Goal: Task Accomplishment & Management: Manage account settings

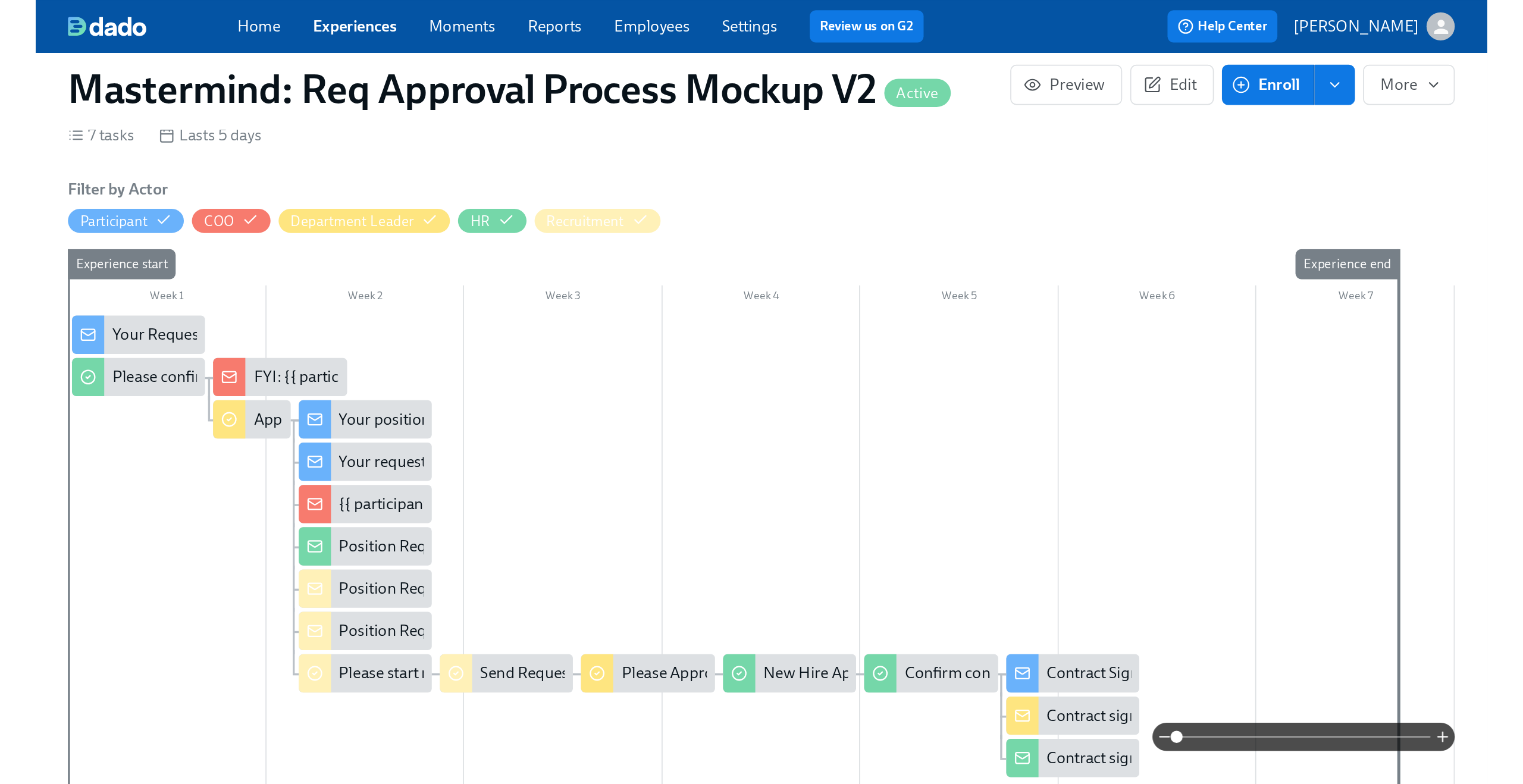
scroll to position [232, 0]
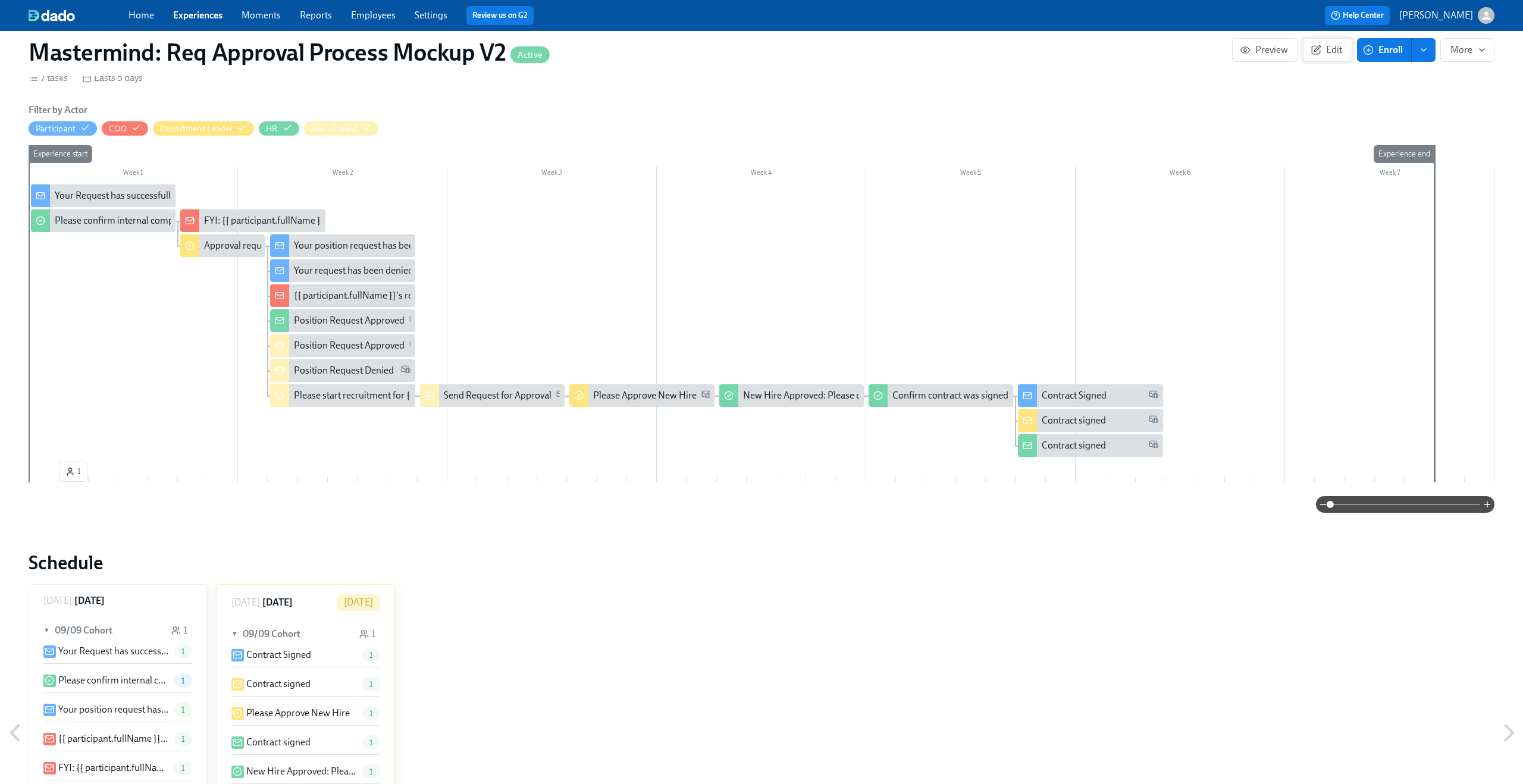
click at [856, 48] on span "Edit" at bounding box center [1327, 49] width 29 height 12
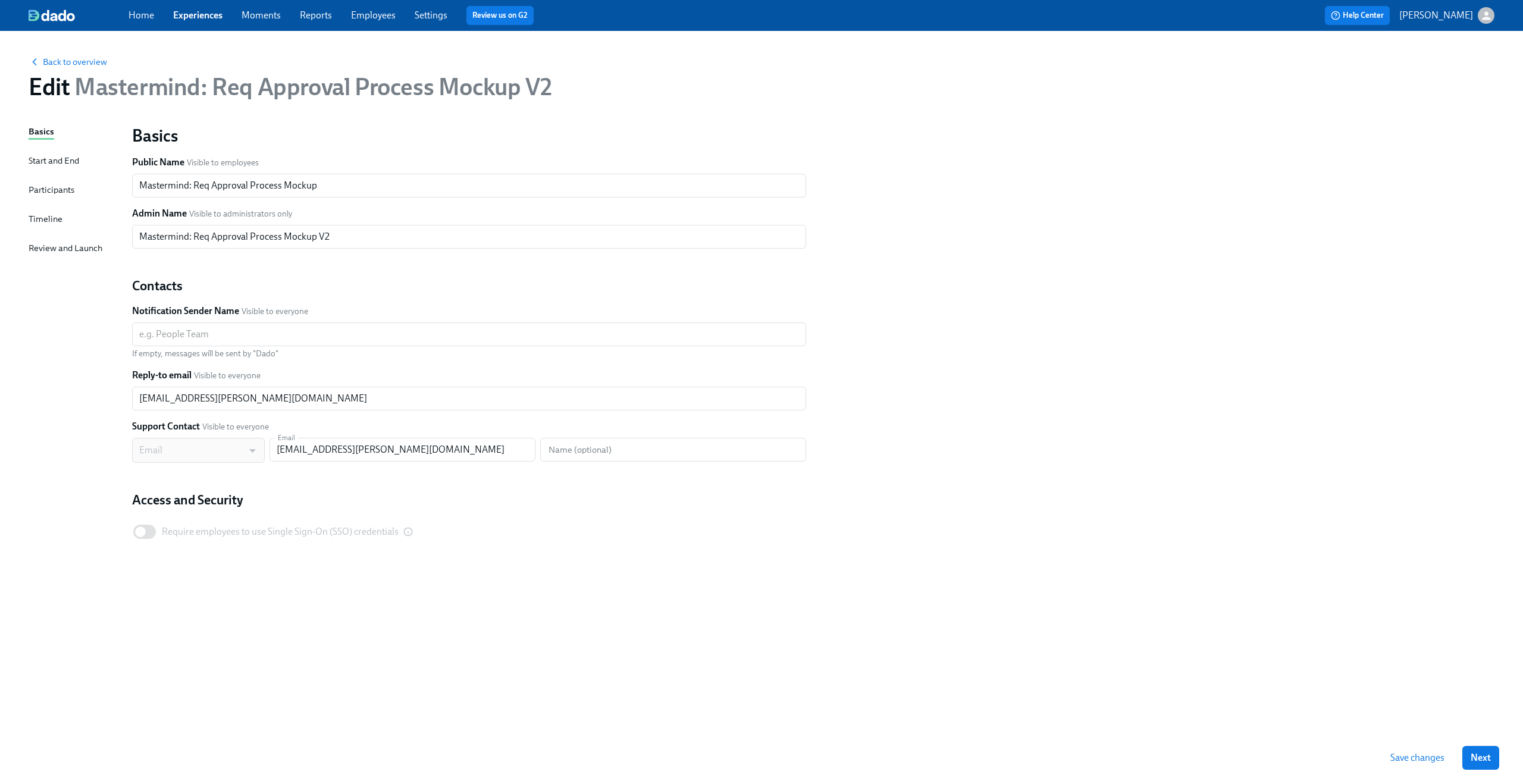
click at [52, 221] on div "Timeline" at bounding box center [46, 219] width 34 height 13
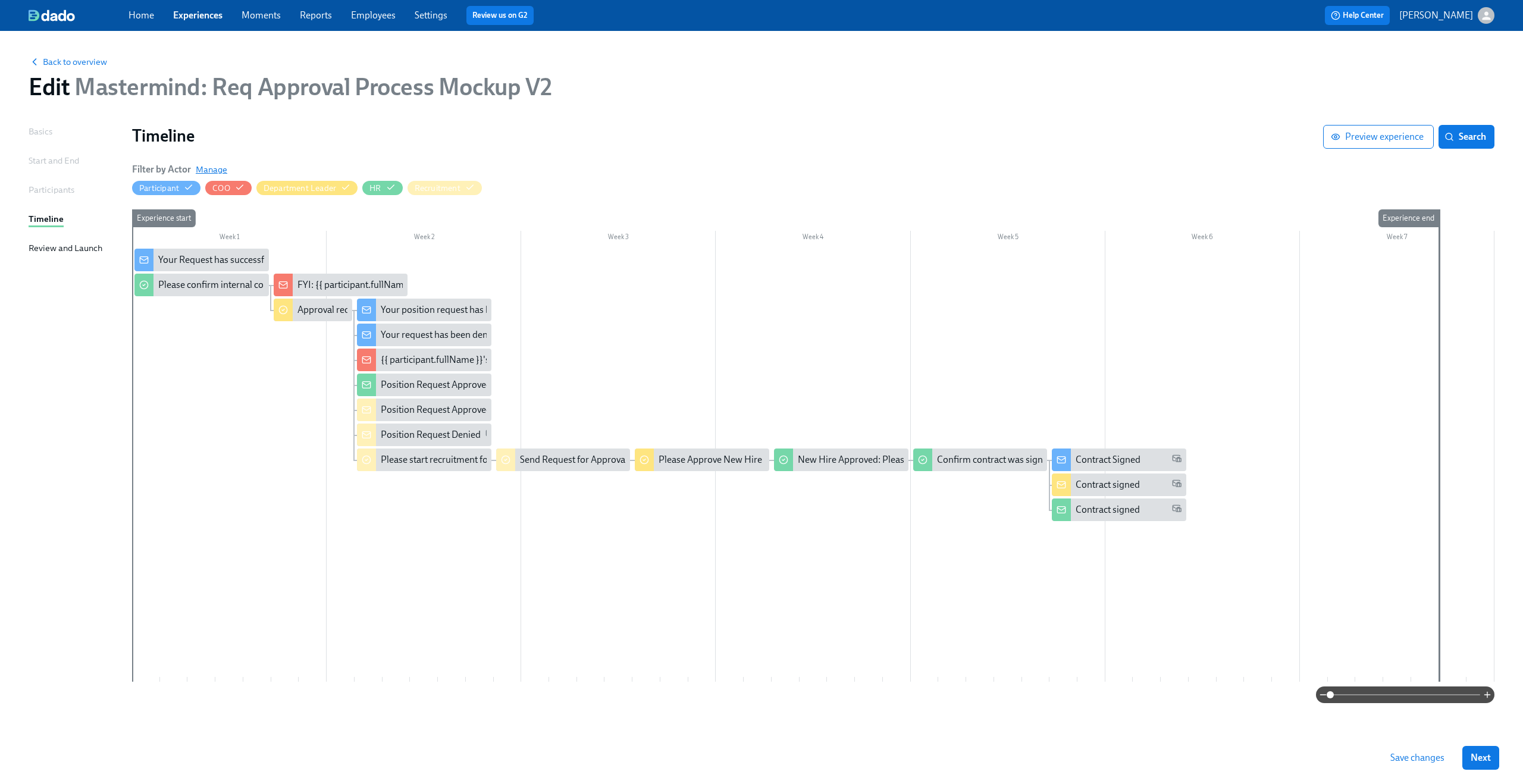
click at [219, 167] on span "Manage" at bounding box center [211, 169] width 31 height 12
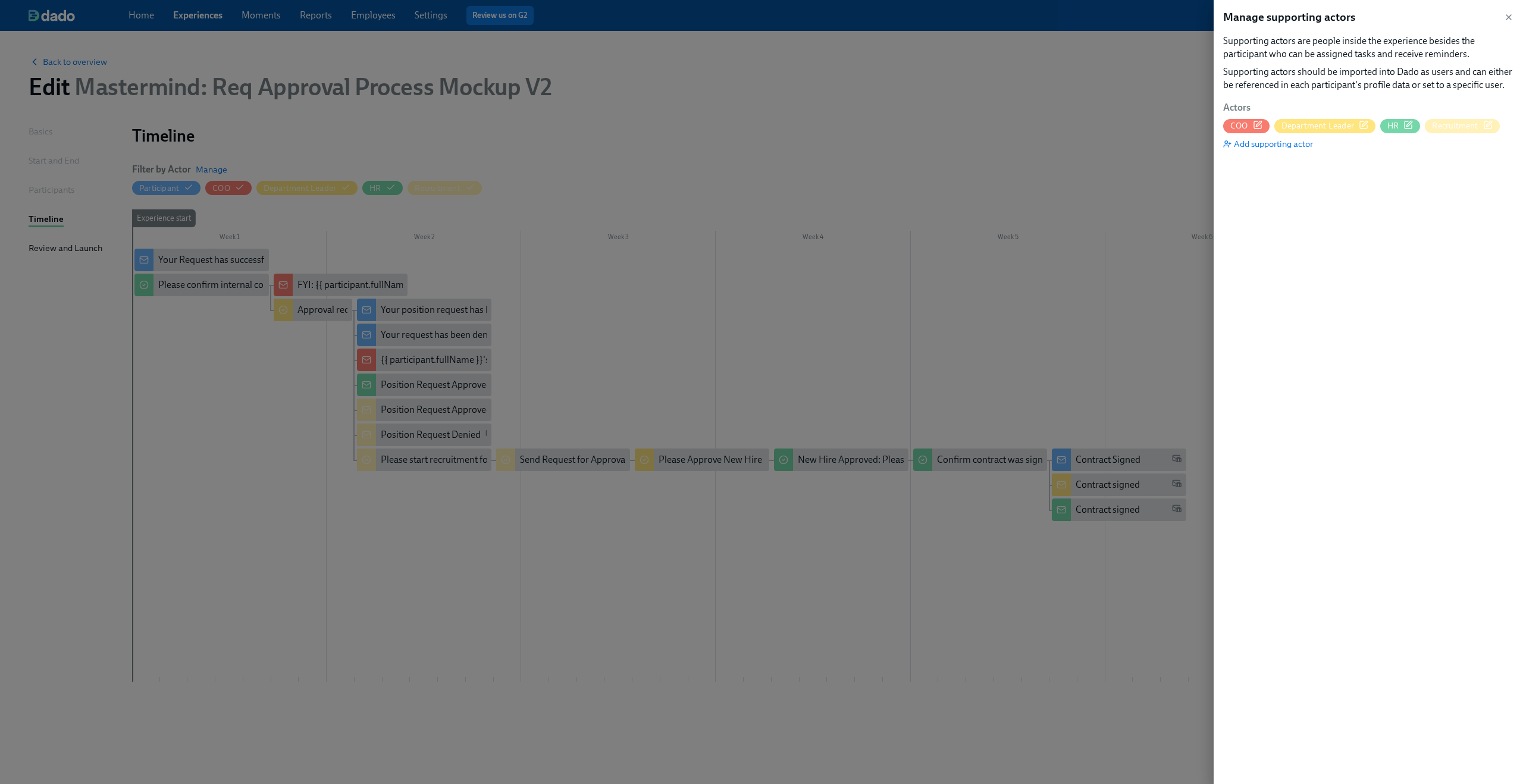
click at [856, 125] on icon "button" at bounding box center [1364, 125] width 10 height 10
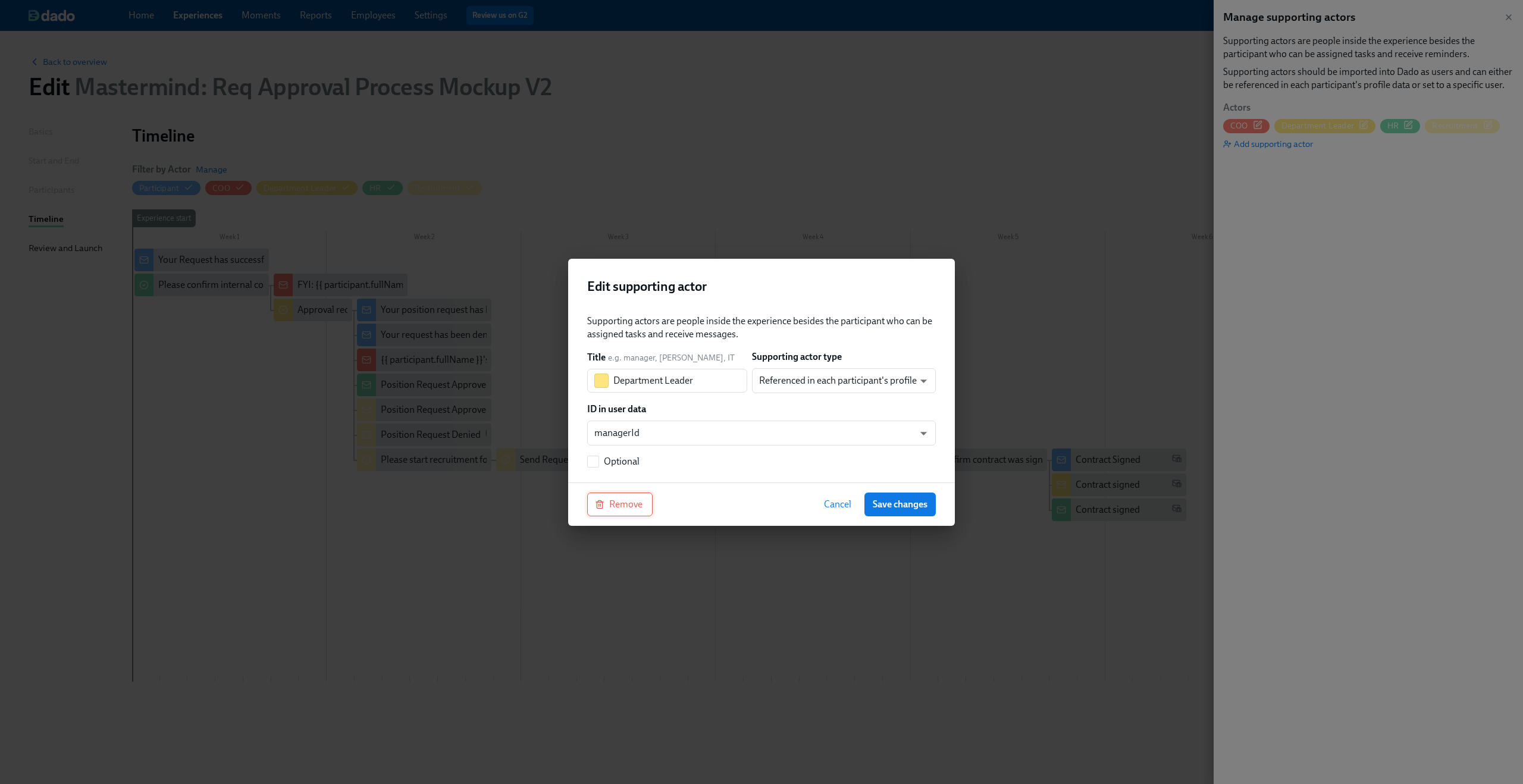
click at [623, 462] on span "Remove" at bounding box center [620, 504] width 45 height 12
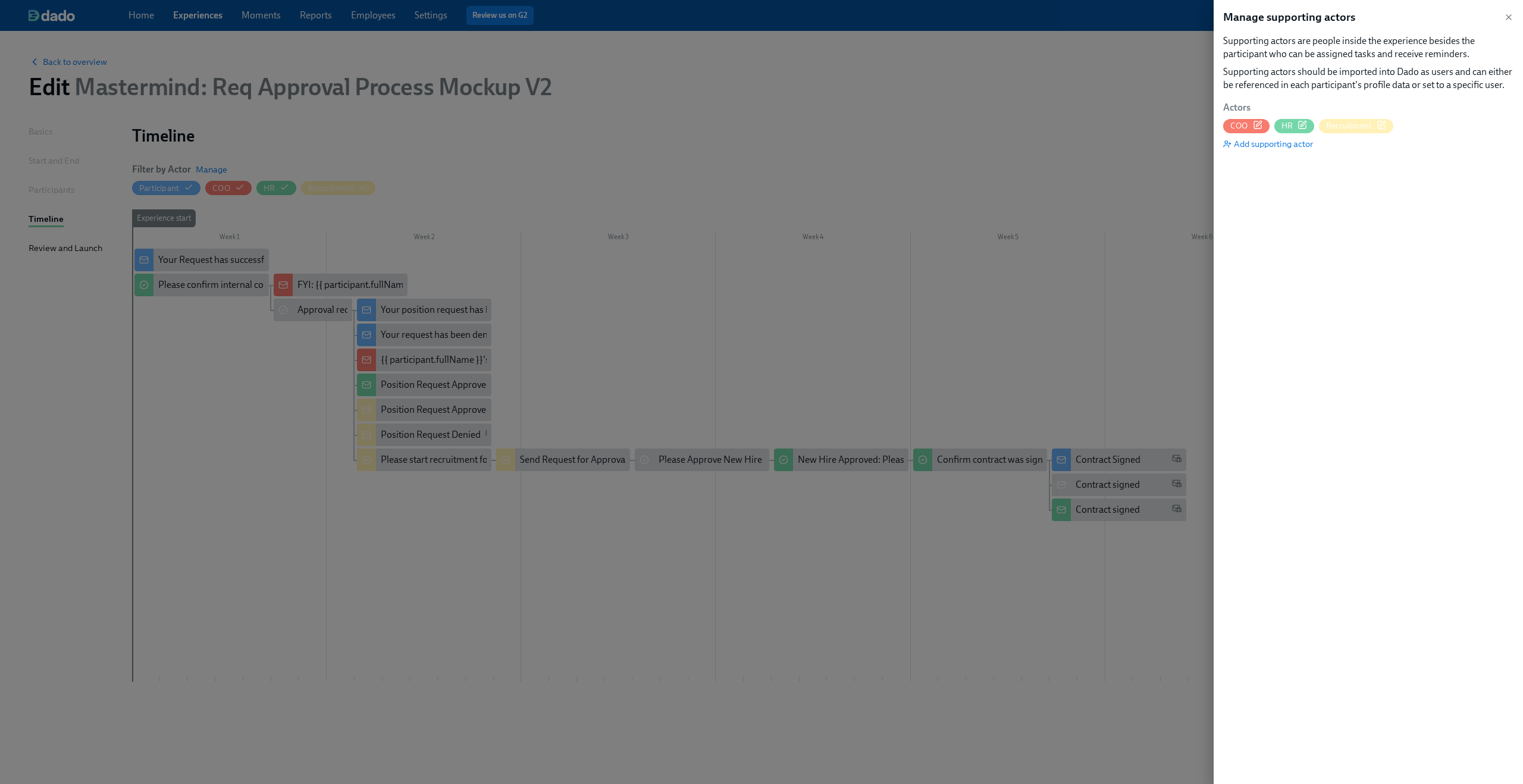
click at [774, 246] on div at bounding box center [762, 392] width 1523 height 784
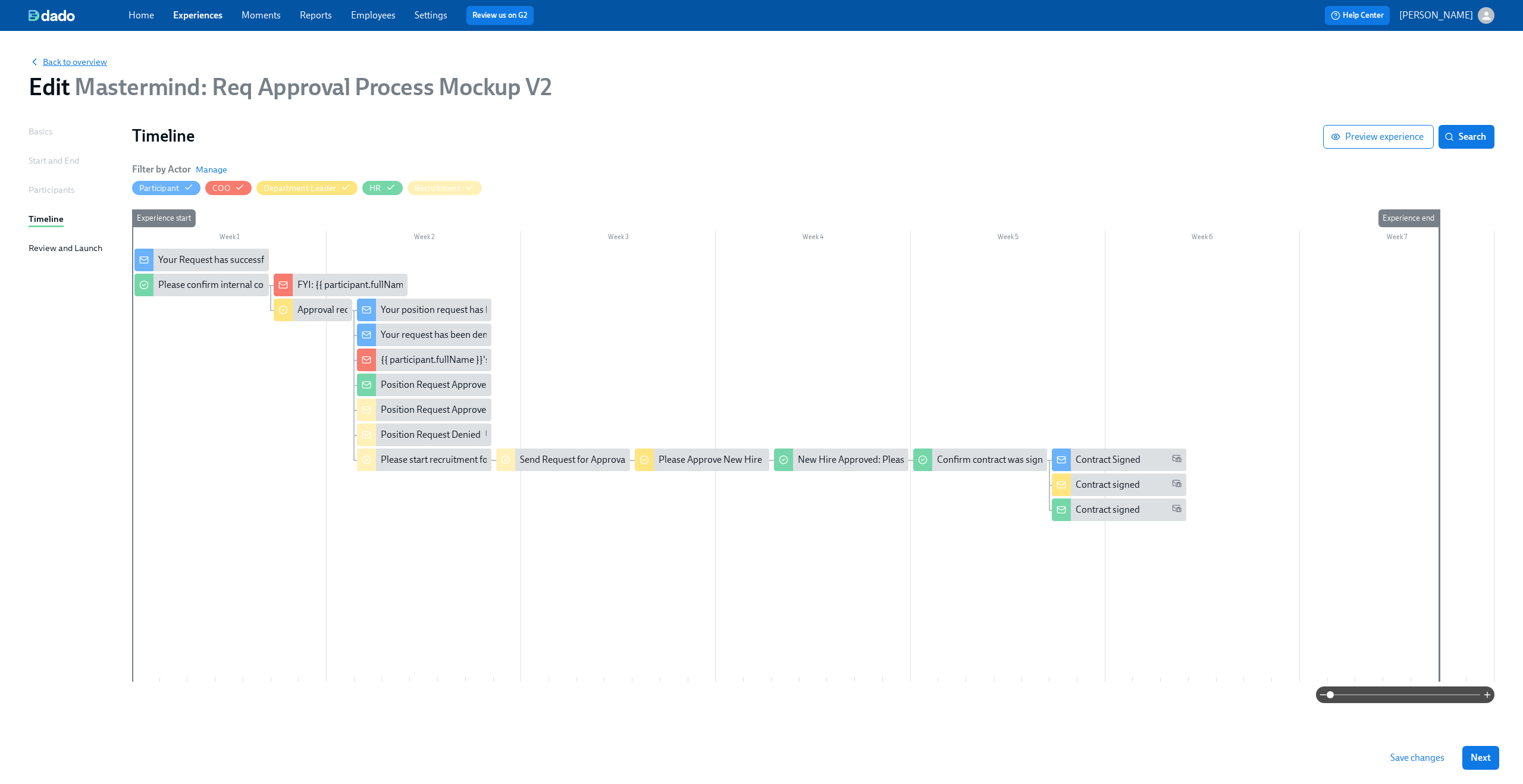
click at [63, 62] on span "Back to overview" at bounding box center [68, 62] width 79 height 12
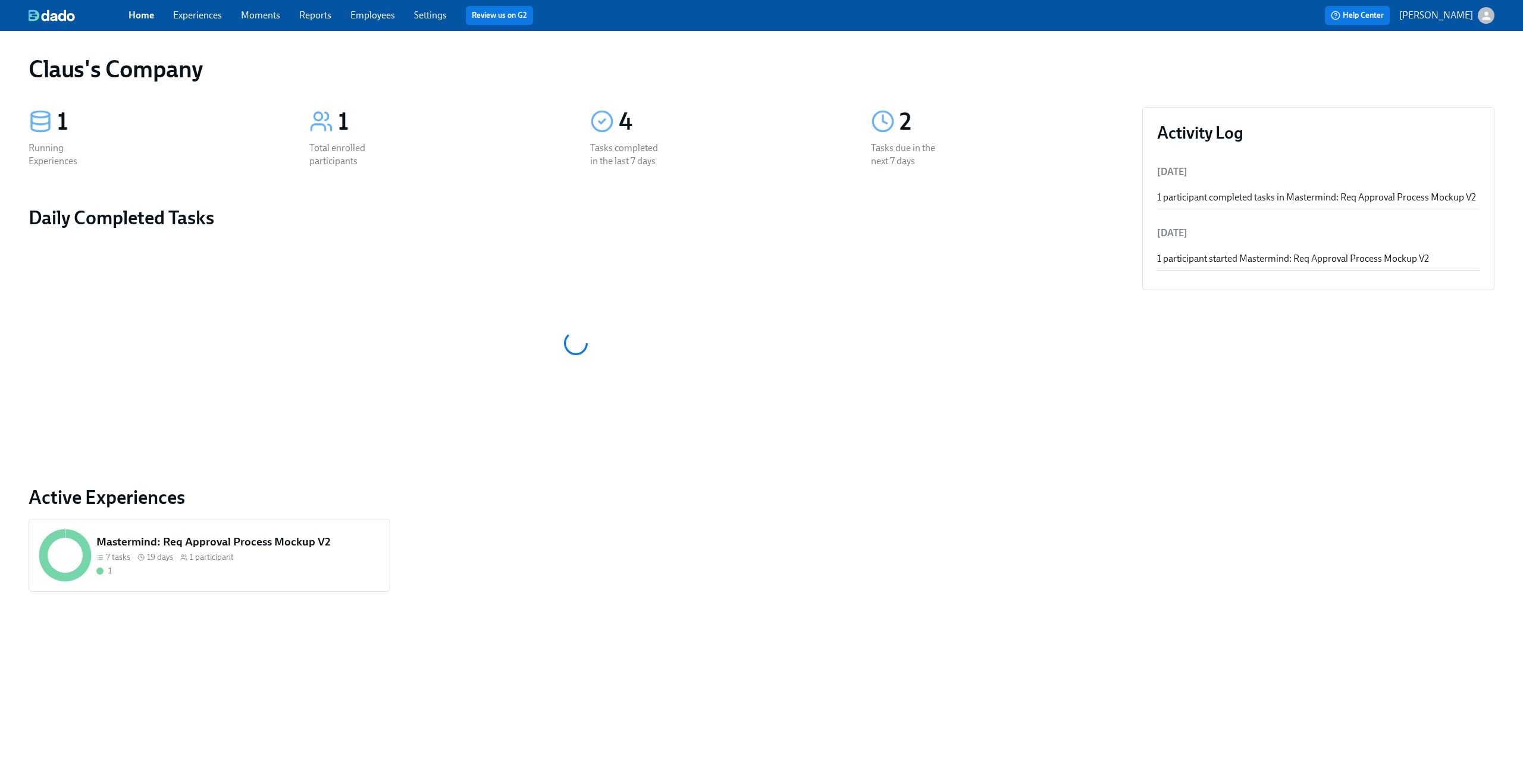
click at [204, 12] on link "Experiences" at bounding box center [197, 15] width 49 height 12
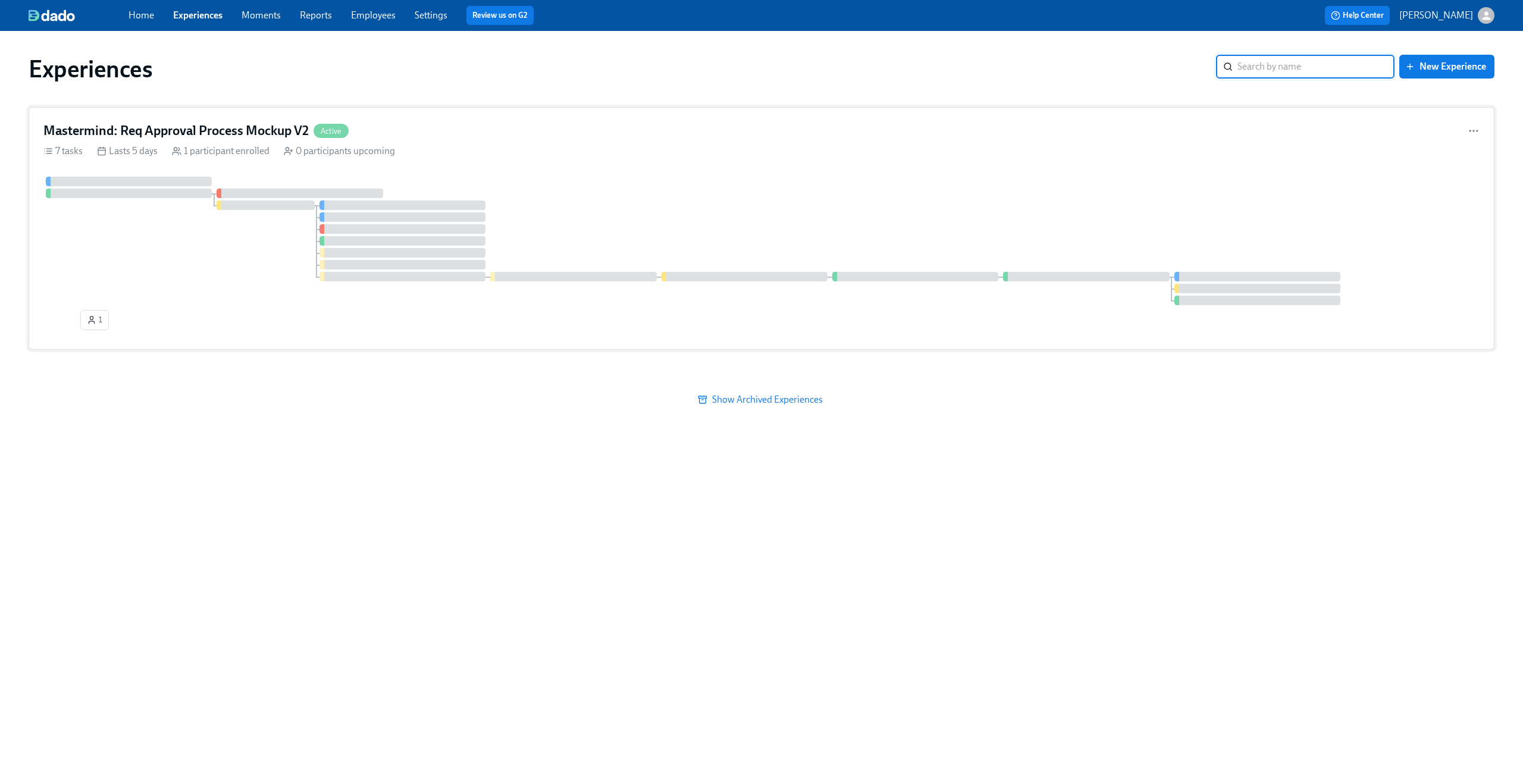
click at [531, 132] on div "Mastermind: Req Approval Process Mockup V2 Active" at bounding box center [762, 131] width 1436 height 18
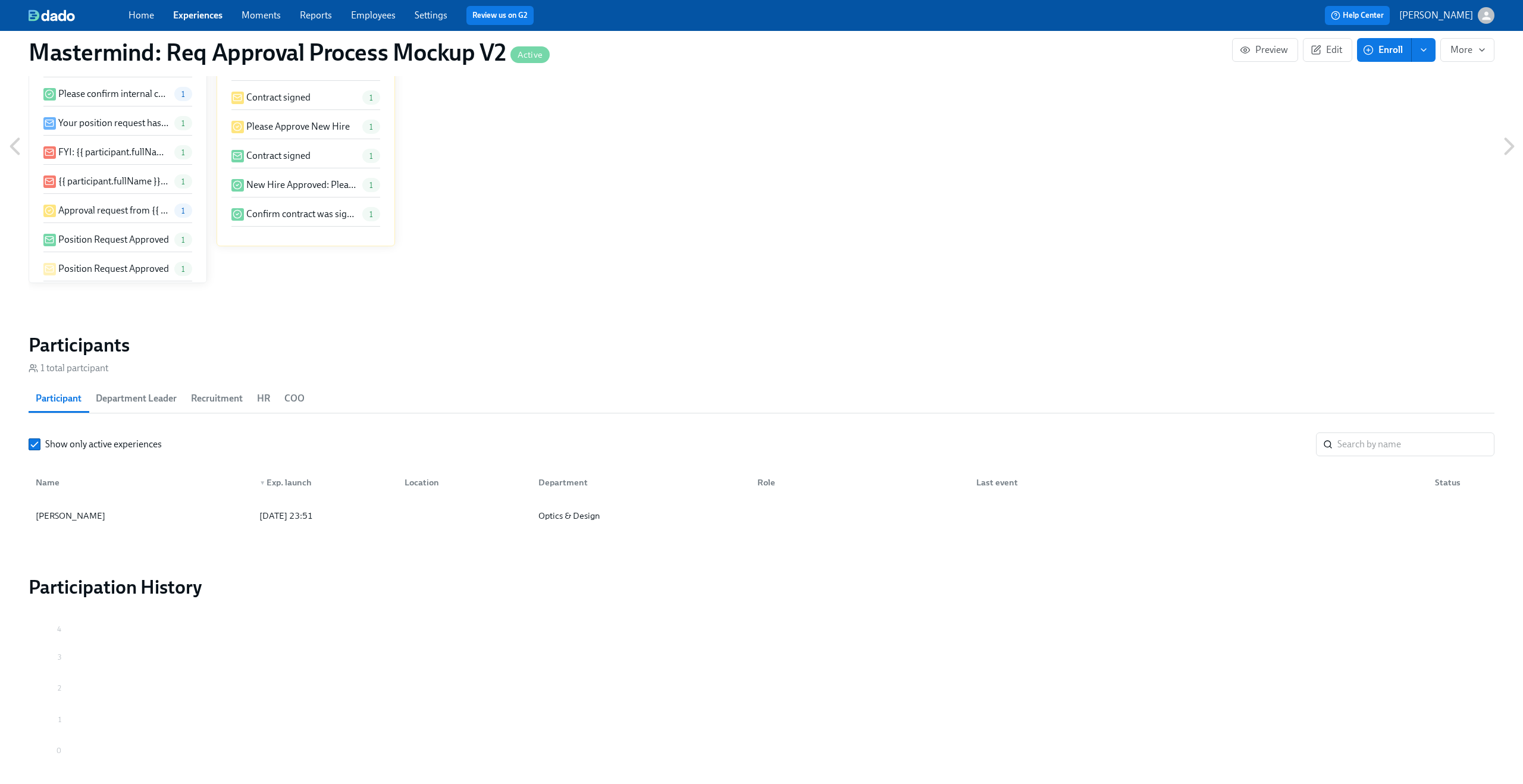
scroll to position [874, 0]
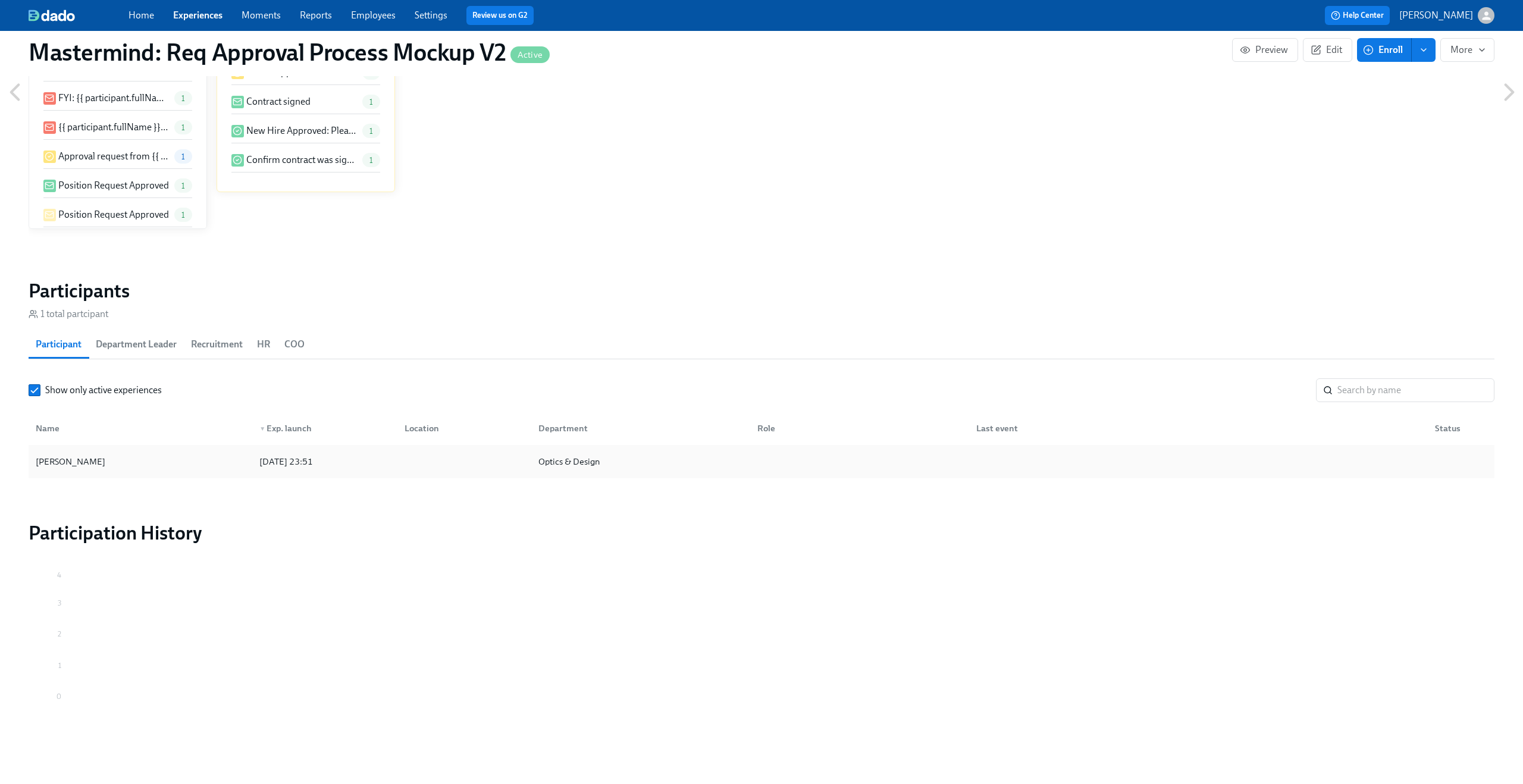
click at [204, 475] on div "Claus Meyer 2025/09/09 23:51 Optics & Design" at bounding box center [762, 461] width 1466 height 33
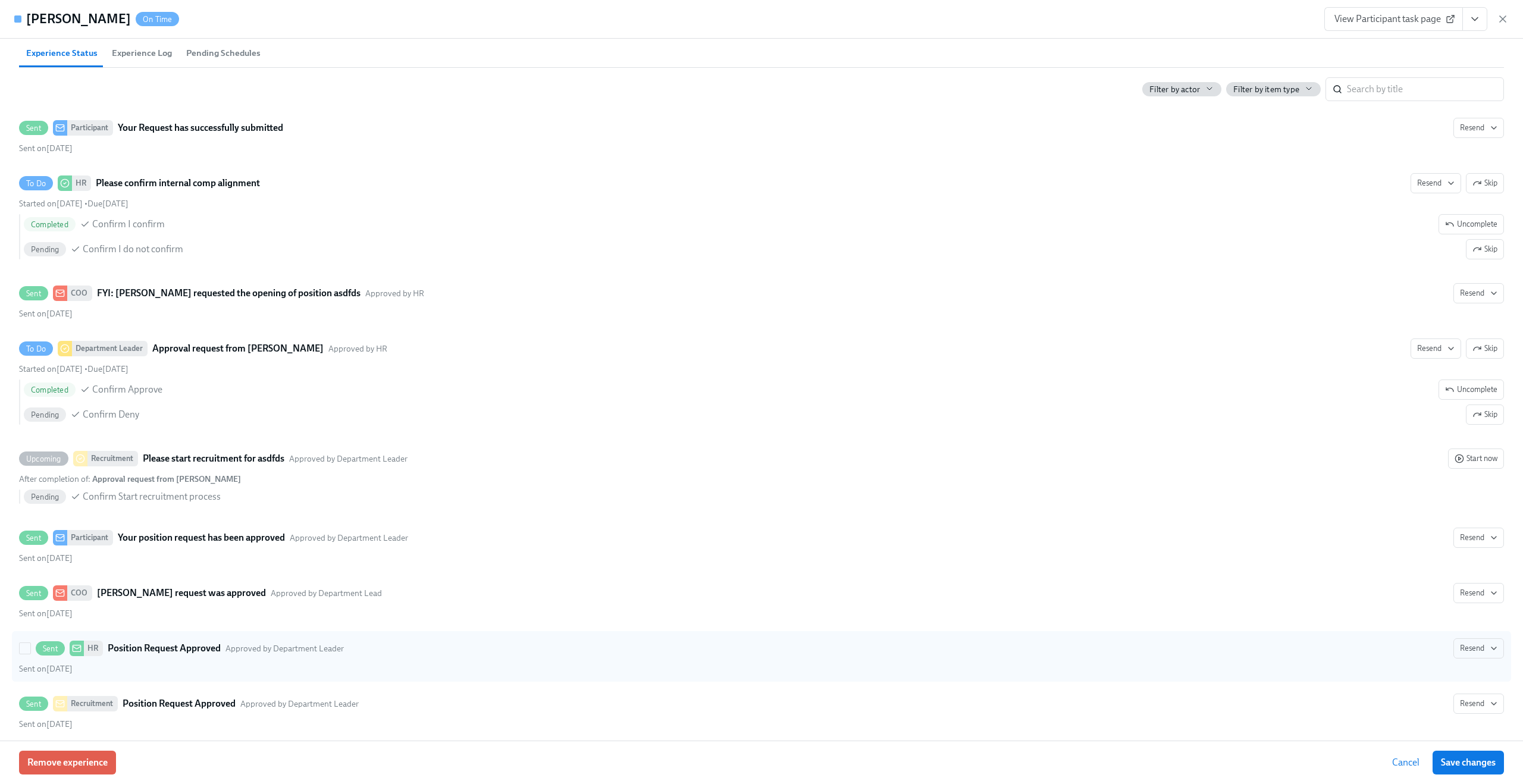
scroll to position [1167, 0]
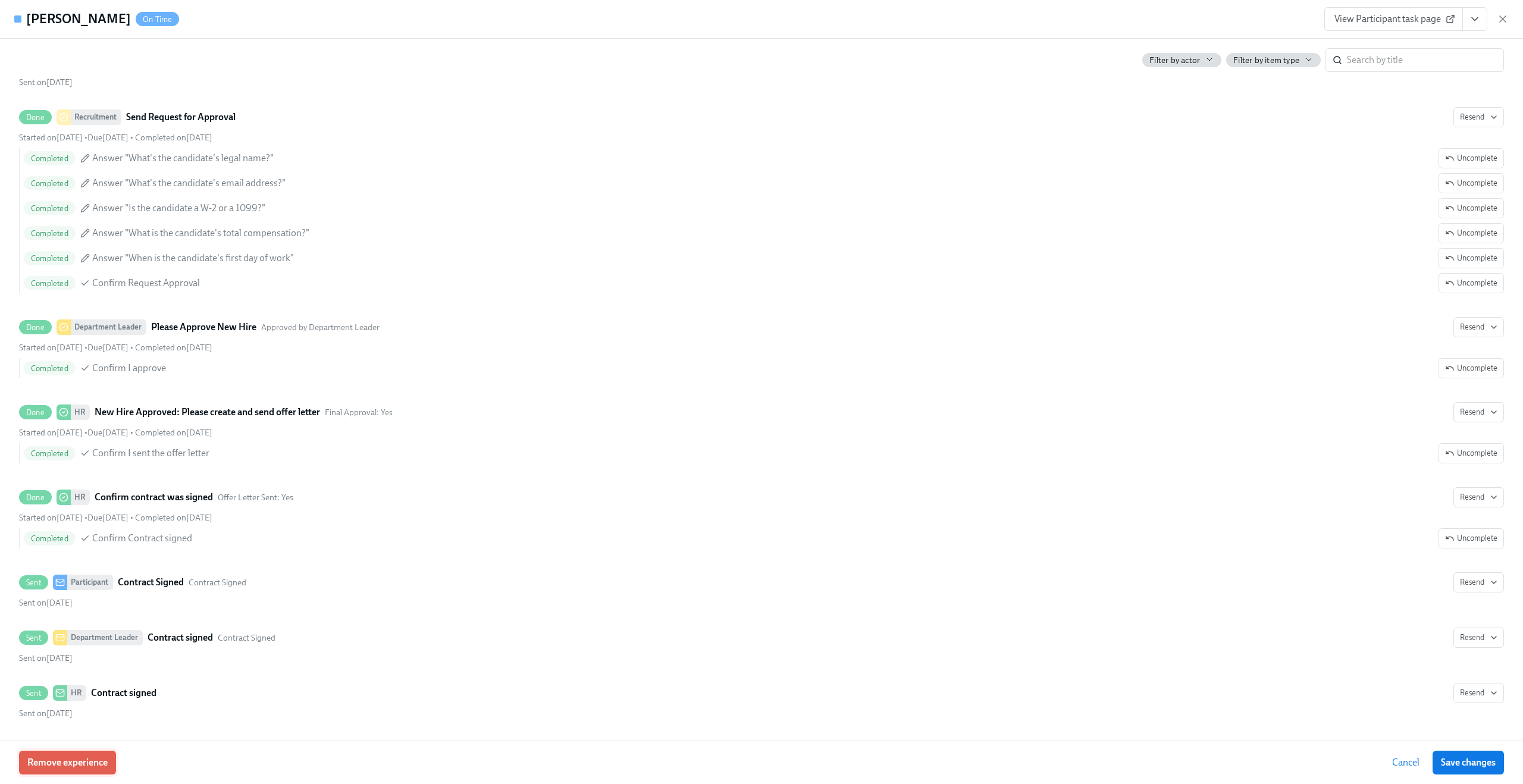
click at [81, 760] on span "Remove experience" at bounding box center [67, 762] width 80 height 12
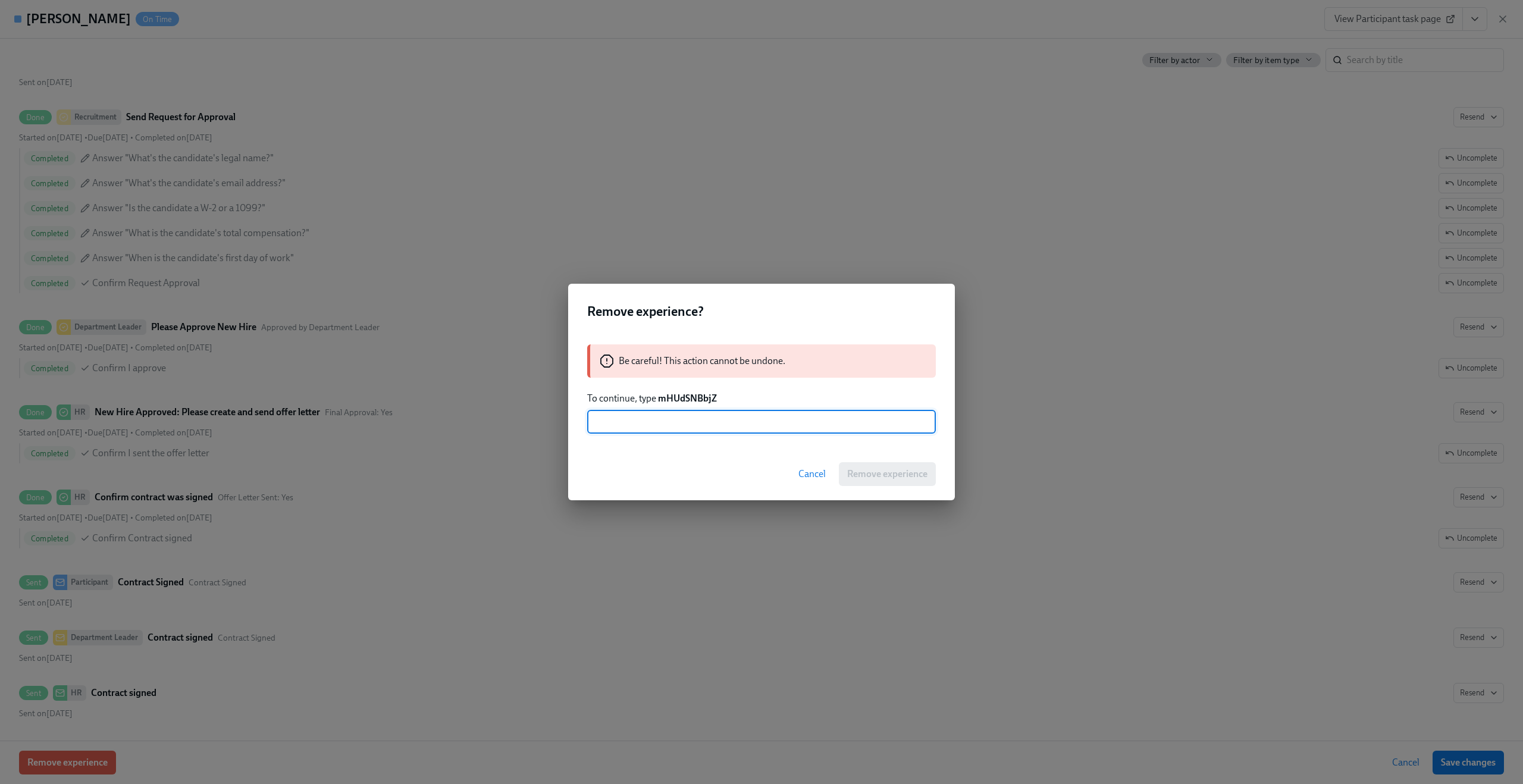
click at [687, 394] on strong "mHUdSNBbjZ" at bounding box center [688, 398] width 59 height 12
copy strong "mHUdSNBbjZ"
click at [796, 422] on input "text" at bounding box center [762, 422] width 349 height 24
paste input "mHUdSNBbjZ"
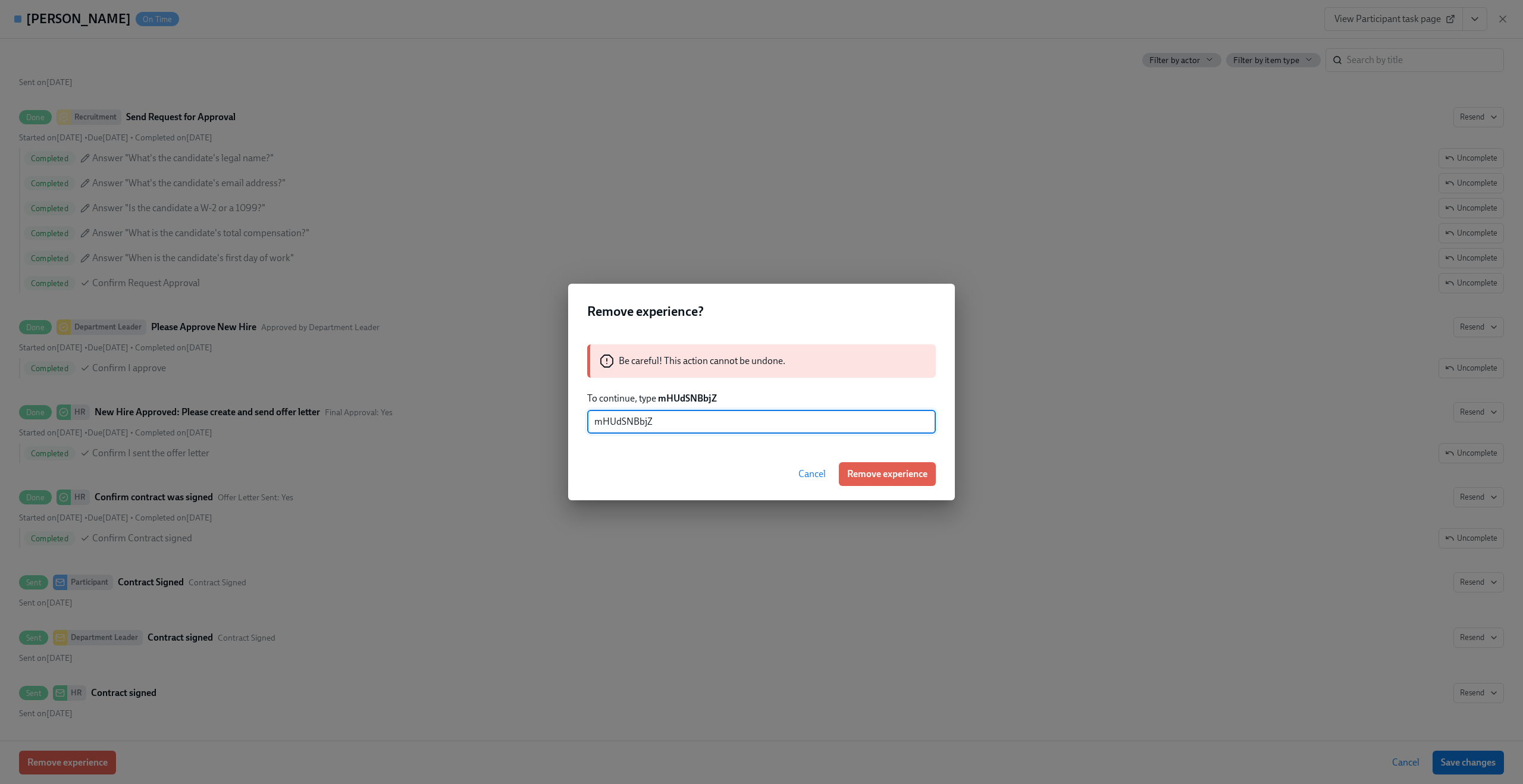
type input "mHUdSNBbjZ"
click at [865, 459] on div "Cancel Remove experience" at bounding box center [762, 474] width 387 height 53
click at [863, 465] on button "Remove experience" at bounding box center [887, 474] width 97 height 24
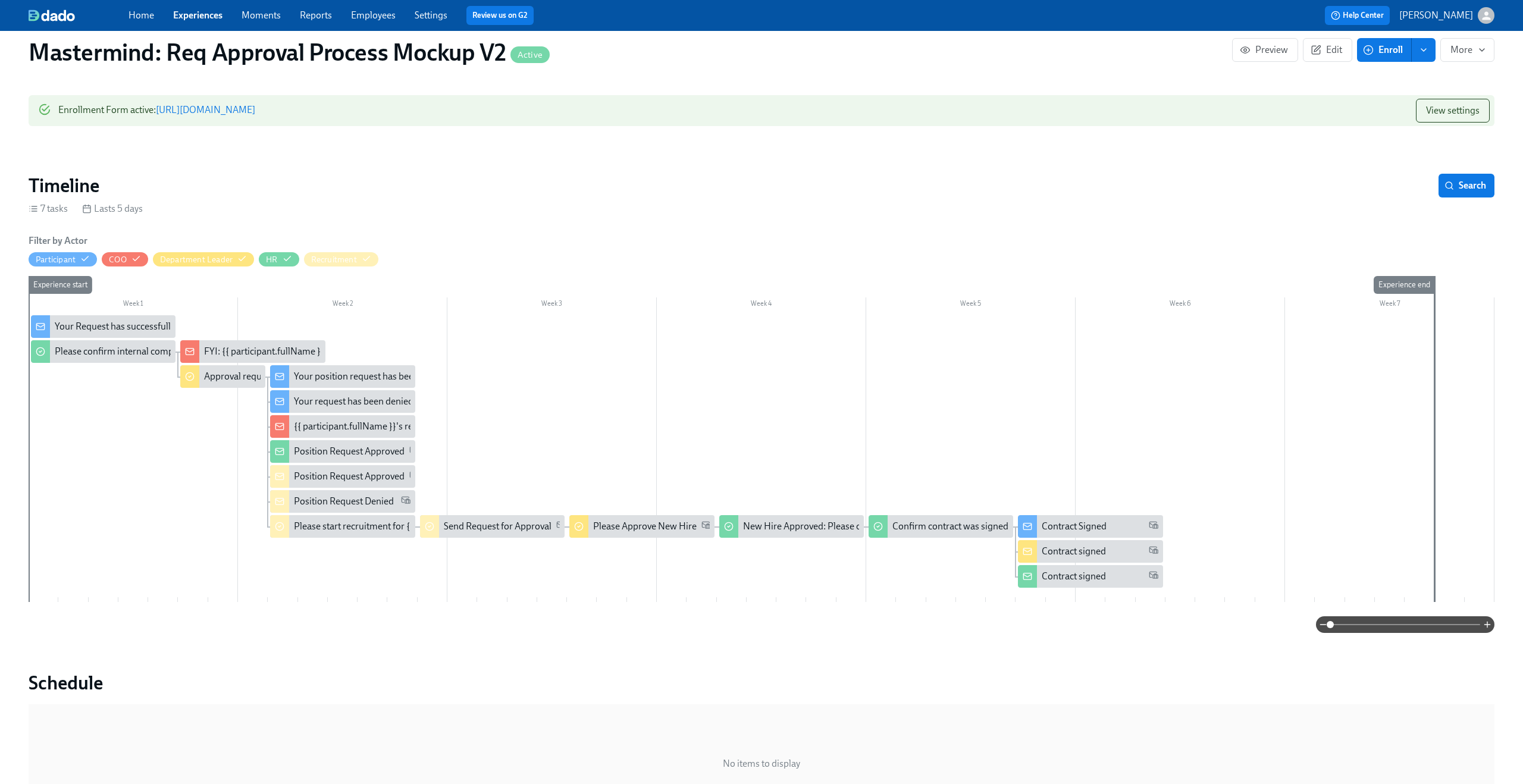
scroll to position [121, 0]
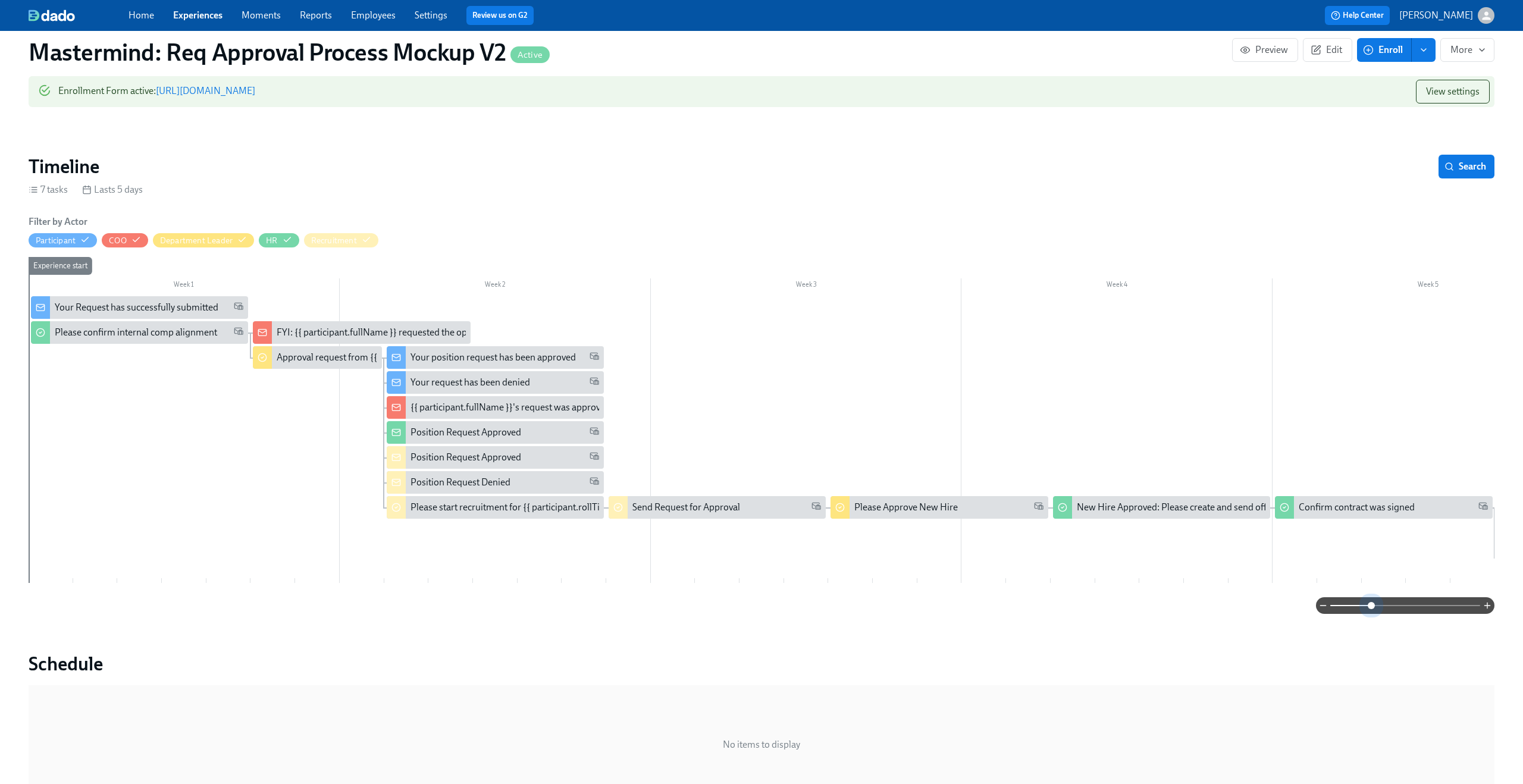
click at [1370, 606] on span at bounding box center [1405, 606] width 150 height 16
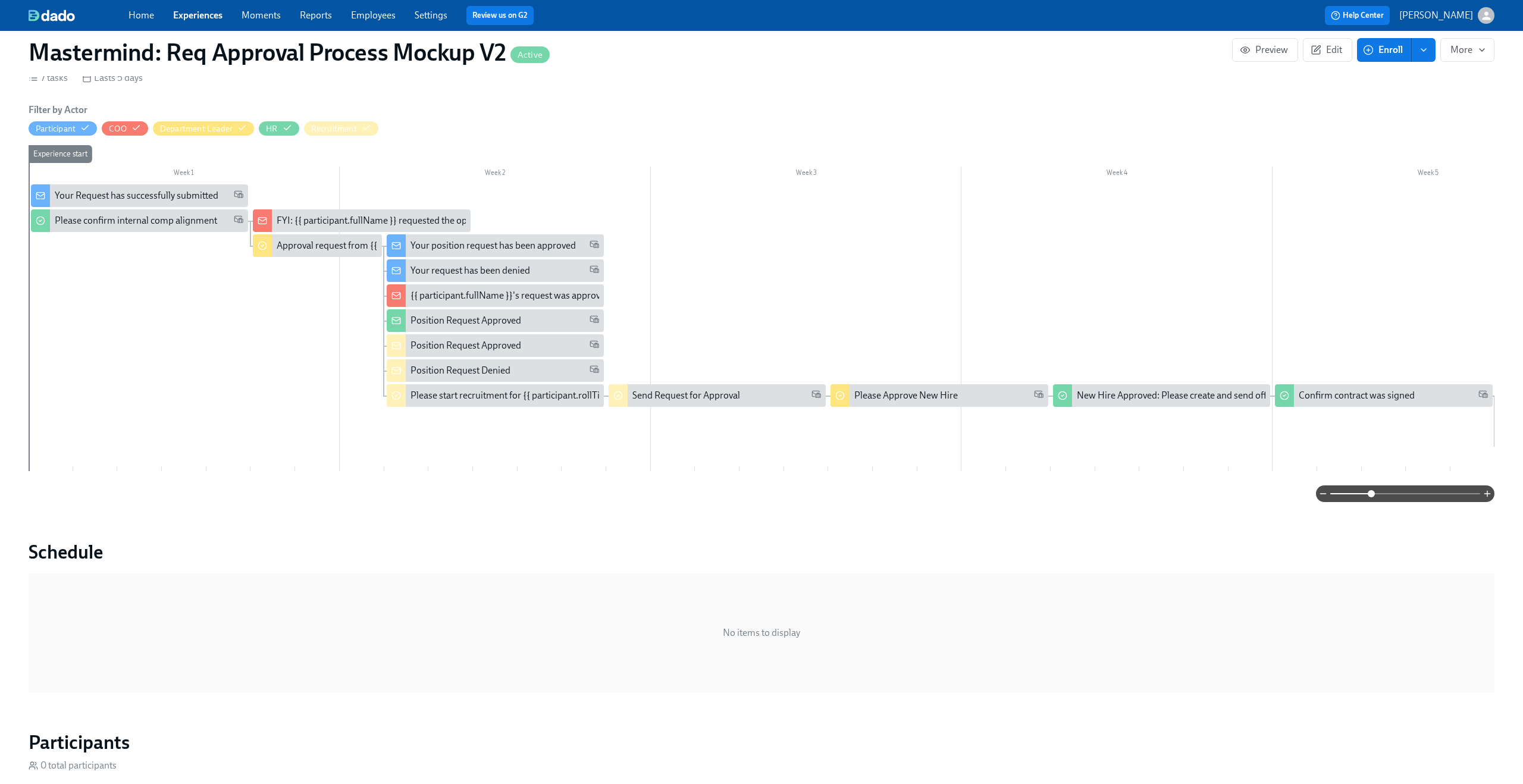
scroll to position [228, 0]
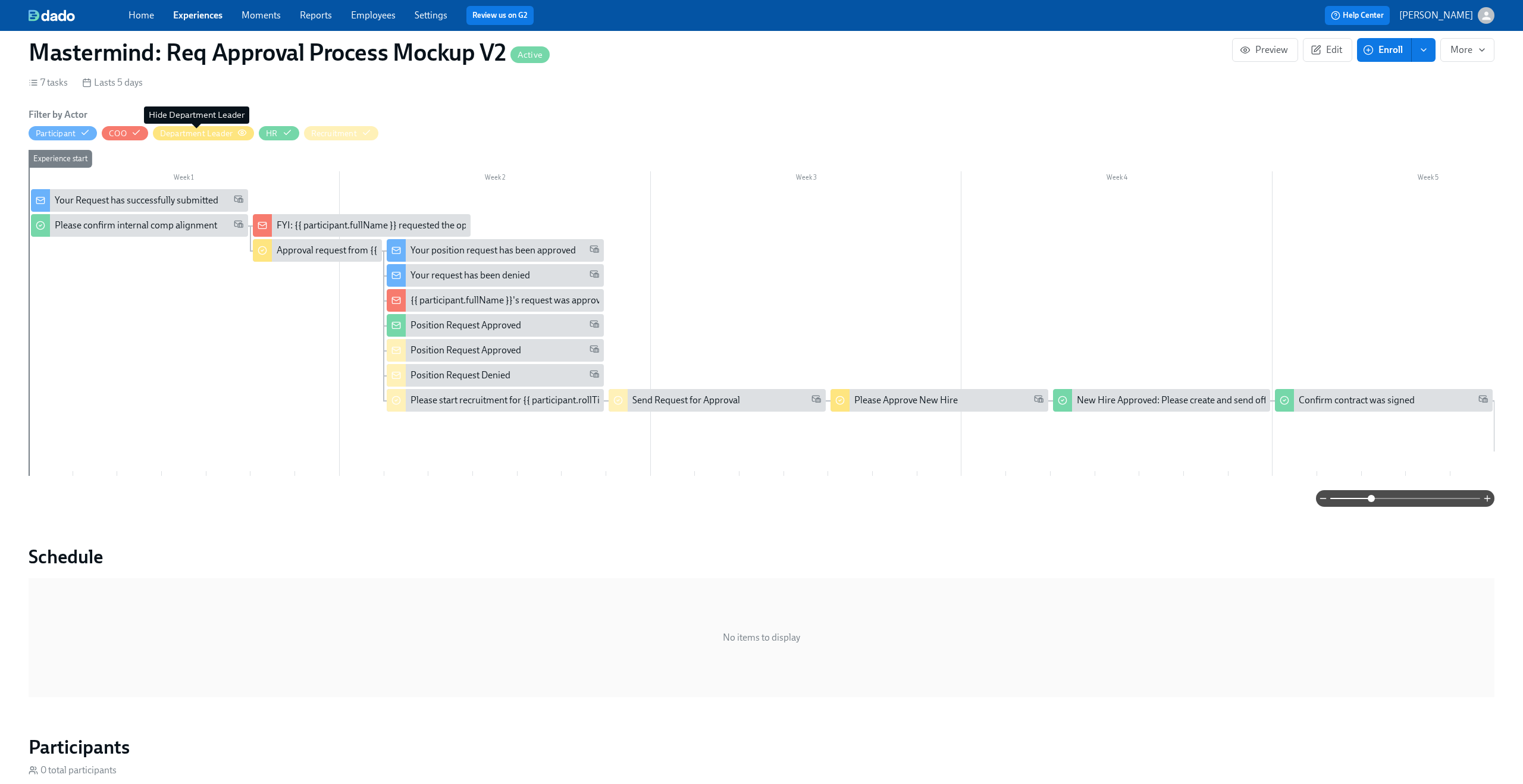
click at [230, 133] on div "Department Leader" at bounding box center [196, 133] width 72 height 12
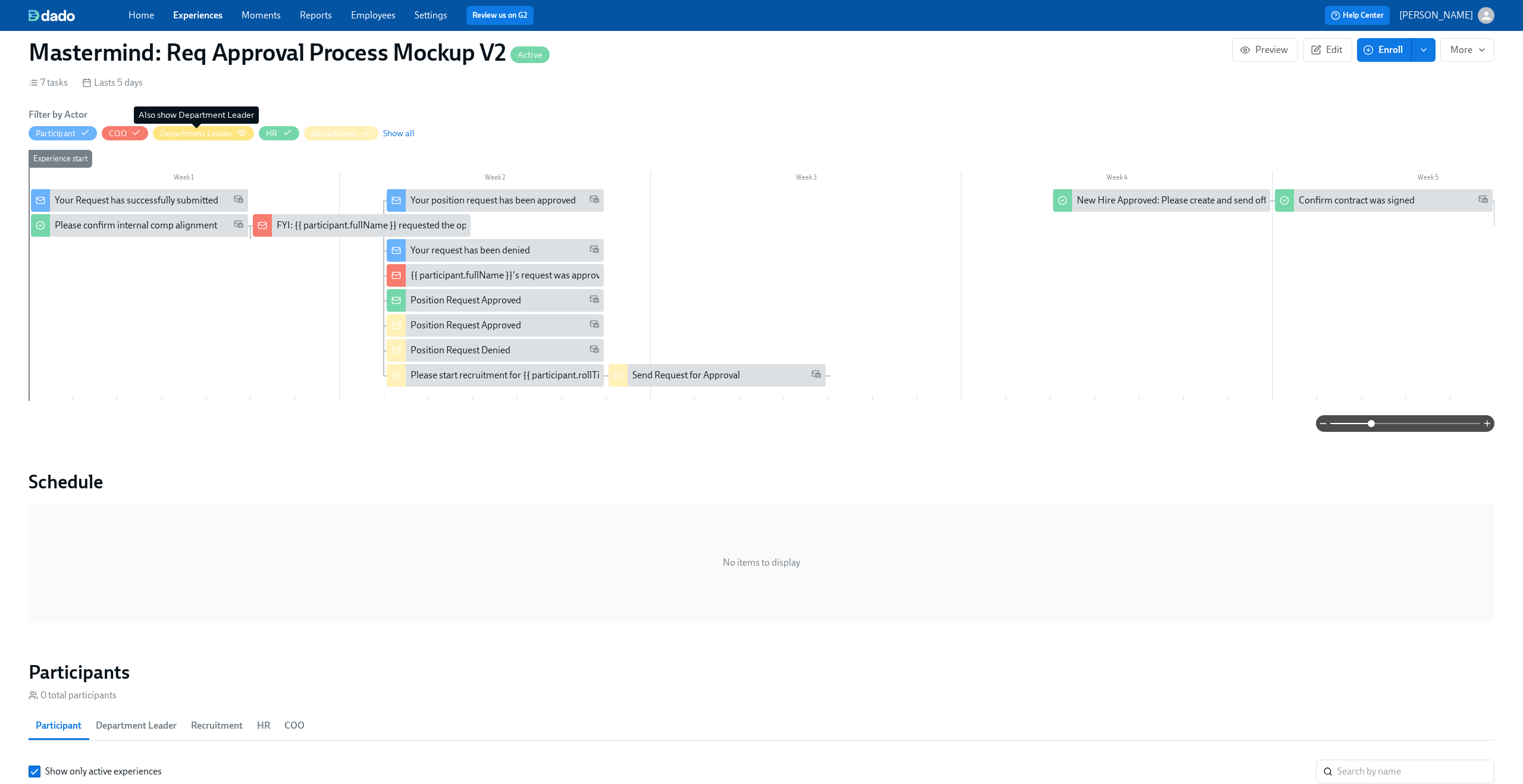
click at [230, 133] on div "Department Leader" at bounding box center [196, 133] width 72 height 12
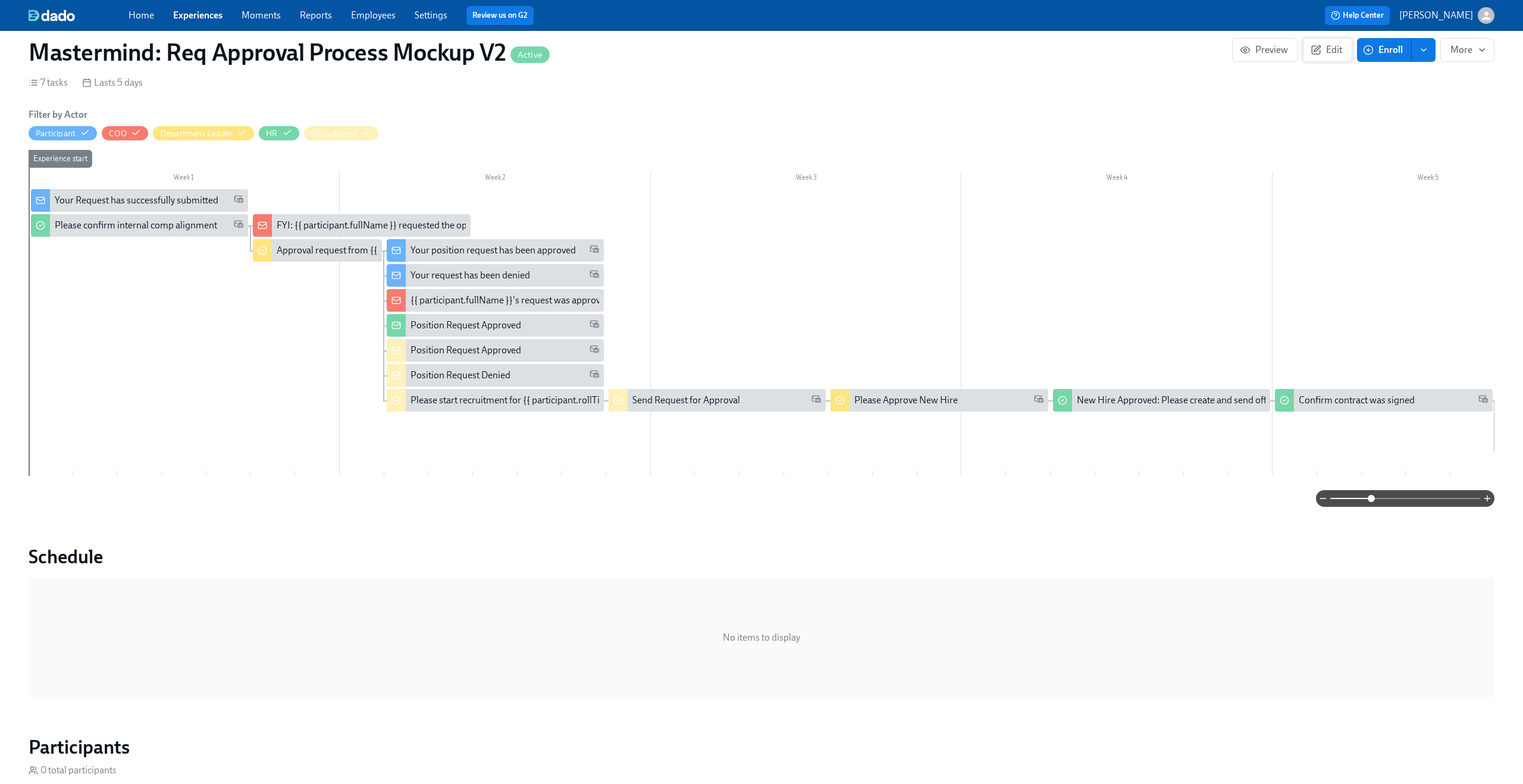
click at [1332, 48] on span "Edit" at bounding box center [1327, 49] width 29 height 12
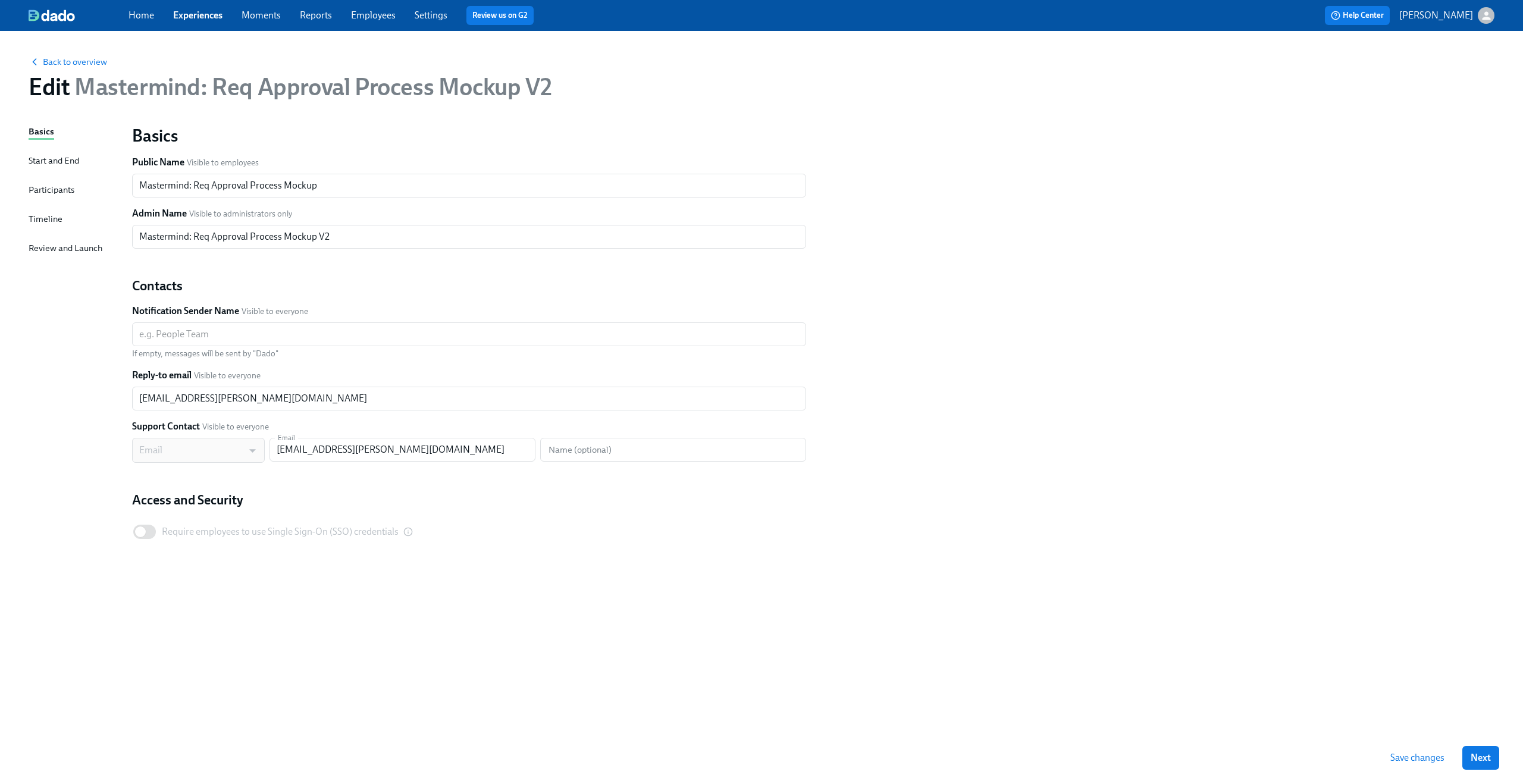
click at [55, 186] on div "Participants" at bounding box center [51, 189] width 46 height 13
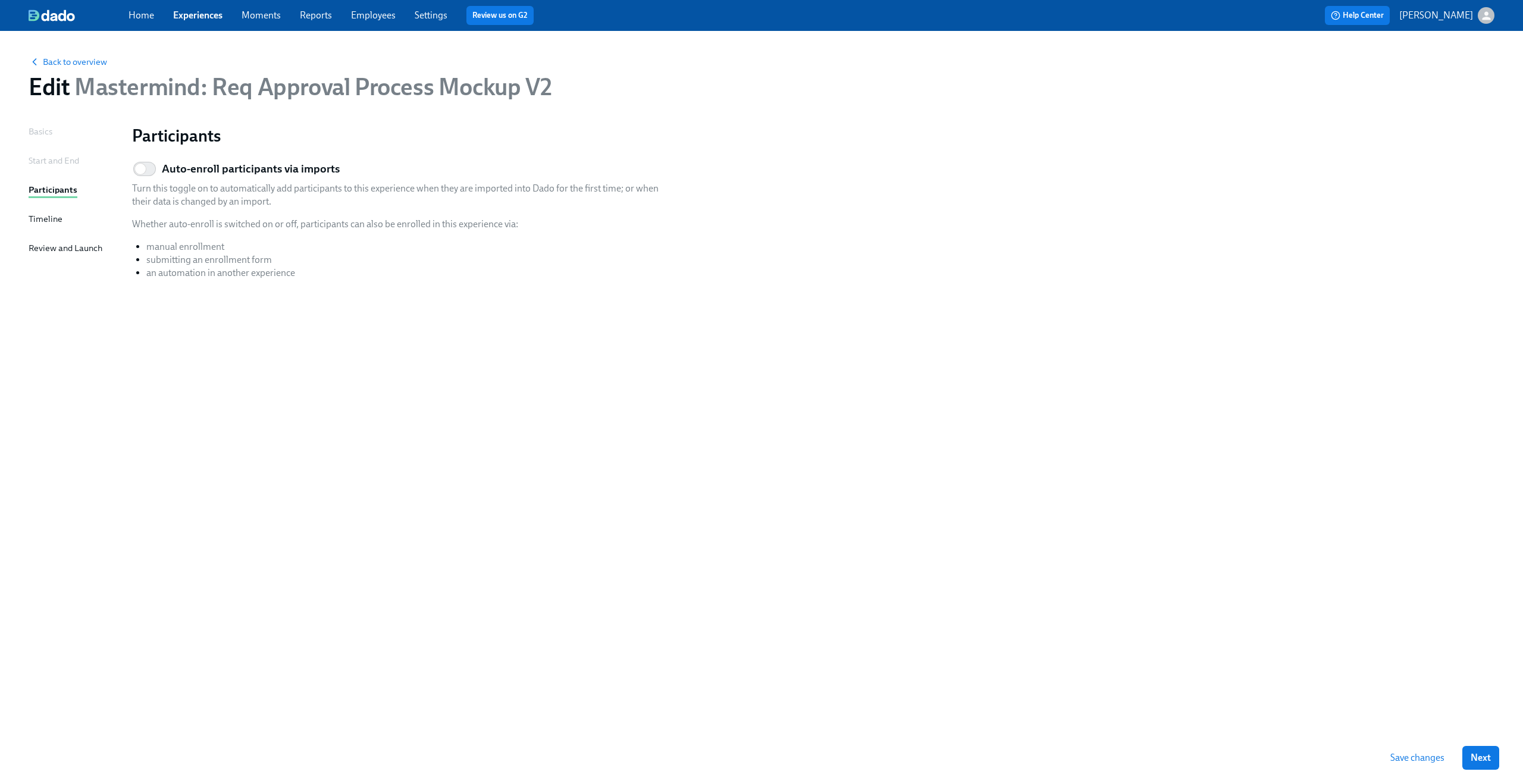
click at [51, 156] on div "Start and End" at bounding box center [54, 160] width 51 height 13
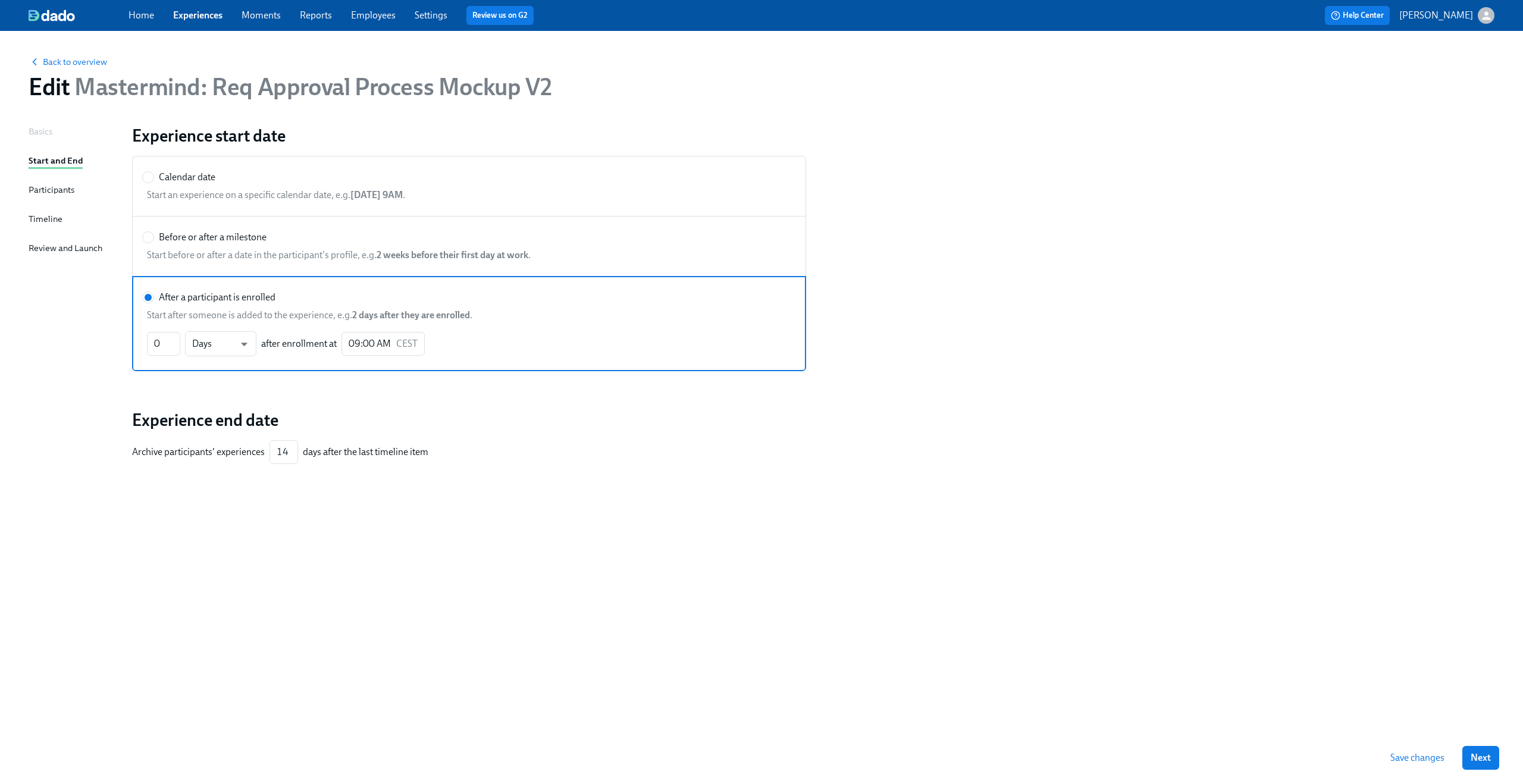
click at [45, 139] on div "Basics" at bounding box center [40, 133] width 24 height 15
click at [42, 131] on div "Basics" at bounding box center [40, 131] width 24 height 13
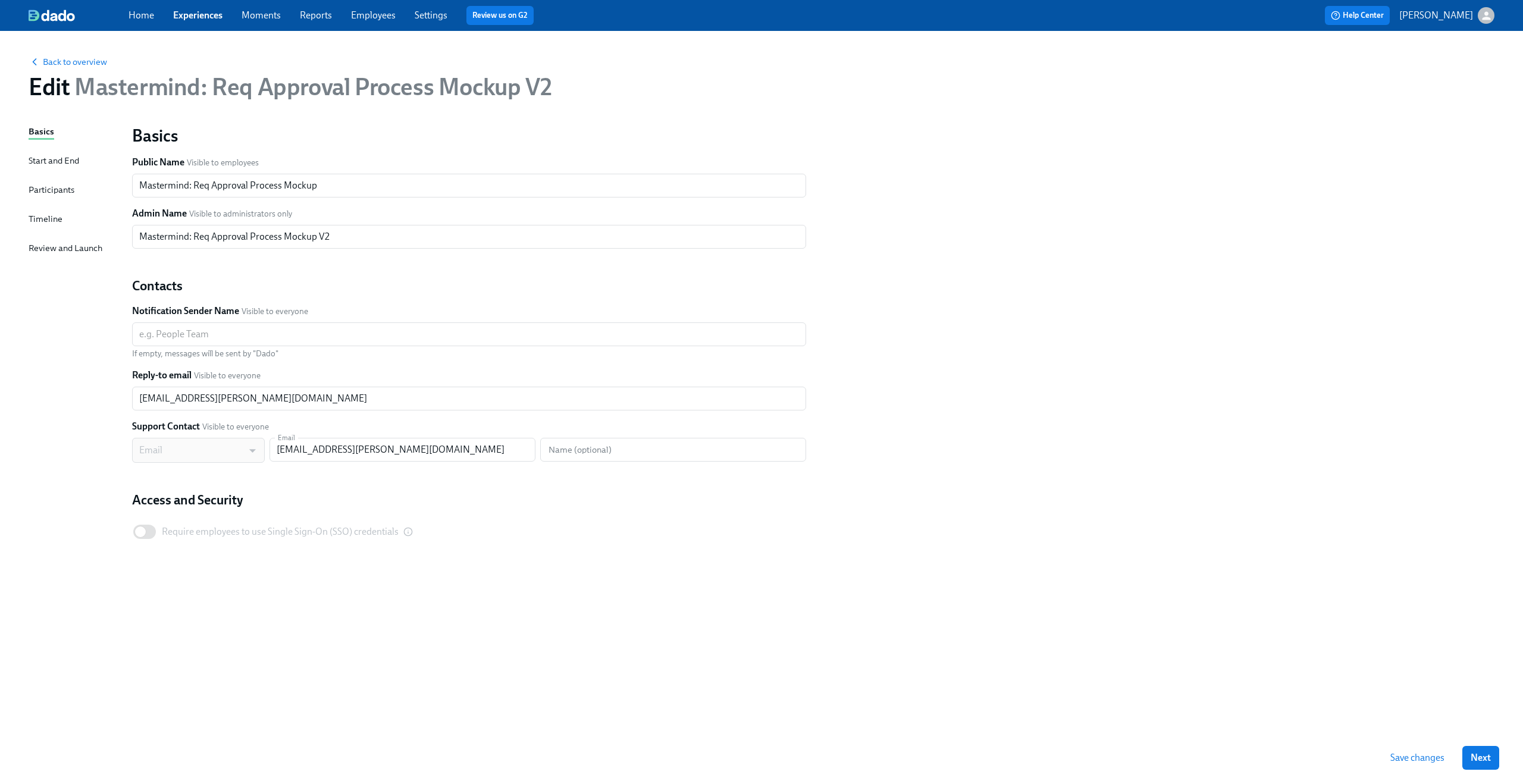
click at [46, 213] on div "Timeline" at bounding box center [46, 219] width 34 height 13
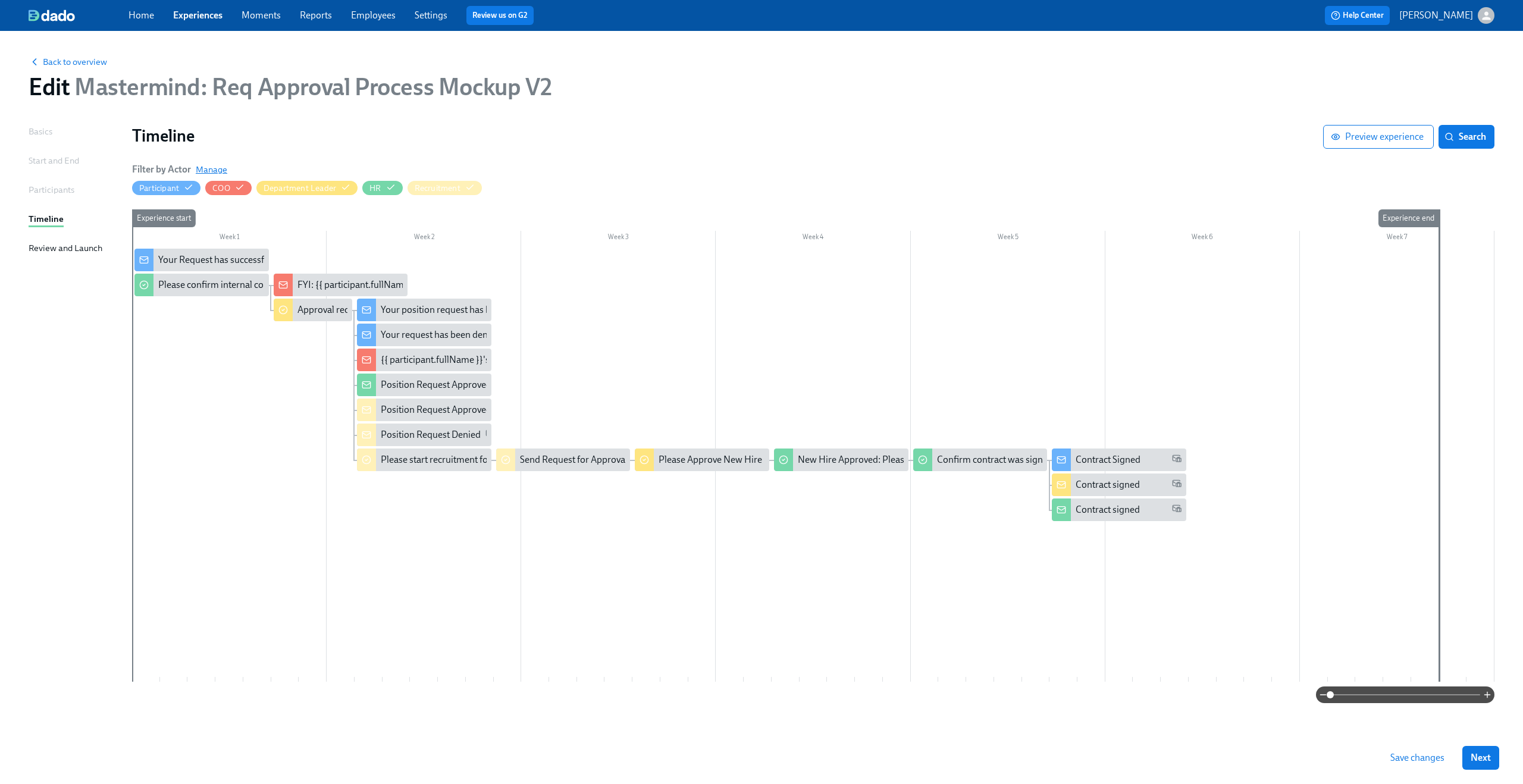
click at [213, 172] on span "Manage" at bounding box center [211, 169] width 31 height 12
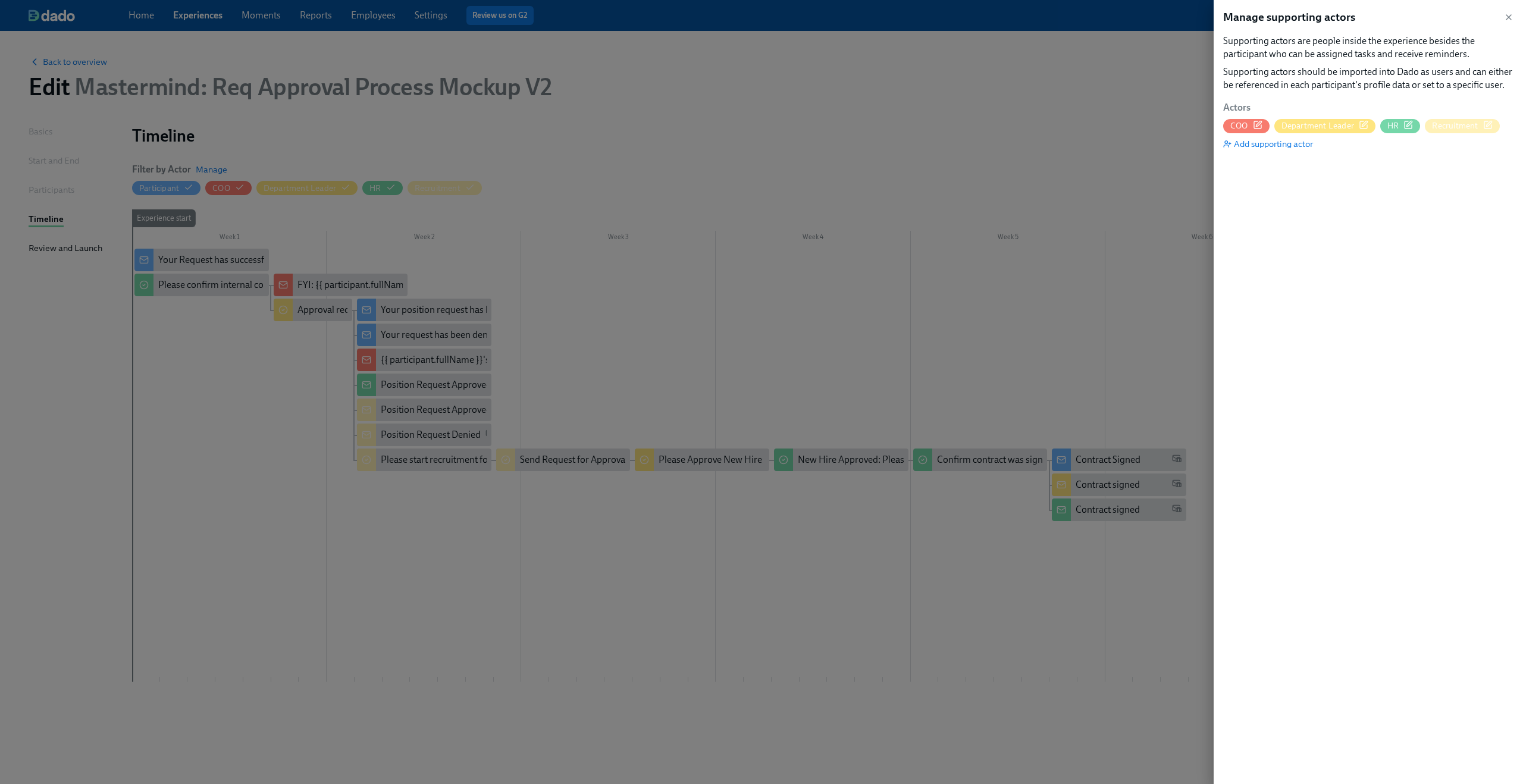
click at [1365, 125] on icon "button" at bounding box center [1364, 125] width 10 height 10
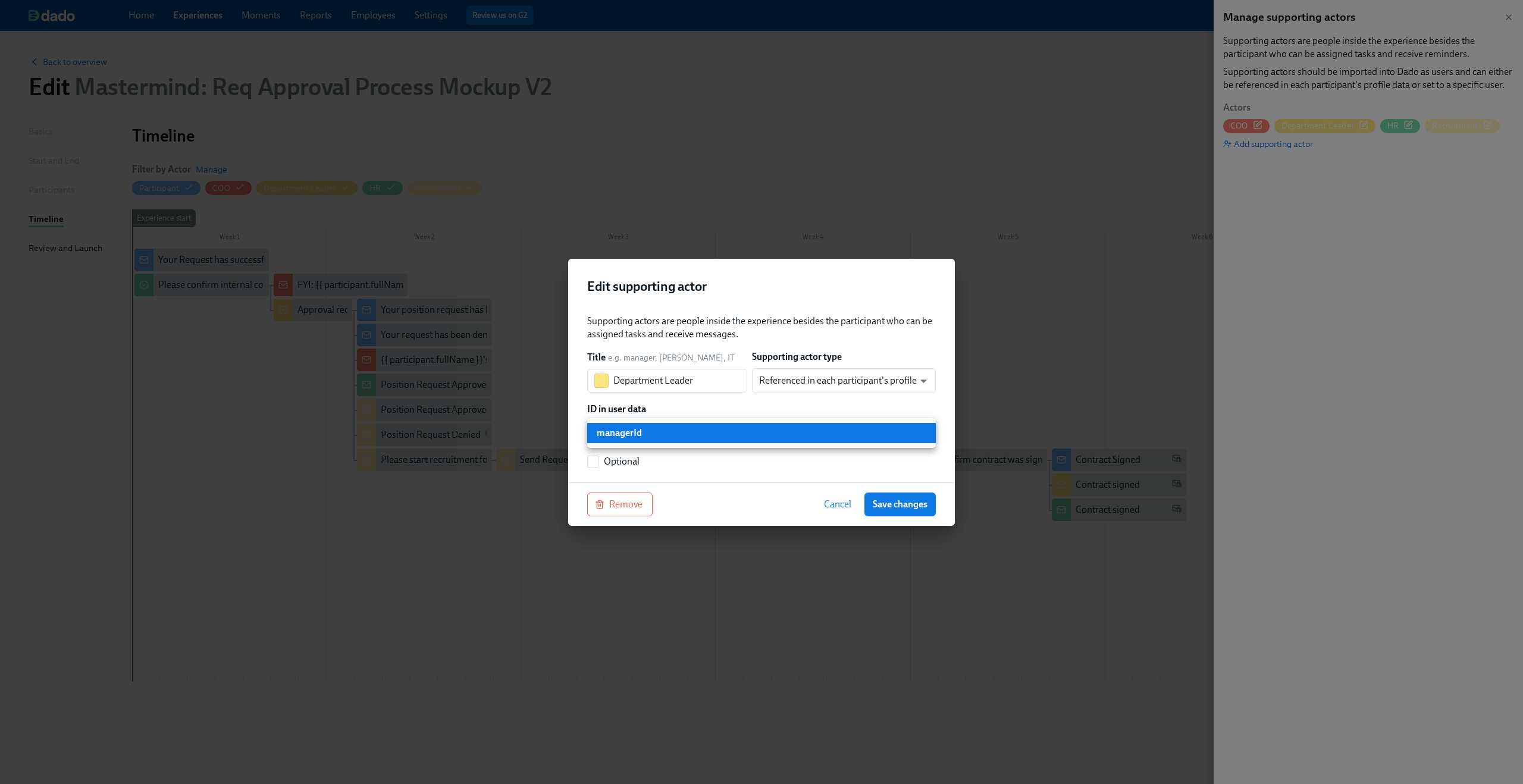
click at [876, 434] on body "Home Experiences Moments Reports Employees Settings Review us on G2 Help Center…" at bounding box center [762, 392] width 1523 height 784
click at [876, 434] on li "managerId" at bounding box center [762, 433] width 349 height 21
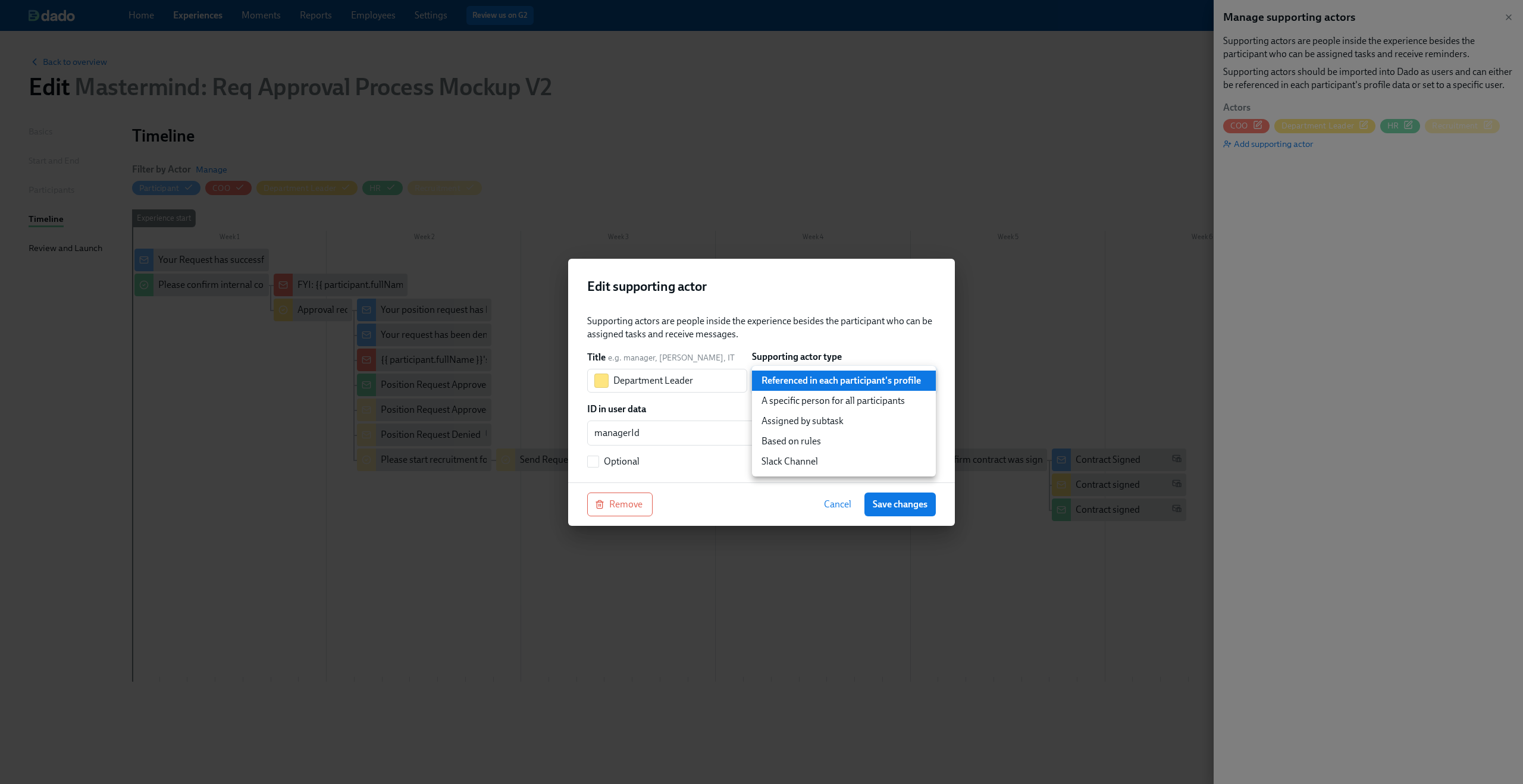
click at [854, 379] on body "Home Experiences Moments Reports Employees Settings Review us on G2 Help Center…" at bounding box center [762, 392] width 1523 height 784
click at [854, 379] on li "Referenced in each participant's profile" at bounding box center [844, 381] width 184 height 21
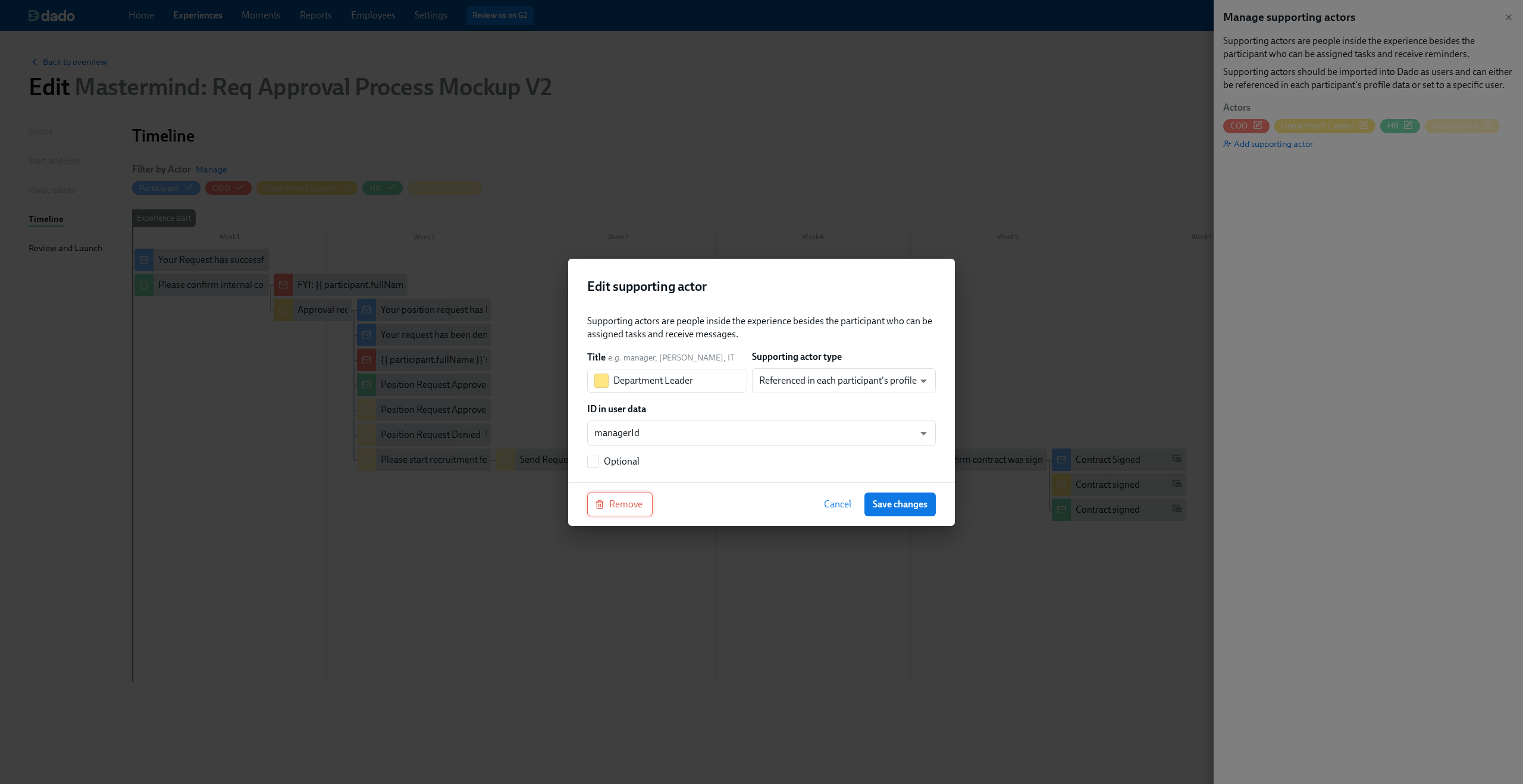
click at [645, 507] on button "Remove" at bounding box center [620, 504] width 66 height 24
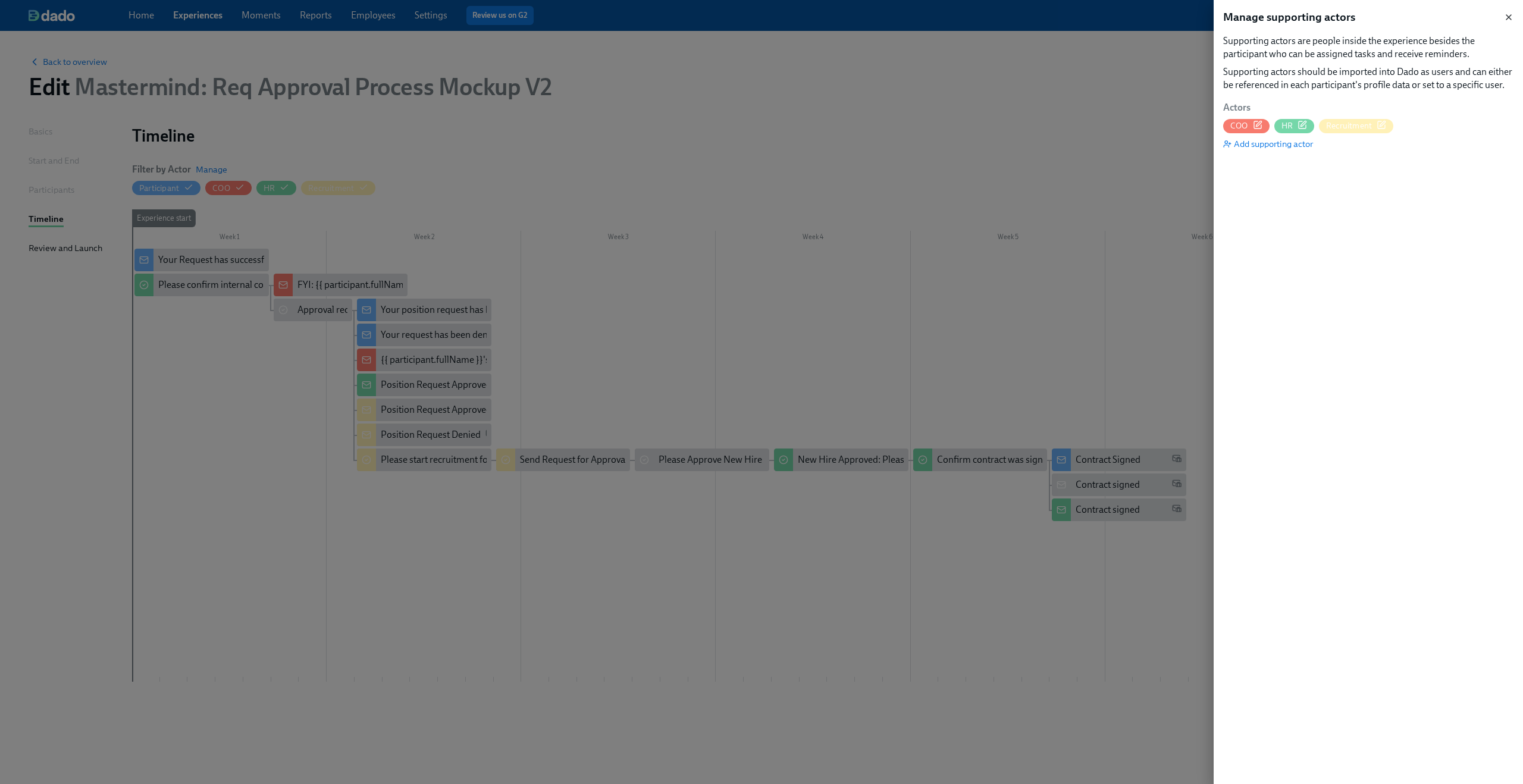
click at [1507, 13] on icon "button" at bounding box center [1509, 17] width 10 height 10
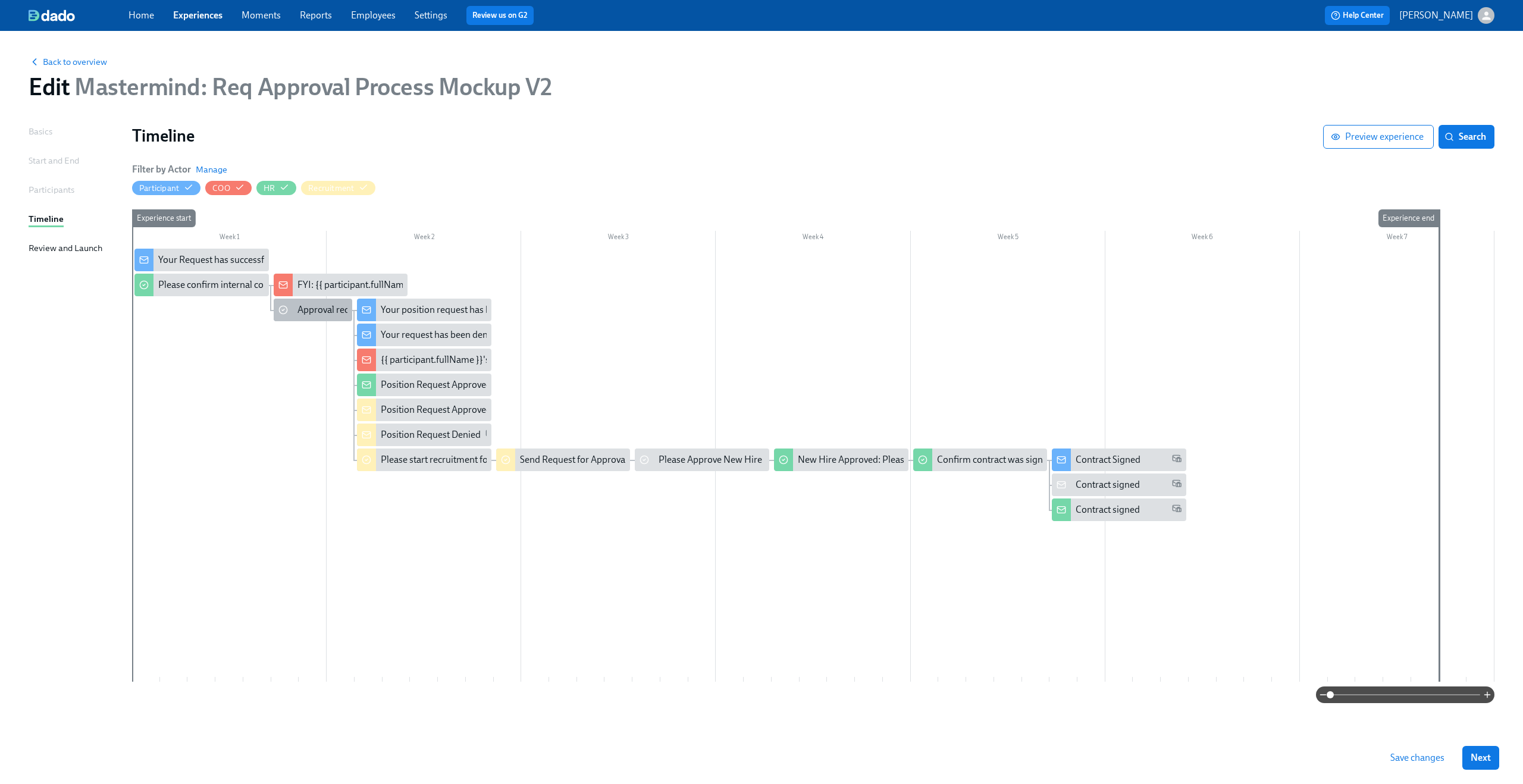
click at [310, 307] on div "Approval request from {{ participant.fullName }}" at bounding box center [395, 310] width 196 height 13
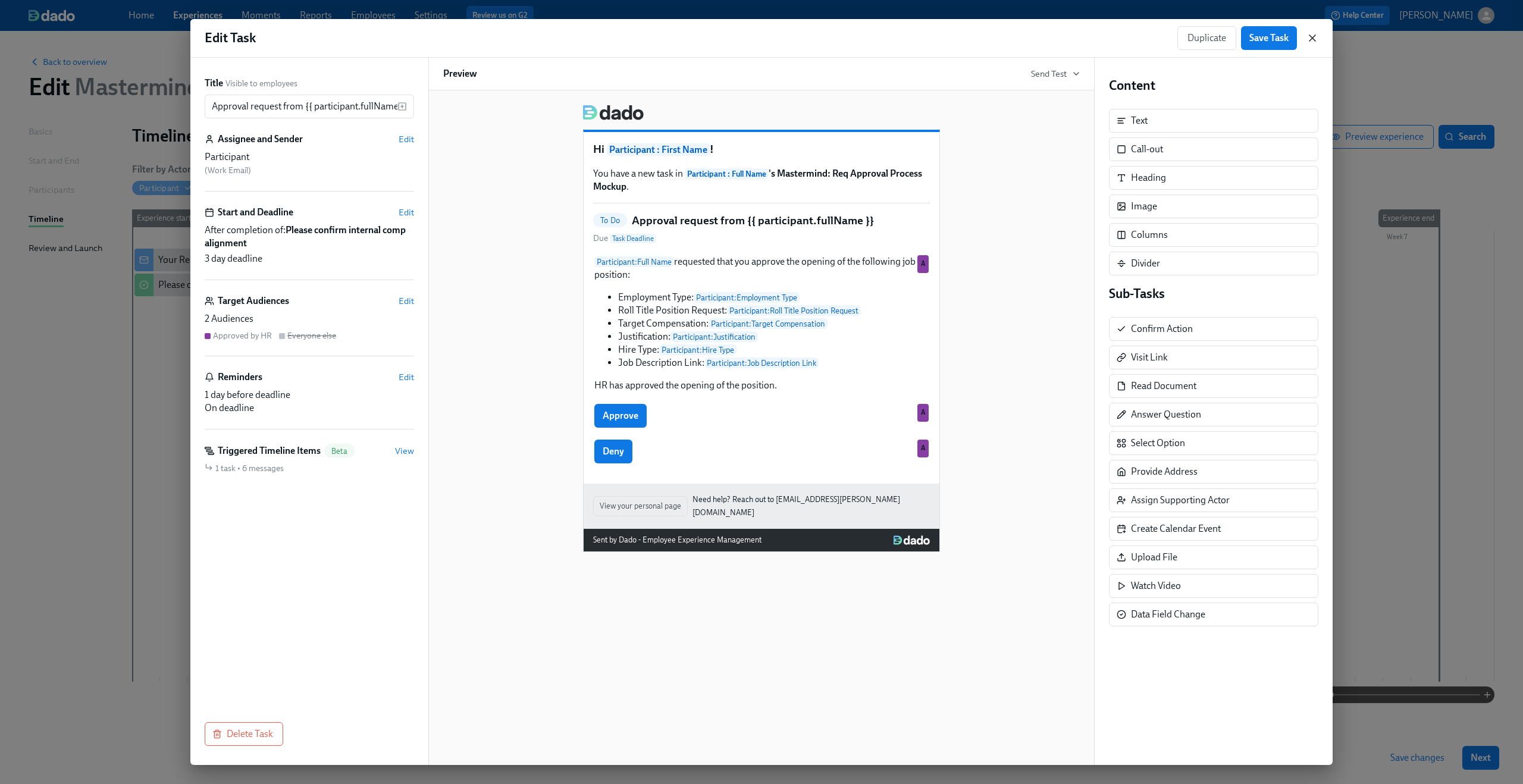
click at [1315, 38] on icon "button" at bounding box center [1312, 38] width 12 height 12
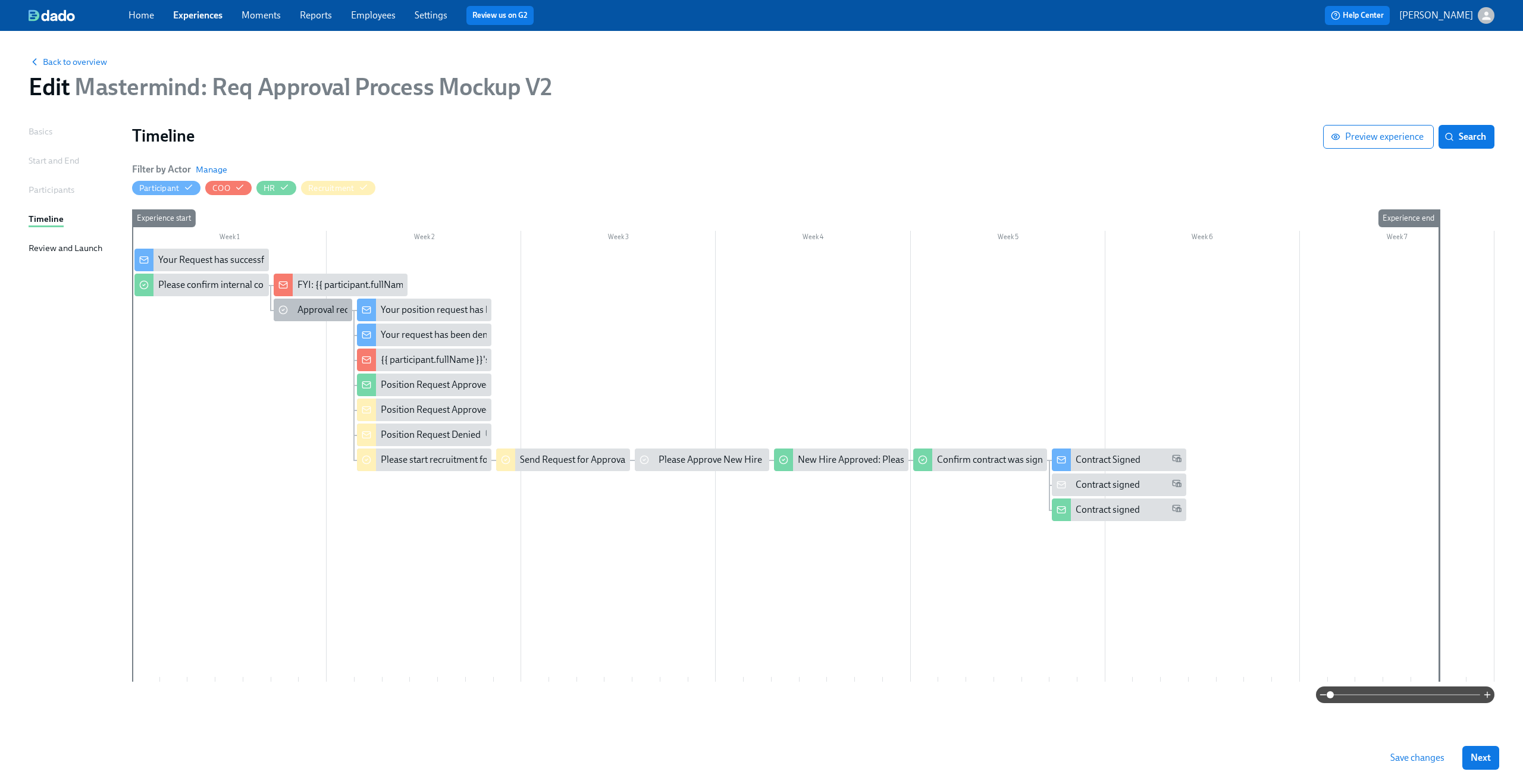
click at [325, 314] on div "Approval request from {{ participant.fullName }}" at bounding box center [395, 310] width 196 height 13
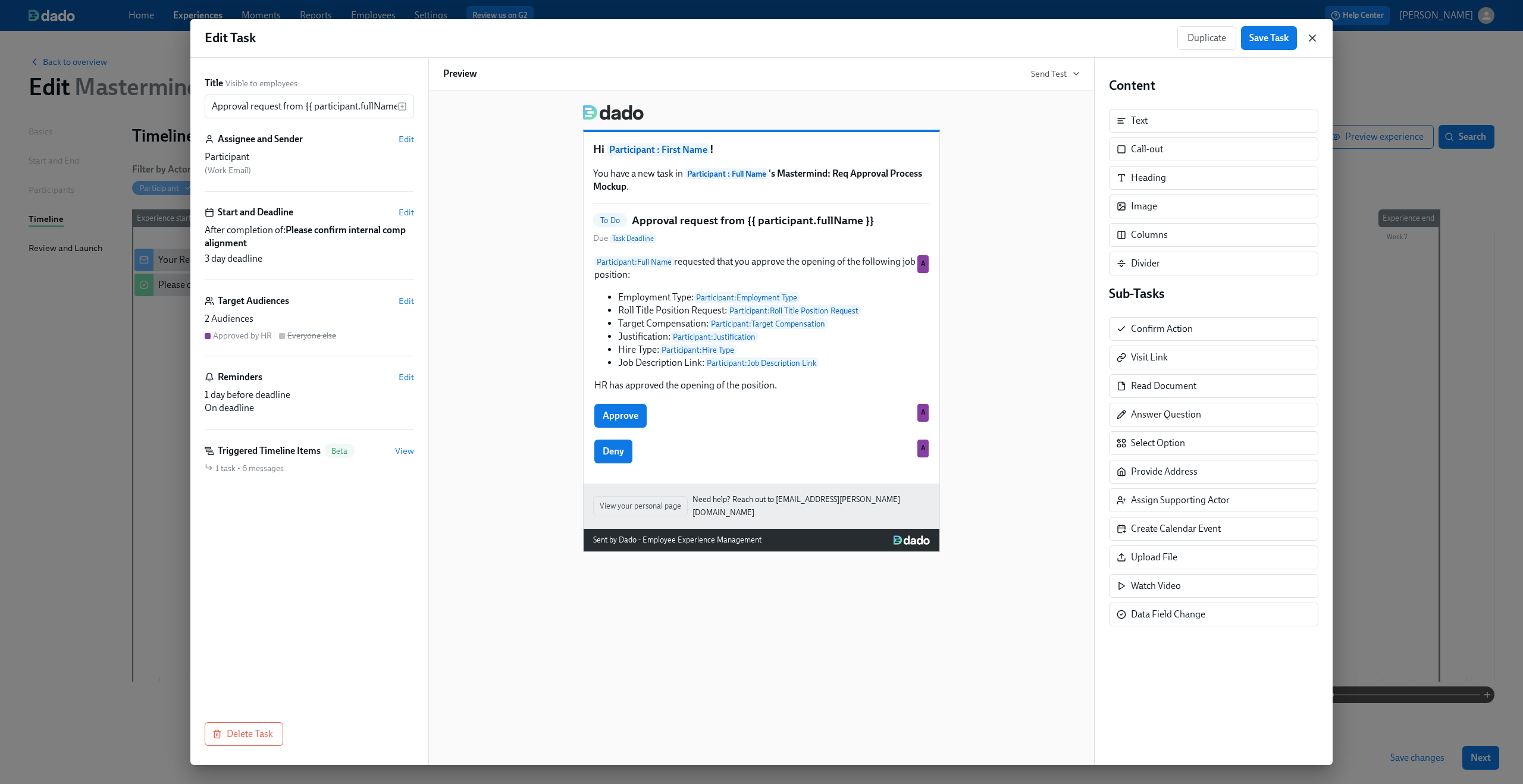
click at [1309, 42] on icon "button" at bounding box center [1312, 38] width 12 height 12
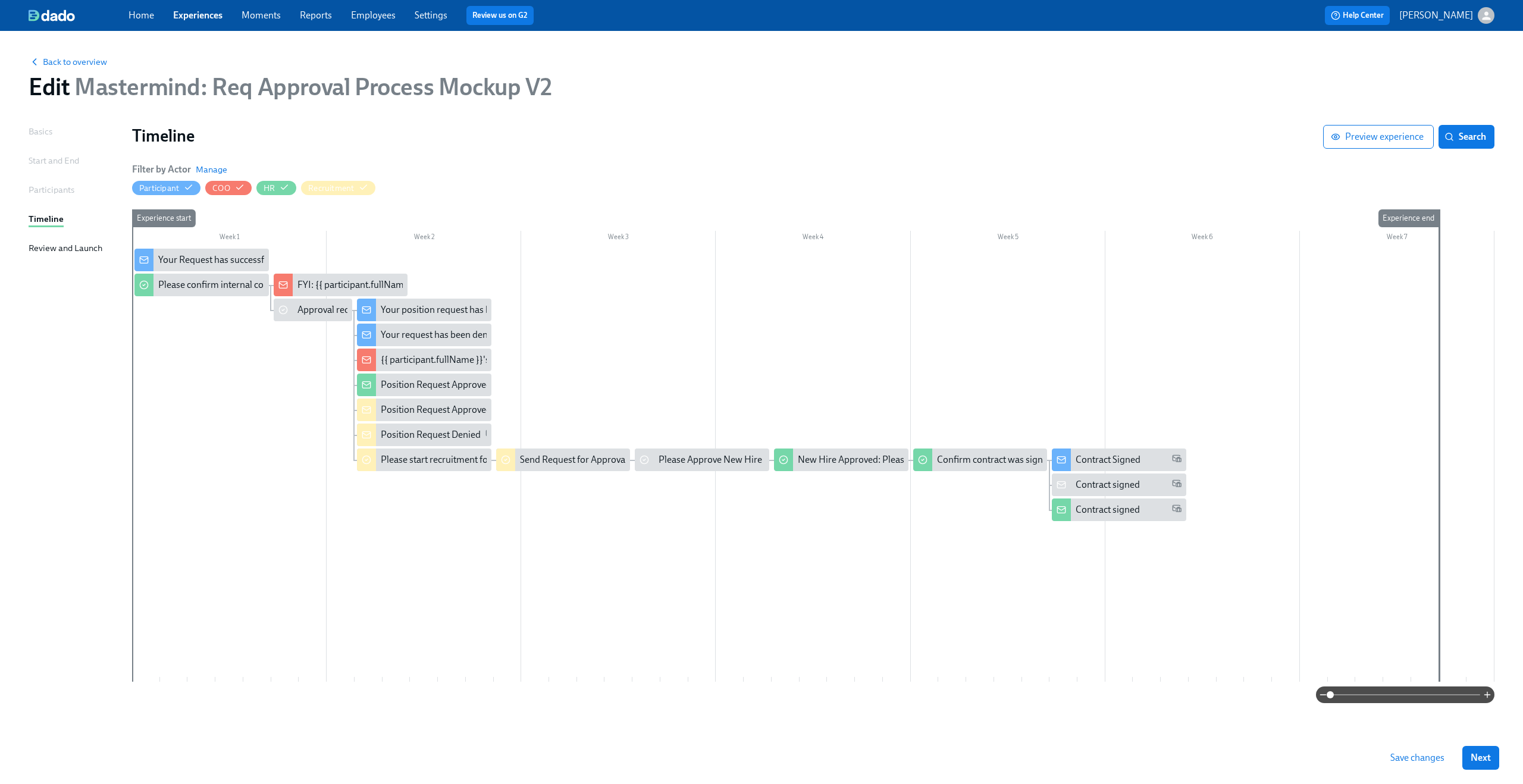
click at [1442, 755] on span "Save changes" at bounding box center [1417, 757] width 54 height 12
click at [92, 67] on span "Back to overview" at bounding box center [68, 62] width 79 height 12
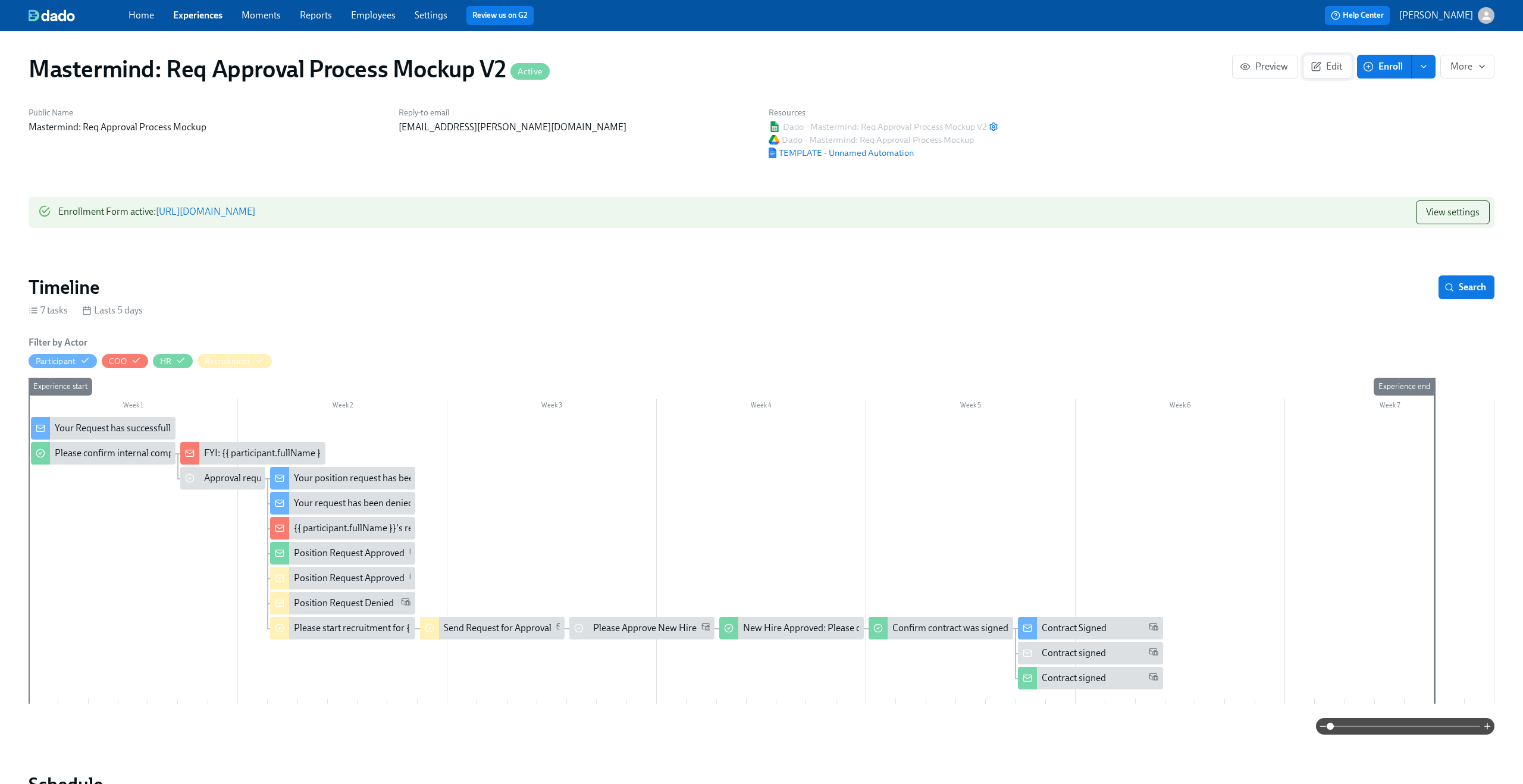
click at [1334, 75] on button "Edit" at bounding box center [1327, 66] width 49 height 24
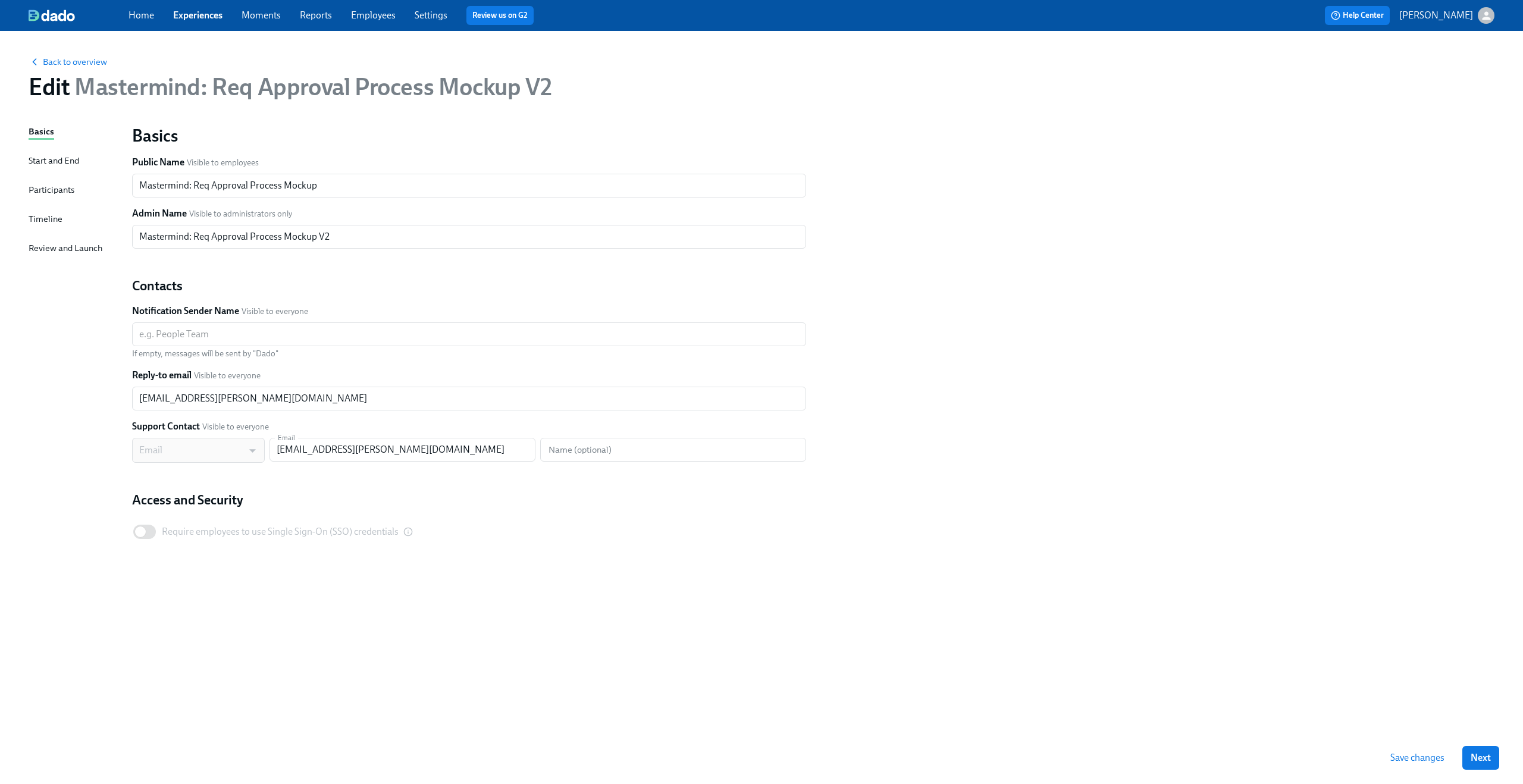
click at [48, 224] on div "Timeline" at bounding box center [46, 219] width 34 height 13
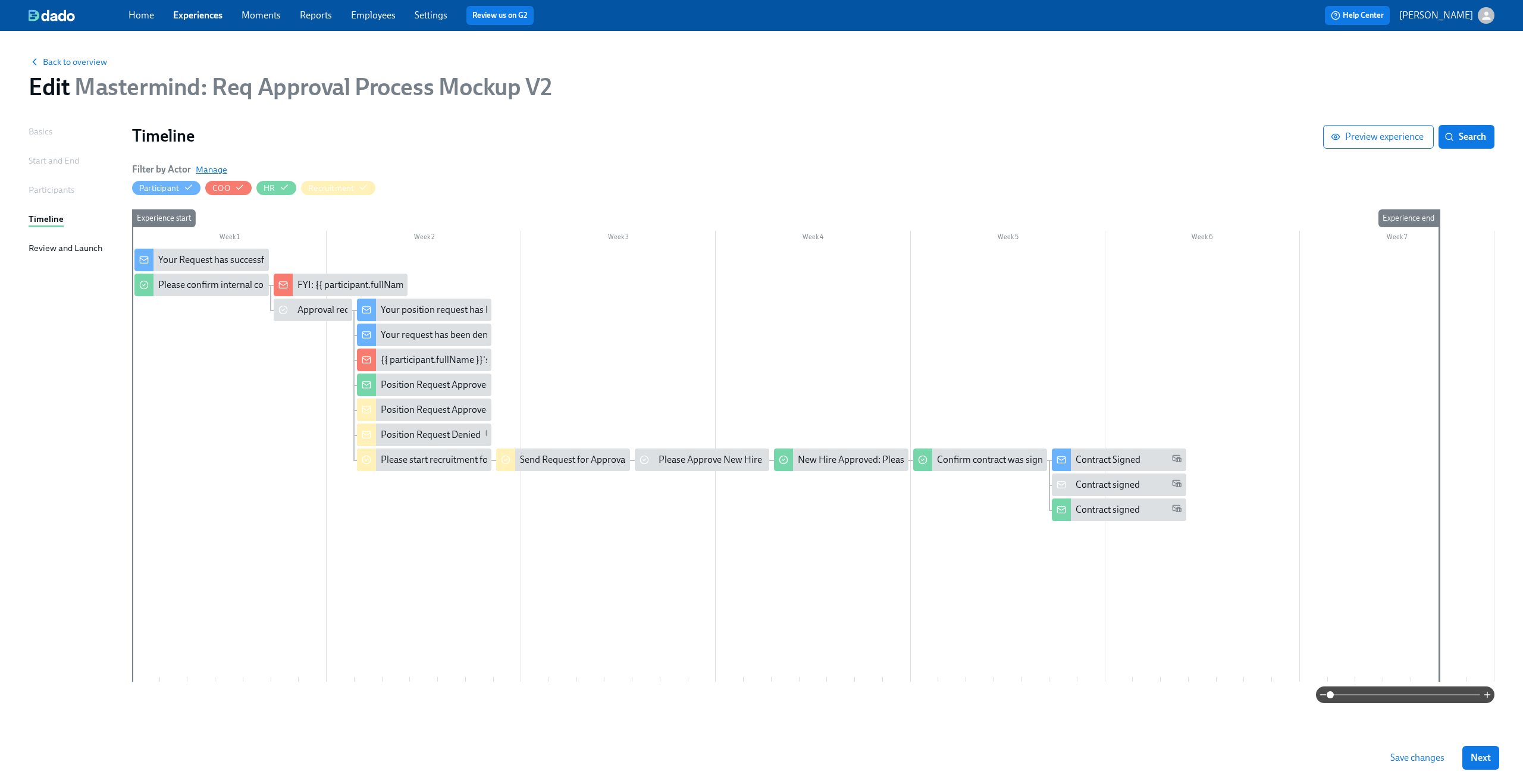
click at [221, 168] on span "Manage" at bounding box center [211, 169] width 31 height 12
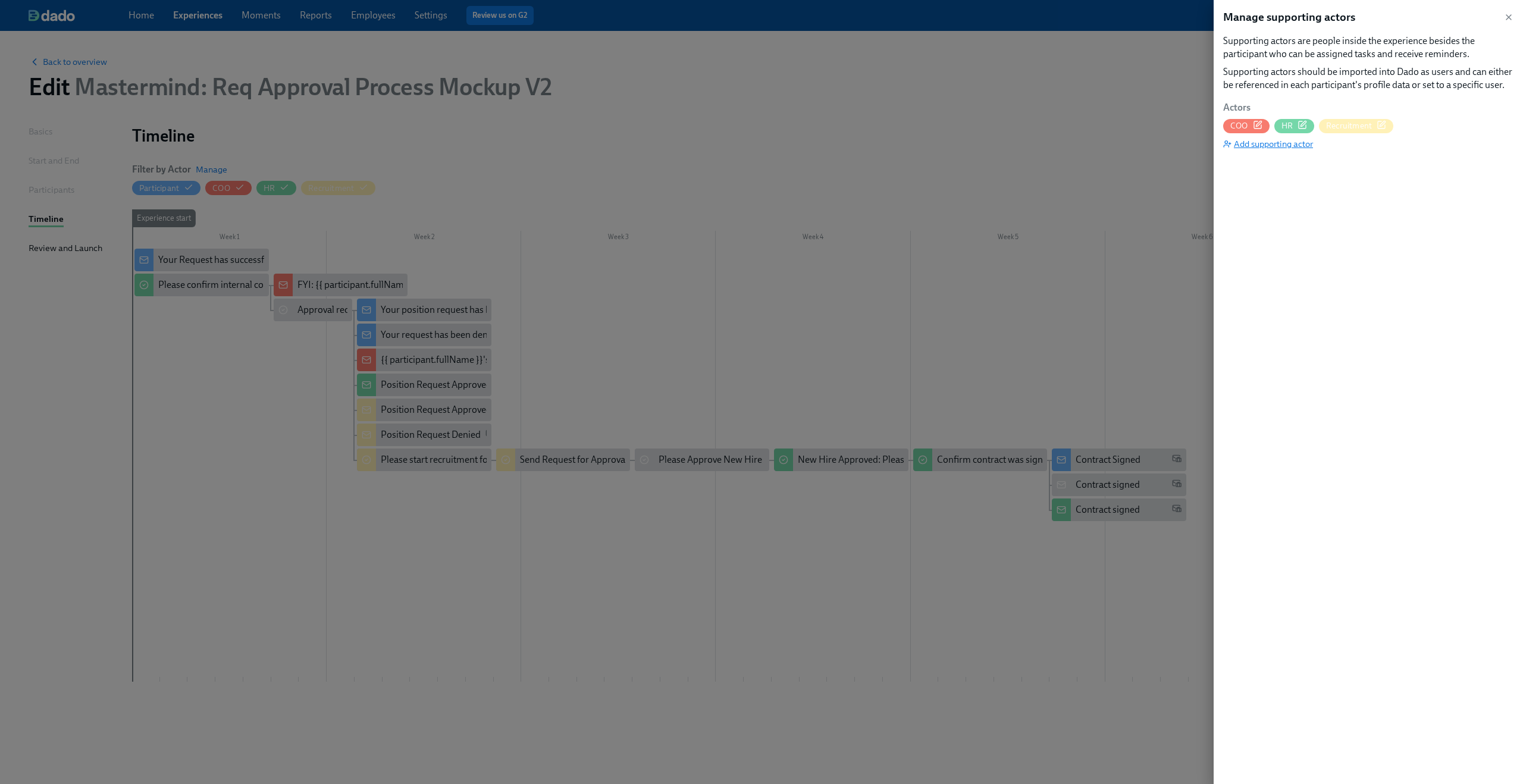
click at [1285, 144] on span "Add supporting actor" at bounding box center [1267, 144] width 90 height 12
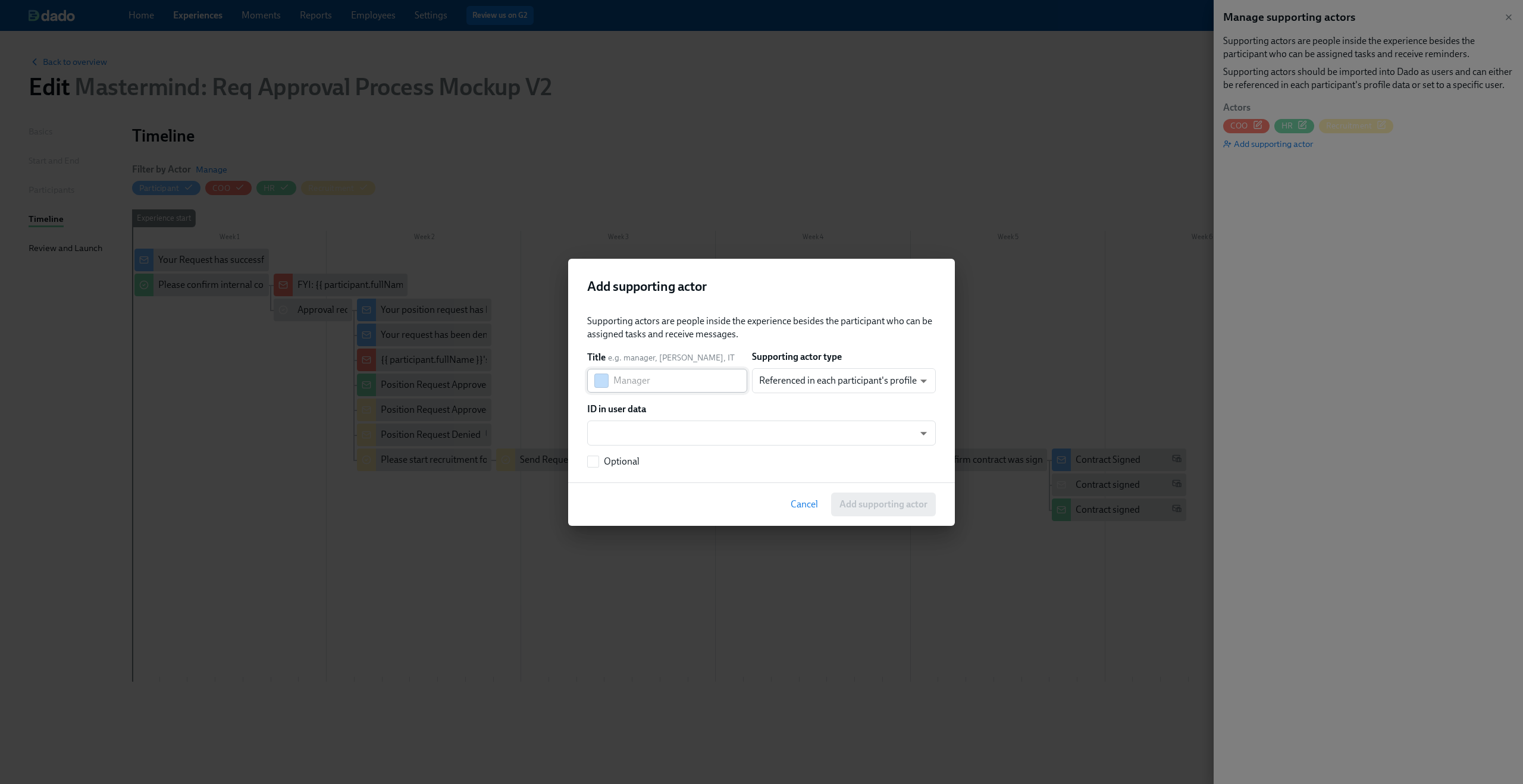
click at [693, 383] on input "text" at bounding box center [680, 381] width 134 height 24
type input "Department Leader"
click at [795, 376] on body "Home Experiences Moments Reports Employees Settings Review us on G2 Help Center…" at bounding box center [762, 392] width 1523 height 784
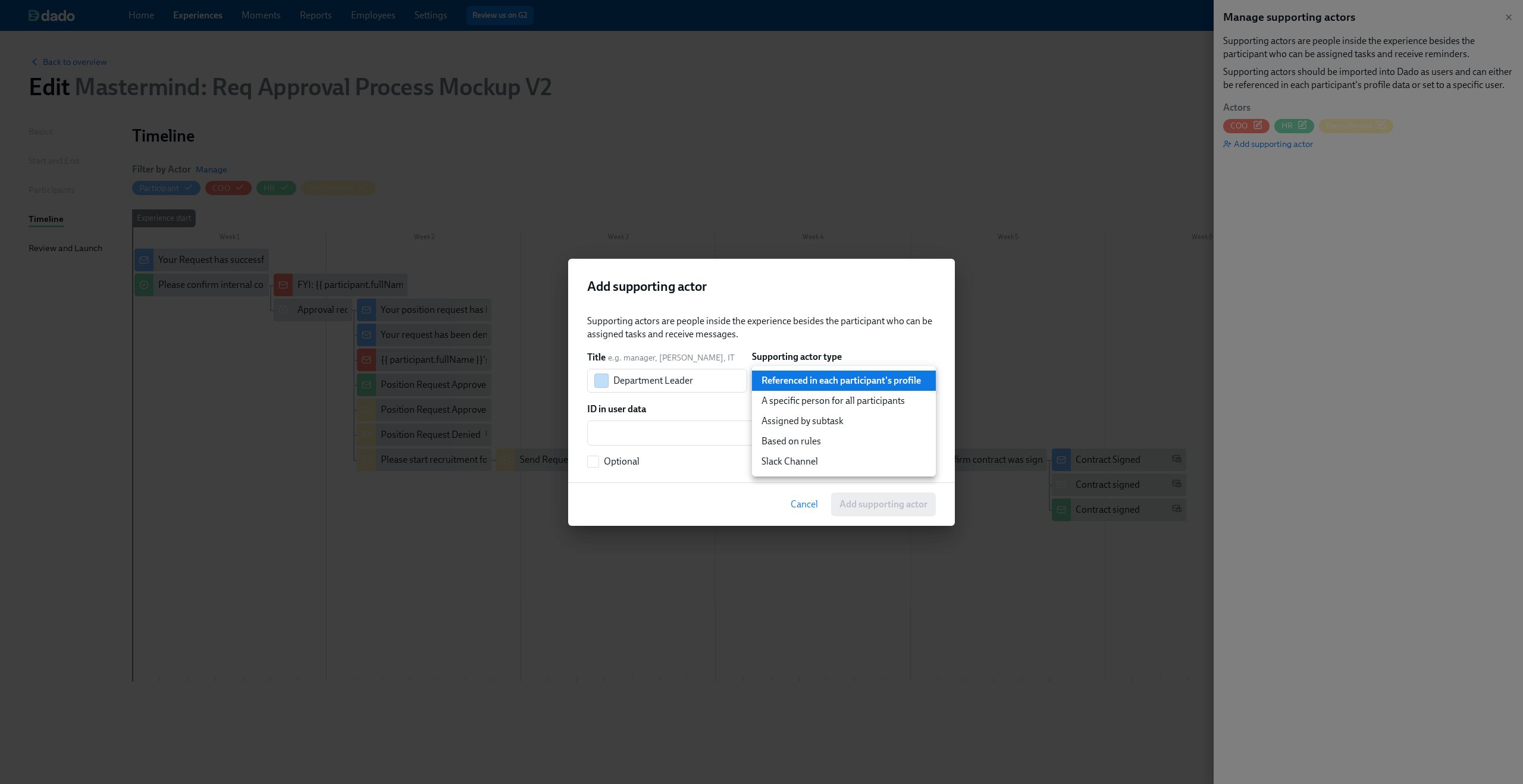
click at [796, 405] on li "A specific person for all participants" at bounding box center [844, 401] width 184 height 21
type input "staticUser"
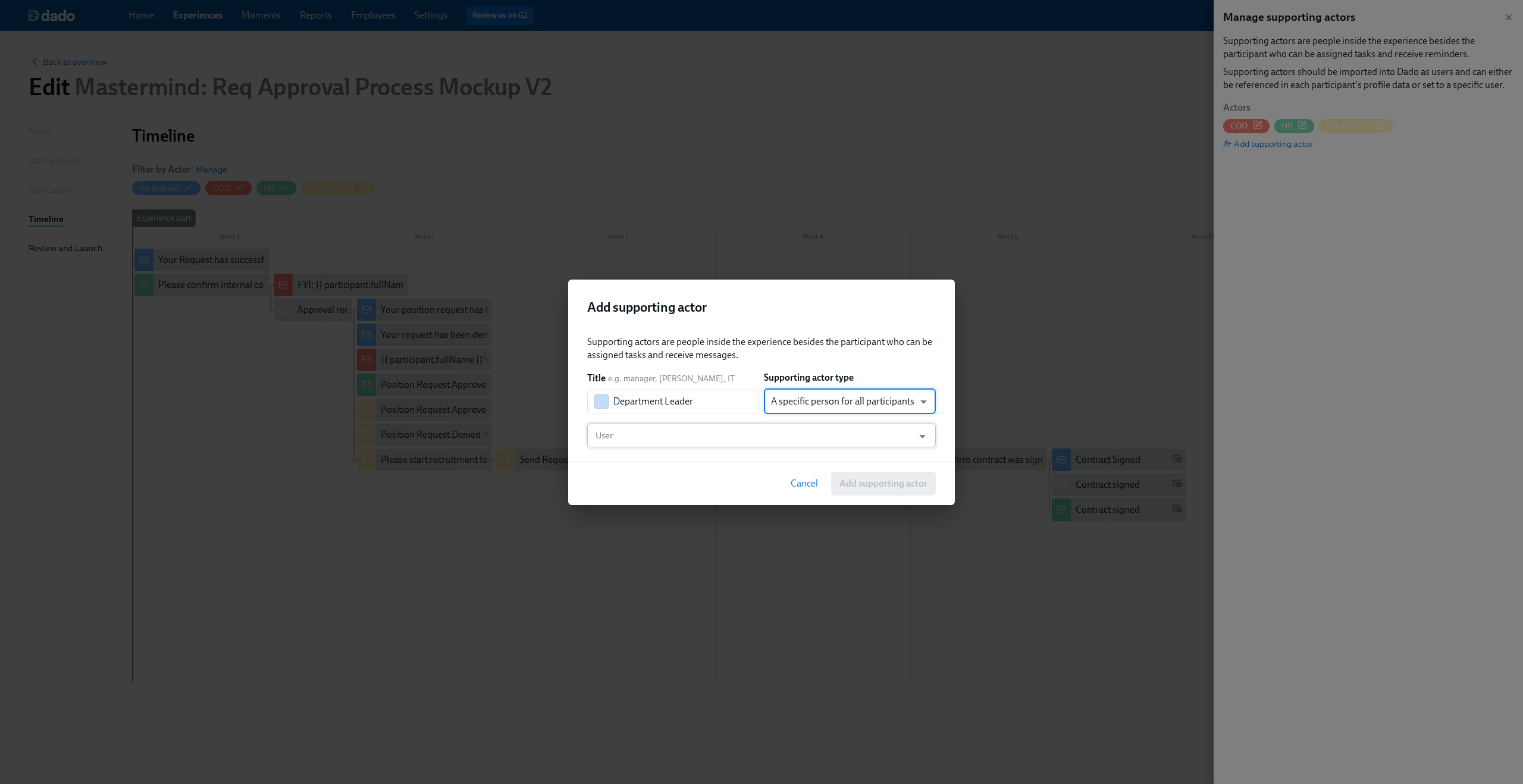
click at [717, 424] on input "User" at bounding box center [751, 435] width 314 height 24
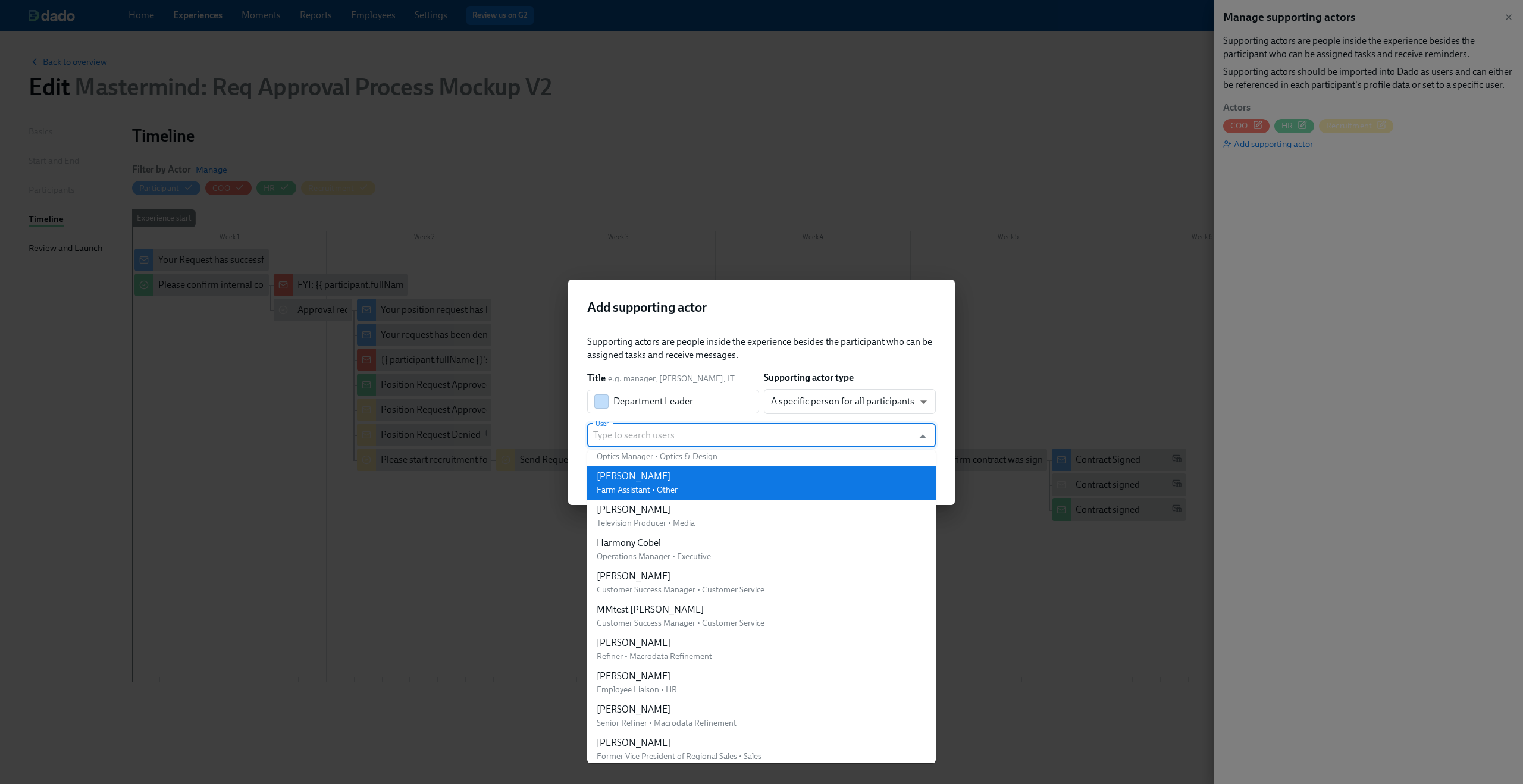
scroll to position [55, 0]
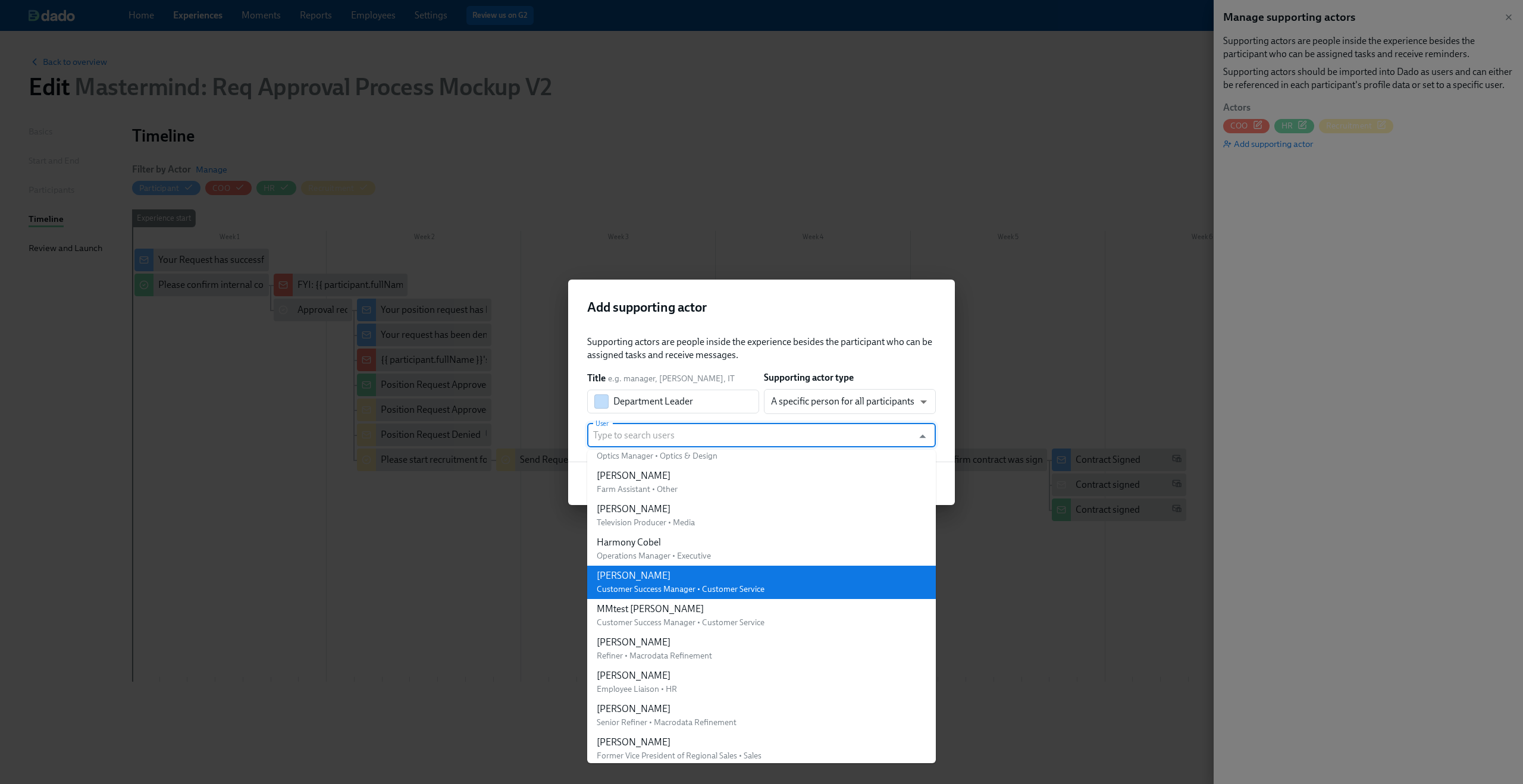
click at [734, 584] on span "Customer Success Manager • Customer Service" at bounding box center [680, 589] width 167 height 10
type input "[PERSON_NAME]"
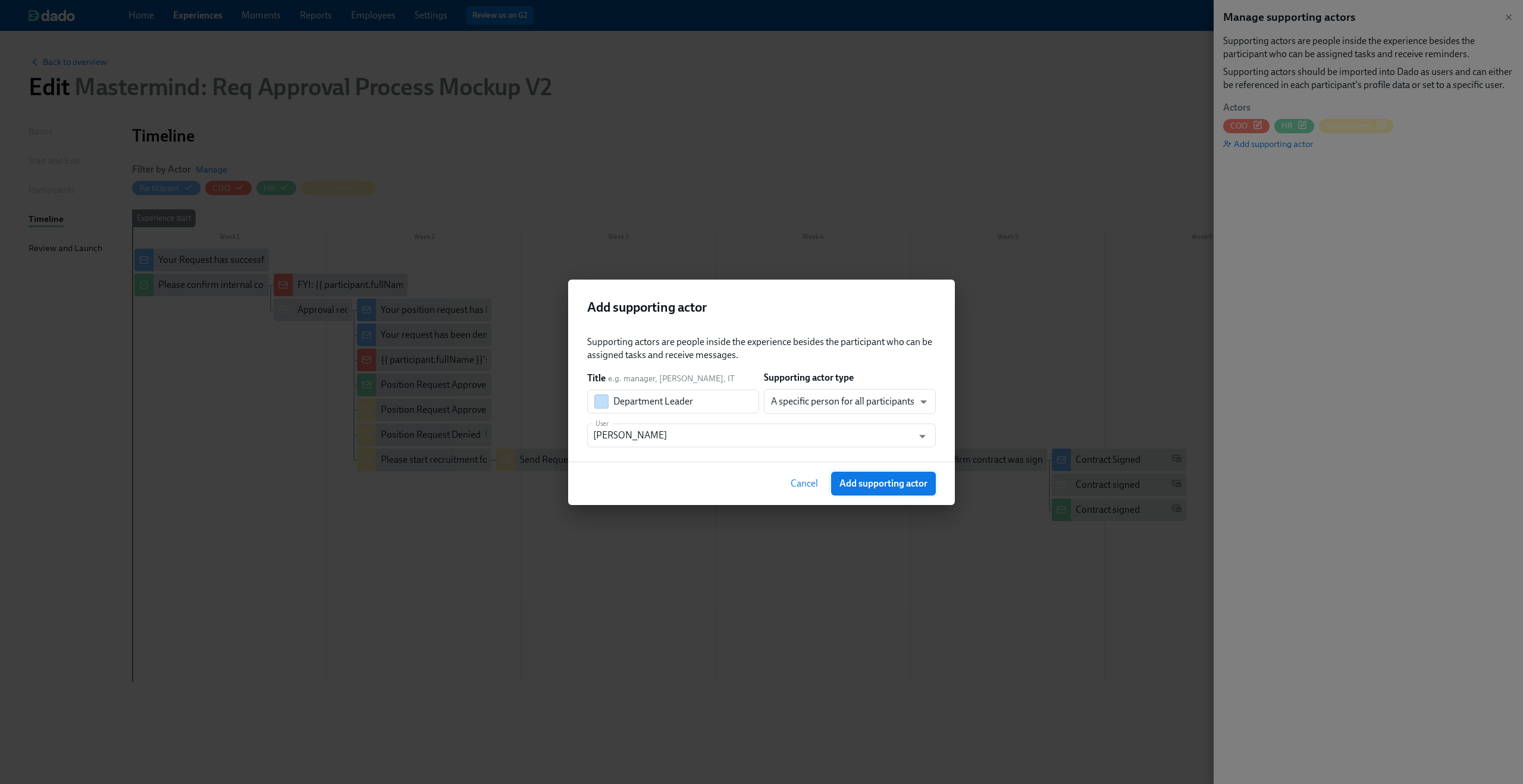
click at [861, 485] on span "Add supporting actor" at bounding box center [883, 483] width 88 height 12
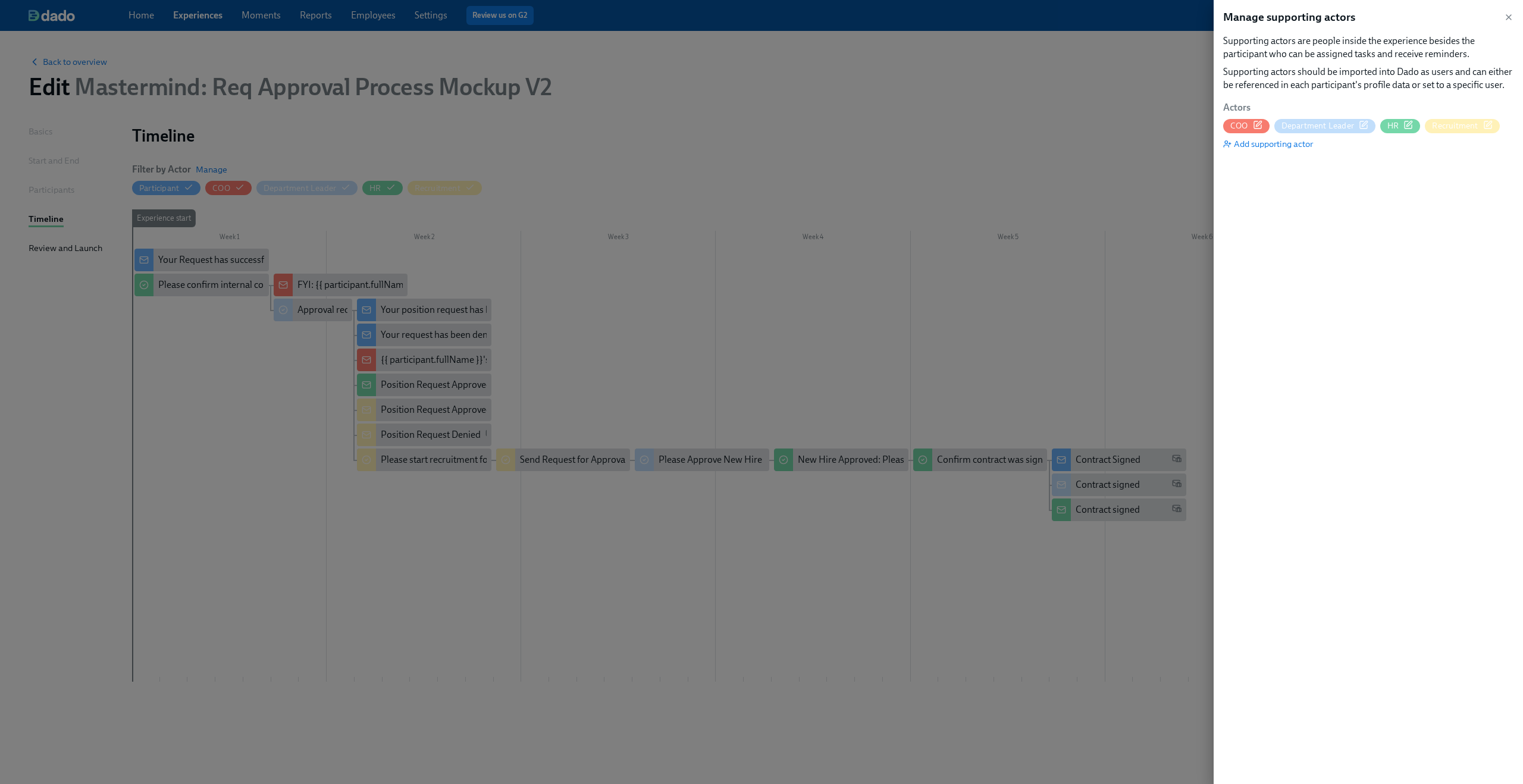
click at [1514, 12] on div "Manage supporting actors Supporting actors are people inside the experience bes…" at bounding box center [1369, 392] width 310 height 784
click at [1507, 12] on icon "button" at bounding box center [1509, 17] width 10 height 10
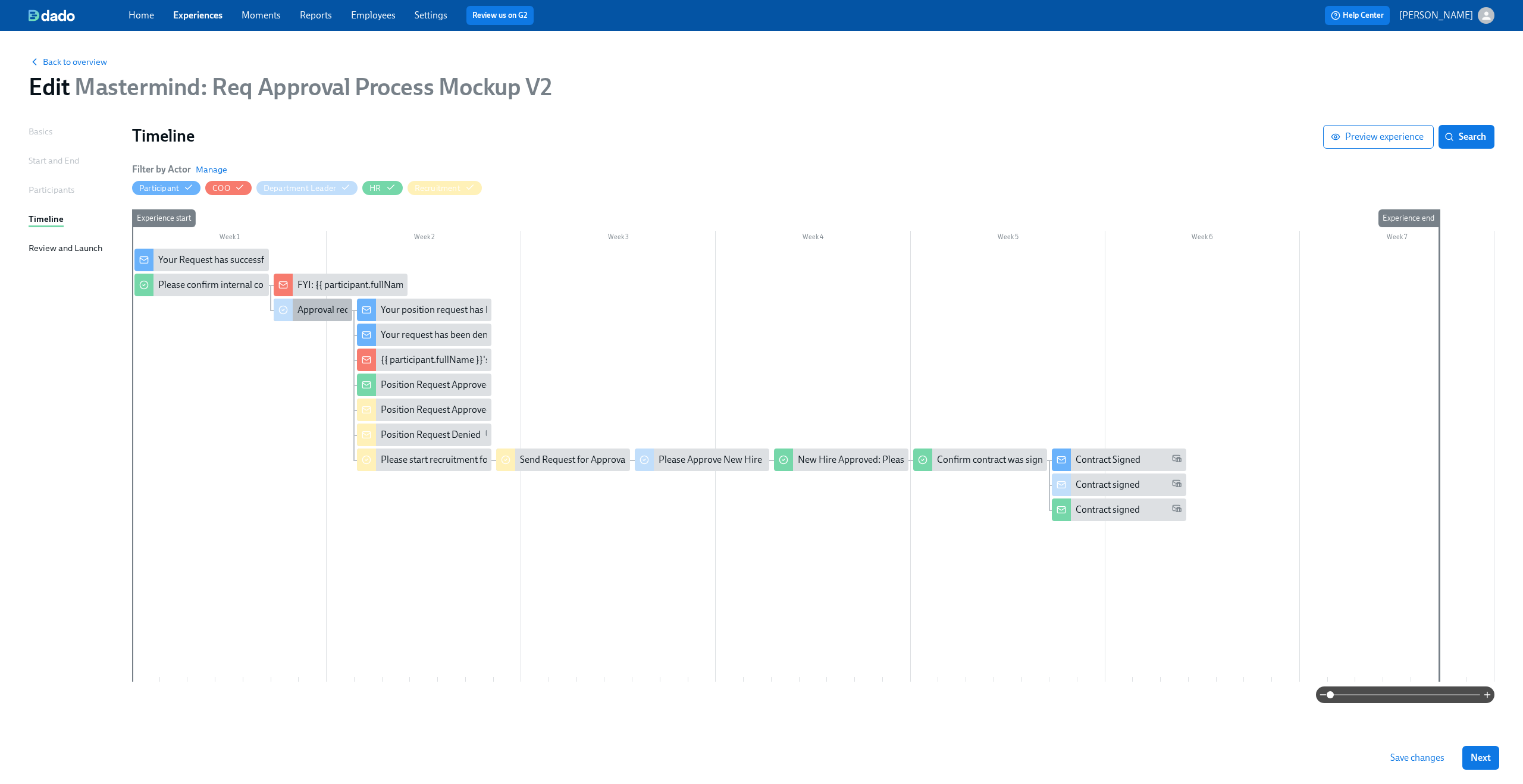
click at [305, 314] on div "Approval request from {{ participant.fullName }}" at bounding box center [395, 310] width 196 height 13
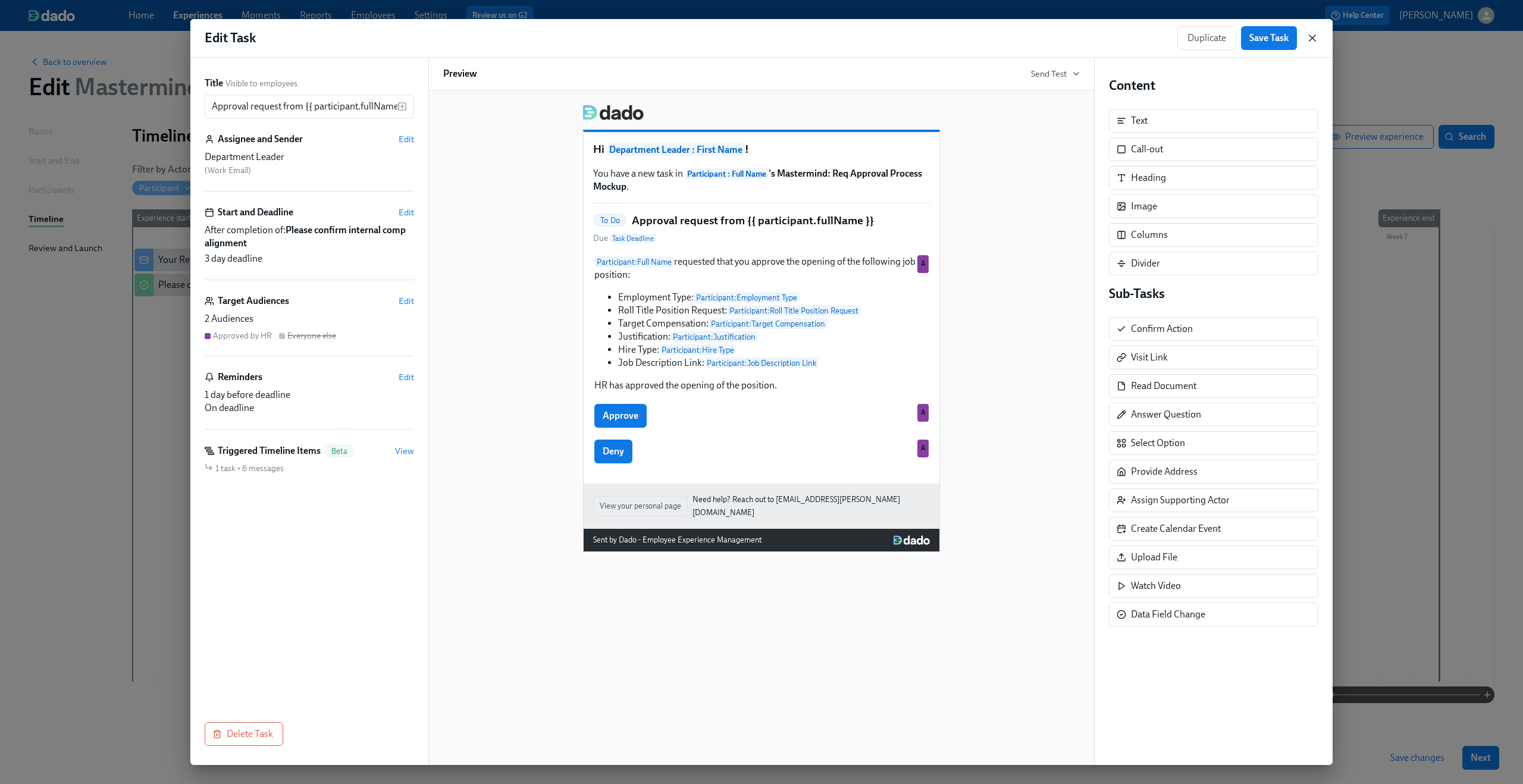
click at [1315, 38] on icon "button" at bounding box center [1312, 38] width 12 height 12
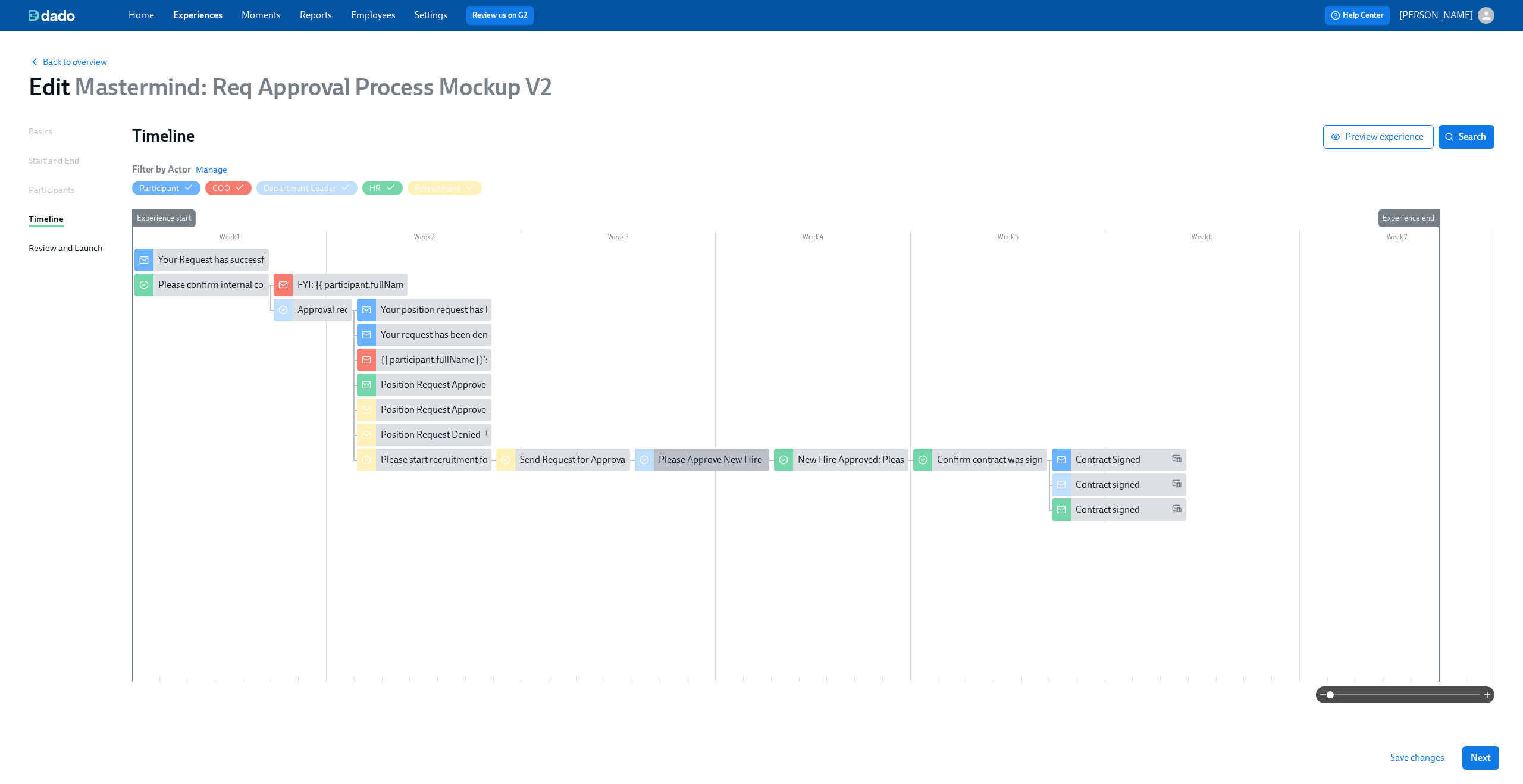
click at [703, 468] on div "Please Approve New Hire" at bounding box center [702, 459] width 135 height 23
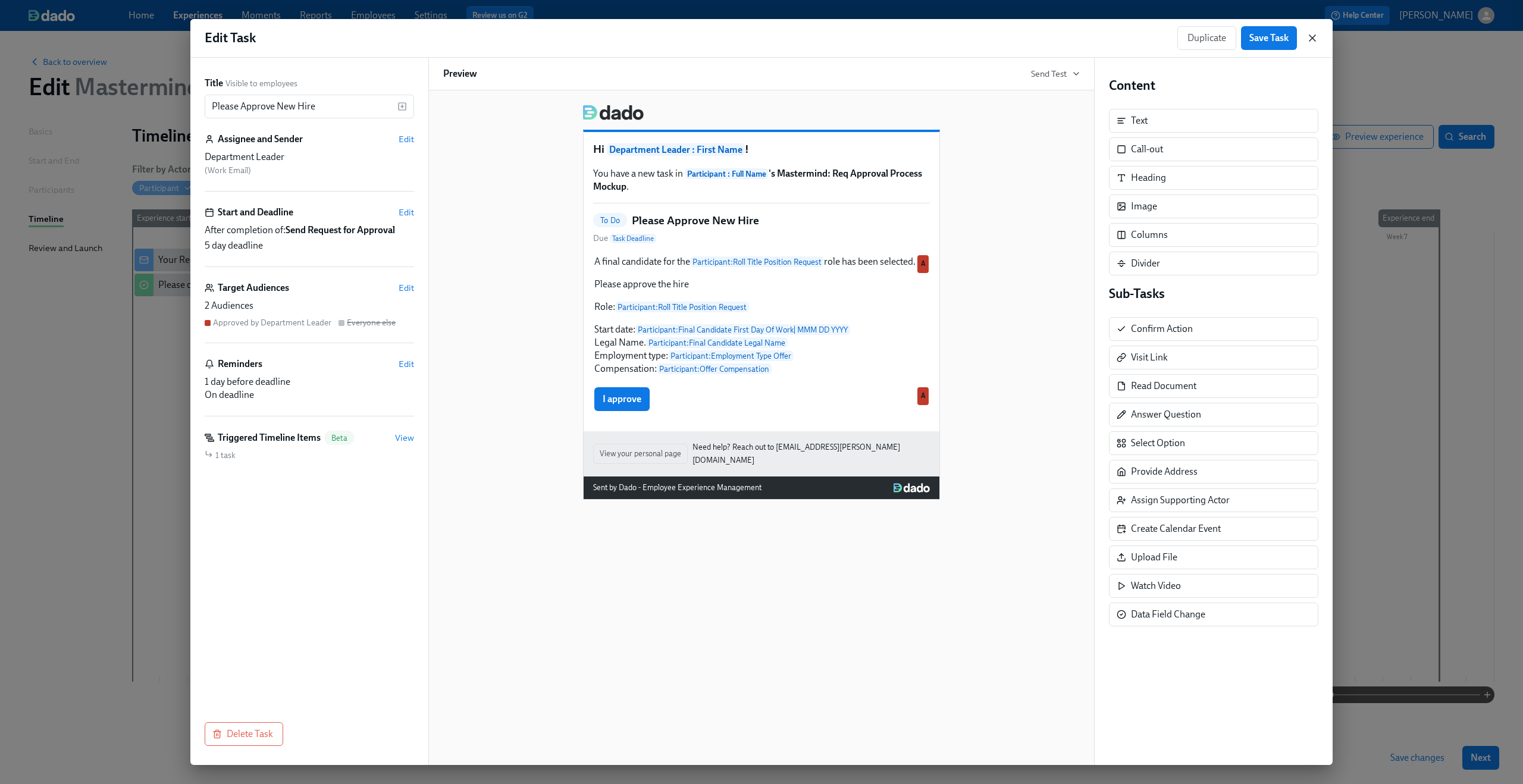
click at [1312, 37] on icon "button" at bounding box center [1312, 38] width 6 height 6
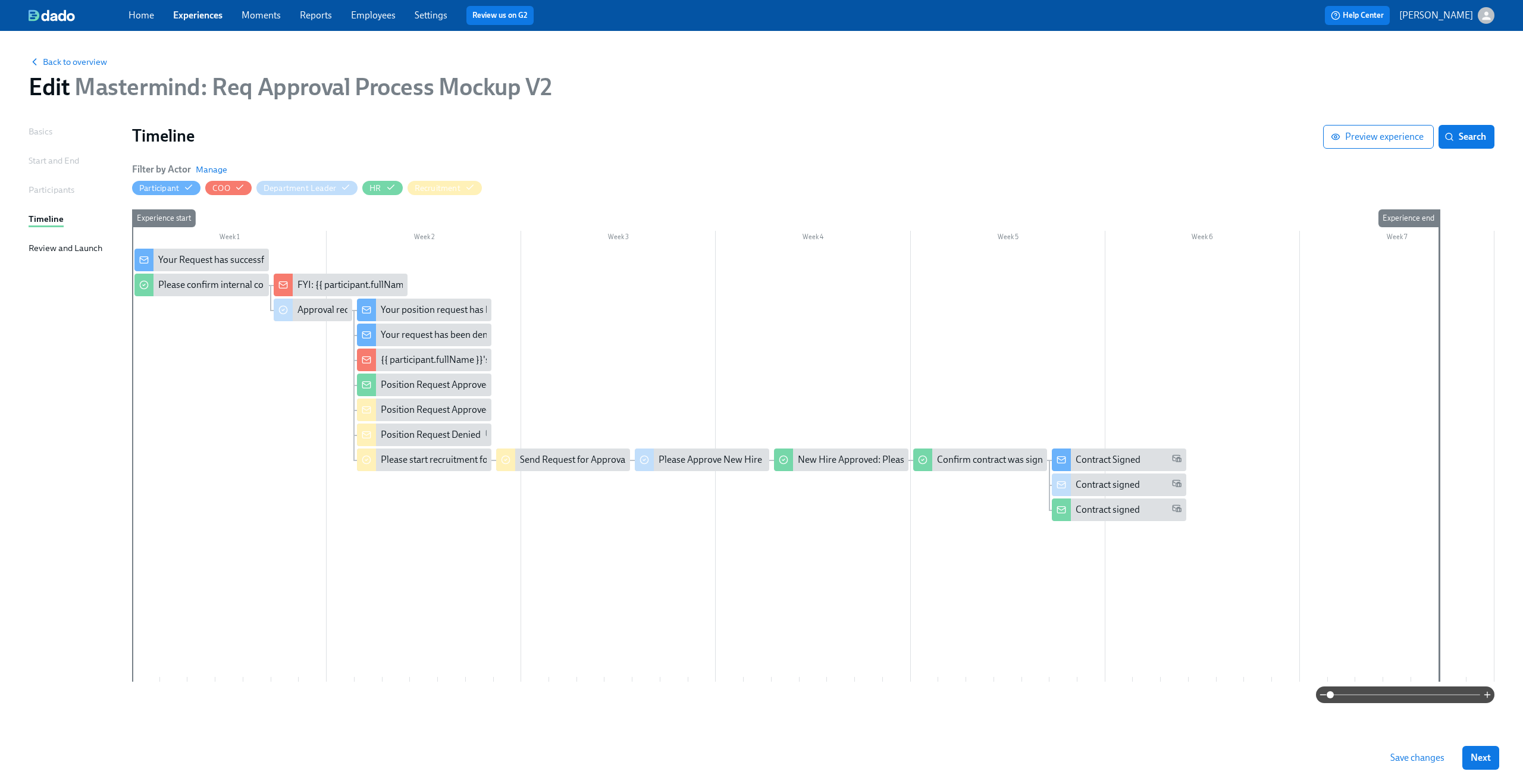
click at [1397, 755] on span "Save changes" at bounding box center [1417, 757] width 54 height 12
click at [234, 282] on div "Please confirm internal comp alignment" at bounding box center [240, 284] width 163 height 13
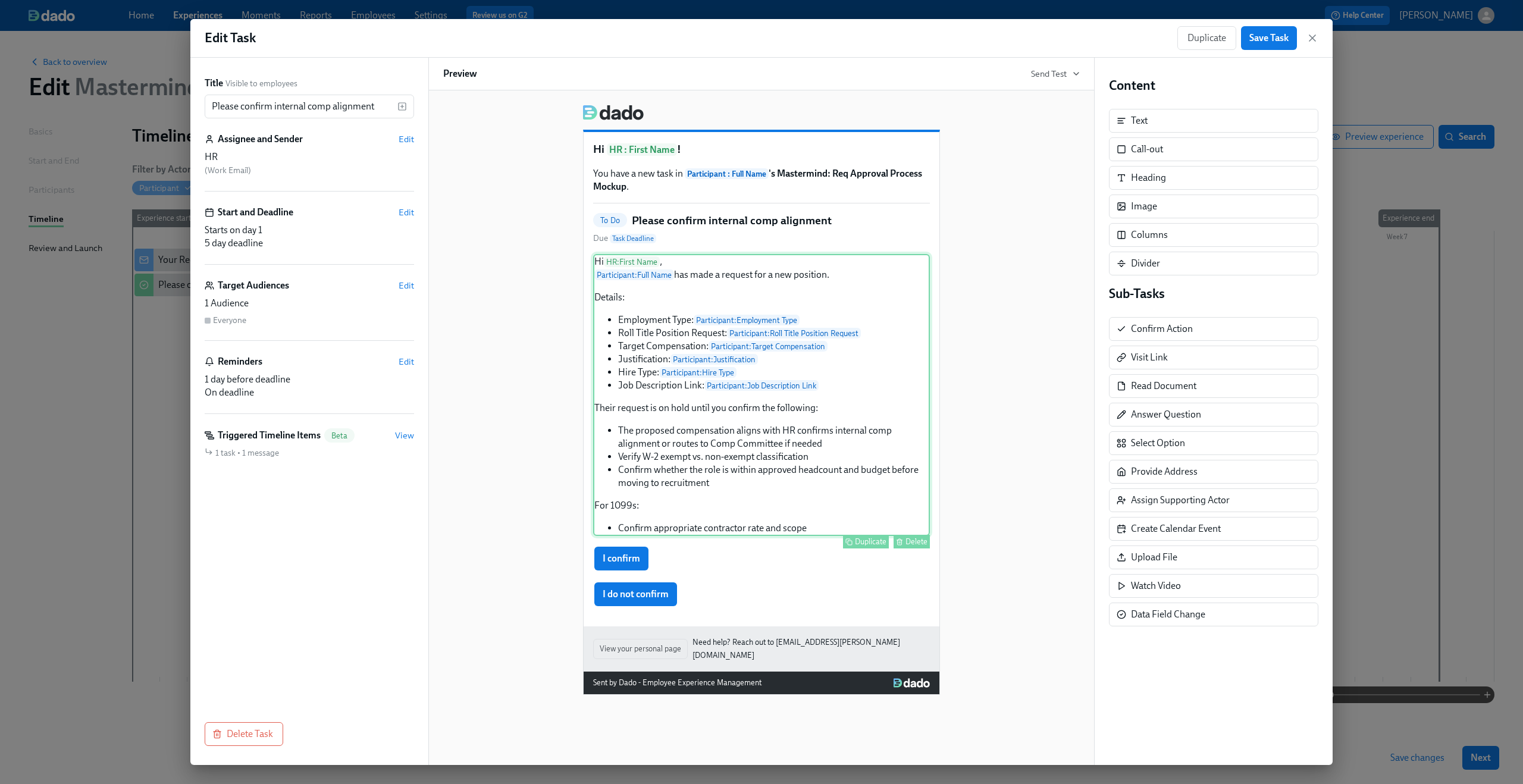
click at [883, 299] on div "Hi HR : First Name , Participant : Full Name has made a request for a new posit…" at bounding box center [762, 395] width 337 height 282
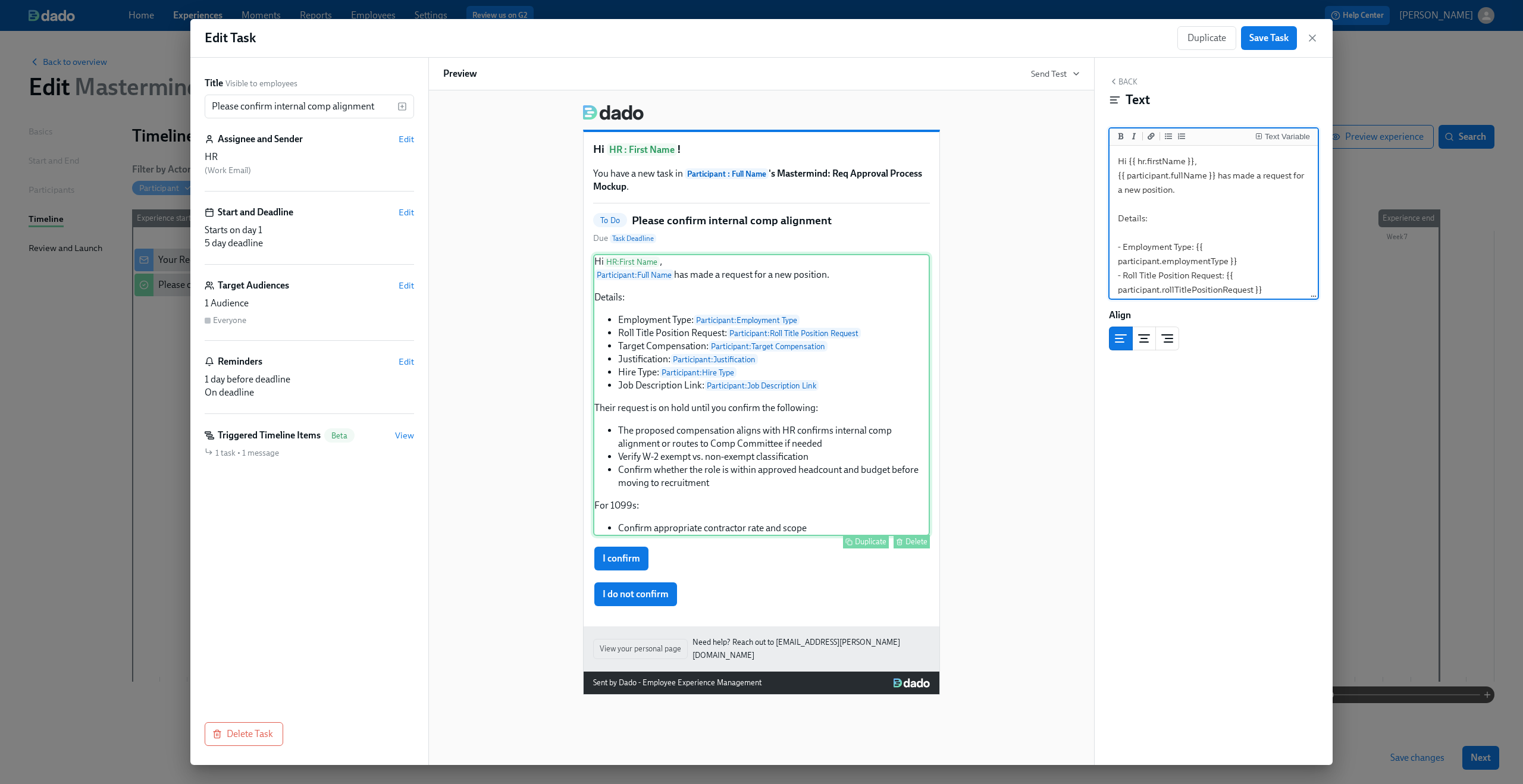
click at [885, 362] on div "Hi HR : First Name , Participant : Full Name has made a request for a new posit…" at bounding box center [762, 395] width 337 height 282
click at [663, 340] on div "Hi HR : First Name , Participant : Full Name has made a request for a new posit…" at bounding box center [762, 395] width 337 height 282
drag, startPoint x: 1118, startPoint y: 221, endPoint x: 1267, endPoint y: 240, distance: 150.2
click at [1267, 240] on textarea "Hi {{ hr.firstName }}, {{ participant.fullName }} has made a request for a new …" at bounding box center [1214, 321] width 204 height 455
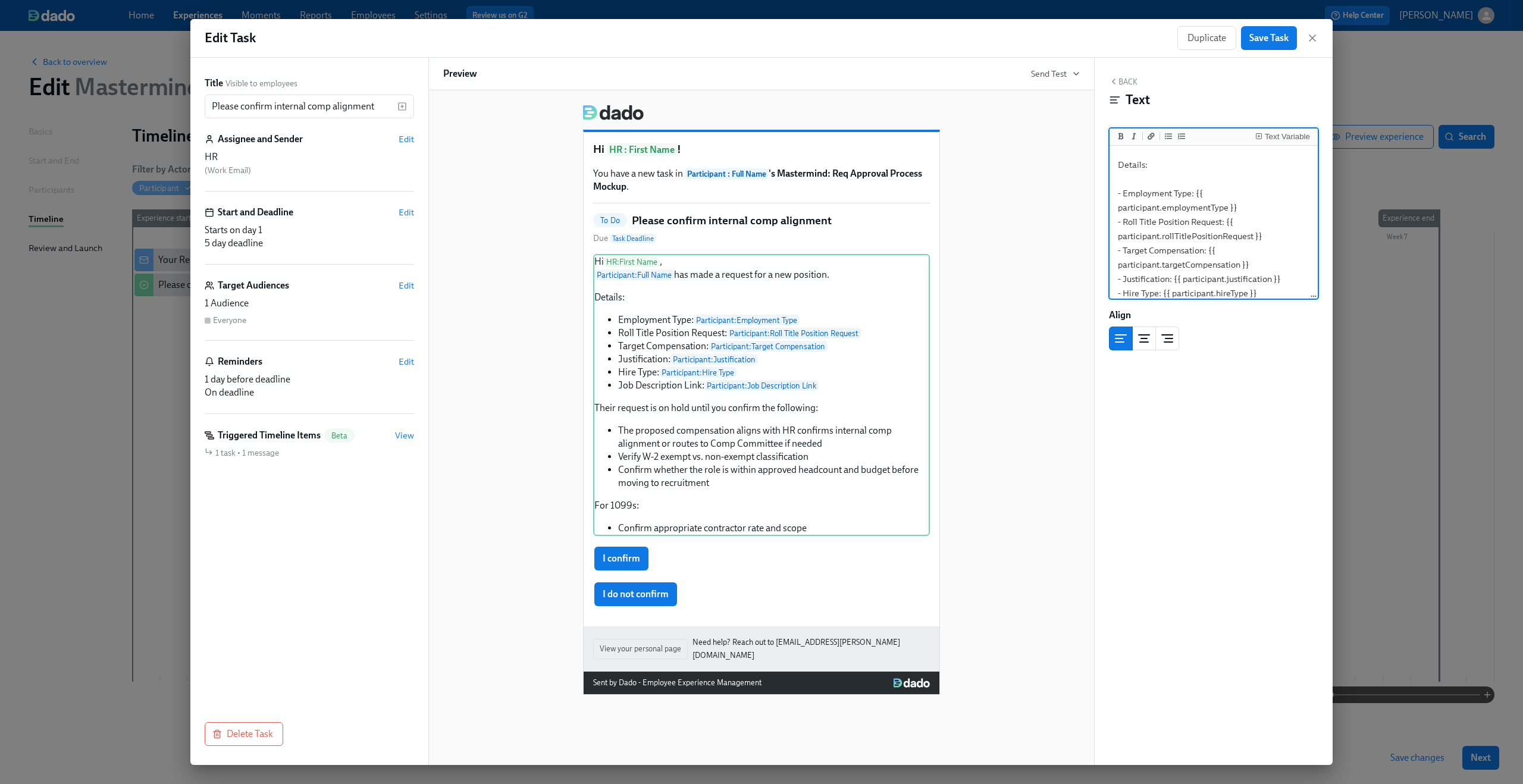
drag, startPoint x: 1118, startPoint y: 195, endPoint x: 1245, endPoint y: 208, distance: 127.7
click at [1245, 208] on textarea "Hi {{ hr.firstName }}, {{ participant.fullName }} has made a request for a new …" at bounding box center [1214, 321] width 204 height 455
click at [1127, 223] on textarea "Hi {{ hr.firstName }}, {{ participant.fullName }} has made a request for a new …" at bounding box center [1214, 321] width 204 height 455
click at [1246, 239] on textarea "Hi {{ hr.firstName }}, {{ participant.fullName }} has made a request for a new …" at bounding box center [1214, 321] width 204 height 455
click at [1123, 198] on textarea "Hi {{ hr.firstName }}, {{ participant.fullName }} has made a request for a new …" at bounding box center [1214, 321] width 204 height 455
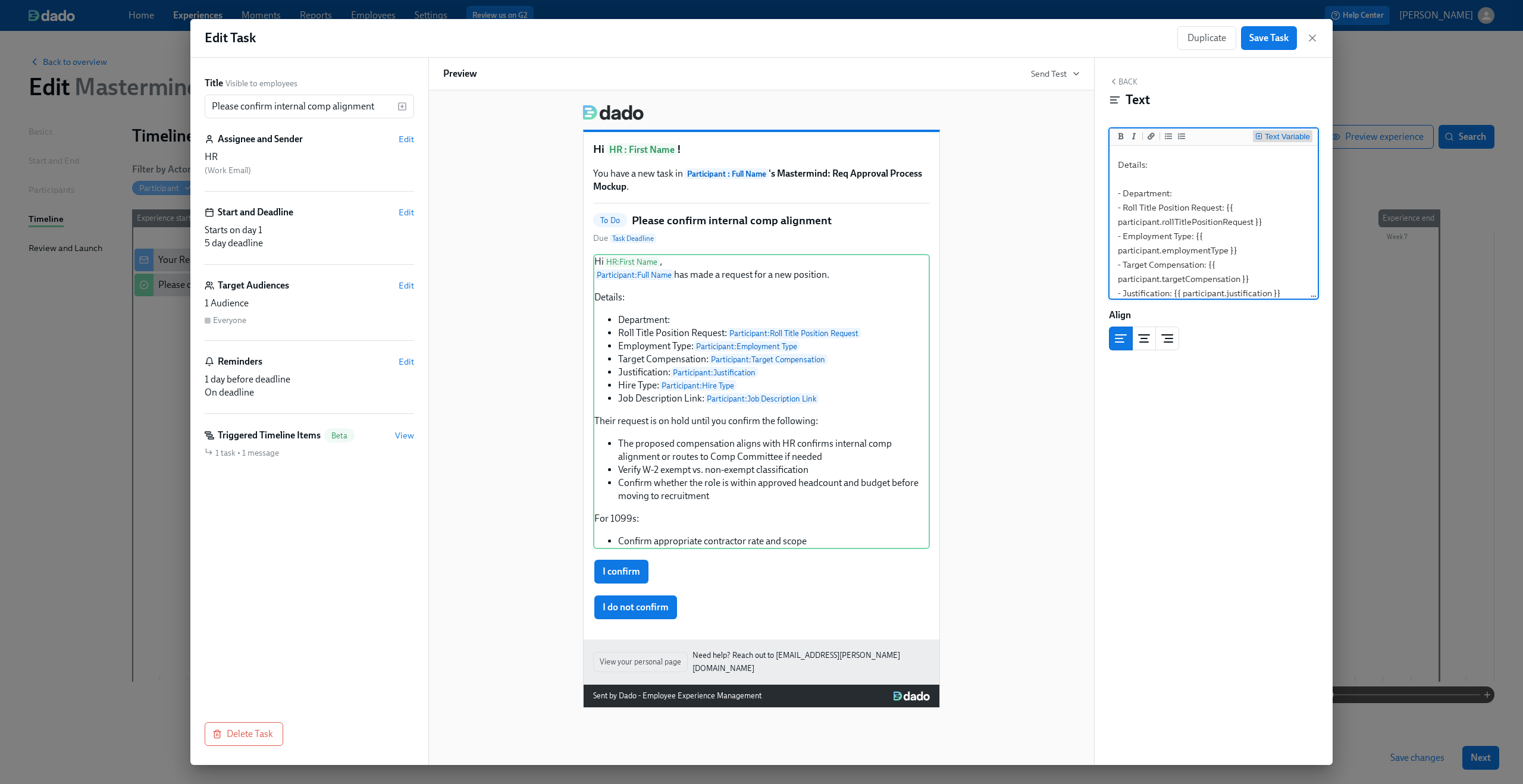
type textarea "Hi {{ hr.firstName }}, {{ participant.fullName }} has made a request for a new …"
click at [1271, 133] on div "Text Variable" at bounding box center [1287, 137] width 45 height 8
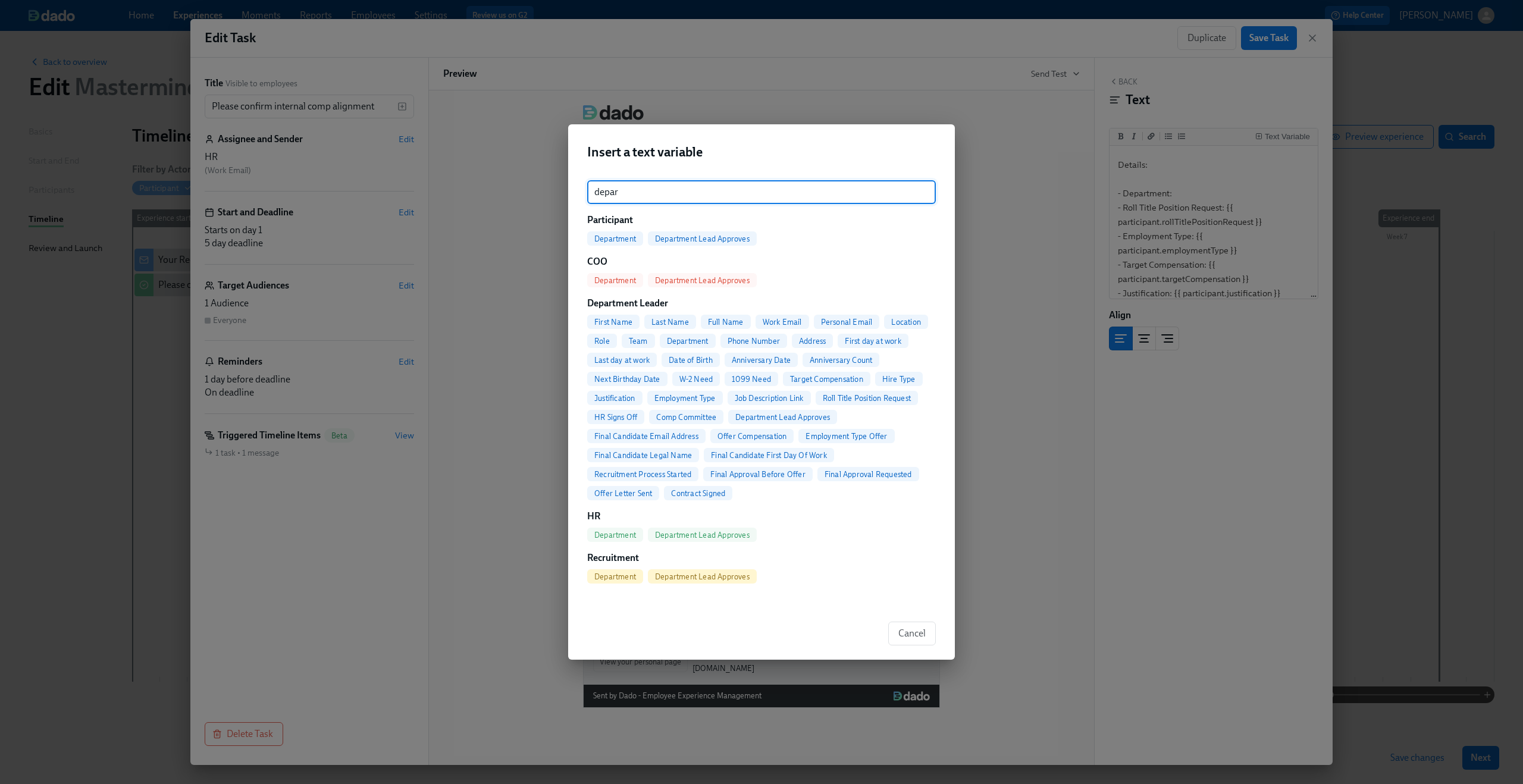
type input "depar"
click at [631, 242] on span "Department" at bounding box center [615, 239] width 56 height 9
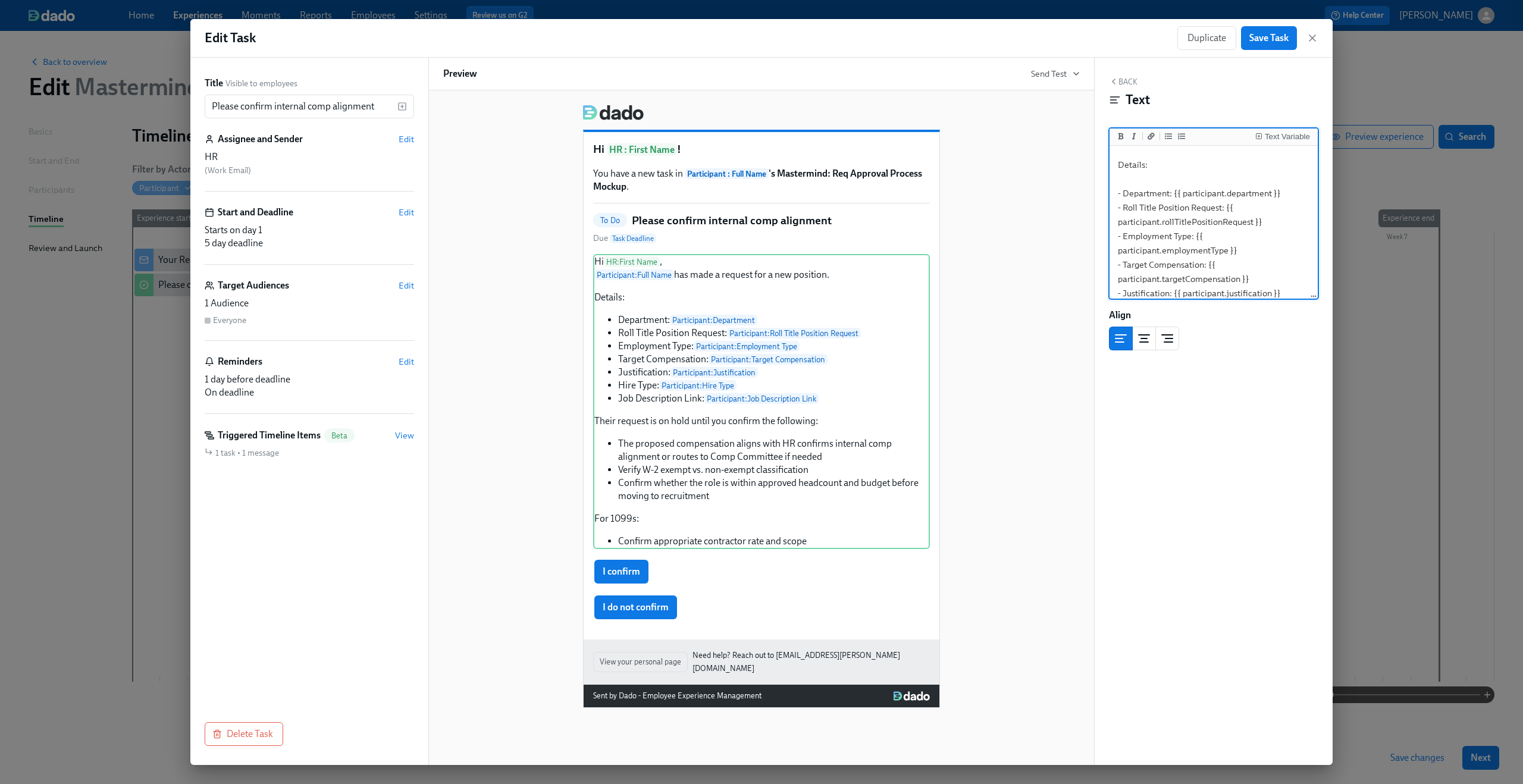
type textarea "Hi {{ hr.firstName }}, {{ participant.fullName }} has made a request for a new …"
click at [1030, 397] on div "Hi HR : First Name ! You have a new task in Participant : Full Name 's Mastermi…" at bounding box center [761, 401] width 636 height 612
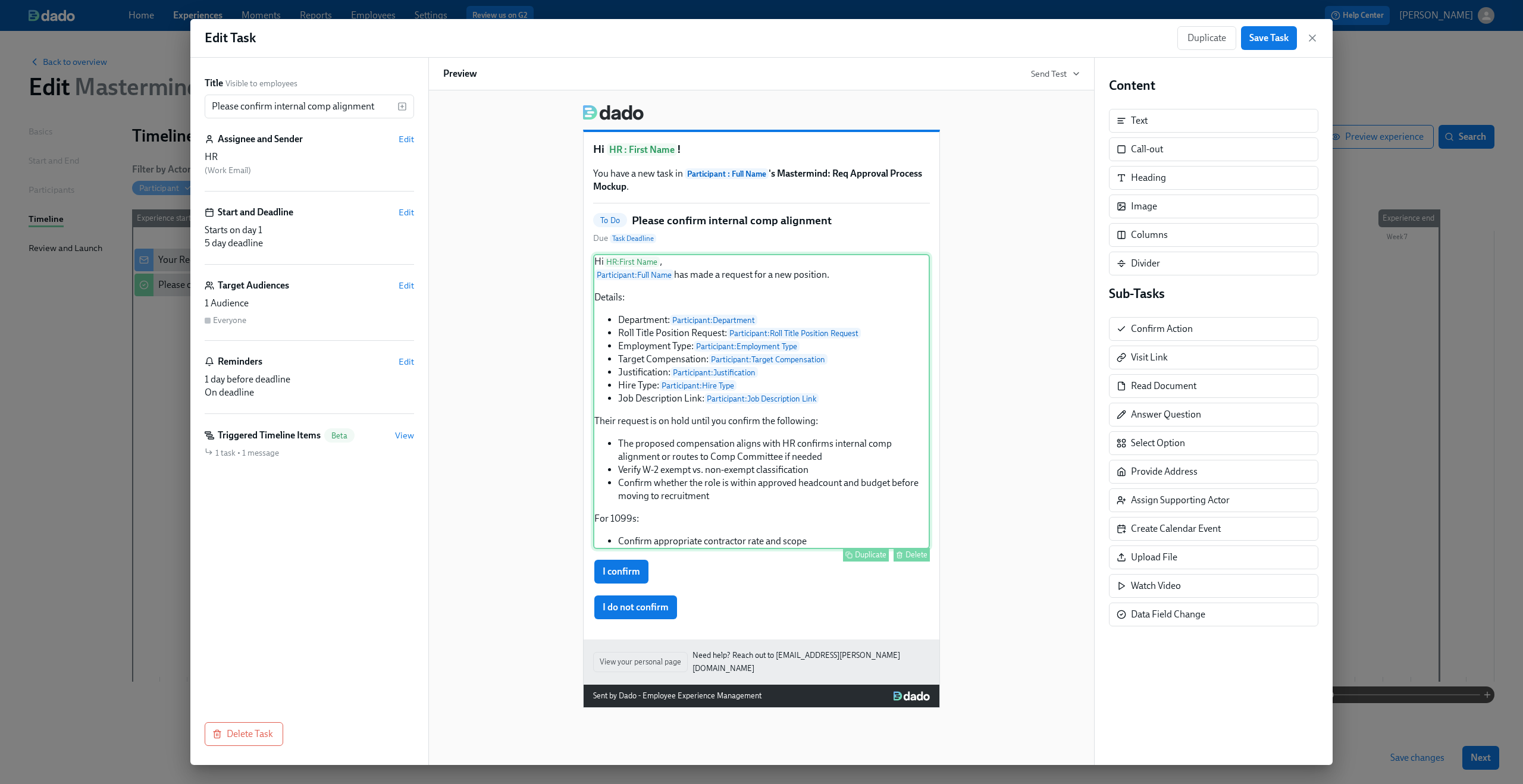
click at [829, 429] on div "Hi HR : First Name , Participant : Full Name has made a request for a new posit…" at bounding box center [762, 402] width 337 height 295
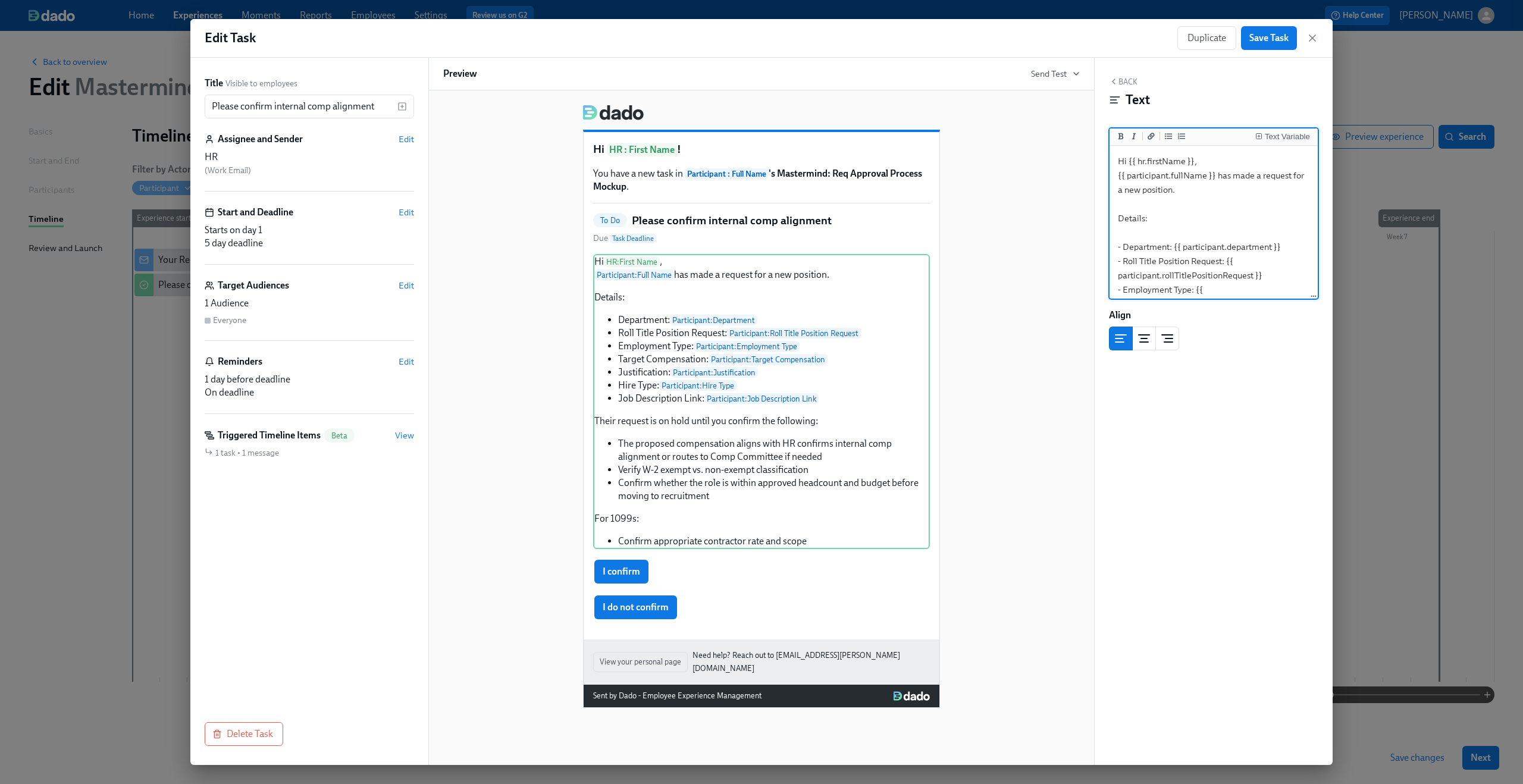
click at [1124, 78] on button "Back" at bounding box center [1123, 81] width 29 height 10
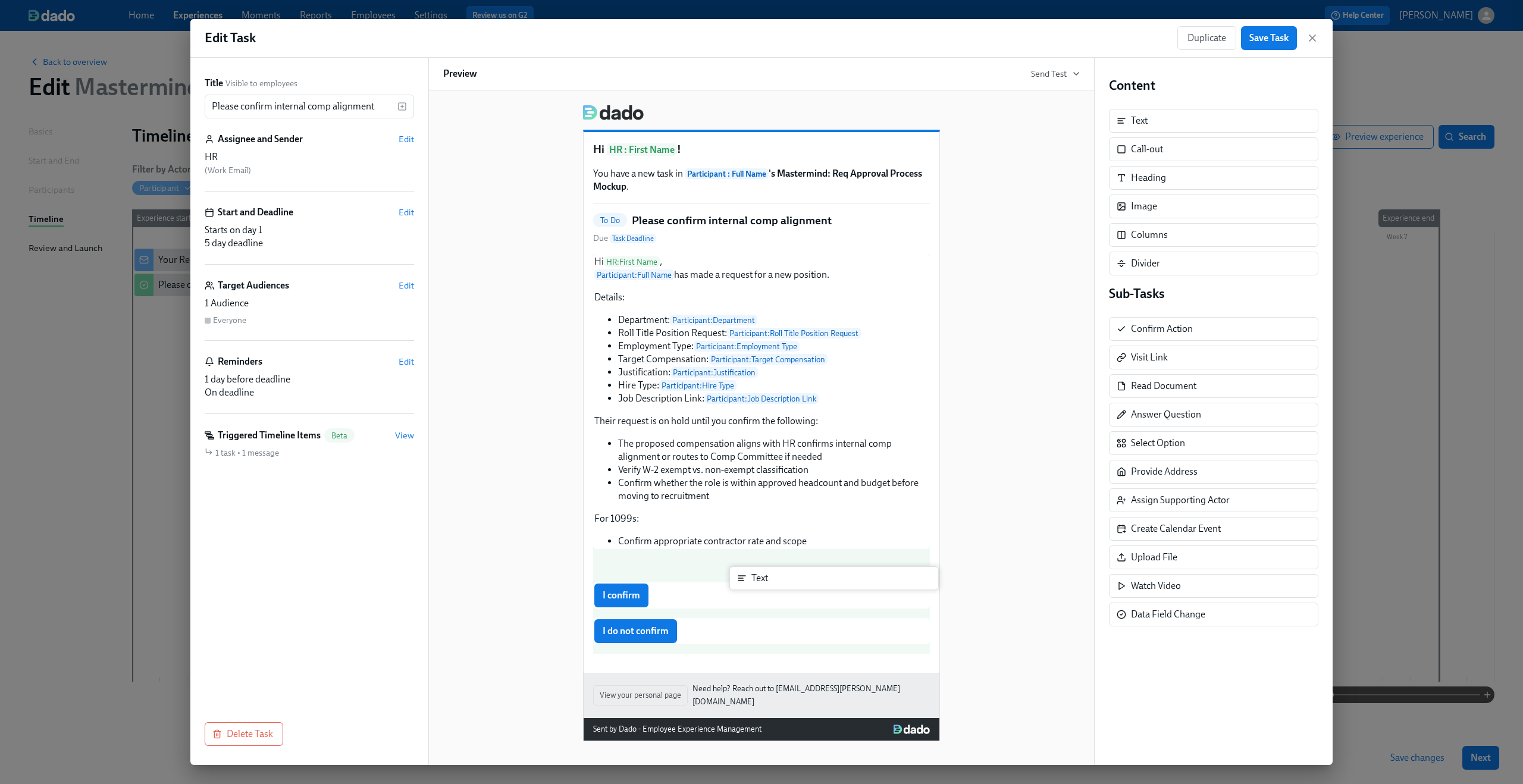
drag, startPoint x: 1154, startPoint y: 124, endPoint x: 768, endPoint y: 590, distance: 605.1
click at [768, 590] on div "Title Visible to employees Please confirm internal comp alignment ​ Assignee an…" at bounding box center [762, 411] width 1142 height 707
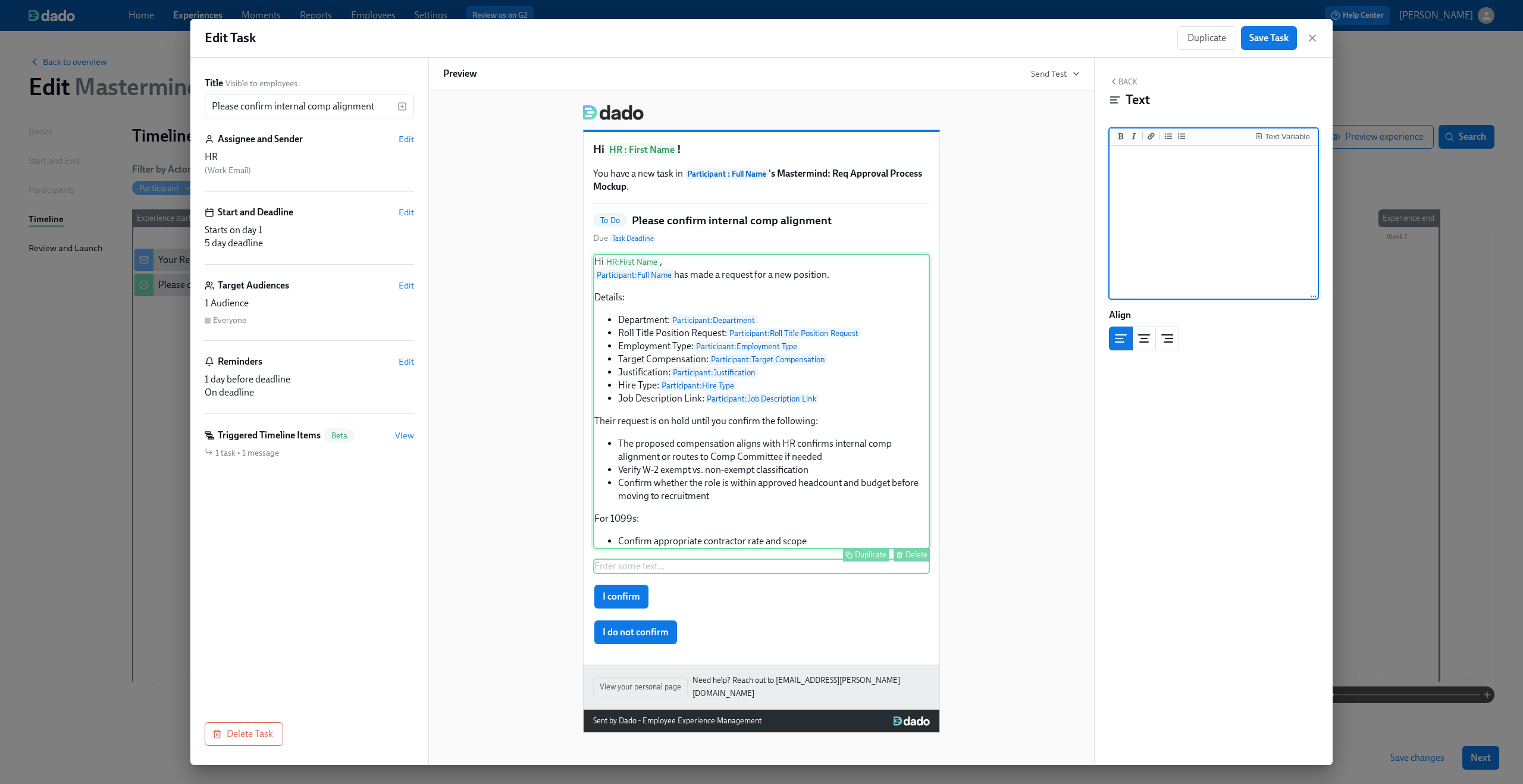
click at [759, 470] on div "Hi HR : First Name , Participant : Full Name has made a request for a new posit…" at bounding box center [762, 402] width 337 height 295
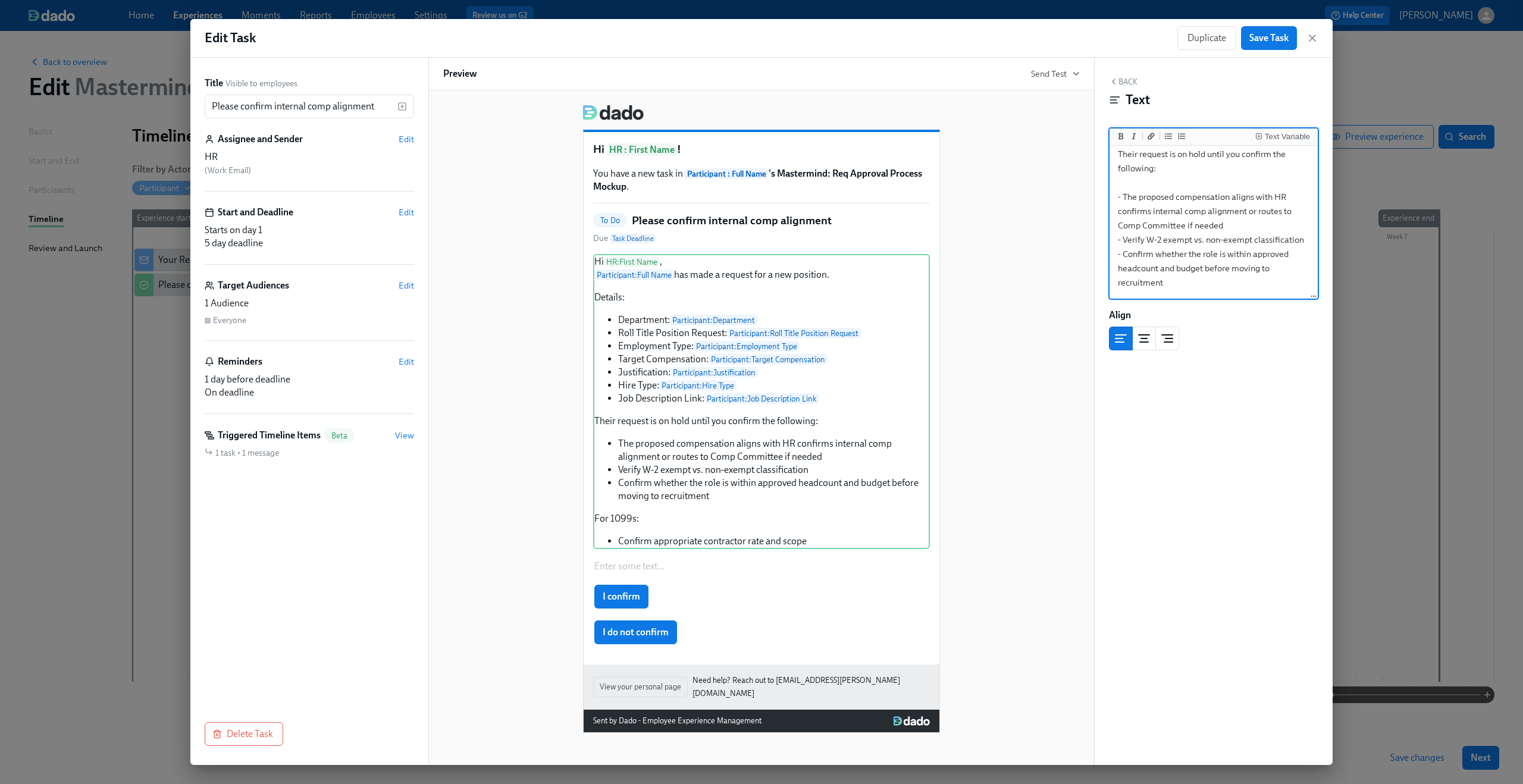
scroll to position [319, 0]
drag, startPoint x: 1116, startPoint y: 196, endPoint x: 1272, endPoint y: 323, distance: 201.2
click at [1272, 323] on div "Back Text Text Variable Hi {{ hr.firstName }}, {{ participant.fullName }} has m…" at bounding box center [1213, 411] width 238 height 707
type textarea "Hi {{ hr.firstName }}, {{ participant.fullName }} has made a request for a new …"
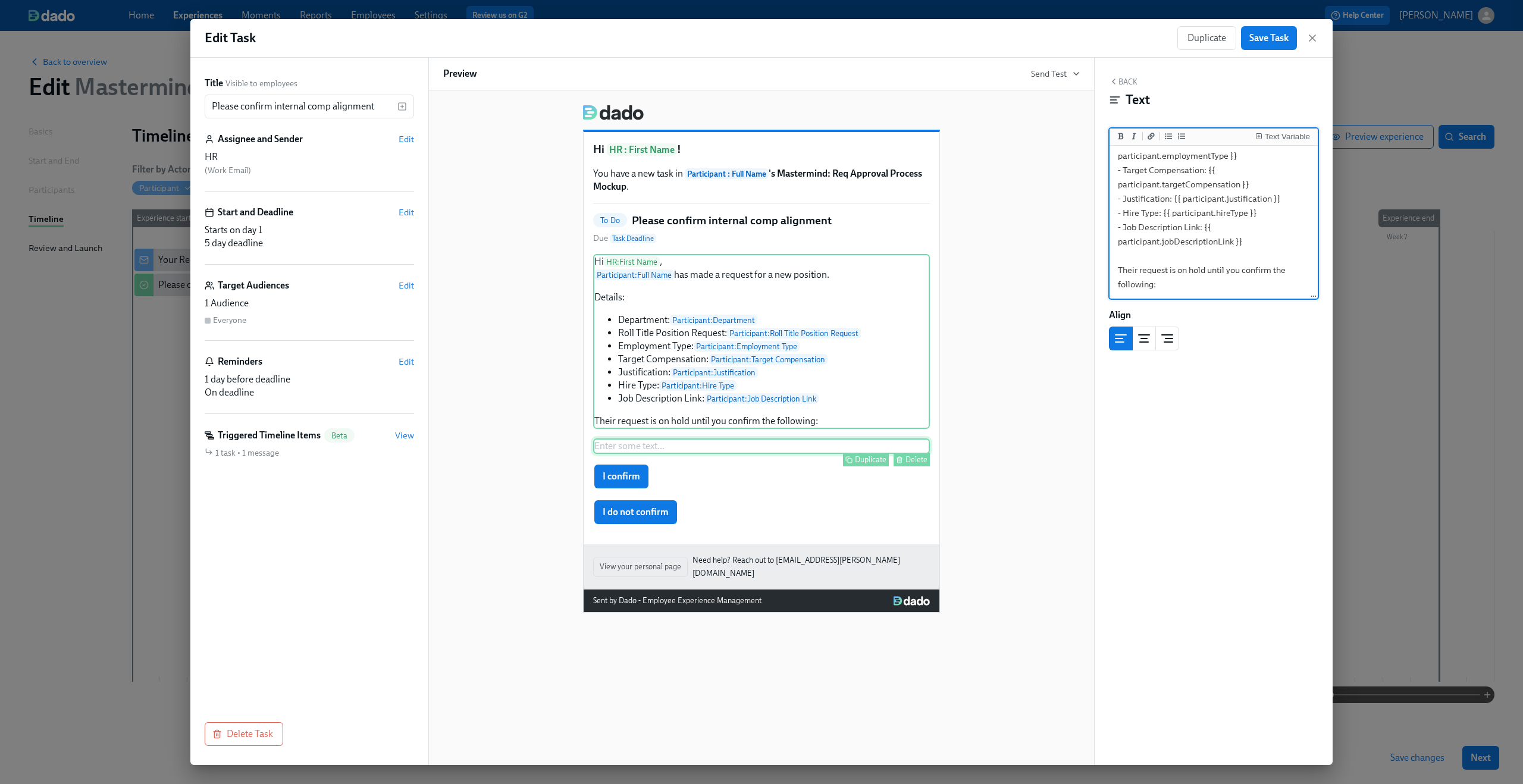
click at [675, 454] on div "Enter some text ... Duplicate Delete" at bounding box center [762, 446] width 337 height 16
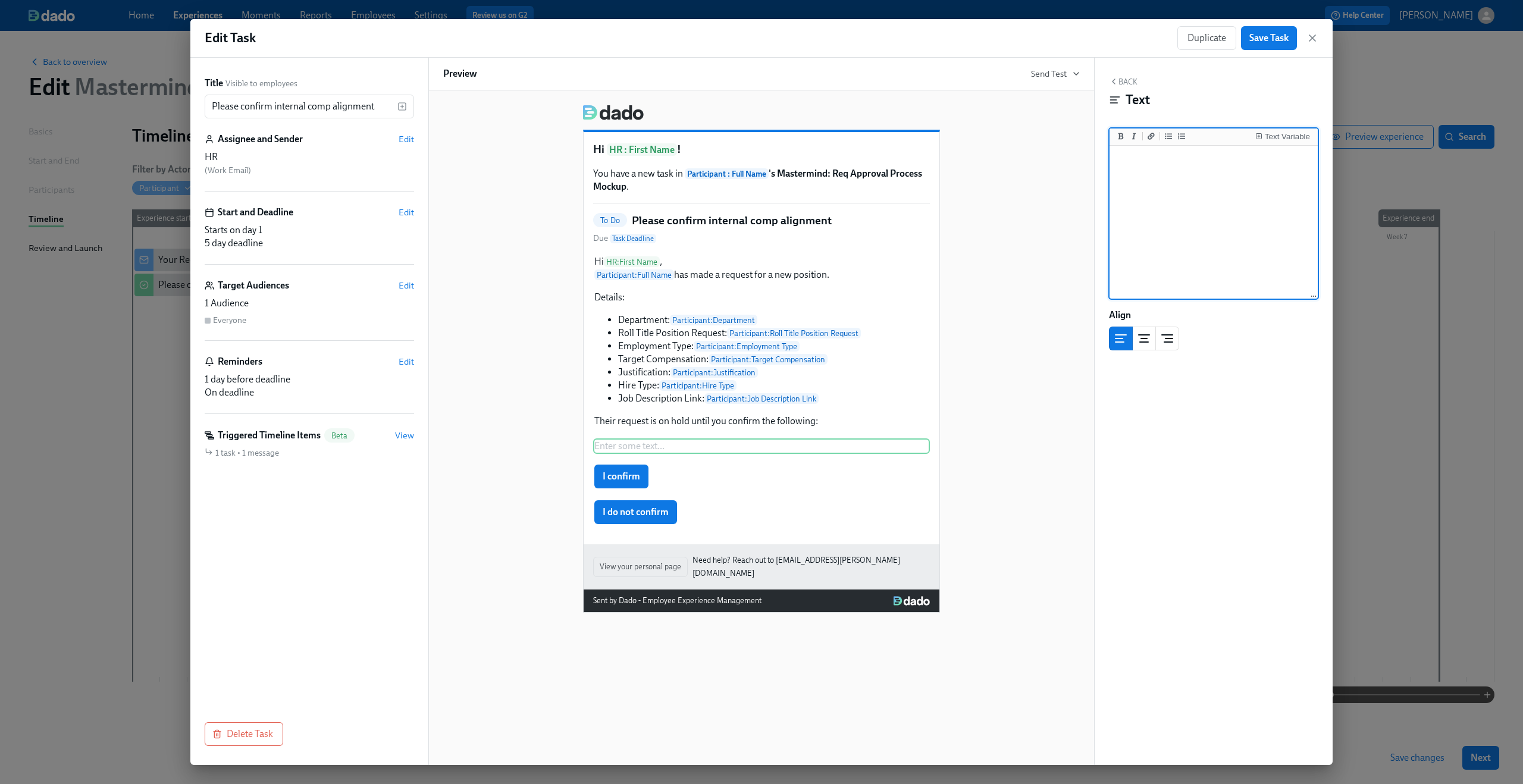
click at [1161, 207] on textarea at bounding box center [1214, 223] width 204 height 149
type textarea "- The proposed compensation aligns with HR confirms internal comp alignment or …"
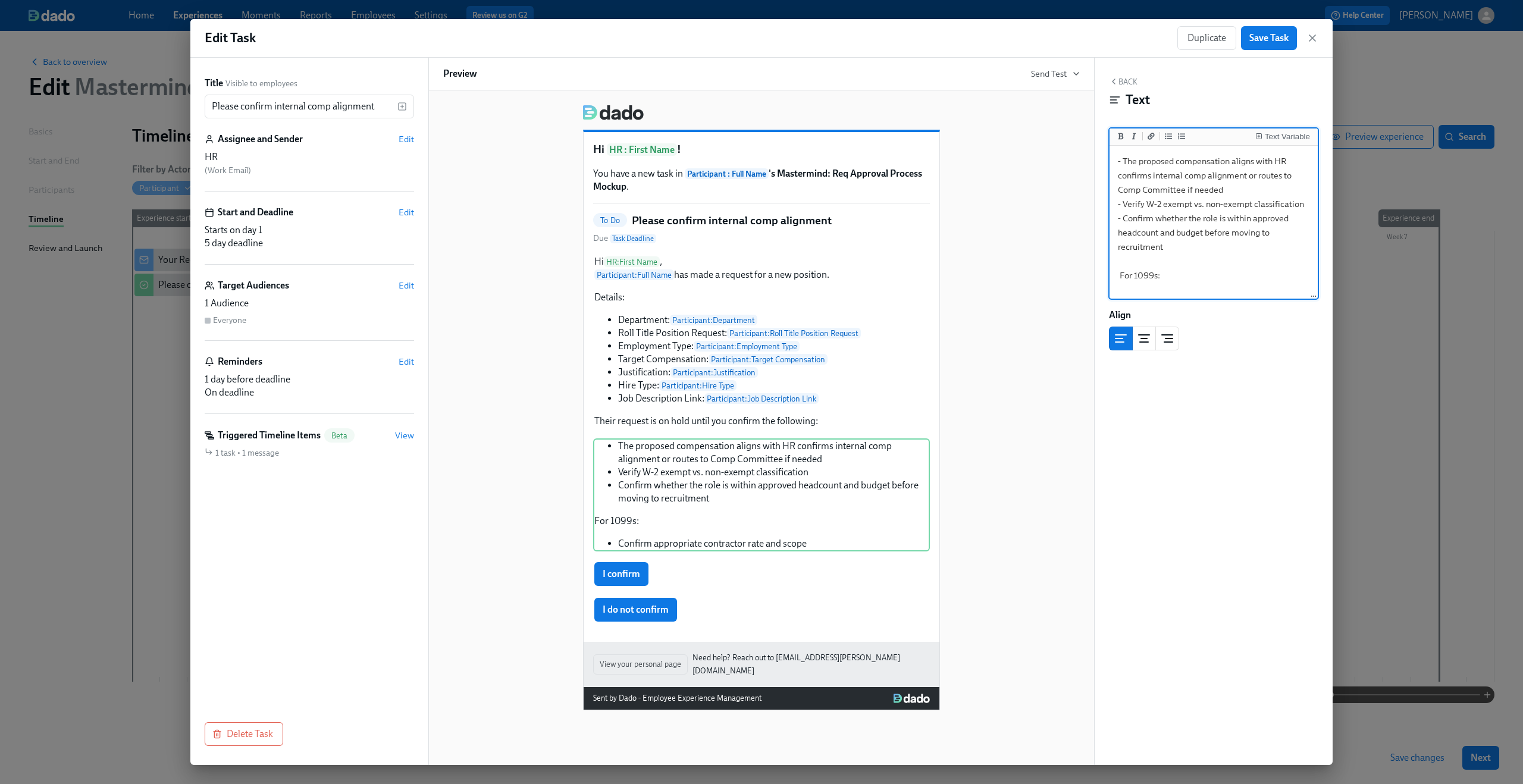
scroll to position [12, 0]
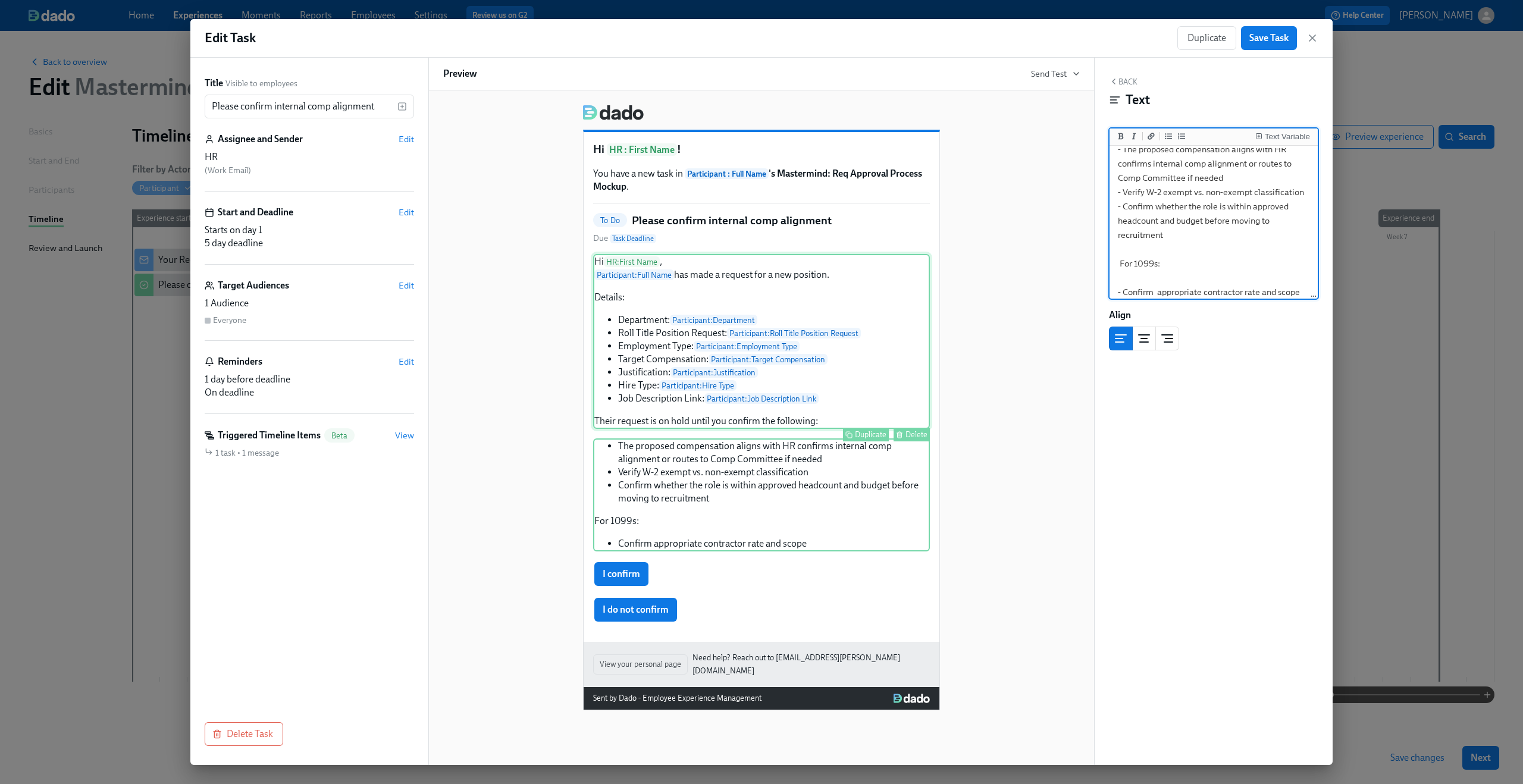
click at [658, 427] on div "Hi HR : First Name , Participant : Full Name has made a request for a new posit…" at bounding box center [762, 342] width 337 height 175
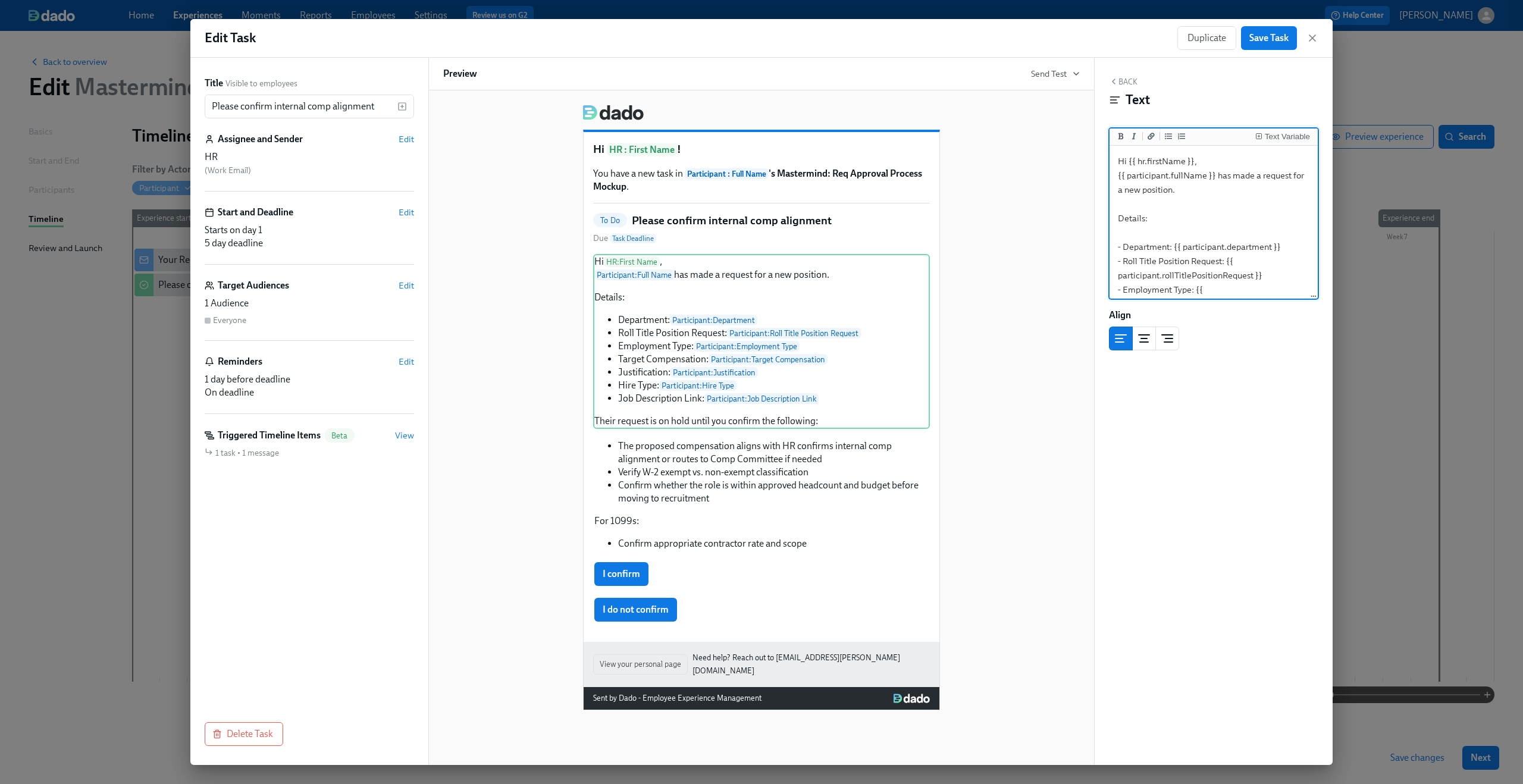
scroll to position [163, 0]
drag, startPoint x: 1184, startPoint y: 273, endPoint x: 1099, endPoint y: 251, distance: 87.8
click at [1099, 251] on div "Back Text Text Variable Hi {{ hr.firstName }}, {{ participant.fullName }} has m…" at bounding box center [1213, 411] width 238 height 707
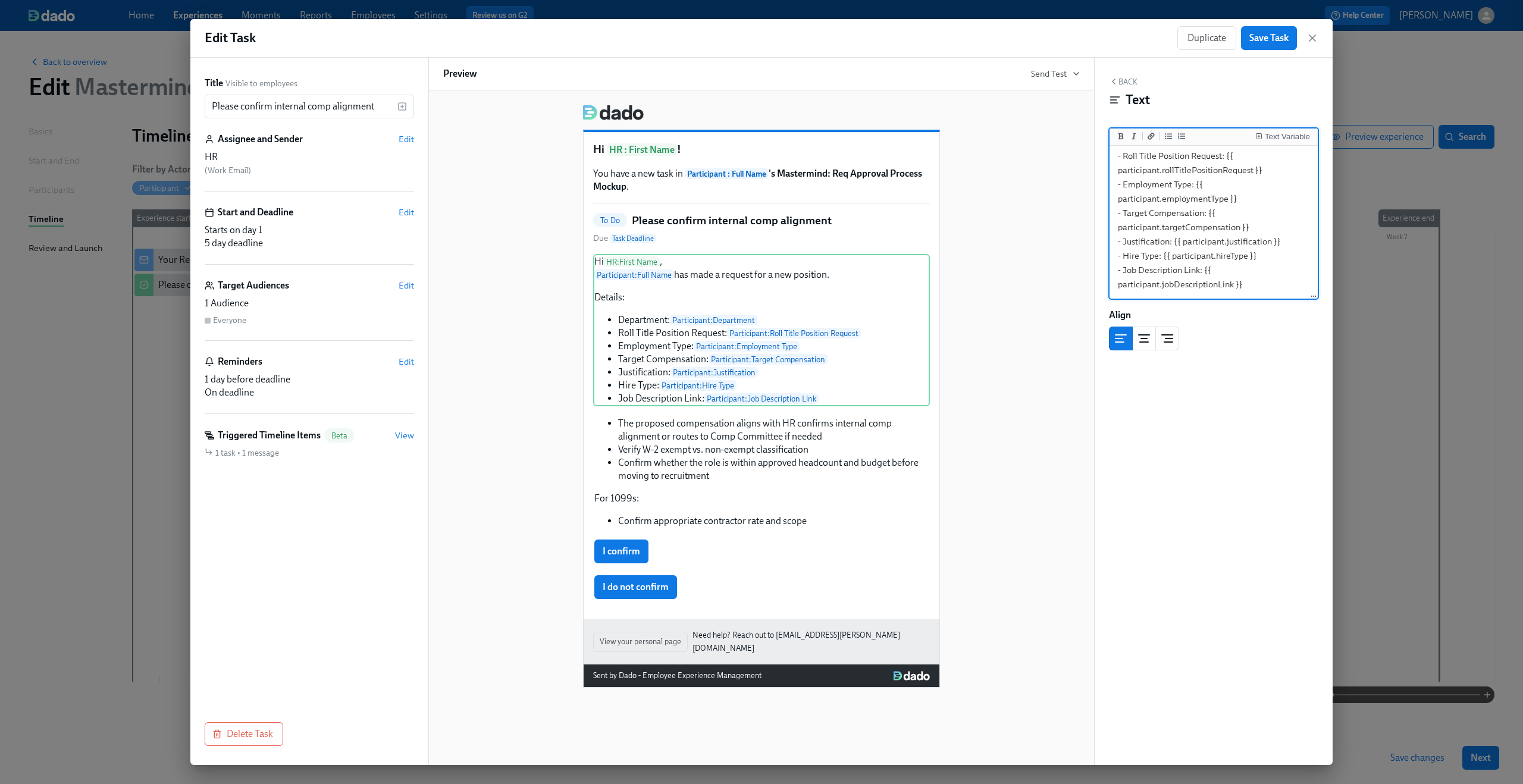
type textarea "Hi {{ hr.firstName }}, {{ participant.fullName }} has made a request for a new …"
click at [788, 448] on div "The proposed compensation aligns with HR confirms internal comp alignment or ro…" at bounding box center [762, 472] width 337 height 113
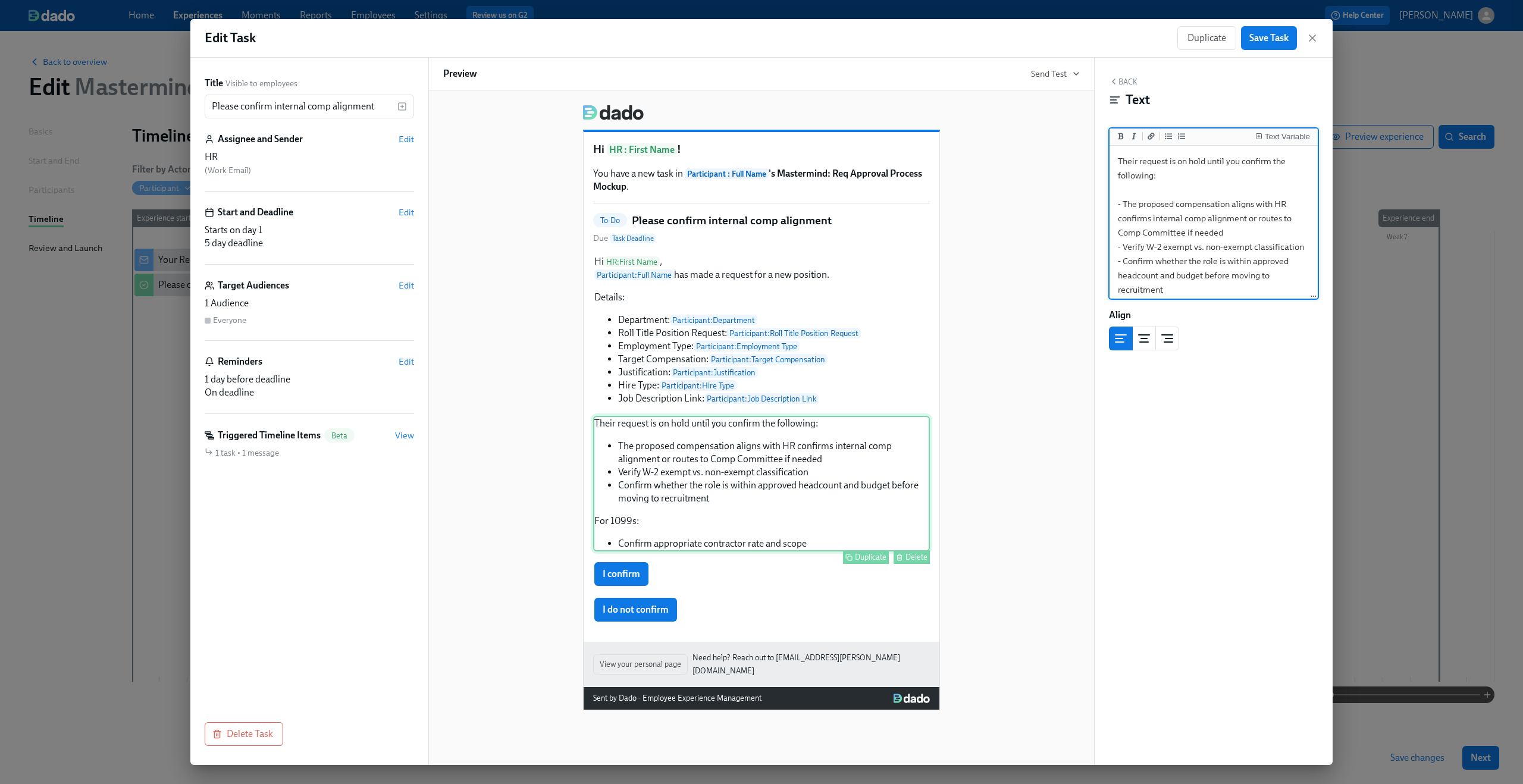
click at [777, 465] on div "Their request is on hold until you confirm the following: The proposed compensa…" at bounding box center [762, 483] width 337 height 135
type textarea "Their request is on hold until you confirm the following: - The proposed compen…"
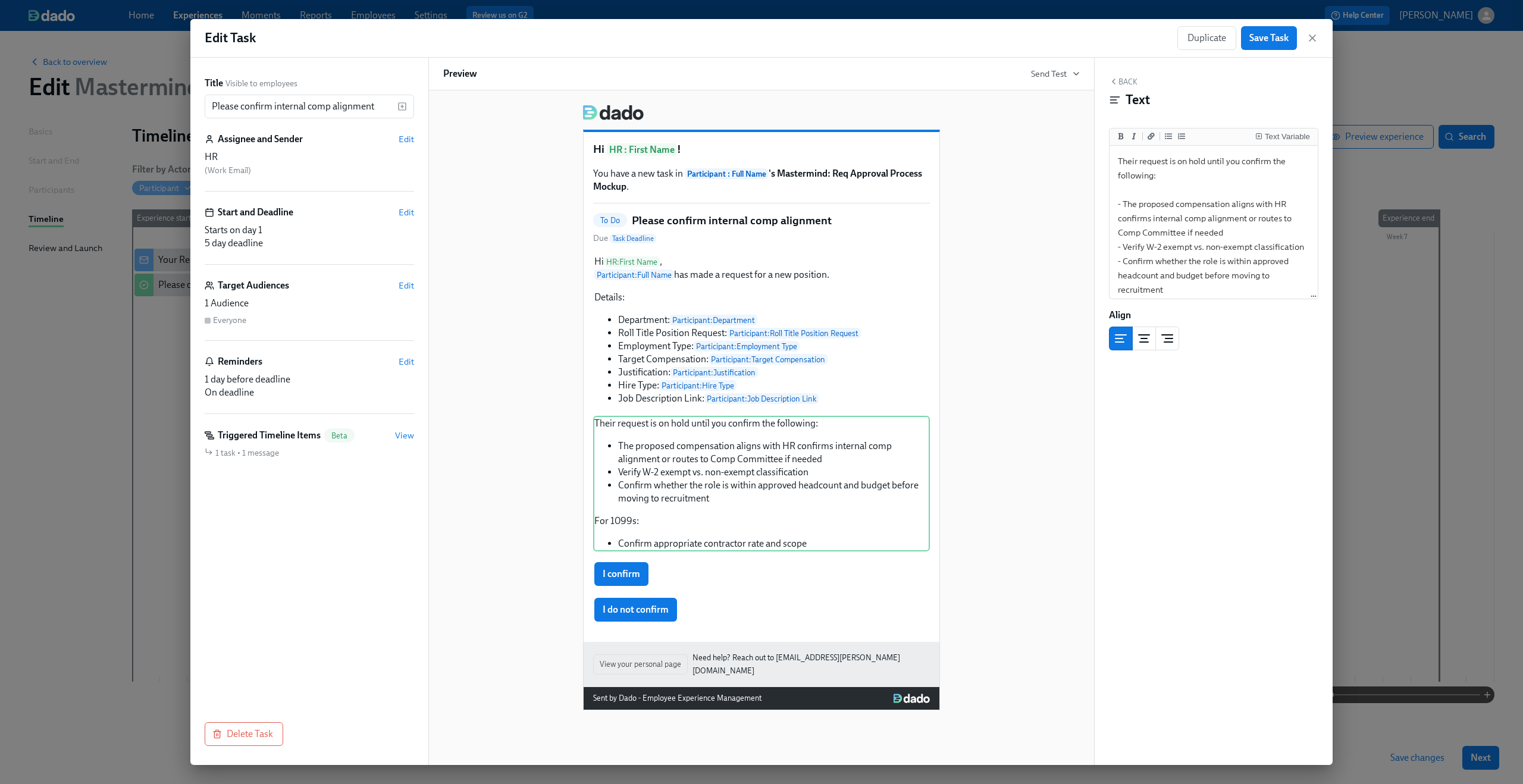
click at [984, 351] on div "Hi HR : First Name ! You have a new task in Participant : Full Name 's Mastermi…" at bounding box center [761, 403] width 636 height 615
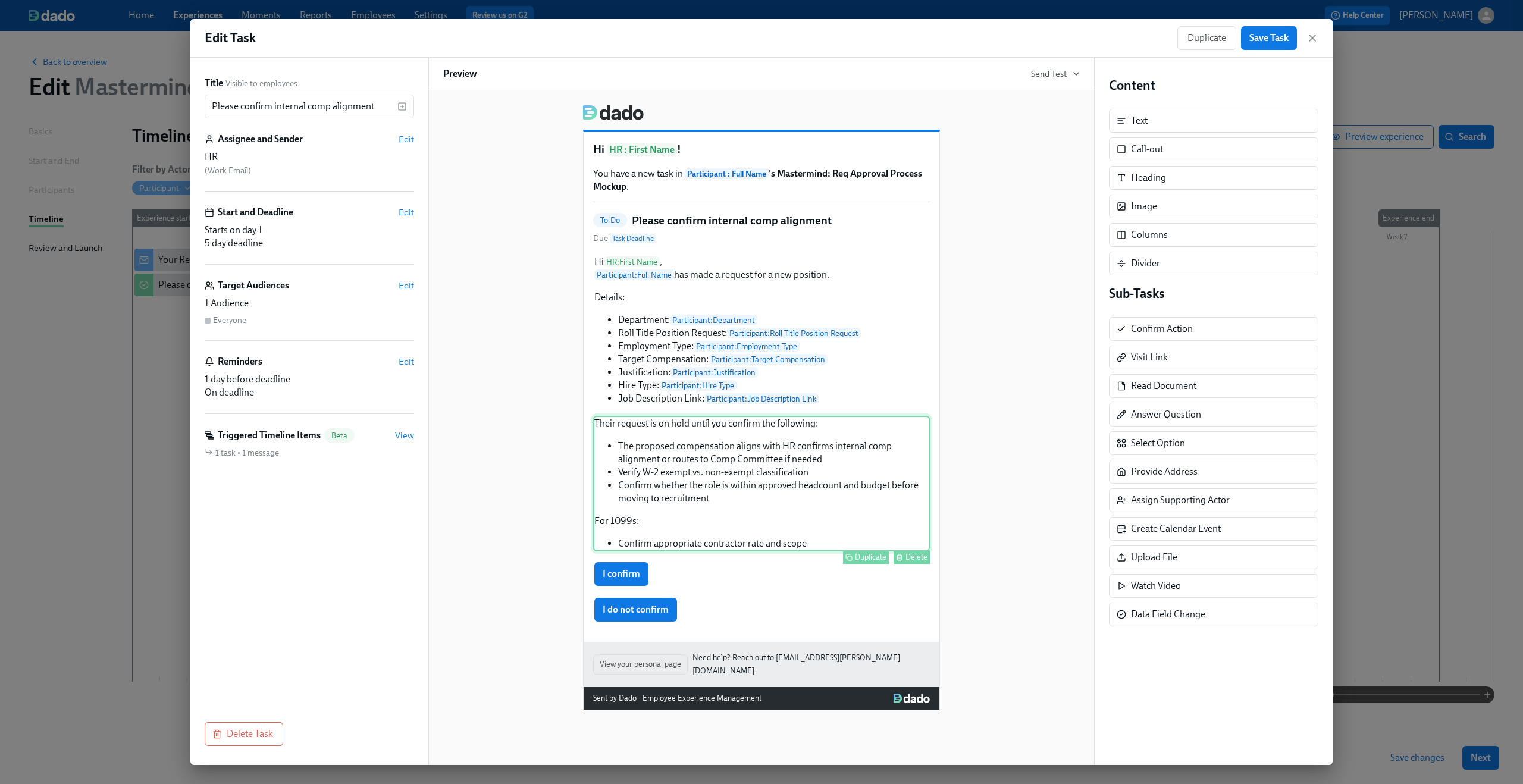
click at [655, 453] on div "Their request is on hold until you confirm the following: The proposed compensa…" at bounding box center [762, 483] width 337 height 135
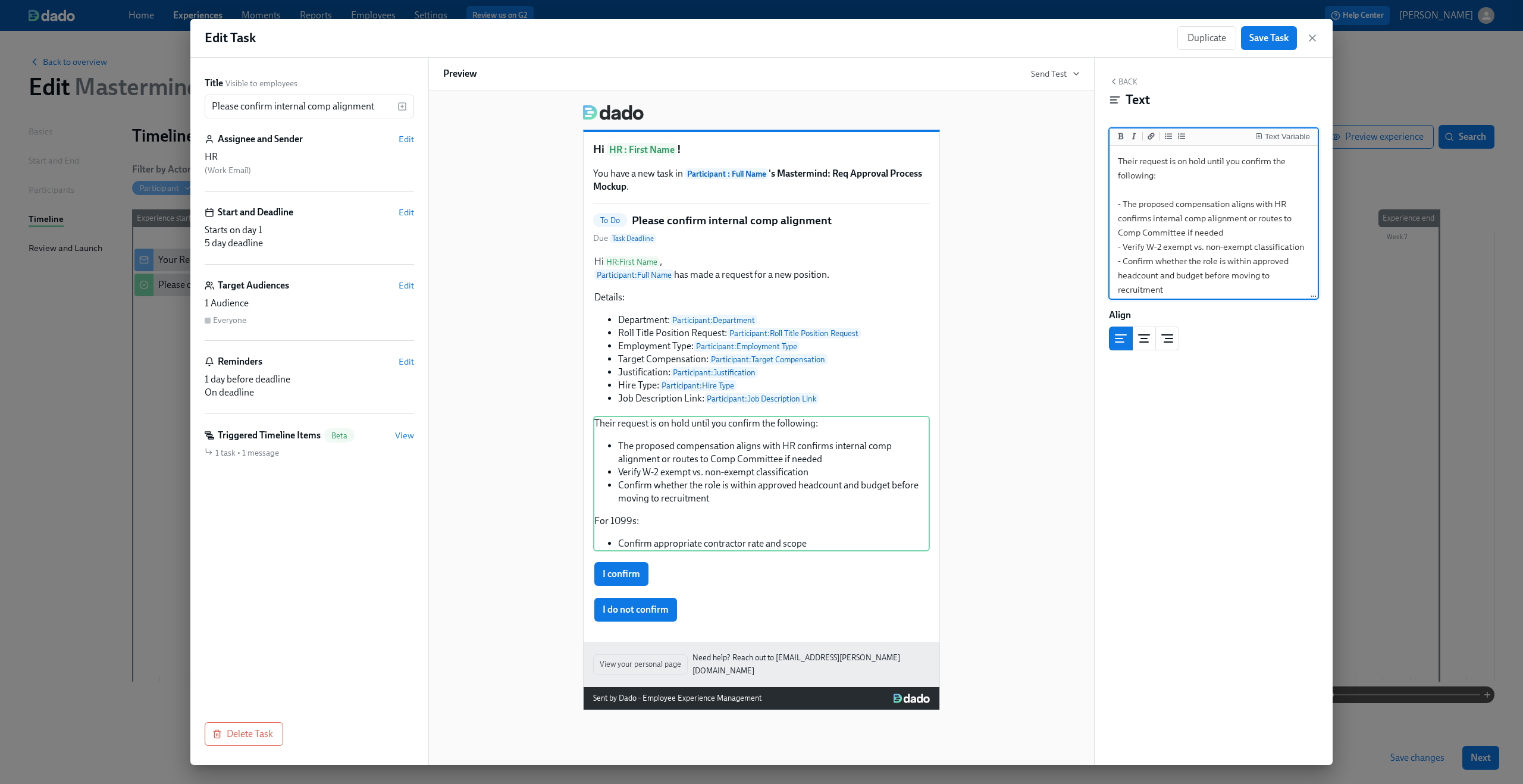
drag, startPoint x: 1139, startPoint y: 204, endPoint x: 1230, endPoint y: 200, distance: 91.1
click at [1230, 200] on textarea "Their request is on hold until you confirm the following: - The proposed compen…" at bounding box center [1214, 254] width 204 height 212
click at [1120, 135] on icon "Add bold text" at bounding box center [1121, 136] width 5 height 7
click at [660, 477] on div "Their request is on hold until you confirm the following: The proposed compensa…" at bounding box center [762, 483] width 337 height 135
drag, startPoint x: 1144, startPoint y: 208, endPoint x: 1301, endPoint y: 204, distance: 157.1
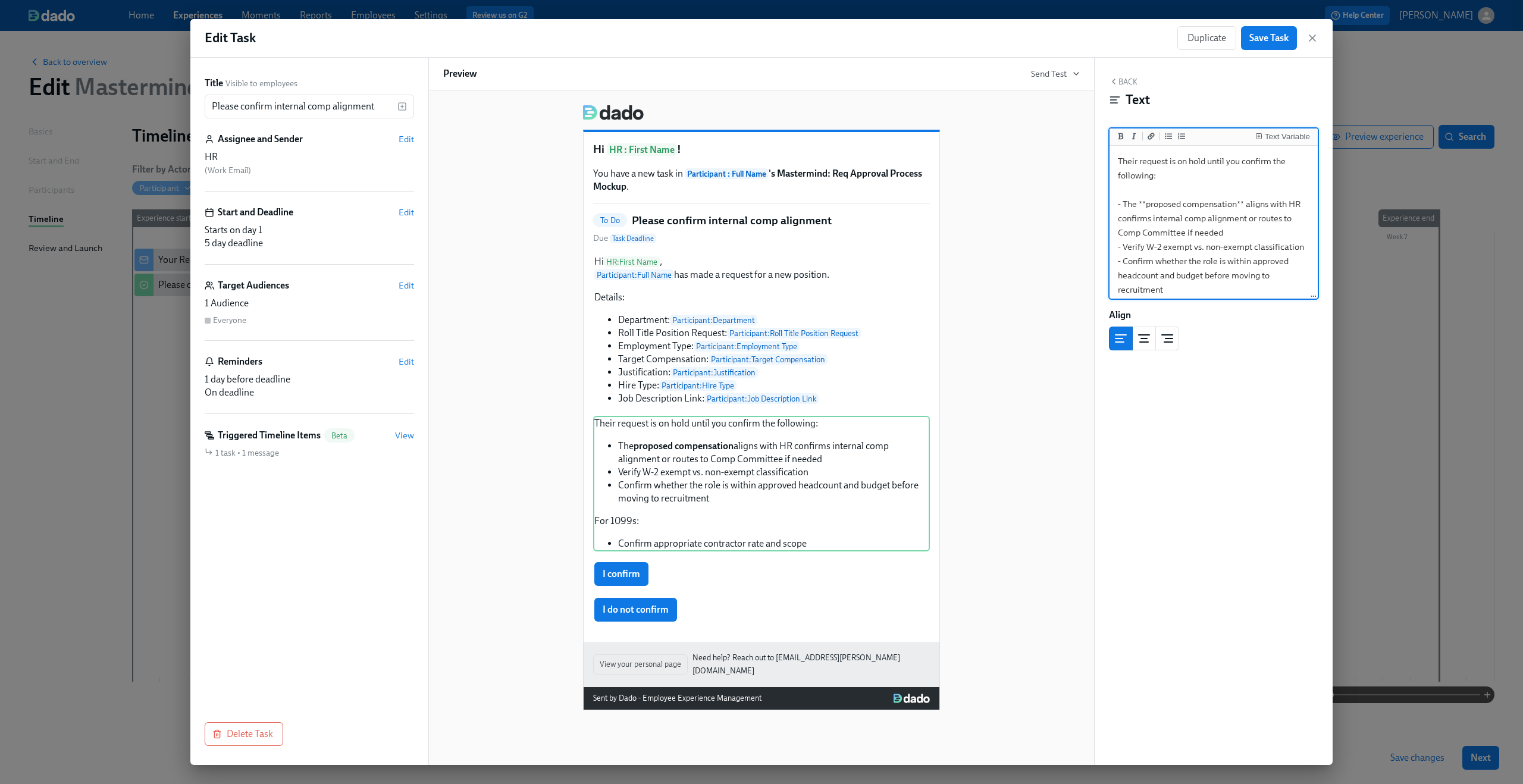
click at [1301, 204] on textarea "Their request is on hold until you confirm the following: - The **proposed comp…" at bounding box center [1214, 254] width 204 height 212
click at [1304, 286] on textarea "Their request is on hold until you confirm the following: - The **proposed comp…" at bounding box center [1214, 191] width 204 height 212
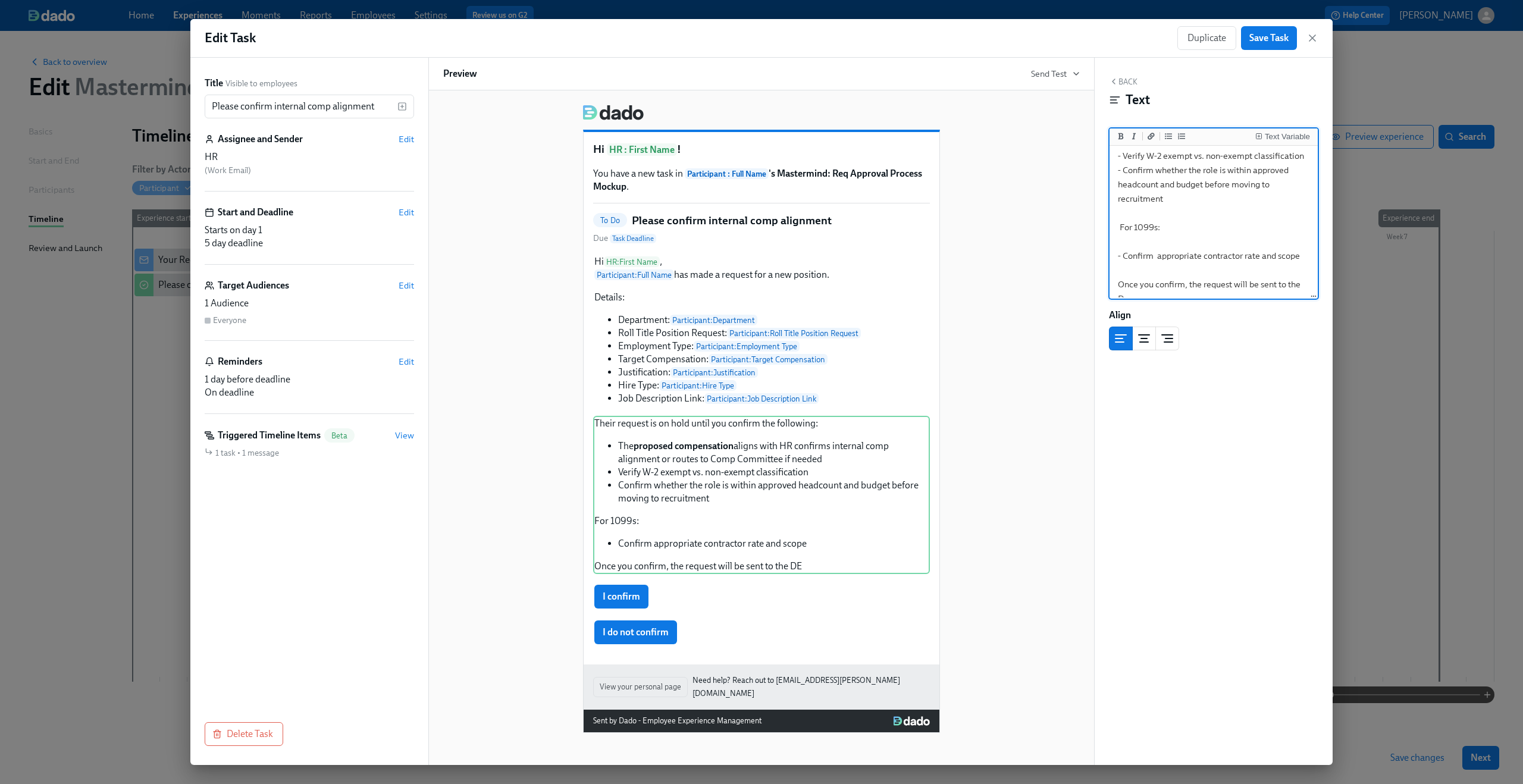
scroll to position [98, 0]
click at [777, 489] on div "Their request is on hold until you confirm the following: The proposed compensa…" at bounding box center [762, 495] width 337 height 159
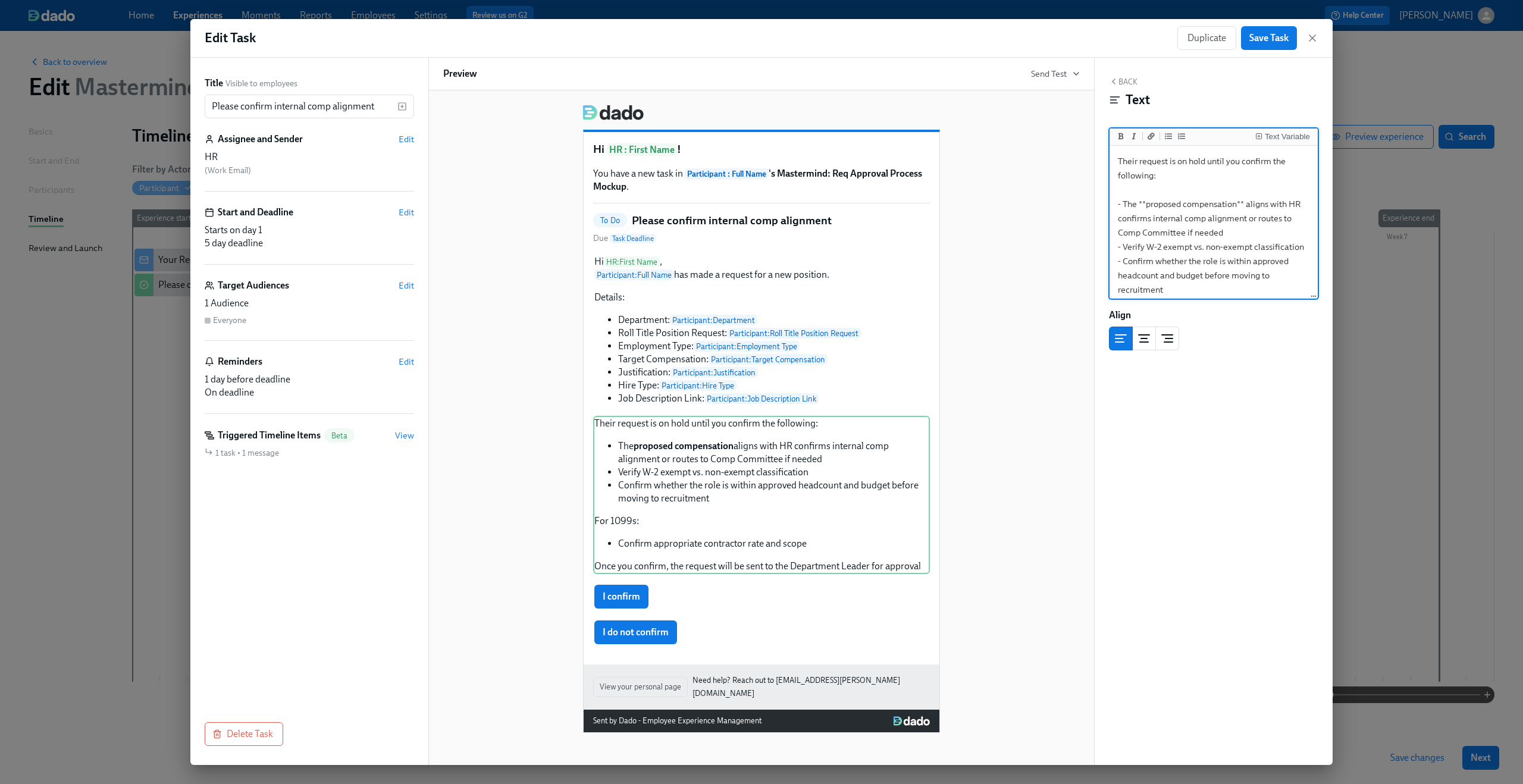
click at [1207, 161] on textarea "Their request is on hold until you confirm the following: - The **proposed comp…" at bounding box center [1214, 275] width 204 height 255
click at [1200, 209] on textarea "Their request is on hold ,until you confirm the following: - The **proposed com…" at bounding box center [1214, 275] width 204 height 255
click at [1210, 162] on textarea "Their request is on hold ,until you confirm the following: - The **proposed com…" at bounding box center [1214, 275] width 204 height 255
click at [1210, 159] on textarea "Their request is on hold, until you confirm the following: - The **proposed com…" at bounding box center [1214, 275] width 204 height 255
click at [1176, 219] on textarea "Their request is on hold until you confirm the following: - The **proposed comp…" at bounding box center [1214, 275] width 204 height 255
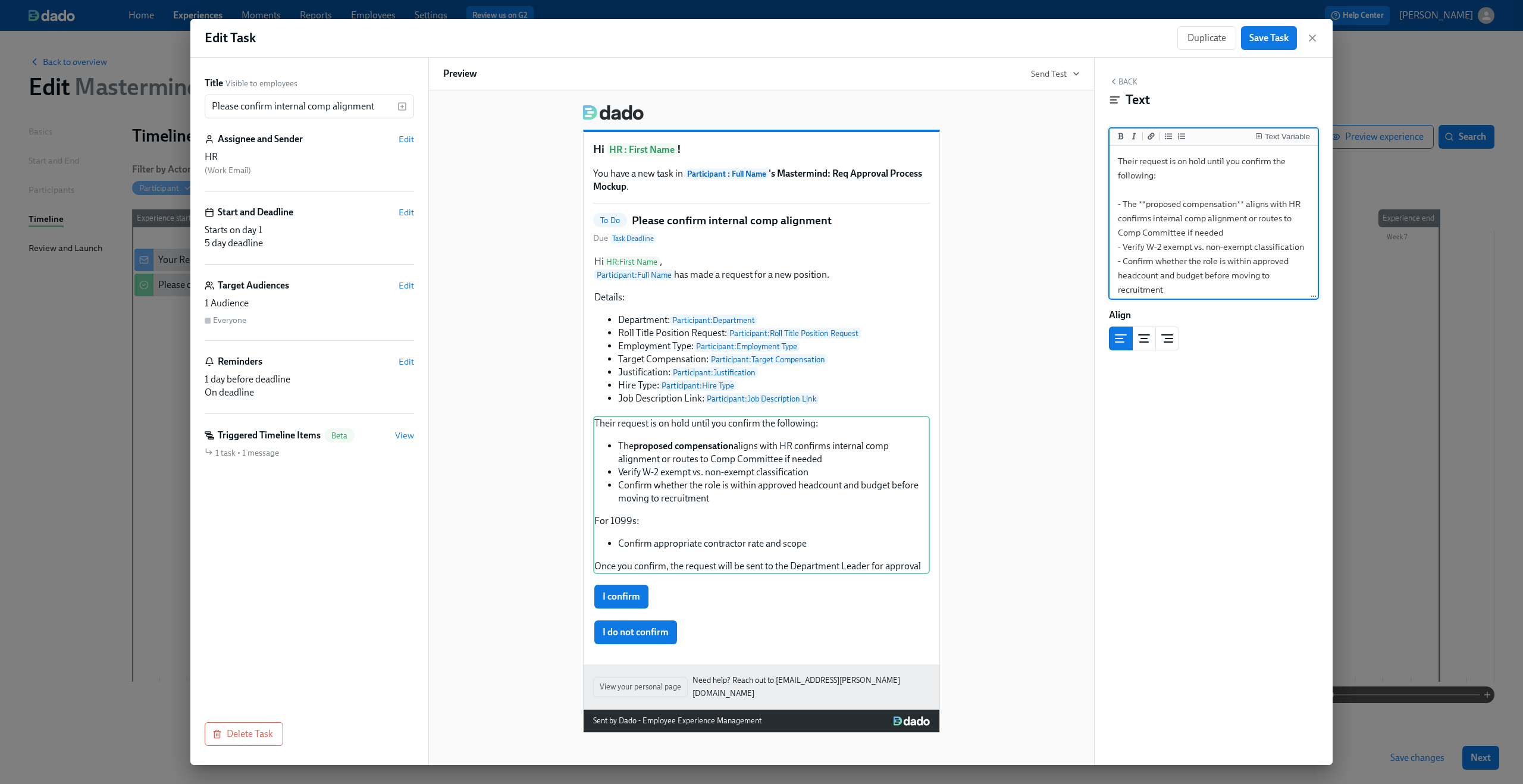
click at [1252, 208] on textarea "Their request is on hold until you confirm the following: - The **proposed comp…" at bounding box center [1214, 275] width 204 height 255
drag, startPoint x: 1178, startPoint y: 219, endPoint x: 1308, endPoint y: 230, distance: 130.5
click at [1308, 230] on textarea "Their request is on hold until you confirm the following: - The **proposed comp…" at bounding box center [1214, 275] width 204 height 255
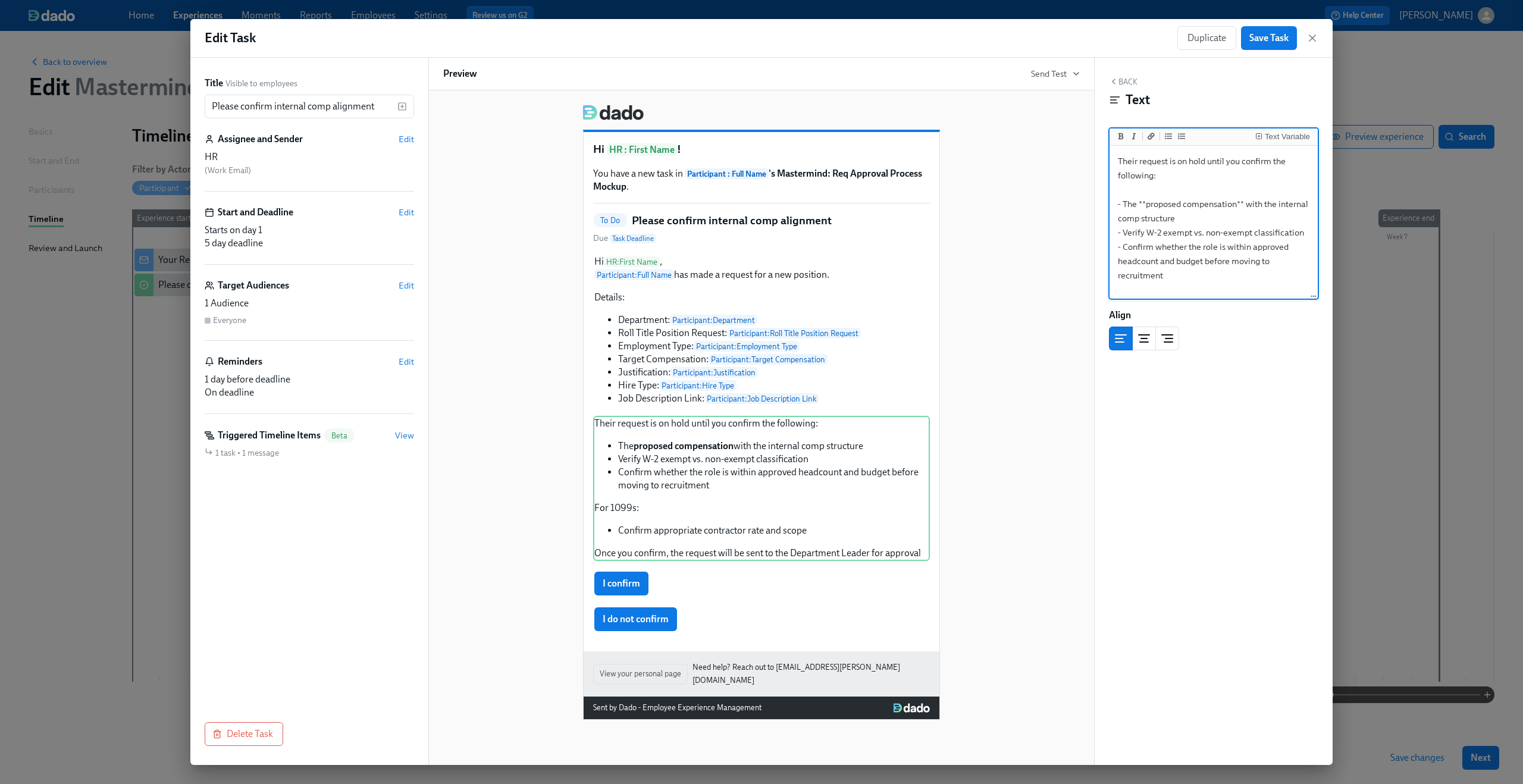
click at [1210, 278] on textarea "Their request is on hold until you confirm the following: - The **proposed comp…" at bounding box center [1214, 269] width 204 height 241
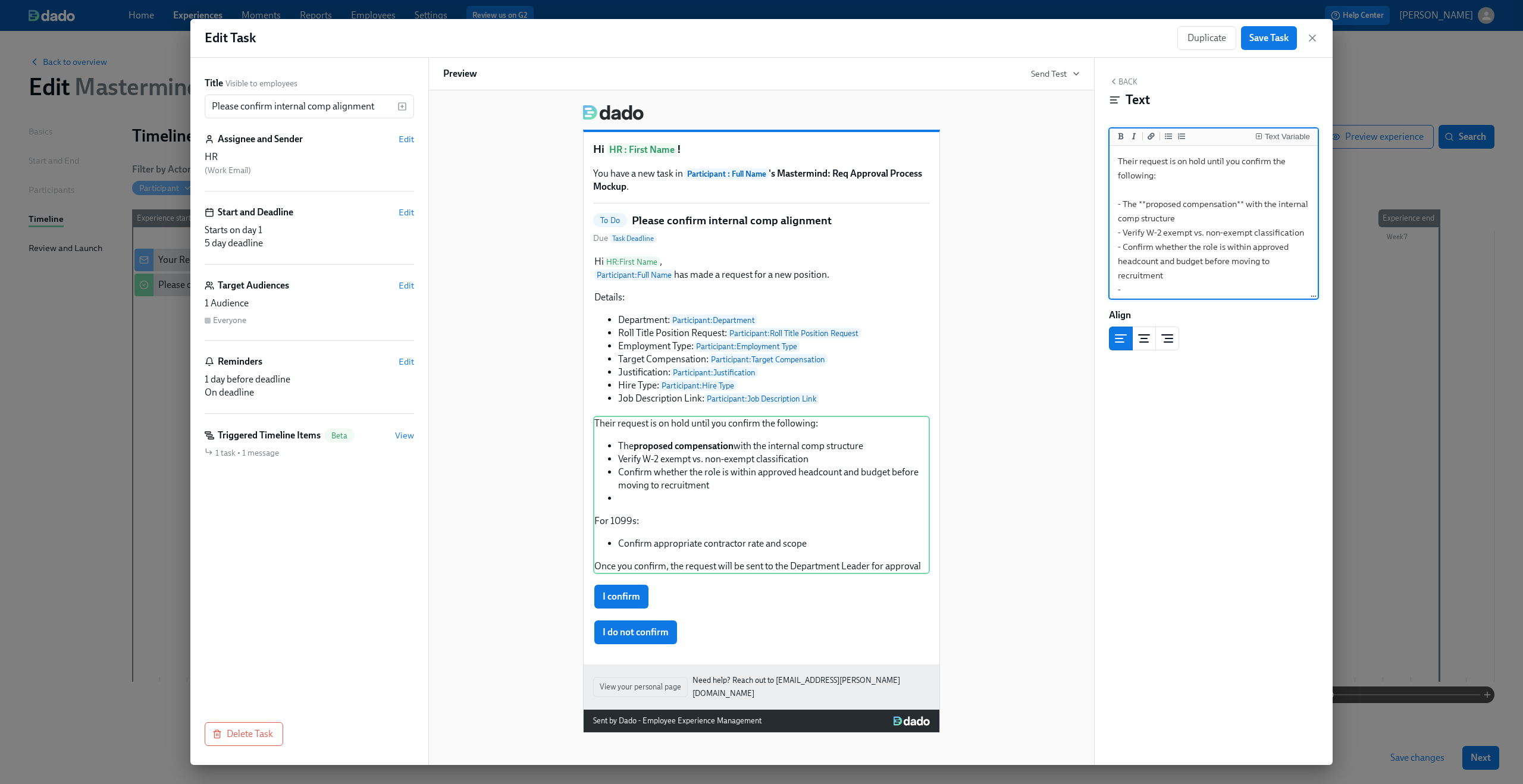
paste textarea "with HR confirms internal comp alignment or routes to Comp Committee if needed"
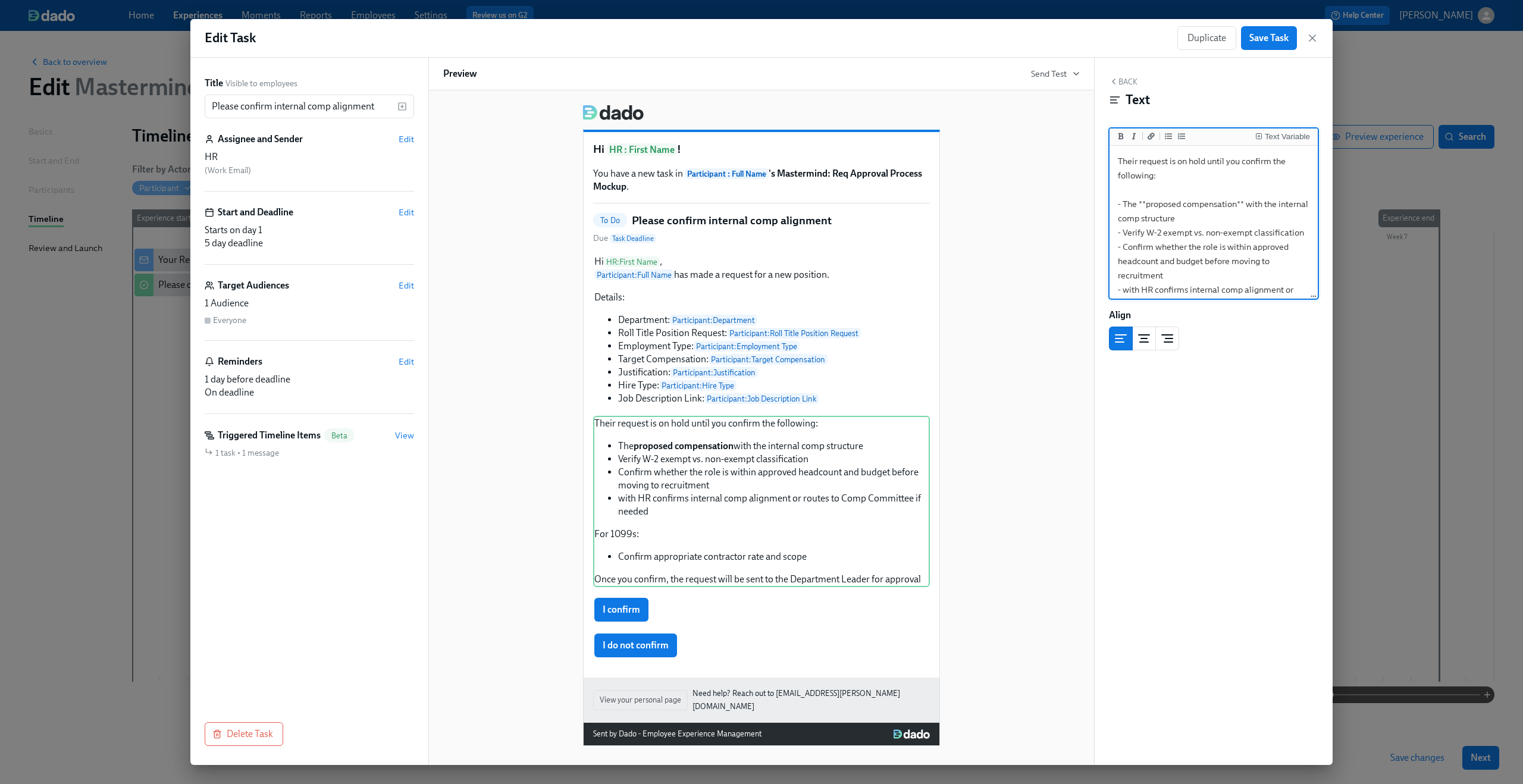
scroll to position [12, 0]
click at [1251, 190] on textarea "Their request is on hold until you confirm the following: - The **proposed comp…" at bounding box center [1214, 270] width 204 height 269
drag, startPoint x: 1163, startPoint y: 177, endPoint x: 1113, endPoint y: 151, distance: 56.4
click at [1113, 151] on textarea "Their request is on hold until you confirm the following: - The **proposed comp…" at bounding box center [1214, 282] width 204 height 269
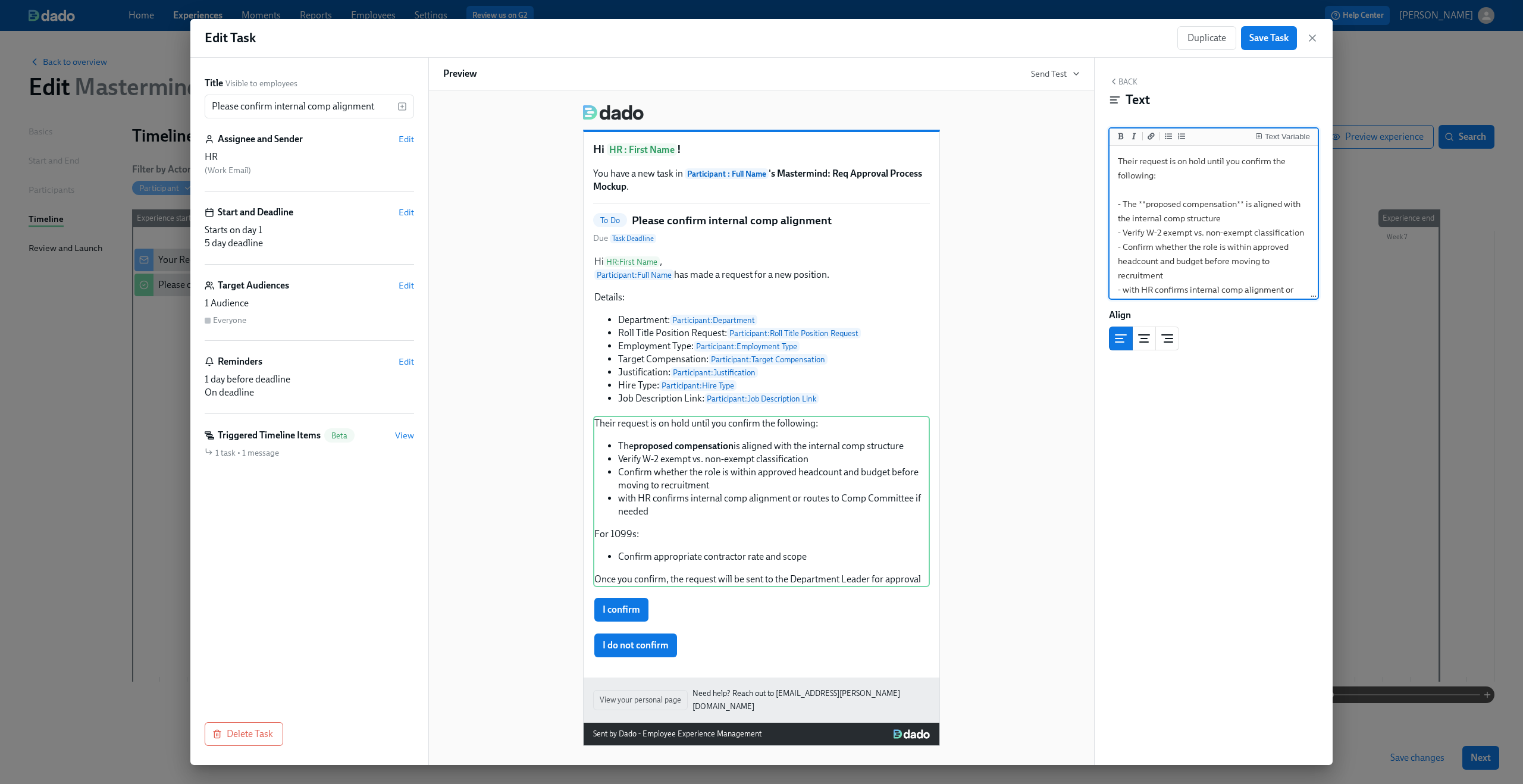
click at [1157, 249] on textarea "Their request is on hold until you confirm the following: - The **proposed comp…" at bounding box center [1214, 282] width 204 height 269
click at [1211, 183] on textarea "Their request is on hold until you confirm the following: - The **proposed comp…" at bounding box center [1214, 282] width 204 height 269
drag, startPoint x: 1272, startPoint y: 159, endPoint x: 1286, endPoint y: 176, distance: 22.0
click at [1286, 176] on textarea "Their request is on hold until you confirm the following: - The **proposed comp…" at bounding box center [1214, 282] width 204 height 269
click at [1235, 202] on textarea "Their request is on hold until you confirm that - The **proposed compensation**…" at bounding box center [1214, 275] width 204 height 255
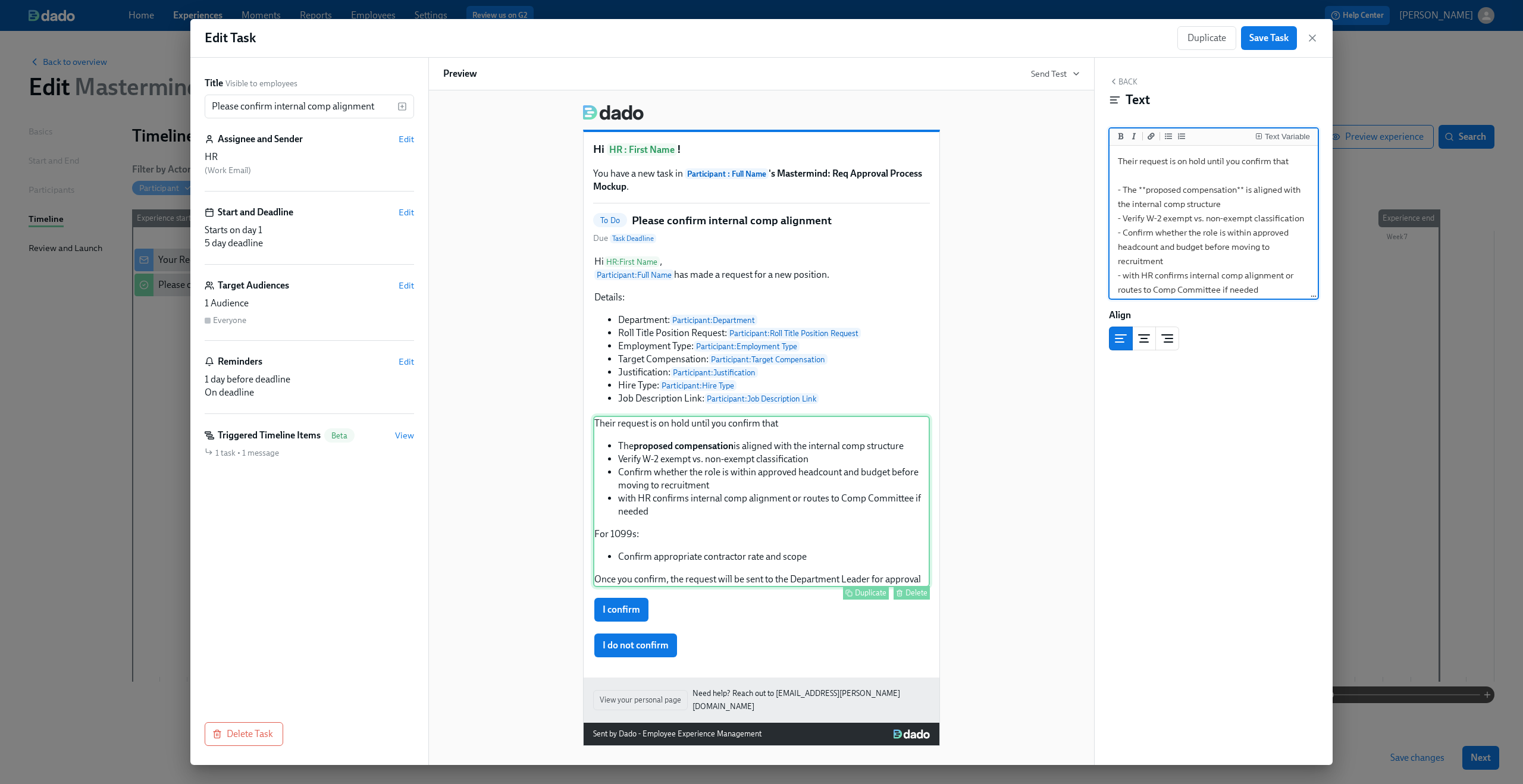
click at [719, 477] on div "Their request is on hold until you confirm that The proposed compensation is al…" at bounding box center [762, 501] width 337 height 172
drag, startPoint x: 1168, startPoint y: 244, endPoint x: 1122, endPoint y: 217, distance: 53.3
click at [1122, 217] on textarea "Their request is on hold until you confirm that - The **proposed compensation**…" at bounding box center [1214, 258] width 204 height 255
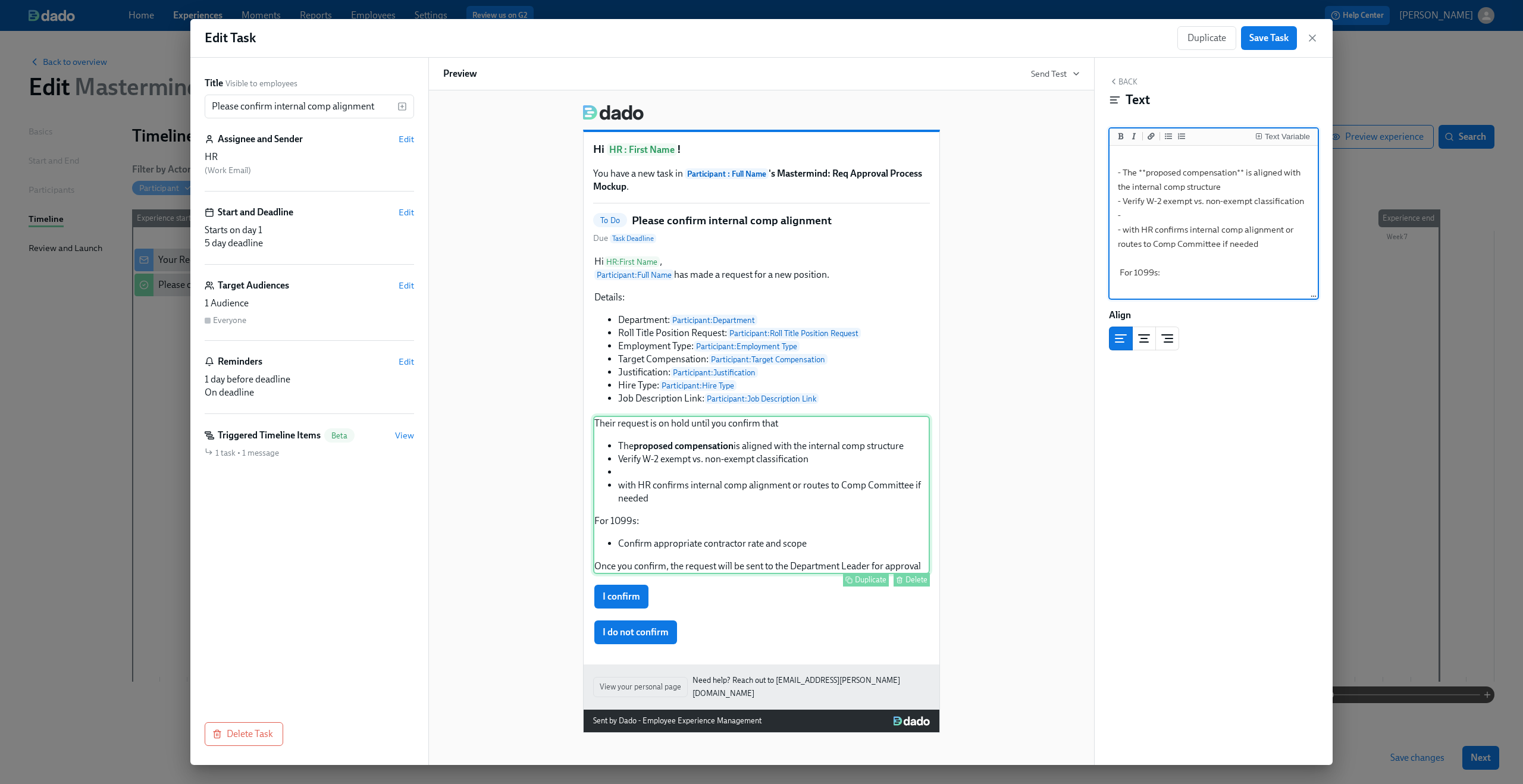
click at [730, 487] on div "Their request is on hold until you confirm that The proposed compensation is al…" at bounding box center [762, 495] width 337 height 159
click at [718, 480] on div "Their request is on hold until you confirm that The proposed compensation is al…" at bounding box center [762, 495] width 337 height 159
paste textarea "Confirm whether the role is within approved headcount and budget before moving …"
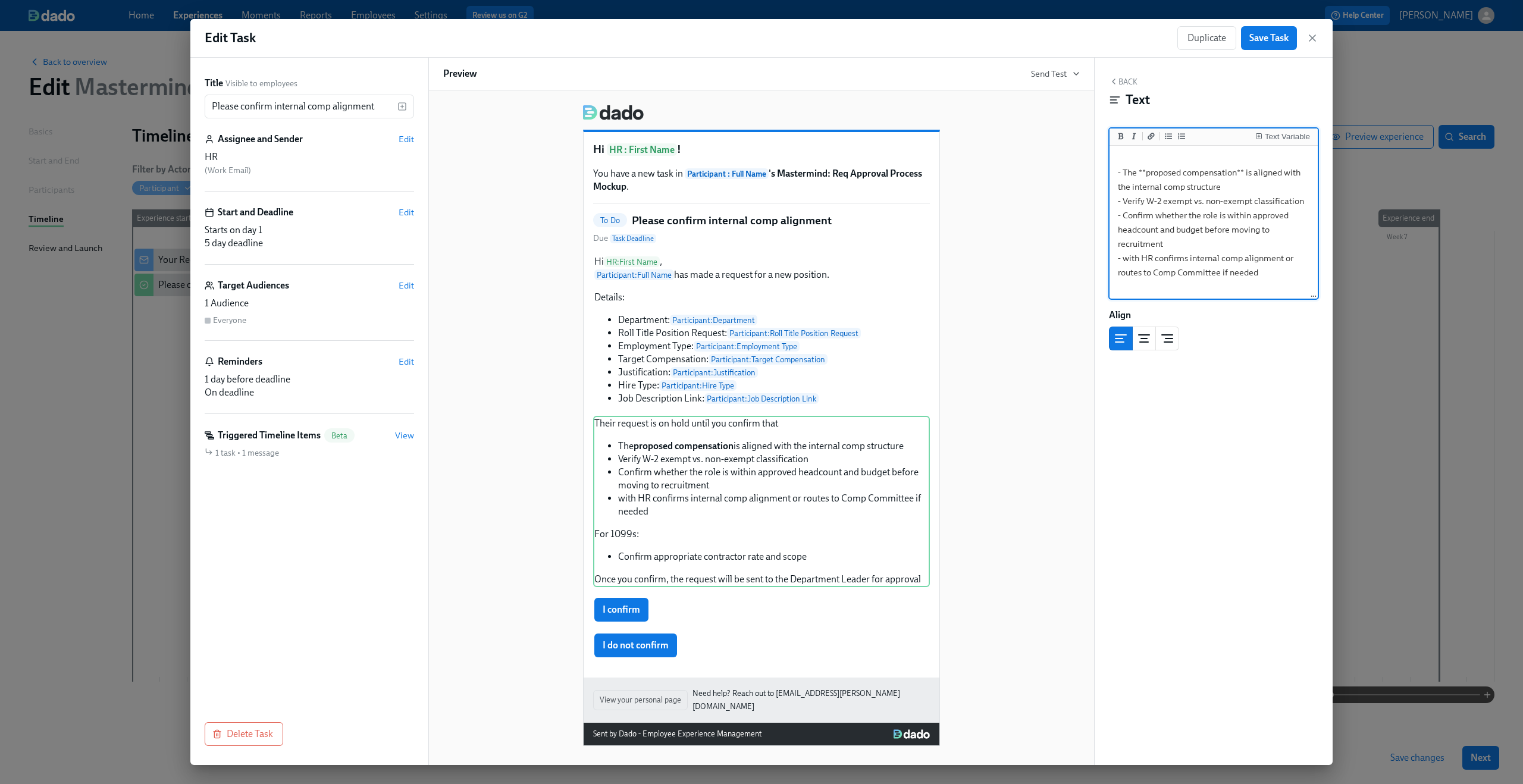
drag, startPoint x: 1122, startPoint y: 217, endPoint x: 1191, endPoint y: 218, distance: 69.0
click at [1191, 218] on textarea "Their request is on hold until you confirm that - The **proposed compensation**…" at bounding box center [1214, 258] width 204 height 255
drag, startPoint x: 1146, startPoint y: 233, endPoint x: 1261, endPoint y: 230, distance: 115.0
click at [1261, 230] on textarea "Their request is on hold until you confirm that - The **proposed compensation**…" at bounding box center [1214, 251] width 204 height 241
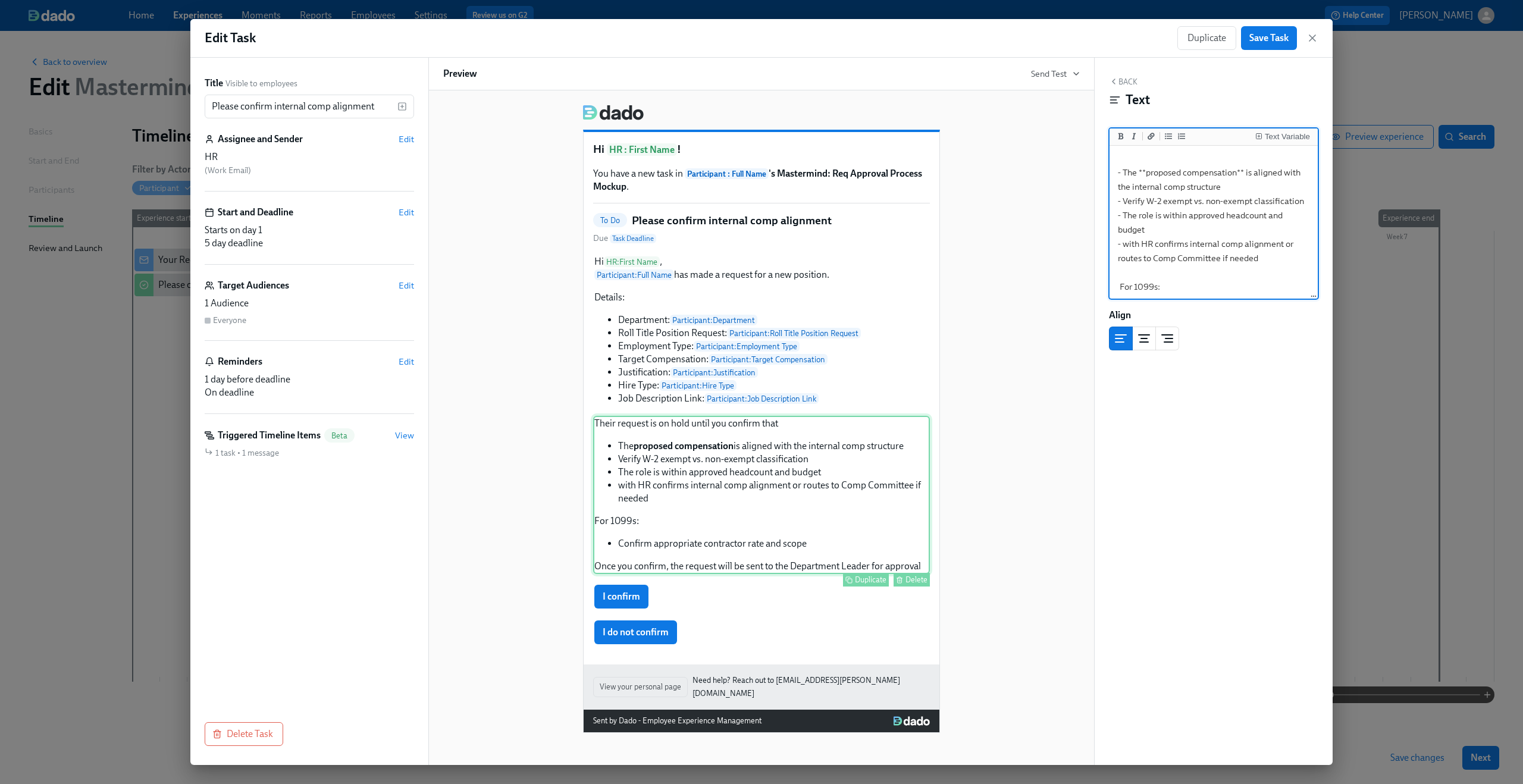
click at [831, 480] on div "Their request is on hold until you confirm that The proposed compensation is al…" at bounding box center [762, 495] width 337 height 159
click at [1213, 230] on textarea "Their request is on hold until you confirm that - The **proposed compensation**…" at bounding box center [1214, 251] width 204 height 241
drag, startPoint x: 1188, startPoint y: 217, endPoint x: 1209, endPoint y: 228, distance: 23.7
click at [1209, 228] on textarea "Their request is on hold until you confirm that - The **proposed compensation**…" at bounding box center [1214, 251] width 204 height 241
click at [1114, 139] on li at bounding box center [1120, 137] width 13 height 14
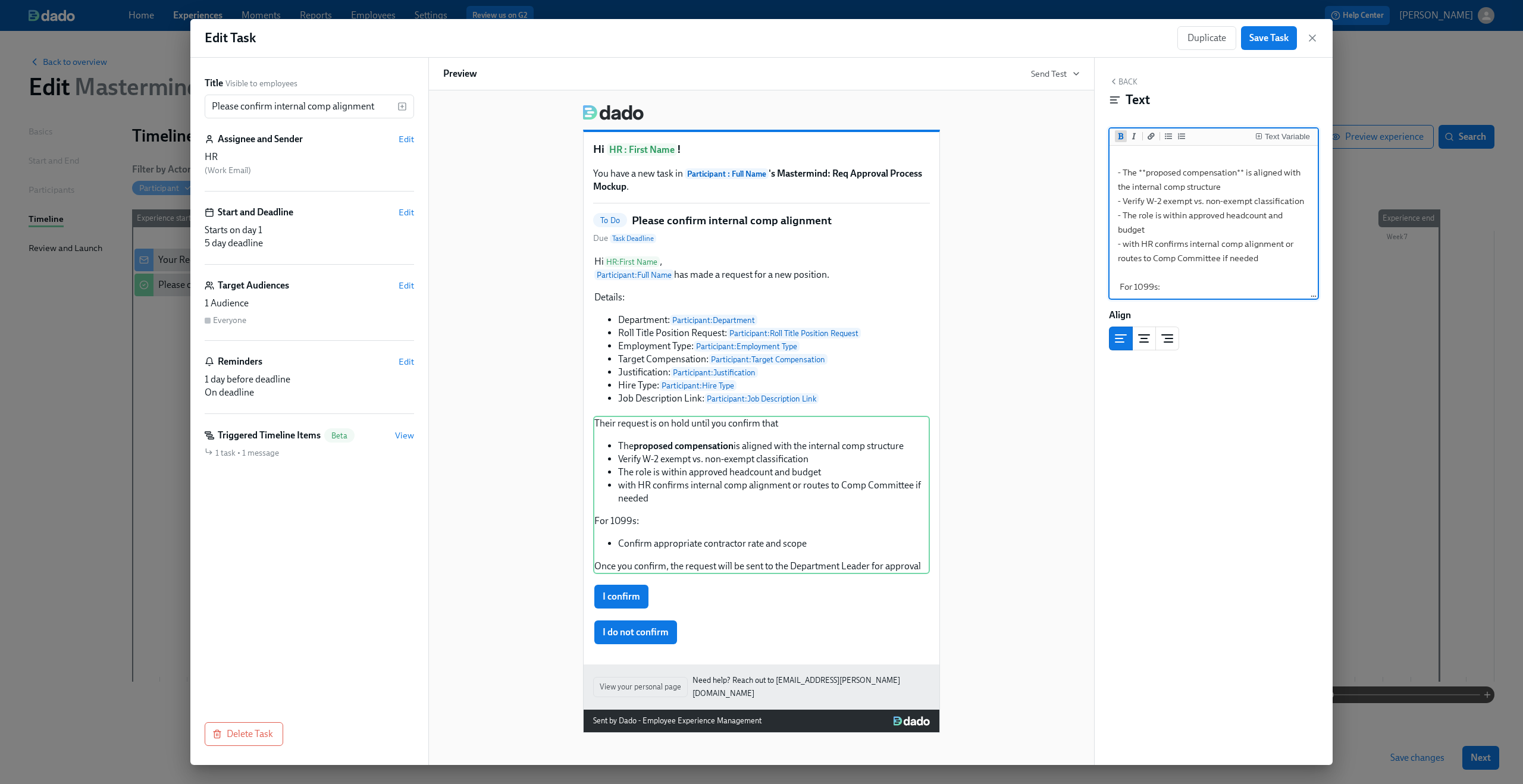
click at [1116, 136] on button "Add bold text" at bounding box center [1120, 136] width 12 height 12
click at [753, 480] on div "Their request is on hold until you confirm that The proposed compensation is al…" at bounding box center [762, 495] width 337 height 159
click at [1189, 219] on textarea "Their request is on hold until you confirm that - The **proposed compensation**…" at bounding box center [1214, 251] width 204 height 241
click at [709, 481] on div "Their request is on hold until you confirm that The proposed compensation is al…" at bounding box center [762, 495] width 337 height 159
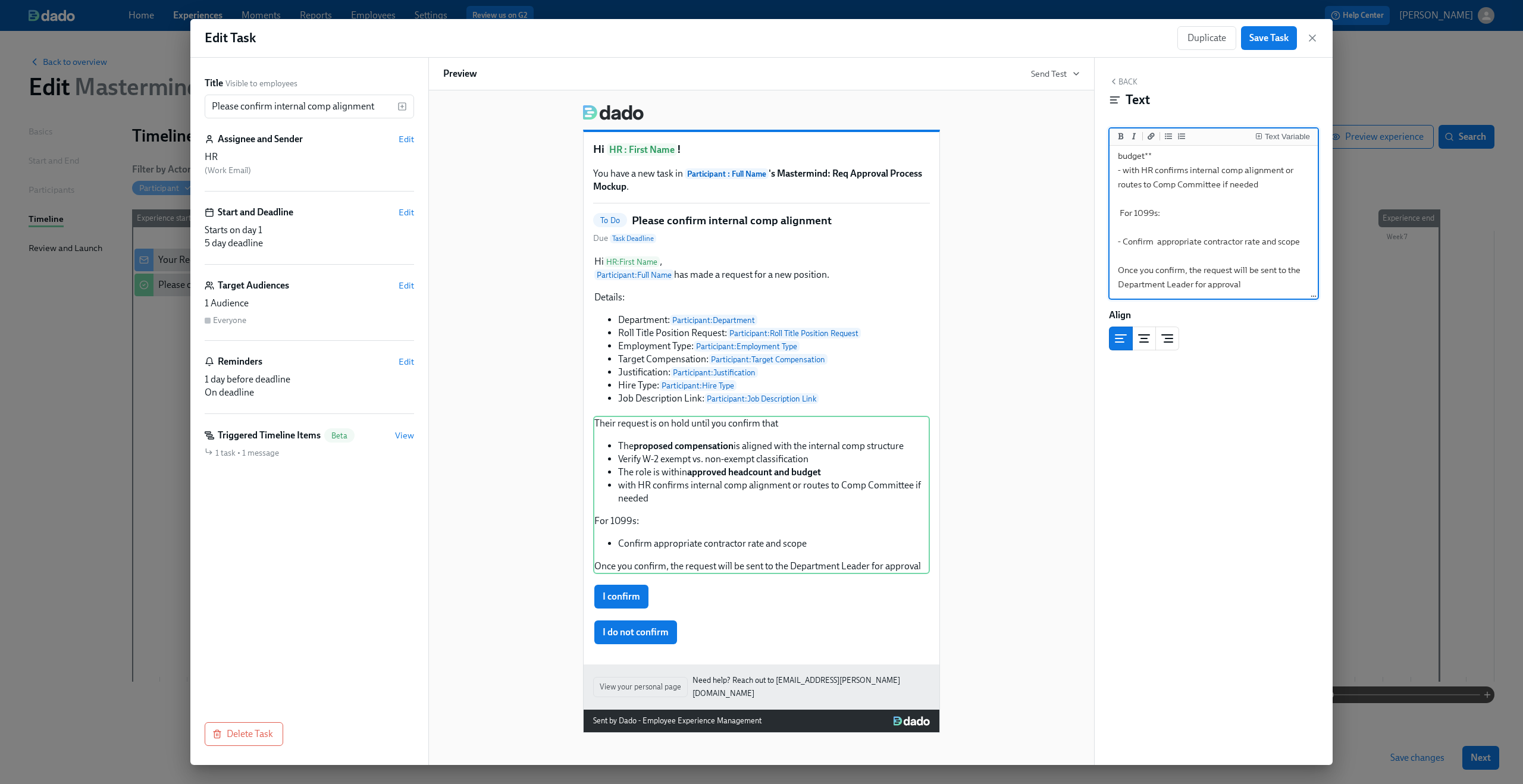
click at [1241, 278] on textarea "Their request is on hold until you confirm that - The **proposed compensation**…" at bounding box center [1214, 178] width 204 height 241
click at [1157, 272] on textarea "Their request is on hold until you confirm that - The **proposed compensation**…" at bounding box center [1214, 178] width 204 height 241
click at [810, 521] on div "Their request is on hold until you confirm that The proposed compensation is al…" at bounding box center [762, 495] width 337 height 159
click at [727, 425] on div "Their request is on hold until you confirm that The proposed compensation is al…" at bounding box center [762, 495] width 337 height 159
click at [692, 429] on div "Their request is on hold until you confirm that The proposed compensation is al…" at bounding box center [762, 495] width 337 height 159
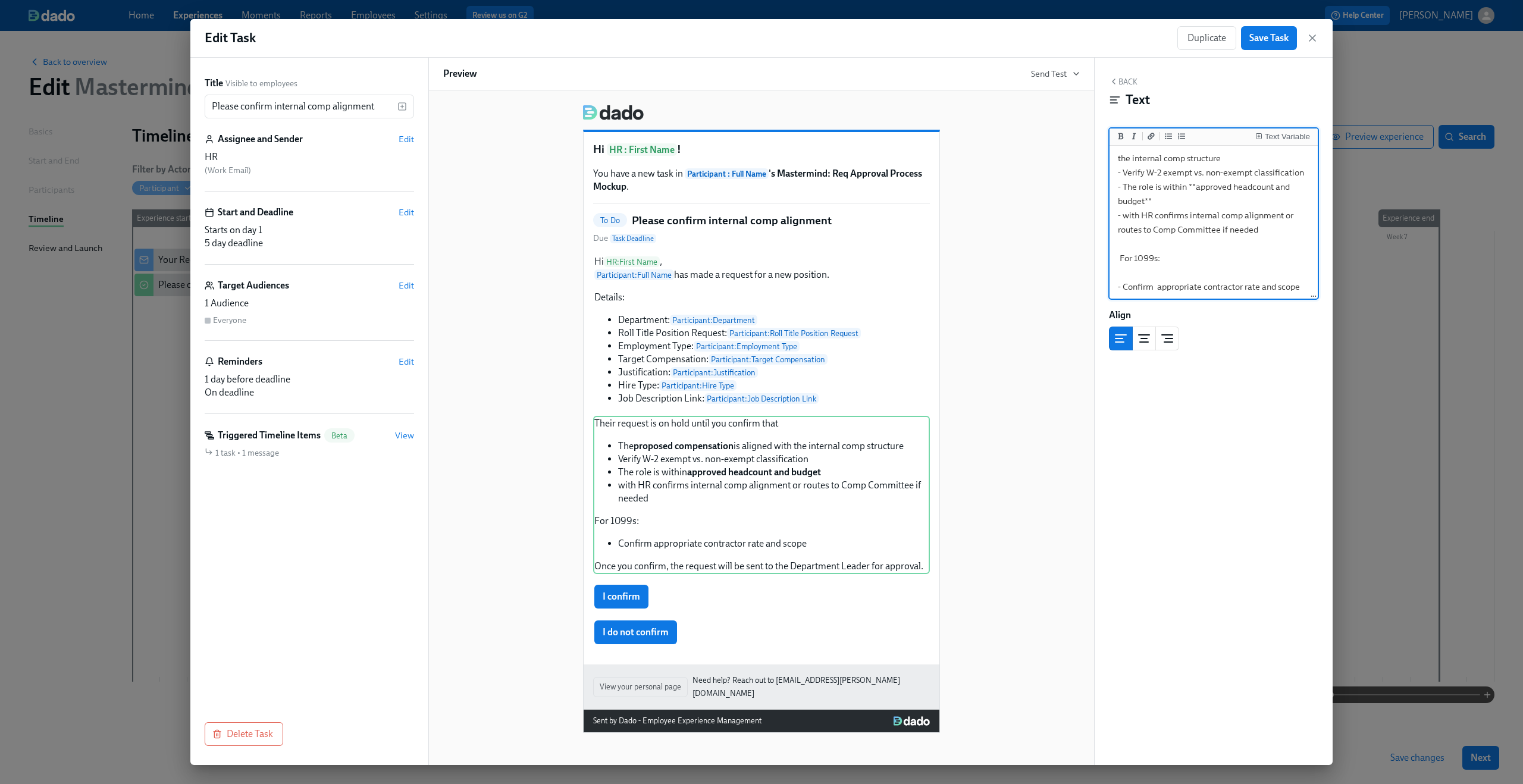
scroll to position [0, 0]
click at [1145, 161] on textarea "Their request is on hold until you confirm that - The **proposed compensation**…" at bounding box center [1214, 269] width 204 height 241
click at [752, 442] on div "Their request is on hold until you confirm that The proposed compensation is al…" at bounding box center [762, 495] width 337 height 159
drag, startPoint x: 1118, startPoint y: 262, endPoint x: 1265, endPoint y: 273, distance: 147.4
click at [1265, 273] on textarea "Their request is on hold until you confirm that - The **proposed compensation**…" at bounding box center [1214, 269] width 204 height 241
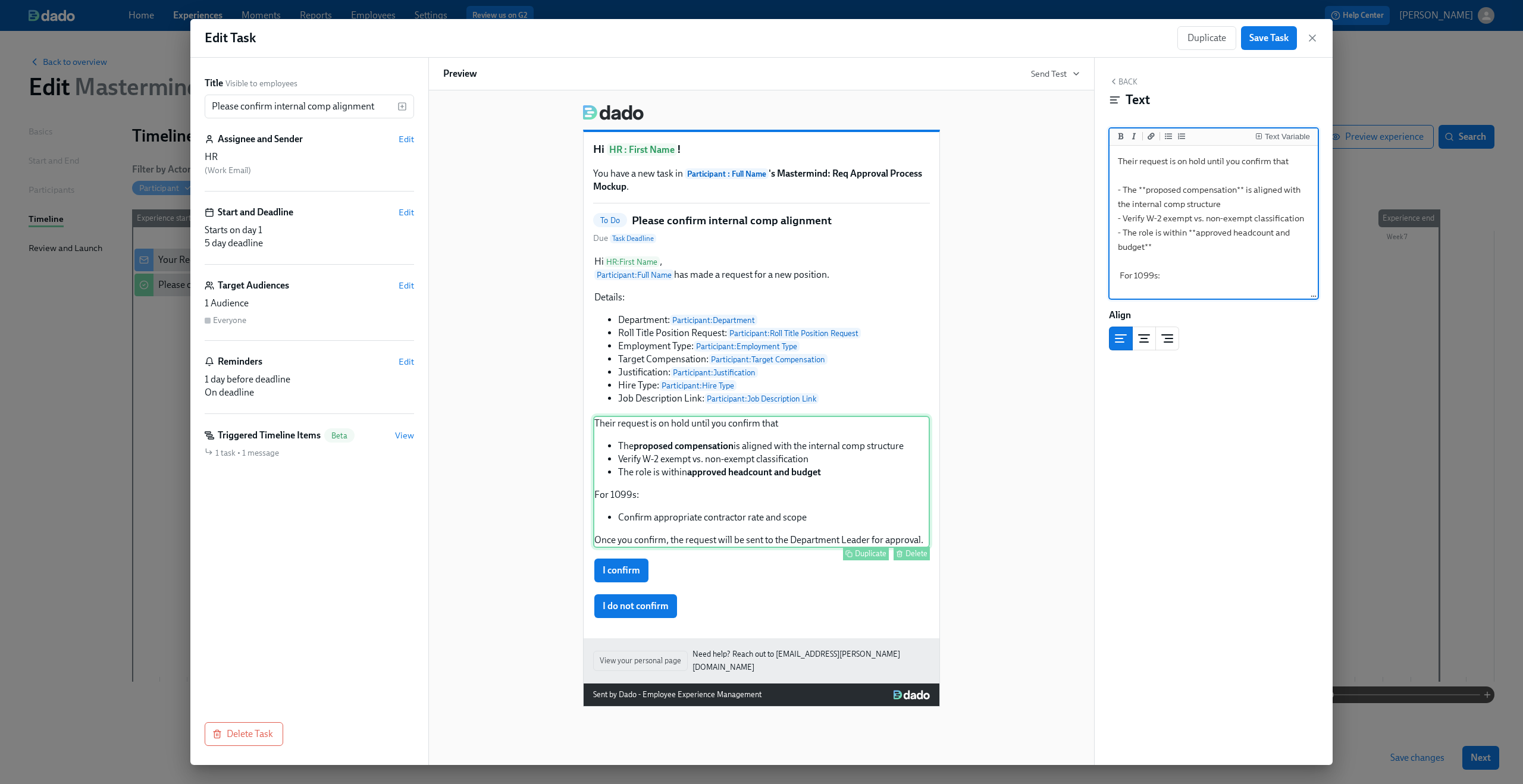
click at [834, 535] on div "Their request is on hold until you confirm that The proposed compensation is al…" at bounding box center [762, 481] width 337 height 132
click at [913, 540] on div "Their request is on hold until you confirm that The proposed compensation is al…" at bounding box center [762, 481] width 337 height 132
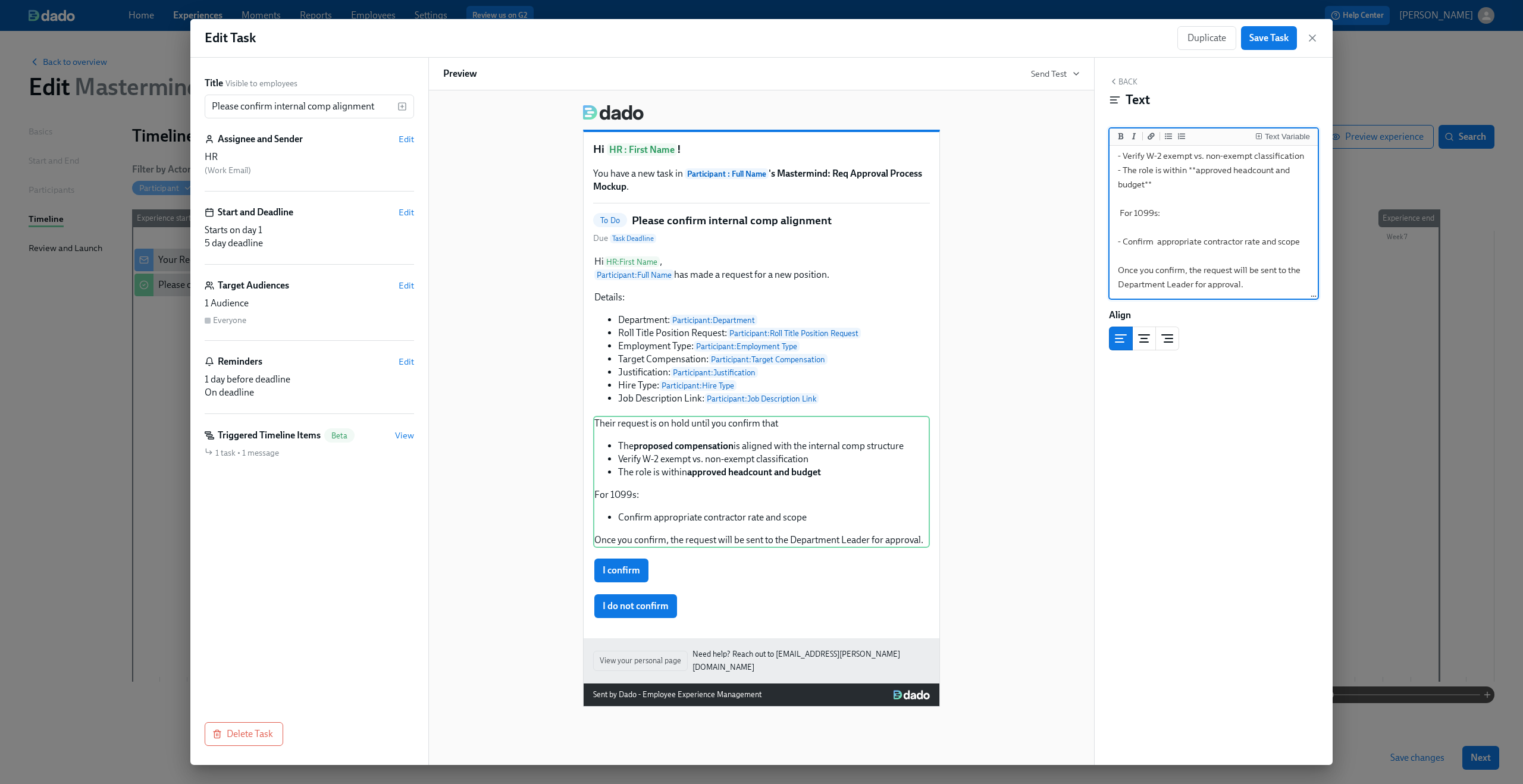
click at [1265, 281] on textarea "Their request is on hold until you confirm that - The **proposed compensation**…" at bounding box center [1214, 191] width 204 height 212
paste textarea "- with HR confirms internal comp alignment or routes to Comp Committee if needed"
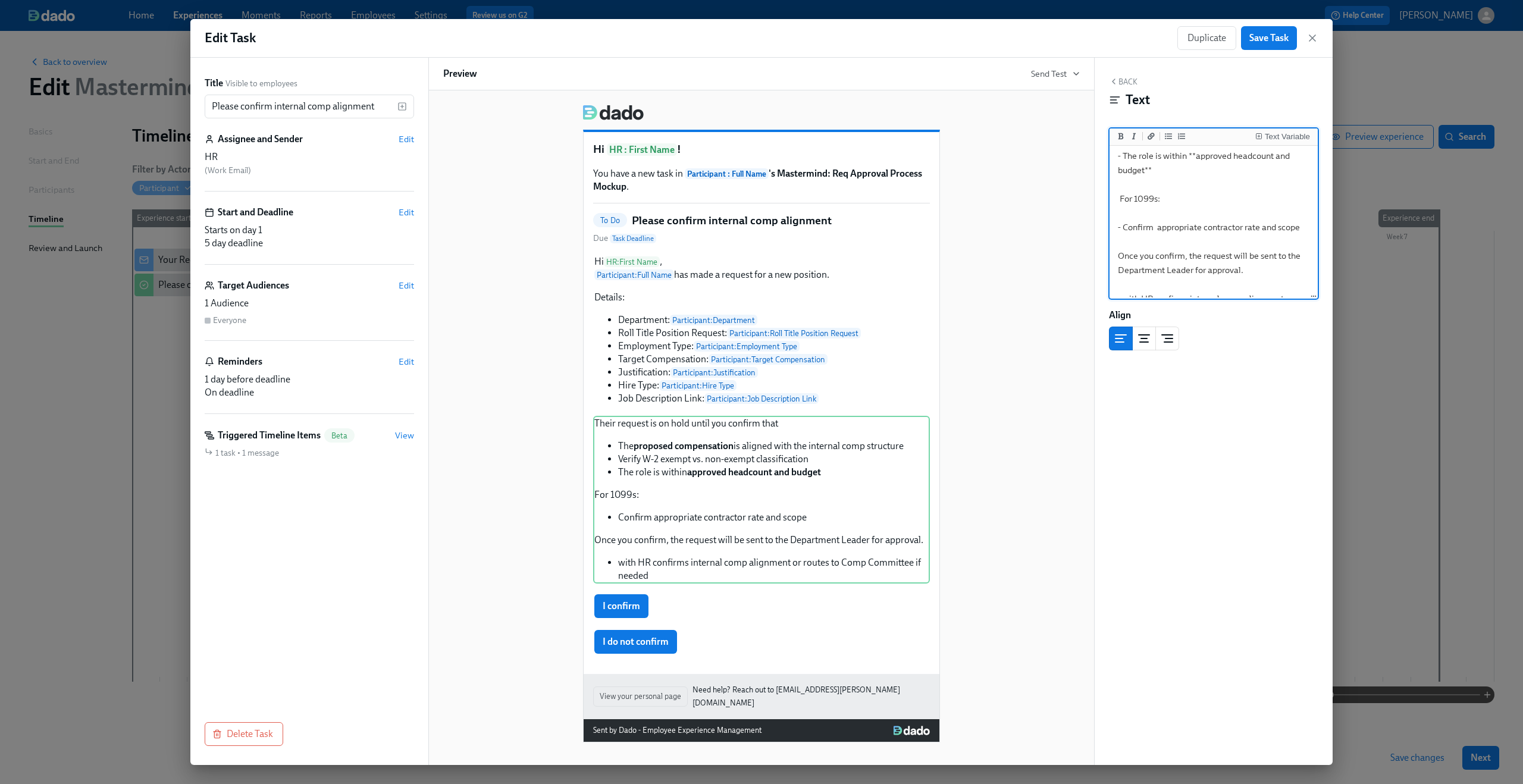
scroll to position [0, 0]
click at [1260, 288] on textarea "Their request is on hold until you confirm that - The **proposed compensation**…" at bounding box center [1214, 178] width 204 height 255
drag, startPoint x: 1164, startPoint y: 248, endPoint x: 1111, endPoint y: 234, distance: 54.8
click at [1111, 234] on div "Their request is on hold until you confirm that - The **proposed compensation**…" at bounding box center [1213, 222] width 208 height 154
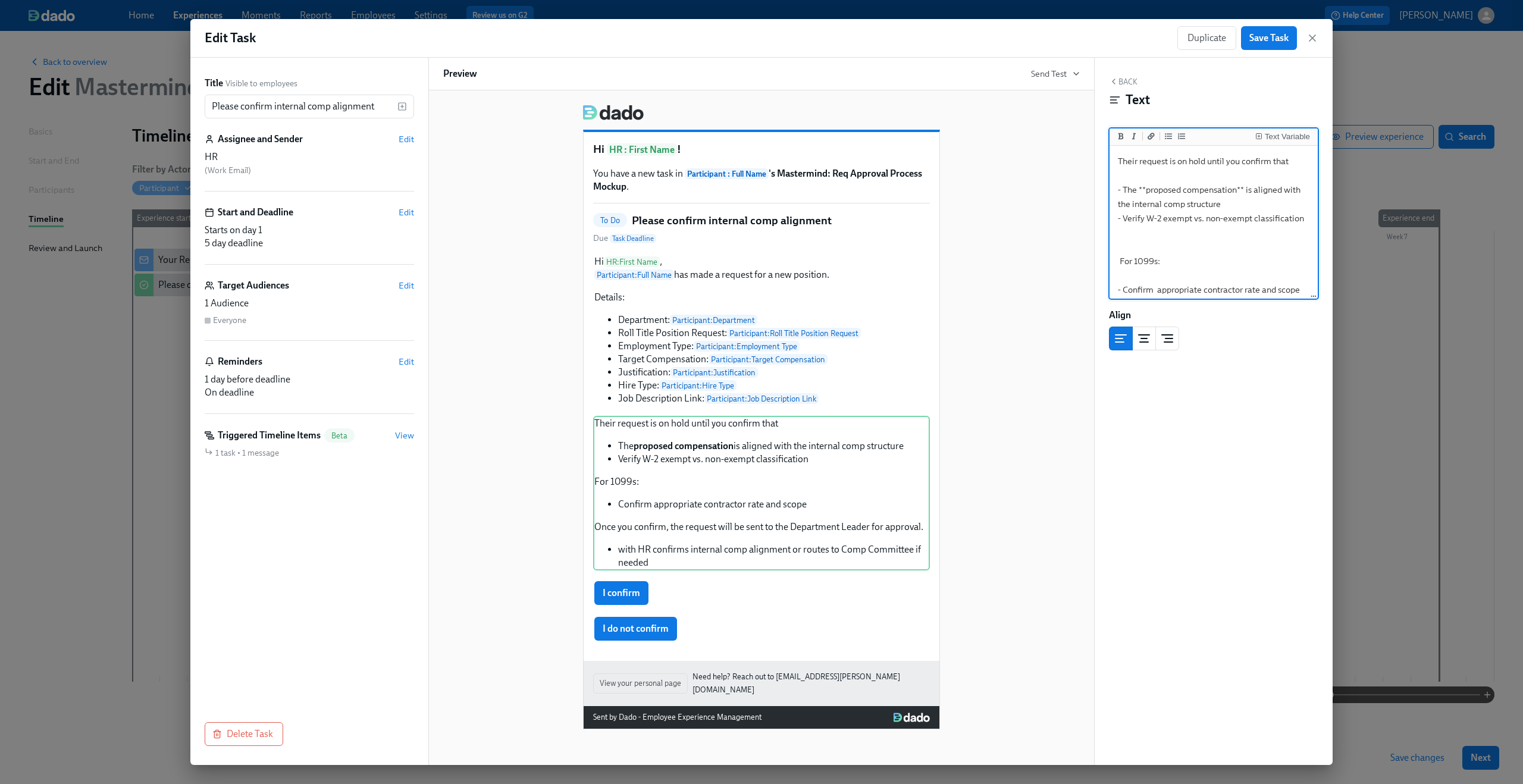
click at [1125, 191] on textarea "Their request is on hold until you confirm that - The **proposed compensation**…" at bounding box center [1214, 269] width 204 height 241
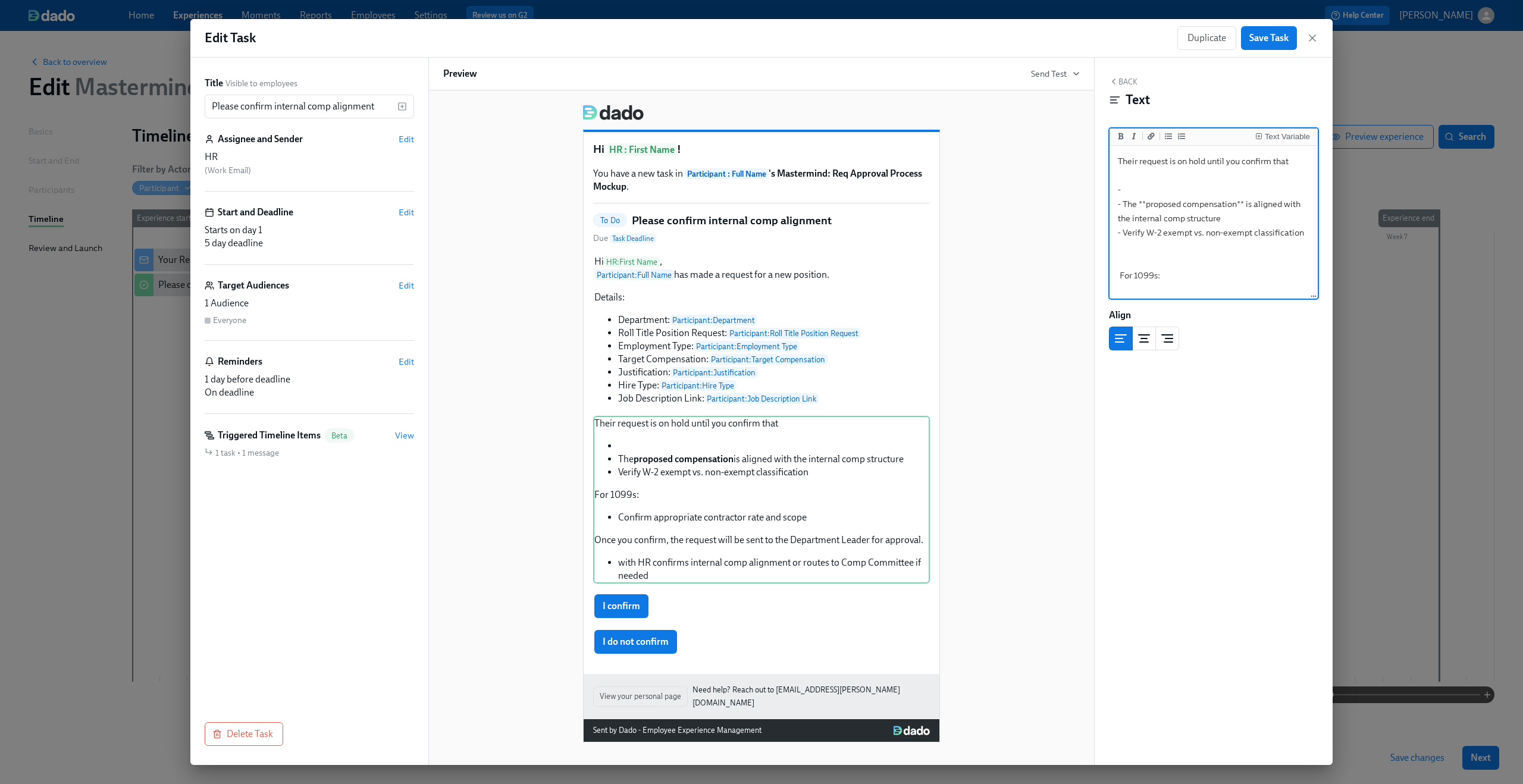
paste textarea "- The role is within **approved headcount and budget**"
type textarea "Their request is on hold until you confirm that - - The role is within **approv…"
click at [712, 550] on div "Their request is on hold until you confirm that The role is within approved hea…" at bounding box center [762, 499] width 337 height 167
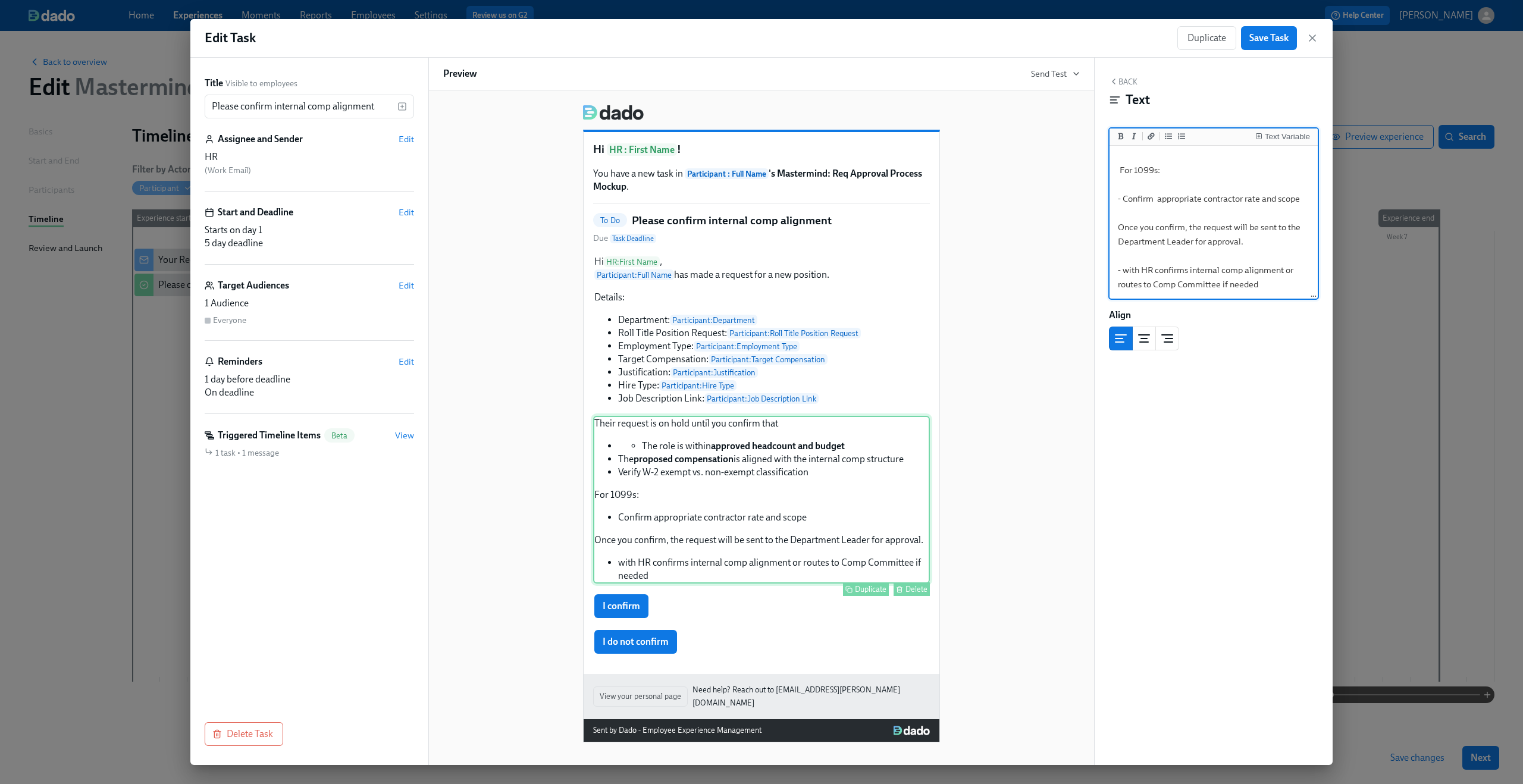
click at [780, 523] on div "Their request is on hold until you confirm that The role is within approved hea…" at bounding box center [762, 499] width 337 height 167
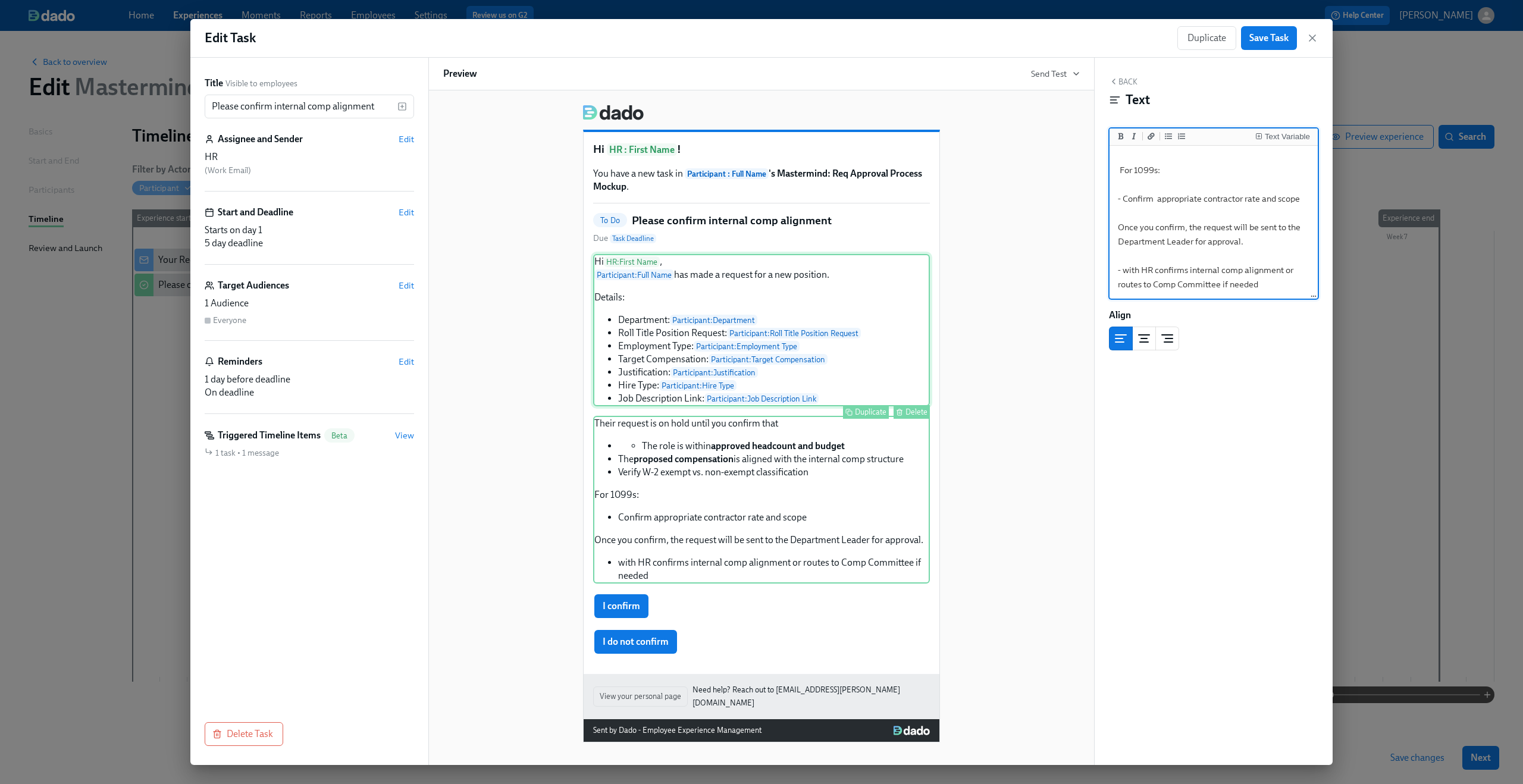
click at [669, 361] on div "Hi HR : First Name , Participant : Full Name has made a request for a new posit…" at bounding box center [762, 330] width 337 height 152
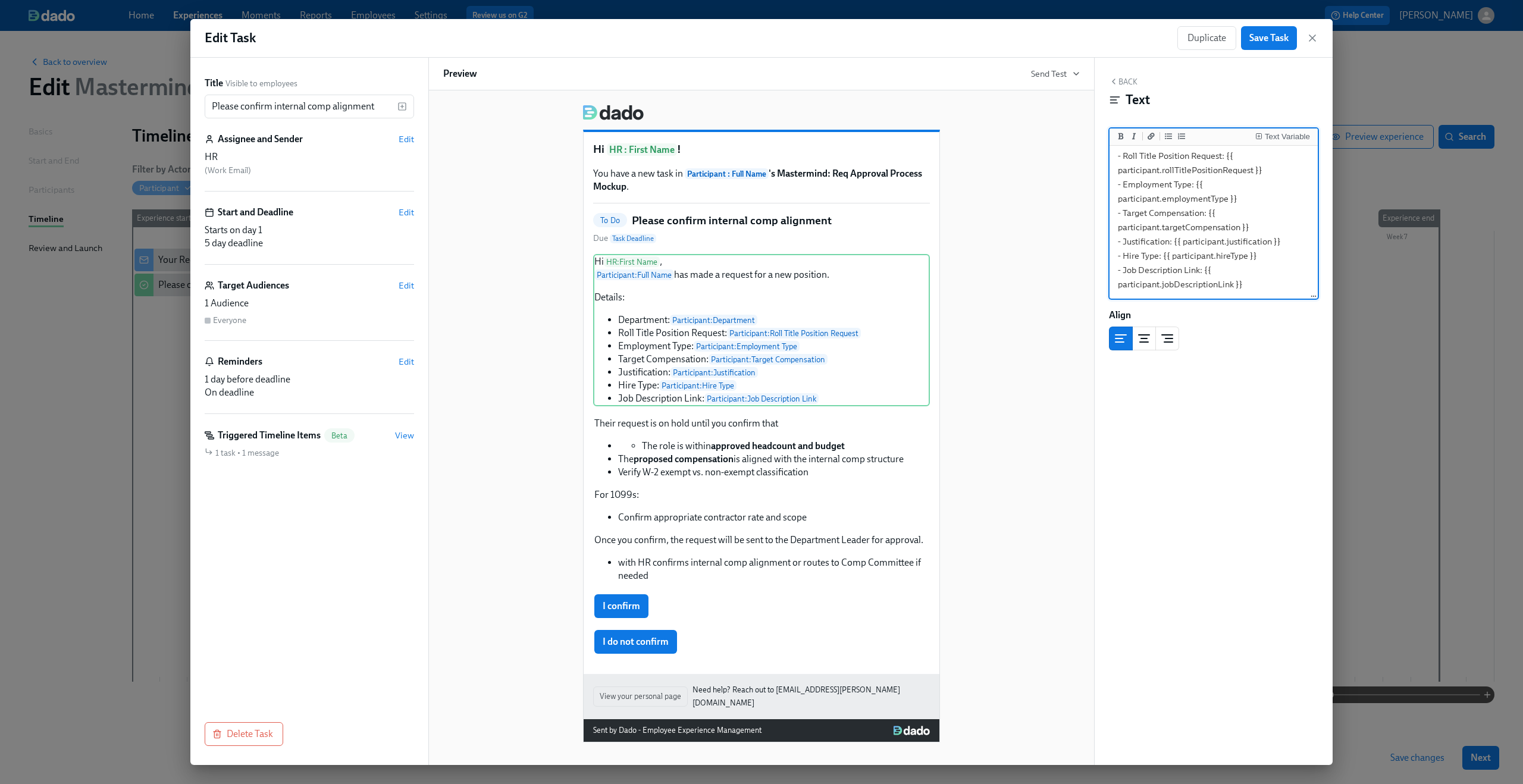
click at [1209, 211] on textarea "Hi {{ hr.firstName }}, {{ participant.fullName }} has made a request for a new …" at bounding box center [1214, 170] width 204 height 255
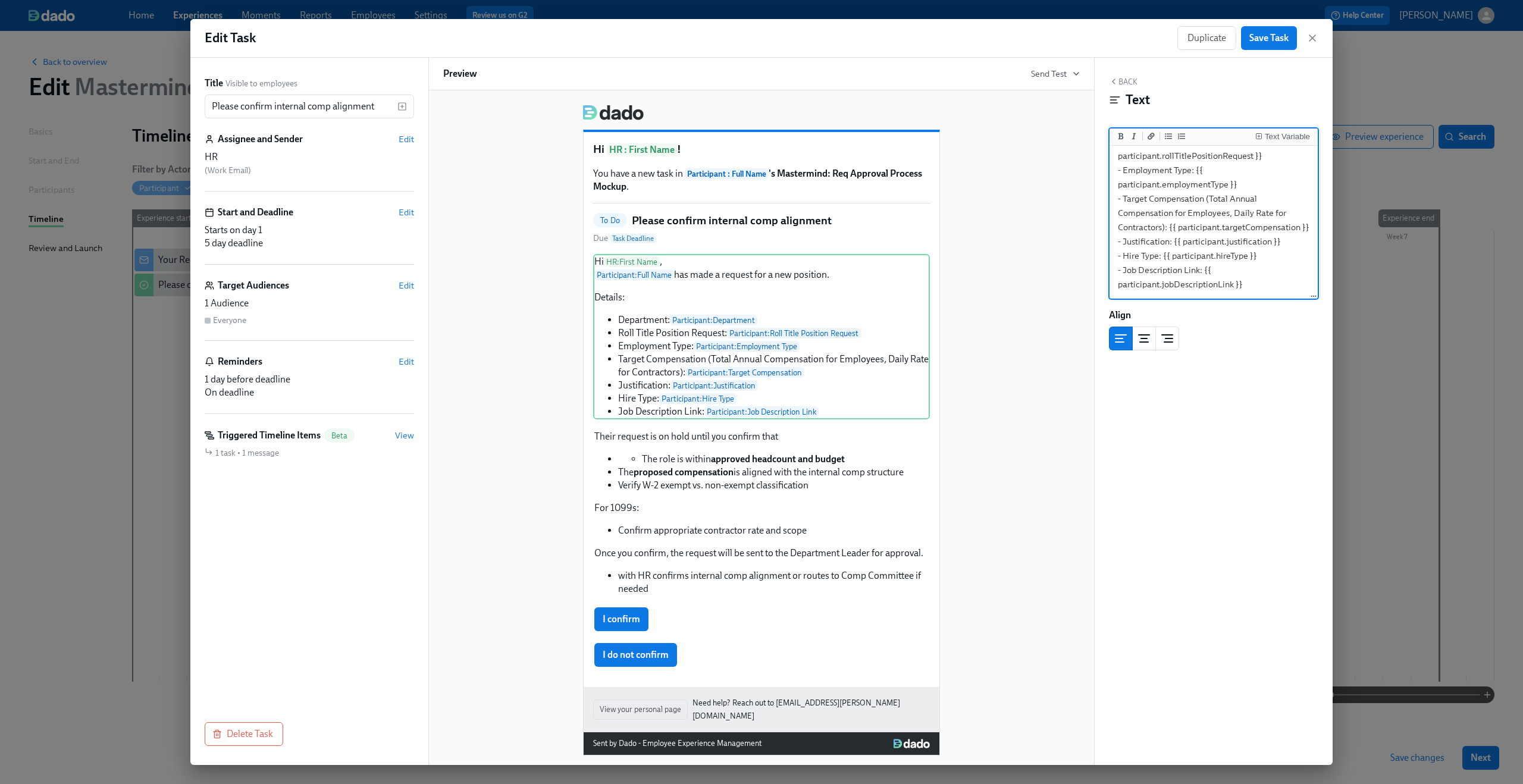
scroll to position [134, 0]
click at [874, 397] on div "Hi HR : First Name , Participant : Full Name has made a request for a new posit…" at bounding box center [762, 337] width 337 height 165
click at [1205, 186] on textarea "Hi {{ hr.firstName }}, {{ participant.fullName }} has made a request for a new …" at bounding box center [1214, 163] width 204 height 269
drag, startPoint x: 1212, startPoint y: 187, endPoint x: 1167, endPoint y: 214, distance: 52.5
click at [1167, 214] on textarea "Hi {{ hr.firstName }}, {{ participant.fullName }} has made a request for a new …" at bounding box center [1214, 163] width 204 height 269
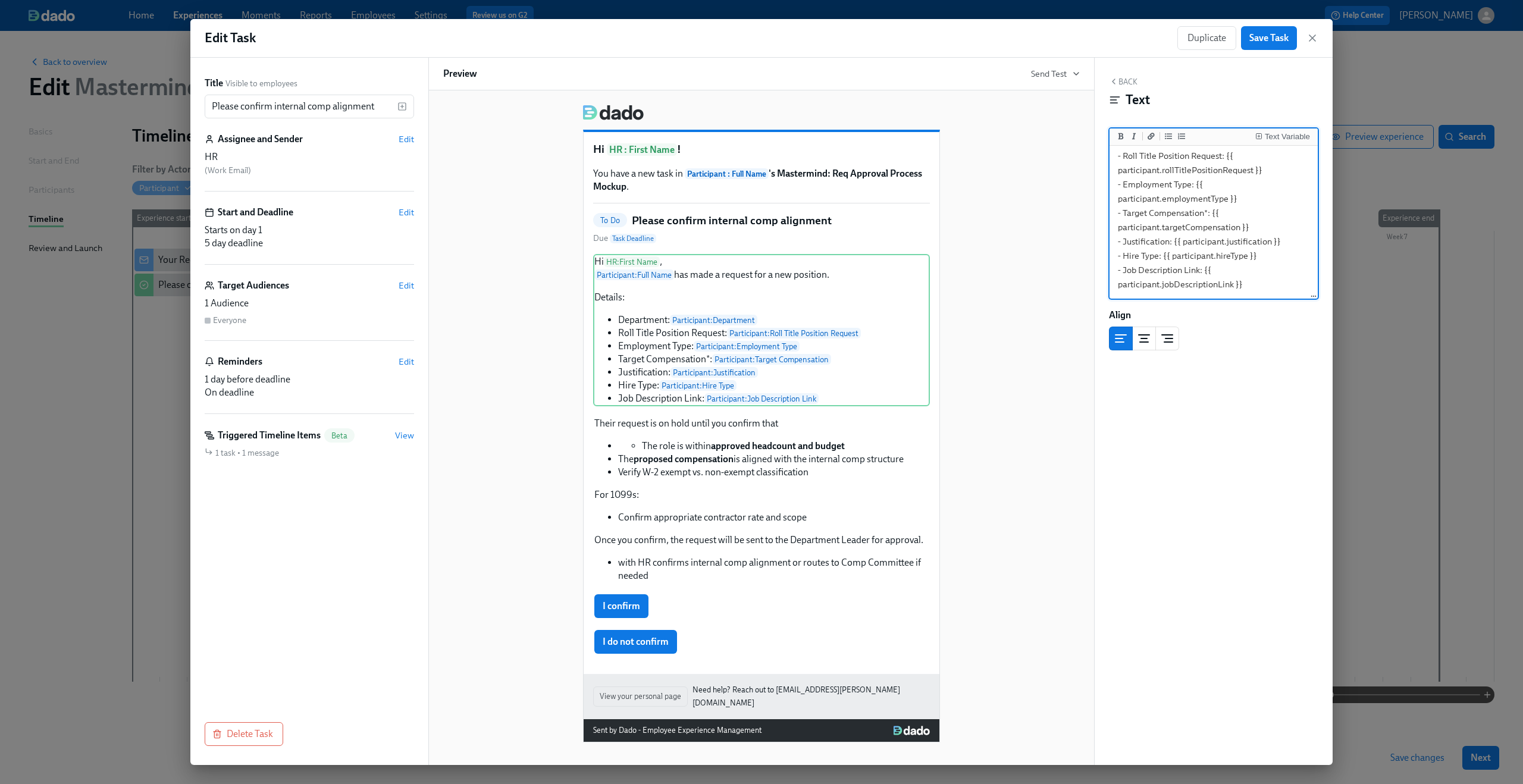
scroll to position [105, 0]
click at [1257, 287] on textarea "Hi {{ hr.firstName }}, {{ participant.fullName }} has made a request for a new …" at bounding box center [1214, 170] width 204 height 255
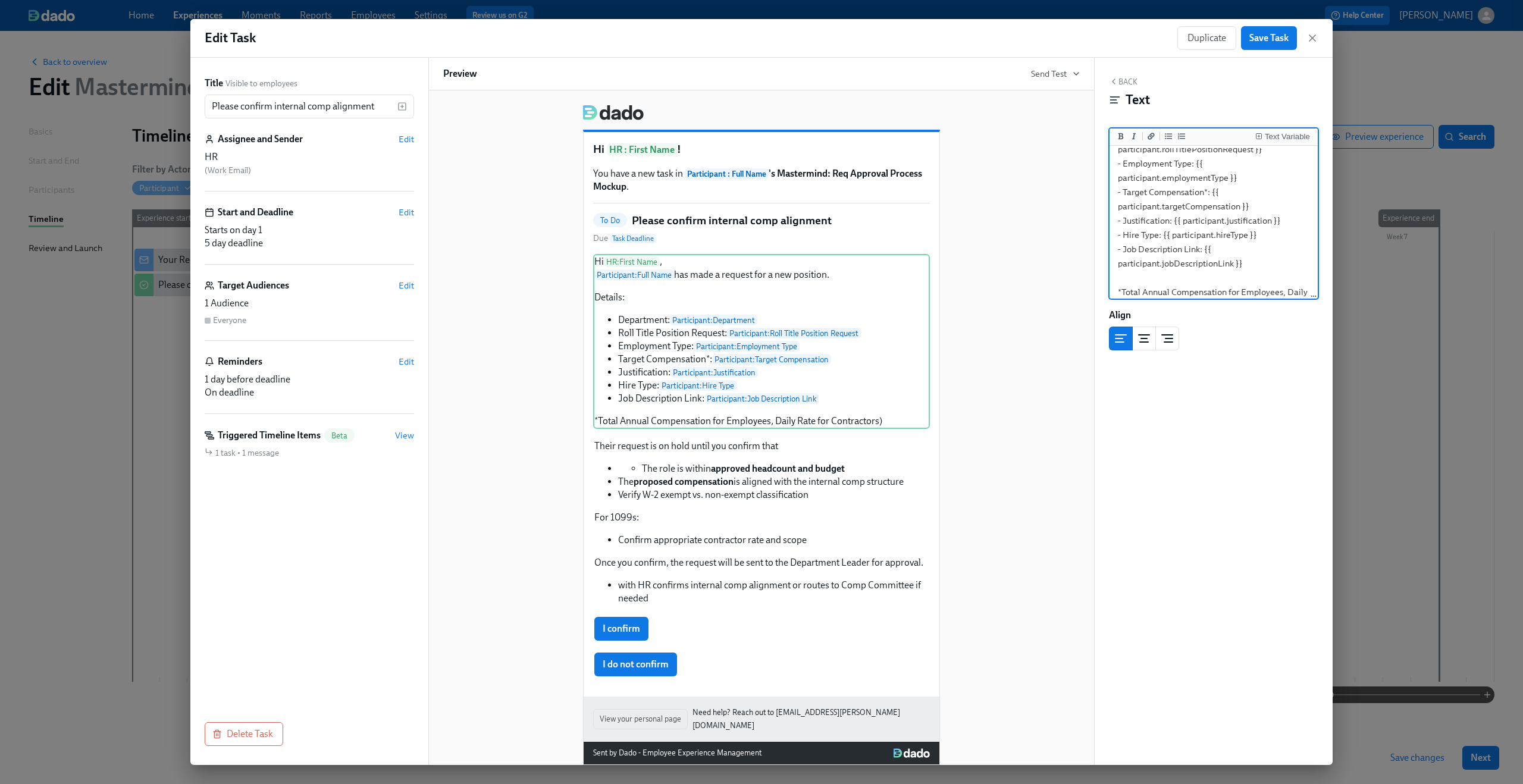
scroll to position [140, 0]
click at [1260, 287] on textarea "Hi {{ hr.firstName }}, {{ participant.fullName }} has made a request for a new …" at bounding box center [1214, 156] width 204 height 297
click at [1223, 293] on textarea "Hi {{ hr.firstName }}, {{ participant.fullName }} has made a request for a new …" at bounding box center [1214, 156] width 204 height 297
type textarea "Hi {{ hr.firstName }}, {{ participant.fullName }} has made a request for a new …"
click at [1252, 358] on div "Back Text Text Variable Hi {{ hr.firstName }}, {{ participant.fullName }} has m…" at bounding box center [1213, 411] width 238 height 707
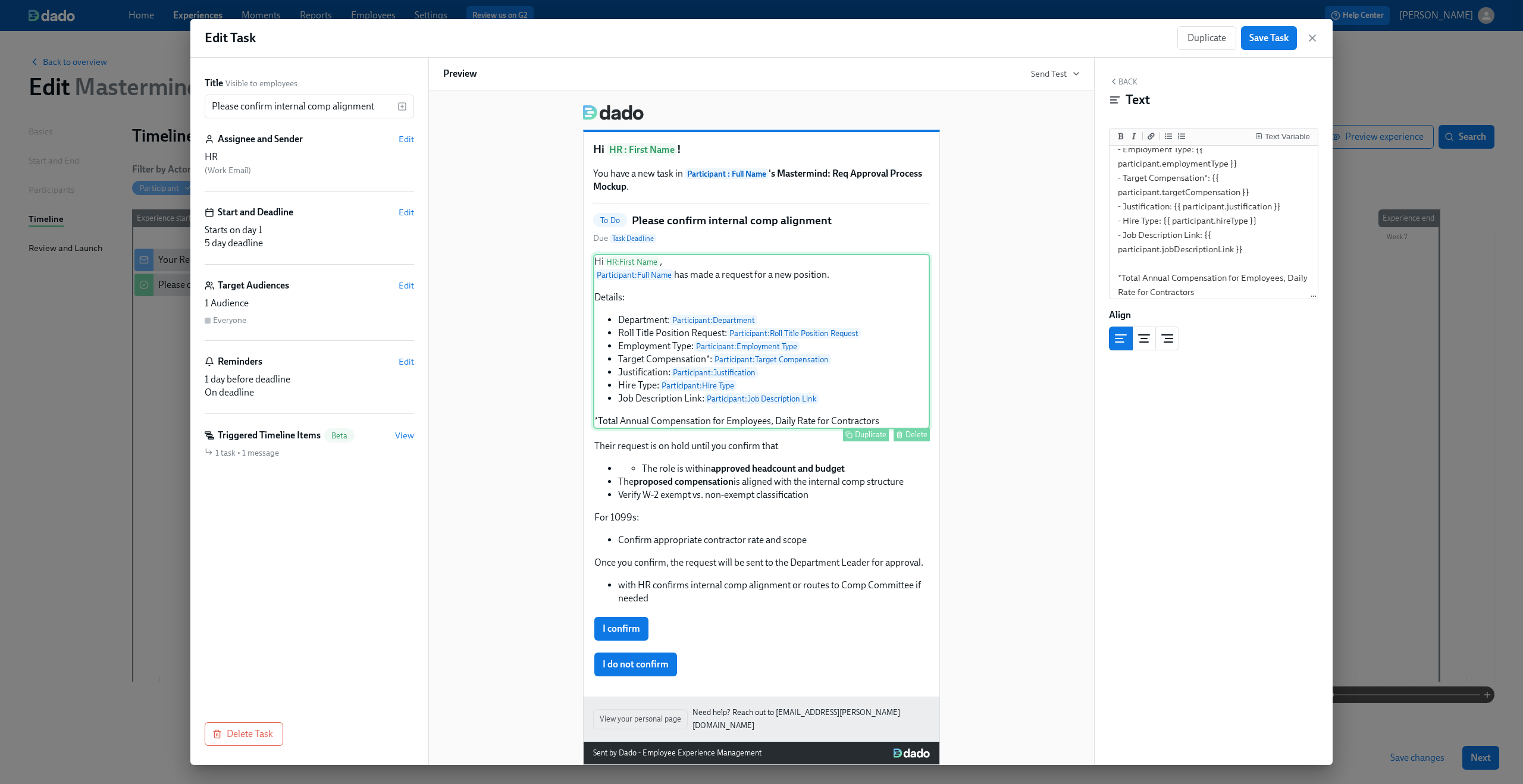
click at [805, 425] on div "Hi HR : First Name , Participant : Full Name has made a request for a new posit…" at bounding box center [762, 342] width 337 height 175
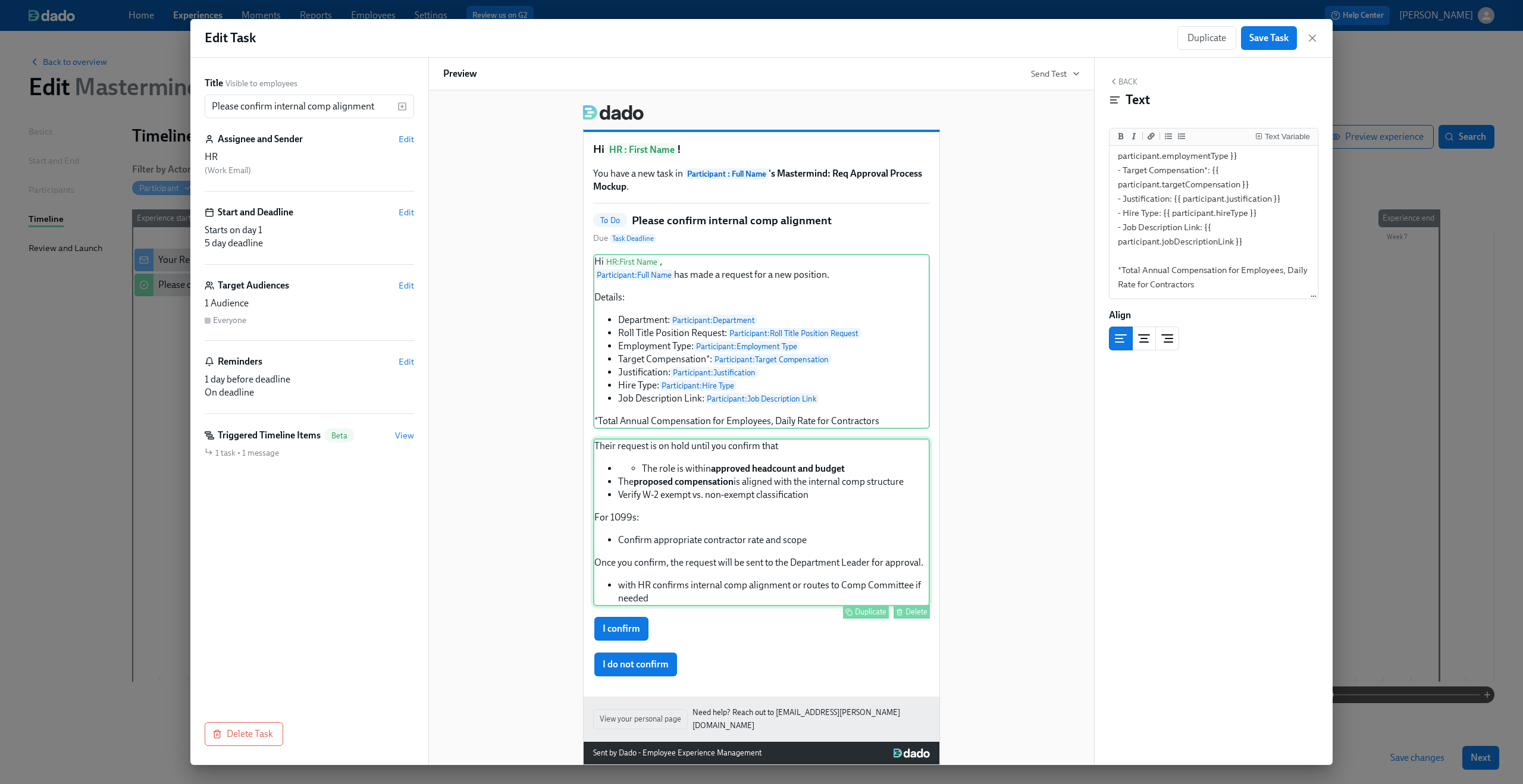
click at [783, 474] on div "Their request is on hold until you confirm that The role is within approved hea…" at bounding box center [762, 522] width 337 height 167
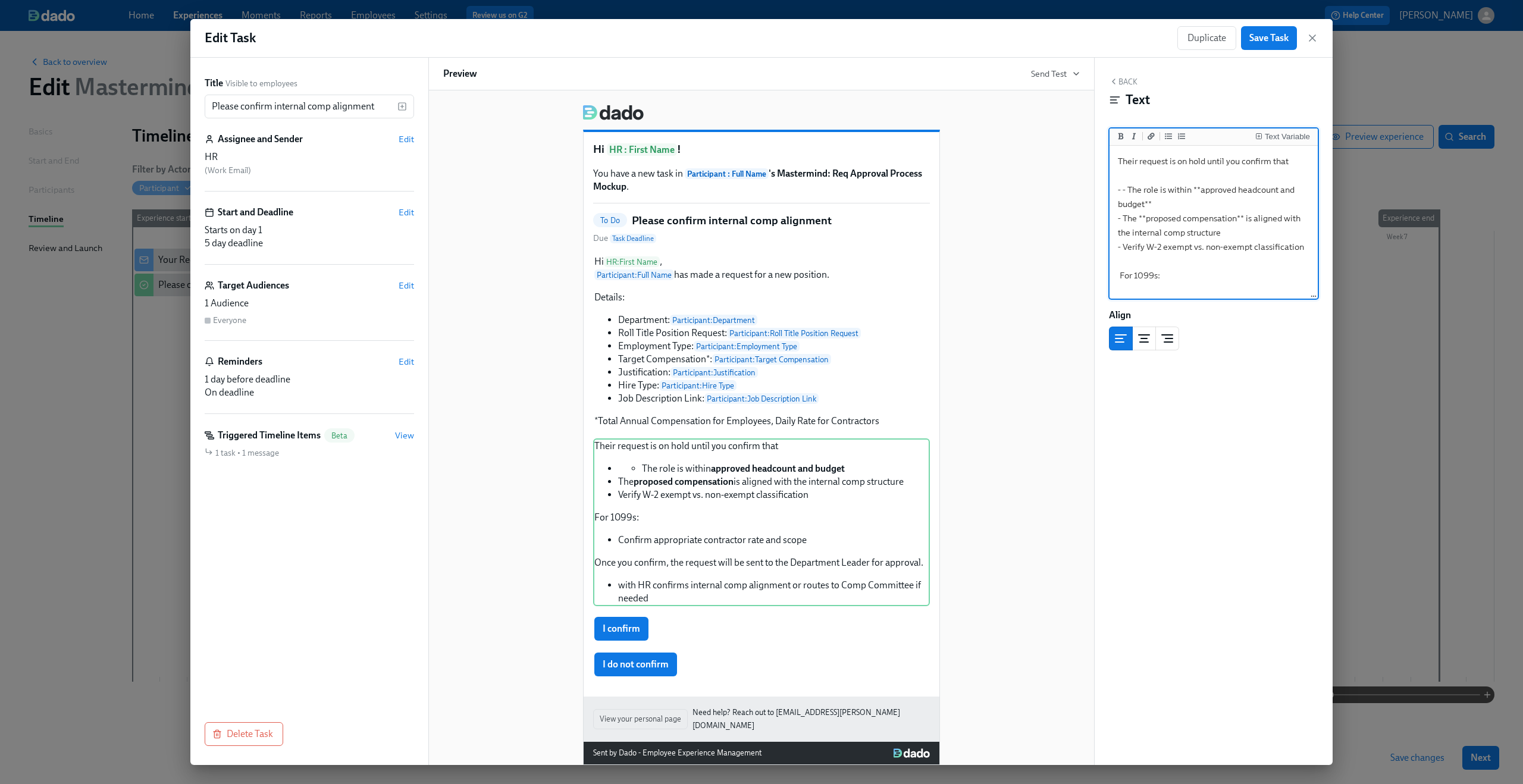
click at [1118, 161] on textarea "Their request is on hold until you confirm that - - The role is within **approv…" at bounding box center [1214, 275] width 204 height 255
click at [1127, 189] on textarea "Their request is on hold until you confirm that - - The role is within **approv…" at bounding box center [1214, 275] width 204 height 255
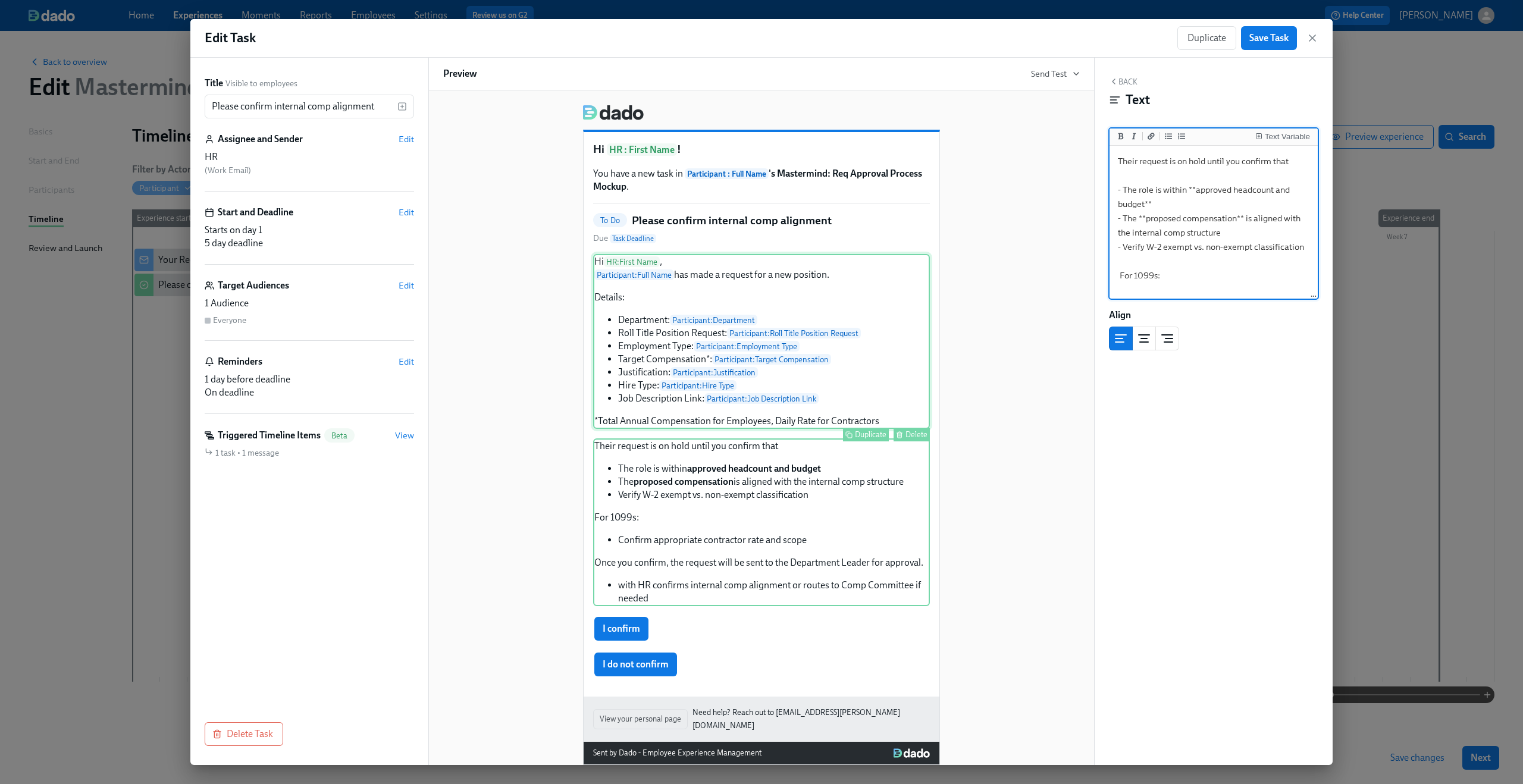
scroll to position [19, 0]
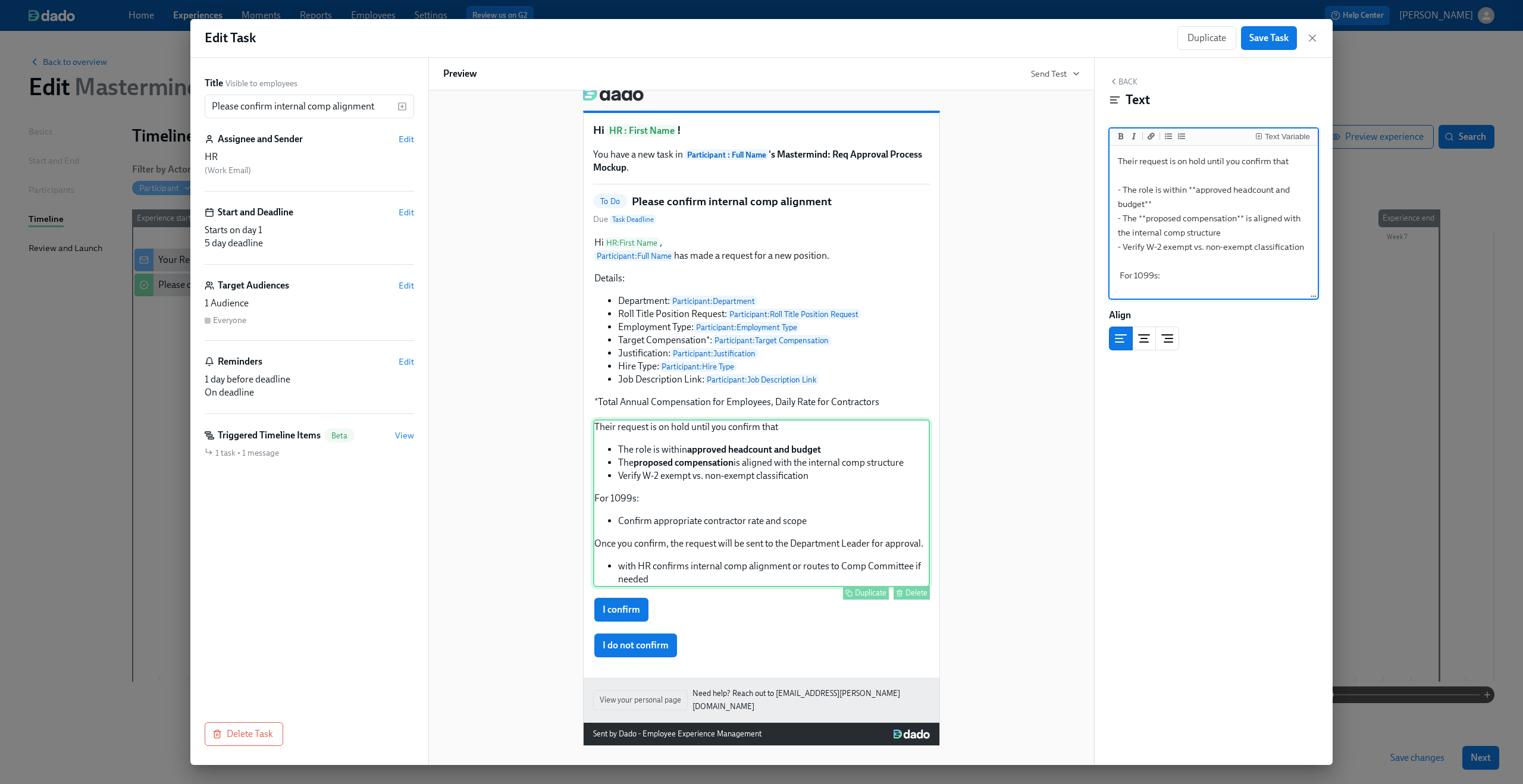
click at [788, 437] on div "Their request is on hold until you confirm that The role is within approved hea…" at bounding box center [762, 503] width 337 height 167
click at [733, 530] on div "Their request is on hold until you confirm that The role is within approved hea…" at bounding box center [762, 503] width 337 height 167
click at [718, 525] on div "Their request is on hold until you confirm that The role is within approved hea…" at bounding box center [762, 503] width 337 height 167
click at [1171, 279] on textarea "Their request is on hold until you confirm that - The role is within **approved…" at bounding box center [1214, 170] width 204 height 255
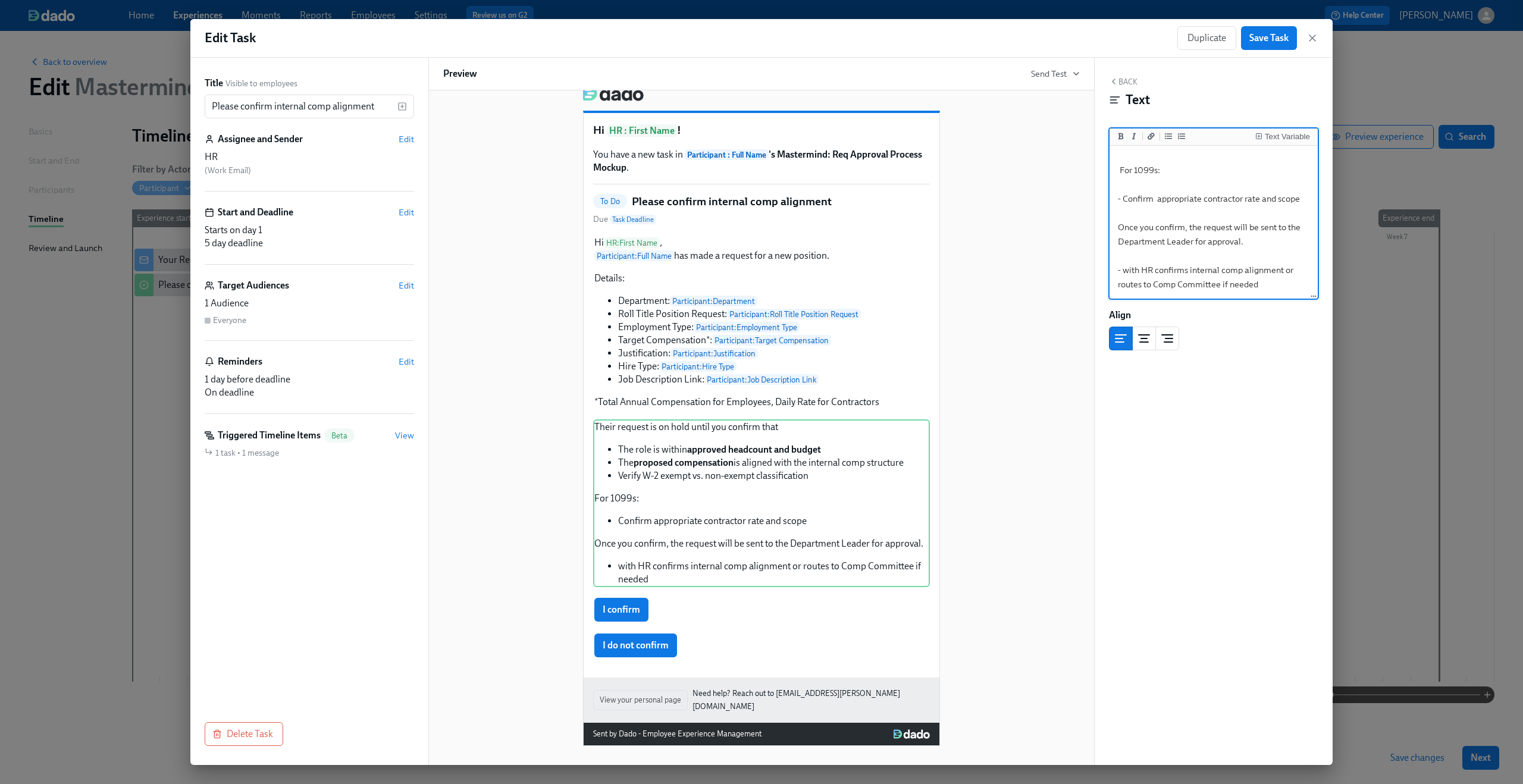
click at [1156, 267] on textarea "Their request is on hold until you confirm that - The role is within **approved…" at bounding box center [1214, 170] width 204 height 255
drag, startPoint x: 1156, startPoint y: 268, endPoint x: 1107, endPoint y: 271, distance: 49.1
click at [1107, 271] on div "Back Text Text Variable Their request is on hold until you confirm that - The r…" at bounding box center [1213, 411] width 238 height 707
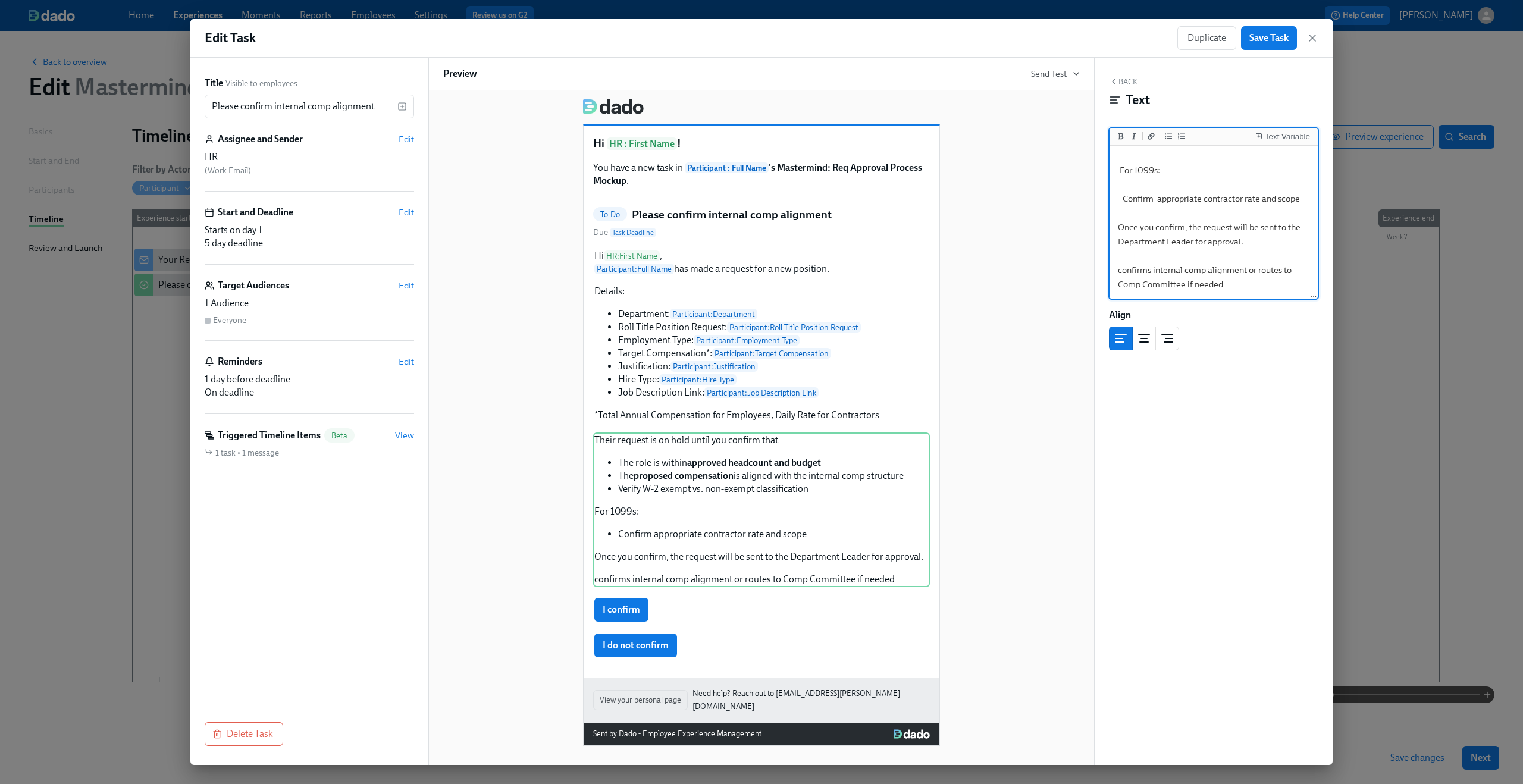
drag, startPoint x: 1230, startPoint y: 284, endPoint x: 1101, endPoint y: 271, distance: 129.7
click at [1101, 271] on div "Back Text Text Variable Their request is on hold until you confirm that - The r…" at bounding box center [1213, 411] width 238 height 707
click at [768, 496] on div "Their request is on hold until you confirm that The role is within approved hea…" at bounding box center [762, 510] width 337 height 154
click at [807, 482] on div "Their request is on hold until you confirm that The role is within approved hea…" at bounding box center [762, 510] width 337 height 154
click at [1155, 239] on textarea "Their request is on hold until you confirm that - The role is within **approved…" at bounding box center [1214, 170] width 204 height 255
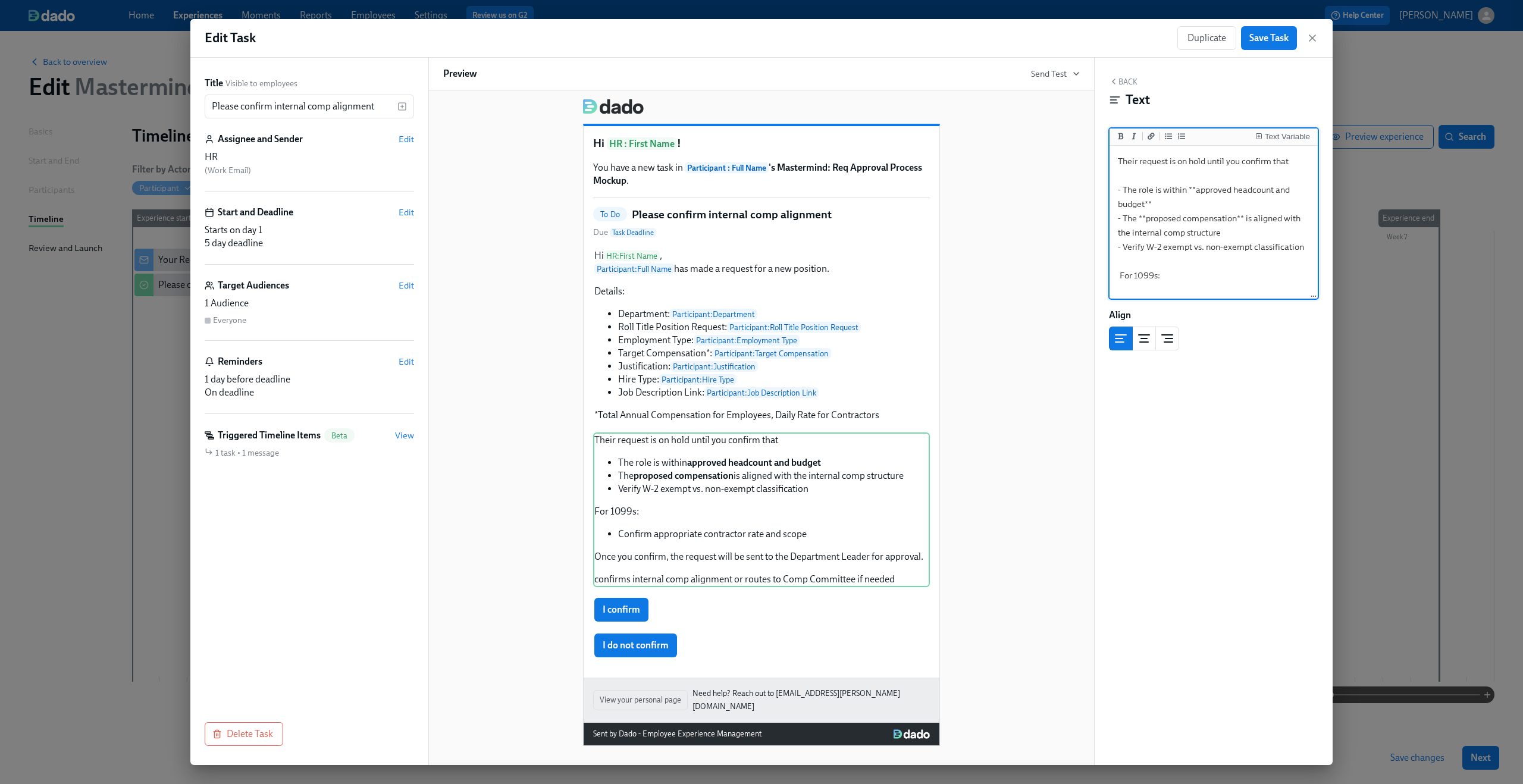
scroll to position [7, 0]
click at [1227, 225] on textarea "Their request is on hold until you confirm that - The role is within **approved…" at bounding box center [1214, 269] width 204 height 255
click at [663, 523] on div "Their request is on hold until you confirm that The role is within approved hea…" at bounding box center [762, 510] width 337 height 154
drag, startPoint x: 1120, startPoint y: 269, endPoint x: 1194, endPoint y: 283, distance: 75.3
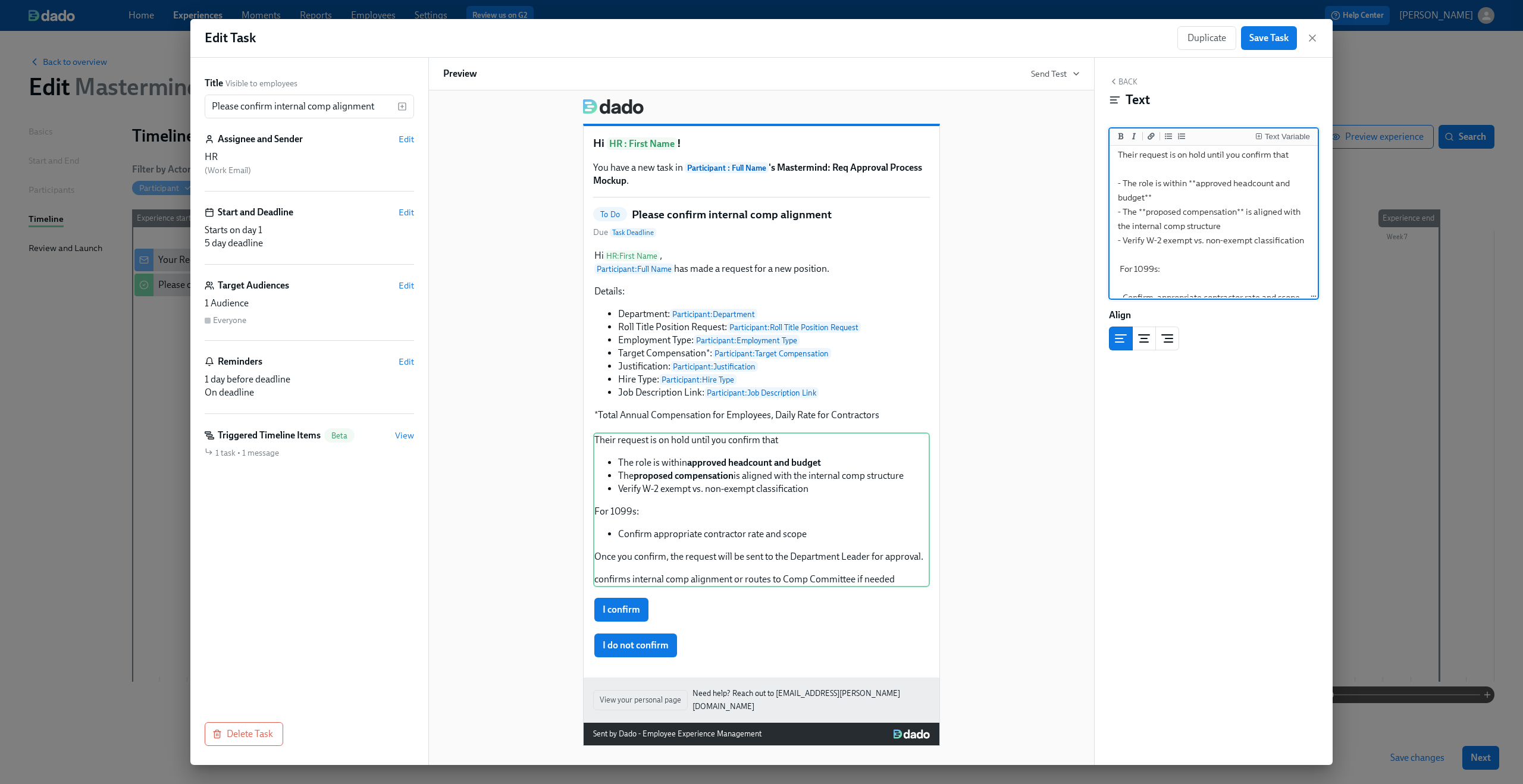
click at [1194, 283] on textarea "Their request is on hold until you confirm that - The role is within **approved…" at bounding box center [1214, 269] width 204 height 255
click at [1118, 134] on icon "Add bold text" at bounding box center [1121, 136] width 5 height 7
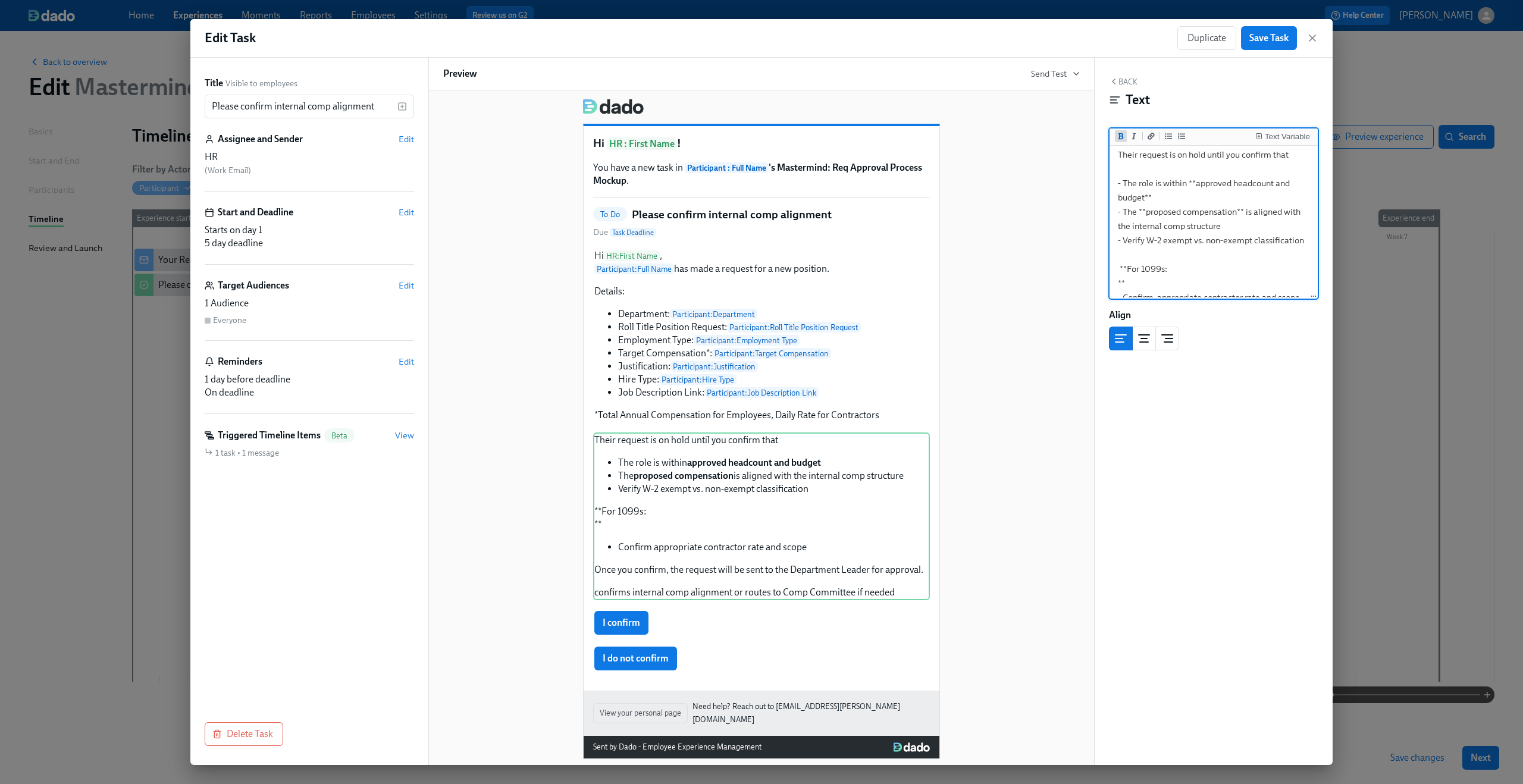
scroll to position [19, 0]
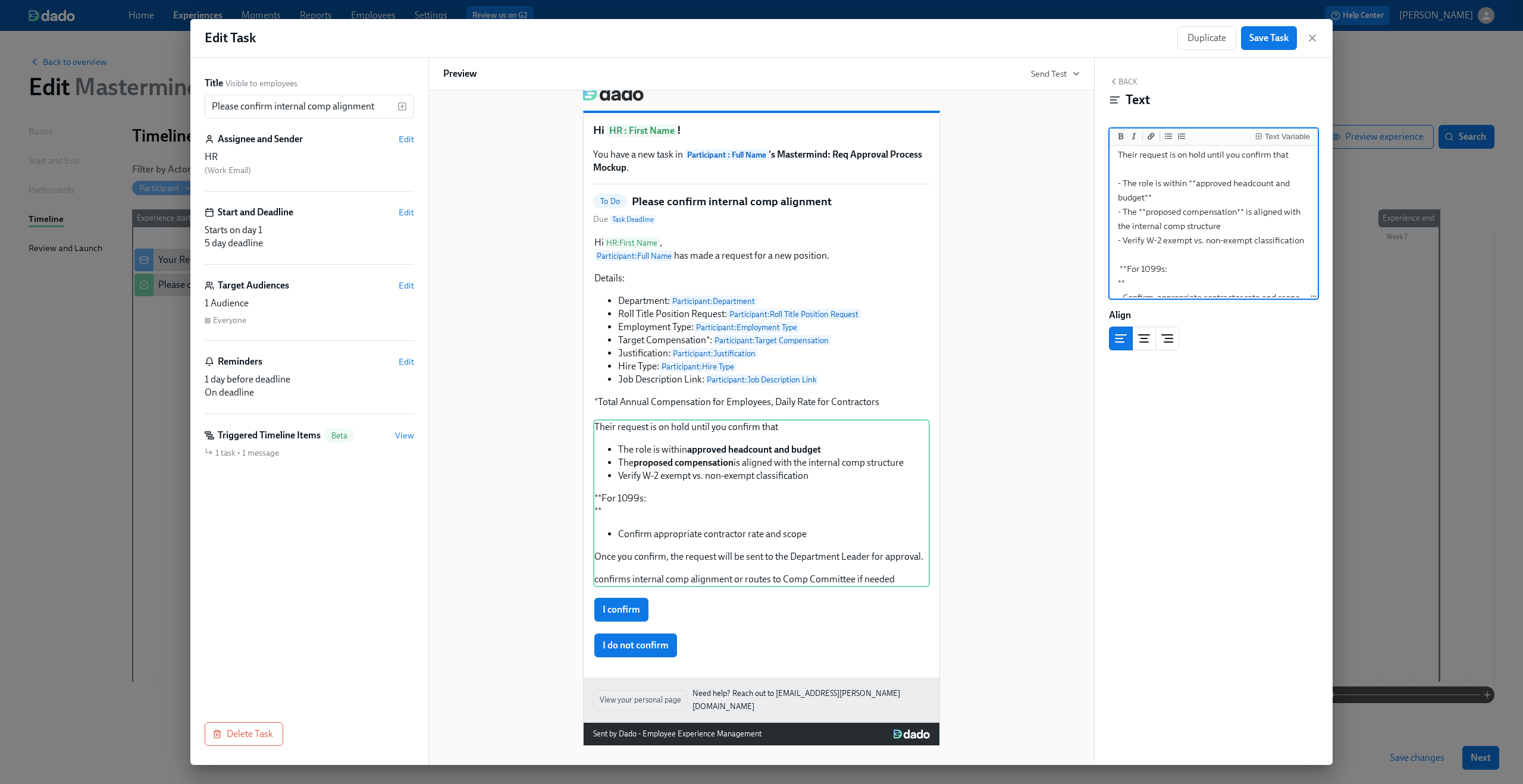
click at [1148, 286] on textarea "Their request is on hold until you confirm that - The role is within **approved…" at bounding box center [1214, 269] width 204 height 255
click at [1120, 284] on textarea "Their request is on hold until you confirm that - The role is within **approved…" at bounding box center [1214, 269] width 204 height 255
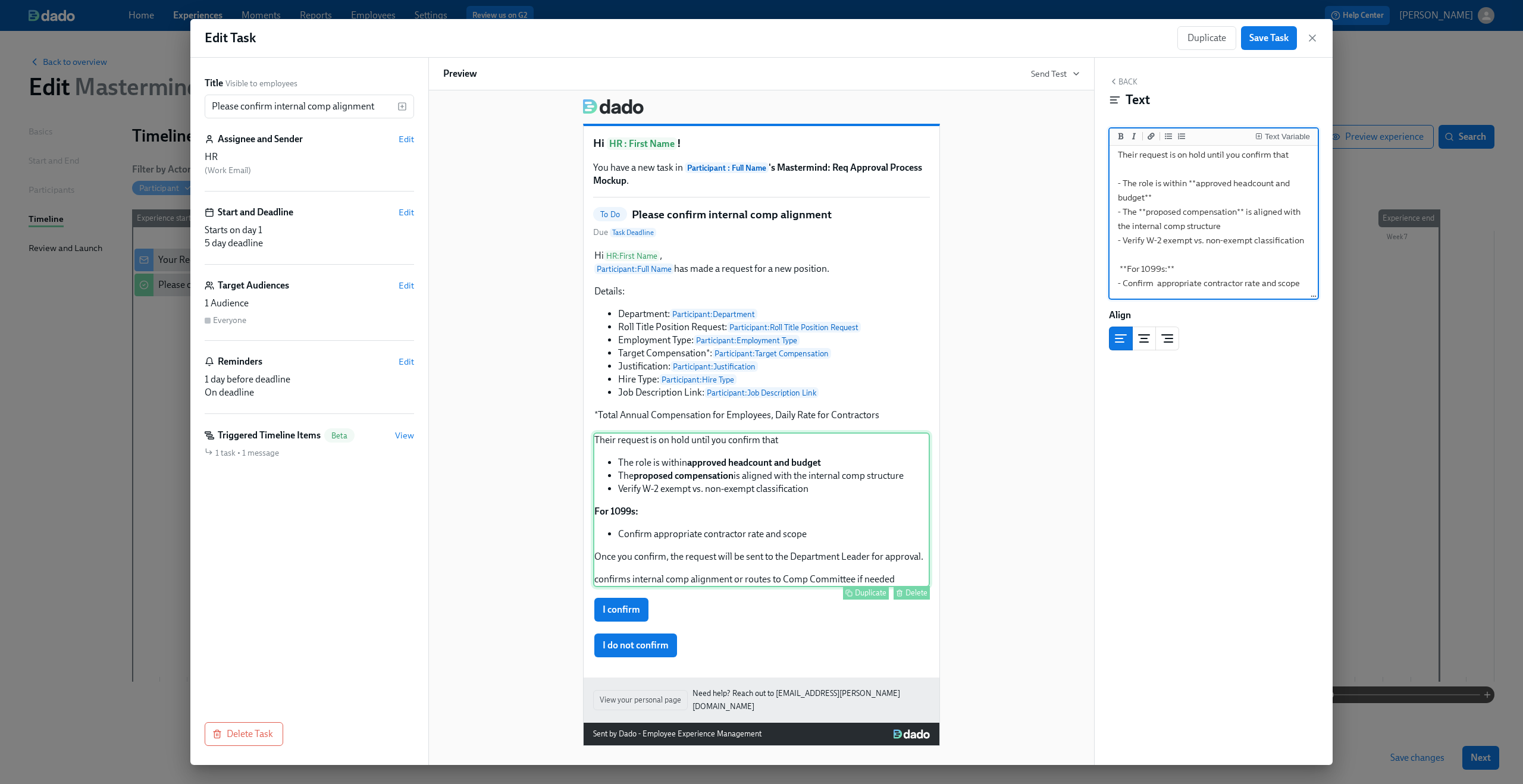
click at [729, 448] on div "Their request is on hold until you confirm that The role is within approved hea…" at bounding box center [762, 510] width 337 height 154
click at [1117, 193] on textarea "Their request is on hold until you confirm that - The role is within **approved…" at bounding box center [1214, 269] width 204 height 241
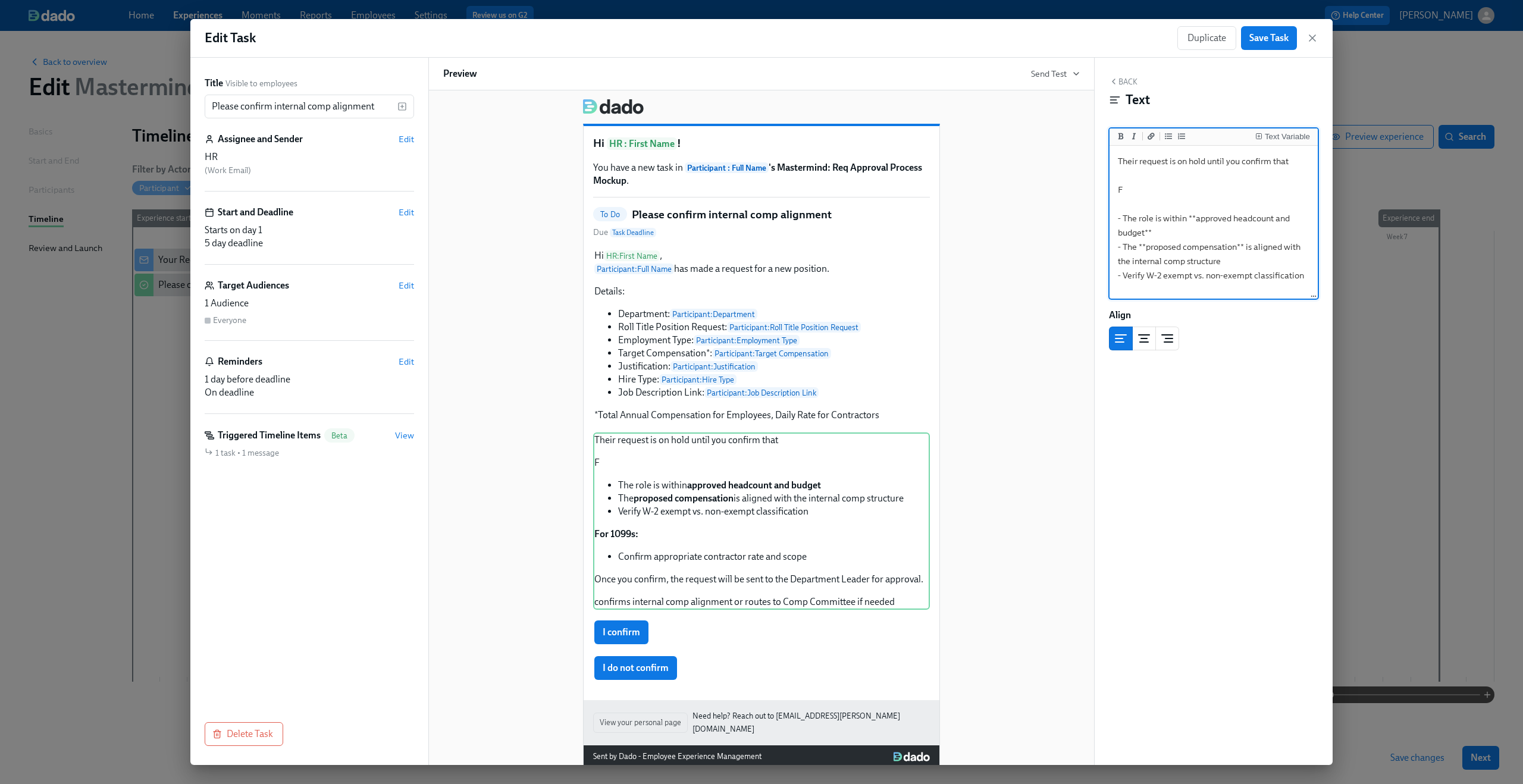
scroll to position [19, 0]
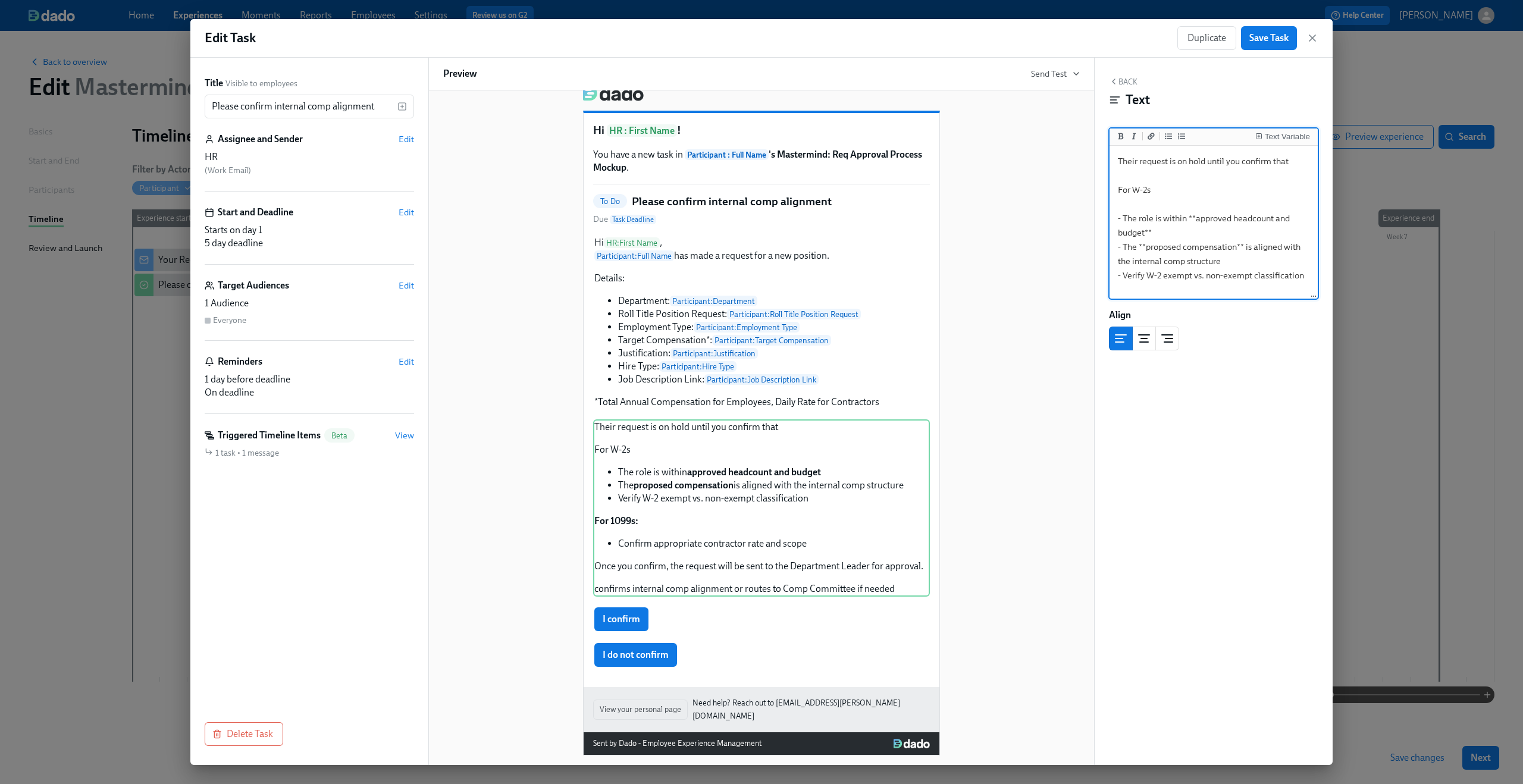
click at [1124, 191] on textarea "Their request is on hold until you confirm that For W-2s - The role is within *…" at bounding box center [1214, 282] width 204 height 269
click at [774, 465] on div "Their request is on hold until you confirm that For W-2s The role is within app…" at bounding box center [762, 508] width 337 height 177
type textarea "Their request is on hold until you confirm that For W-2s - The role is within *…"
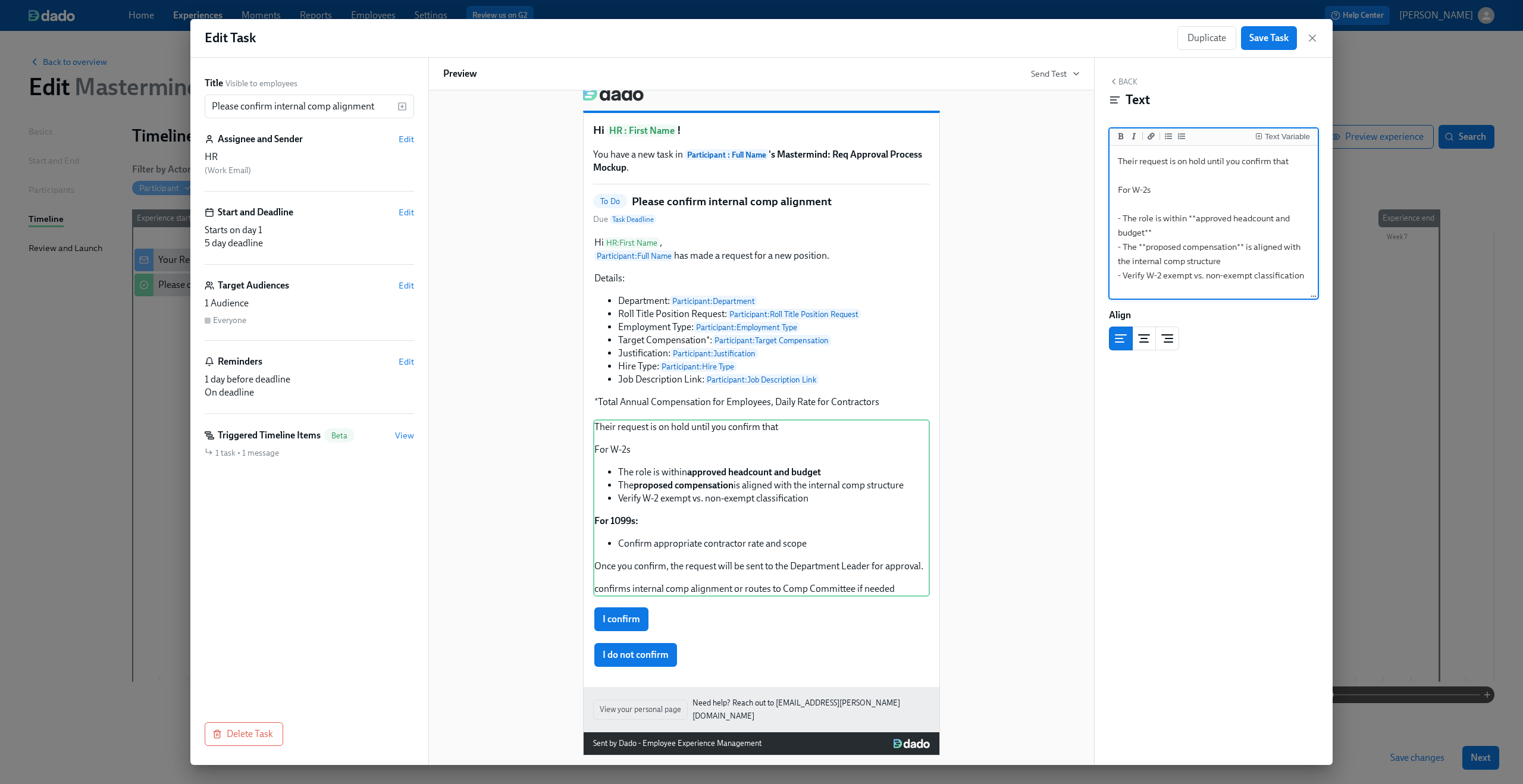
click at [1122, 84] on button "Back" at bounding box center [1123, 81] width 29 height 10
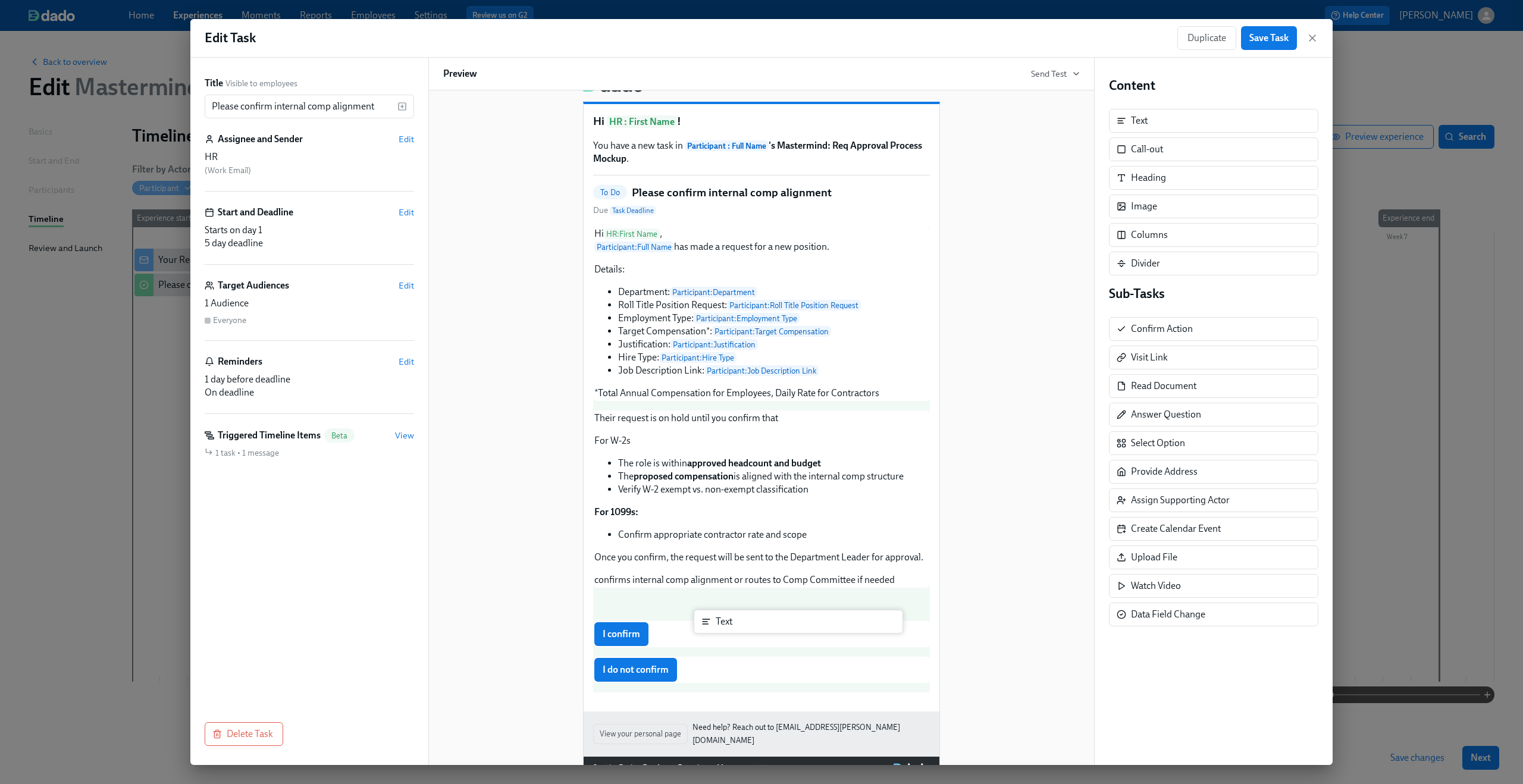
scroll to position [29, 0]
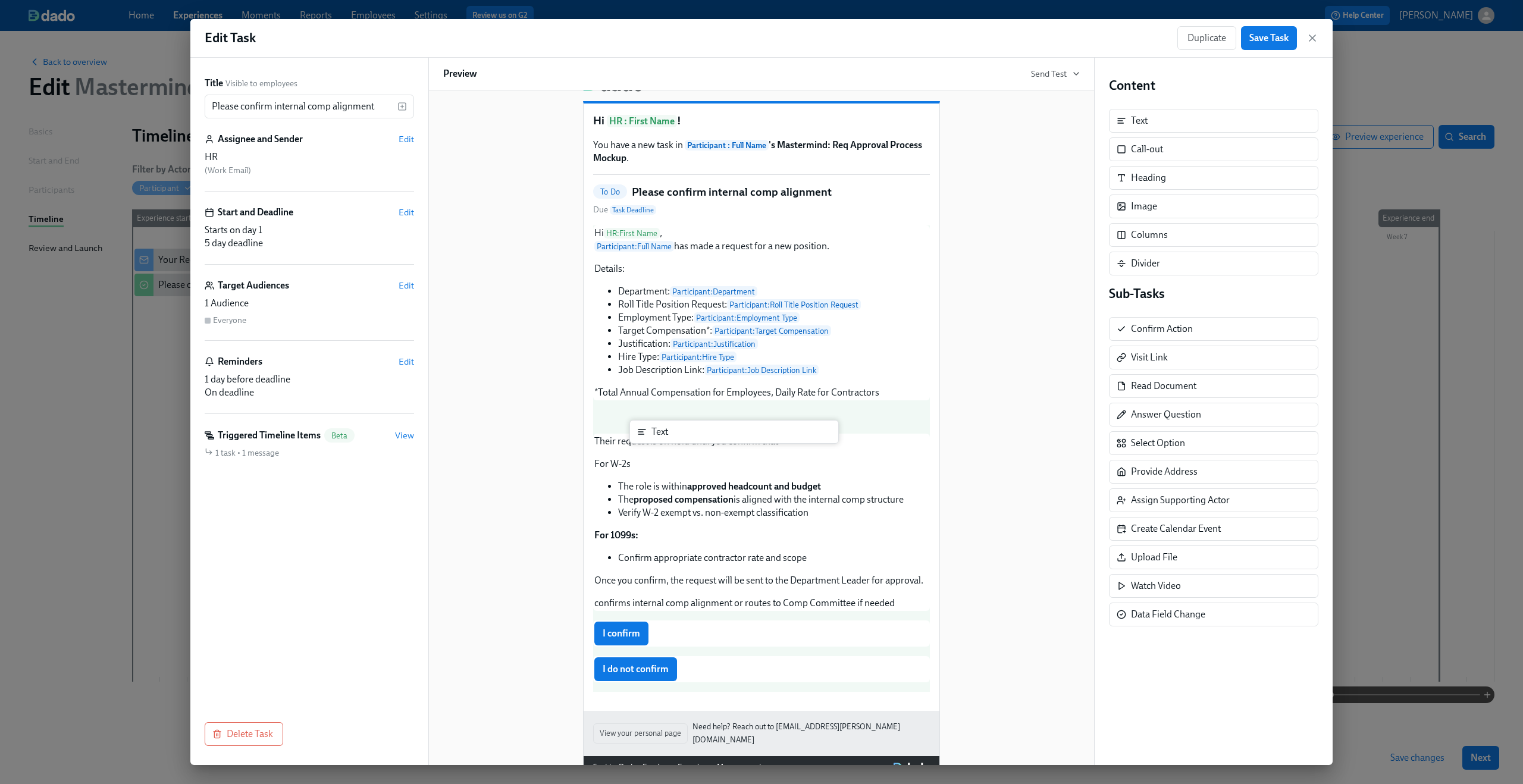
drag, startPoint x: 1132, startPoint y: 122, endPoint x: 645, endPoint y: 442, distance: 582.7
click at [645, 442] on div "Title Visible to employees Please confirm internal comp alignment ​ Assignee an…" at bounding box center [762, 411] width 1142 height 707
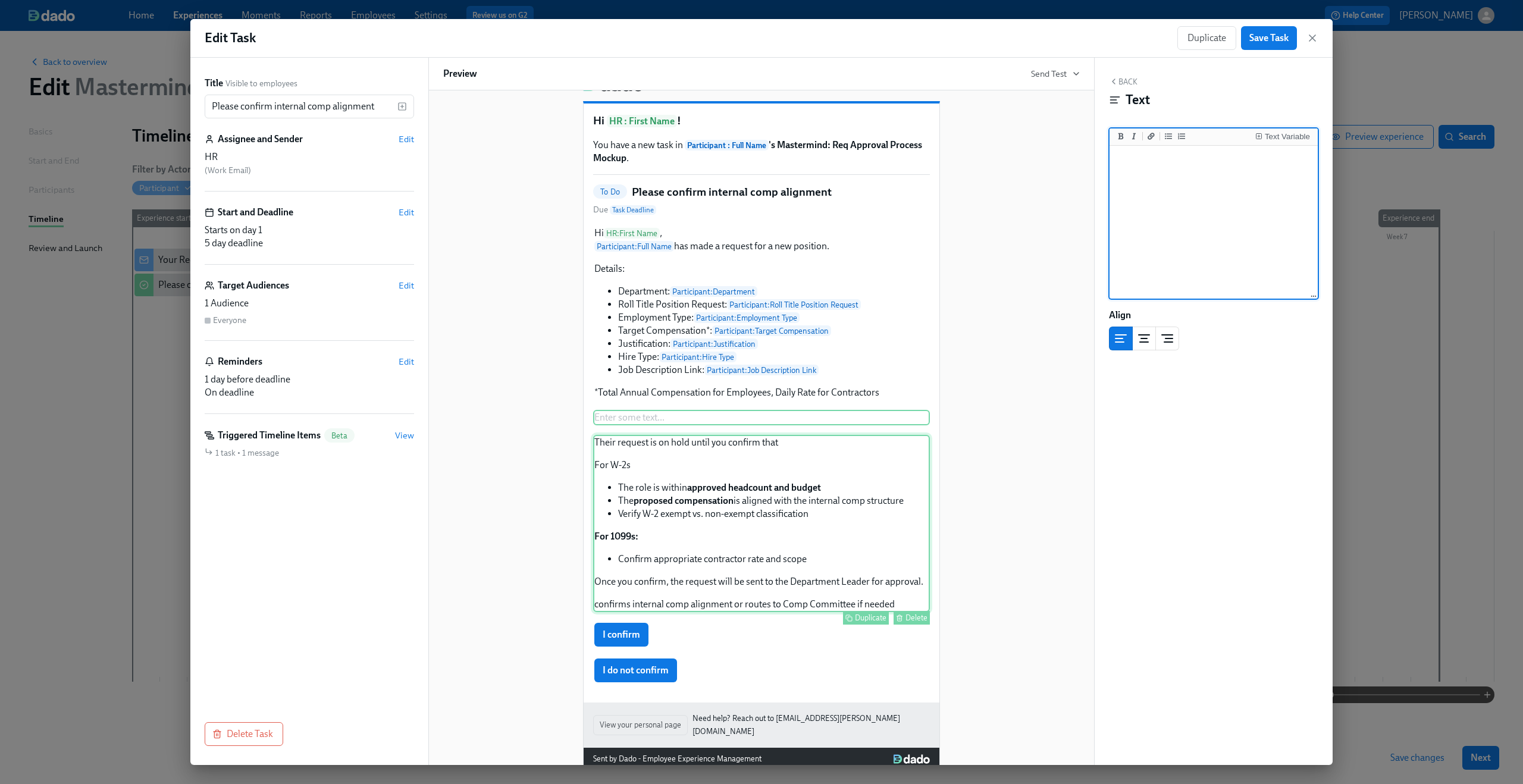
click at [729, 444] on div "Their request is on hold until you confirm that For W-2s The role is within app…" at bounding box center [762, 523] width 337 height 177
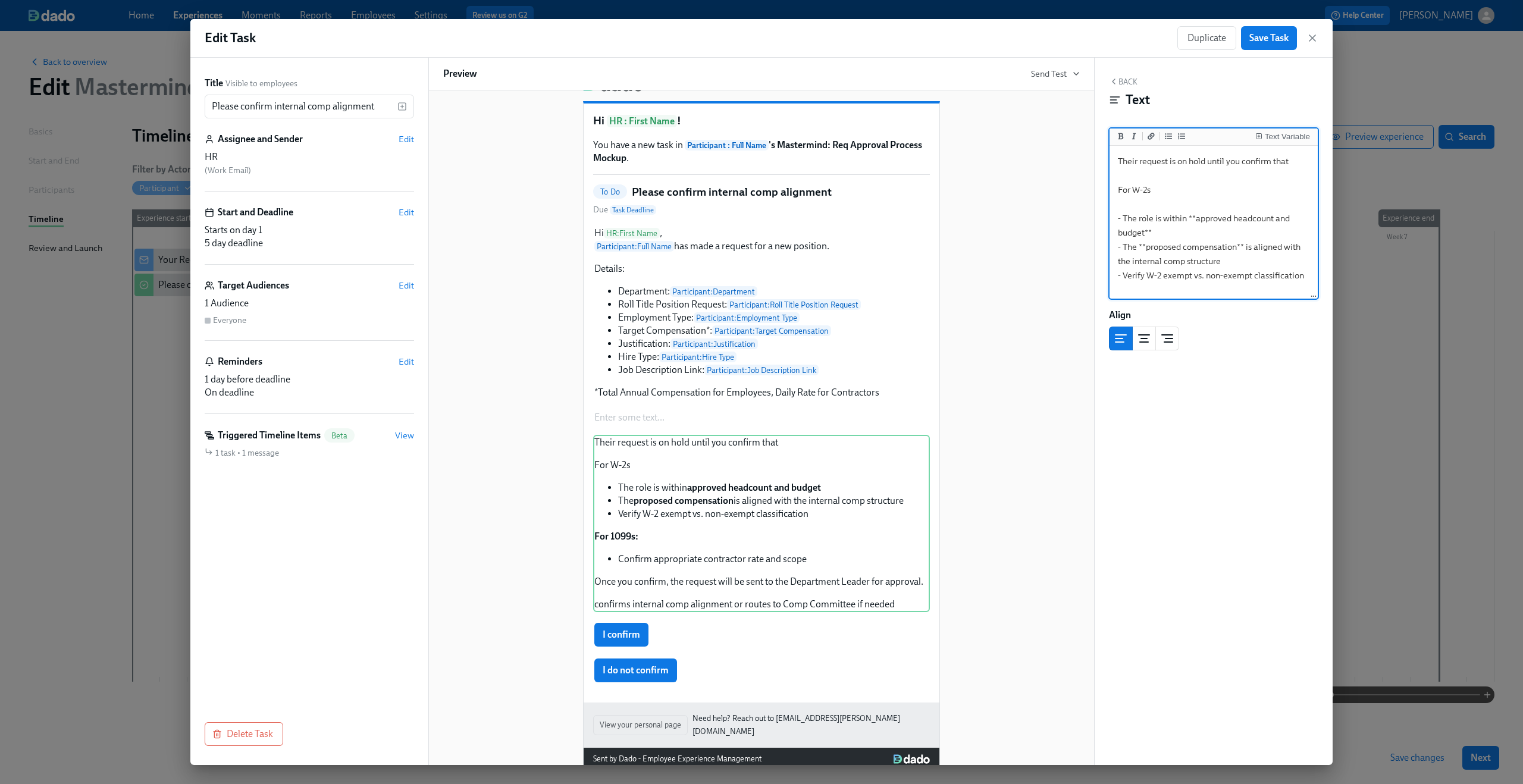
click at [1193, 169] on textarea "Their request is on hold until you confirm that For W-2s - The role is within *…" at bounding box center [1214, 282] width 204 height 269
click at [1190, 163] on textarea "Their request is on hold until you confirm that For W-2s - The role is within *…" at bounding box center [1214, 282] width 204 height 269
type textarea "For W-2s - The role is within **approved headcount and budget** - The **propose…"
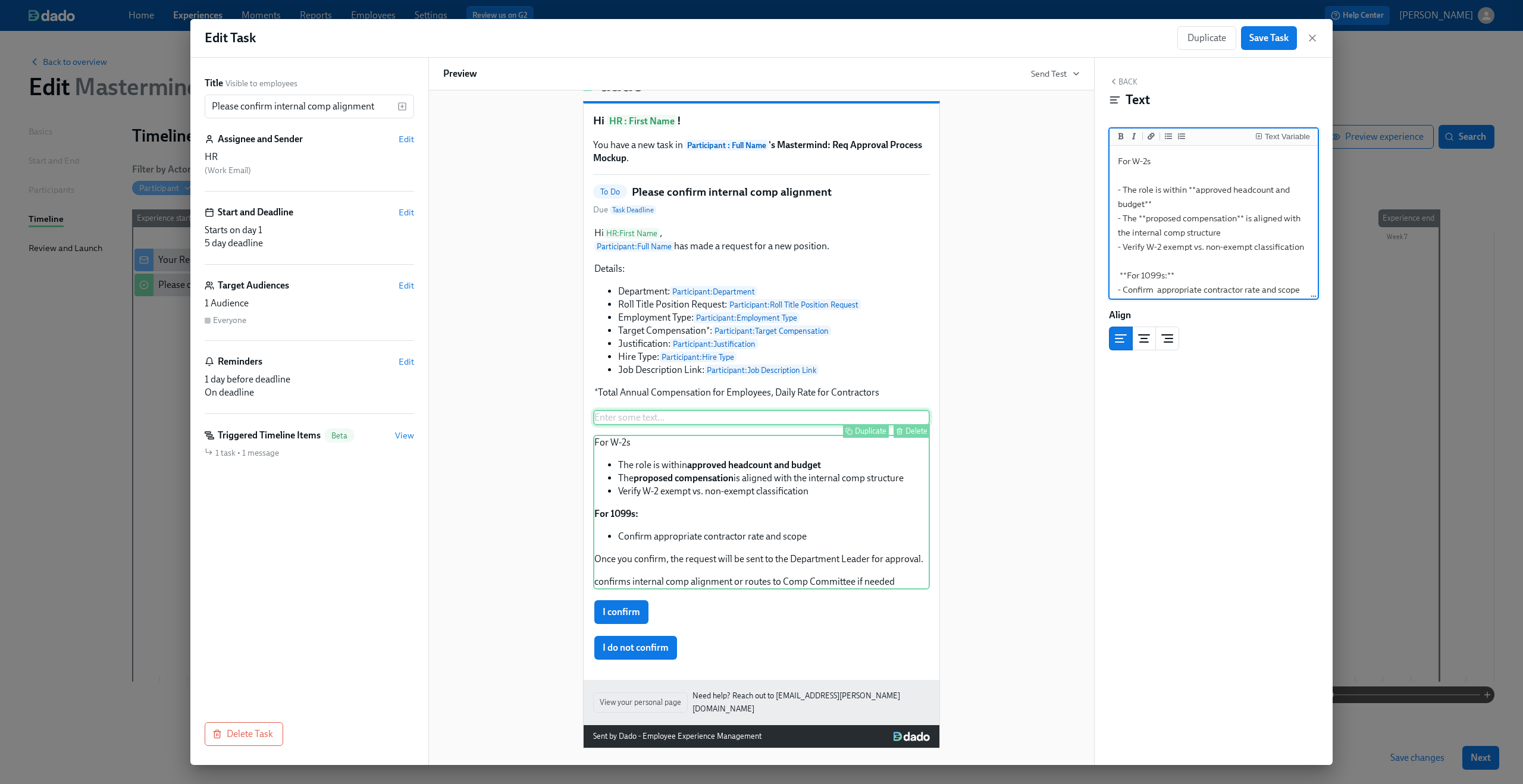
click at [684, 424] on div "Enter some text ... Duplicate Delete" at bounding box center [762, 418] width 337 height 16
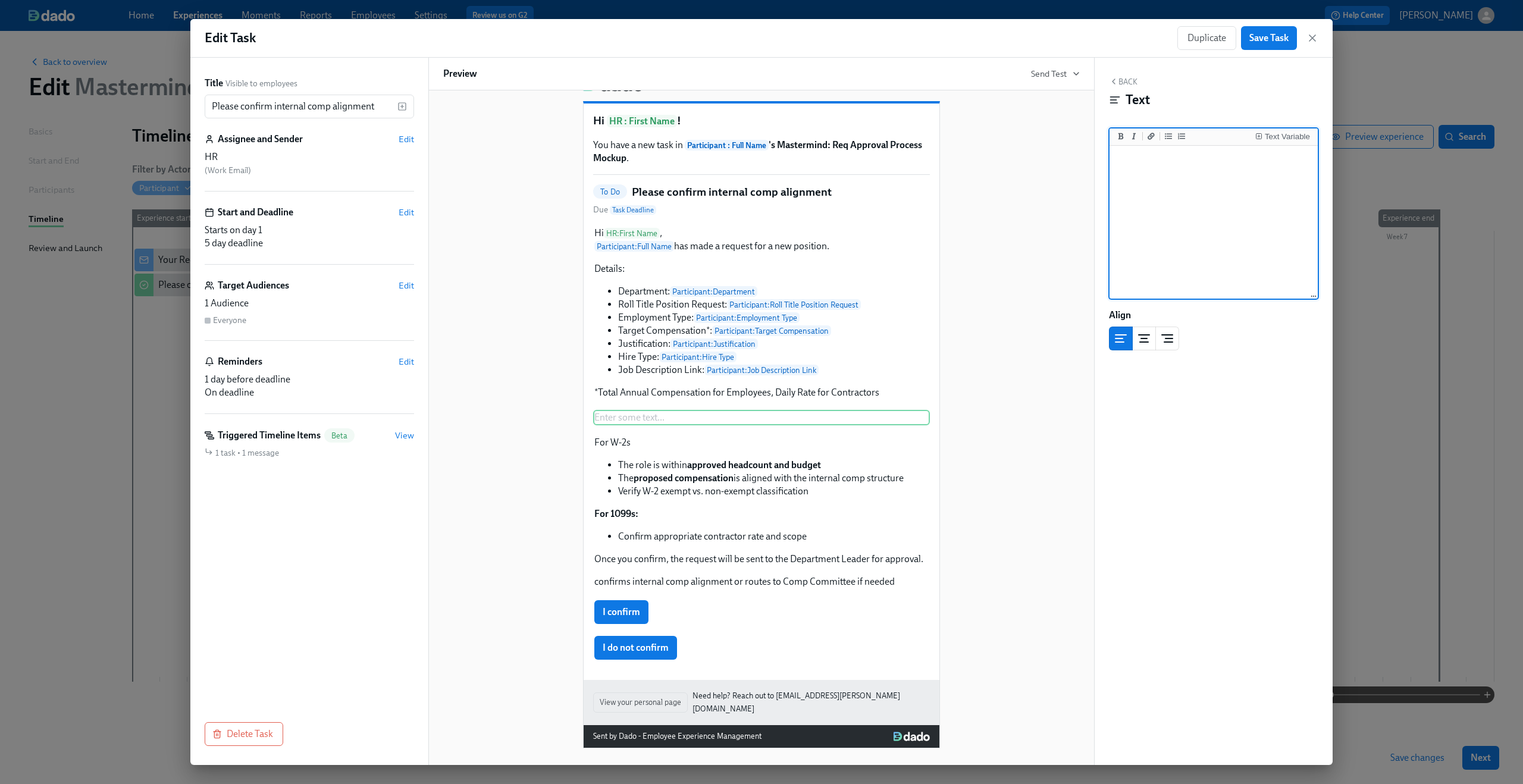
type textarea "Their request is on hold until you confirm that"
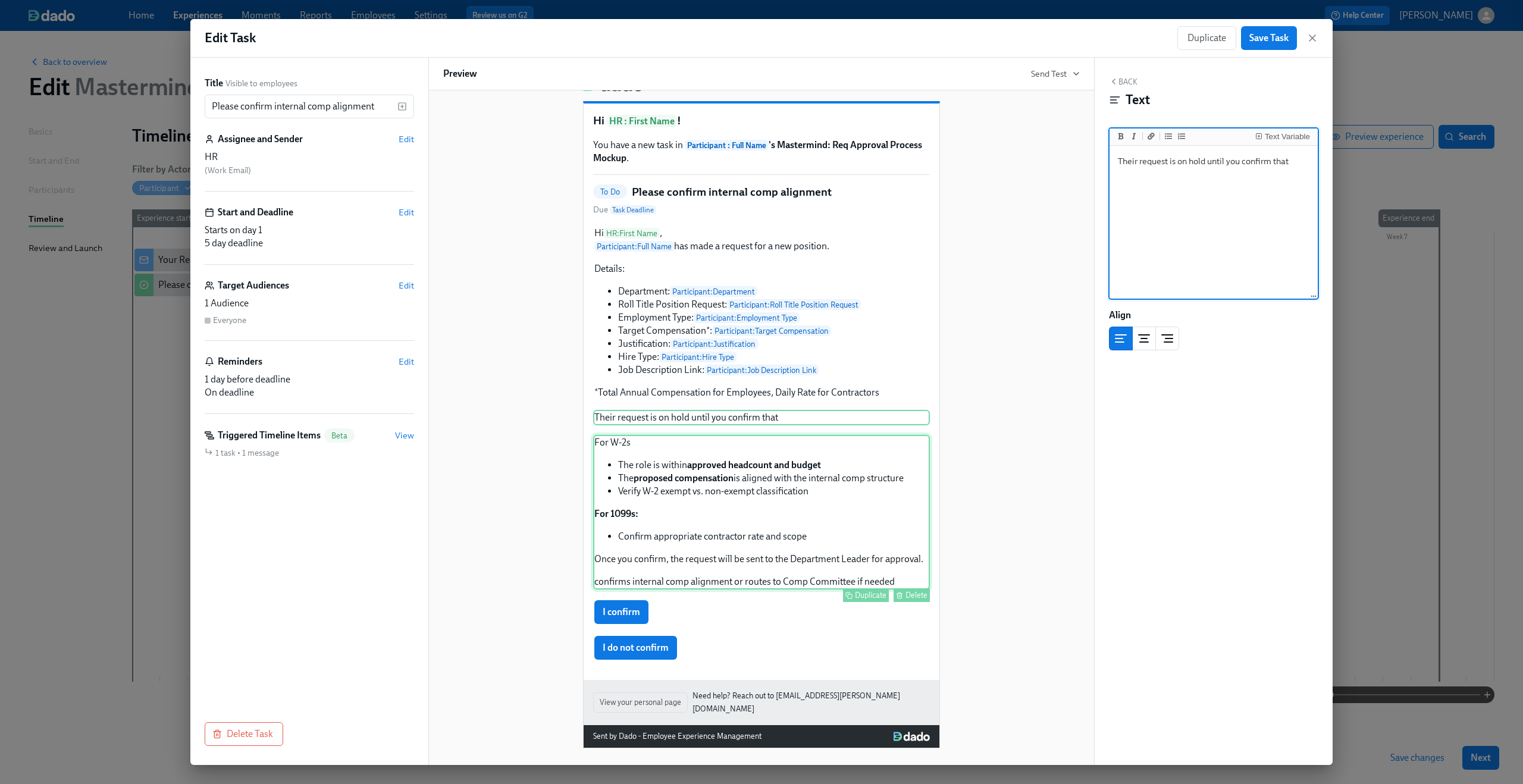
click at [819, 485] on div "For W-2s The role is within approved headcount and budget The proposed compensa…" at bounding box center [762, 512] width 337 height 154
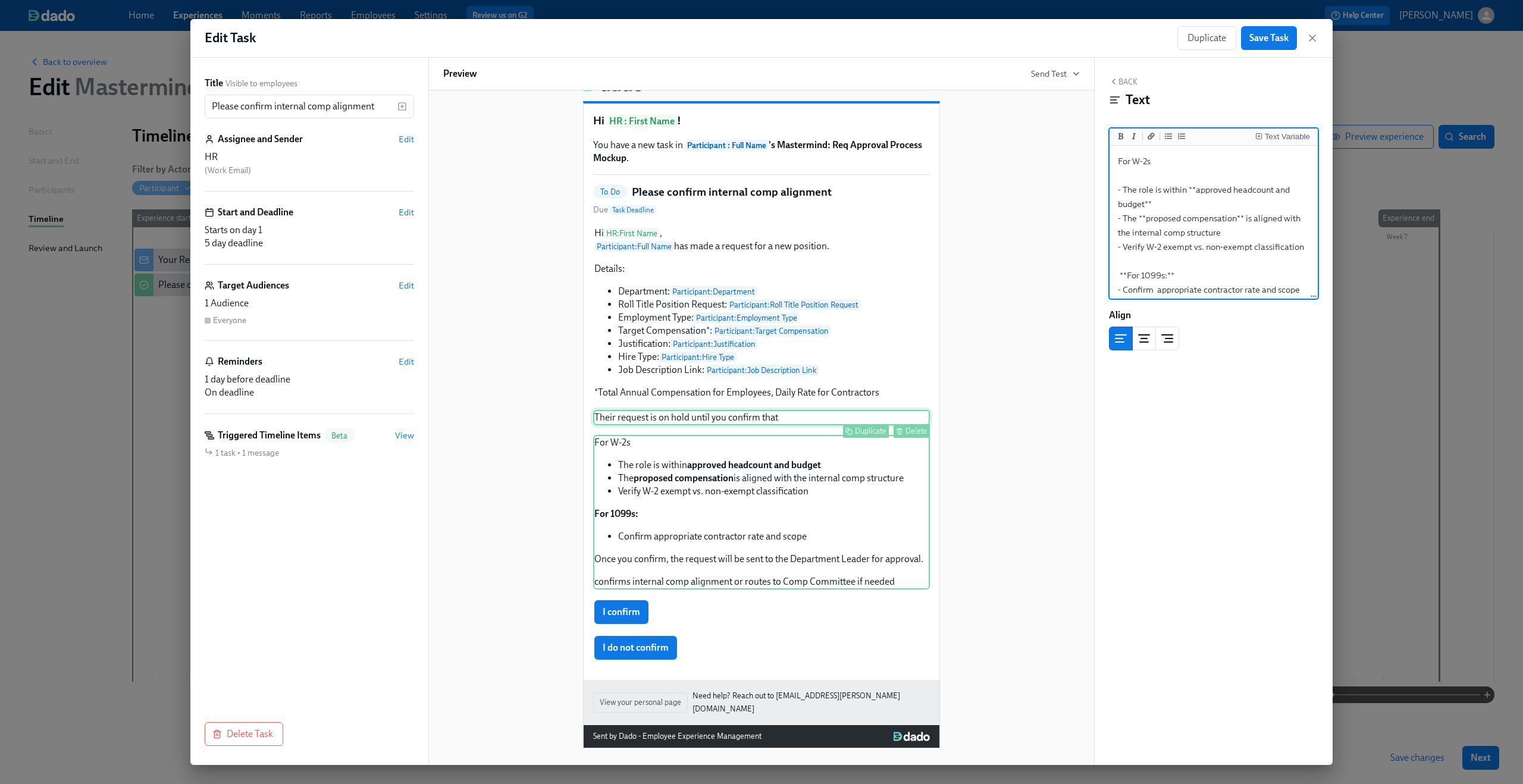
click at [796, 423] on div "Their request is on hold until you confirm that Duplicate Delete" at bounding box center [762, 418] width 337 height 16
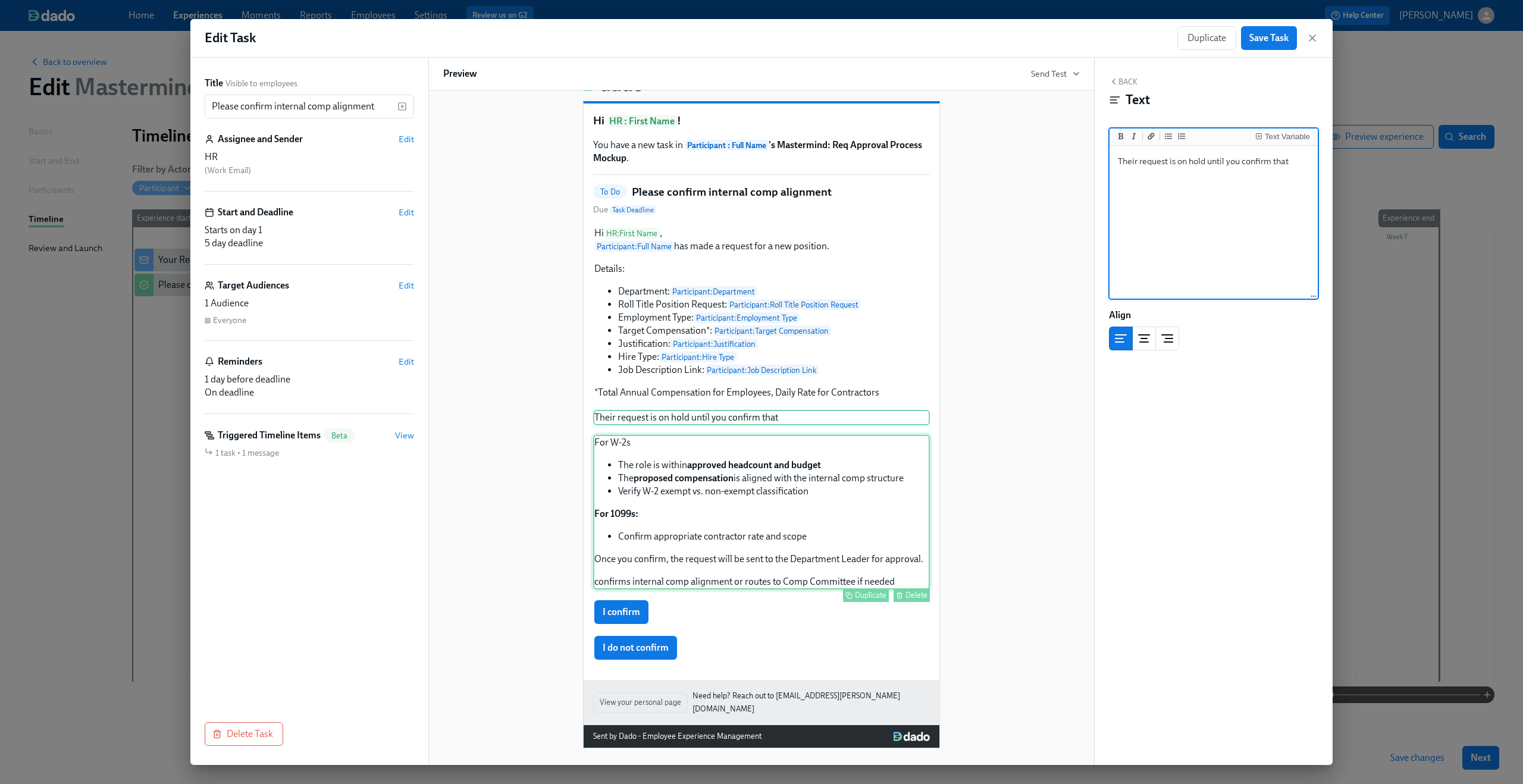
click at [768, 483] on div "For W-2s The role is within approved headcount and budget The proposed compensa…" at bounding box center [762, 512] width 337 height 154
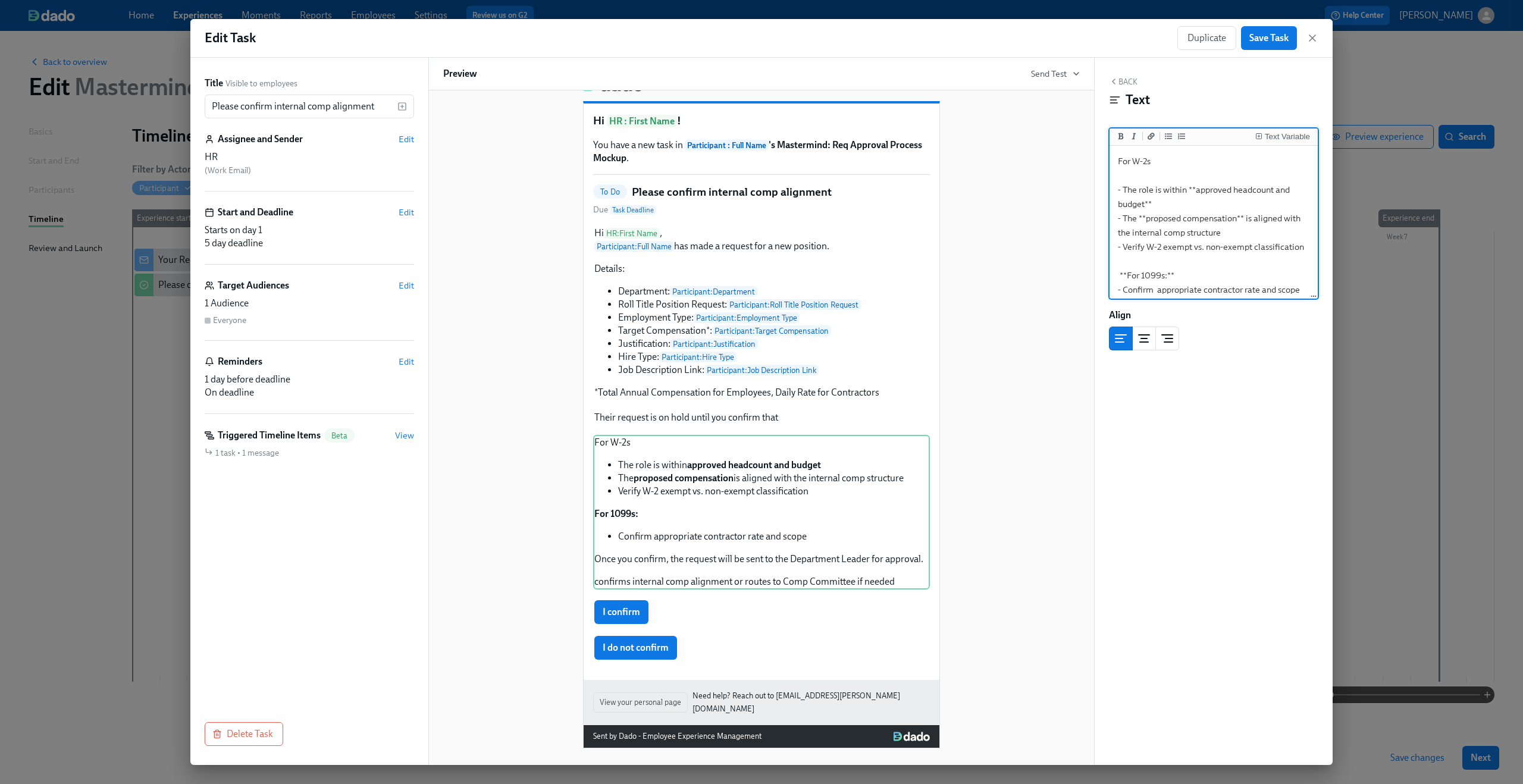
click at [1133, 83] on button "Back" at bounding box center [1123, 81] width 29 height 10
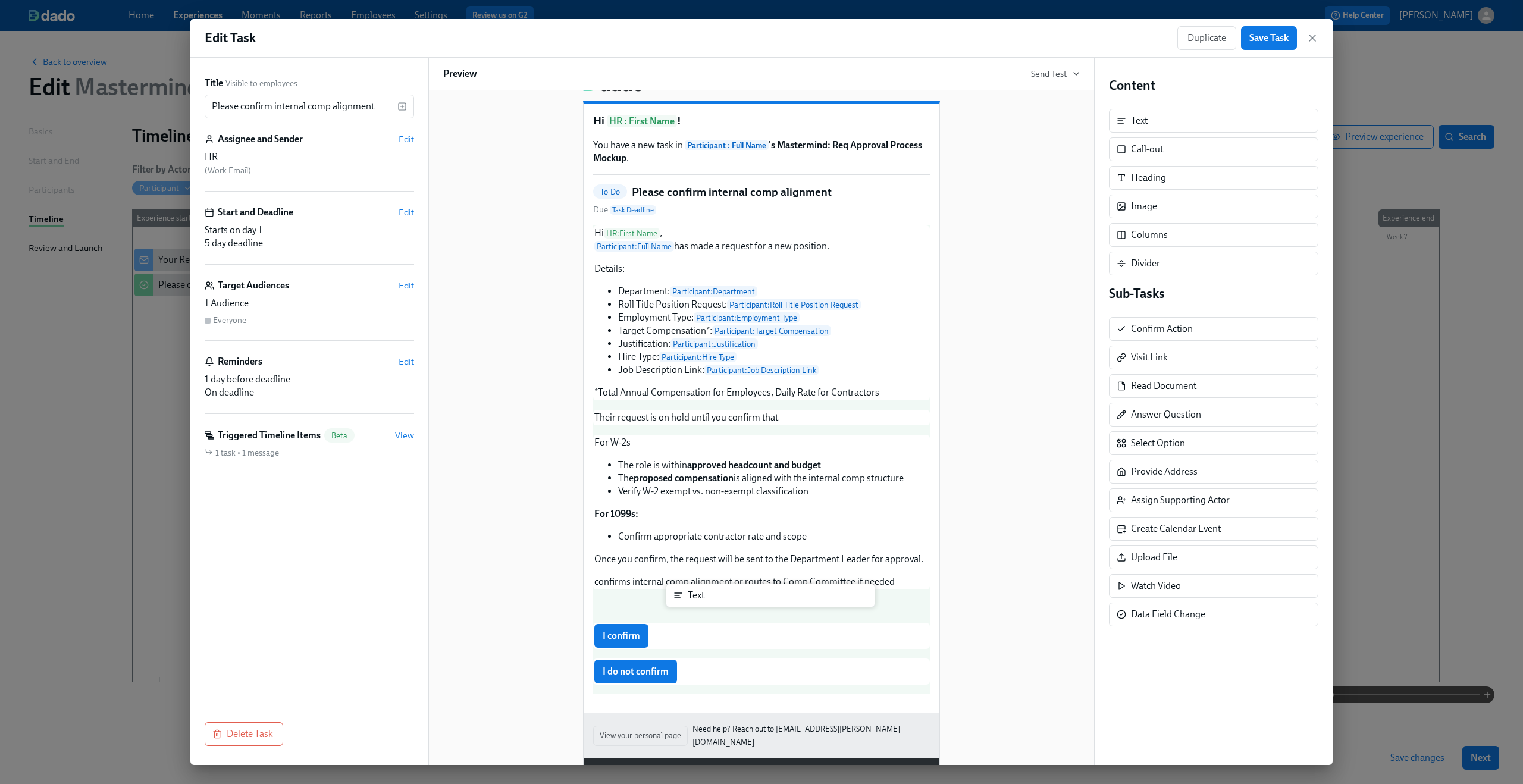
scroll to position [31, 0]
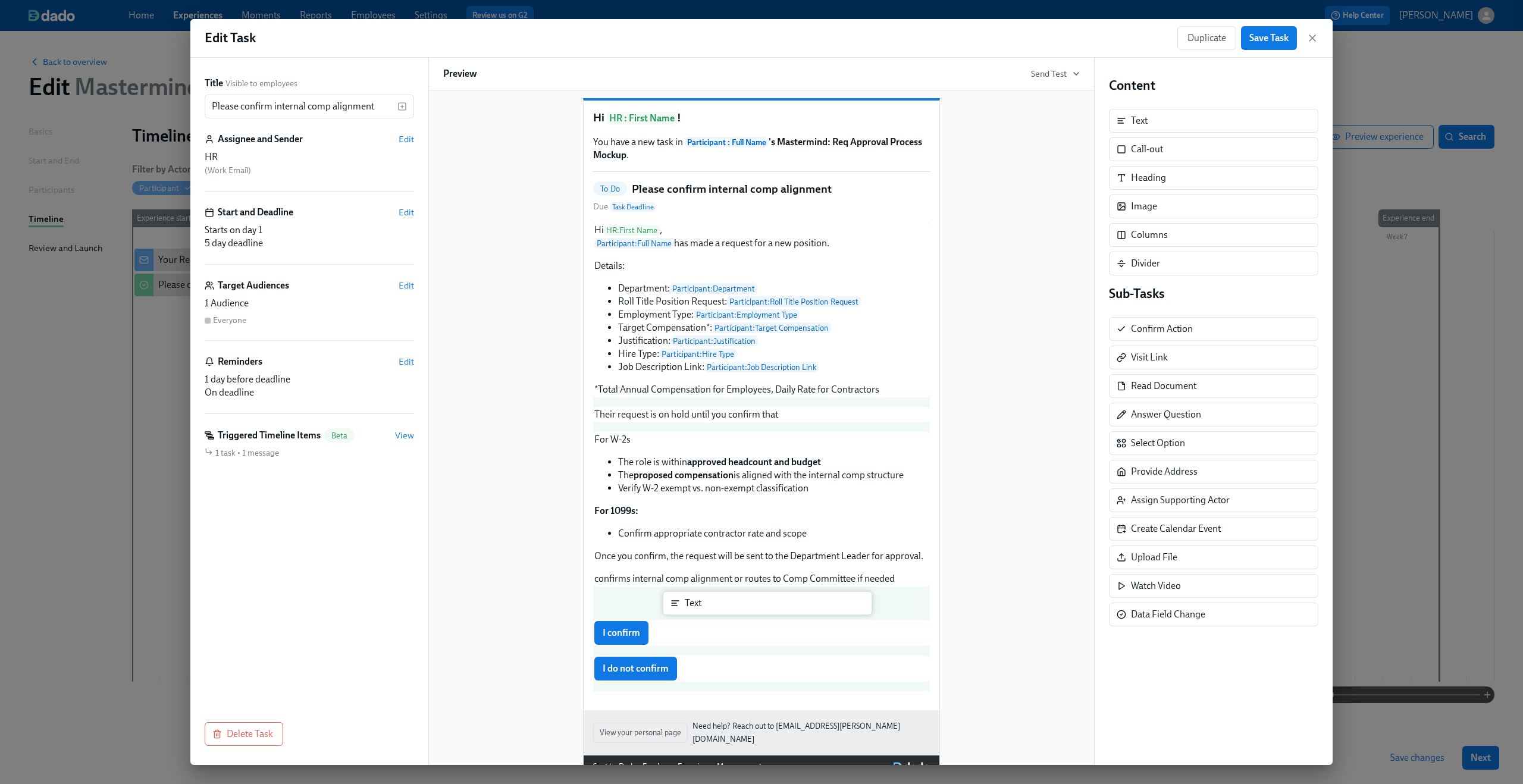
drag, startPoint x: 1156, startPoint y: 118, endPoint x: 708, endPoint y: 609, distance: 664.7
click at [708, 609] on div "Title Visible to employees Please confirm internal comp alignment ​ Assignee an…" at bounding box center [762, 411] width 1142 height 707
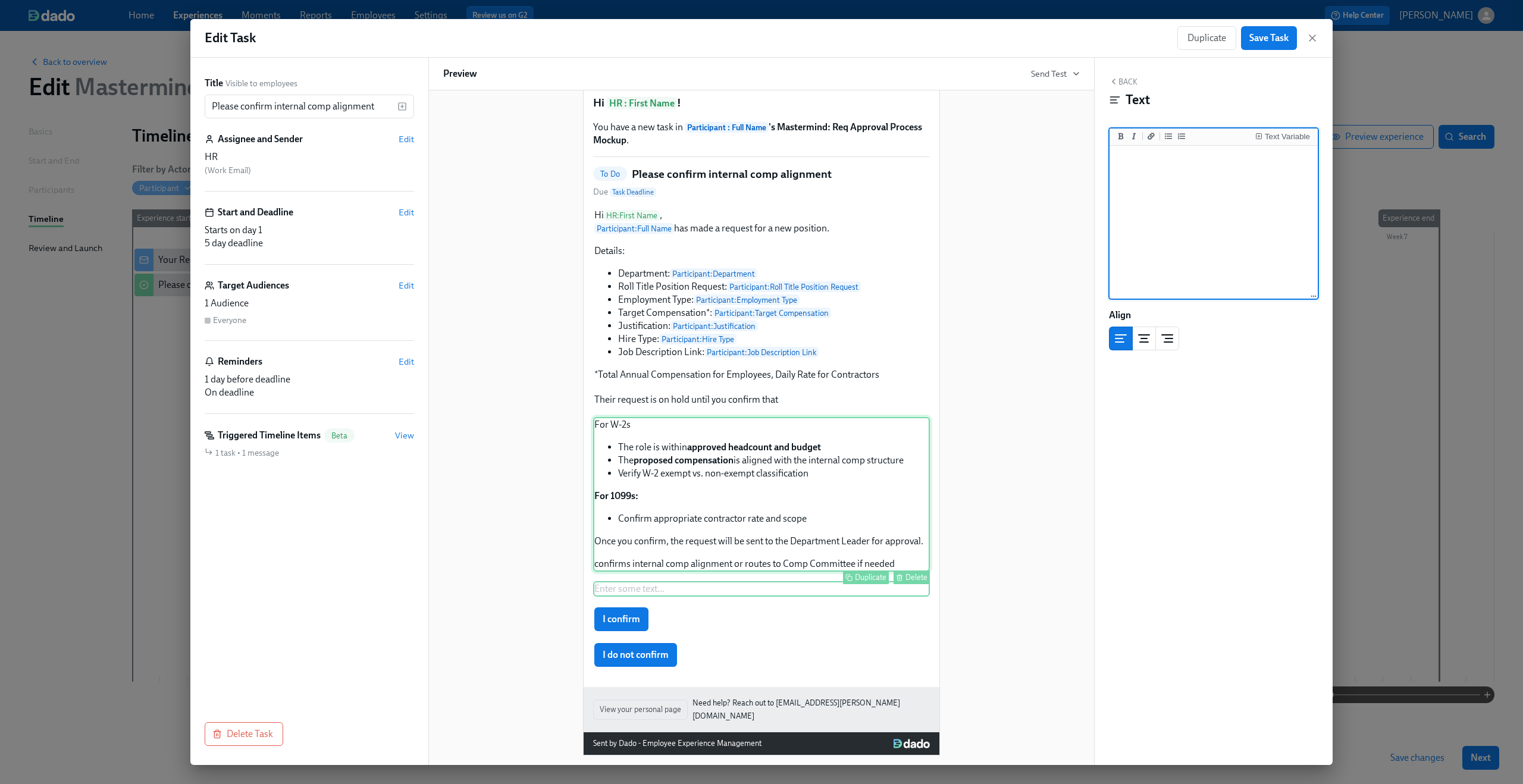
scroll to position [56, 0]
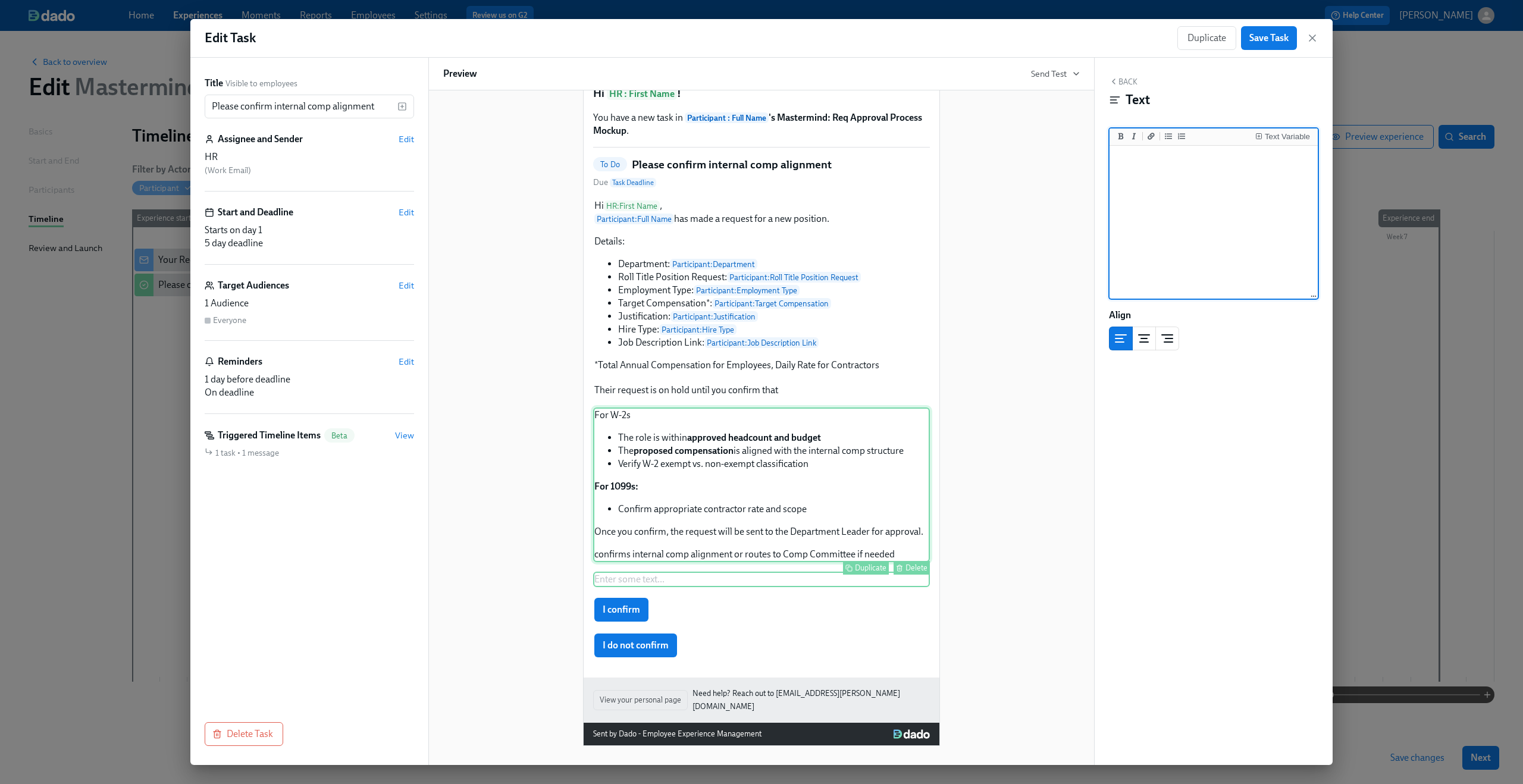
click at [686, 446] on div "For W-2s The role is within approved headcount and budget The proposed compensa…" at bounding box center [762, 485] width 337 height 154
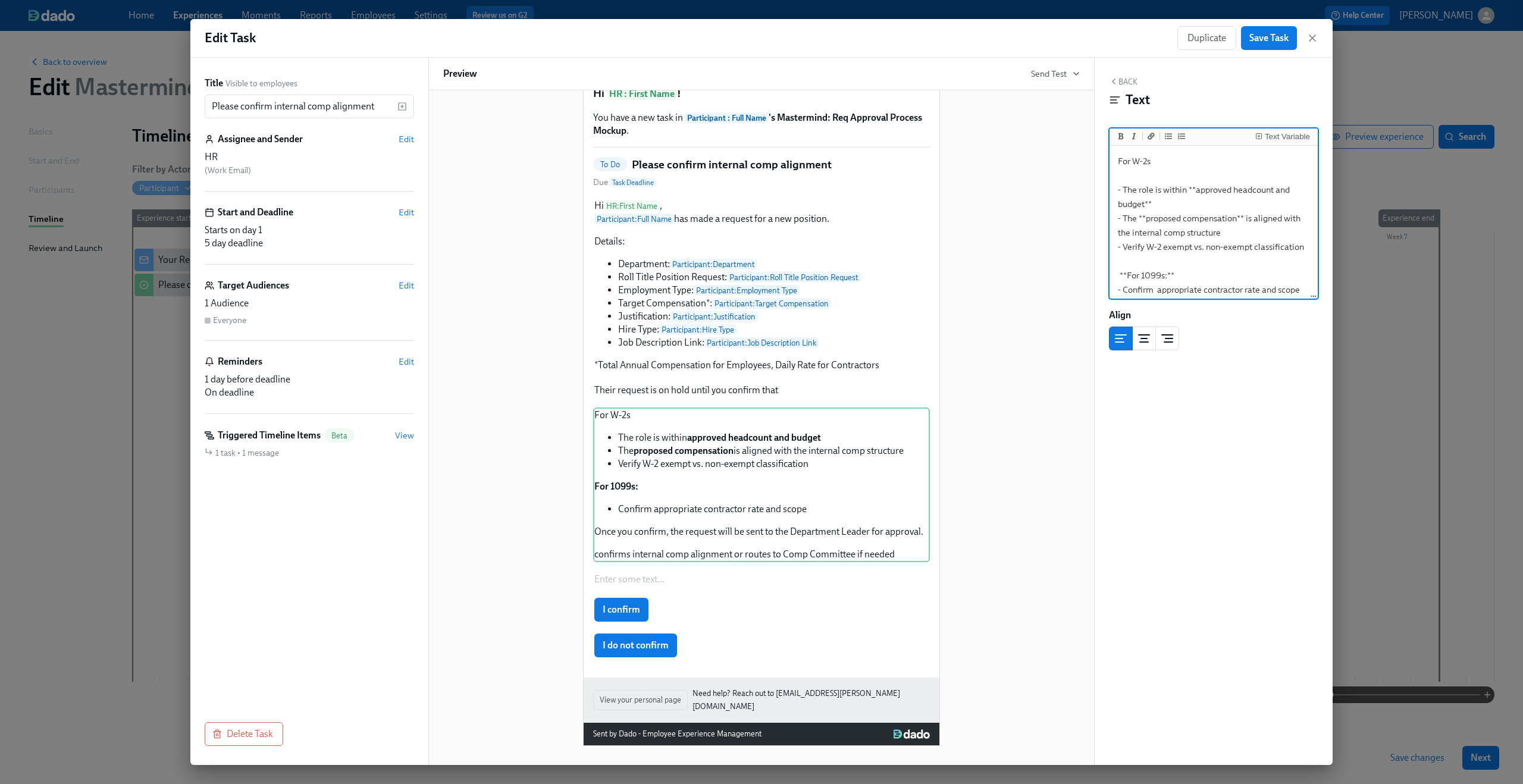
click at [1132, 175] on textarea "For W-2s - The role is within **approved headcount and budget** - The **propose…" at bounding box center [1214, 269] width 204 height 241
click at [1122, 138] on icon "Add bold text" at bounding box center [1121, 136] width 7 height 7
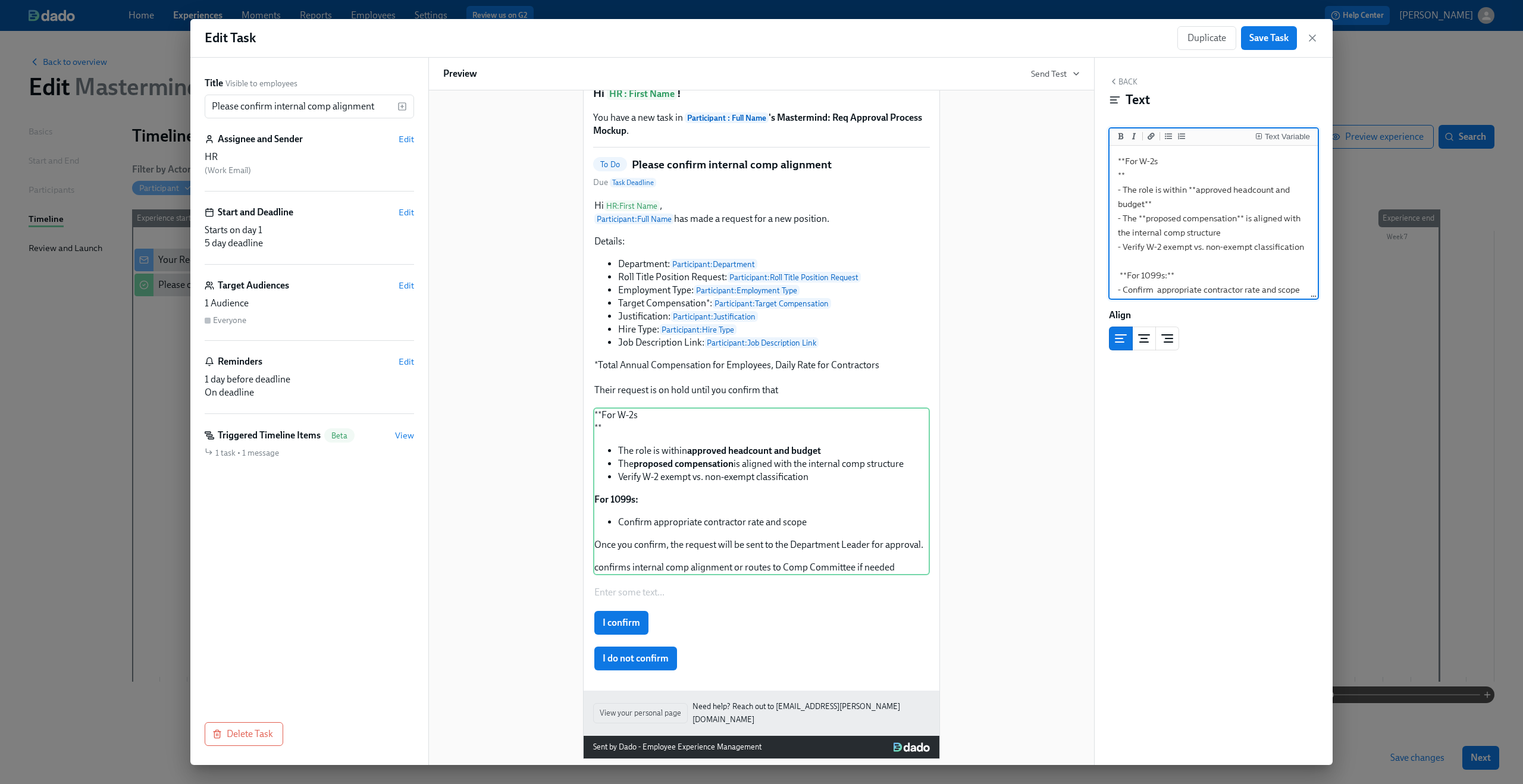
type textarea "**For W-2s ** - The role is within **approved headcount and budget** - The **pr…"
click at [1047, 191] on div "Hi HR : First Name ! You have a new task in Participant : Full Name 's Mastermi…" at bounding box center [761, 398] width 636 height 720
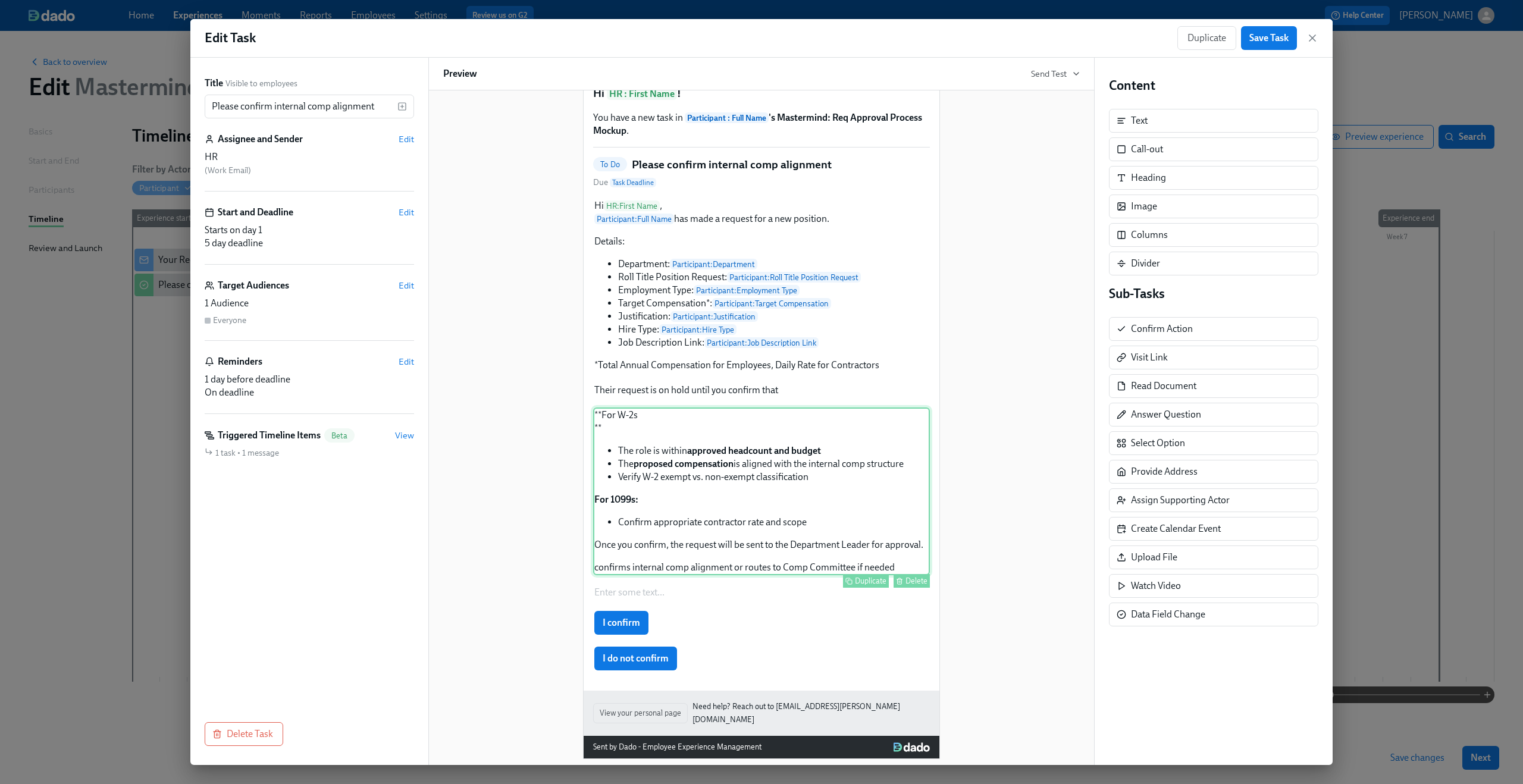
click at [654, 440] on div "**For W-2s ** The role is within approved headcount and budget The proposed com…" at bounding box center [762, 491] width 337 height 167
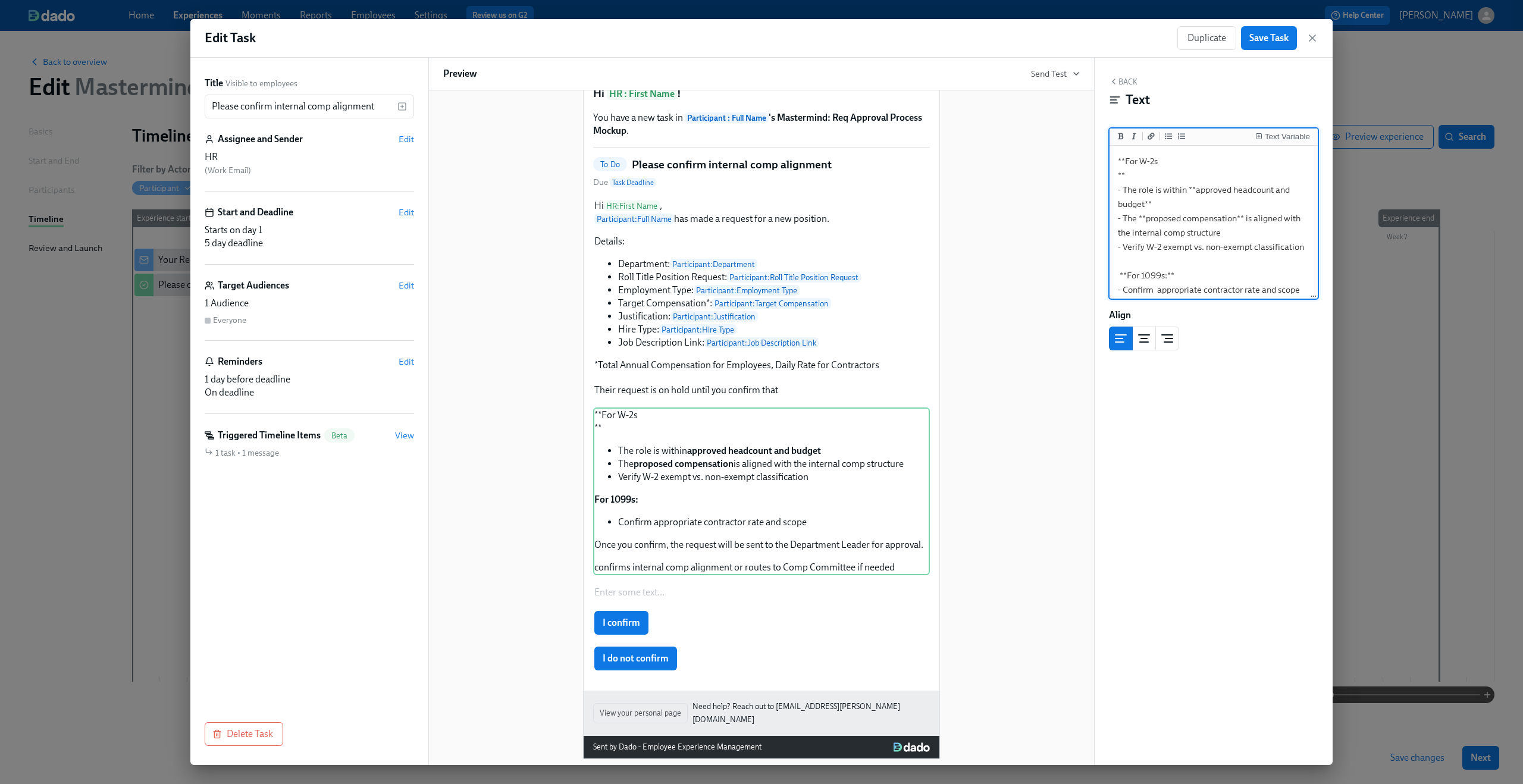
click at [1163, 176] on textarea "**For W-2s ** - The role is within **approved headcount and budget** - The **pr…" at bounding box center [1214, 269] width 204 height 241
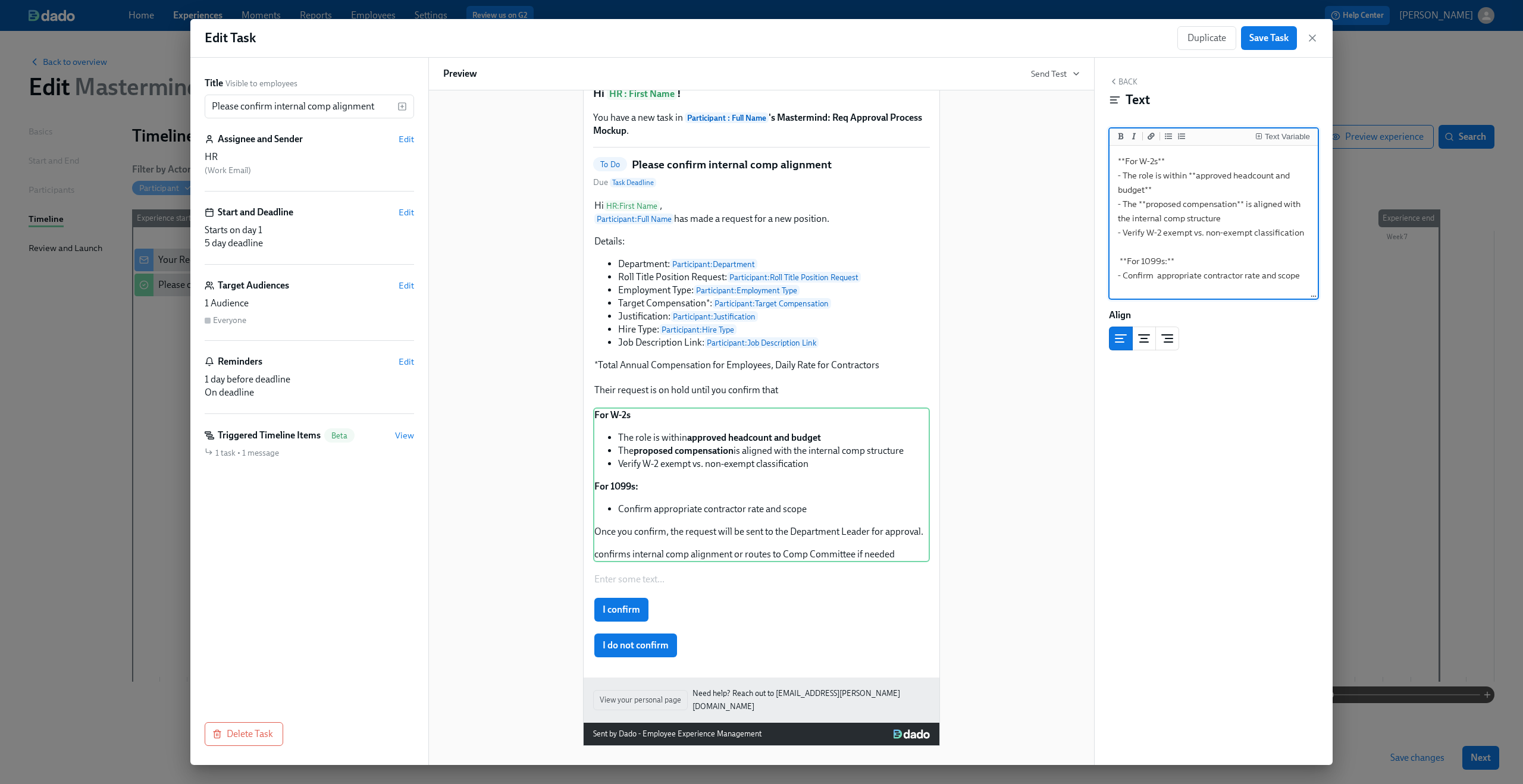
click at [1183, 172] on textarea "**For W-2s** - The role is within **approved headcount and budget** - The **pro…" at bounding box center [1214, 261] width 204 height 226
type textarea "**For W-2s** - The role is within **approved headcount and budget** - The **pro…"
click at [768, 446] on div "For W-2s The role is within approved headcount and budget The proposed compensa…" at bounding box center [762, 485] width 337 height 154
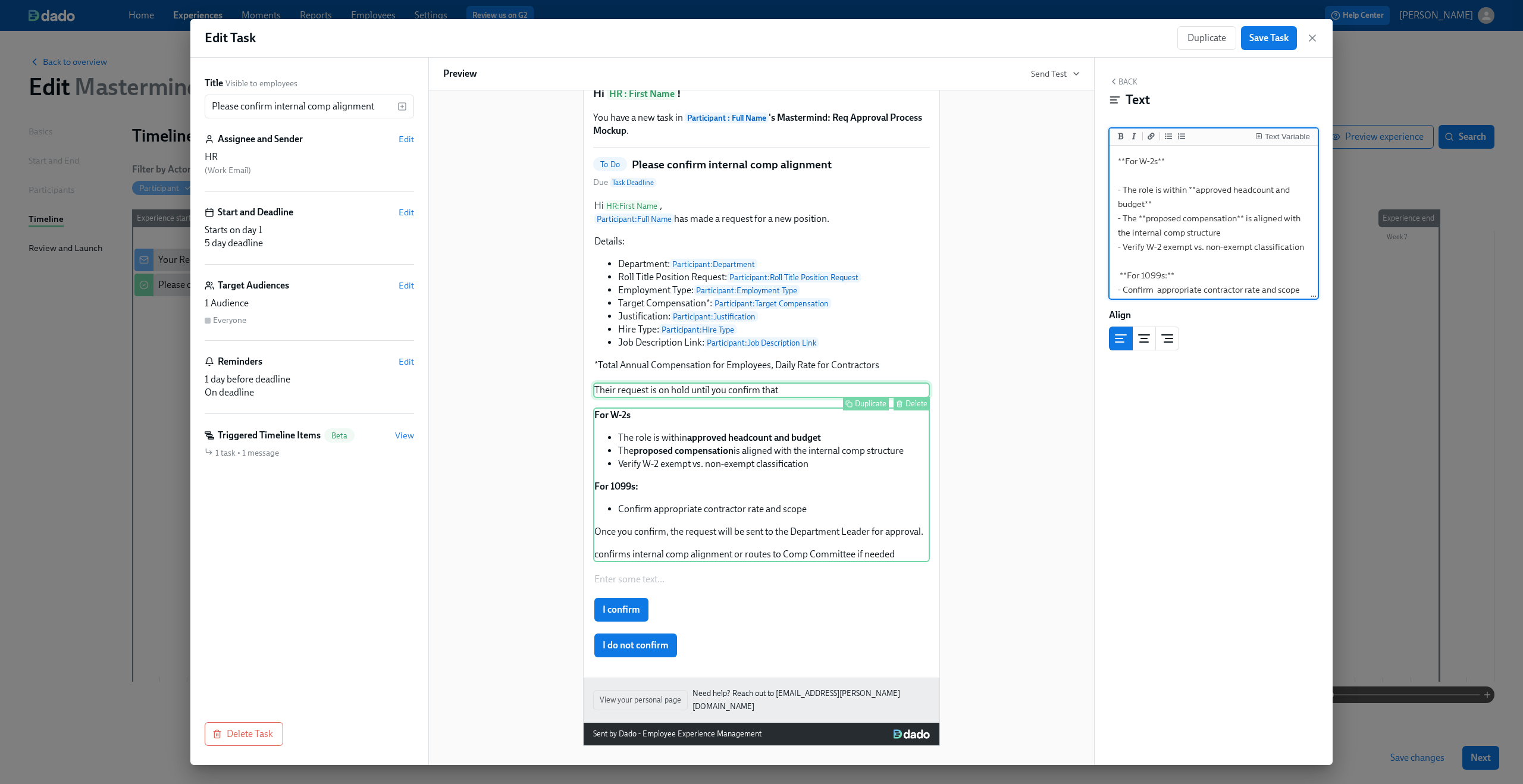
click at [768, 398] on div "Their request is on hold until you confirm that Duplicate Delete" at bounding box center [762, 390] width 337 height 16
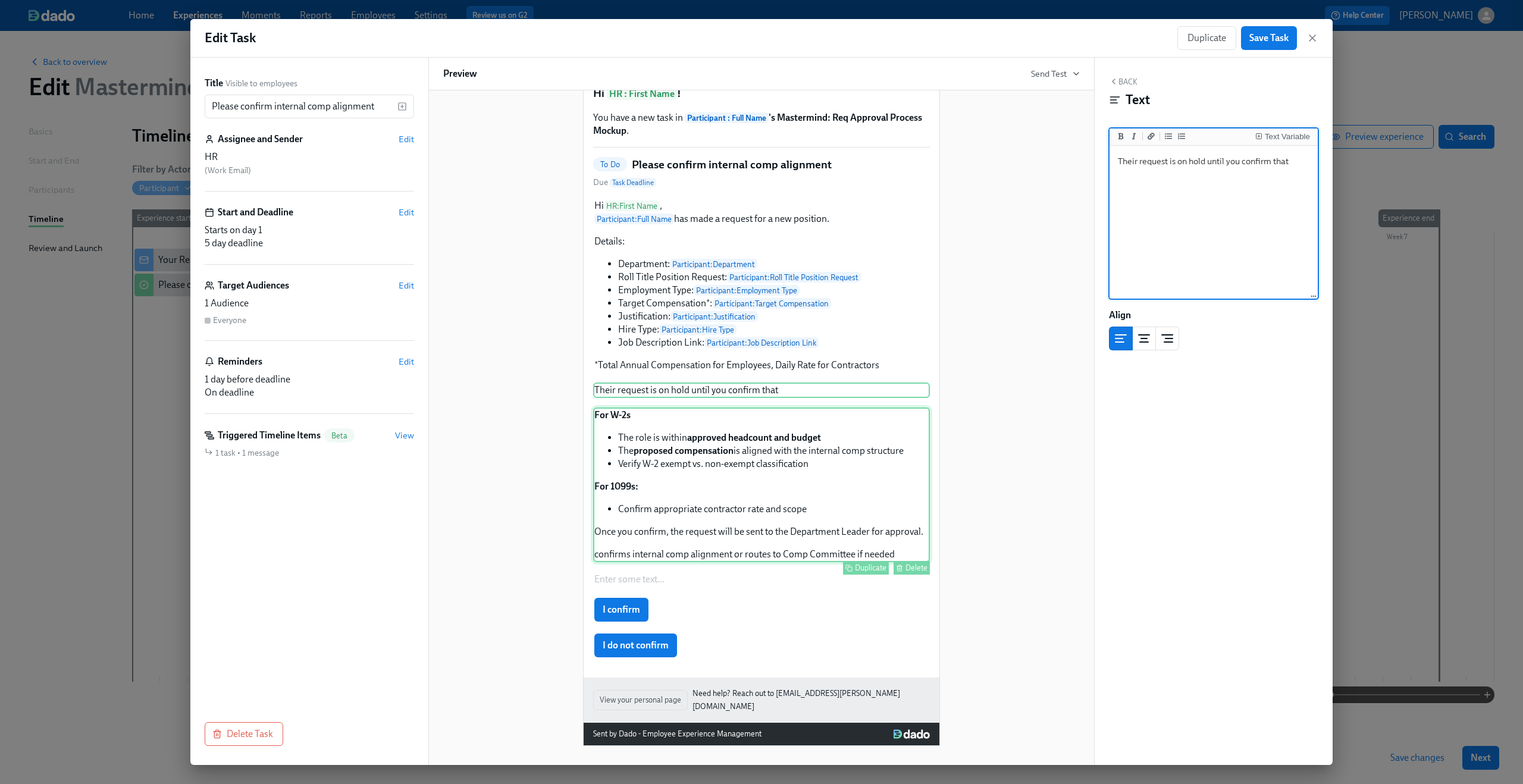
click at [760, 437] on div "For W-2s The role is within approved headcount and budget The proposed compensa…" at bounding box center [762, 485] width 337 height 154
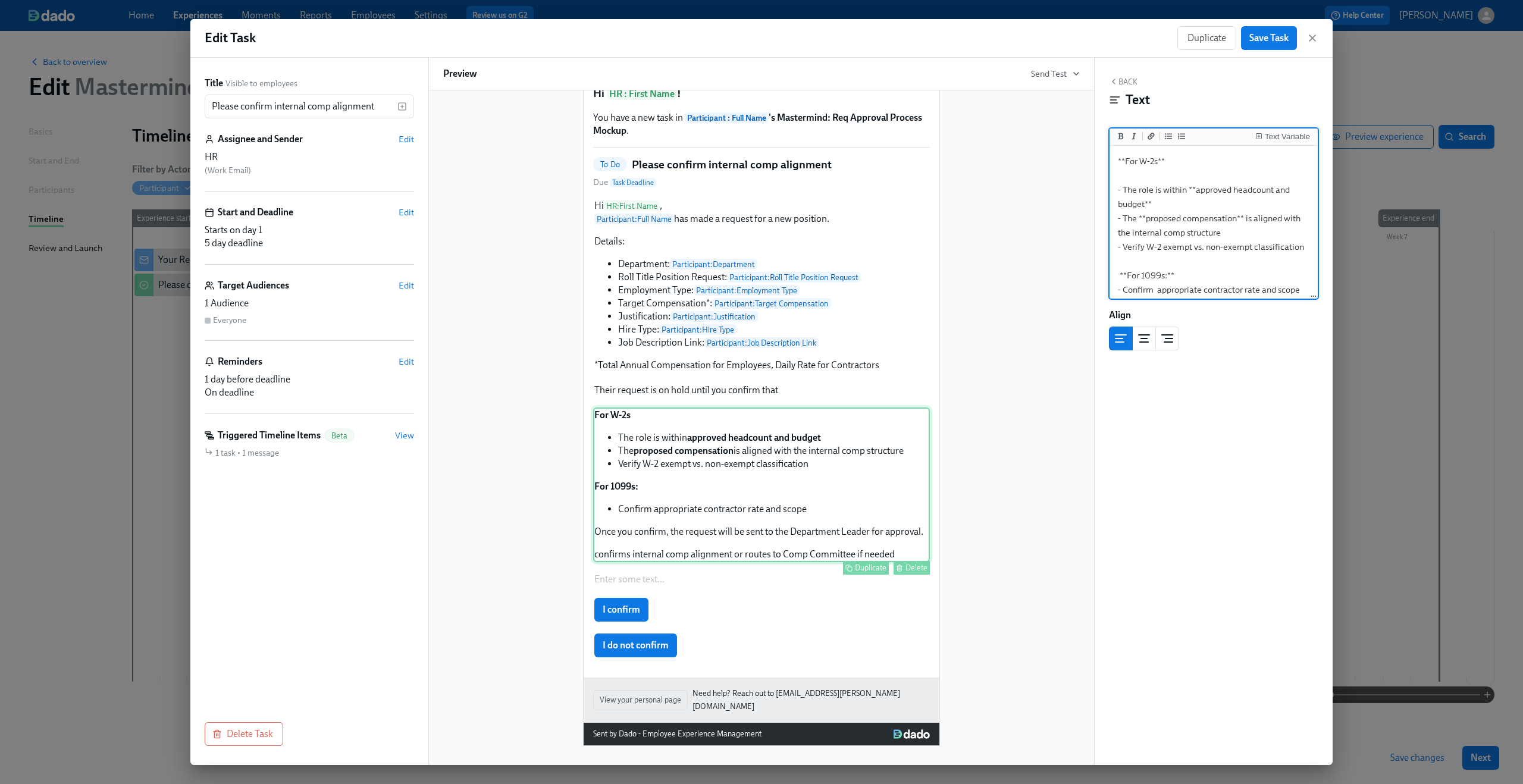
click at [690, 511] on div "For W-2s The role is within approved headcount and budget The proposed compensa…" at bounding box center [762, 485] width 337 height 154
click at [1122, 201] on textarea "**For W-2s** - The role is within **approved headcount and budget** - The **pro…" at bounding box center [1214, 178] width 204 height 241
drag, startPoint x: 1204, startPoint y: 200, endPoint x: 1124, endPoint y: 202, distance: 80.0
click at [1124, 202] on textarea "**For W-2s** - The role is within **approved headcount and budget** - The **pro…" at bounding box center [1214, 178] width 204 height 241
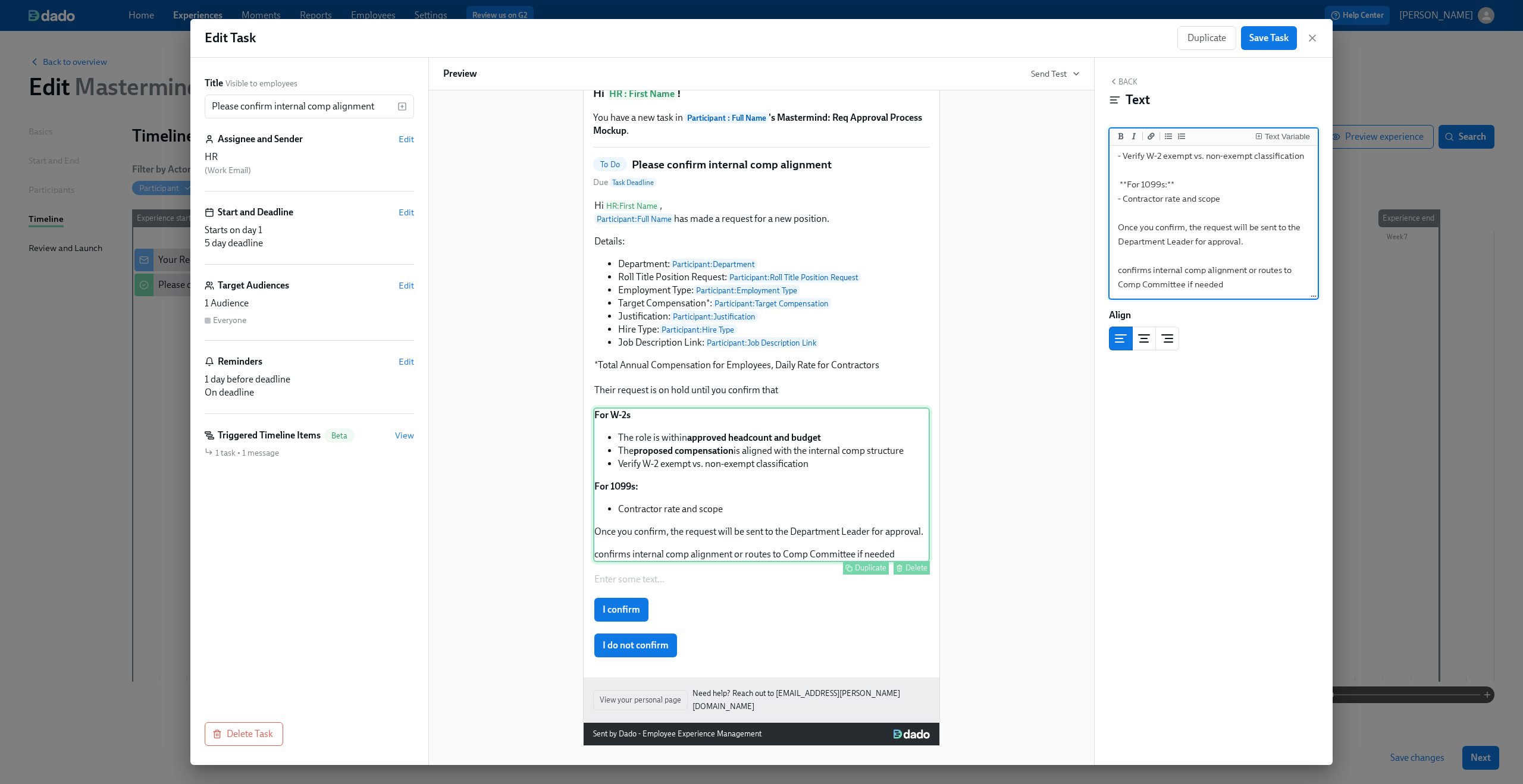
click at [714, 515] on div "For W-2s The role is within approved headcount and budget The proposed compensa…" at bounding box center [762, 485] width 337 height 154
click at [764, 497] on div "For W-2s The role is within approved headcount and budget The proposed compensa…" at bounding box center [762, 485] width 337 height 154
click at [1140, 172] on textarea "**For W-2s** - The role is within **approved headcount and budget** - The **pro…" at bounding box center [1214, 178] width 204 height 241
click at [723, 494] on div "For W-2s The role is within approved headcount and budget The proposed compensa…" at bounding box center [762, 485] width 337 height 154
drag, startPoint x: 1120, startPoint y: 187, endPoint x: 1278, endPoint y: 333, distance: 215.1
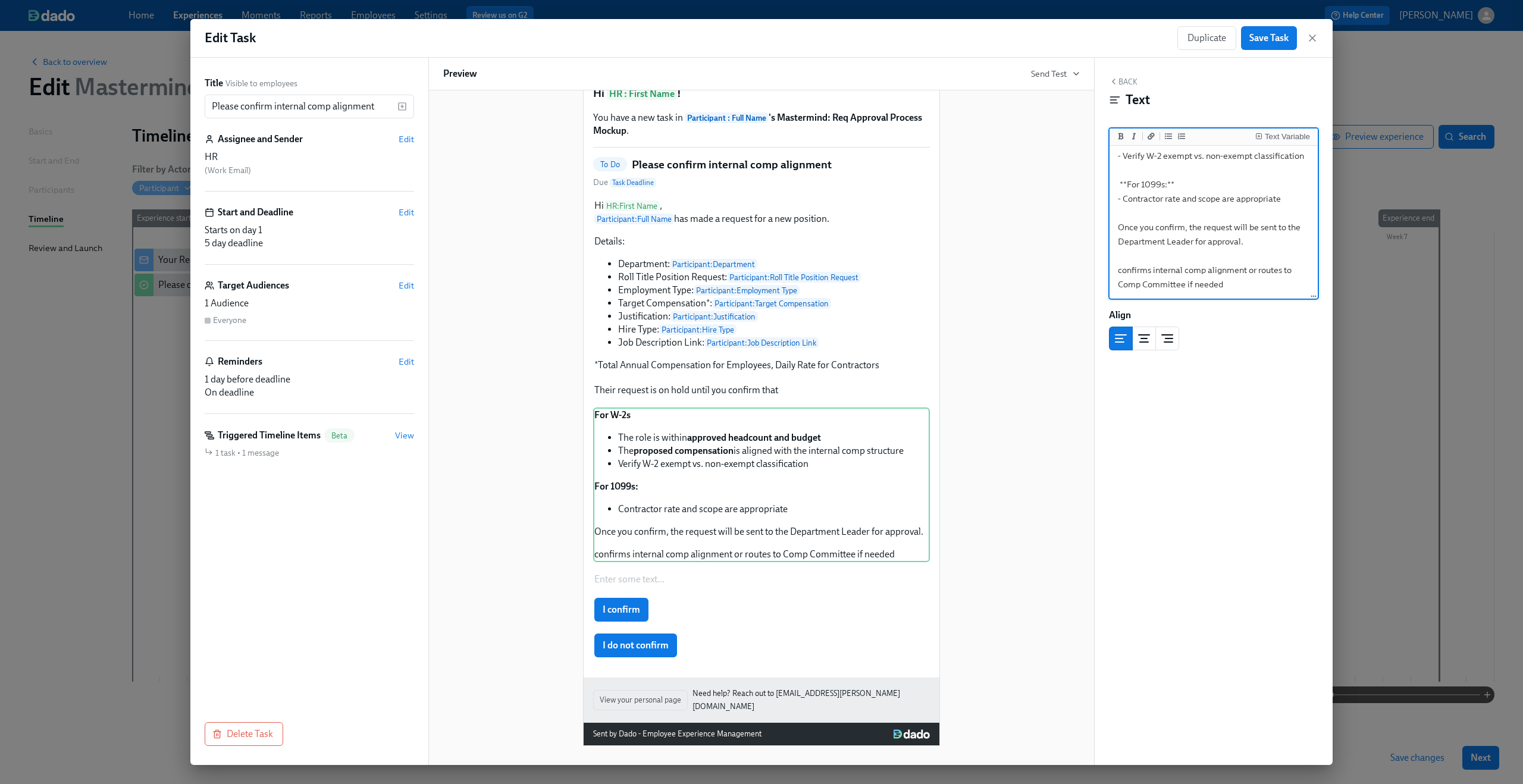
click at [1278, 333] on div "Back Text Text Variable **For W-2s** - The role is within **approved headcount …" at bounding box center [1213, 411] width 238 height 707
type textarea "**For W-2s** - The role is within **approved headcount and budget** - The **pro…"
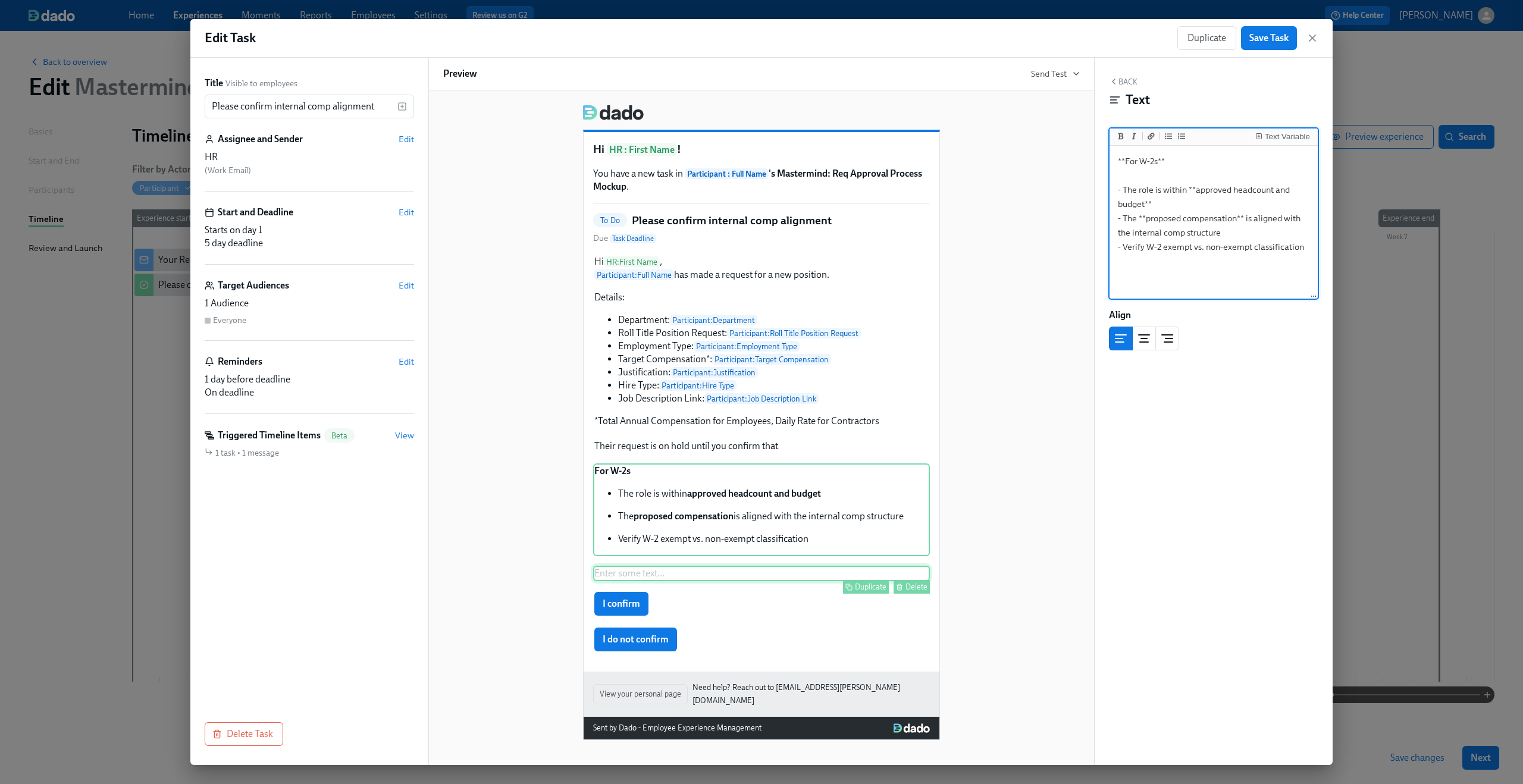
click at [683, 581] on div "Enter some text ... Duplicate Delete" at bounding box center [762, 573] width 337 height 16
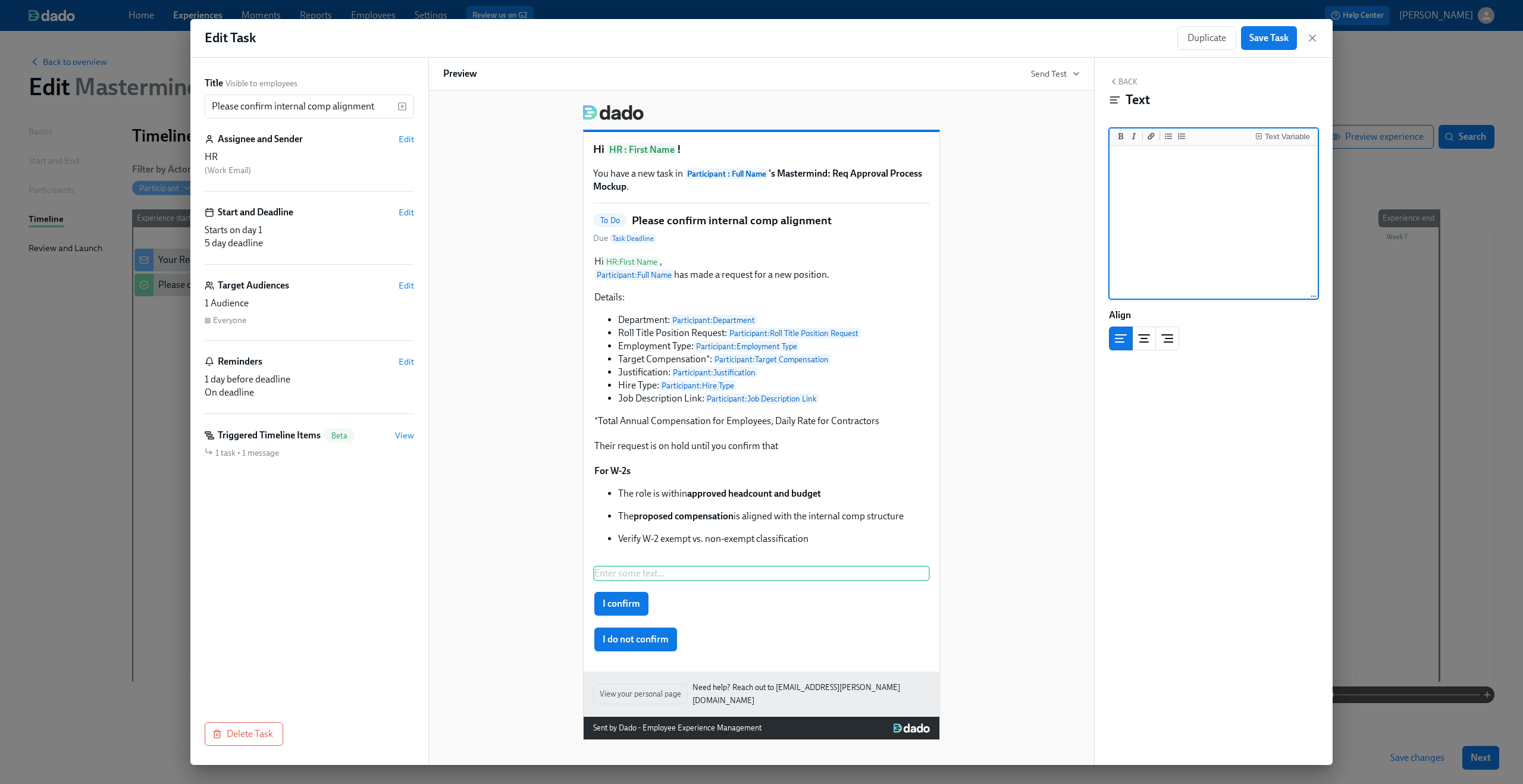
click at [1165, 249] on textarea at bounding box center [1214, 223] width 204 height 149
type textarea "**For 1099s:** - Contractor rate and scope are appropriate Once you confirm, th…"
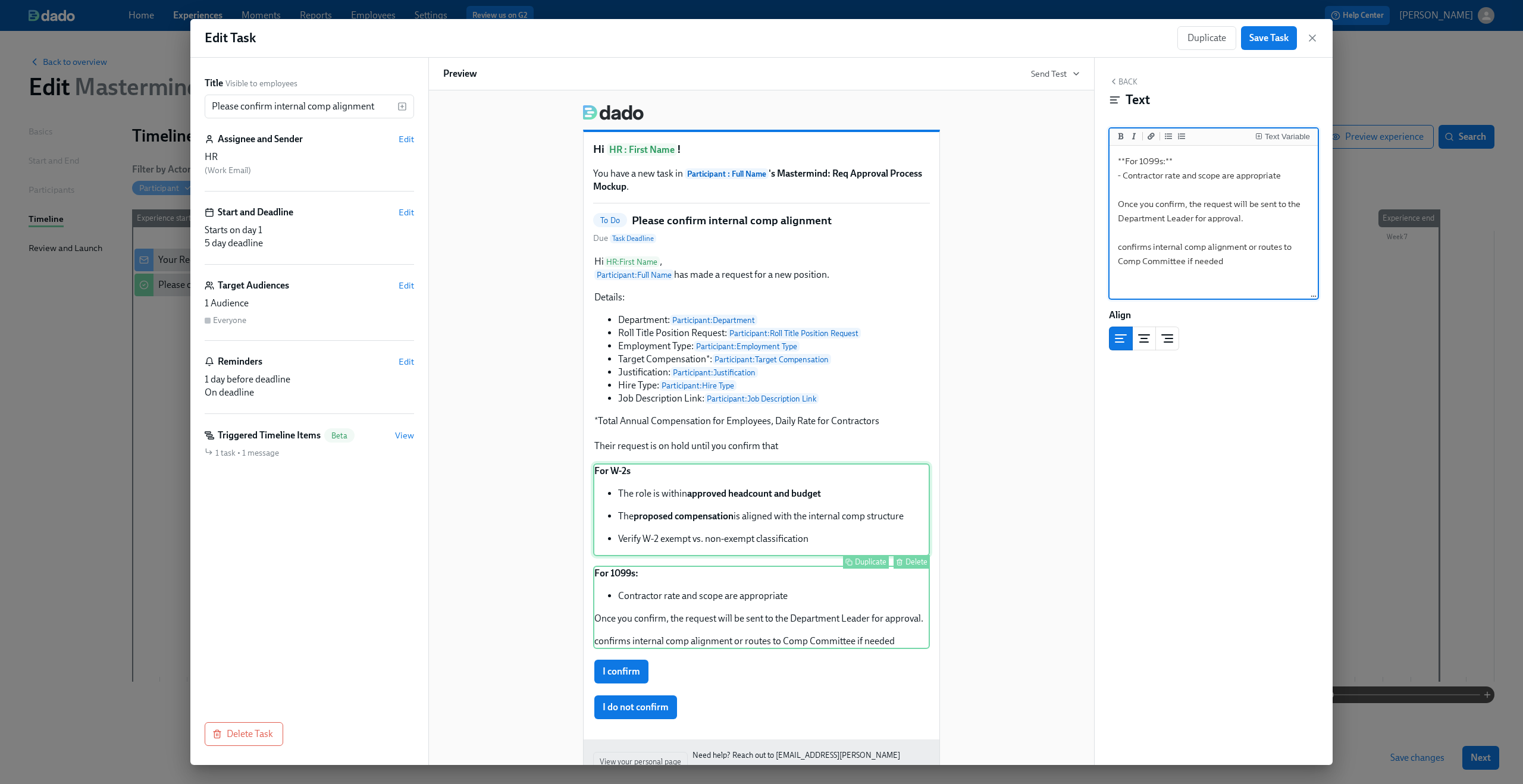
click at [772, 540] on div "For W-2s The role is within approved headcount and budget The proposed compensa…" at bounding box center [762, 510] width 337 height 93
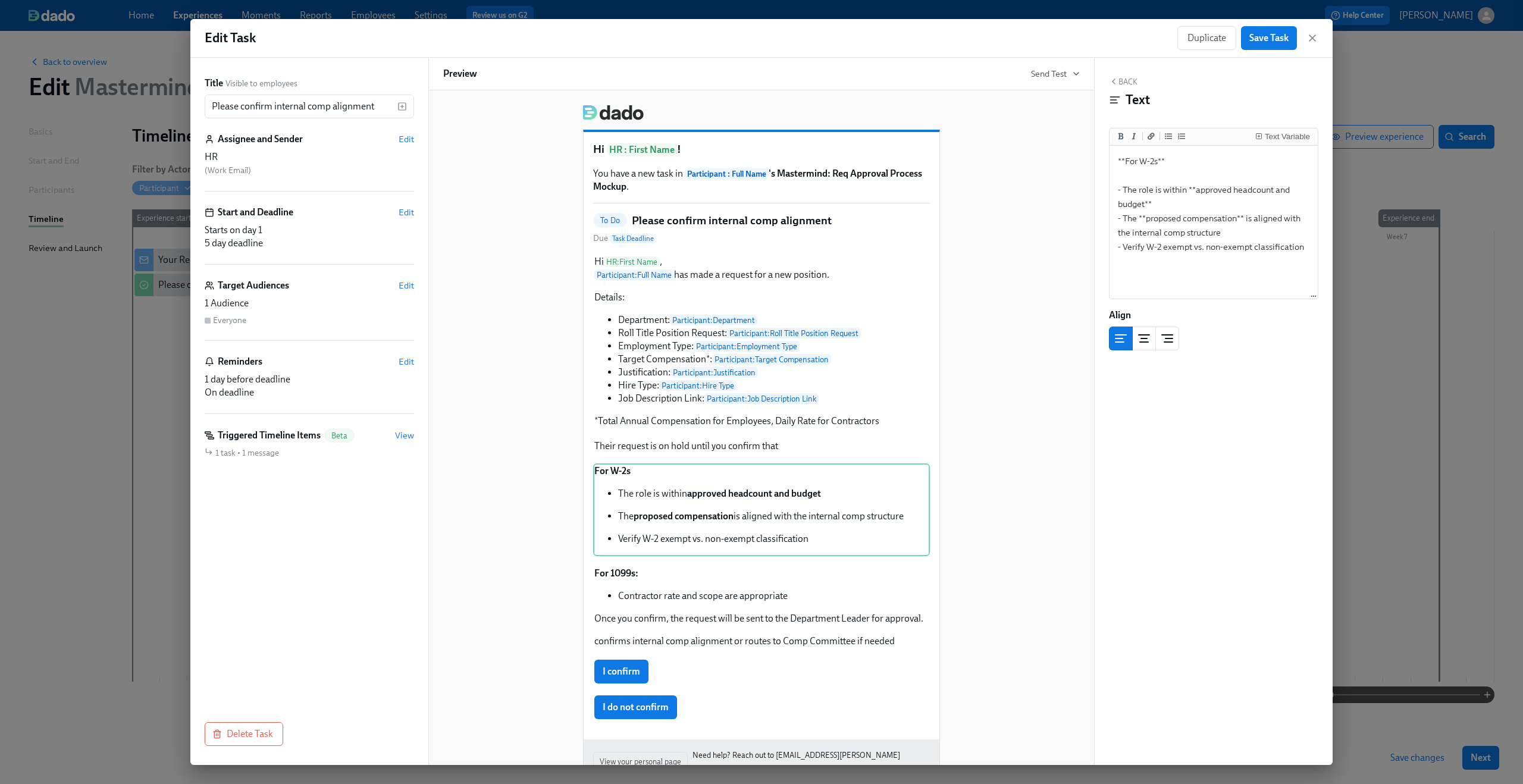
click at [1071, 481] on div "Hi HR : First Name ! You have a new task in Participant : Full Name 's Mastermi…" at bounding box center [761, 451] width 636 height 713
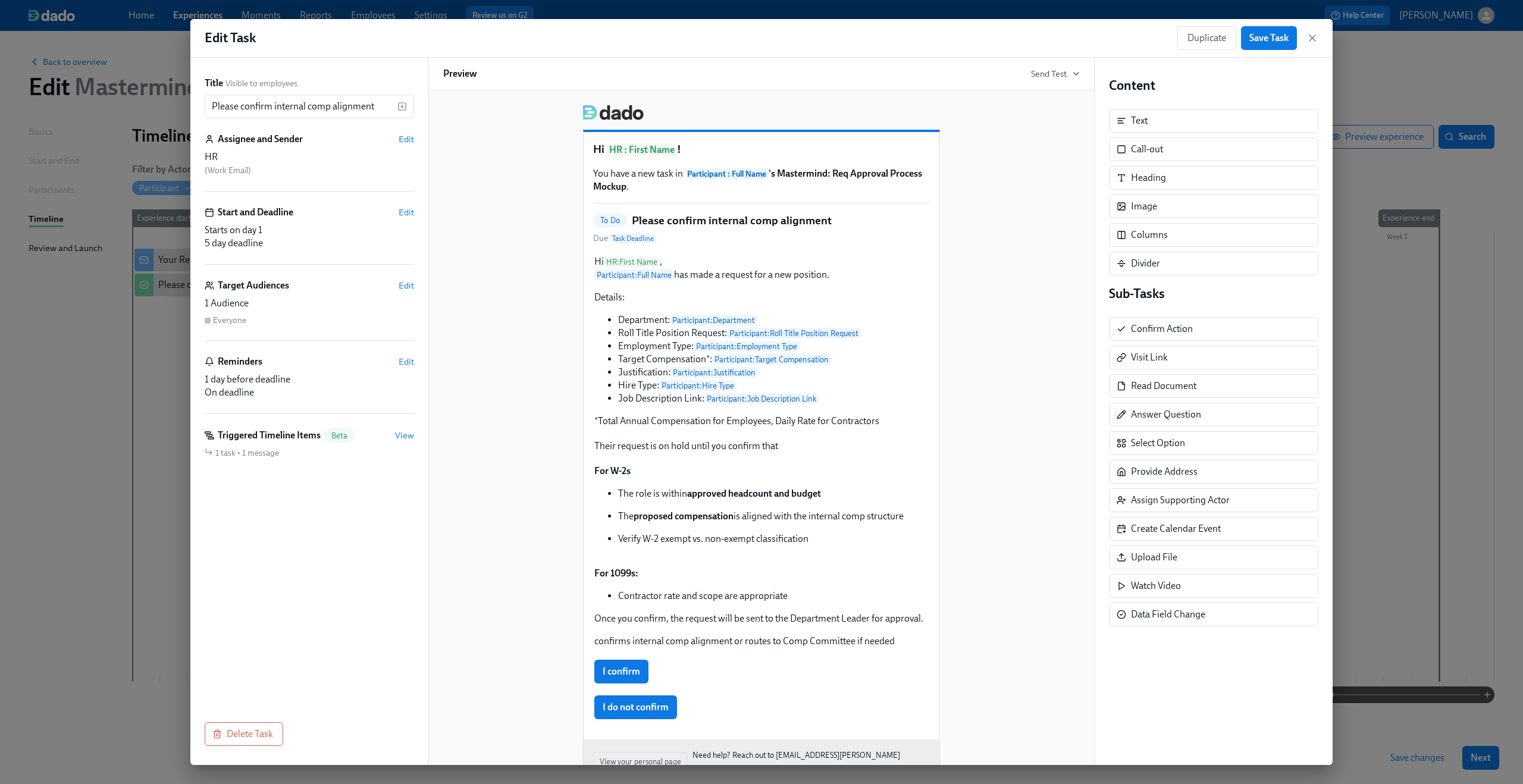
scroll to position [62, 0]
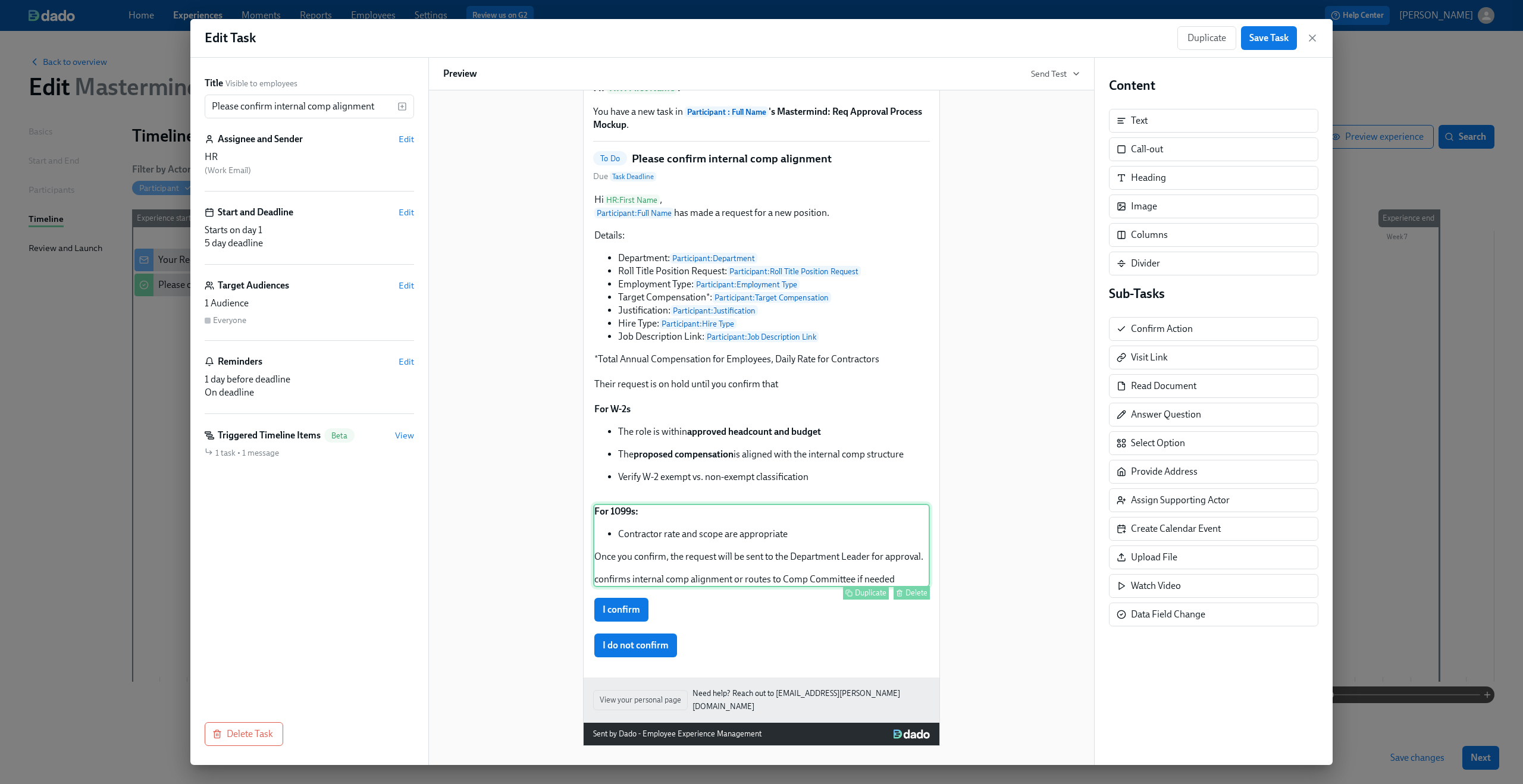
click at [773, 539] on div "For 1099s: Contractor rate and scope are appropriate Once you confirm, the requ…" at bounding box center [762, 545] width 337 height 83
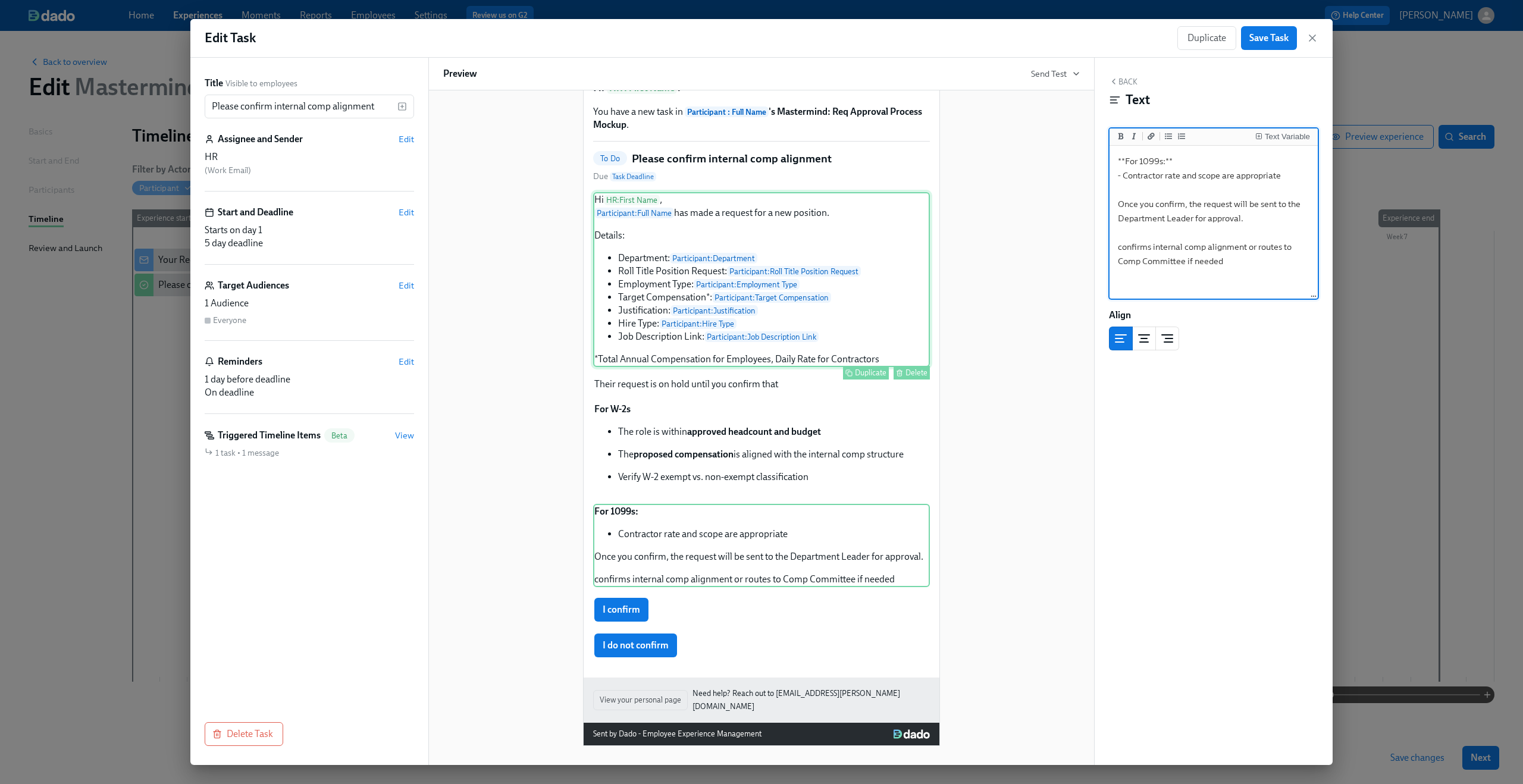
click at [731, 351] on div "Hi HR : First Name , Participant : Full Name has made a request for a new posit…" at bounding box center [762, 280] width 337 height 175
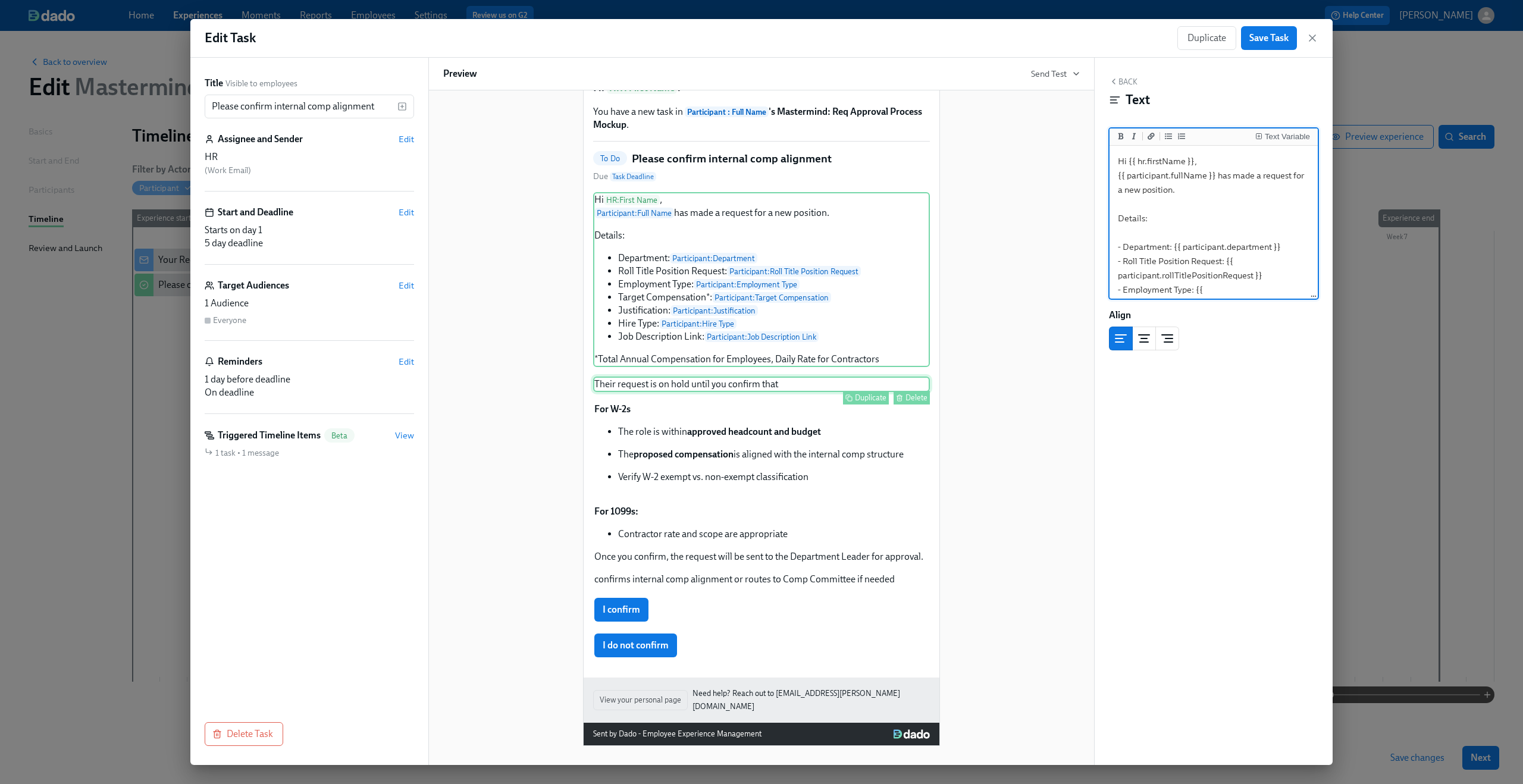
click at [719, 387] on div "Their request is on hold until you confirm that Duplicate Delete" at bounding box center [762, 384] width 337 height 16
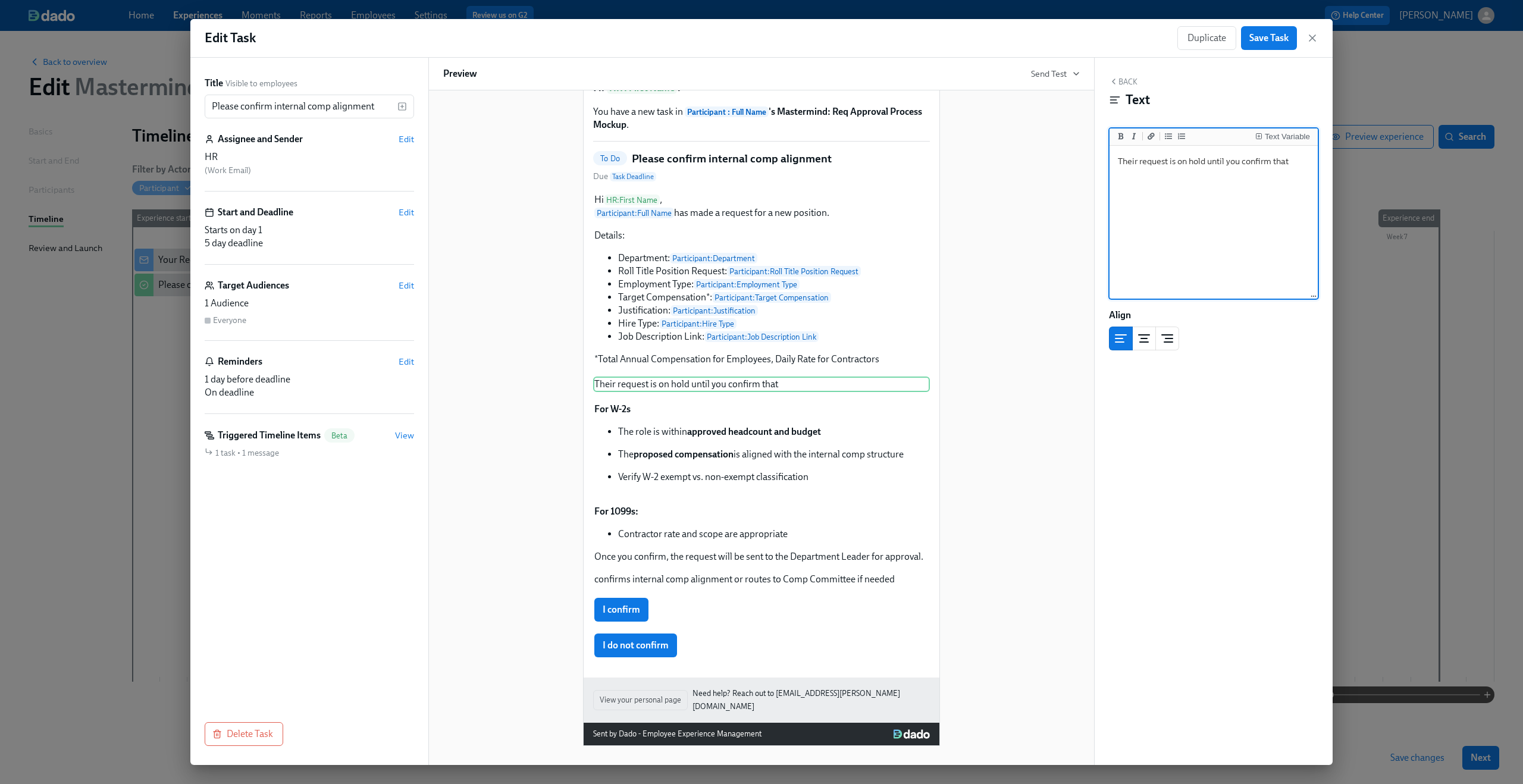
click at [1129, 86] on button "Back" at bounding box center [1123, 81] width 29 height 10
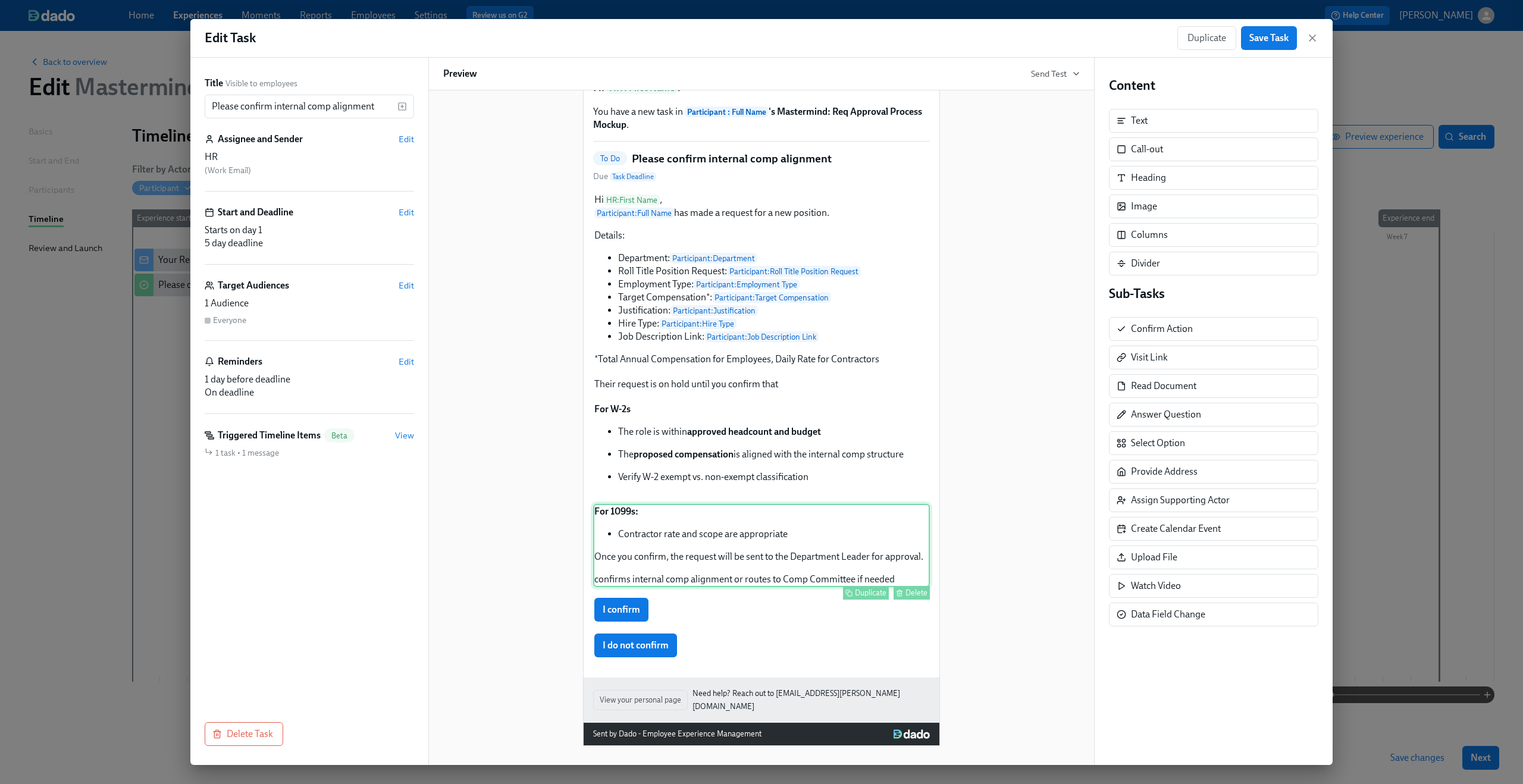
click at [848, 575] on div "For 1099s: Contractor rate and scope are appropriate Once you confirm, the requ…" at bounding box center [762, 545] width 337 height 83
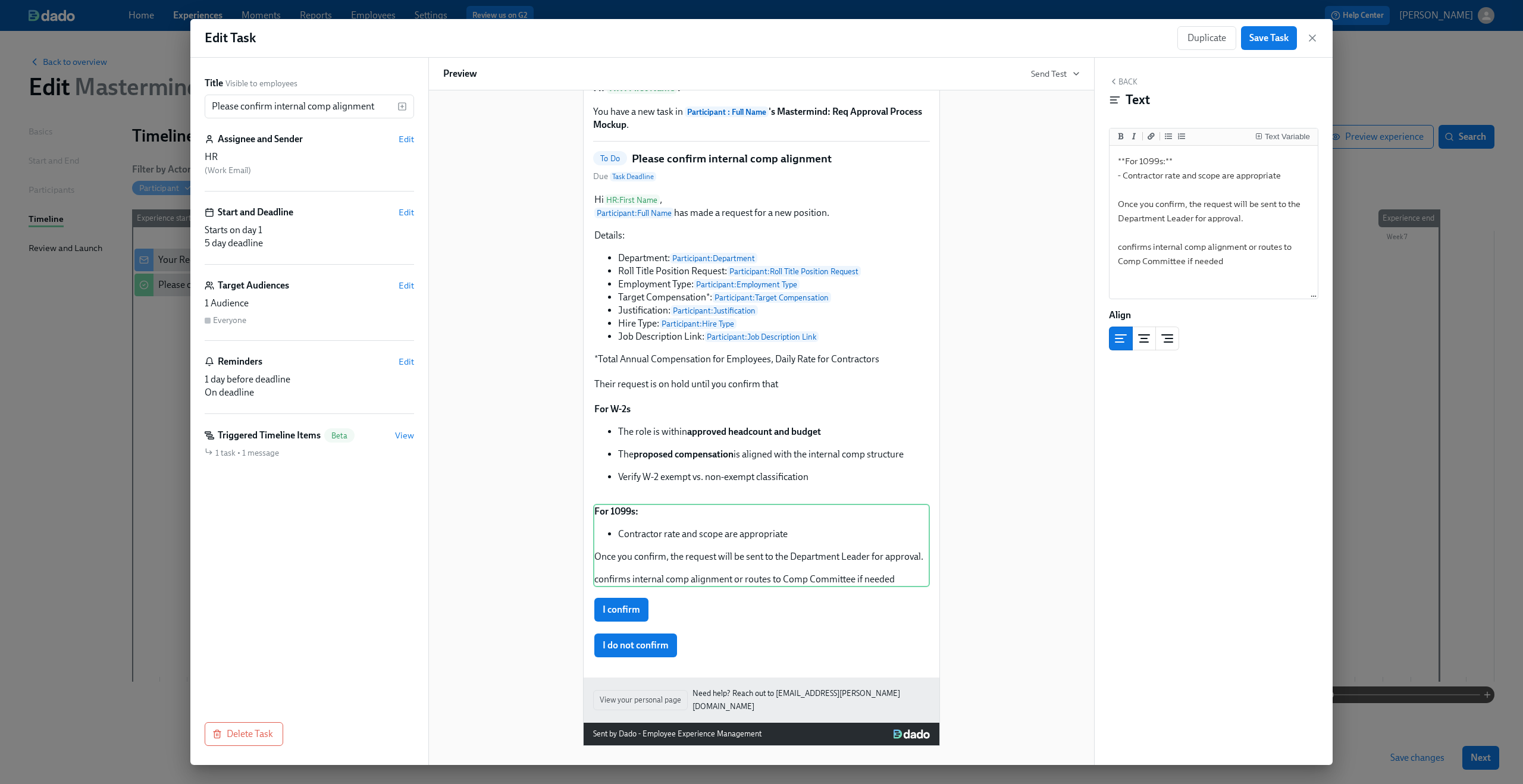
click at [1121, 84] on button "Back" at bounding box center [1123, 81] width 29 height 10
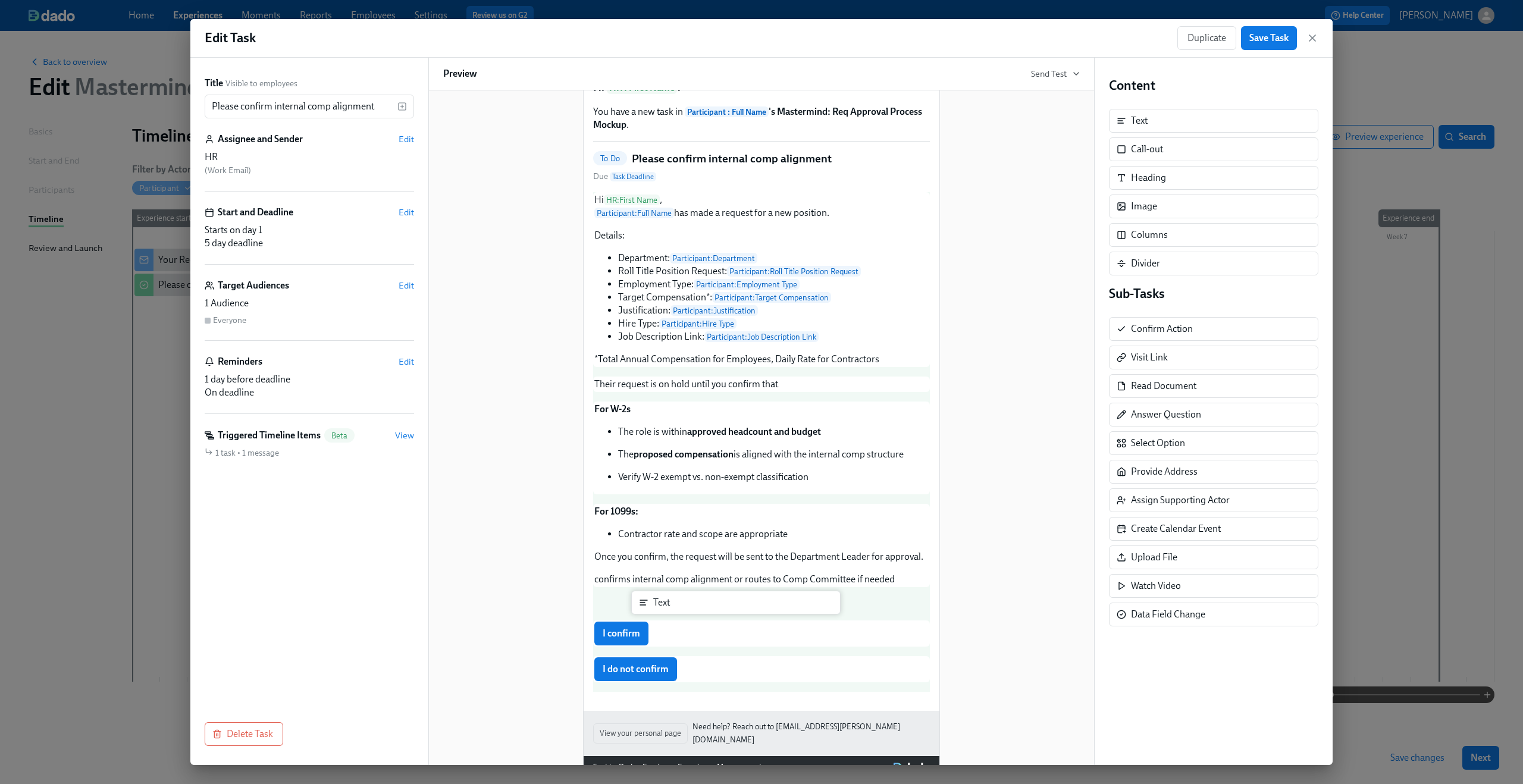
drag, startPoint x: 1141, startPoint y: 118, endPoint x: 658, endPoint y: 609, distance: 688.7
click at [658, 609] on div "Title Visible to employees Please confirm internal comp alignment ​ Assignee an…" at bounding box center [762, 411] width 1142 height 707
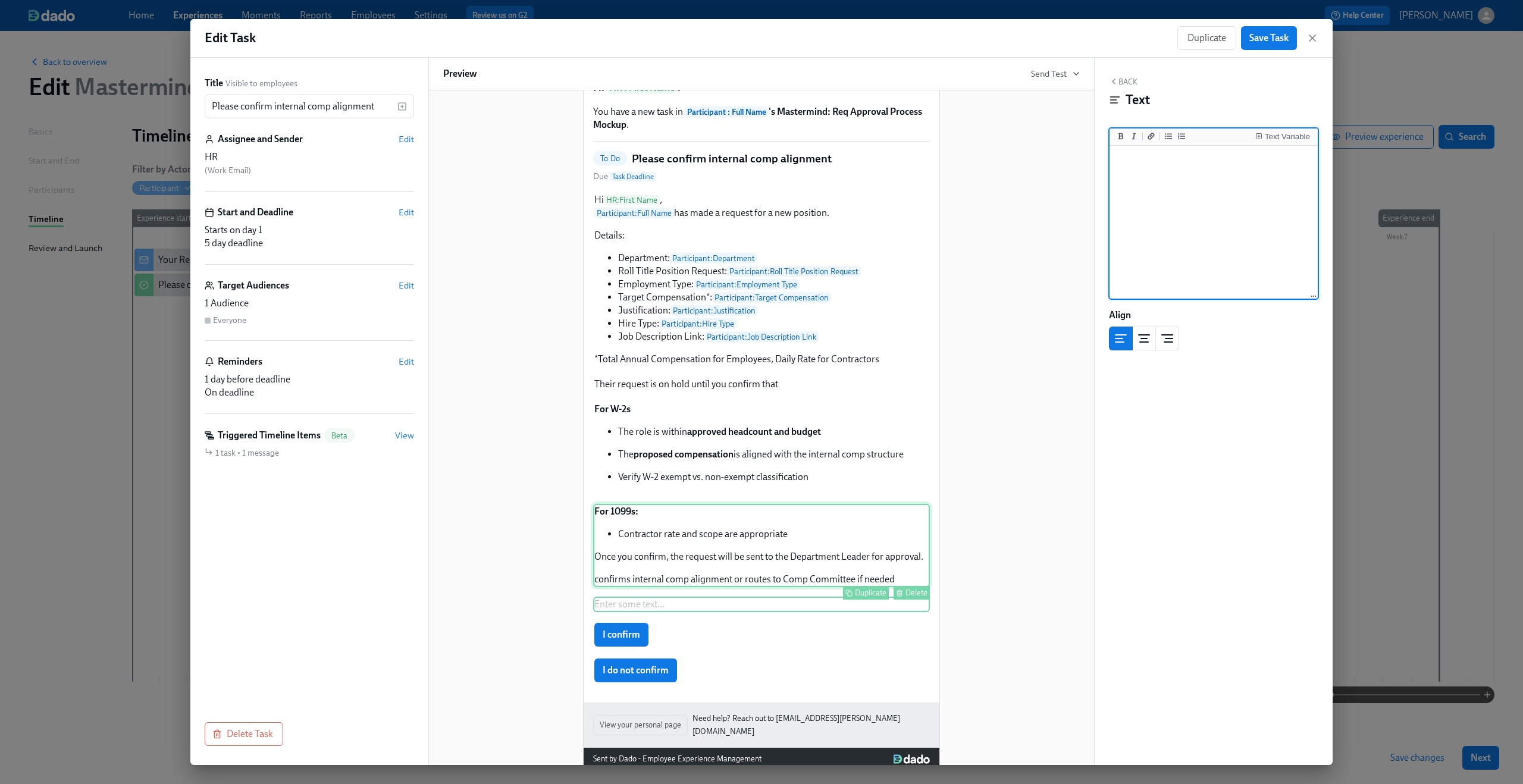
scroll to position [87, 0]
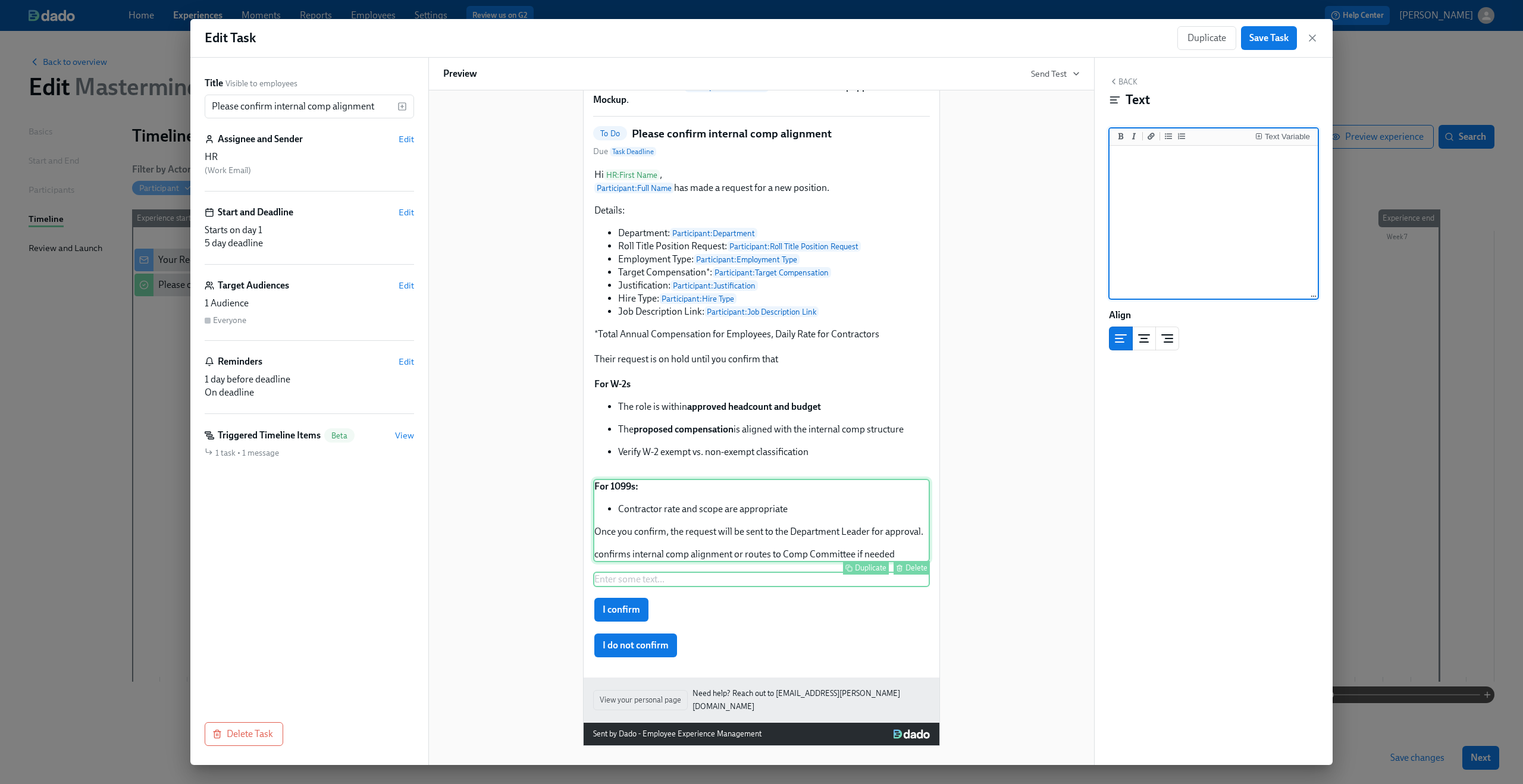
click at [696, 528] on div "For 1099s: Contractor rate and scope are appropriate Once you confirm, the requ…" at bounding box center [762, 521] width 337 height 83
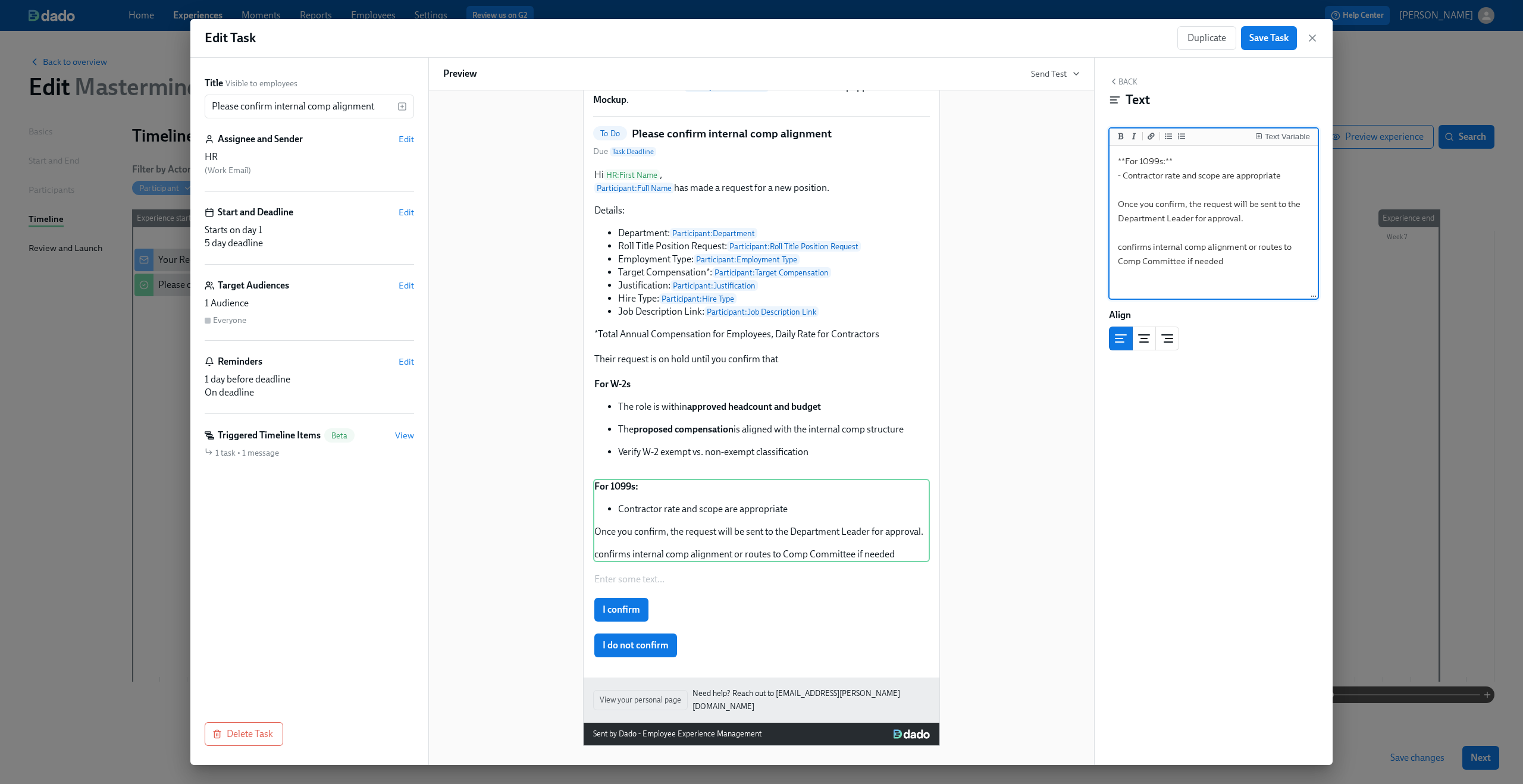
drag, startPoint x: 1118, startPoint y: 208, endPoint x: 1237, endPoint y: 258, distance: 129.1
click at [1237, 258] on textarea "**For 1099s:** - Contractor rate and scope are appropriate Once you confirm, th…" at bounding box center [1214, 223] width 204 height 149
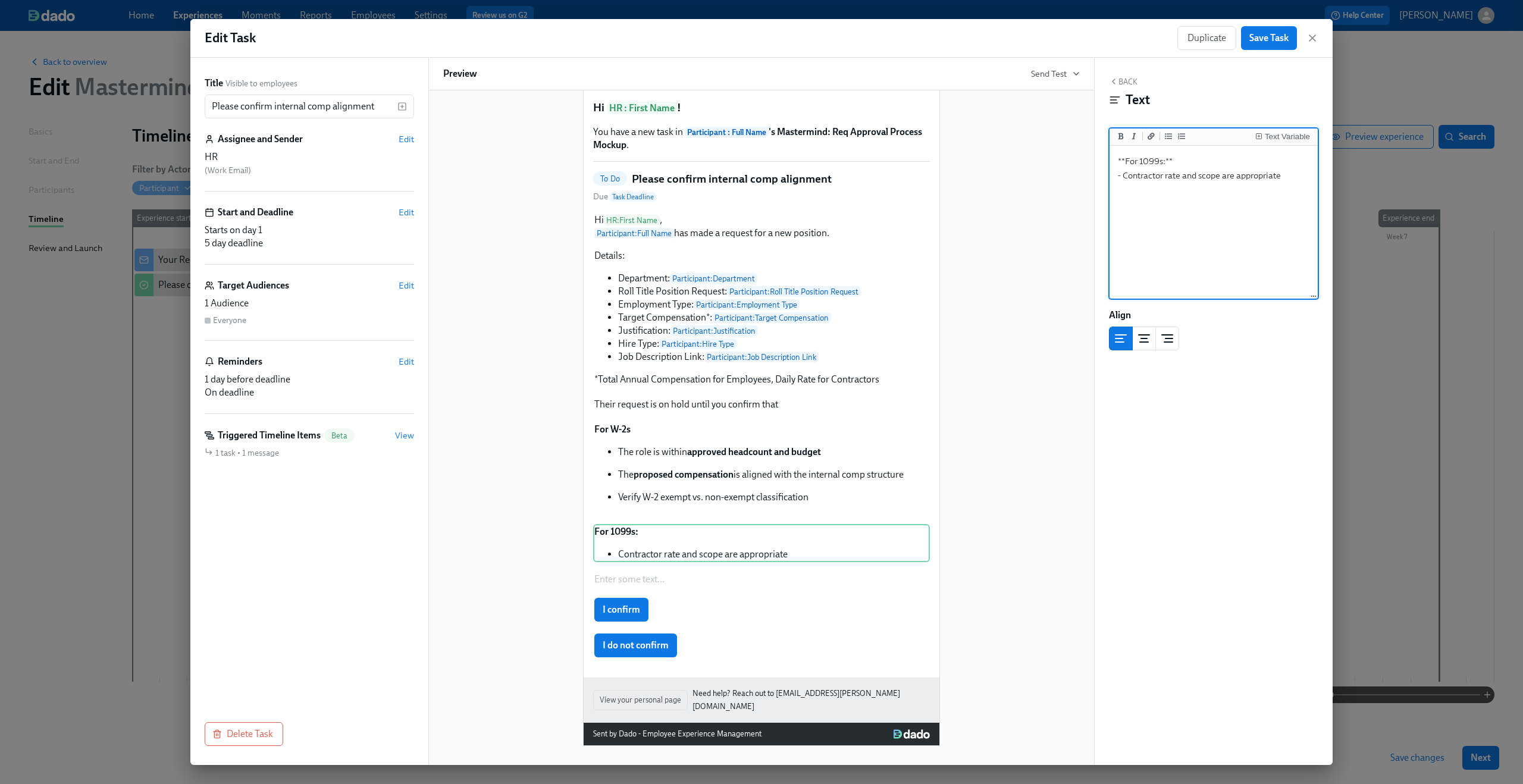
type textarea "**For 1099s:** - Contractor rate and scope are appropriate"
click at [643, 585] on div "Enter some text ... Duplicate Delete" at bounding box center [762, 579] width 337 height 16
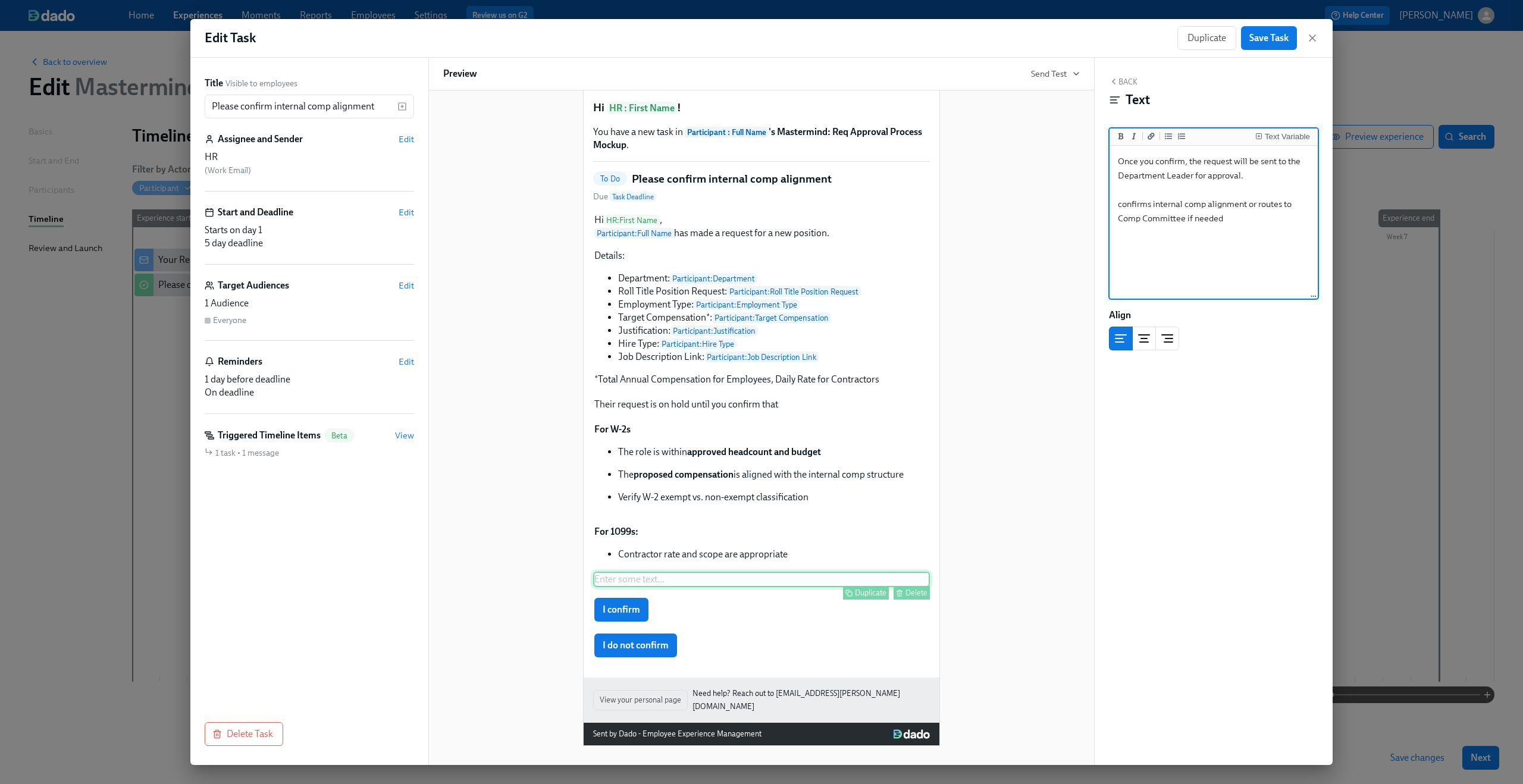
scroll to position [64, 0]
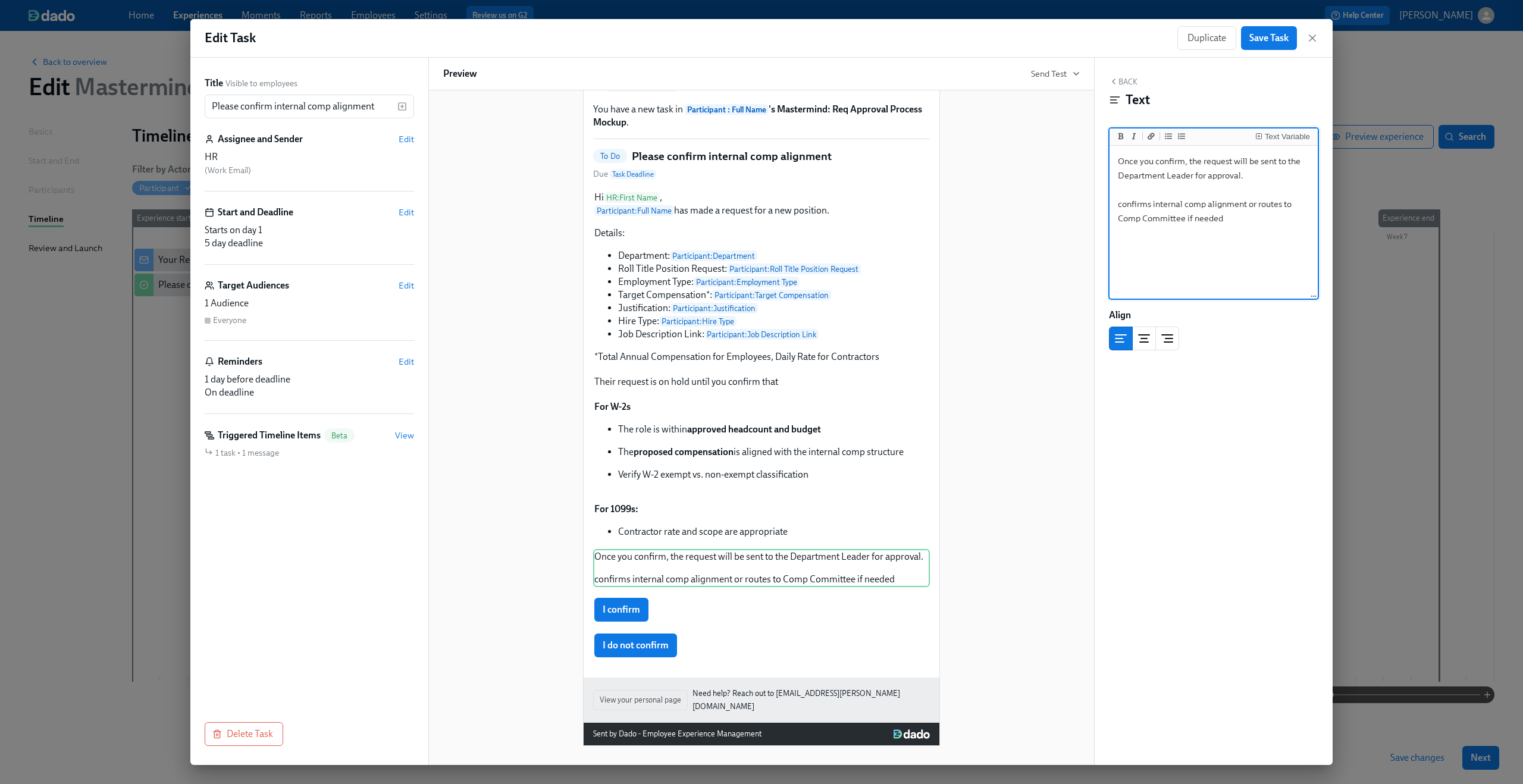
click at [1086, 500] on div "Hi HR : First Name ! You have a new task in Participant : Full Name 's Mastermi…" at bounding box center [762, 427] width 666 height 675
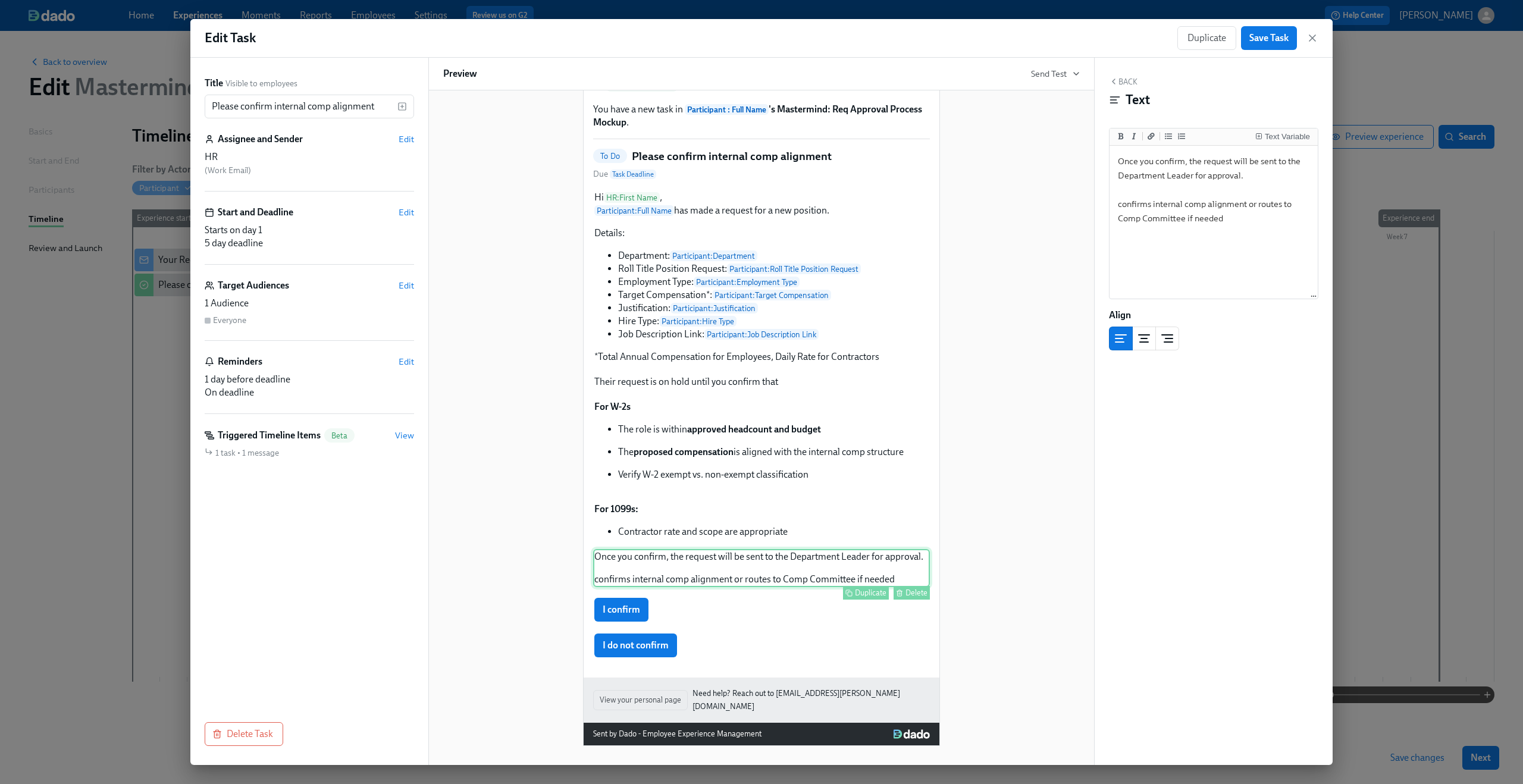
click at [653, 580] on div "Once you confirm, the request will be sent to the Department Leader for approva…" at bounding box center [762, 568] width 337 height 38
click at [1157, 161] on textarea "Once you confirm, the request will be sent to the Department Leader for approva…" at bounding box center [1214, 223] width 204 height 149
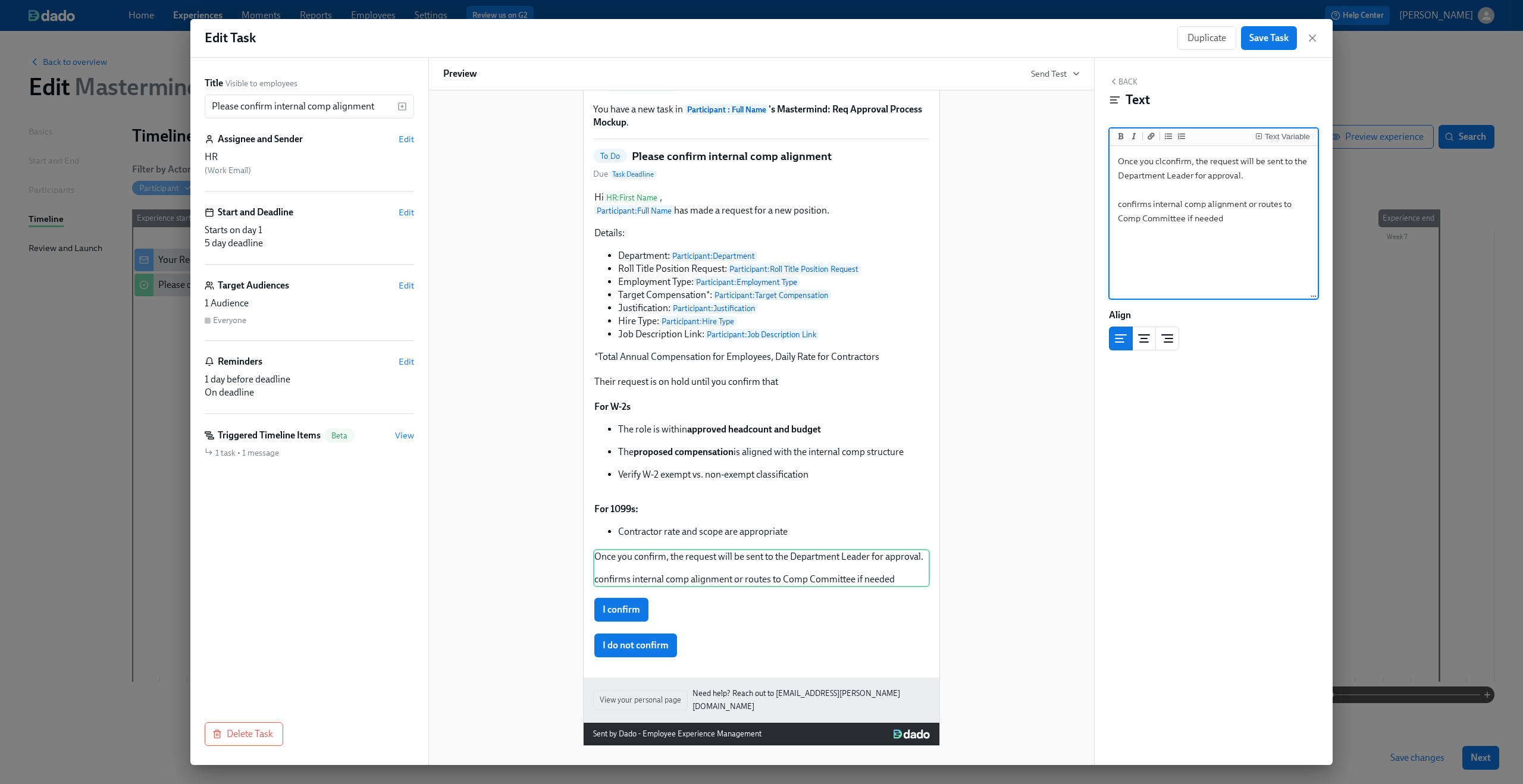
scroll to position [77, 0]
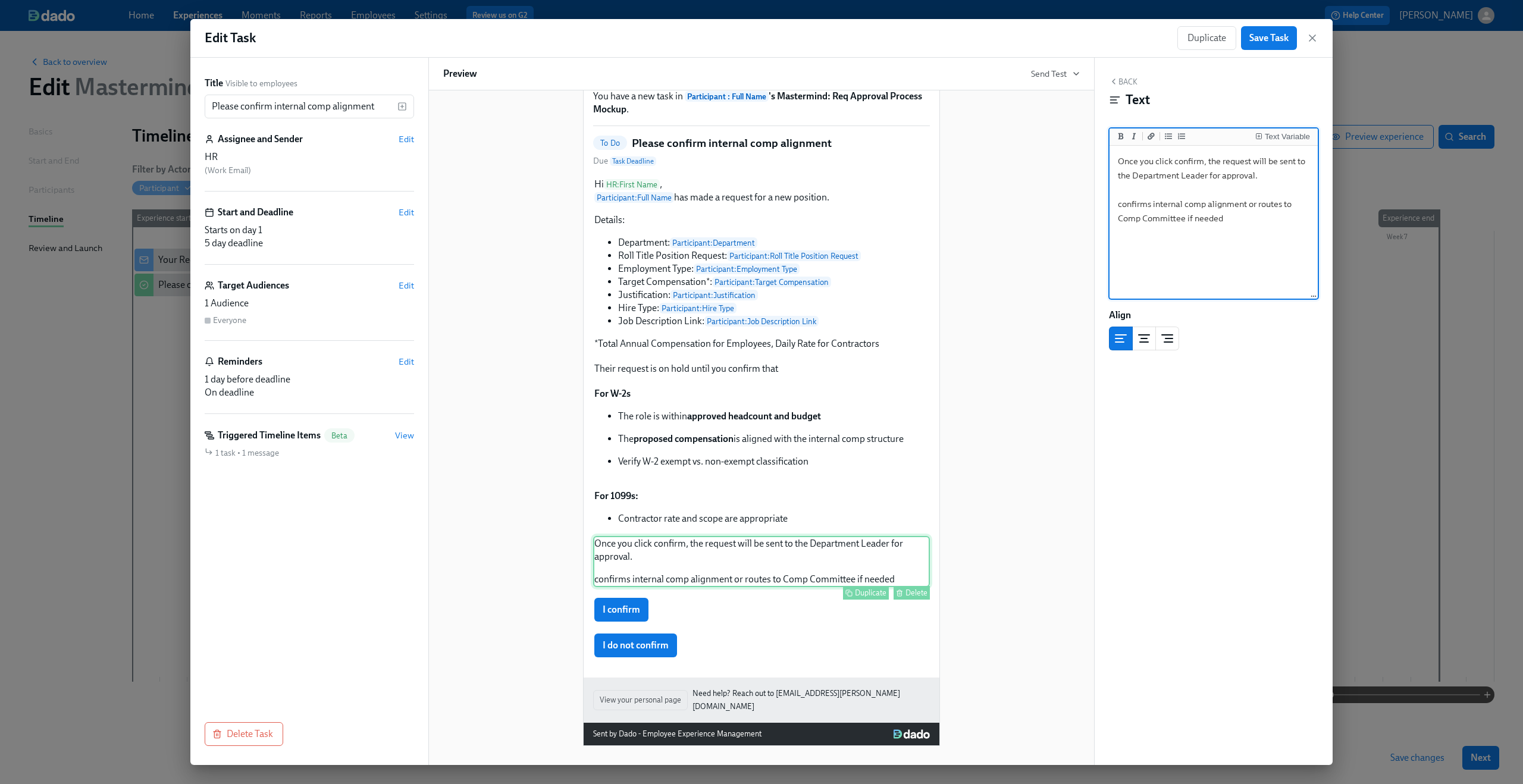
click at [774, 565] on div "Once you click confirm, the request will be sent to the Department Leader for a…" at bounding box center [762, 561] width 337 height 51
drag, startPoint x: 1134, startPoint y: 176, endPoint x: 1210, endPoint y: 177, distance: 76.0
click at [1210, 177] on textarea "Once you click confirm, the request will be sent to the Department Leader for a…" at bounding box center [1214, 223] width 204 height 149
click at [1118, 135] on icon "Add bold text" at bounding box center [1121, 136] width 7 height 7
type textarea "Once you click confirm, the request will be sent to the **Department Leader **f…"
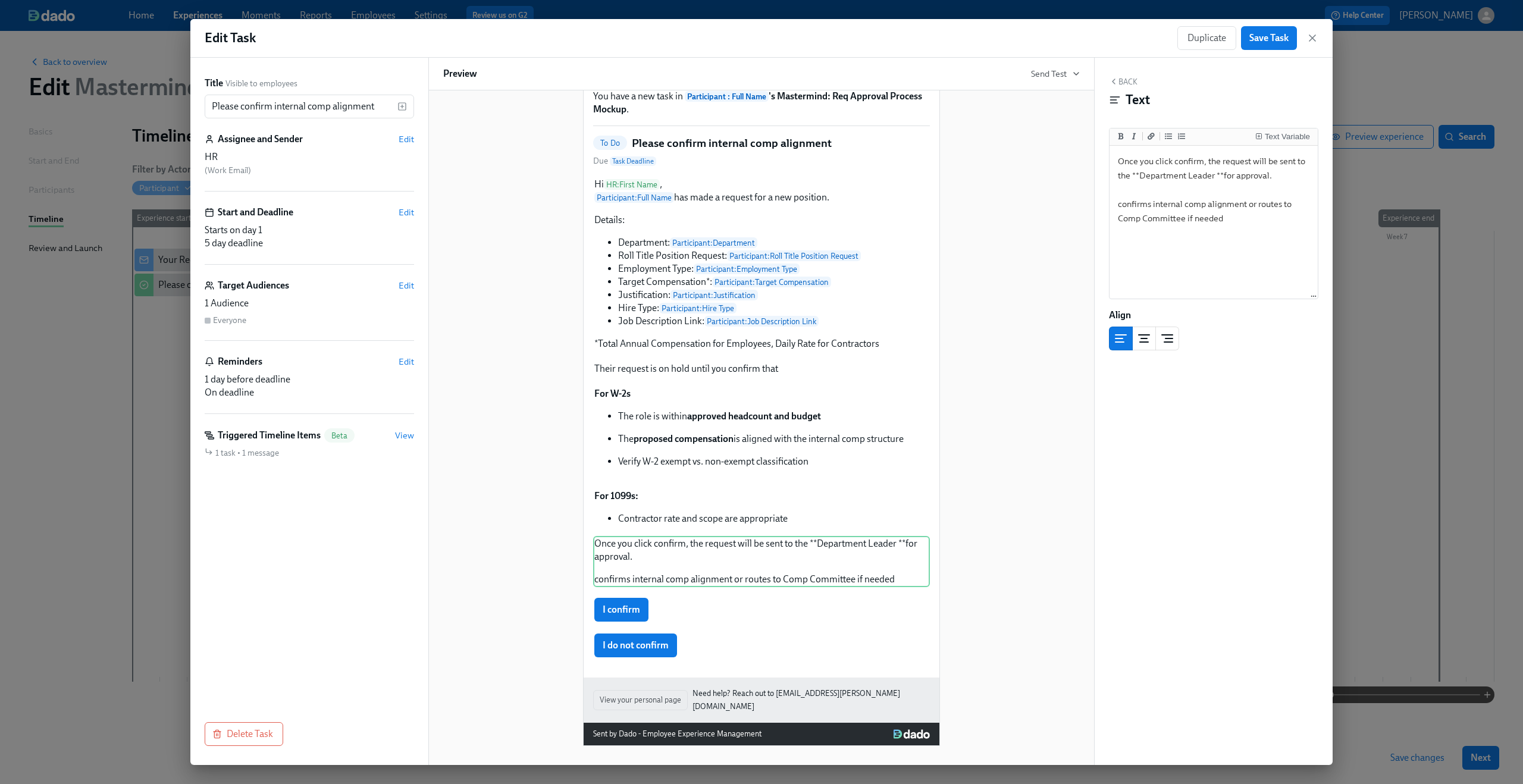
click at [967, 303] on div "Hi HR : First Name ! You have a new task in Participant : Full Name 's Mastermi…" at bounding box center [761, 381] width 636 height 728
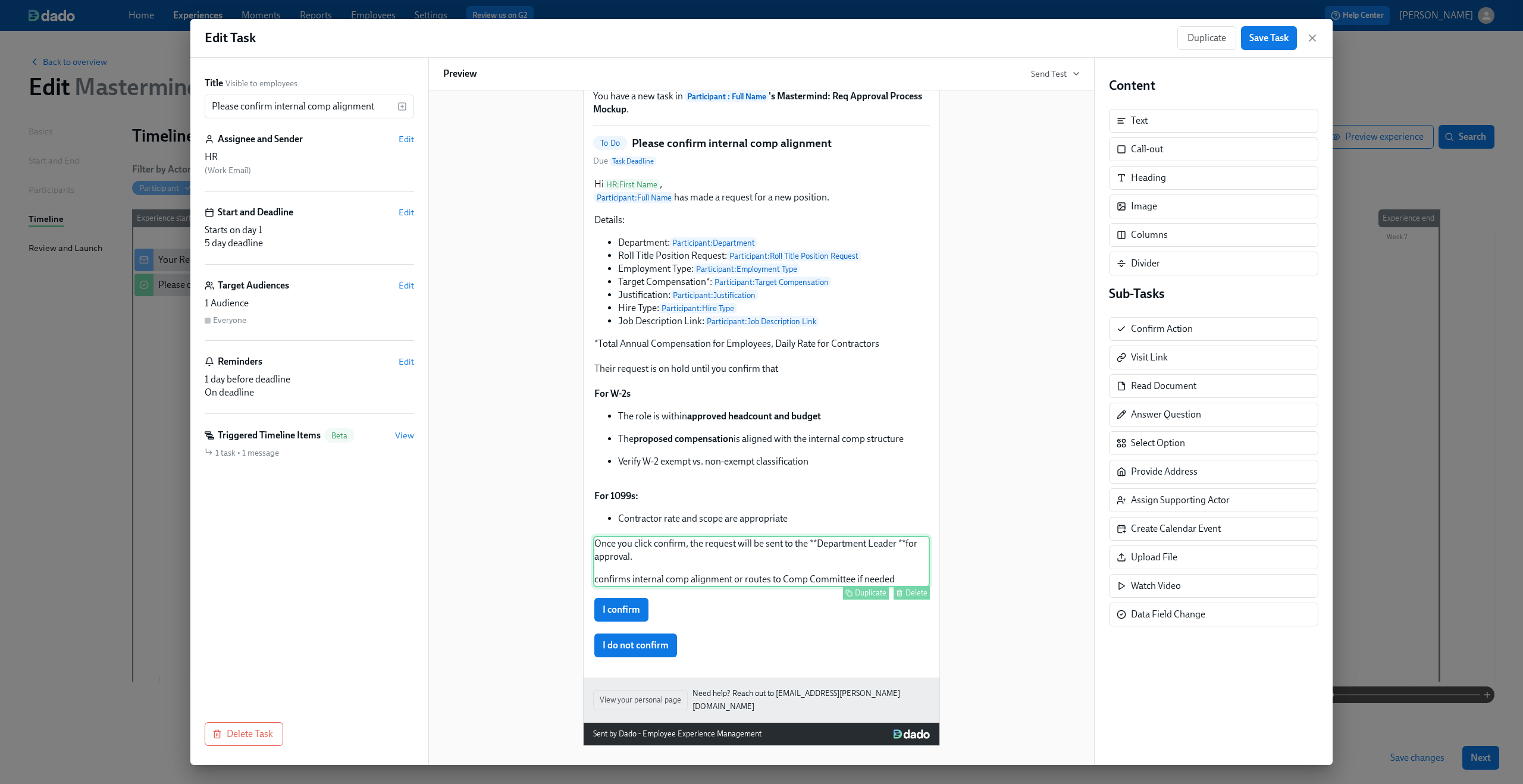
click at [826, 552] on div "Once you click confirm, the request will be sent to the **Department Leader **f…" at bounding box center [762, 561] width 337 height 51
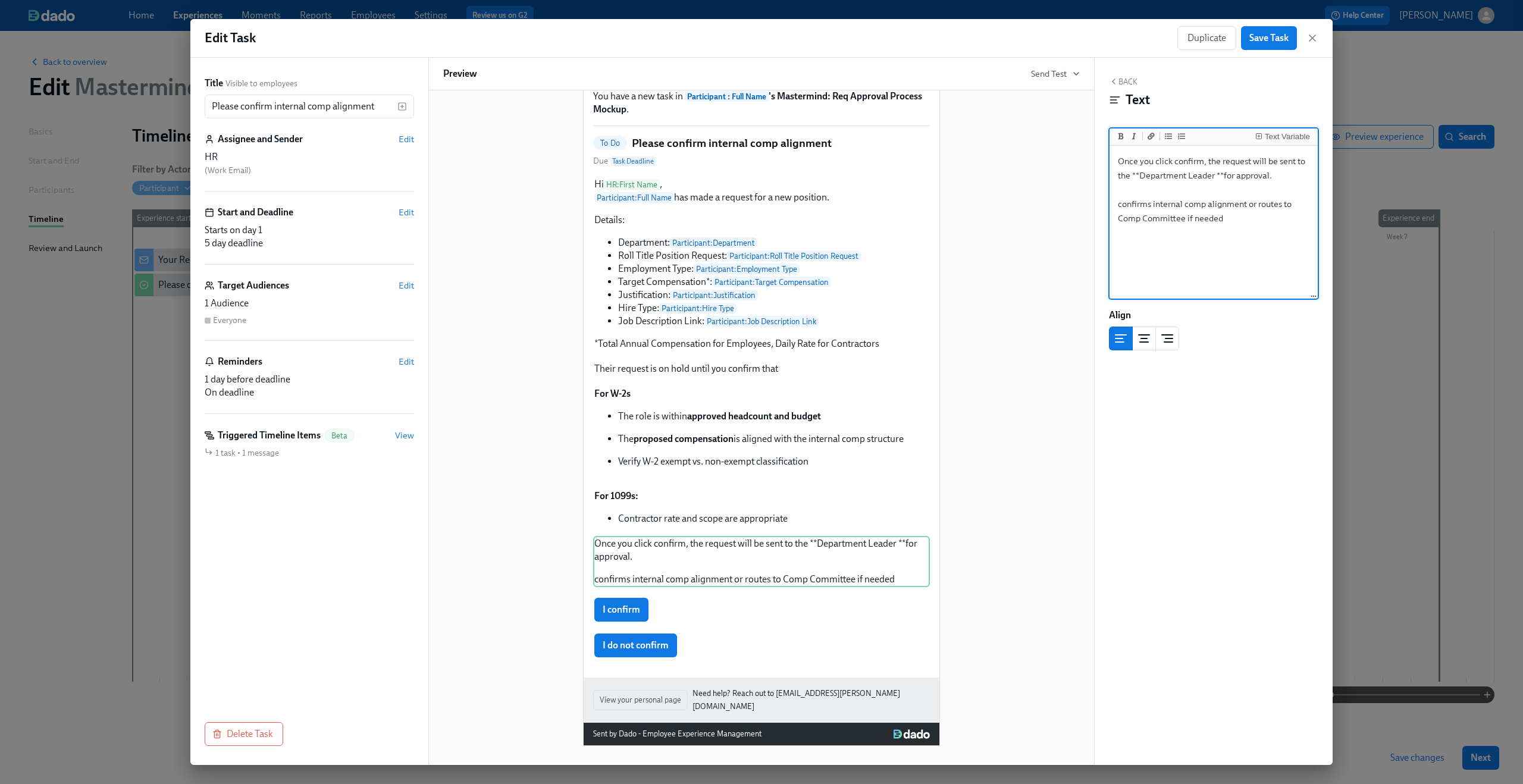
click at [1223, 172] on textarea "Once you click confirm, the request will be sent to the **Department Leader **f…" at bounding box center [1214, 223] width 204 height 149
type textarea "Once you click confirm, the request will be sent to the **Department Leader ** …"
click at [876, 383] on button "Duplicate" at bounding box center [865, 382] width 46 height 14
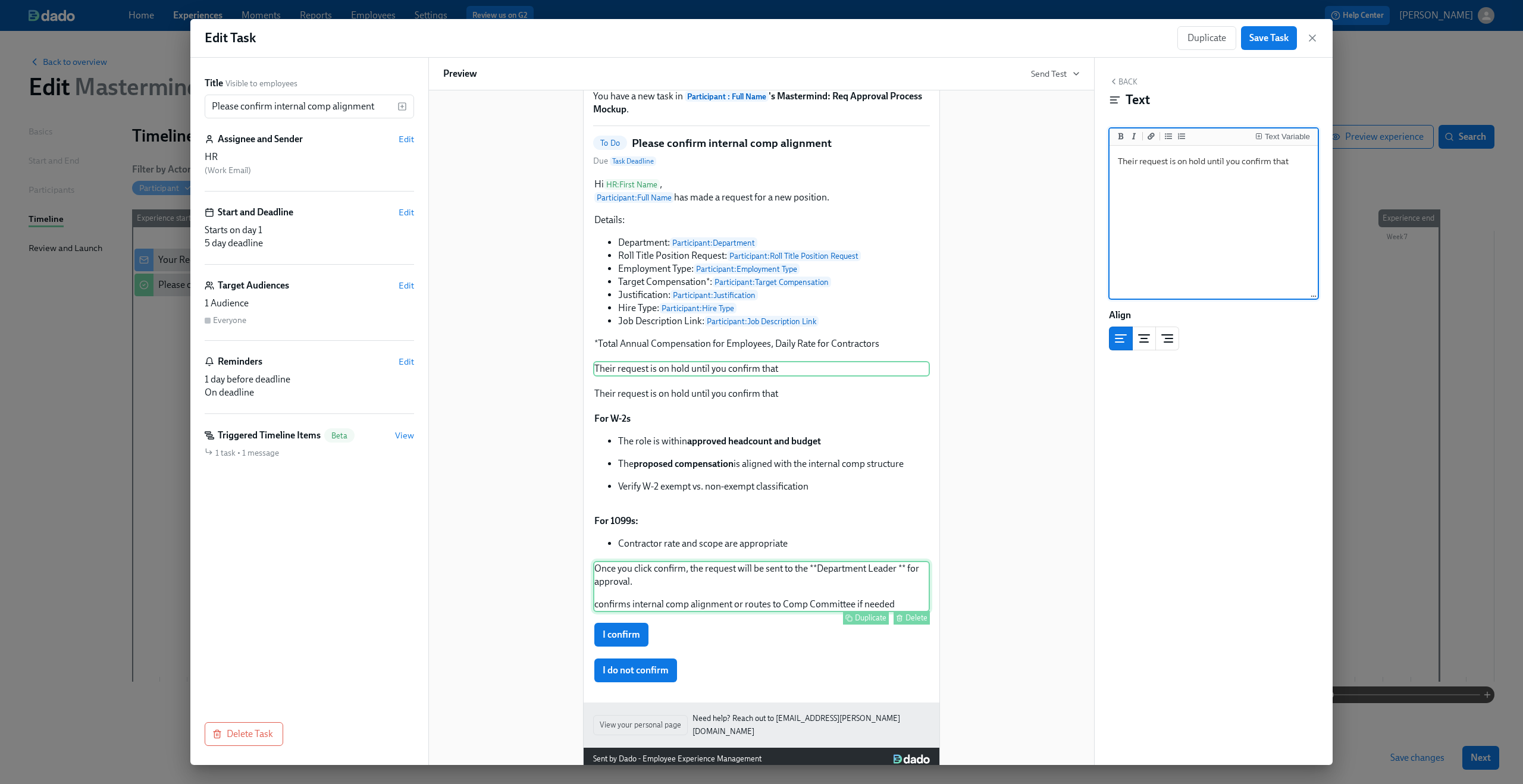
click at [787, 582] on div "Once you click confirm, the request will be sent to the **Department Leader ** …" at bounding box center [762, 586] width 337 height 51
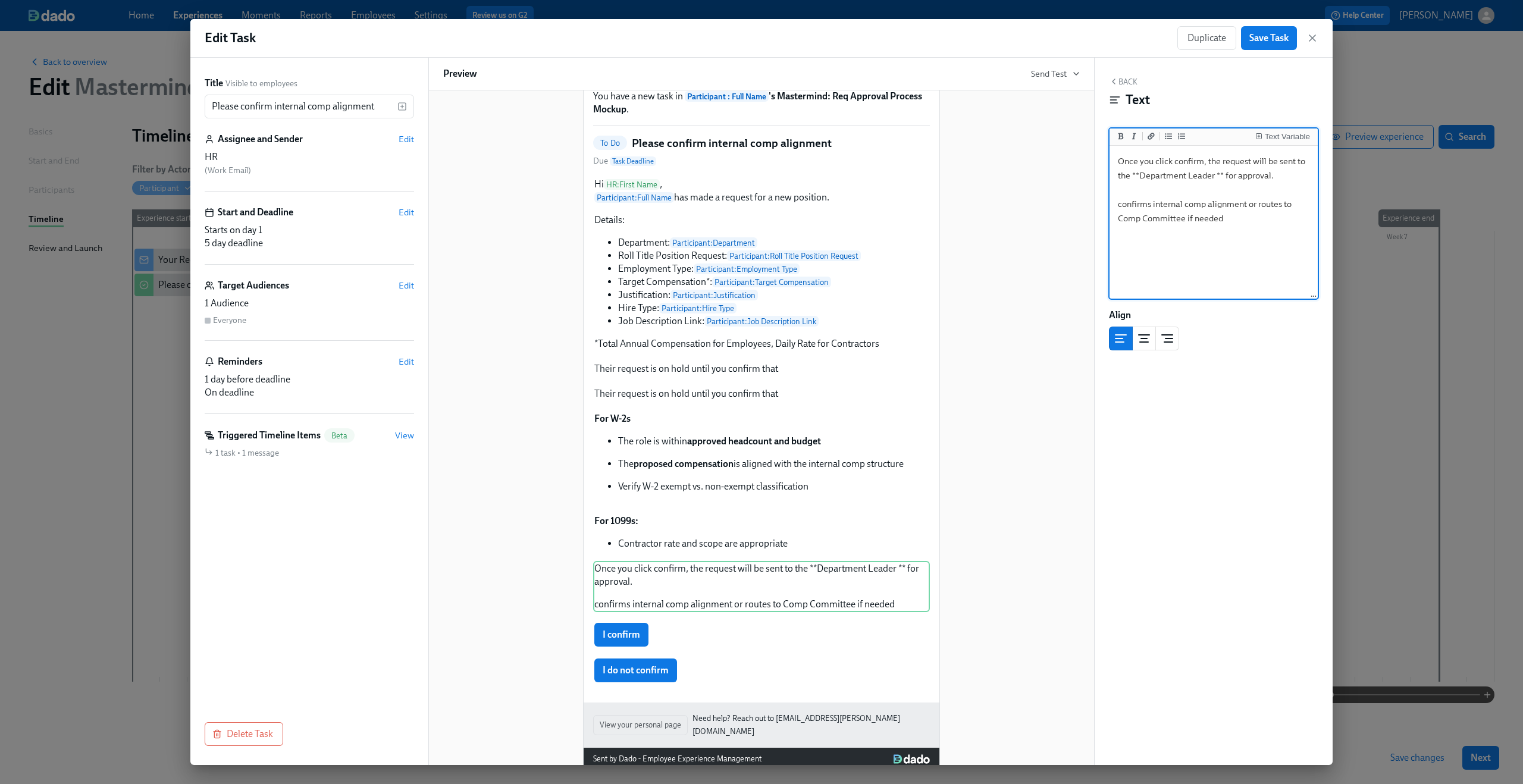
drag, startPoint x: 1132, startPoint y: 175, endPoint x: 1224, endPoint y: 172, distance: 92.0
click at [1224, 172] on textarea "Once you click confirm, the request will be sent to the **Department Leader ** …" at bounding box center [1214, 223] width 204 height 149
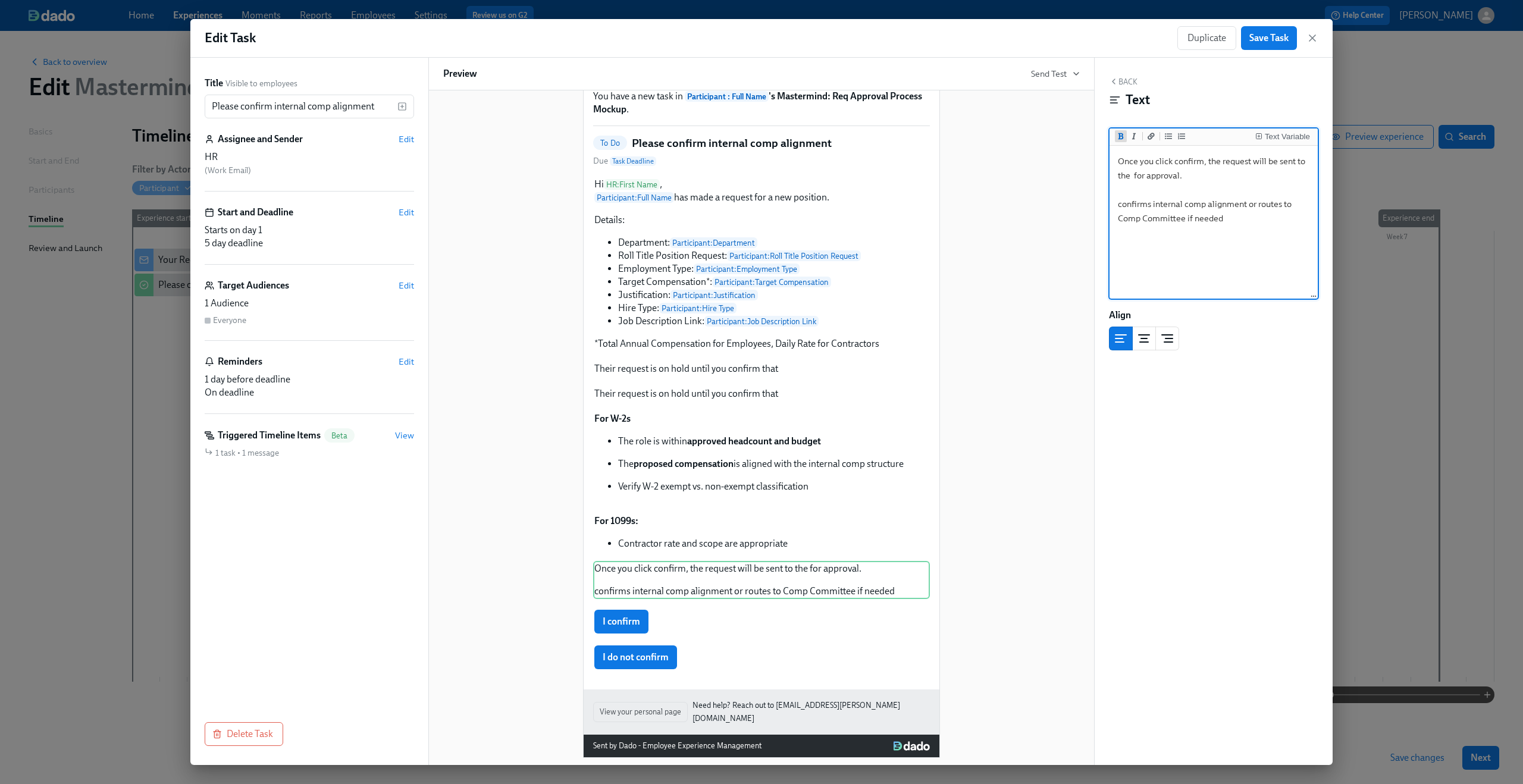
click at [1118, 141] on button "Add bold text" at bounding box center [1120, 136] width 12 height 12
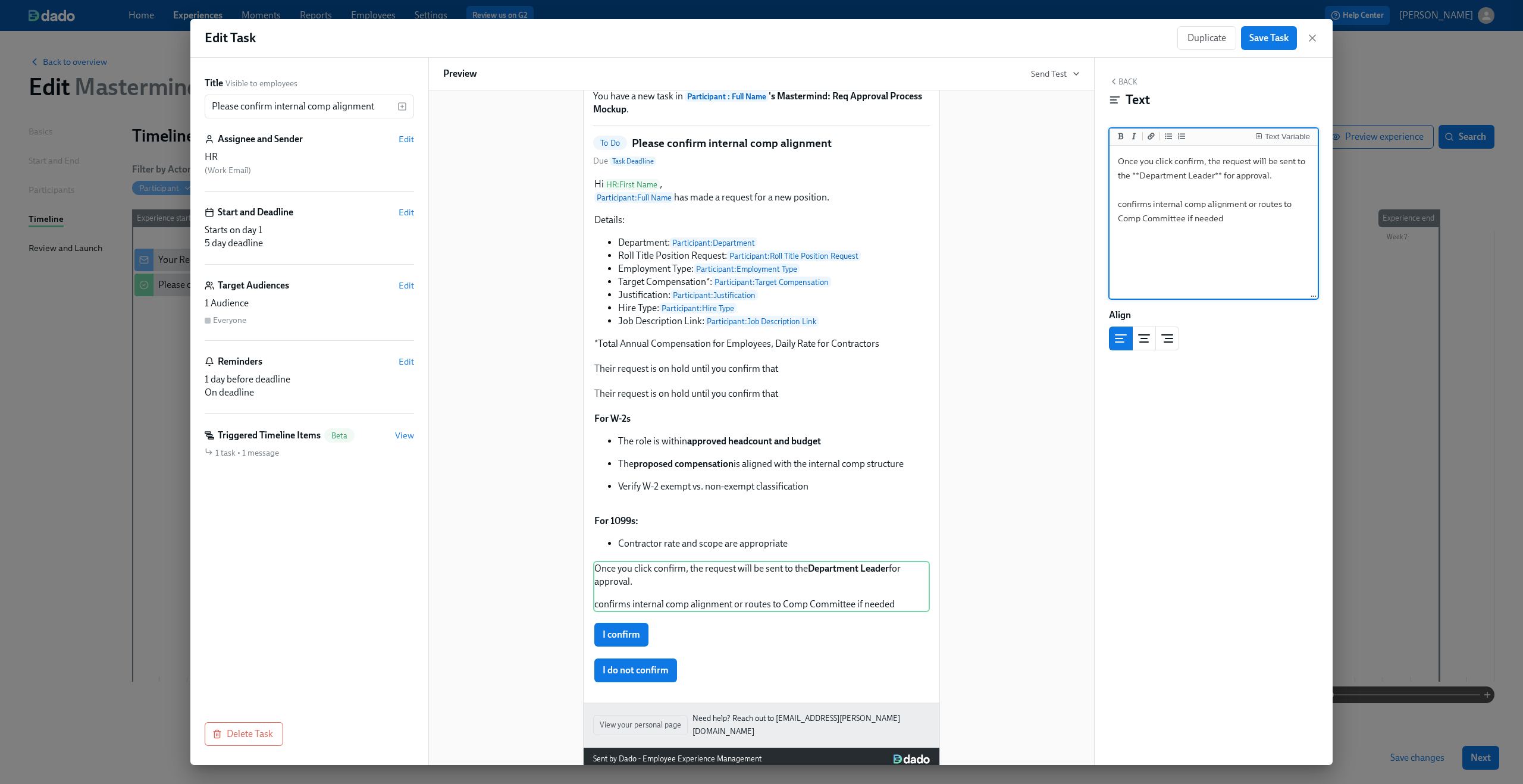
type textarea "Once you click confirm, the request will be sent to the **Department Leader** f…"
click at [989, 377] on div "Hi HR : First Name ! You have a new task in Participant : Full Name 's Mastermi…" at bounding box center [761, 394] width 636 height 753
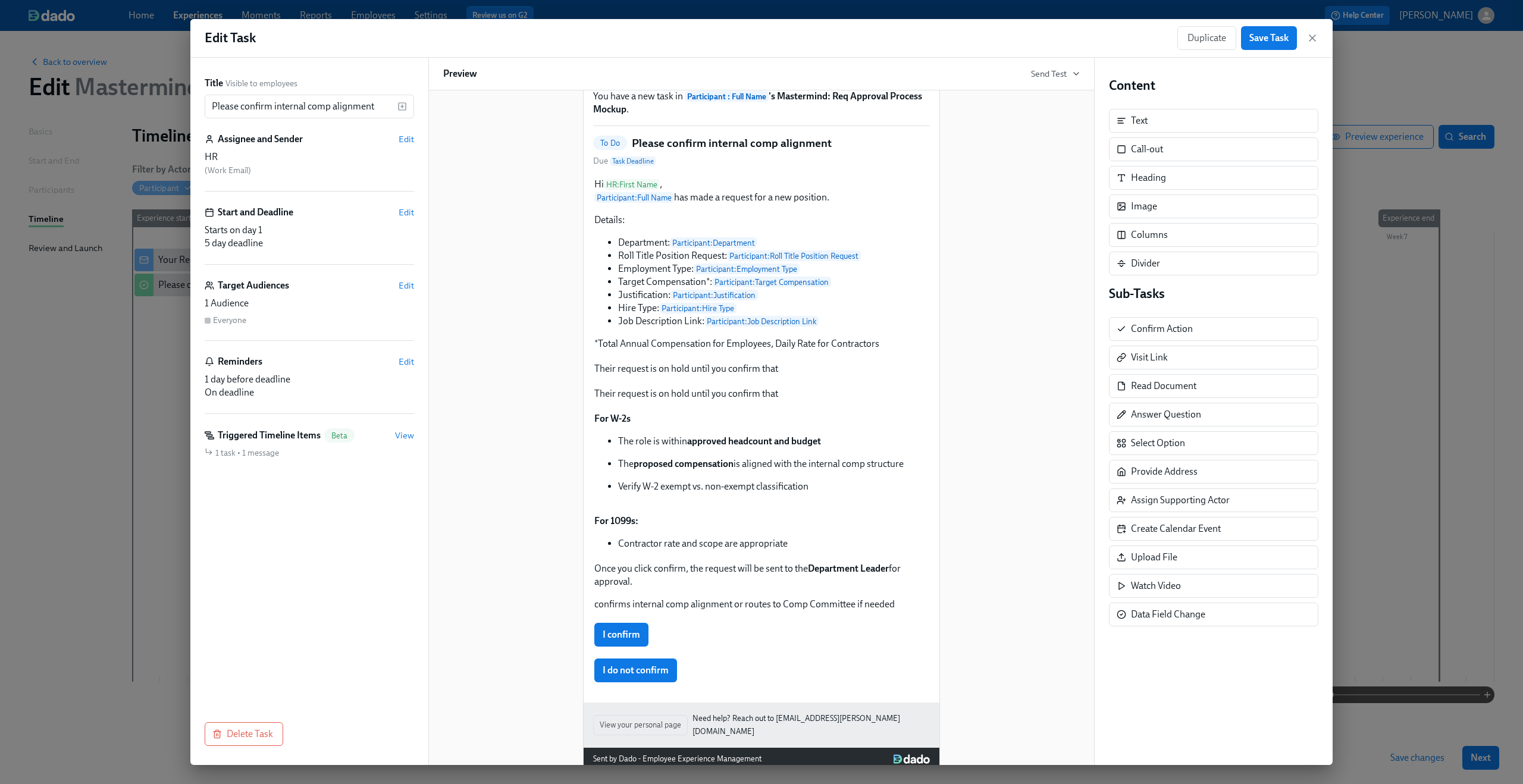
scroll to position [103, 0]
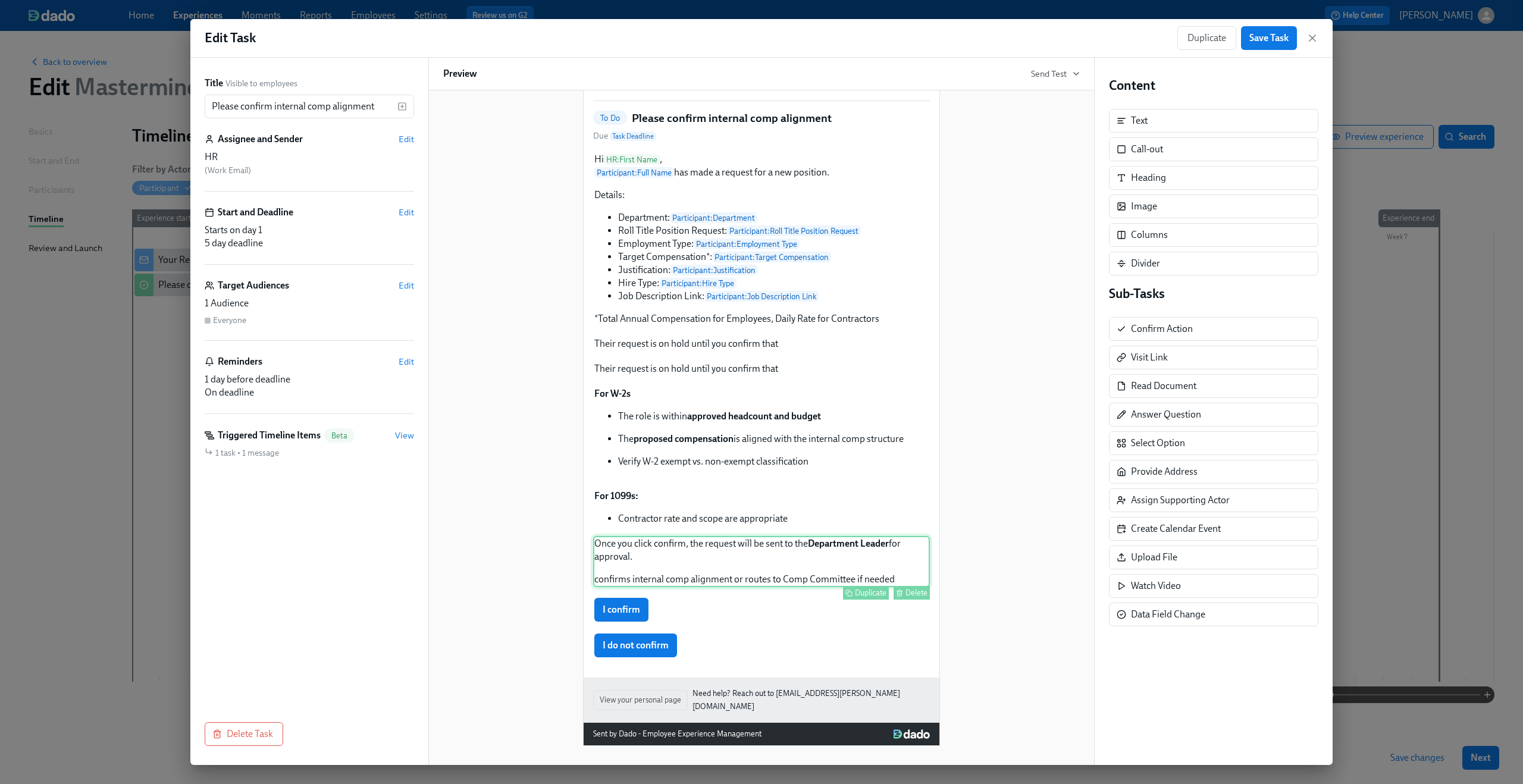
click at [723, 584] on div "Once you click confirm, the request will be sent to the Department Leader for a…" at bounding box center [762, 561] width 337 height 51
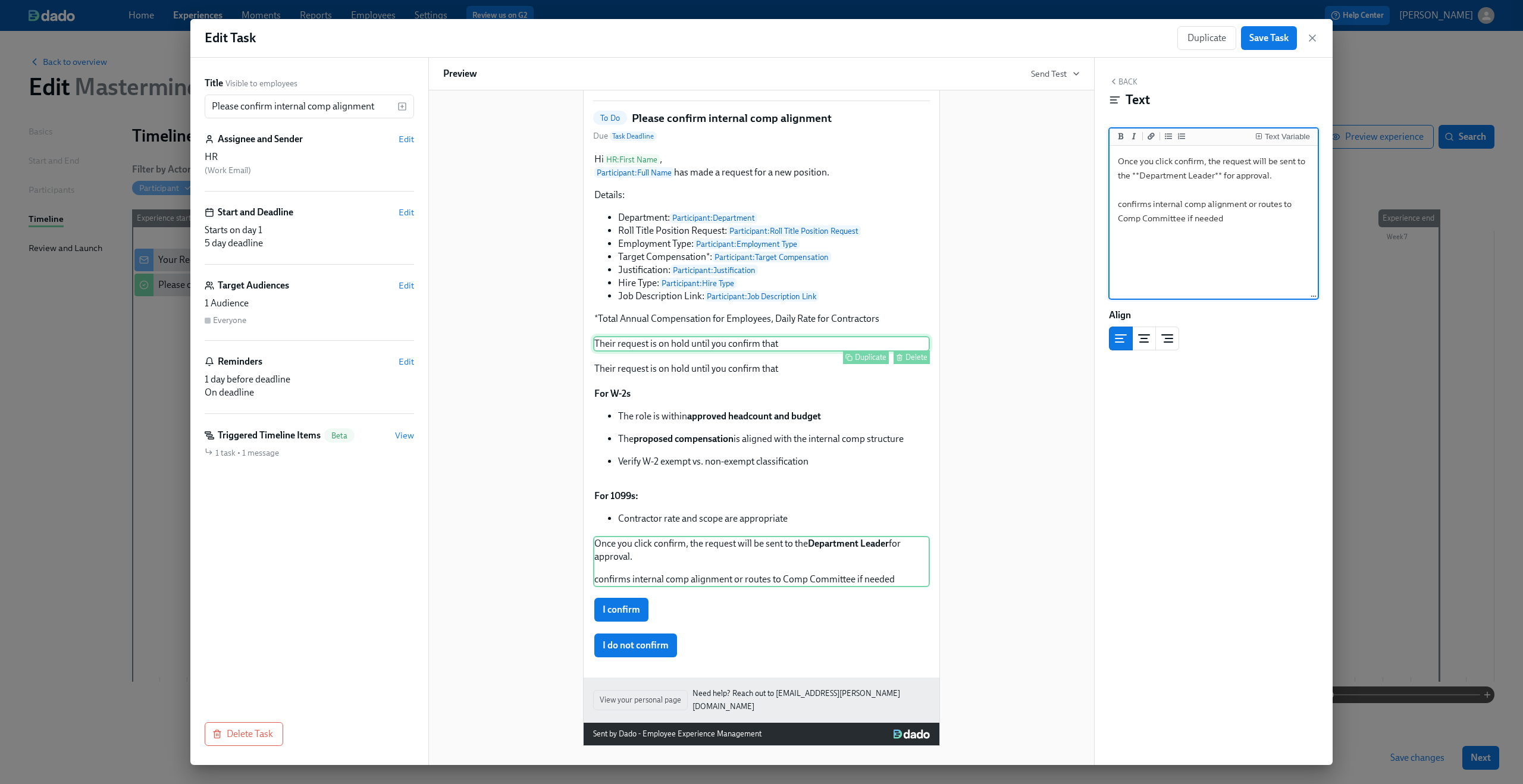
click at [720, 344] on div "Their request is on hold until you confirm that Duplicate Delete" at bounding box center [762, 344] width 337 height 16
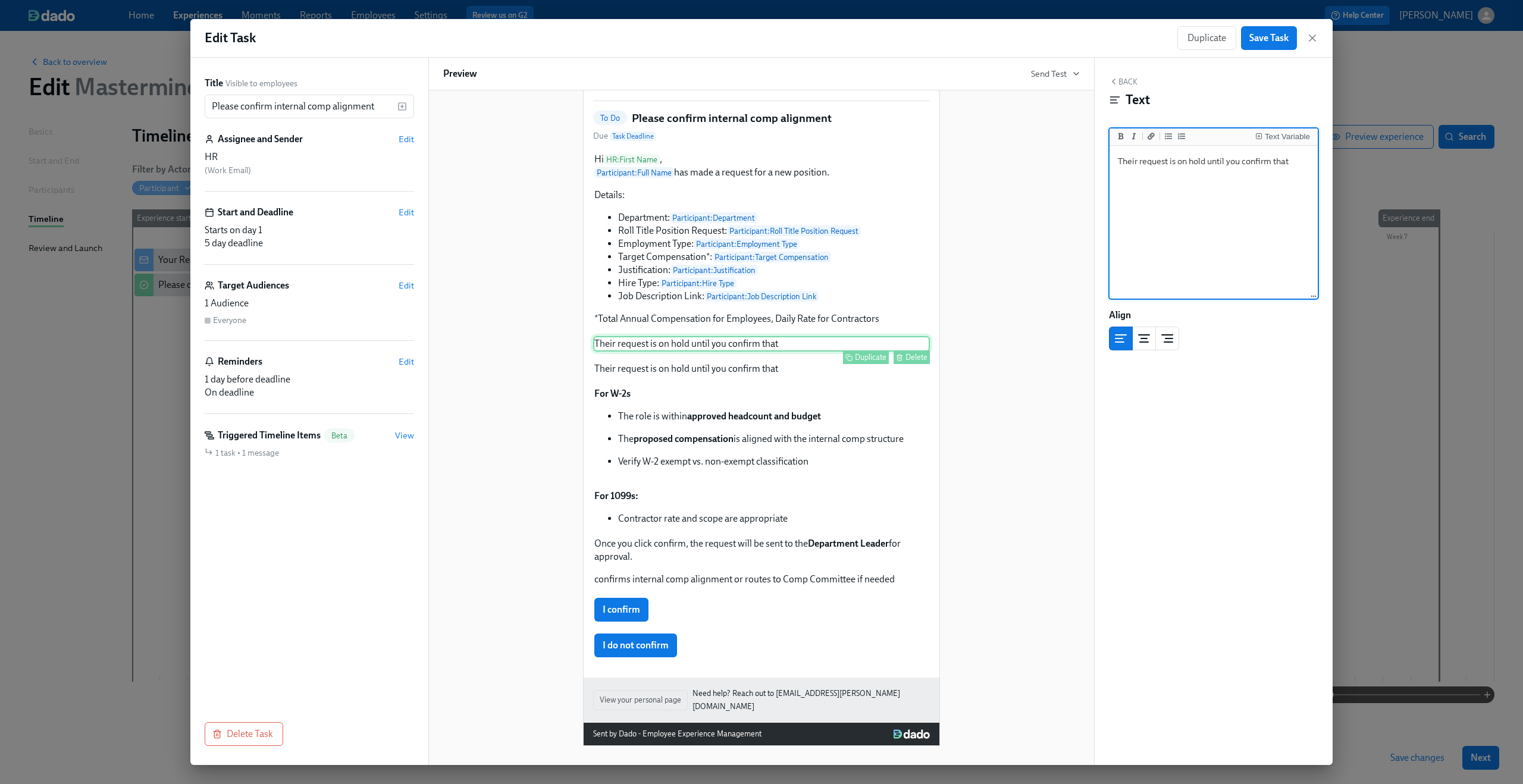
click at [911, 362] on div "Delete" at bounding box center [917, 357] width 22 height 9
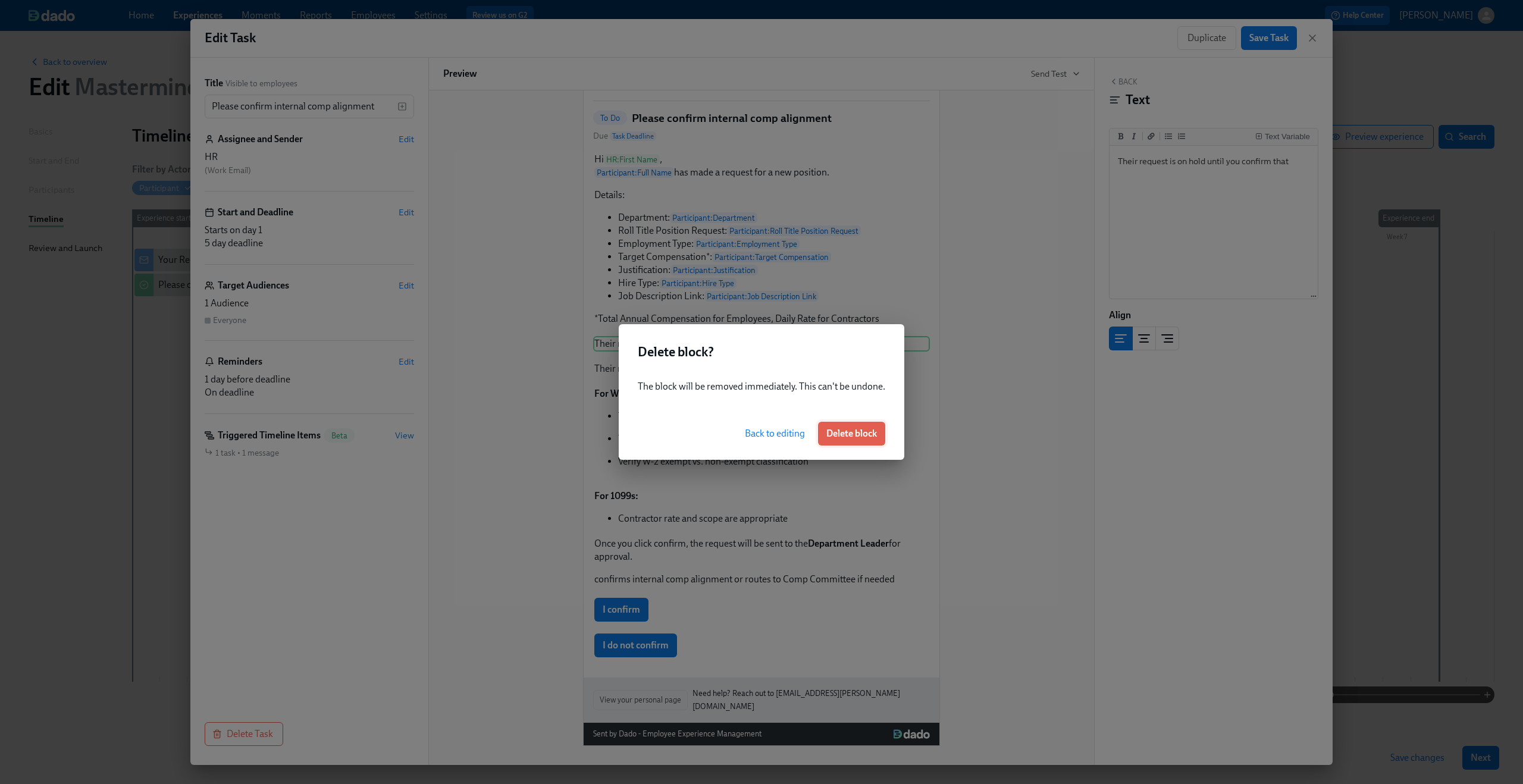
click at [868, 433] on span "Delete block" at bounding box center [852, 433] width 51 height 12
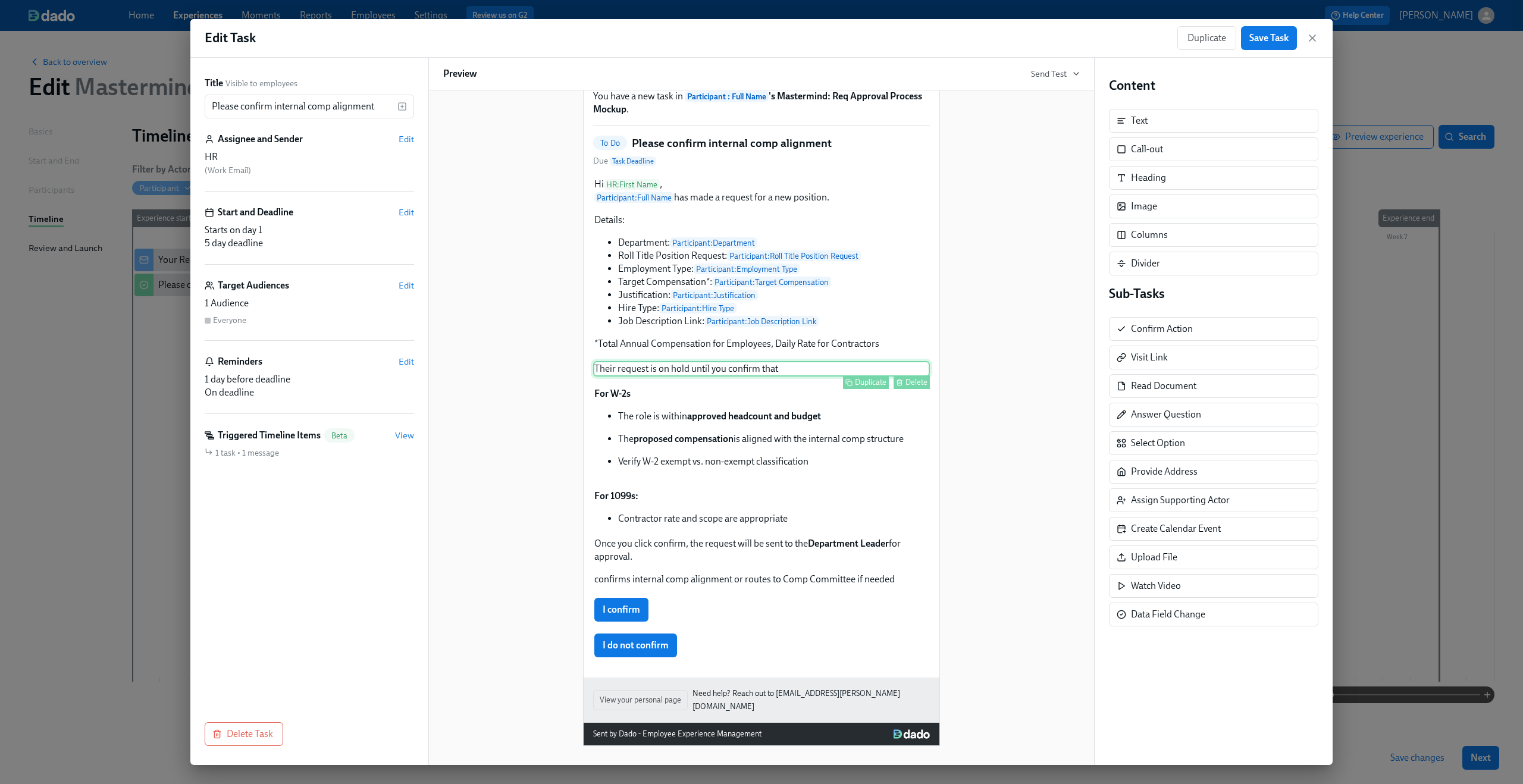
click at [718, 377] on div "Their request is on hold until you confirm that Duplicate Delete" at bounding box center [762, 368] width 337 height 16
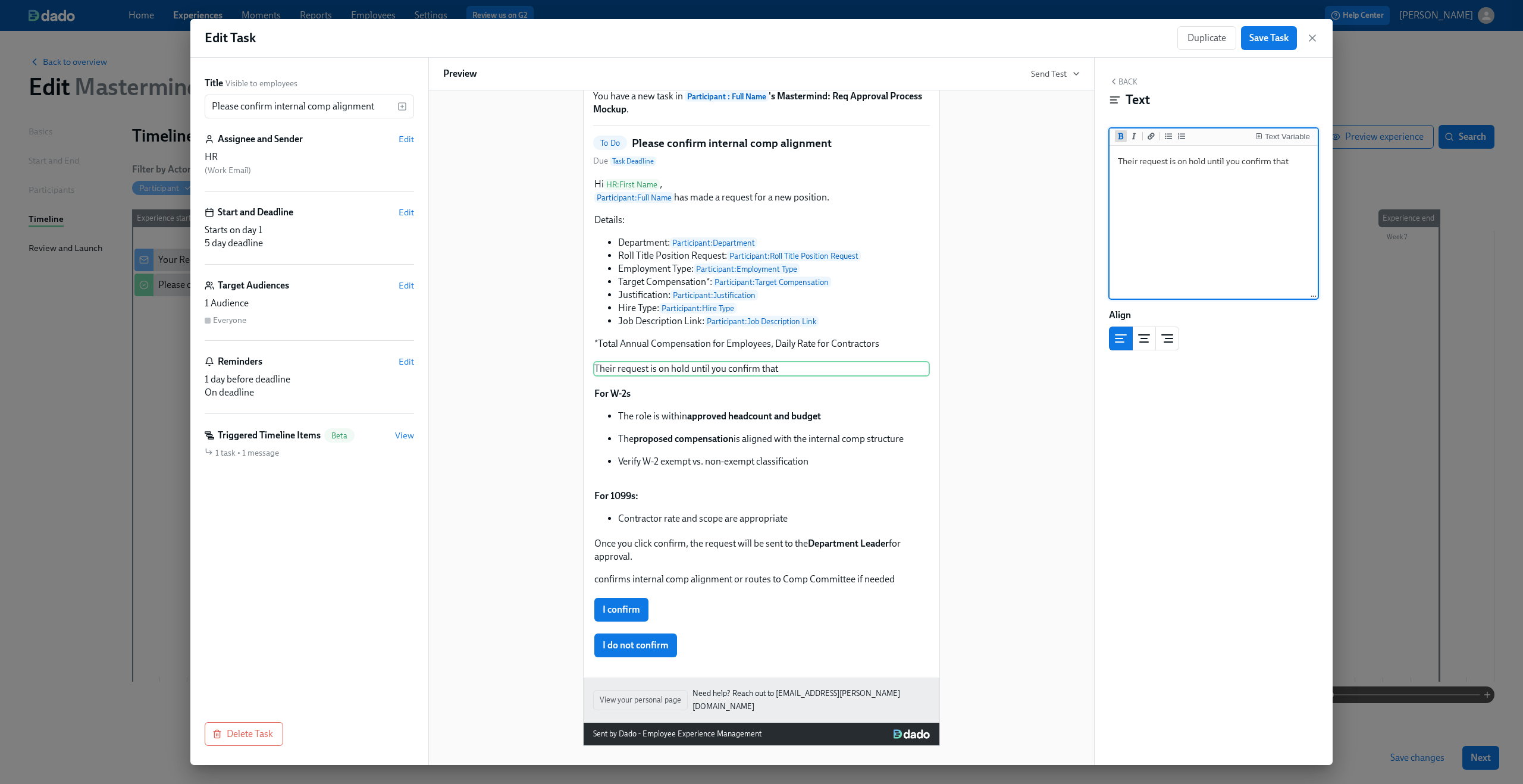
click at [1122, 135] on icon "Add bold text" at bounding box center [1121, 136] width 5 height 7
click at [1126, 137] on button "Add bold text" at bounding box center [1120, 136] width 12 height 12
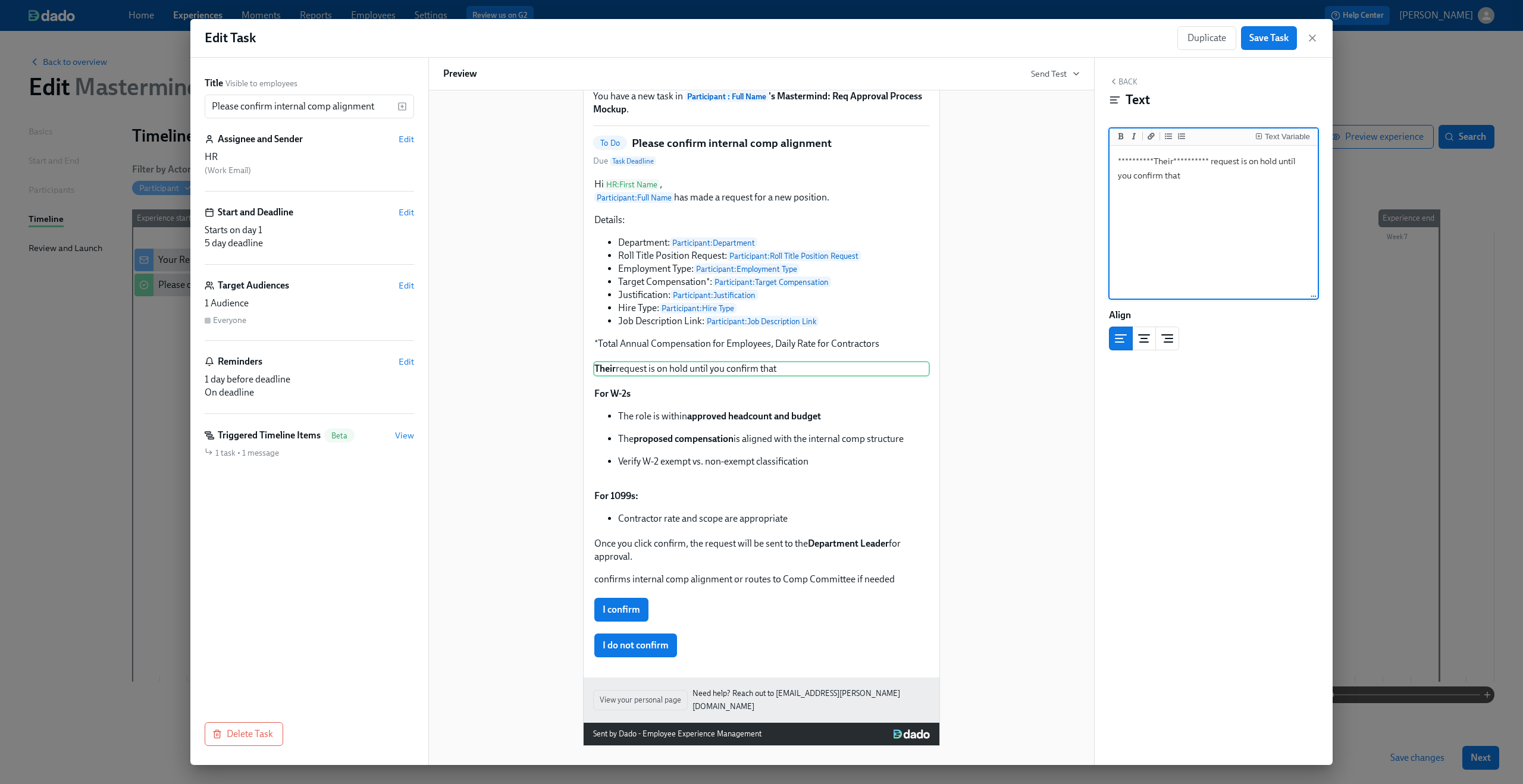
click at [1200, 174] on textarea "**********" at bounding box center [1214, 223] width 204 height 149
drag, startPoint x: 1209, startPoint y: 156, endPoint x: 1094, endPoint y: 156, distance: 115.0
click at [1094, 156] on div "**********" at bounding box center [1213, 411] width 238 height 707
click at [1142, 159] on textarea "Their request is on hold until you confirm that" at bounding box center [1214, 223] width 204 height 149
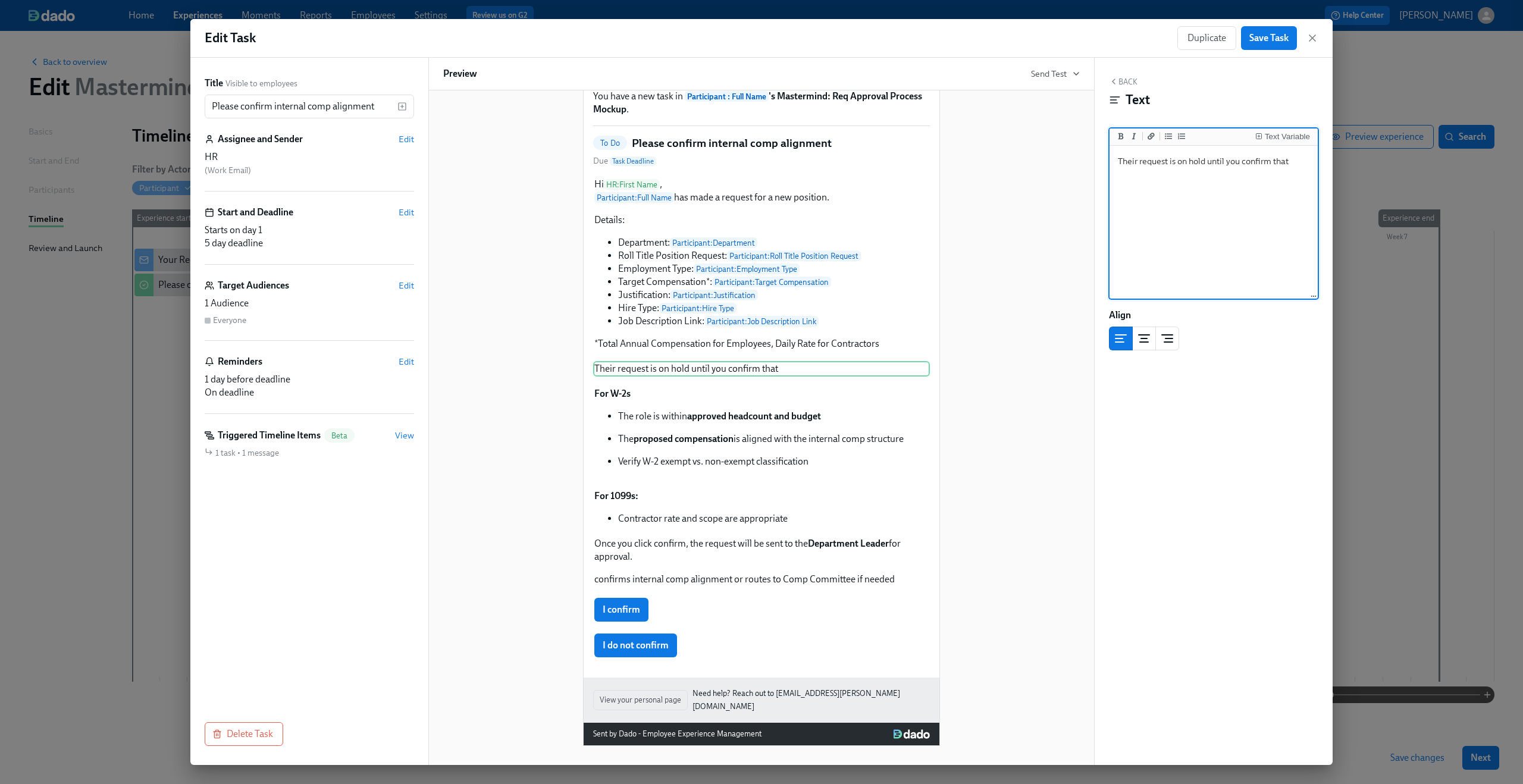
click at [1142, 159] on textarea "Their request is on hold until you confirm that" at bounding box center [1214, 223] width 204 height 149
click at [1120, 134] on icon "Add bold text" at bounding box center [1121, 136] width 5 height 7
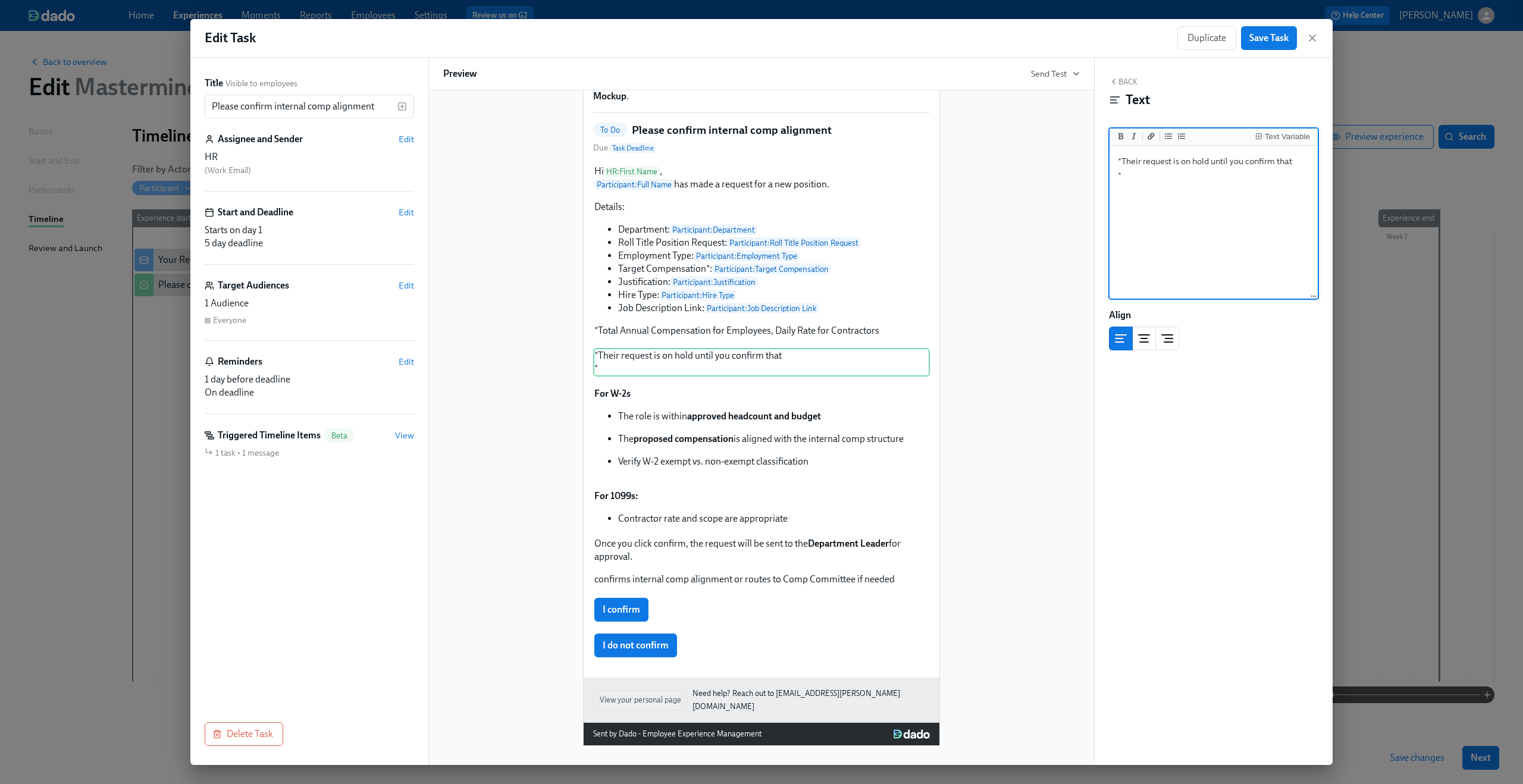
click at [1116, 176] on textarea "*Their request is on hold until you confirm that *" at bounding box center [1214, 223] width 204 height 149
type textarea "*Their request is on hold until you confirm that*"
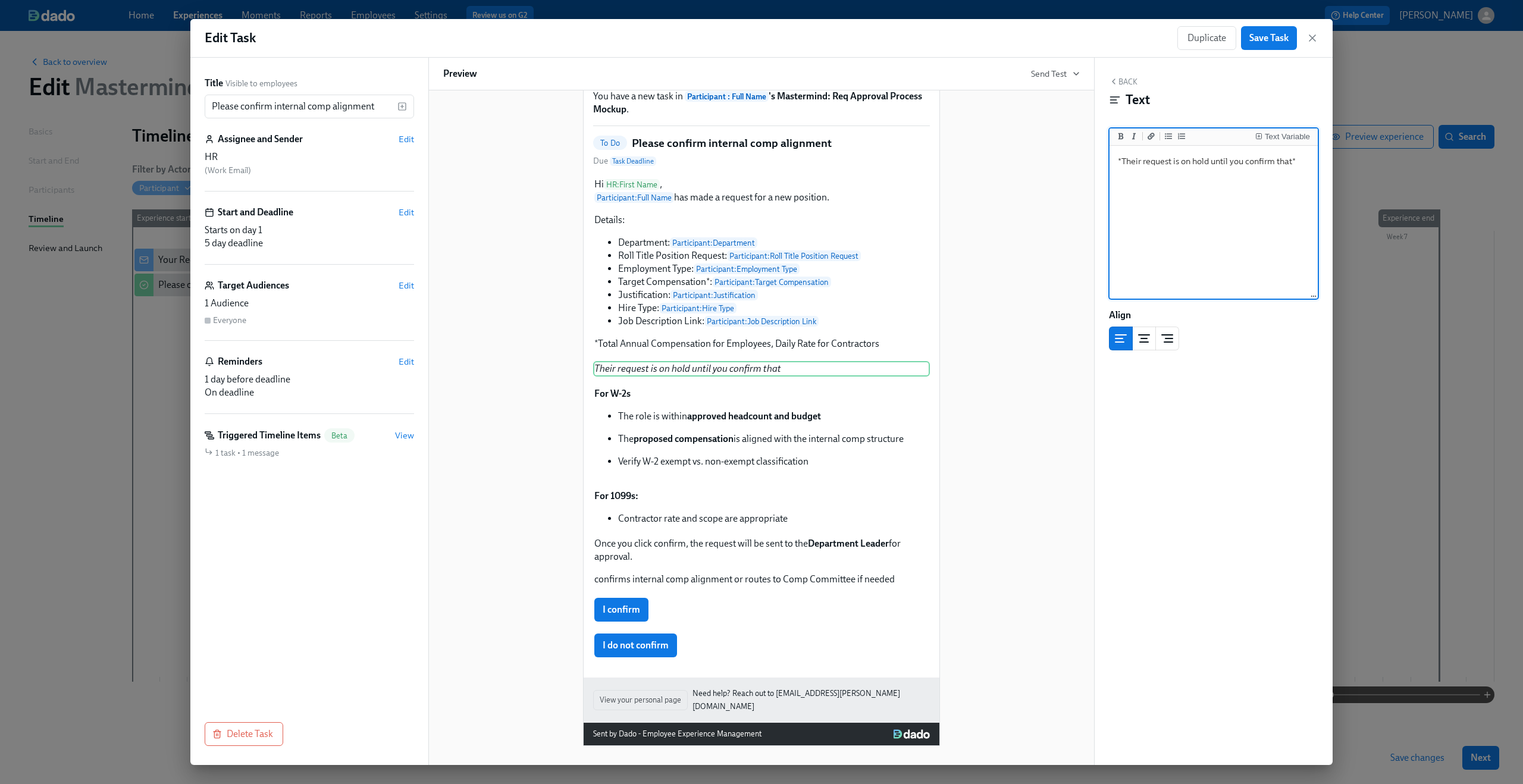
scroll to position [77, 0]
click at [1172, 162] on textarea "*Their request is on hold until you confirm that*" at bounding box center [1214, 223] width 204 height 149
click at [1120, 140] on icon "Add bold text" at bounding box center [1121, 136] width 7 height 7
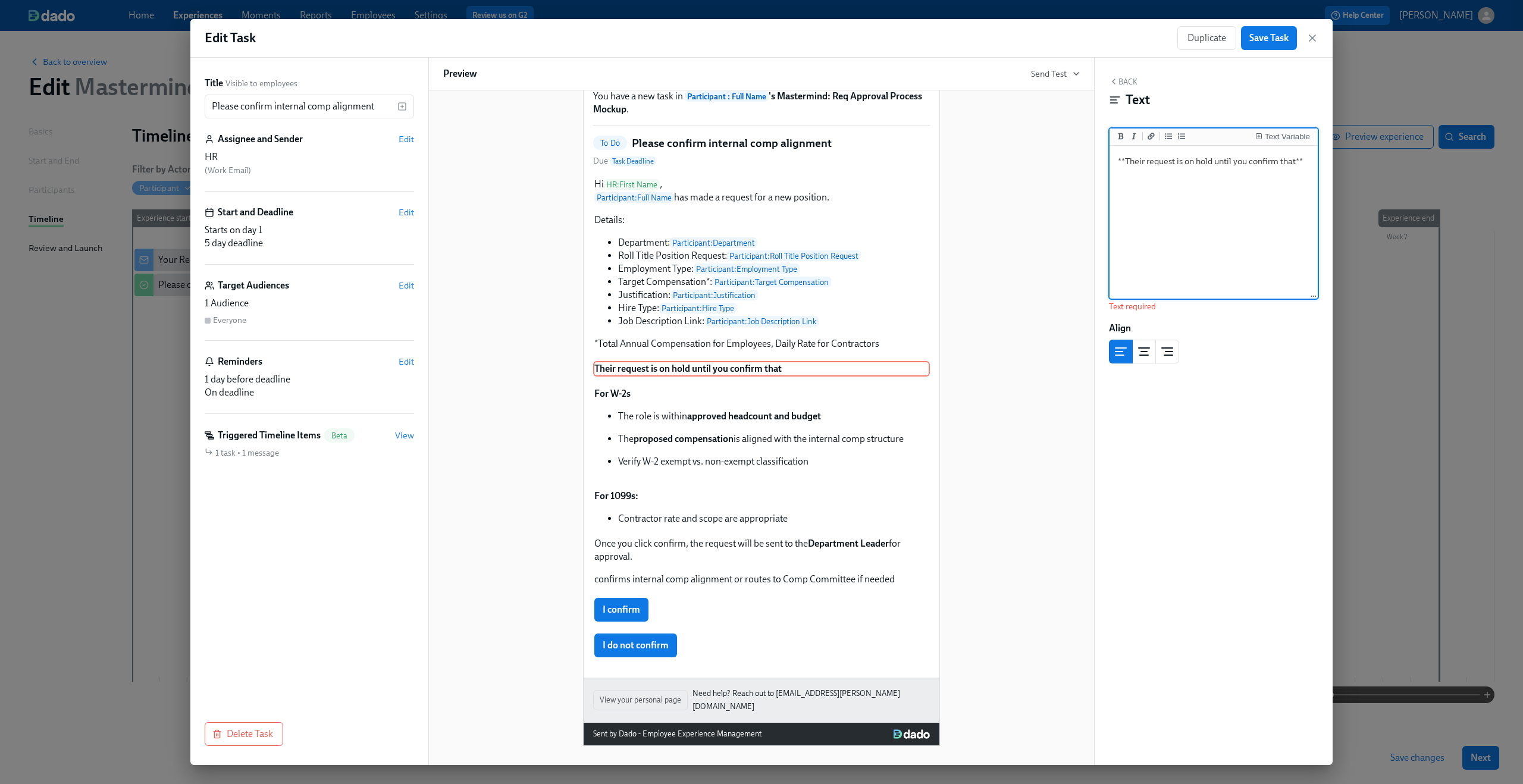
click at [1127, 159] on textarea "**Their request is on hold until you confirm that**" at bounding box center [1214, 223] width 204 height 149
drag, startPoint x: 1228, startPoint y: 162, endPoint x: 1287, endPoint y: 161, distance: 59.0
click at [1287, 161] on textarea "**Please review their request is on hold until you confirm that**" at bounding box center [1214, 223] width 204 height 149
drag, startPoint x: 1181, startPoint y: 162, endPoint x: 1124, endPoint y: 162, distance: 57.0
click at [1124, 162] on textarea "**Please review their request is on hold until you confirm that**" at bounding box center [1214, 223] width 204 height 149
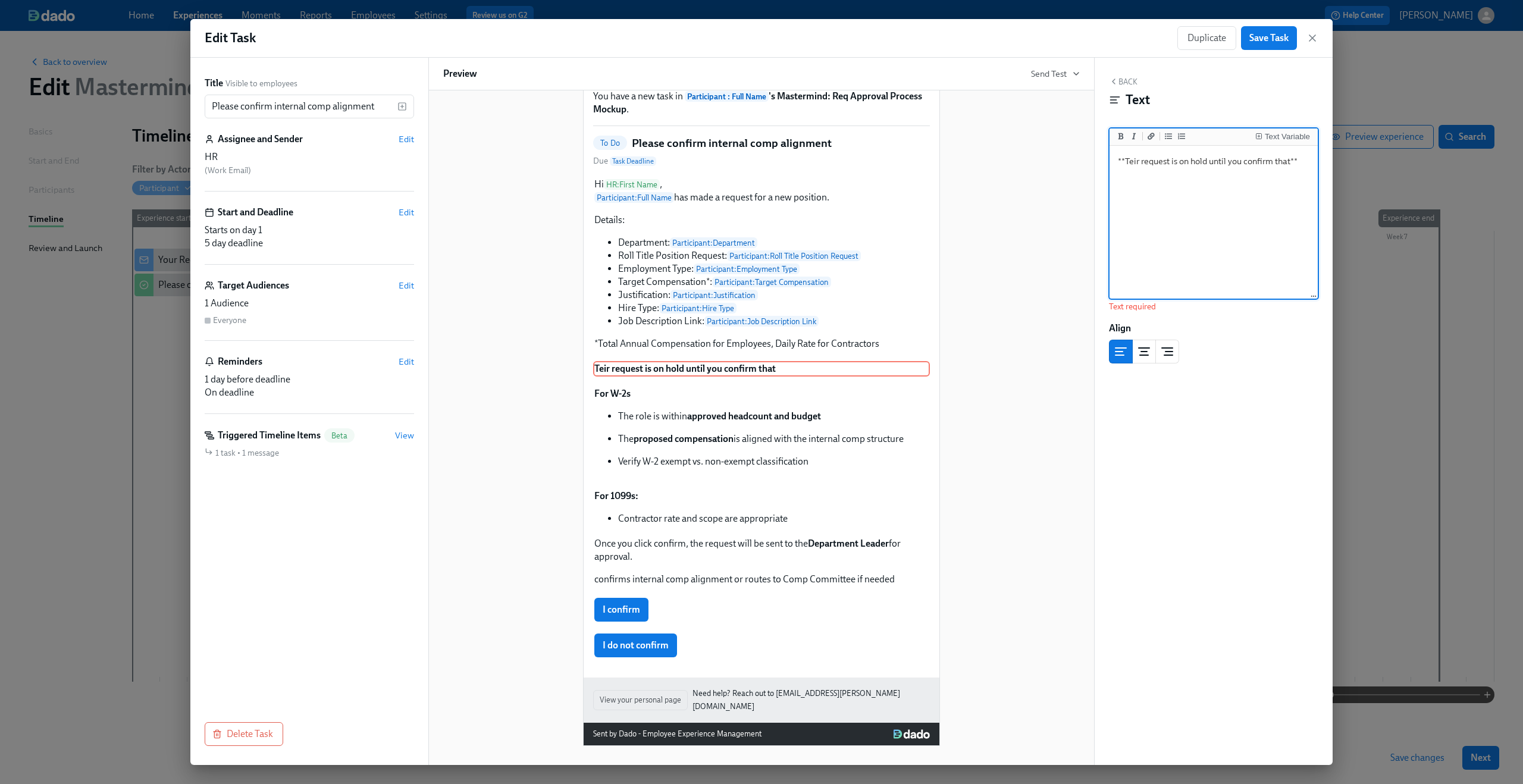
click at [1247, 163] on textarea "**Teir request is on hold until you confirm that**" at bounding box center [1214, 223] width 204 height 149
drag, startPoint x: 1230, startPoint y: 165, endPoint x: 1287, endPoint y: 163, distance: 57.0
click at [1287, 163] on textarea "**Teir request is on hold until you confirm that**" at bounding box center [1214, 223] width 204 height 149
drag, startPoint x: 1291, startPoint y: 163, endPoint x: 1230, endPoint y: 163, distance: 61.0
click at [1230, 163] on textarea "**Teir request is on hold until you confirm that**" at bounding box center [1214, 223] width 204 height 149
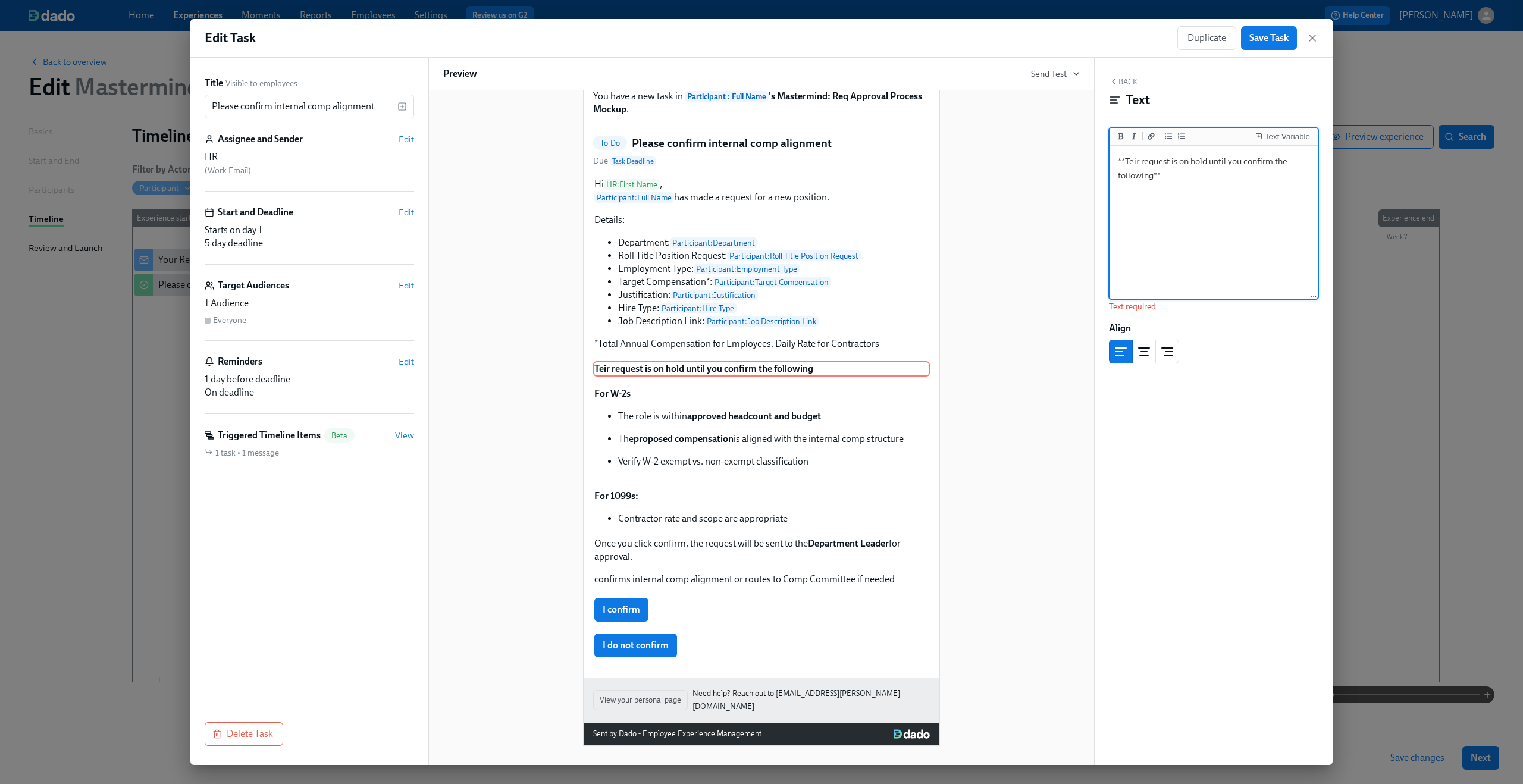
click at [1189, 176] on textarea "**Teir request is on hold until you confirm the following**" at bounding box center [1214, 223] width 204 height 149
type textarea "**Please review their request. It is on hold until you confirm the following**:"
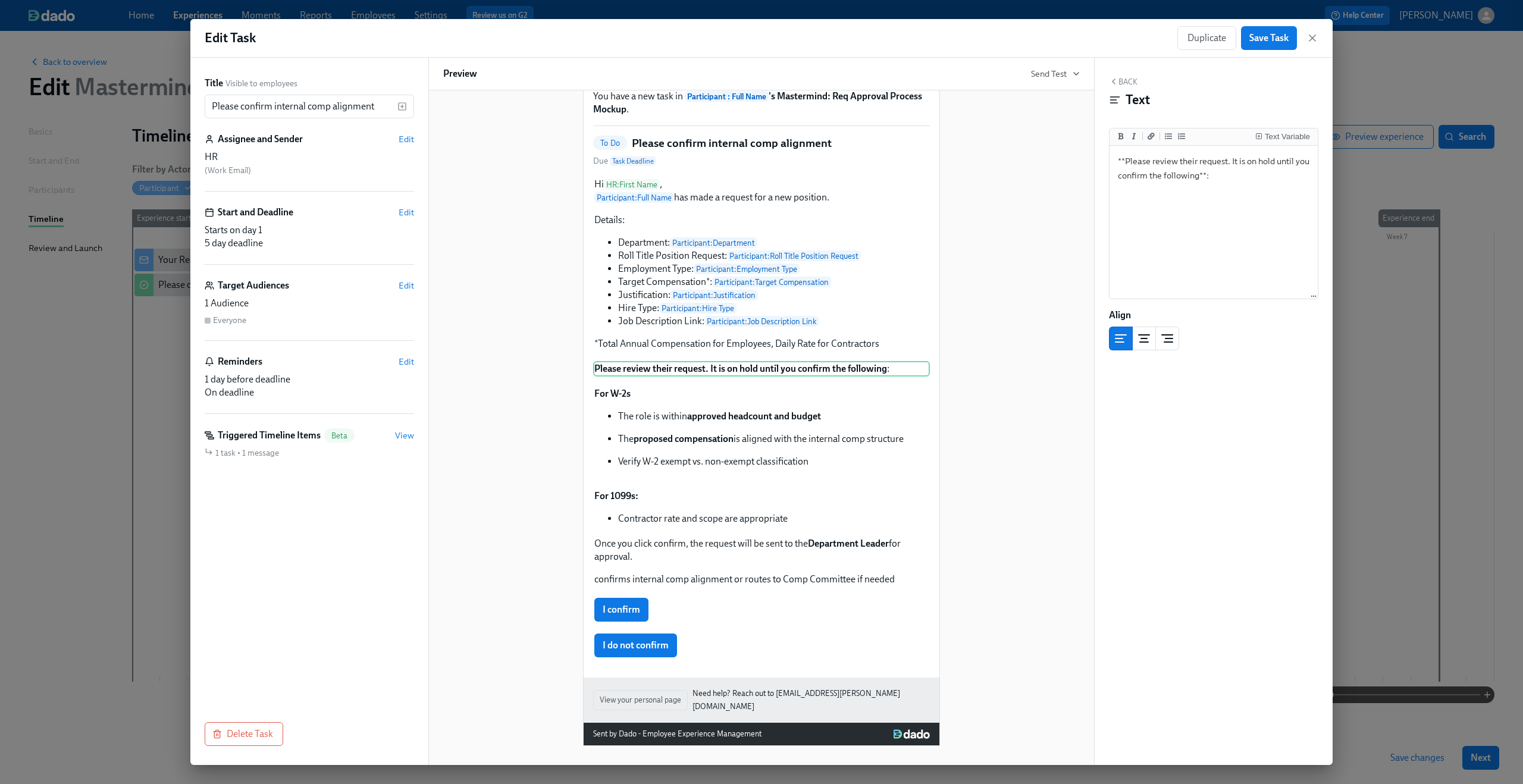
click at [984, 437] on div "Hi HR : First Name ! You have a new task in Participant : Full Name 's Mastermi…" at bounding box center [761, 381] width 636 height 728
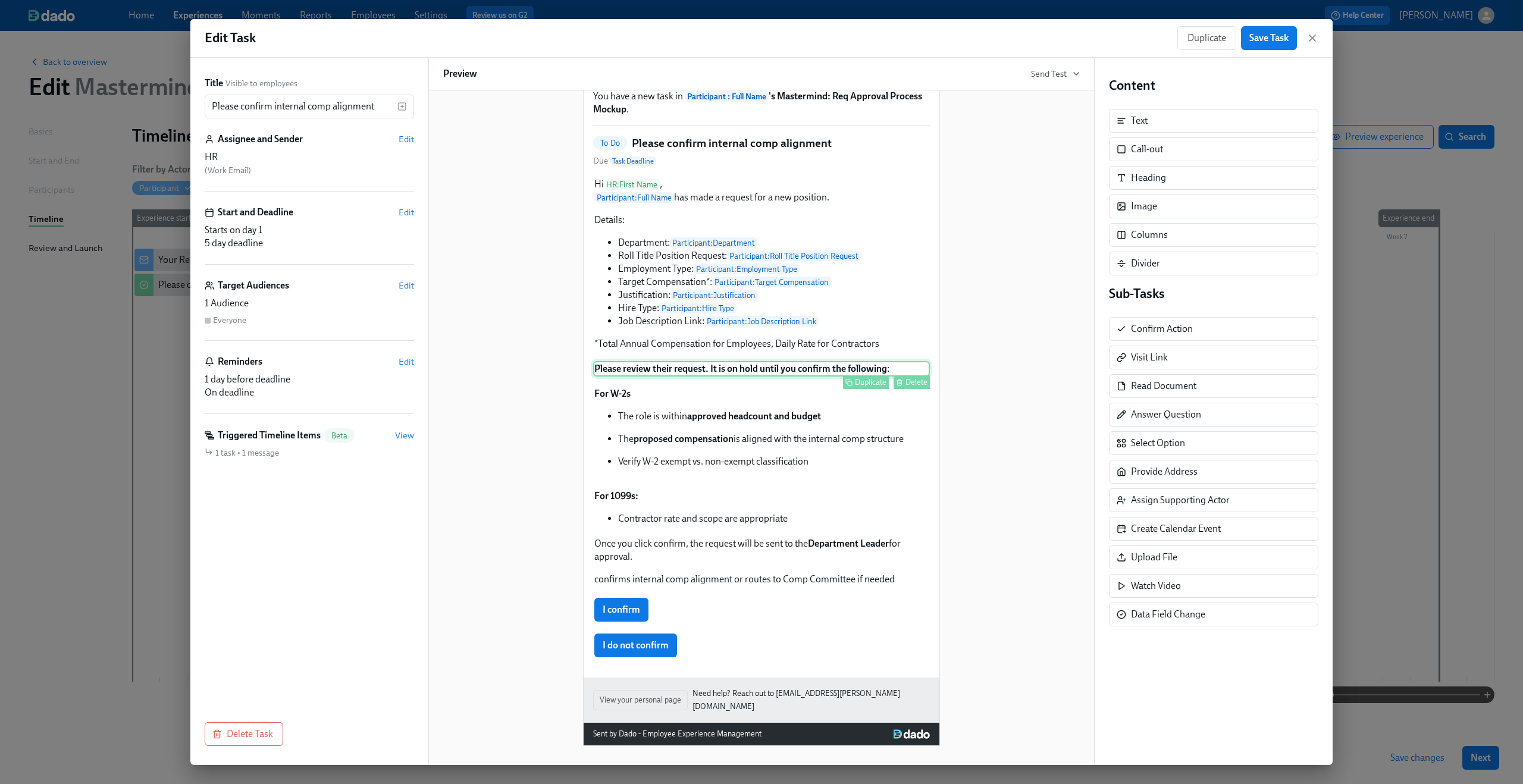
click at [805, 377] on div "Please review their request. It is on hold until you confirm the following : Du…" at bounding box center [762, 368] width 337 height 16
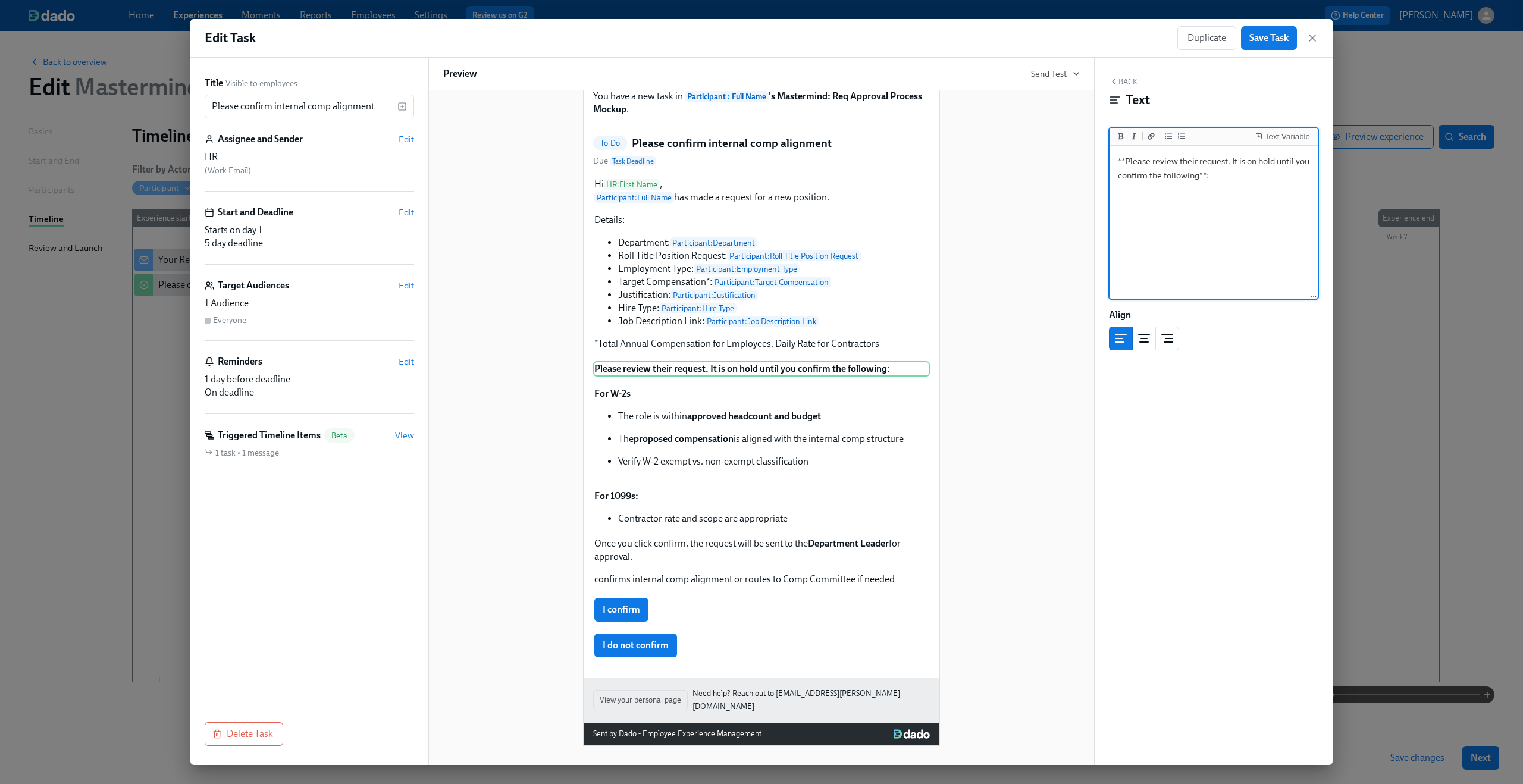
click at [1228, 171] on textarea "**Please review their request. It is on hold until you confirm the following**:" at bounding box center [1214, 223] width 204 height 149
click at [762, 569] on div "Once you click confirm, the request will be sent to the Department Leader for a…" at bounding box center [762, 561] width 337 height 51
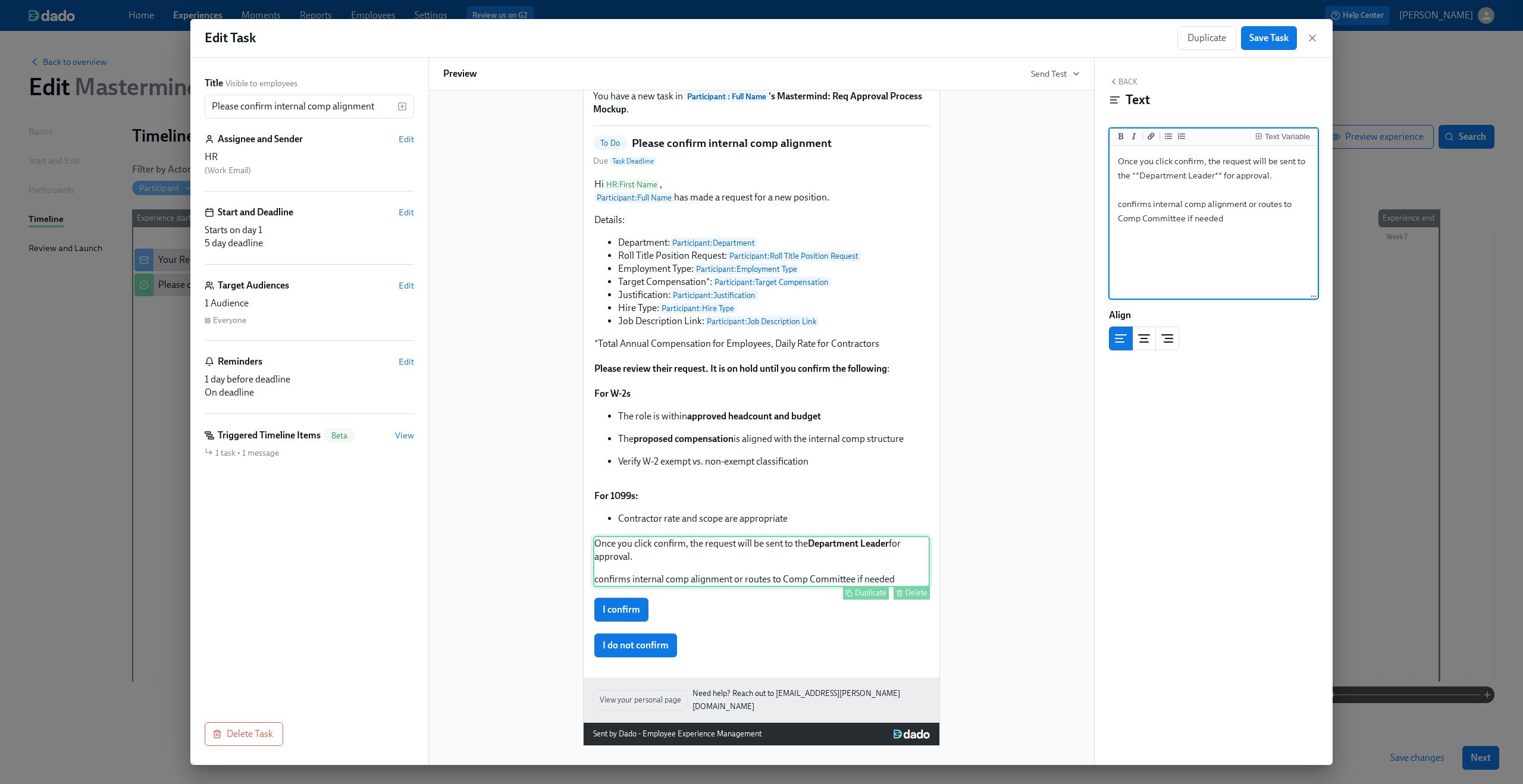
click at [753, 595] on div "Duplicate Delete" at bounding box center [762, 593] width 334 height 14
drag, startPoint x: 1228, startPoint y: 218, endPoint x: 1124, endPoint y: 195, distance: 106.5
click at [1124, 195] on textarea "Once you click confirm, the request will be sent to the **Department Leader** f…" at bounding box center [1214, 223] width 204 height 149
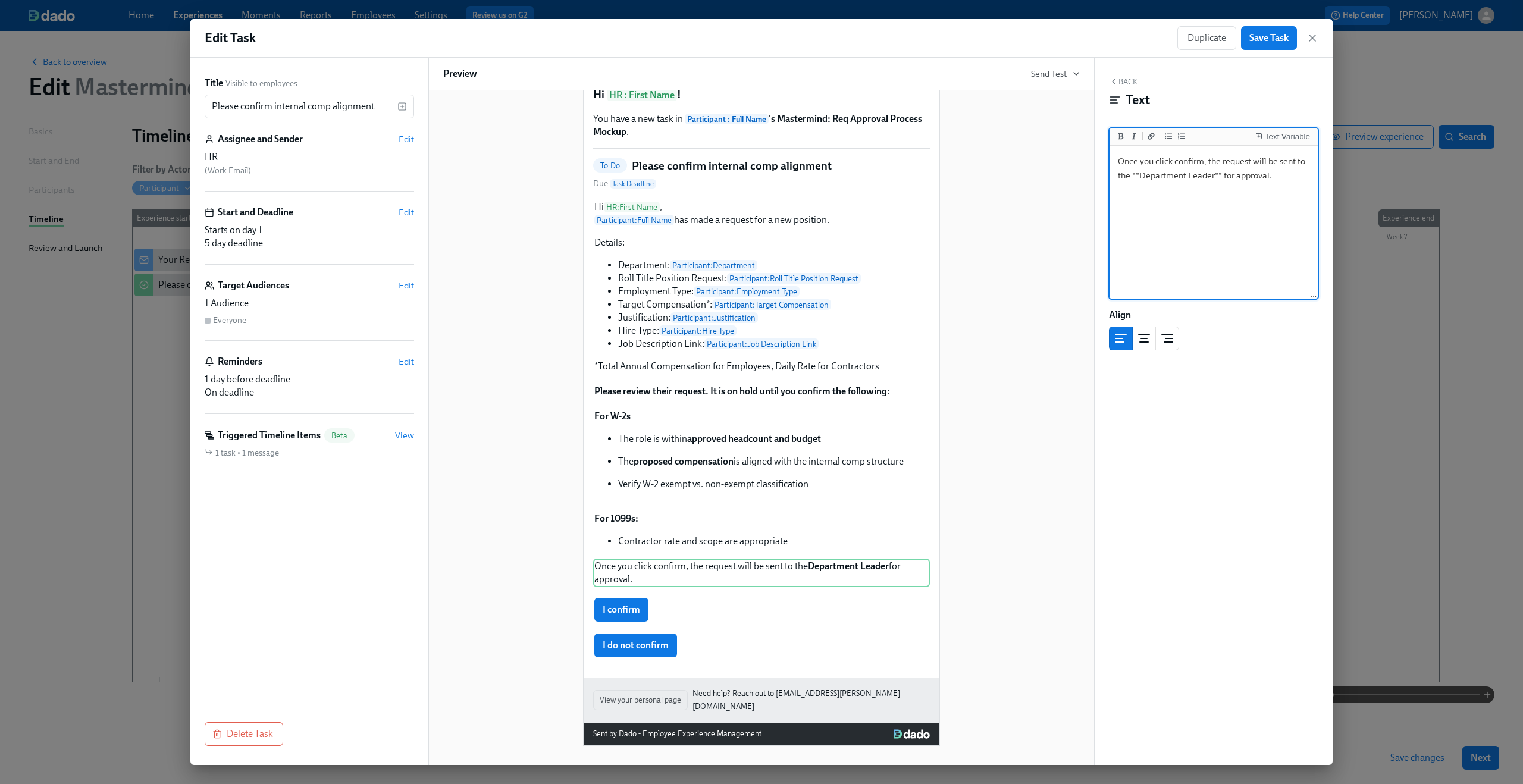
scroll to position [55, 0]
type textarea "Once you click confirm, the request will be sent to the **Department Leader** f…"
click at [723, 370] on div "Hi HR : First Name , Participant : Full Name has made a request for a new posit…" at bounding box center [762, 287] width 337 height 175
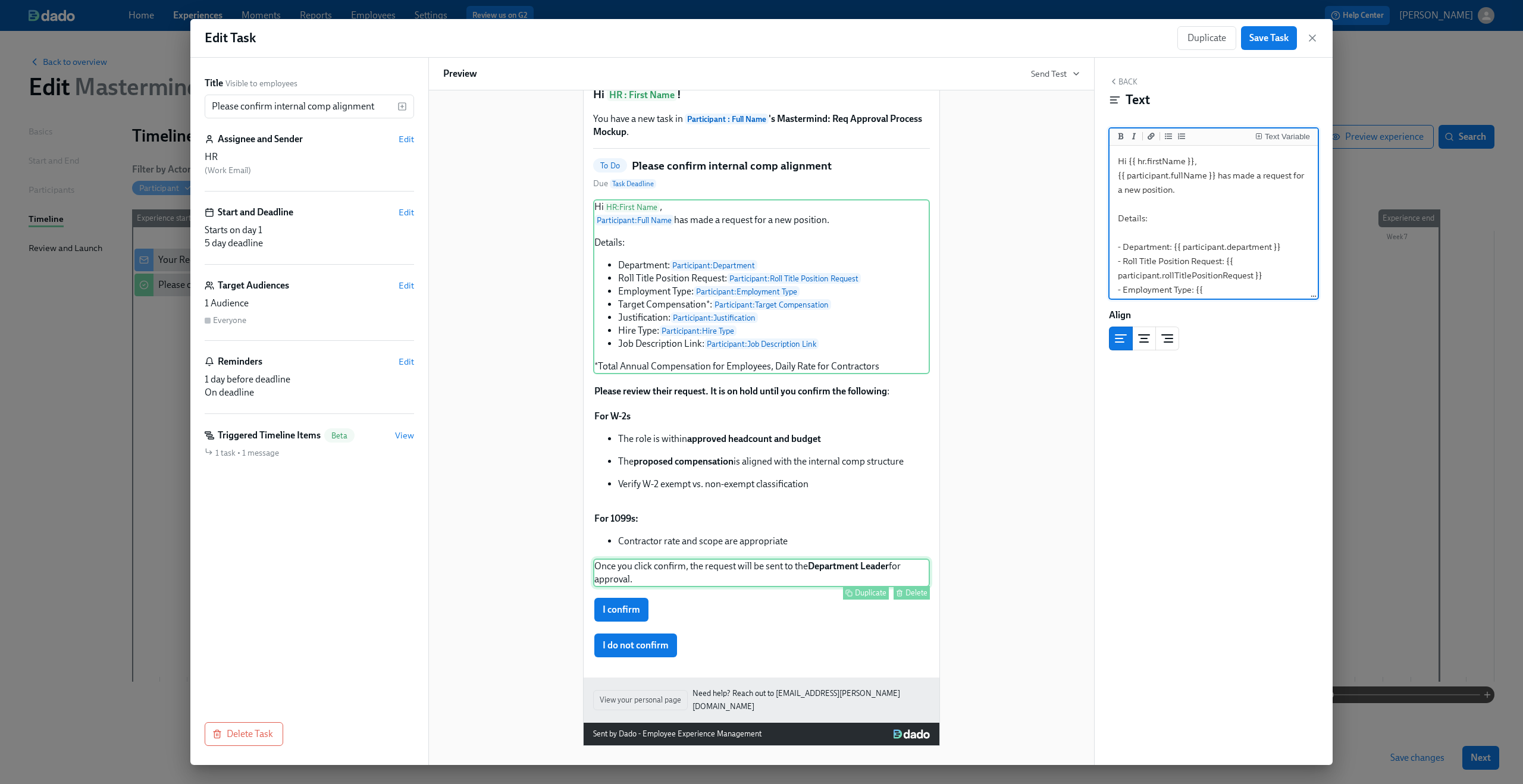
click at [694, 585] on div "Once you click confirm, the request will be sent to the Department Leader for a…" at bounding box center [762, 573] width 337 height 29
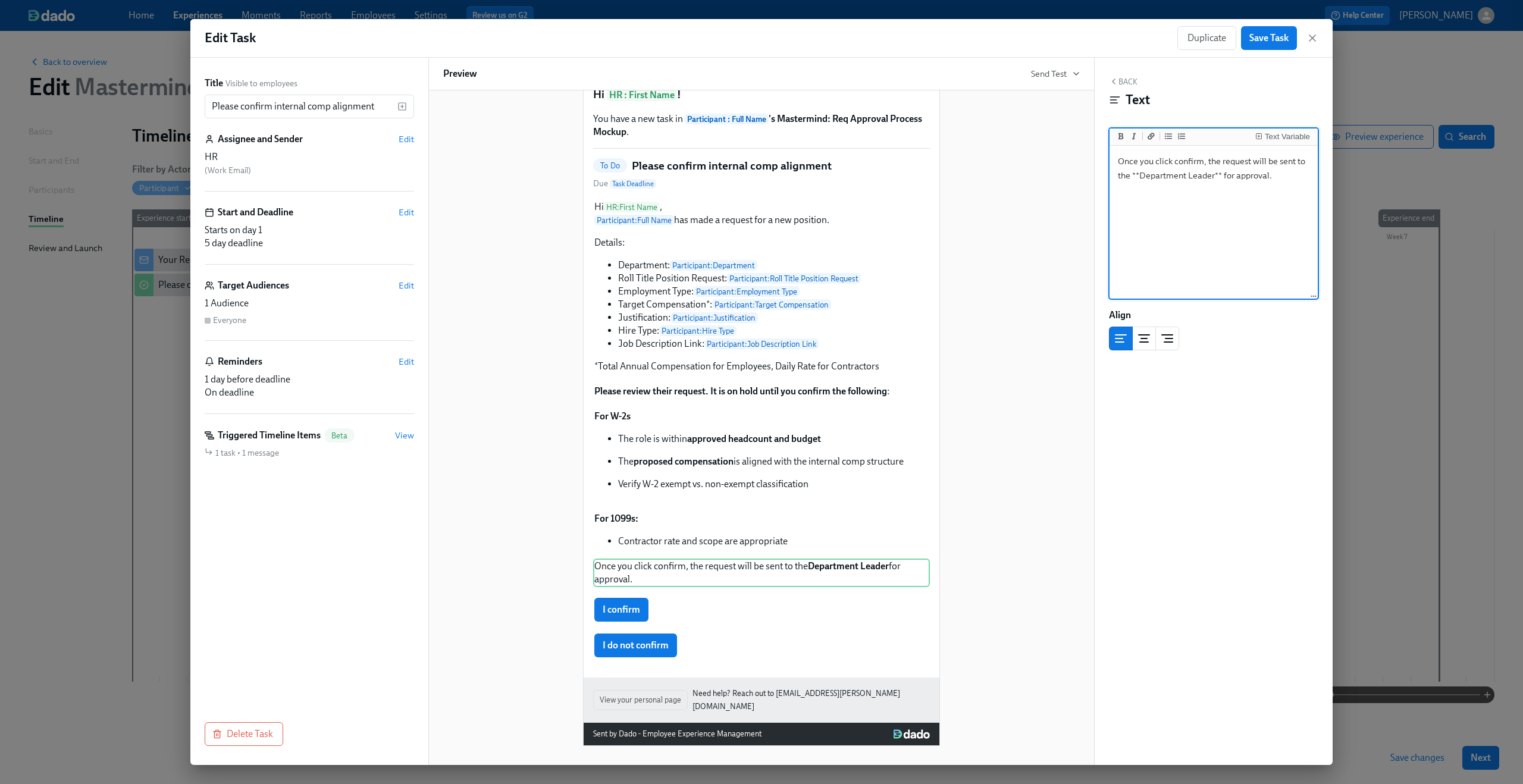
click at [1289, 181] on textarea "Once you click confirm, the request will be sent to the **Department Leader** f…" at bounding box center [1214, 223] width 204 height 149
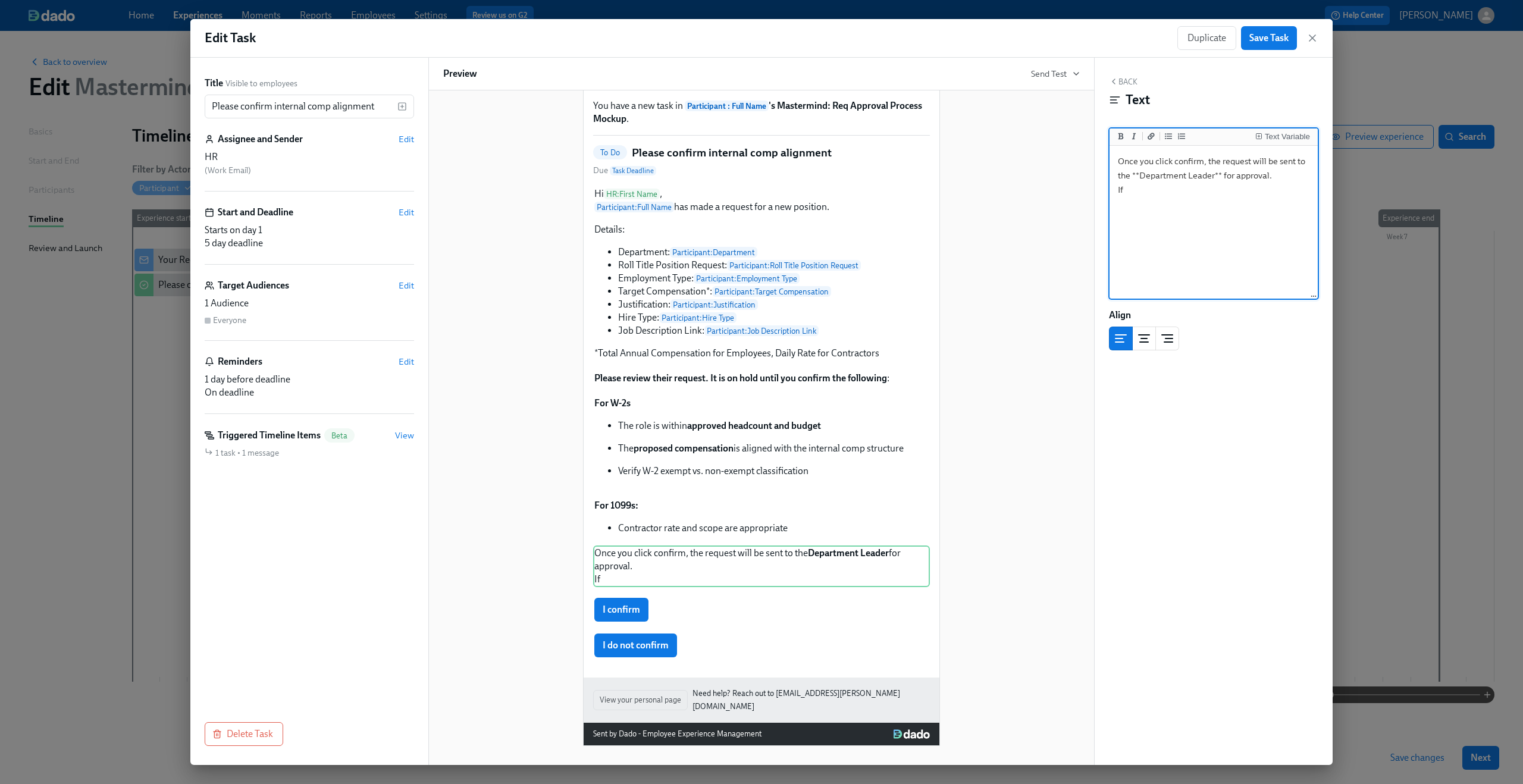
scroll to position [81, 0]
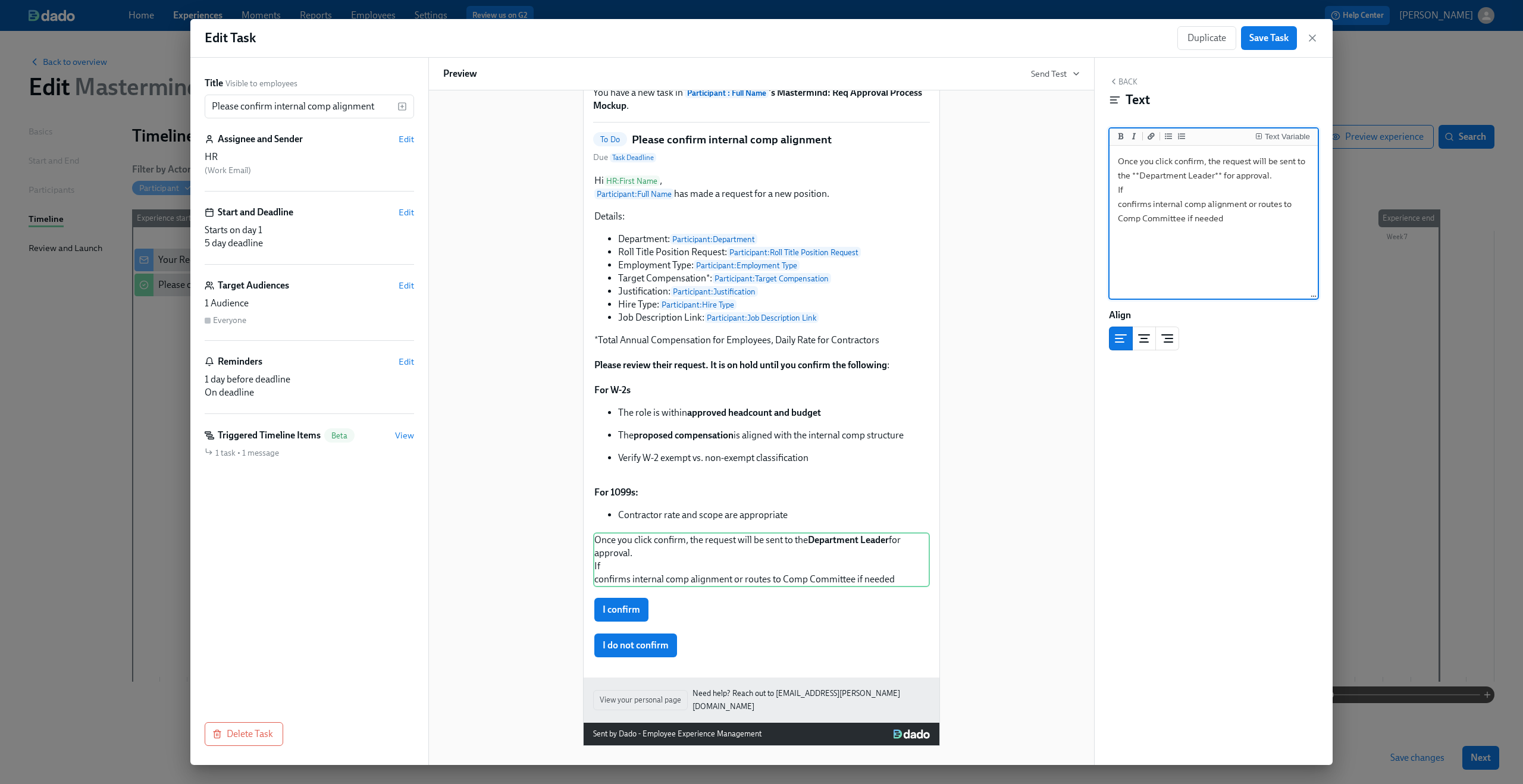
drag, startPoint x: 1156, startPoint y: 204, endPoint x: 1093, endPoint y: 203, distance: 63.0
click at [1093, 203] on div "Title Visible to employees Please confirm internal comp alignment ​ Assignee an…" at bounding box center [762, 411] width 1142 height 707
click at [1235, 191] on textarea "Once you click confirm, the request will be sent to the **Department Leader** f…" at bounding box center [1214, 223] width 204 height 149
drag, startPoint x: 1118, startPoint y: 206, endPoint x: 1255, endPoint y: 206, distance: 137.0
click at [1255, 206] on textarea "Once you click confirm, the request will be sent to the **Department Leader** f…" at bounding box center [1214, 223] width 204 height 149
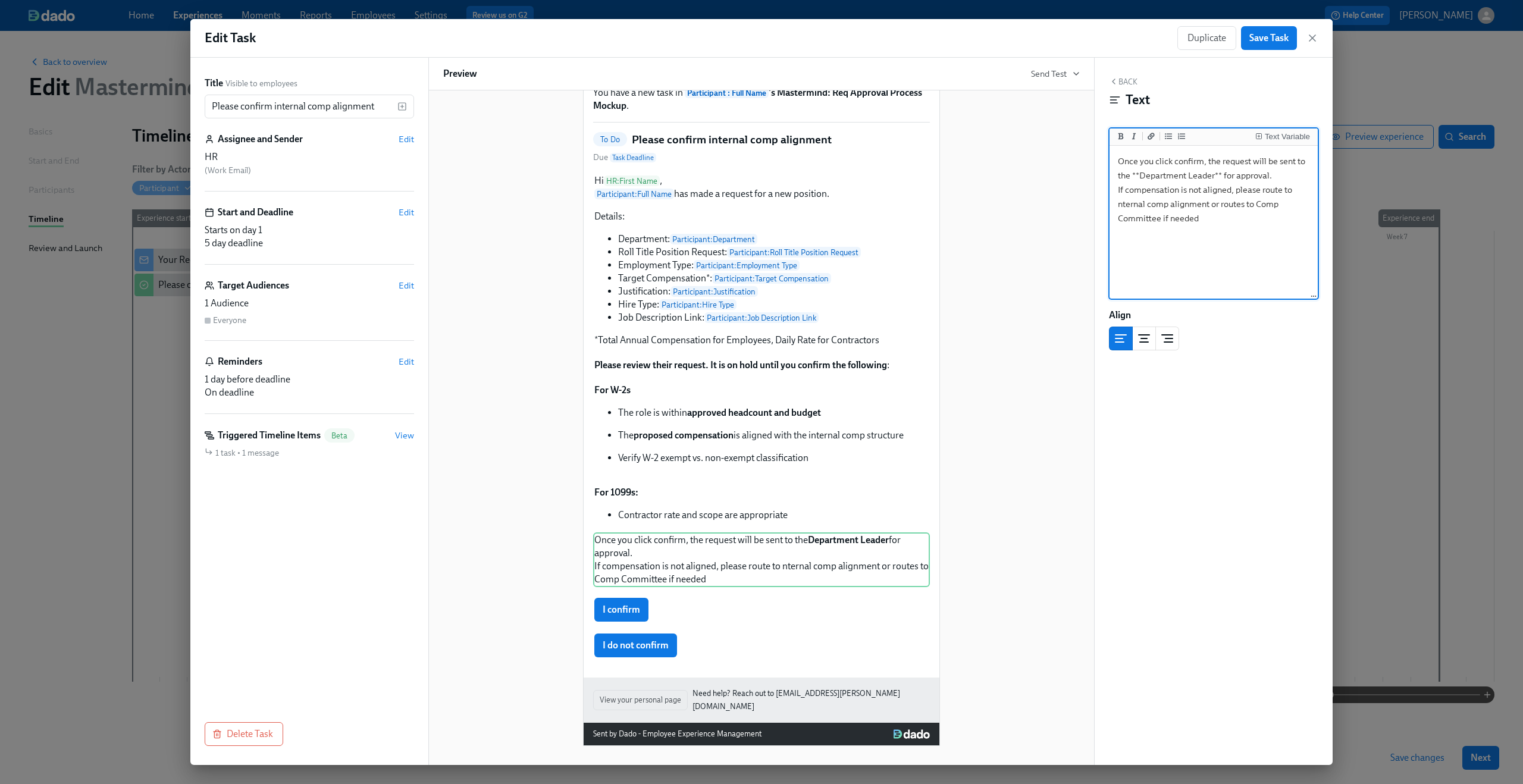
scroll to position [68, 0]
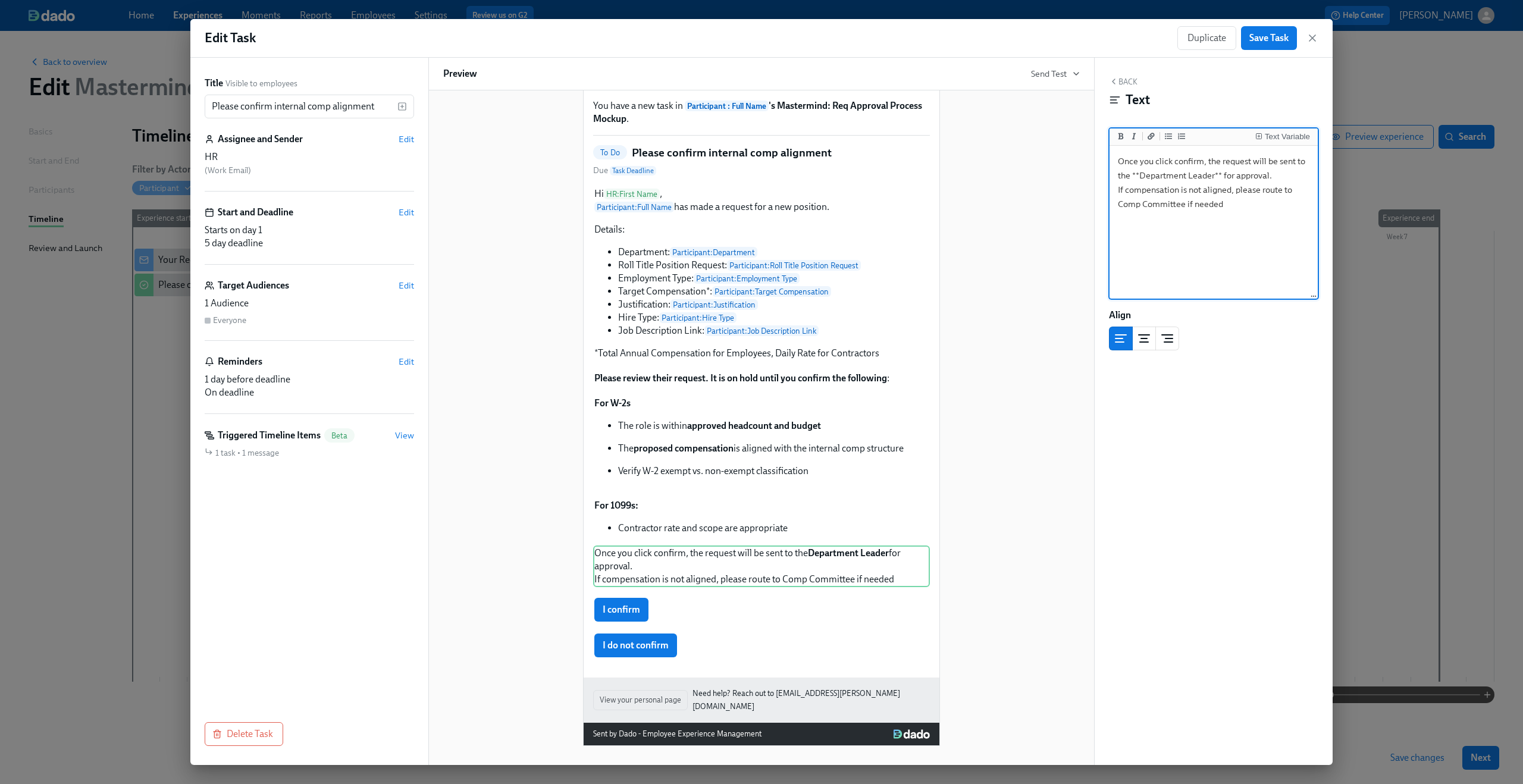
drag, startPoint x: 1235, startPoint y: 193, endPoint x: 1118, endPoint y: 188, distance: 117.1
click at [1118, 188] on textarea "Once you click confirm, the request will be sent to the **Department Leader** f…" at bounding box center [1214, 223] width 204 height 149
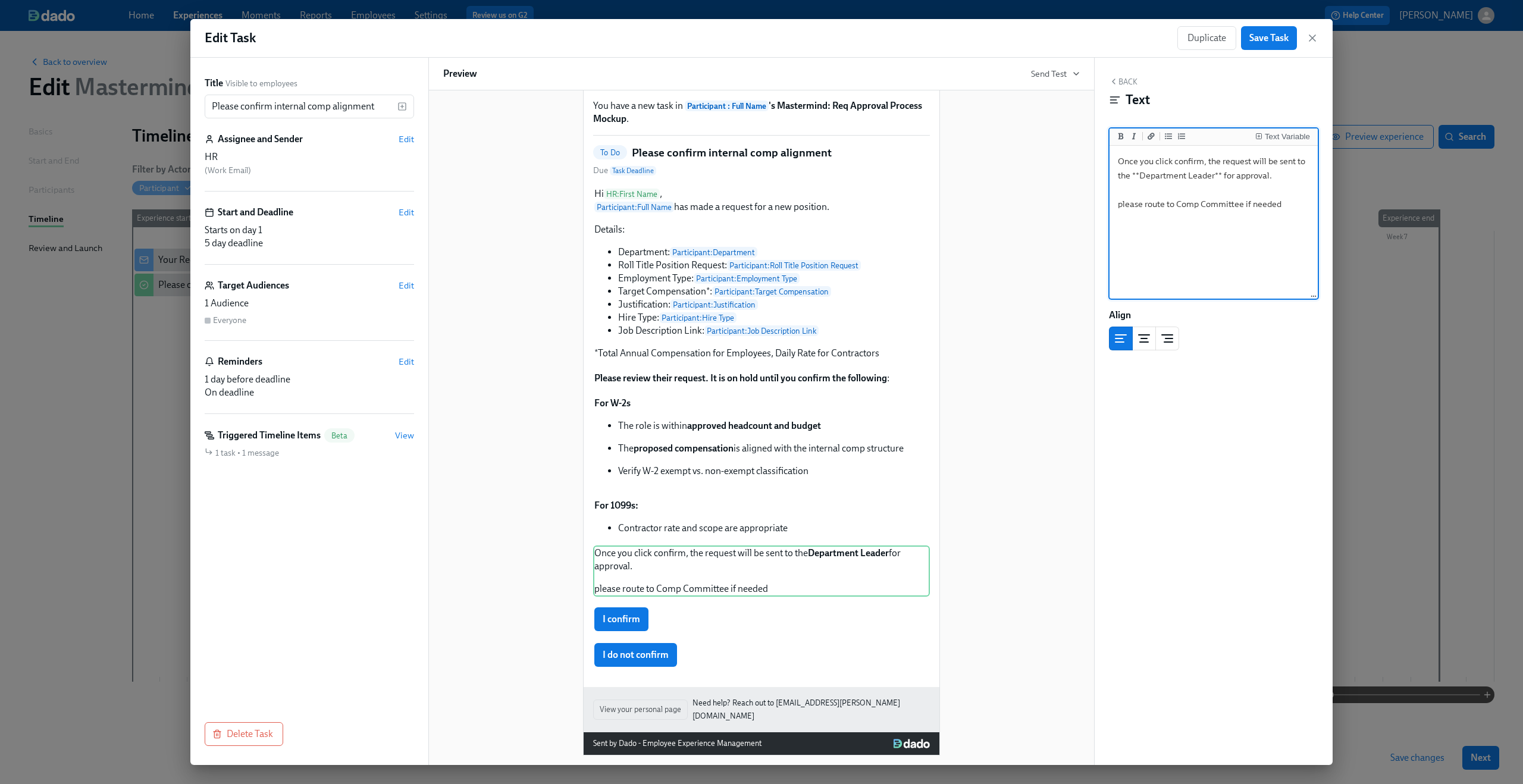
scroll to position [77, 0]
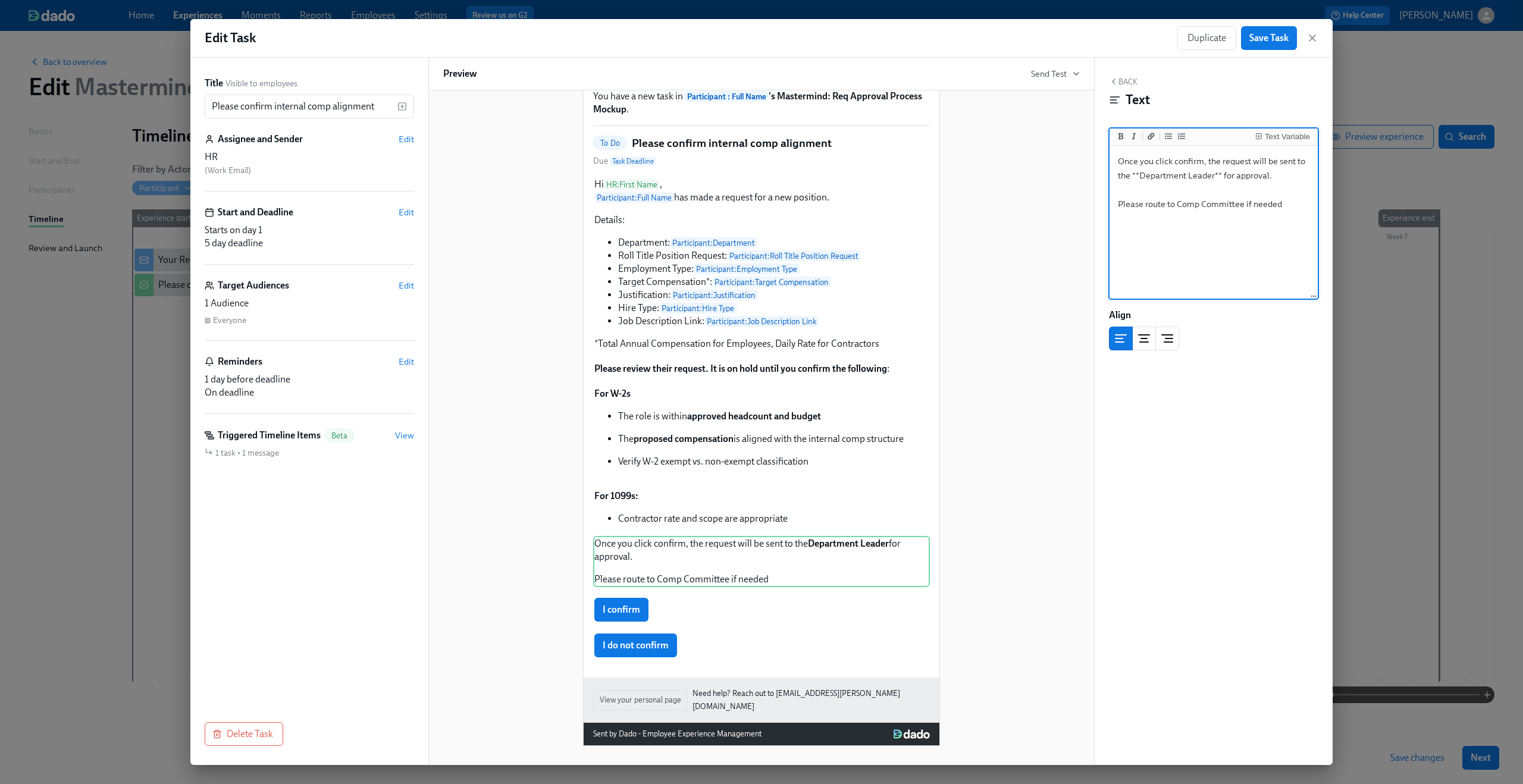
click at [1291, 202] on textarea "Once you click confirm, the request will be sent to the **Department Leader** f…" at bounding box center [1214, 223] width 204 height 149
type textarea "Once you click confirm, the request will be sent to the **Department Leader** f…"
click at [1044, 426] on div "Hi HR : First Name ! You have a new task in Participant : Full Name 's Mastermi…" at bounding box center [761, 381] width 636 height 728
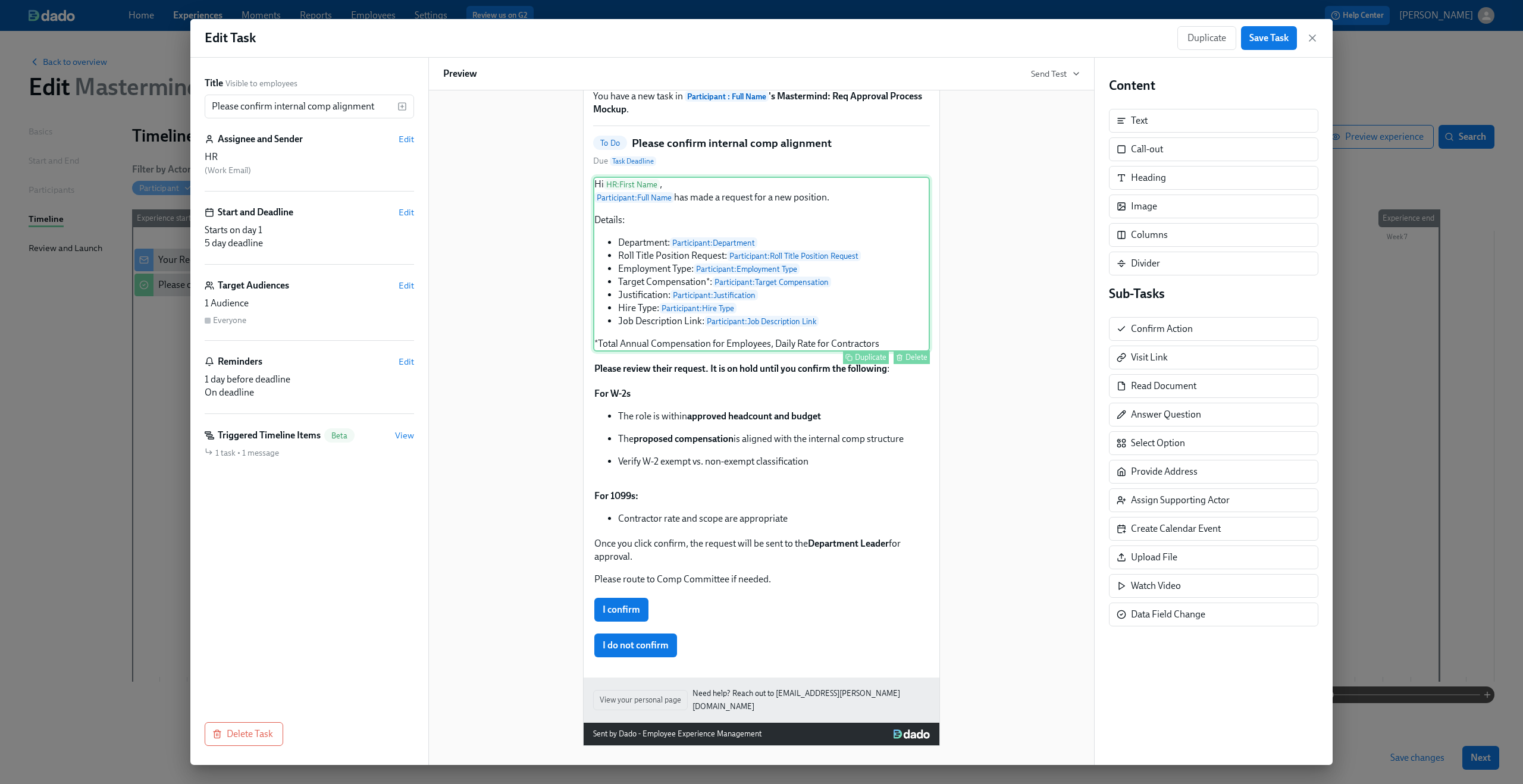
scroll to position [72, 0]
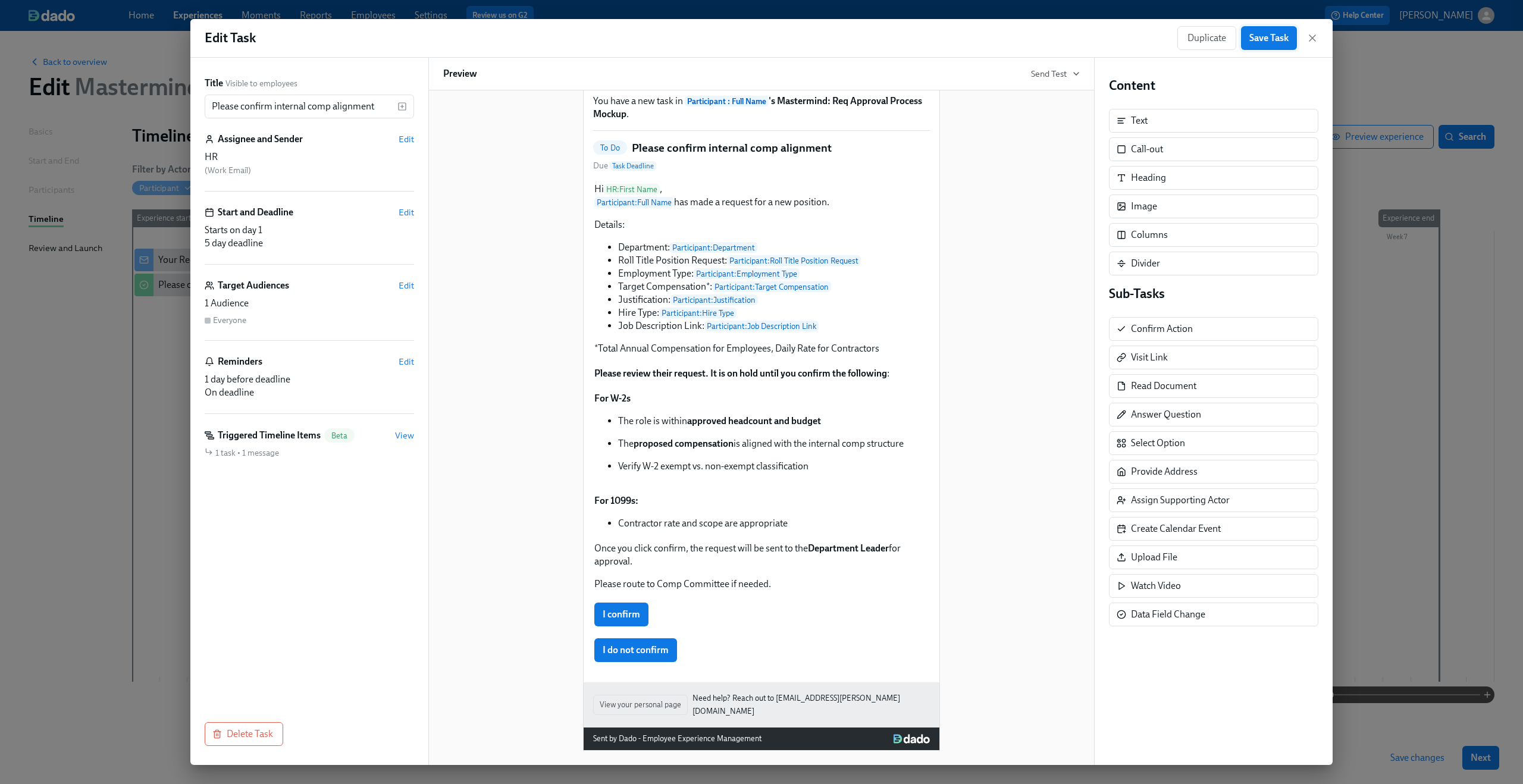
click at [1269, 40] on span "Save Task" at bounding box center [1269, 38] width 39 height 12
click at [1315, 37] on icon "button" at bounding box center [1312, 38] width 12 height 12
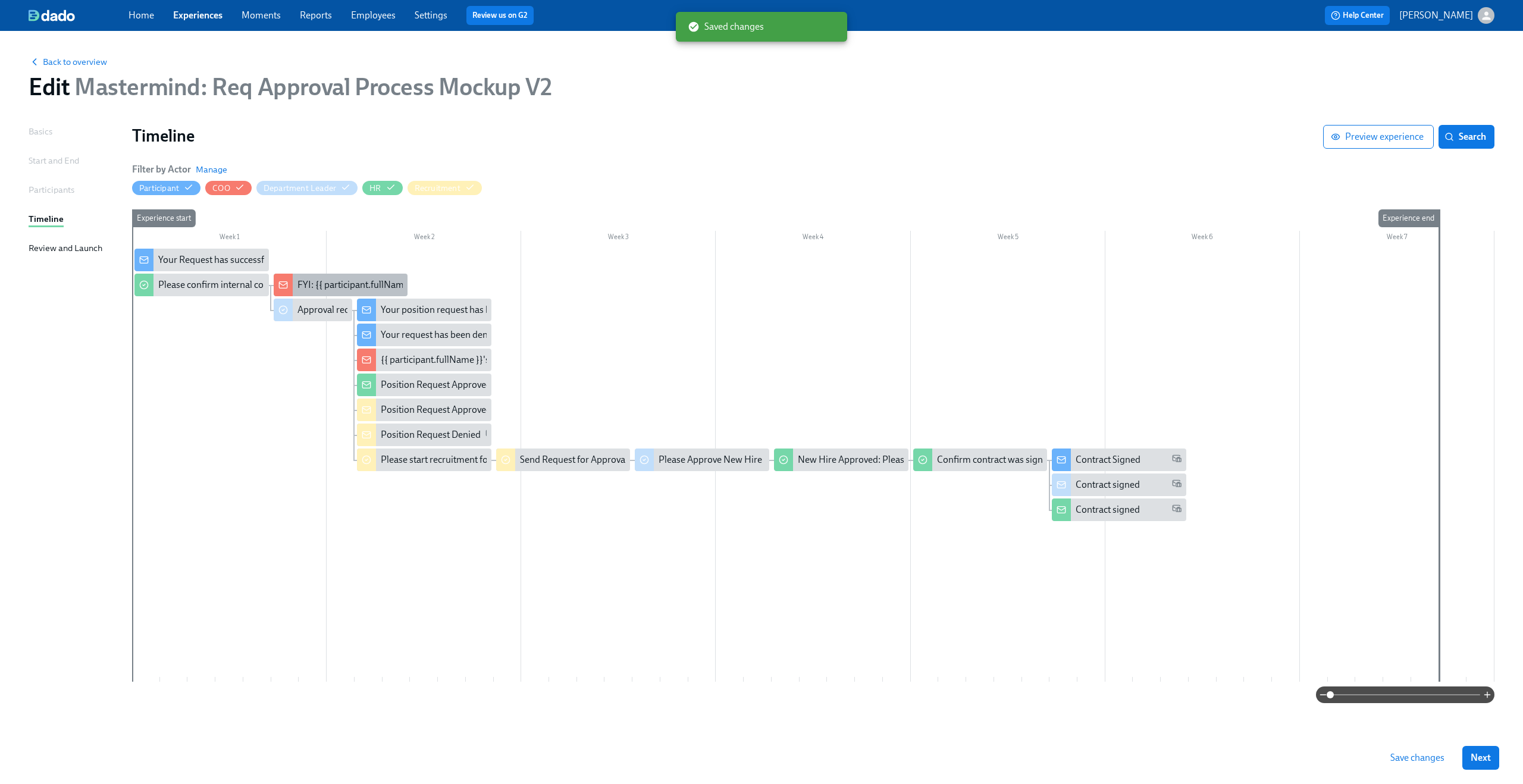
click at [313, 290] on div "FYI: {{ participant.fullName }} requested the opening of position {{ participan…" at bounding box center [509, 284] width 424 height 13
click at [295, 306] on div "Approval request from {{ participant.fullName }}" at bounding box center [312, 310] width 79 height 23
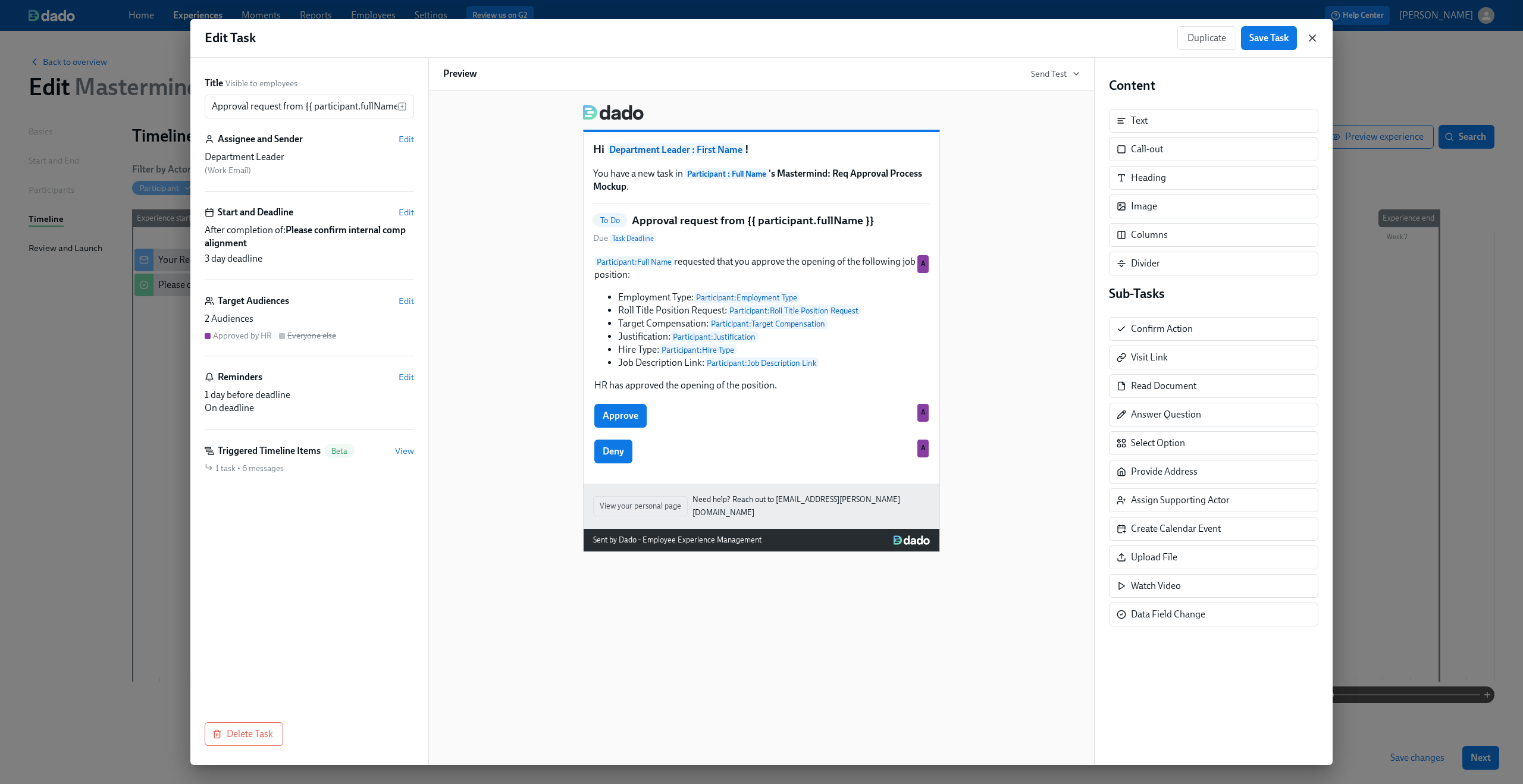
click at [1311, 36] on icon "button" at bounding box center [1312, 38] width 6 height 6
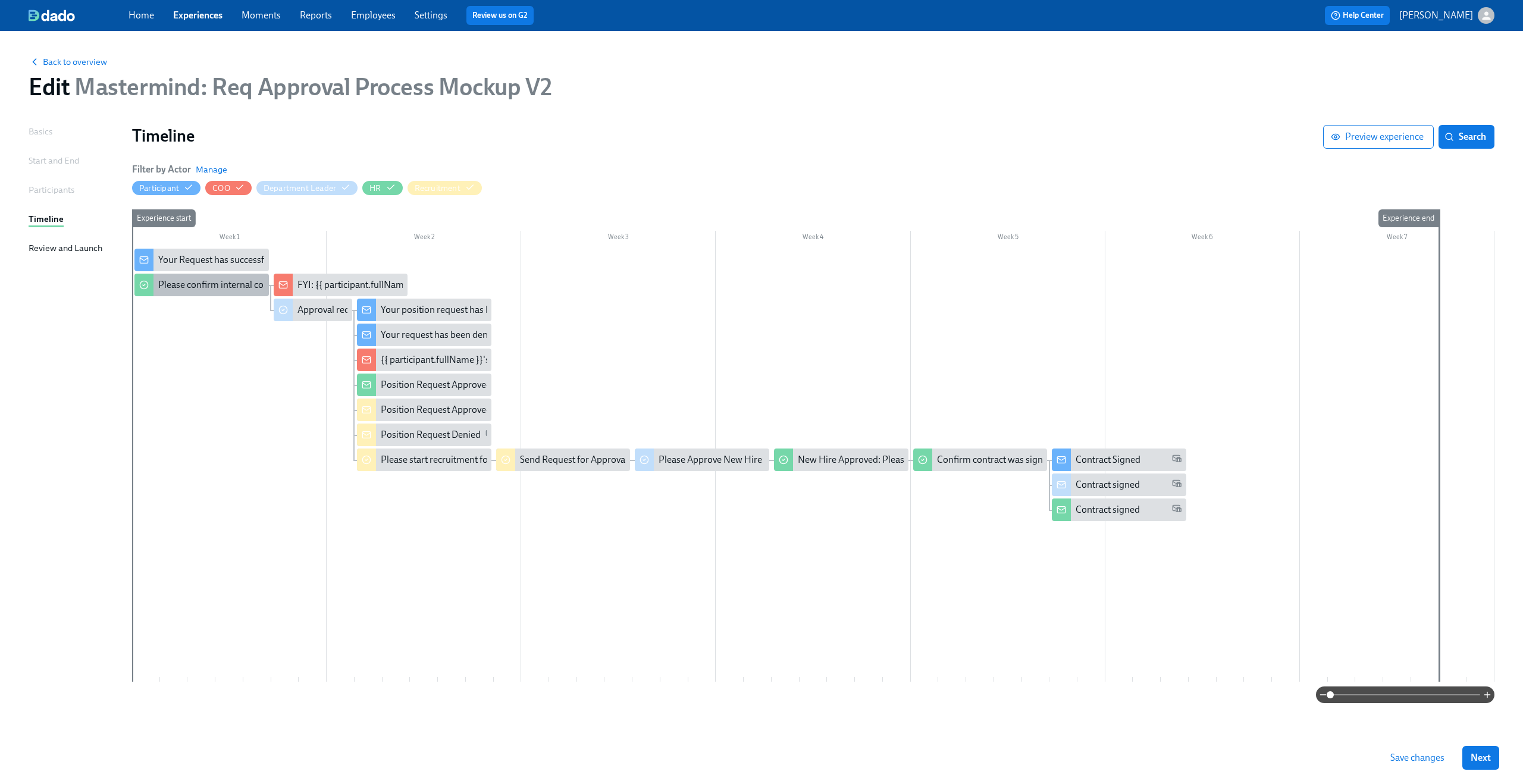
click at [243, 284] on div "Please confirm internal comp alignment" at bounding box center [240, 284] width 163 height 13
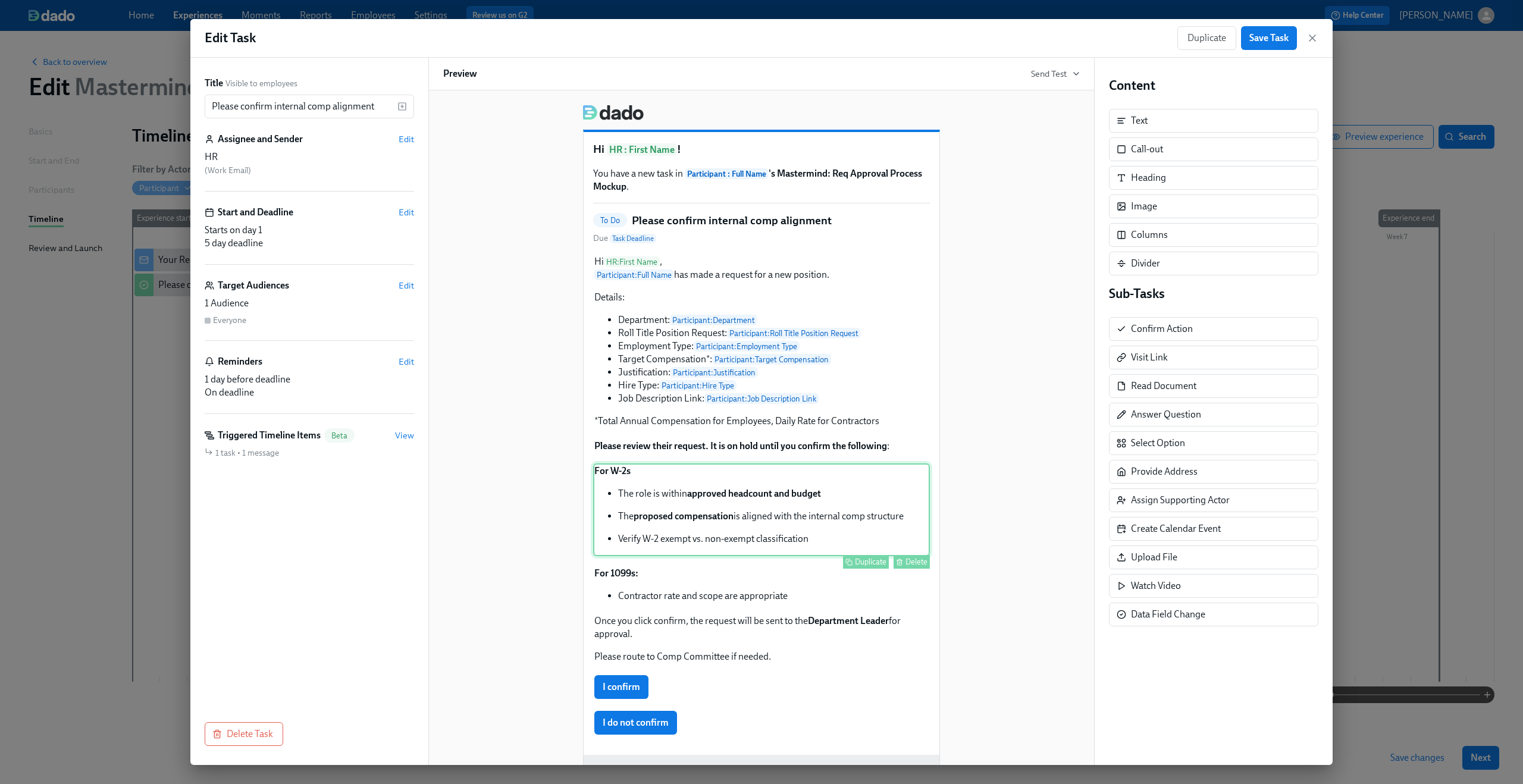
click at [617, 516] on div "For W-2s The role is within approved headcount and budget The proposed compensa…" at bounding box center [762, 510] width 337 height 93
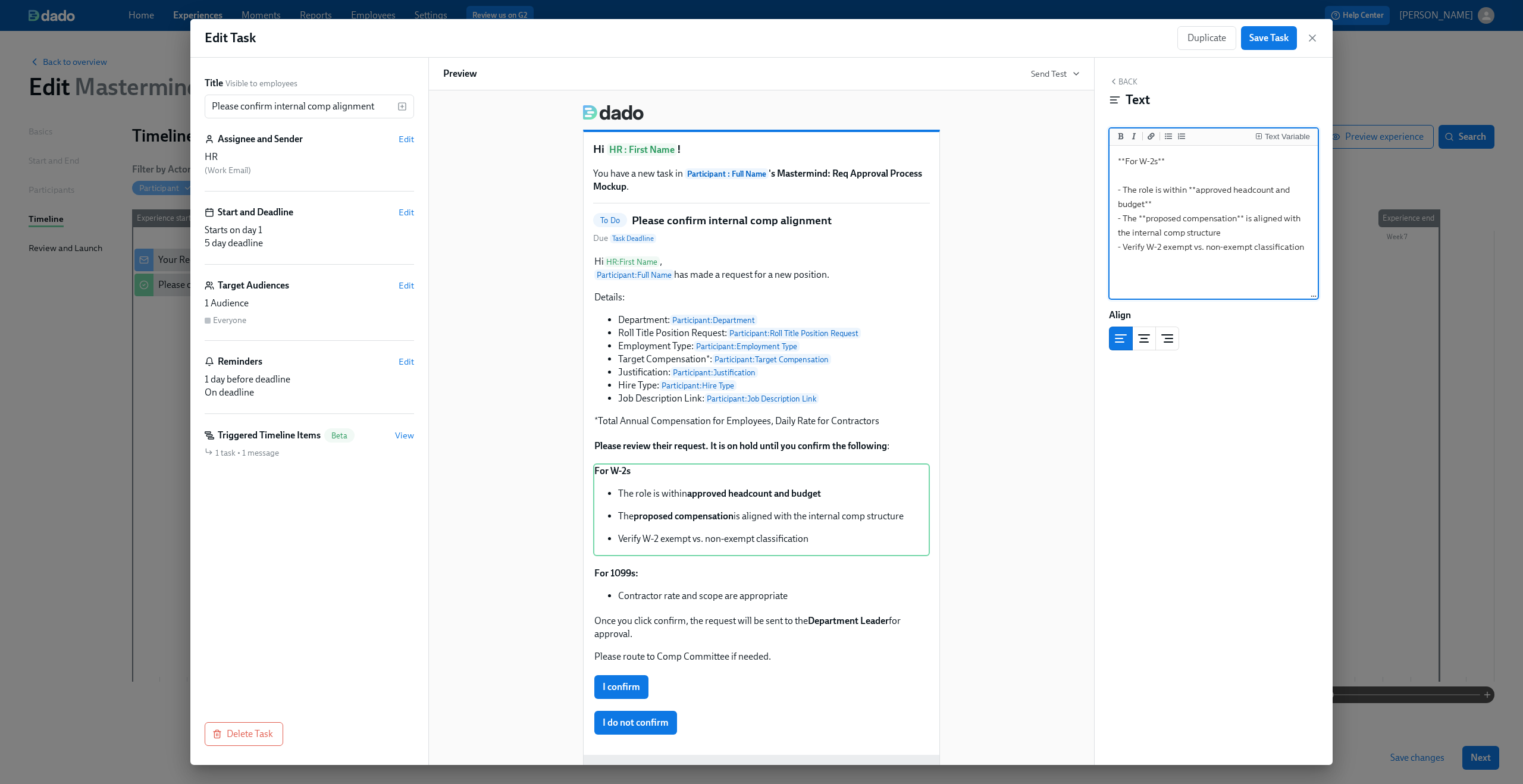
click at [1181, 218] on textarea "**For W-2s** - The role is within **approved headcount and budget** - The **pro…" at bounding box center [1214, 223] width 204 height 149
type textarea "**For W-2s** - The role is within **approved headcount and budget** - The **pro…"
click at [1081, 363] on div "Hi HR : First Name ! You have a new task in Participant : Full Name 's Mastermi…" at bounding box center [762, 427] width 666 height 675
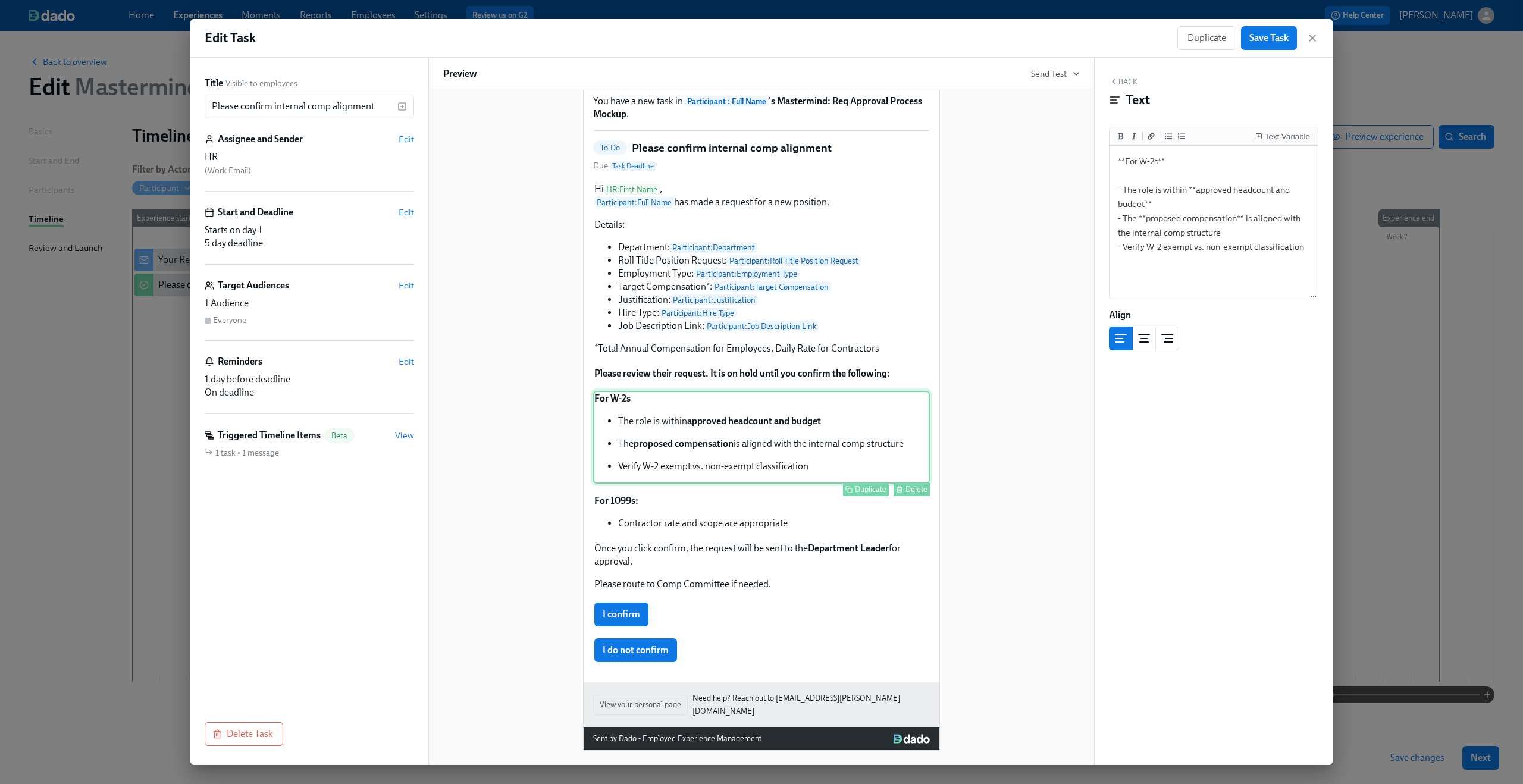
scroll to position [77, 0]
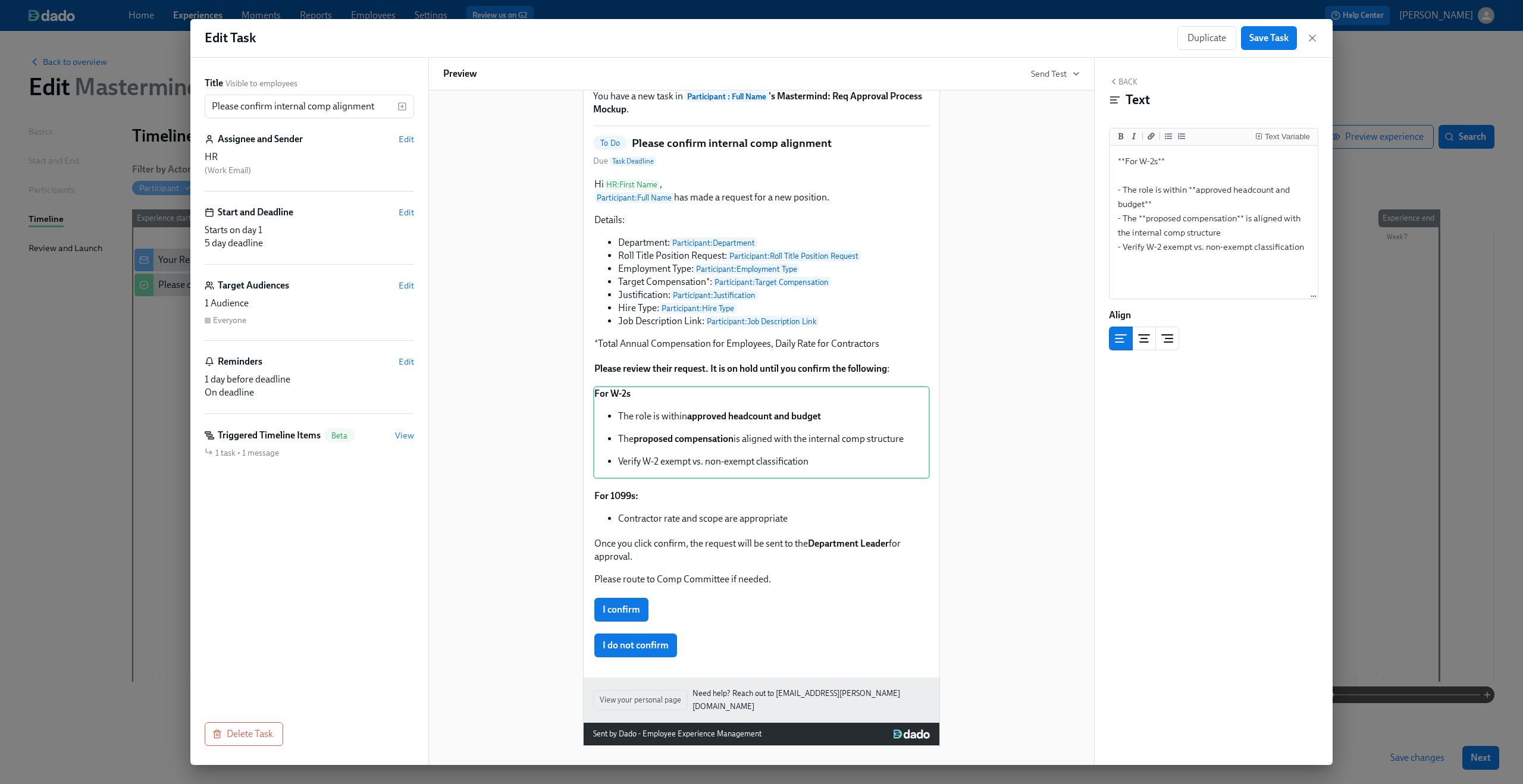
click at [1041, 452] on div "Hi HR : First Name ! You have a new task in Participant : Full Name 's Mastermi…" at bounding box center [761, 381] width 636 height 728
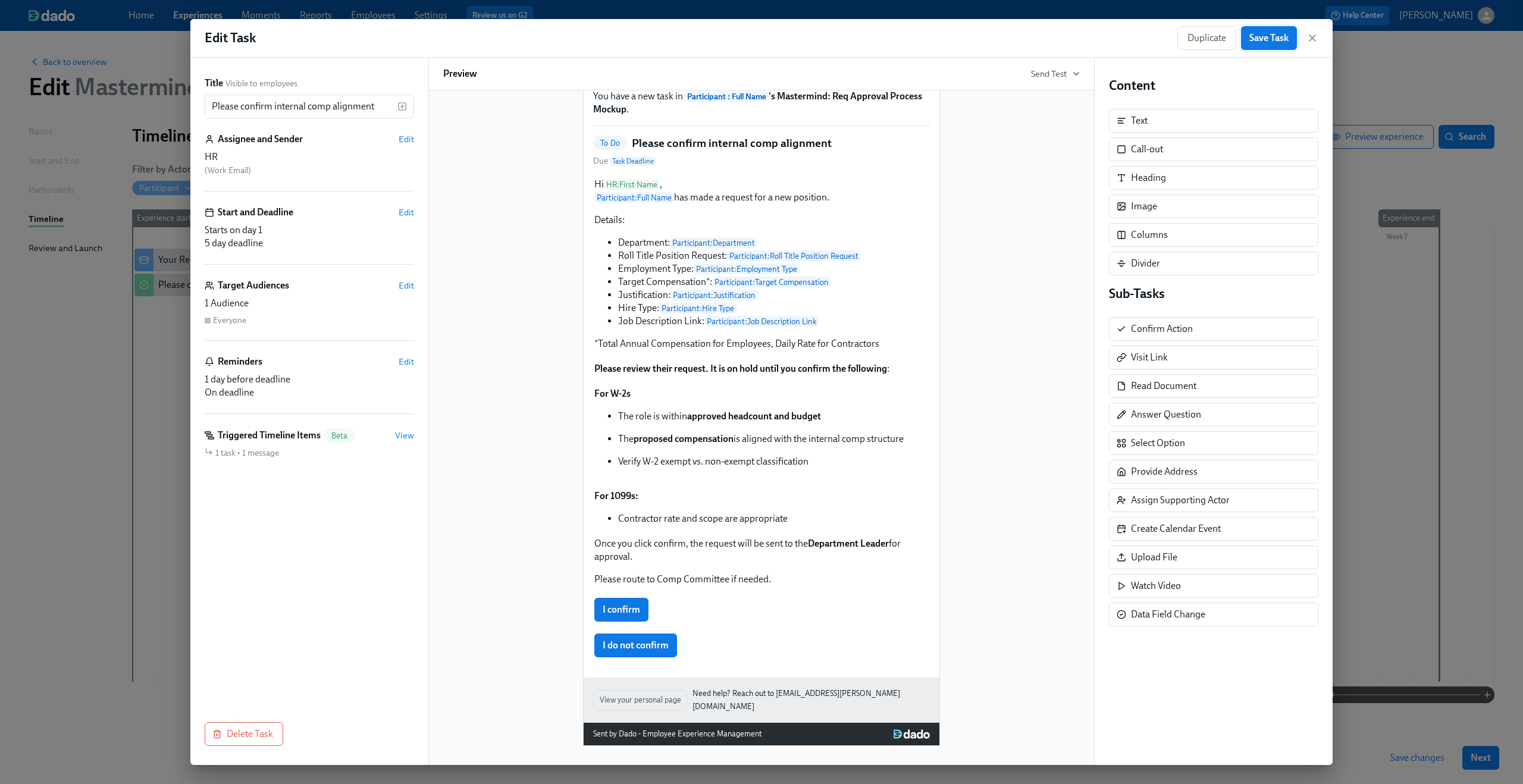
click at [1264, 36] on span "Save Task" at bounding box center [1269, 38] width 39 height 12
click at [1308, 40] on icon "button" at bounding box center [1312, 38] width 12 height 12
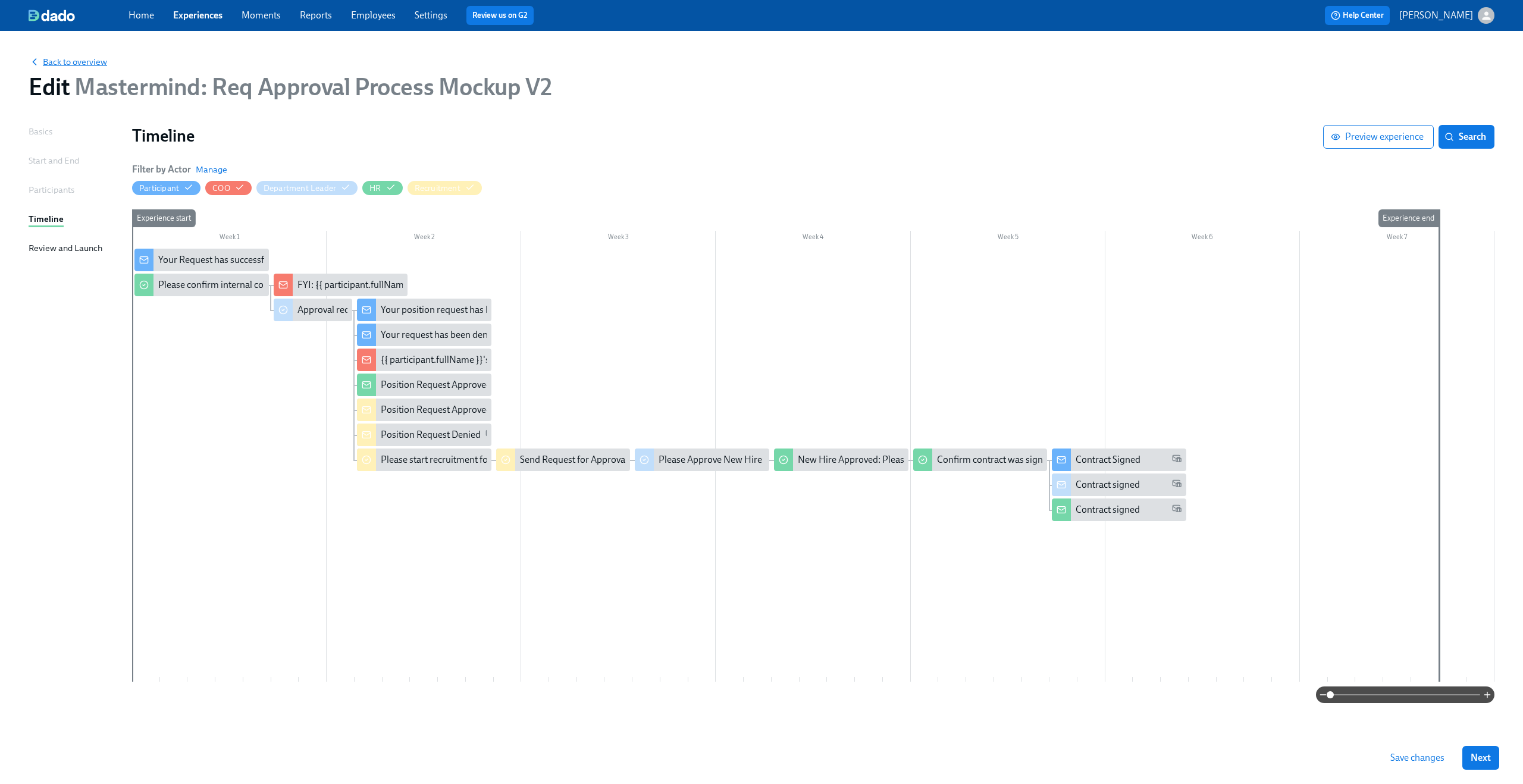
click at [77, 61] on span "Back to overview" at bounding box center [68, 62] width 79 height 12
click at [1420, 759] on span "Save changes" at bounding box center [1417, 757] width 54 height 12
click at [86, 60] on span "Back to overview" at bounding box center [68, 62] width 79 height 12
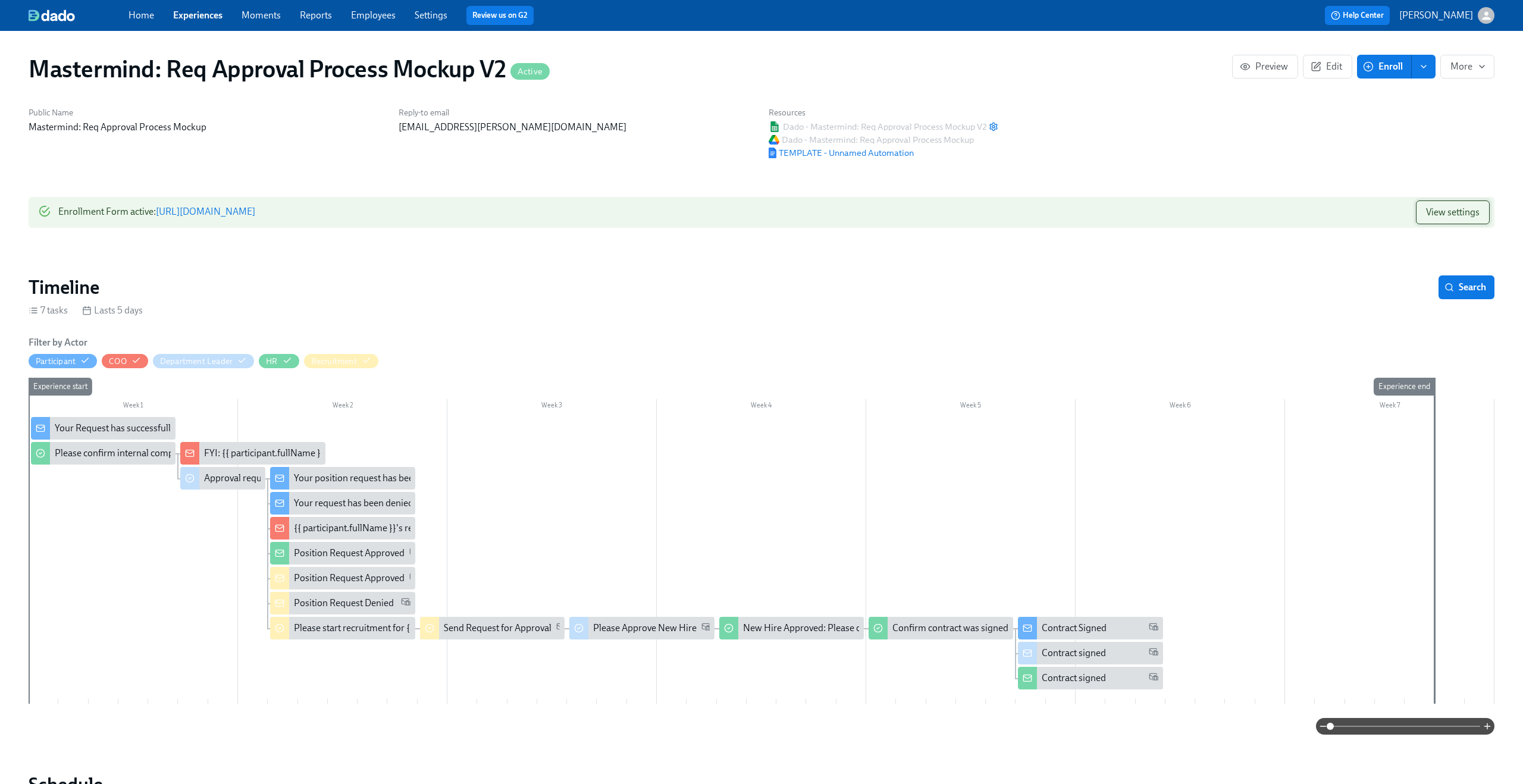
click at [1429, 217] on span "View settings" at bounding box center [1453, 212] width 53 height 12
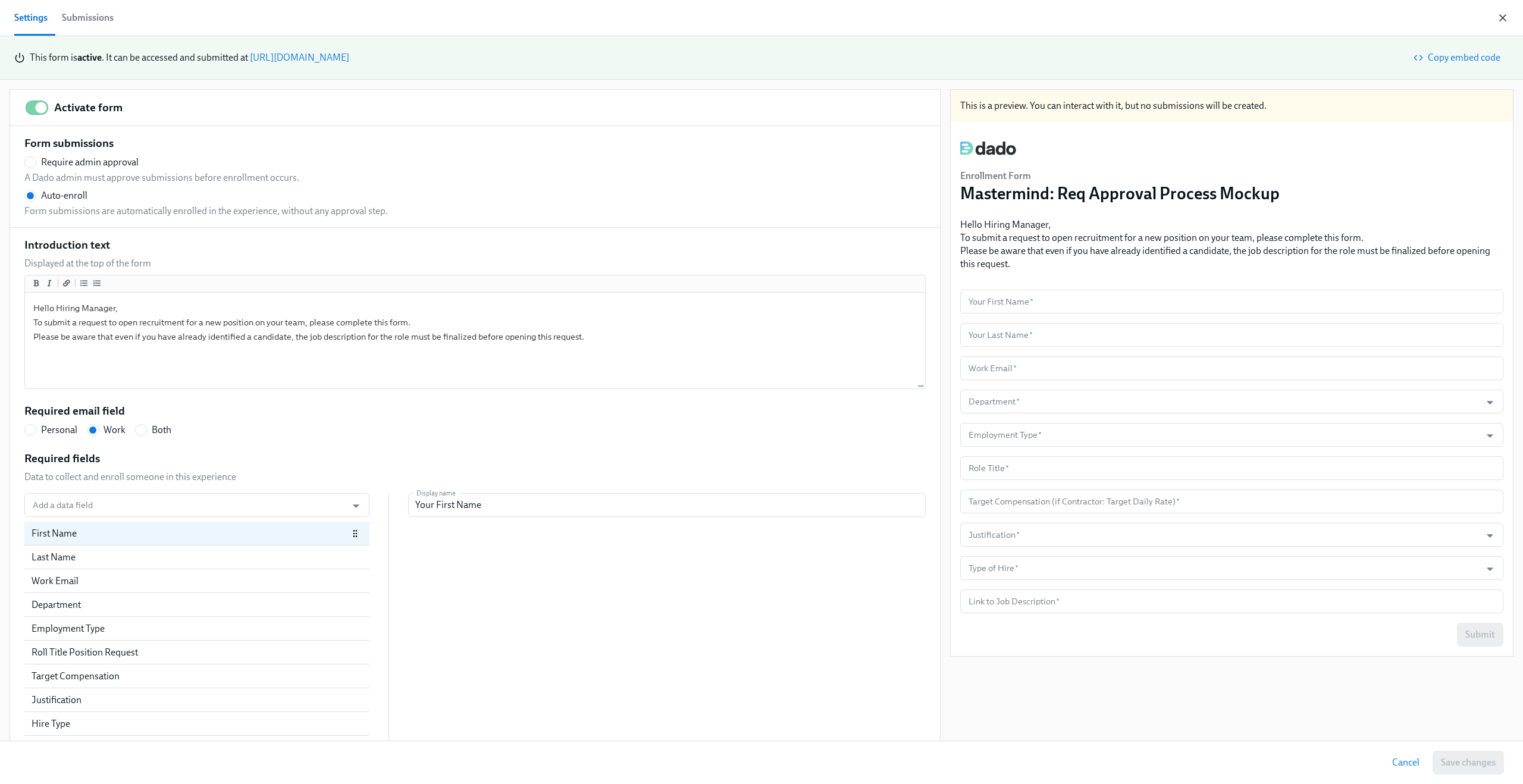
click at [1505, 16] on icon "button" at bounding box center [1502, 18] width 6 height 6
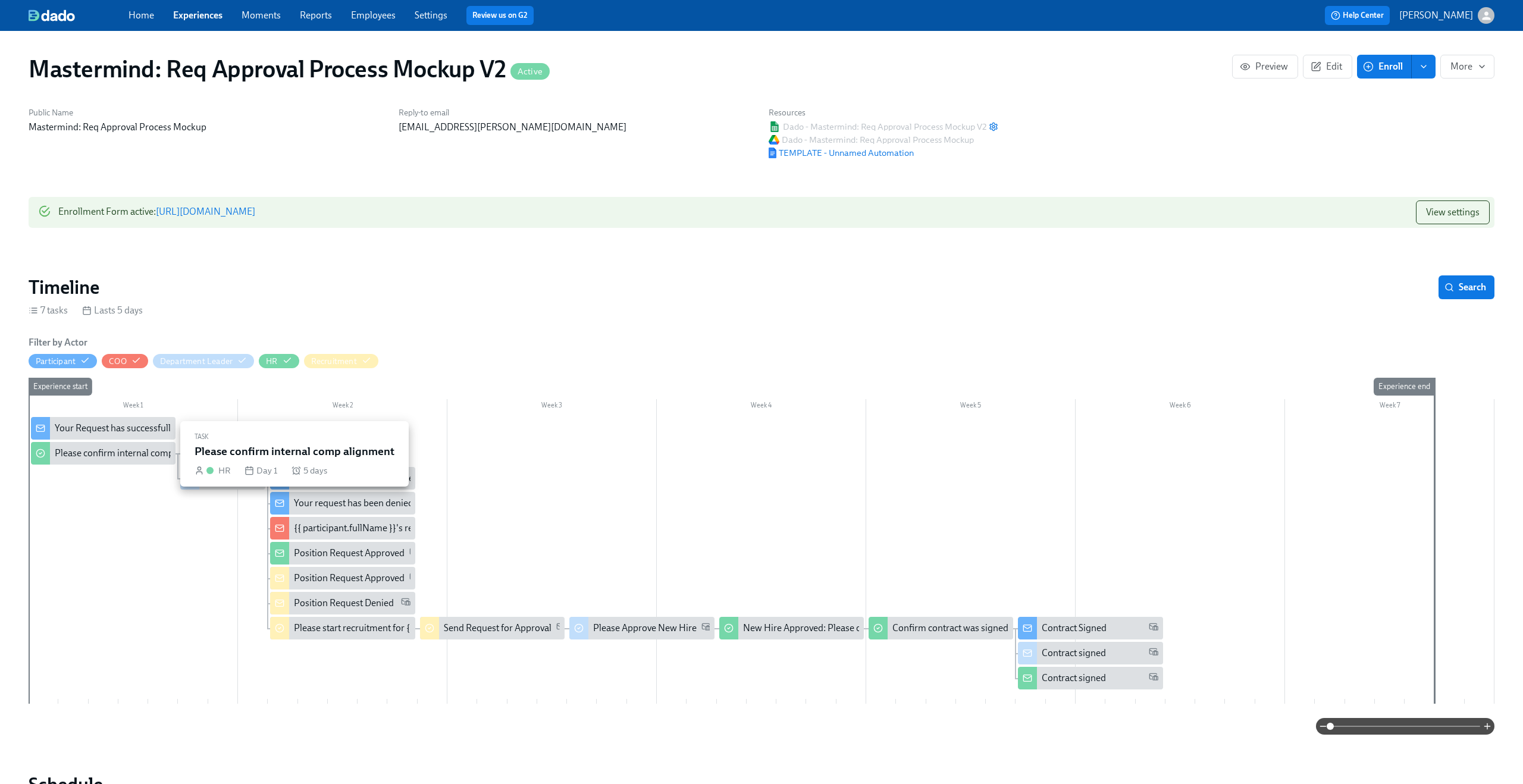
click at [129, 454] on div "Please confirm internal comp alignment" at bounding box center [136, 453] width 163 height 13
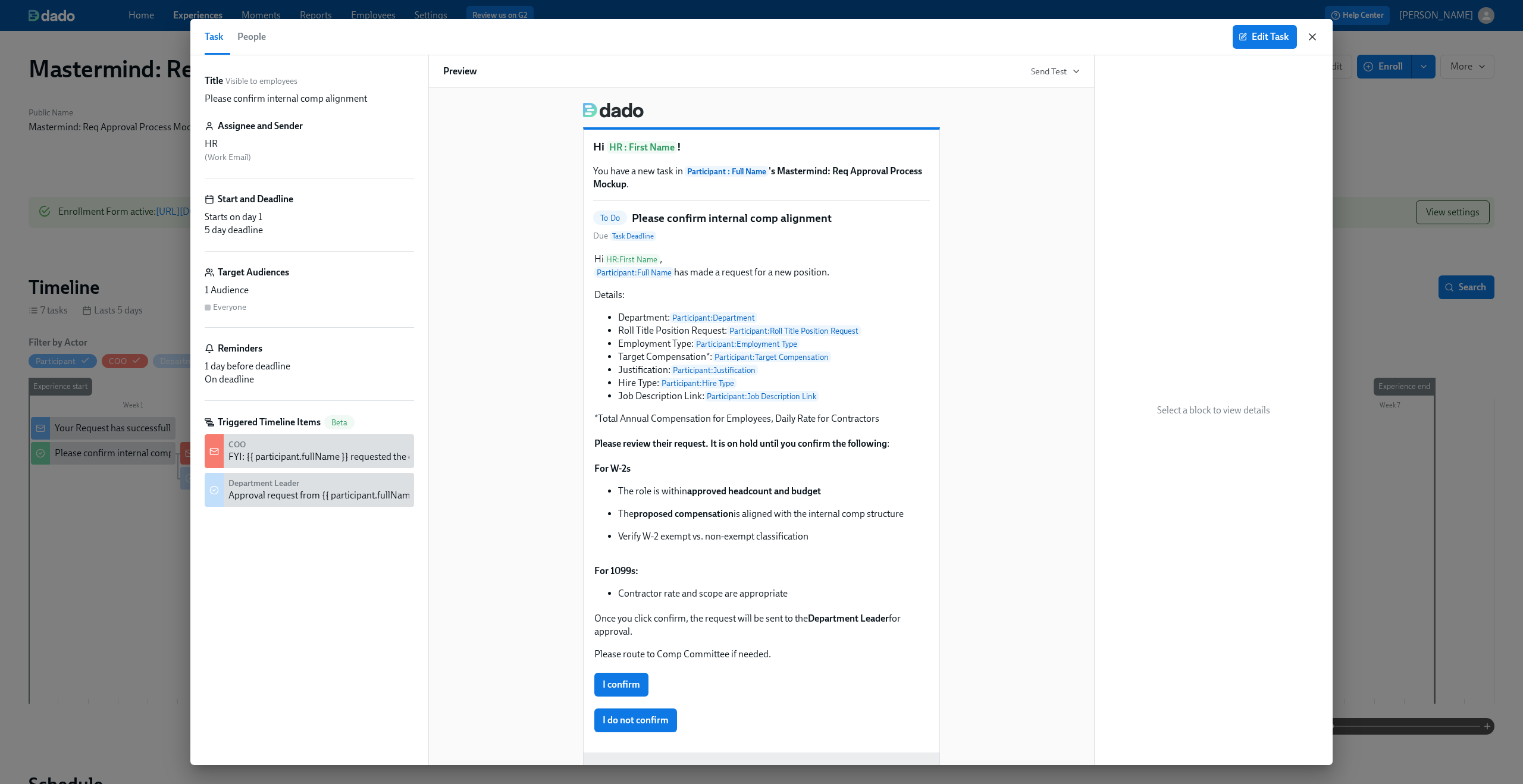
click at [1315, 38] on icon "button" at bounding box center [1312, 36] width 12 height 12
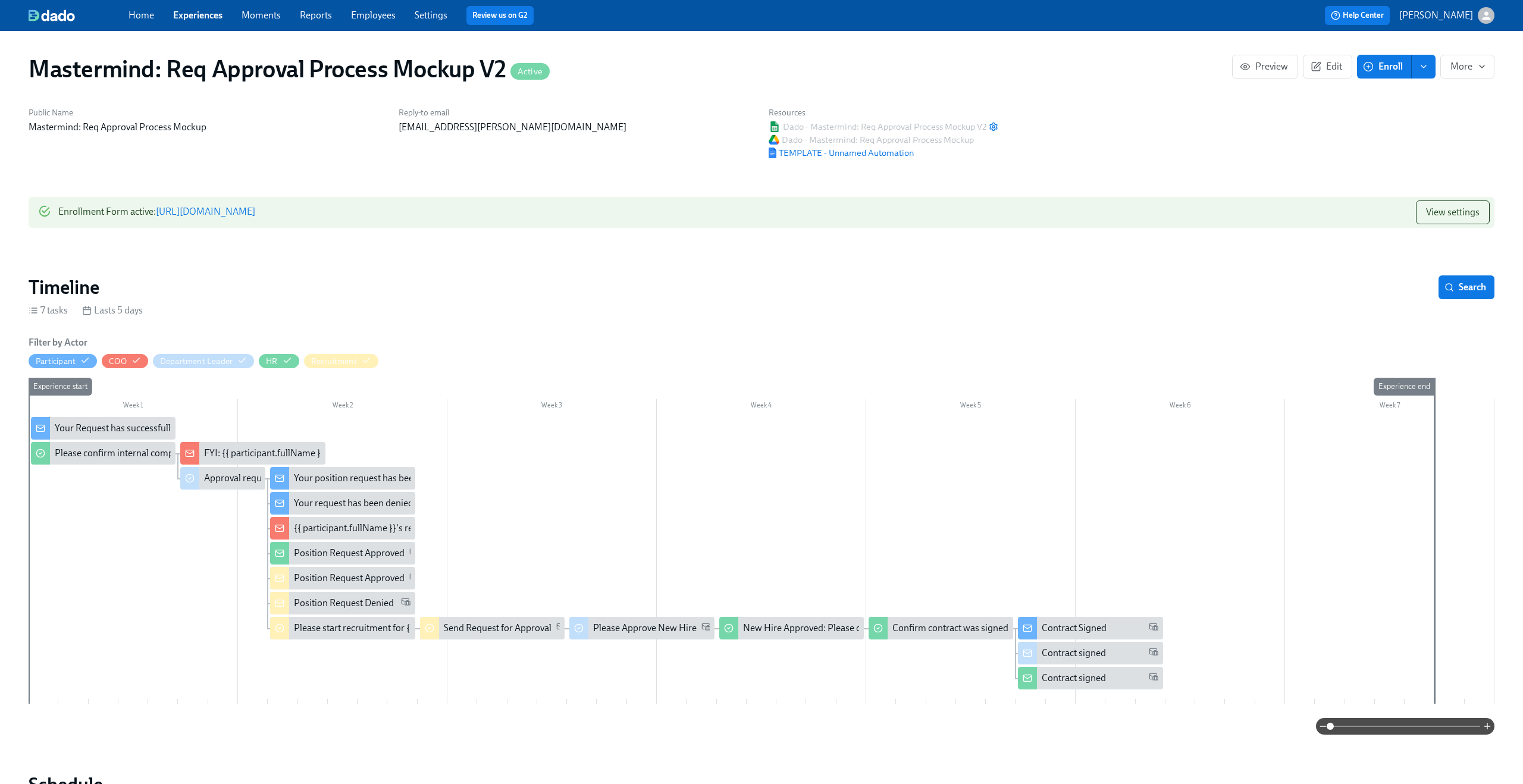
click at [186, 12] on link "Experiences" at bounding box center [198, 15] width 49 height 12
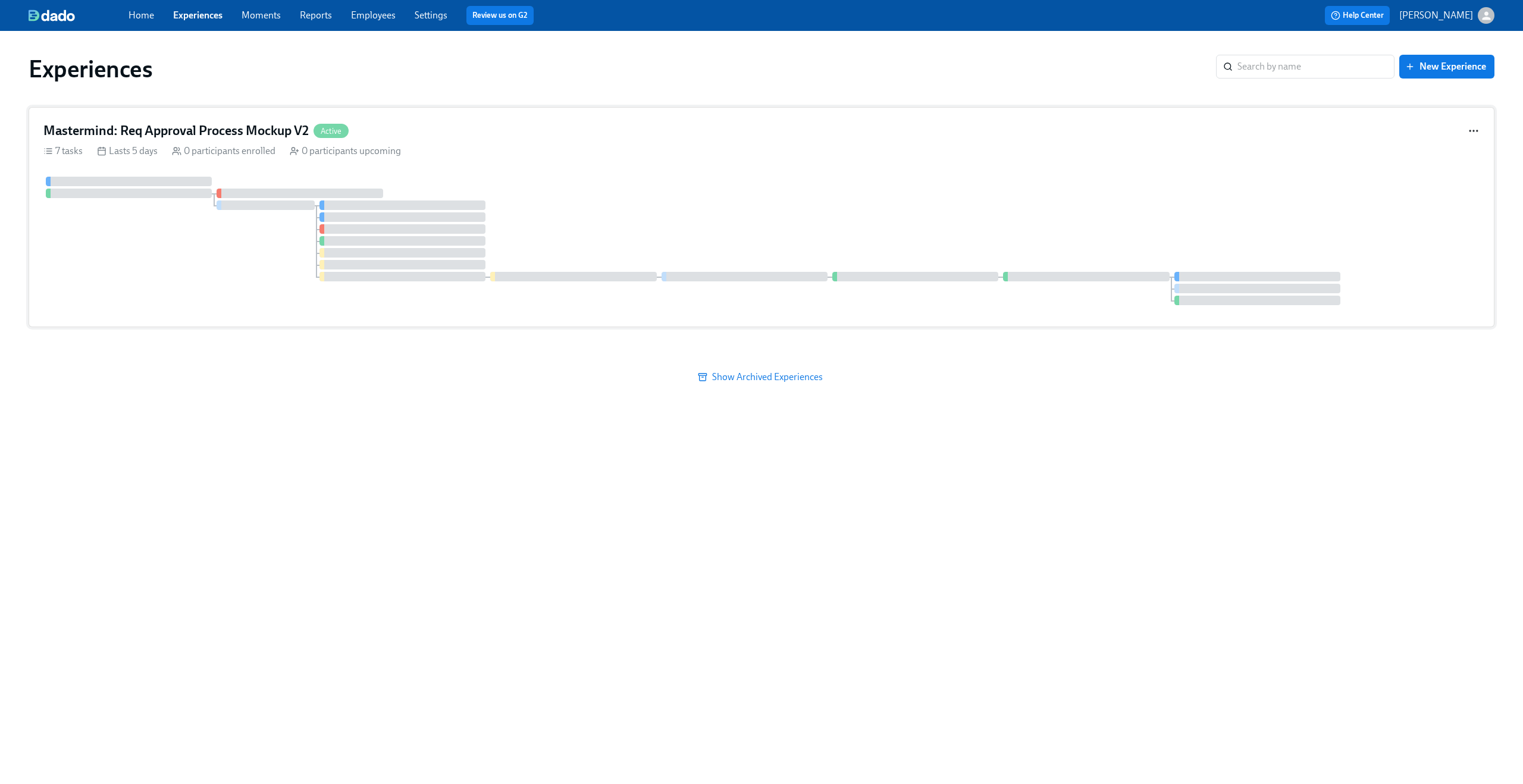
click at [1477, 131] on circle "button" at bounding box center [1477, 131] width 1 height 1
click at [1479, 136] on div "Duplicate" at bounding box center [1485, 131] width 39 height 13
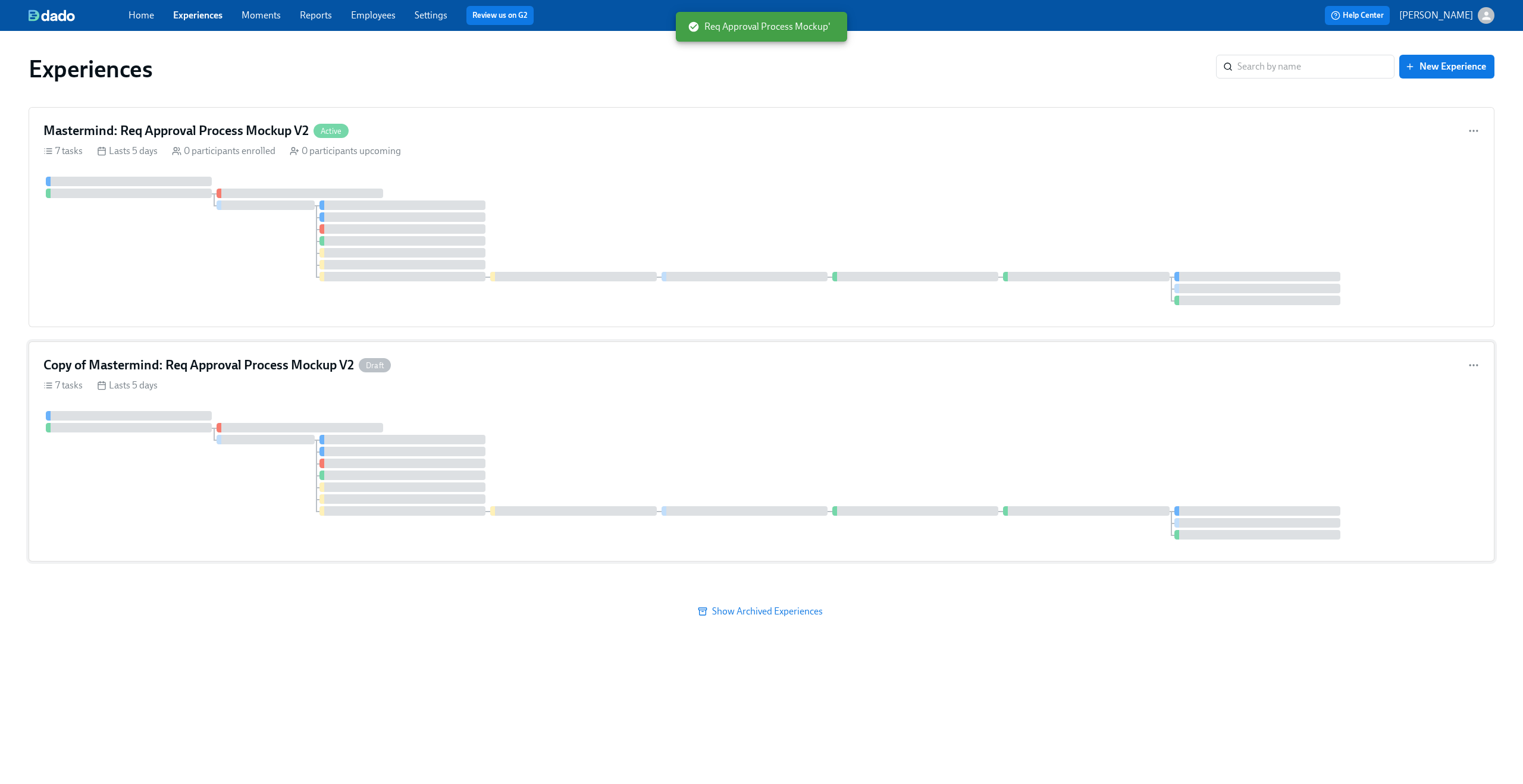
click at [854, 465] on div at bounding box center [762, 475] width 1436 height 129
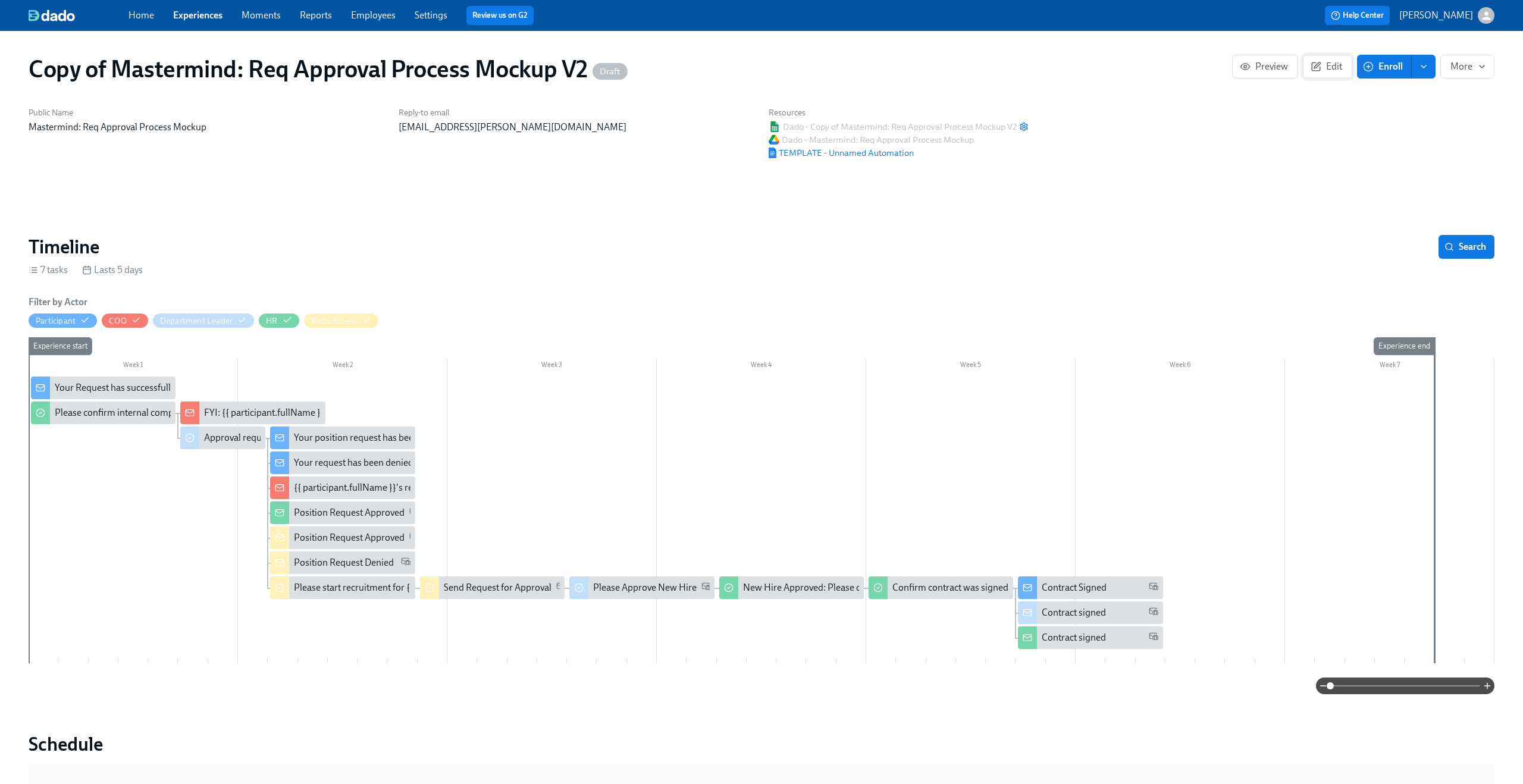
click at [1338, 60] on button "Edit" at bounding box center [1327, 66] width 49 height 24
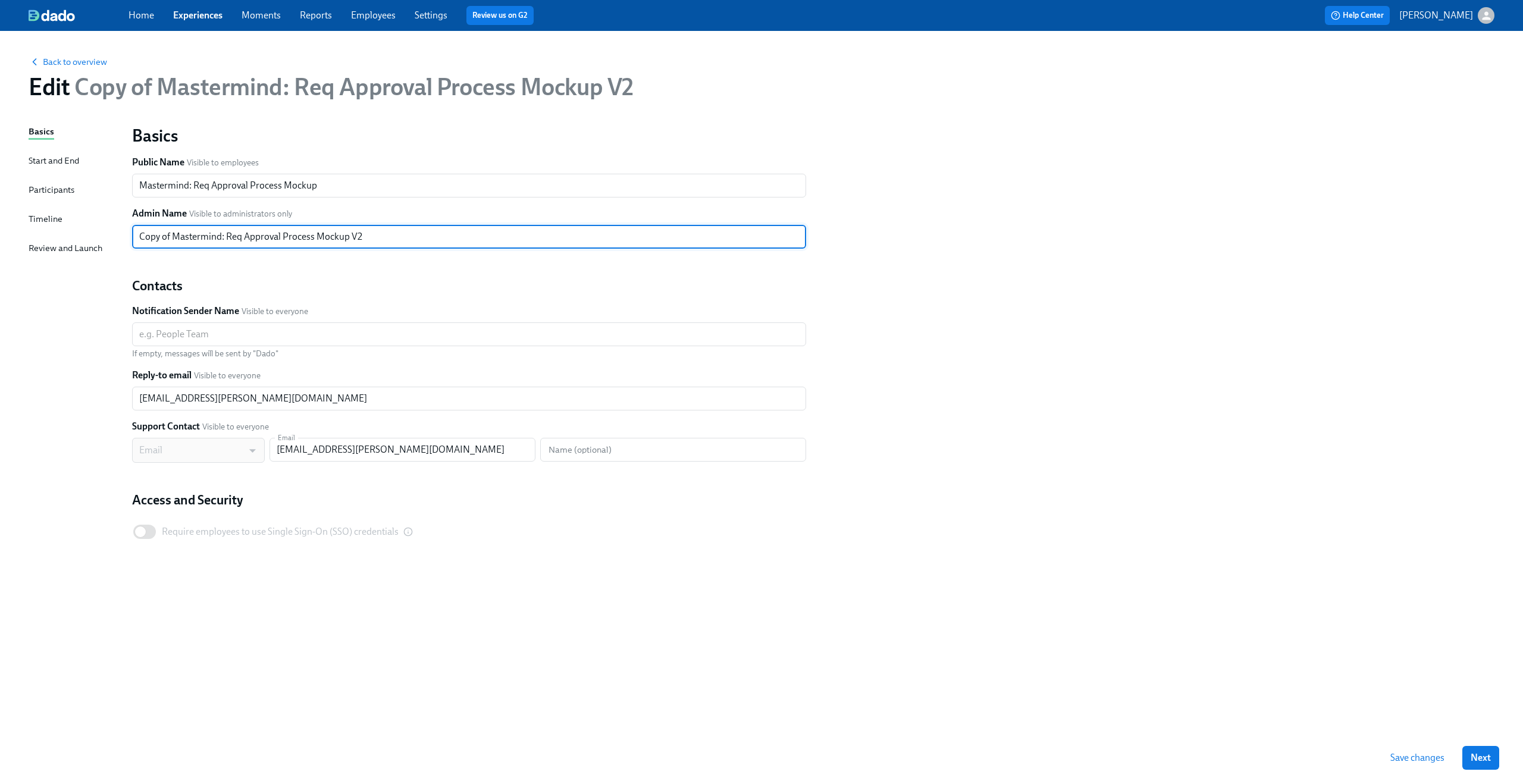
drag, startPoint x: 171, startPoint y: 237, endPoint x: 122, endPoint y: 235, distance: 49.0
click at [122, 235] on div "Basics Start and End Participants Timeline Review and Launch Basics Public Name…" at bounding box center [762, 429] width 1466 height 607
click at [896, 255] on div "Basics Public Name Visible to employees Mastermind: Req Approval Process Mockup…" at bounding box center [813, 349] width 1377 height 463
drag, startPoint x: 374, startPoint y: 236, endPoint x: 537, endPoint y: 245, distance: 163.2
click at [537, 245] on input "Mastermind: Req Approval Process Mockup V2 Including Past Department Leader Ste…" at bounding box center [469, 236] width 674 height 24
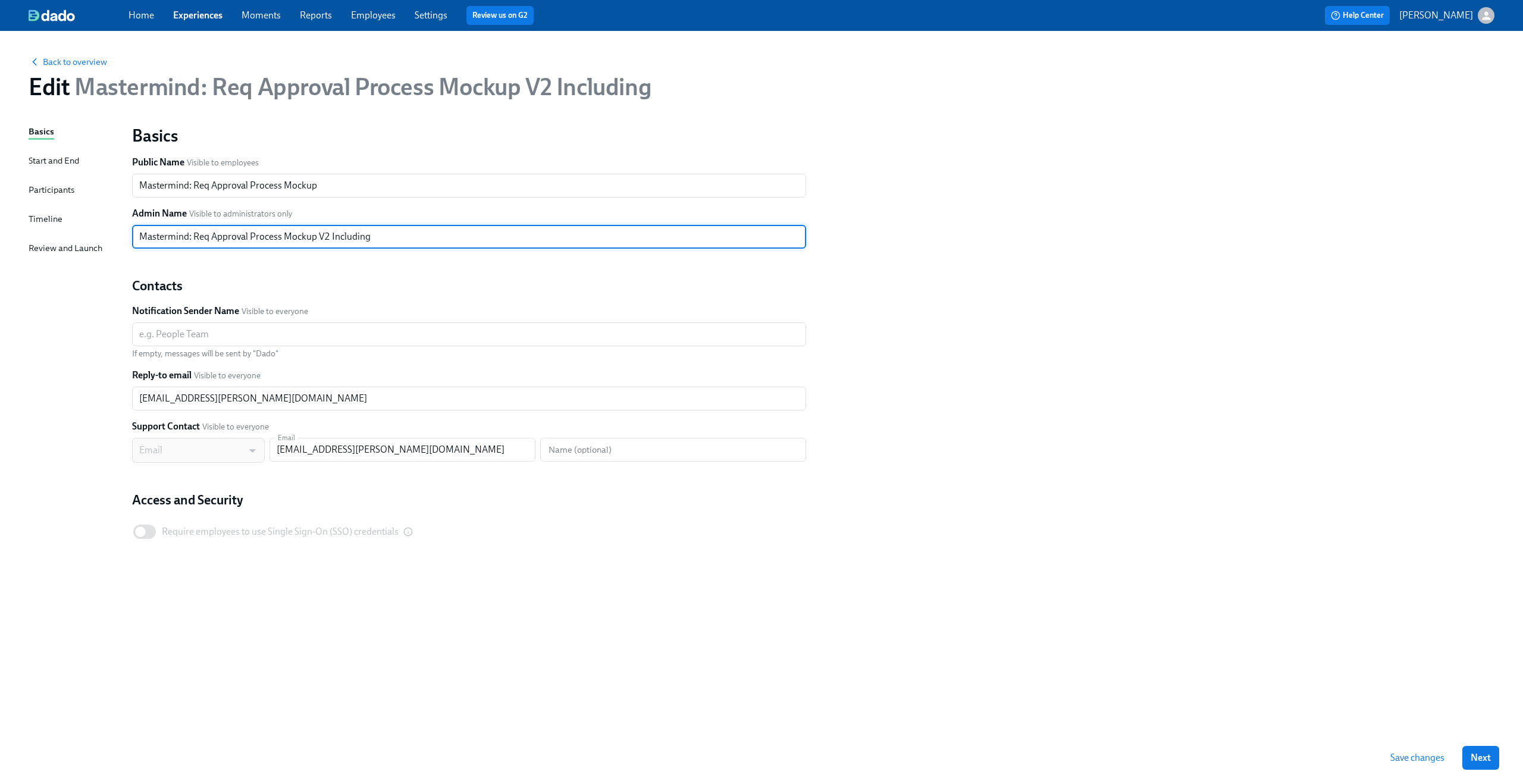
click at [331, 237] on input "Mastermind: Req Approval Process Mockup V2 Including" at bounding box center [469, 236] width 674 height 24
type input "Mastermind: Req Approval Process Mockup V2 (Including steps after department le…"
click at [961, 273] on div "Basics Public Name Visible to employees Mastermind: Req Approval Process Mockup…" at bounding box center [813, 349] width 1377 height 463
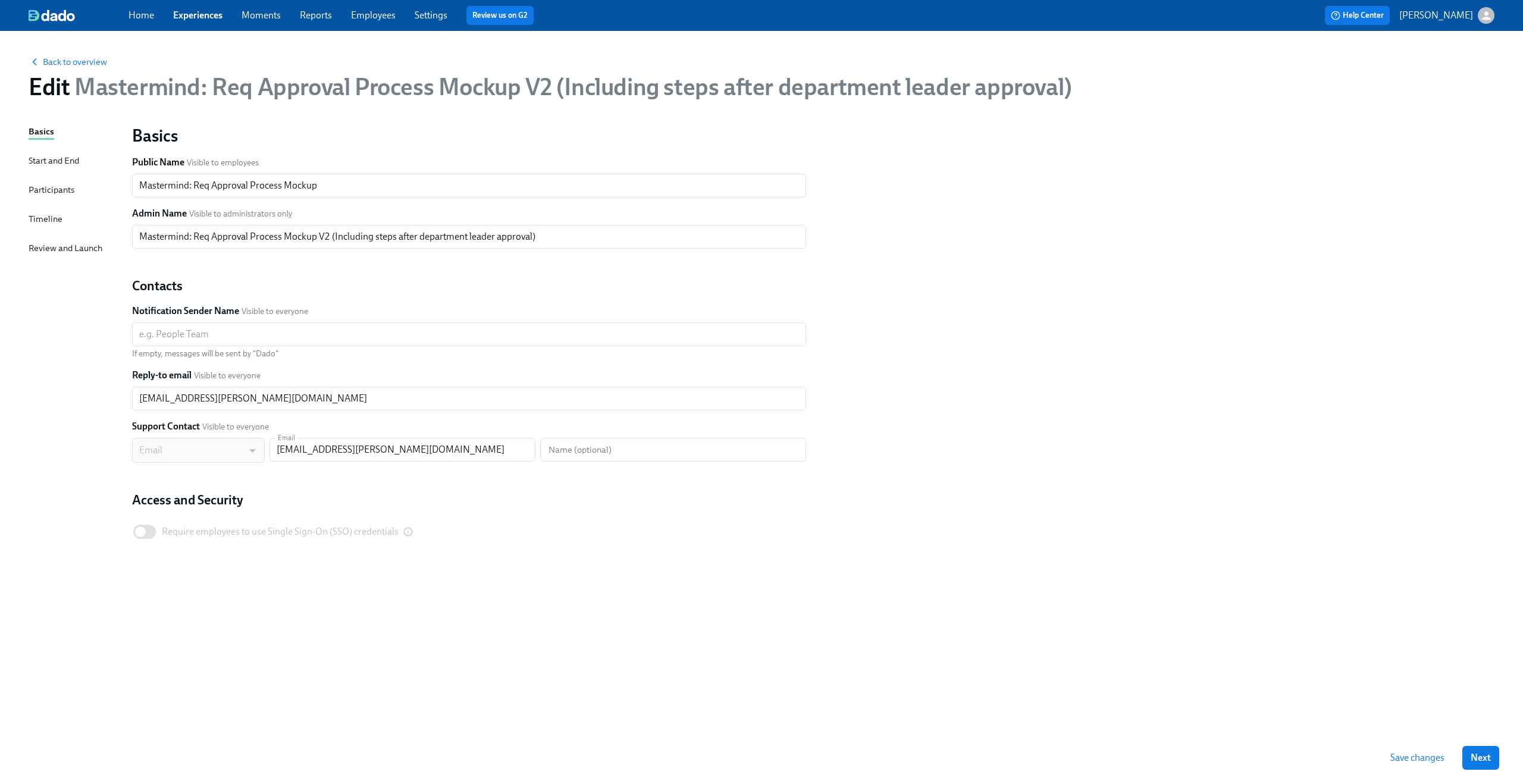
click at [1423, 763] on span "Save changes" at bounding box center [1417, 757] width 54 height 12
click at [77, 59] on span "Back to overview" at bounding box center [68, 62] width 79 height 12
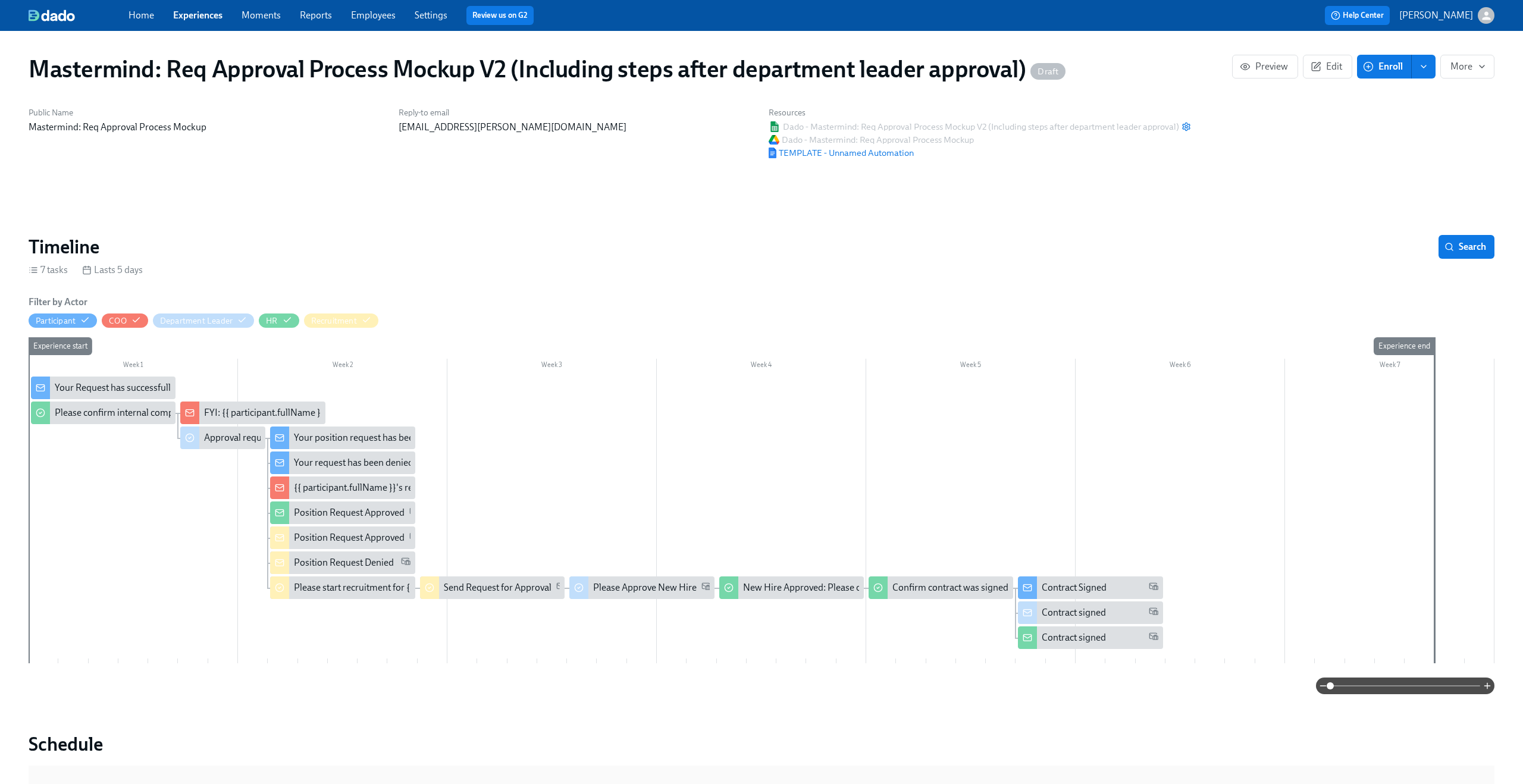
click at [189, 18] on link "Experiences" at bounding box center [198, 15] width 49 height 12
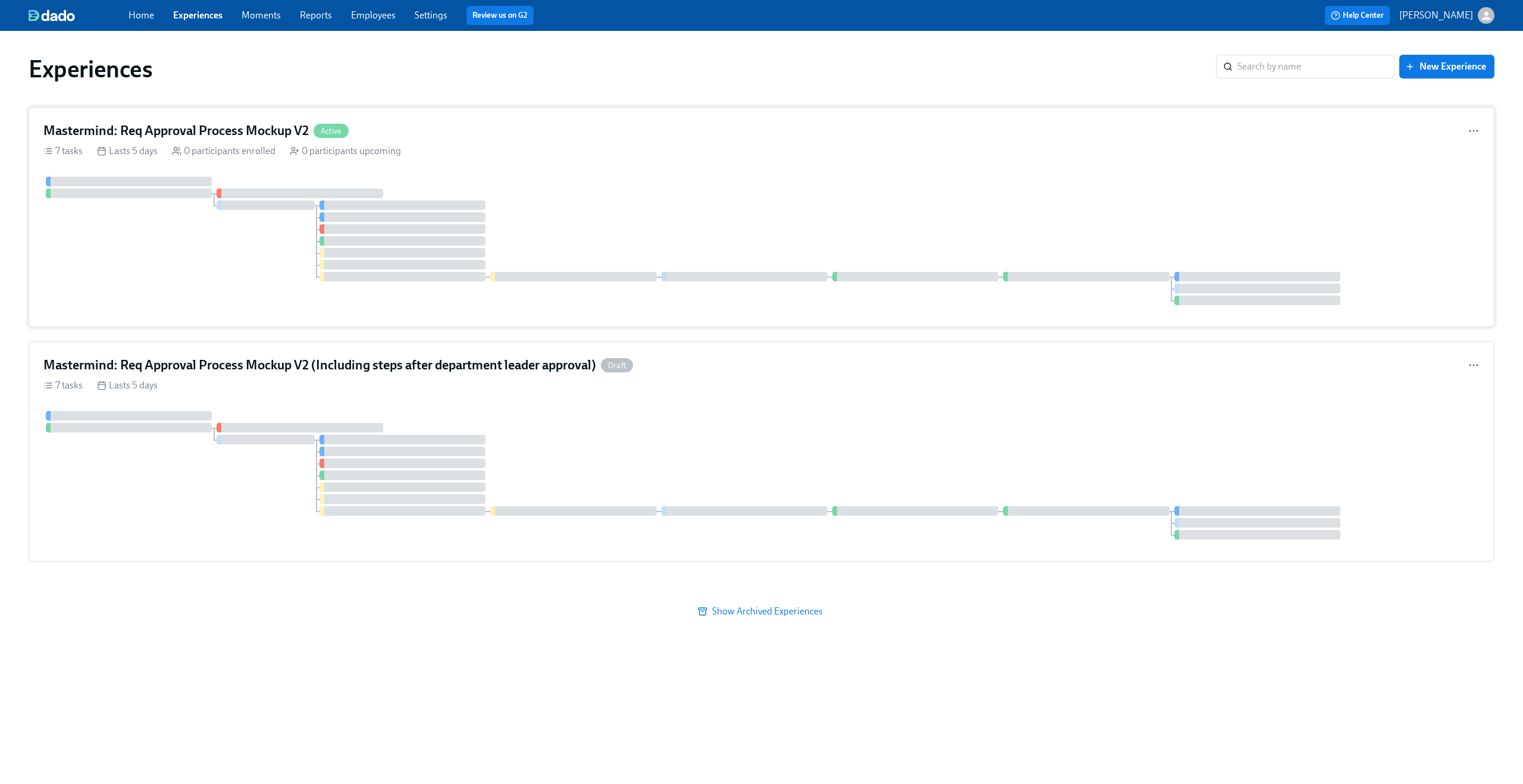
click at [649, 223] on div at bounding box center [762, 241] width 1436 height 129
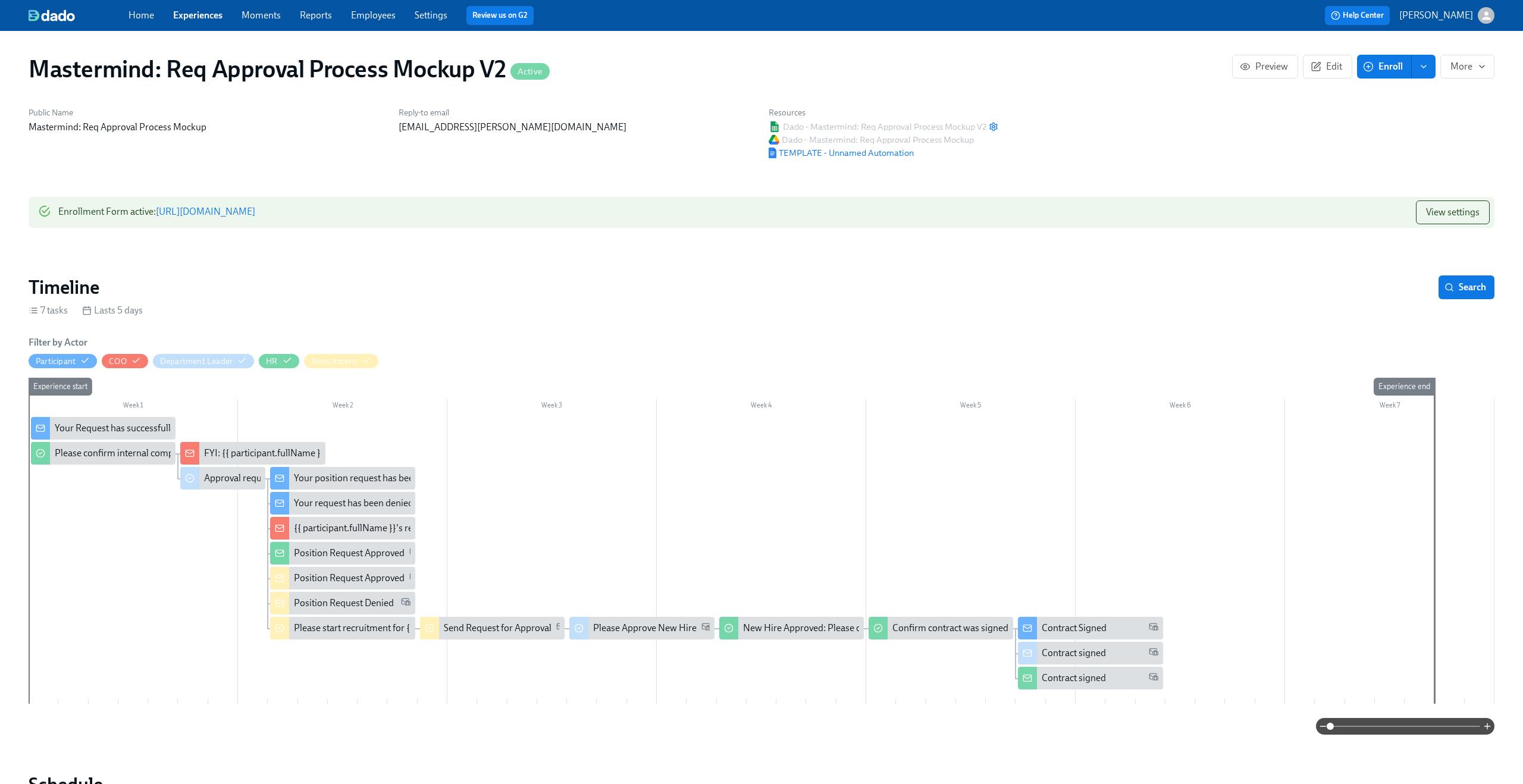
click at [1429, 732] on span at bounding box center [1405, 727] width 150 height 16
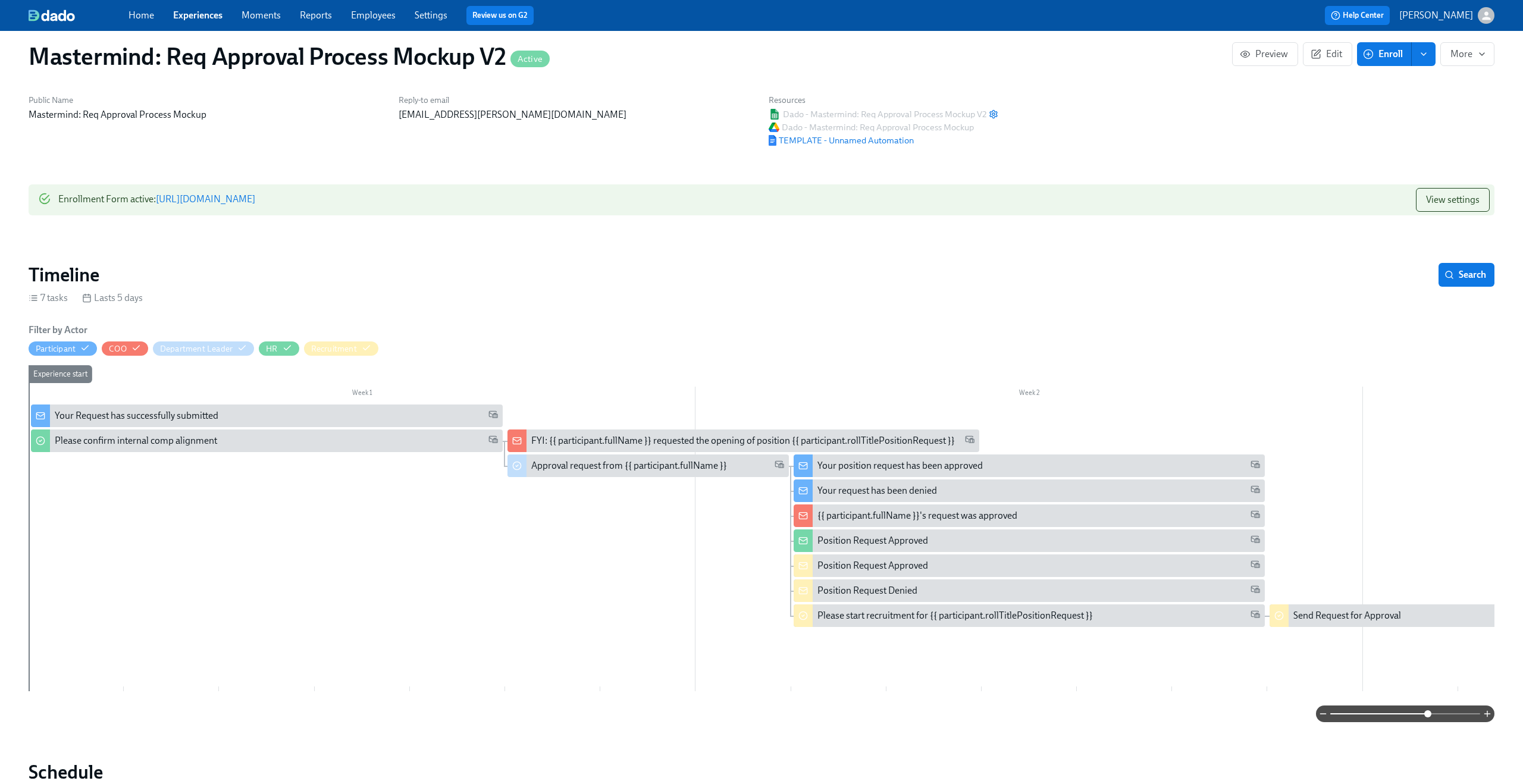
scroll to position [18, 0]
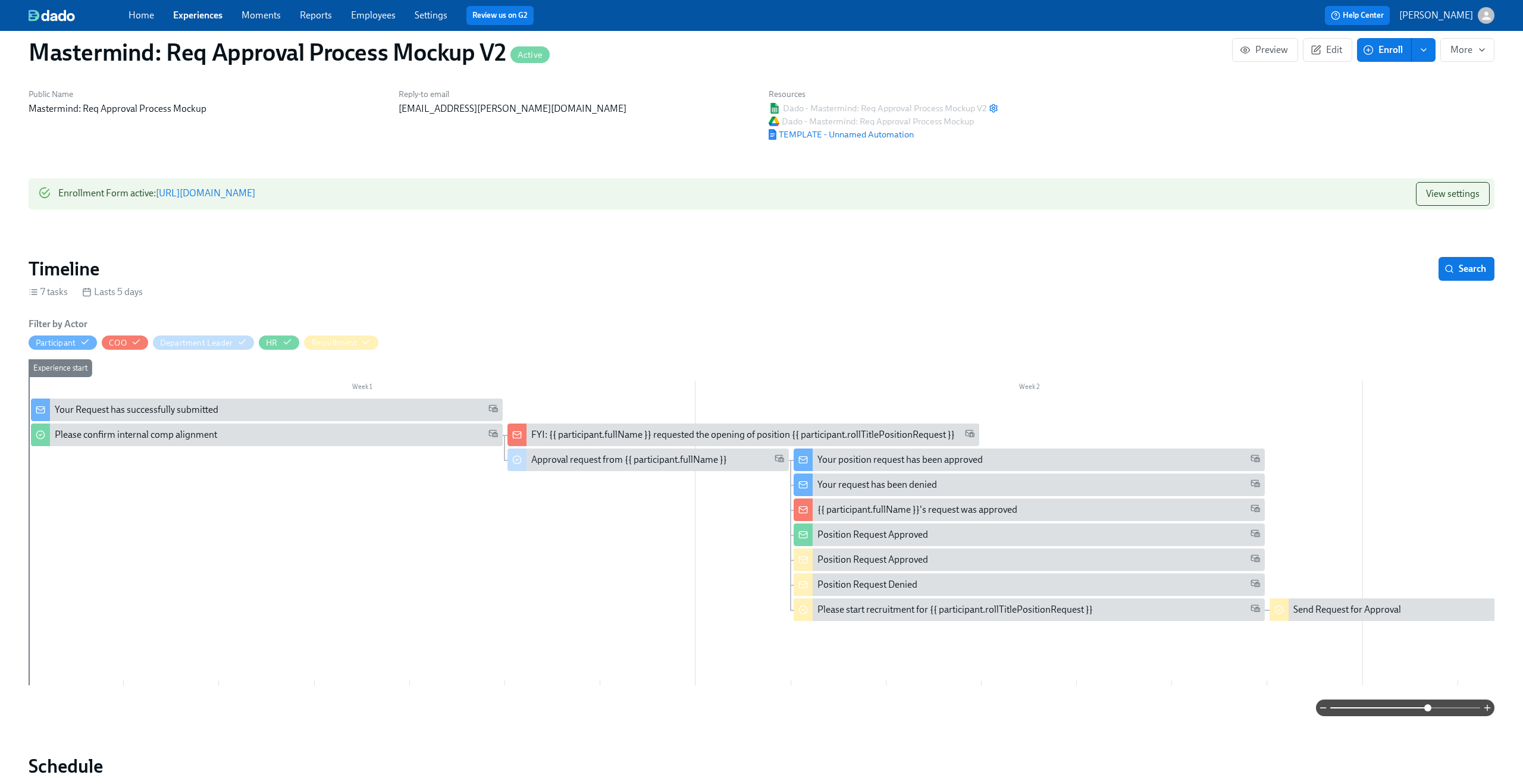
click at [124, 409] on div "Your Request has successfully submitted" at bounding box center [136, 409] width 163 height 13
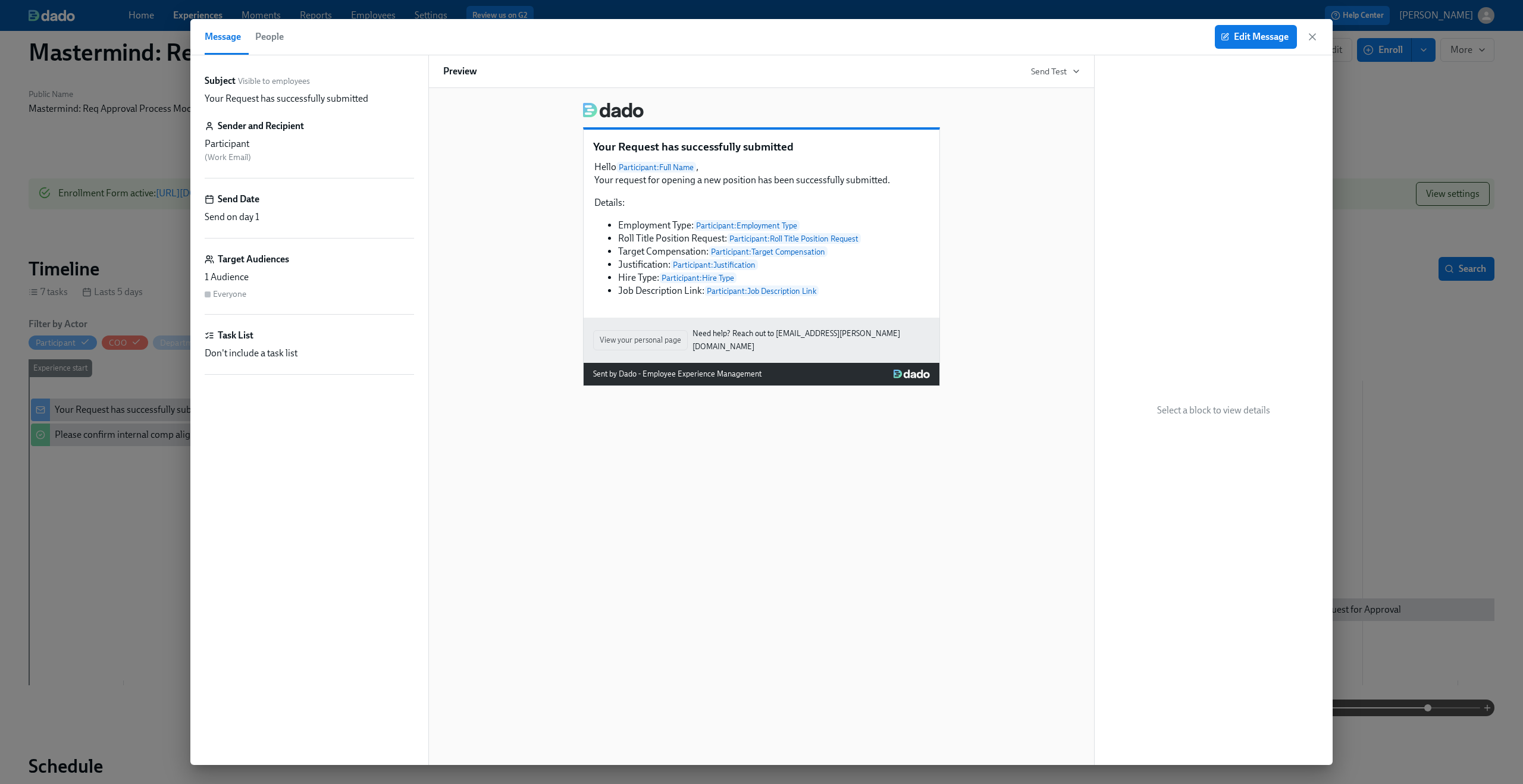
click at [245, 97] on p "Your Request has successfully submitted" at bounding box center [286, 98] width 163 height 13
click at [1309, 35] on icon "button" at bounding box center [1312, 36] width 12 height 12
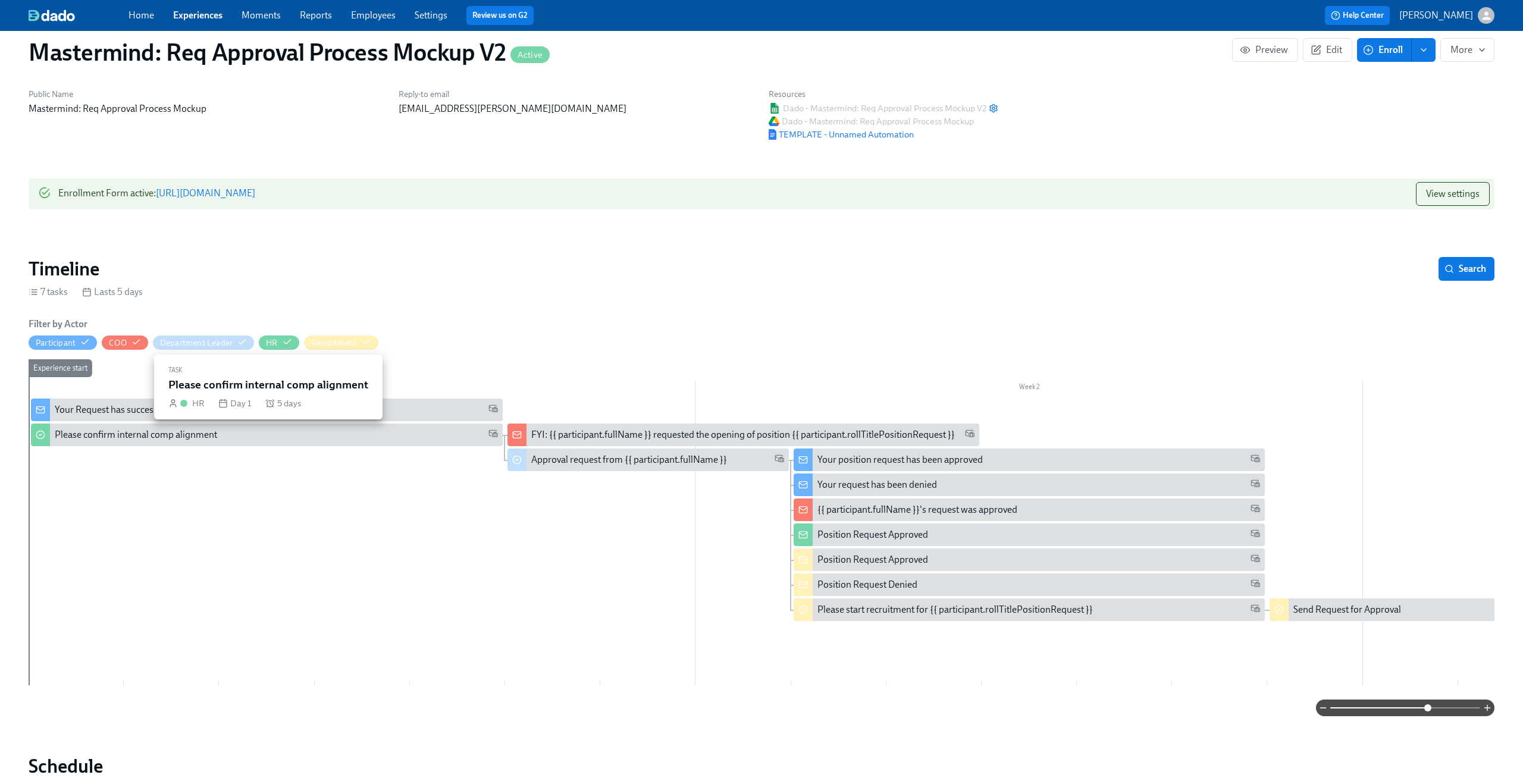
click at [122, 433] on div "Please confirm internal comp alignment" at bounding box center [136, 435] width 163 height 13
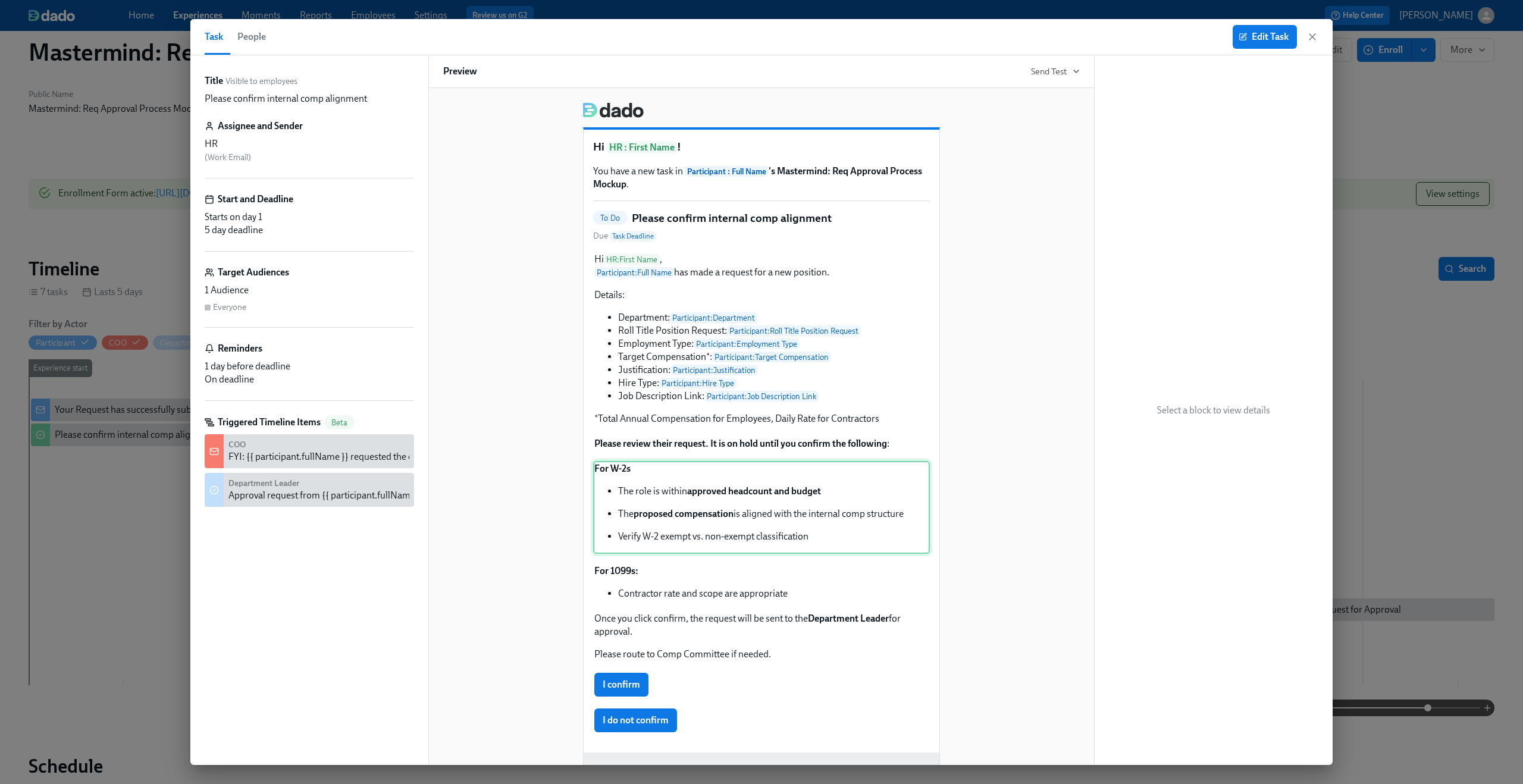
click at [660, 536] on div "For W-2s The role is within approved headcount and budget The proposed compensa…" at bounding box center [762, 508] width 337 height 93
click at [1308, 39] on icon "button" at bounding box center [1312, 36] width 12 height 12
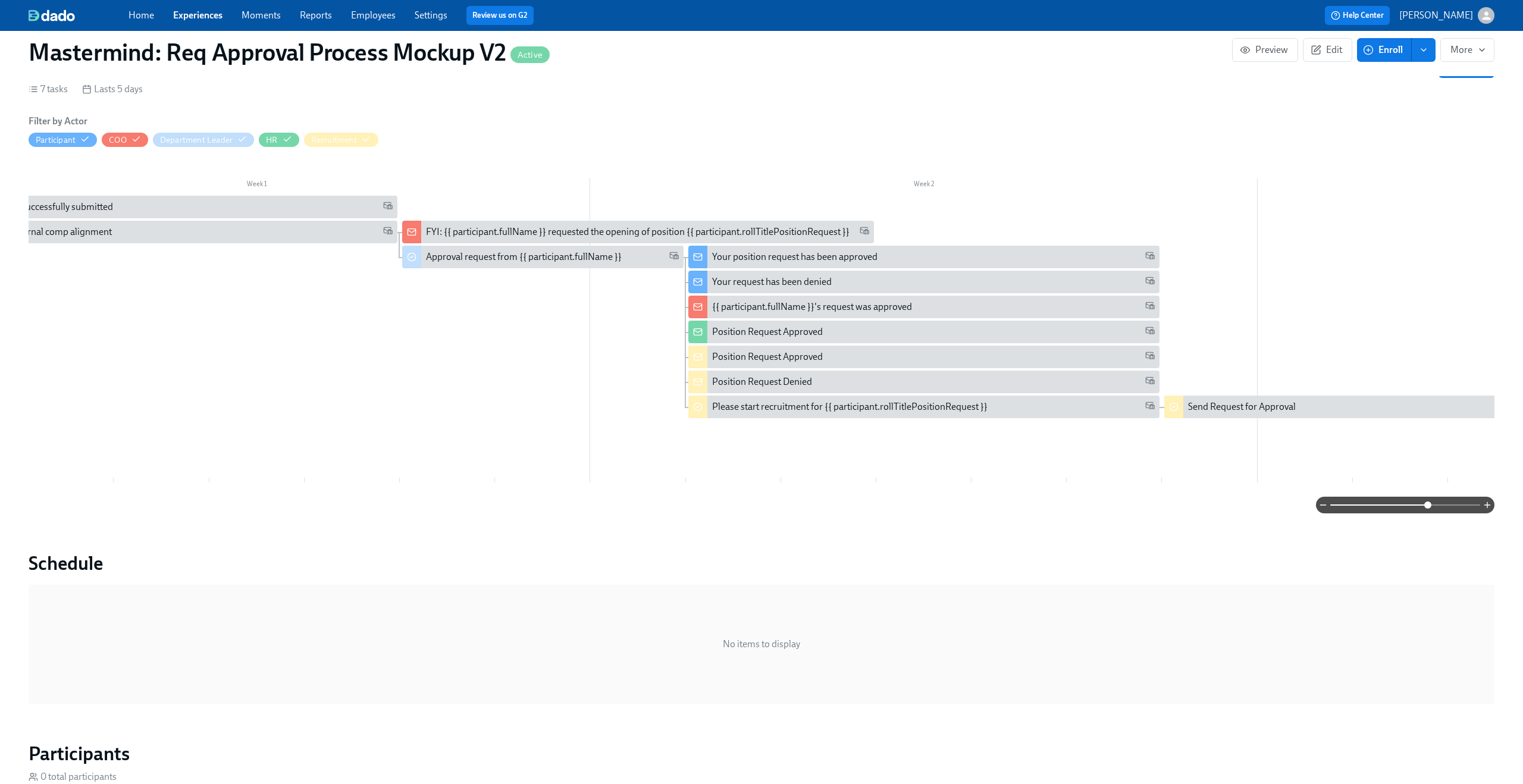
scroll to position [0, 168]
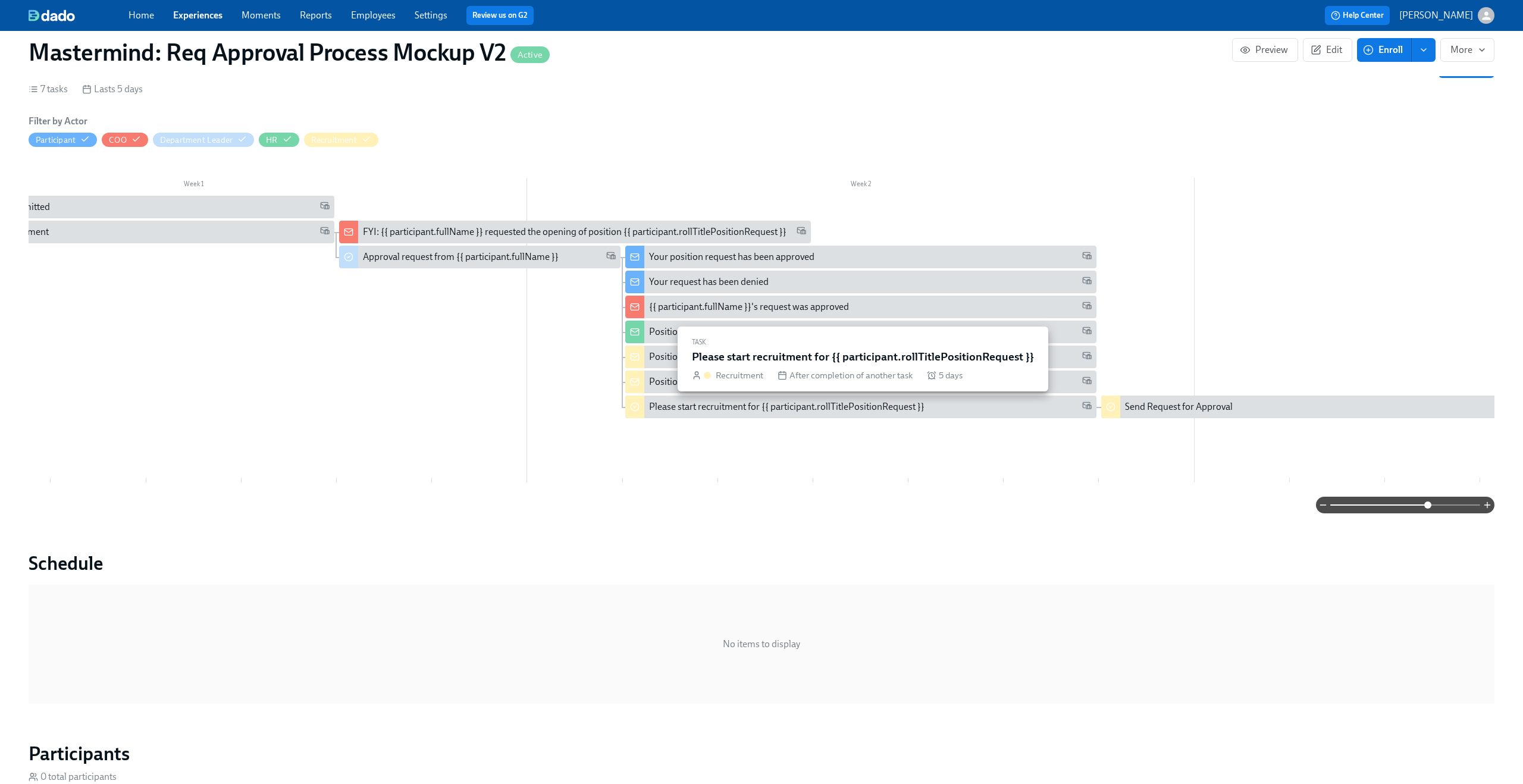
click at [756, 409] on div "Please start recruitment for {{ participant.rollTitlePositionRequest }}" at bounding box center [787, 407] width 275 height 13
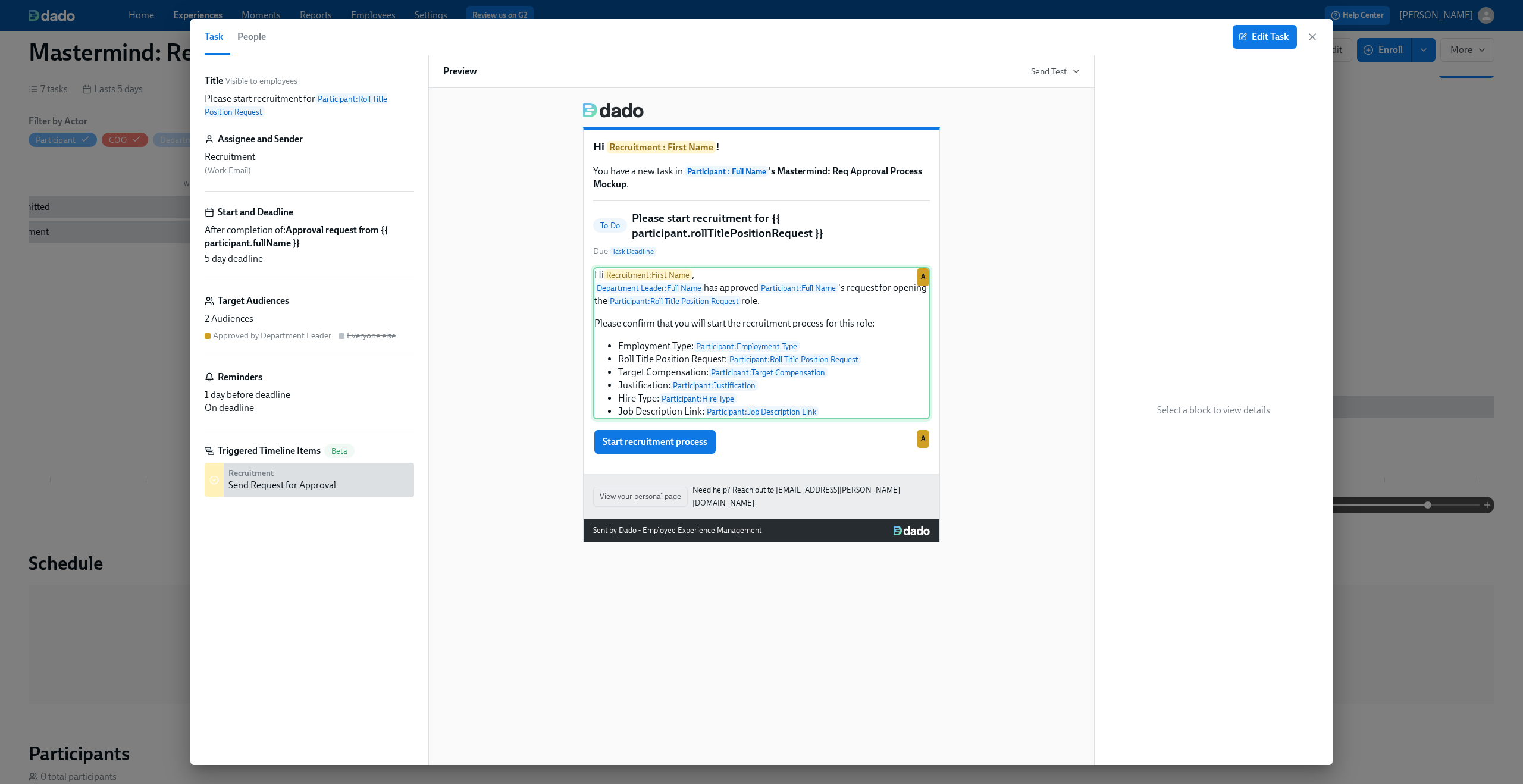
click at [640, 331] on div "Hi Recruitment : First Name , Department Leader : Full Name has approved Partic…" at bounding box center [762, 343] width 337 height 152
click at [668, 326] on div "Hi Recruitment : First Name , Department Leader : Full Name has approved Partic…" at bounding box center [762, 343] width 337 height 152
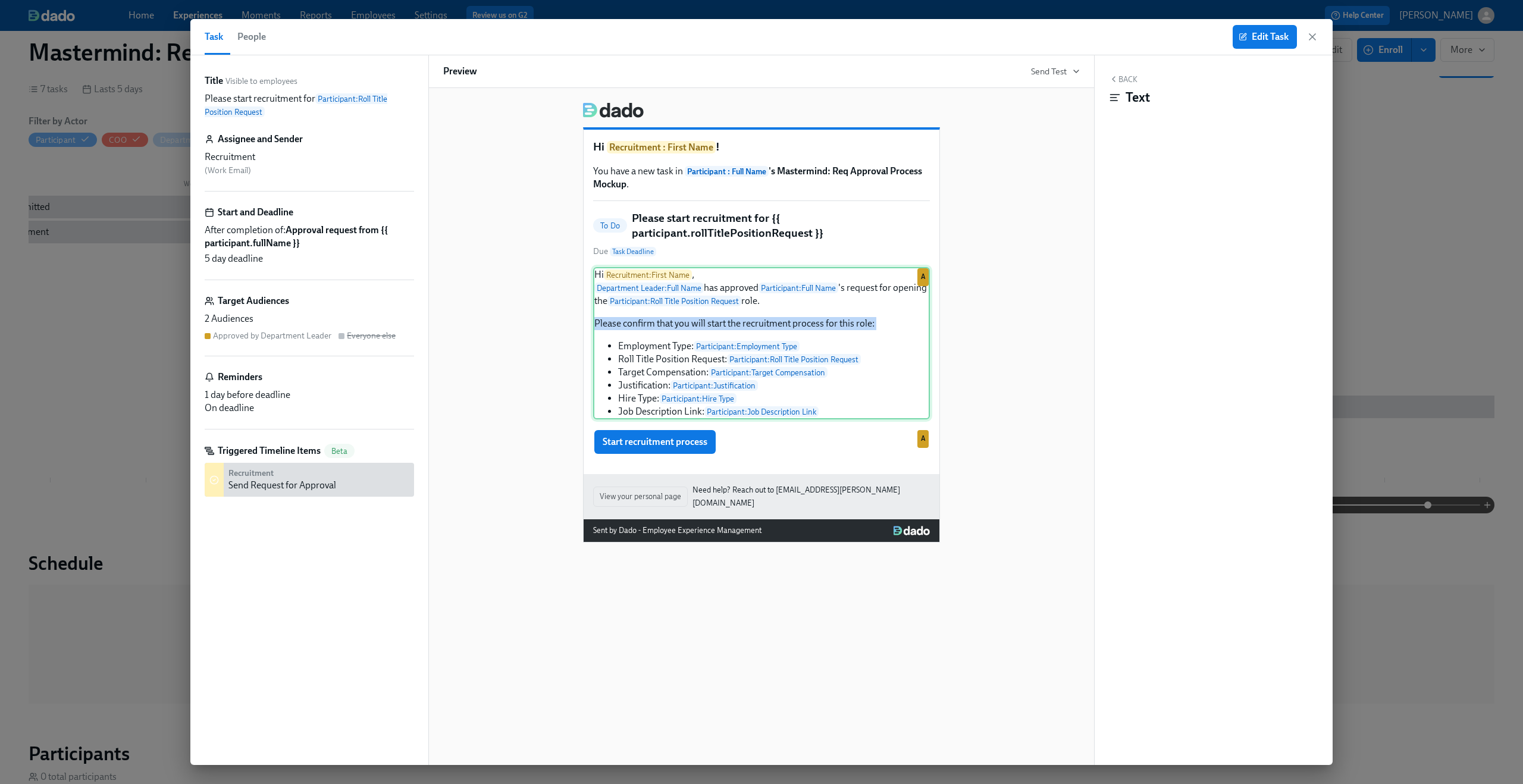
click at [668, 326] on div "Hi Recruitment : First Name , Department Leader : Full Name has approved Partic…" at bounding box center [762, 343] width 337 height 152
click at [1249, 39] on span "Edit Task" at bounding box center [1265, 36] width 48 height 12
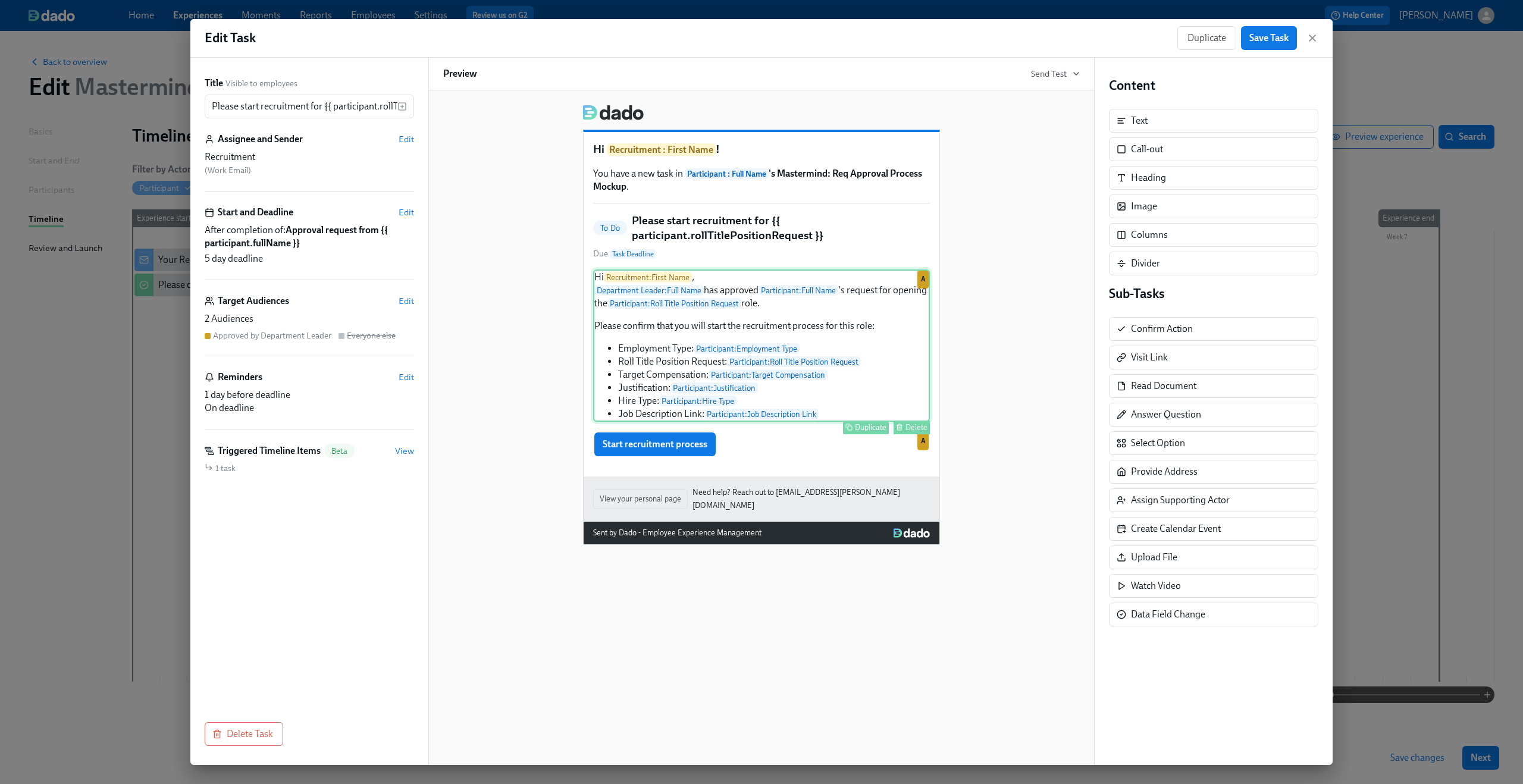
click at [651, 332] on div "Hi Recruitment : First Name , Department Leader : Full Name has approved Partic…" at bounding box center [762, 345] width 337 height 152
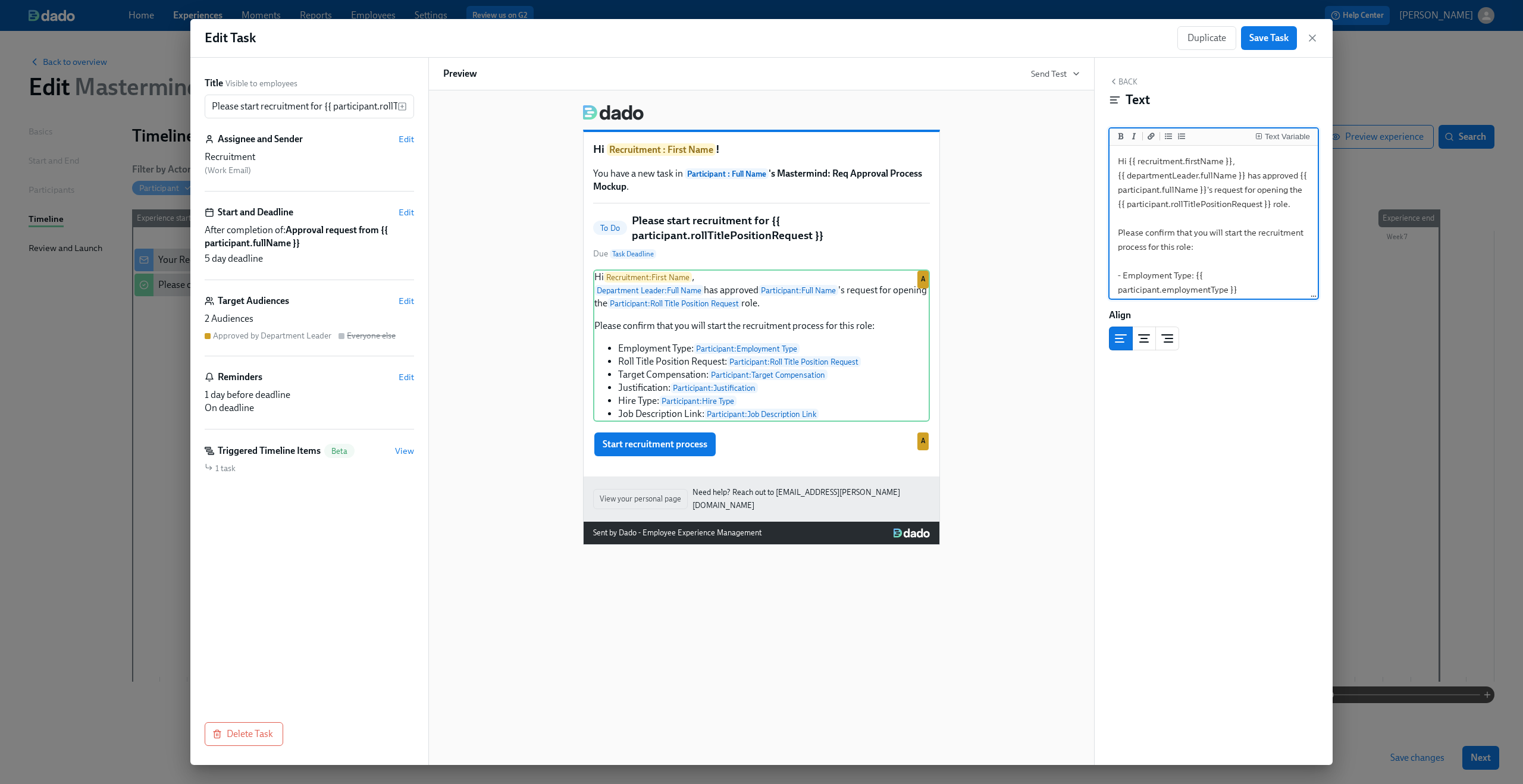
click at [1160, 238] on textarea "Hi {{ recruitment.firstName }}, {{ departmentLeader.fullName }} has approved {{…" at bounding box center [1214, 282] width 204 height 269
drag, startPoint x: 1147, startPoint y: 235, endPoint x: 1119, endPoint y: 235, distance: 28.0
click at [1119, 235] on textarea "Hi {{ recruitment.firstName }}, {{ departmentLeader.fullName }} has approved {{…" at bounding box center [1214, 275] width 204 height 255
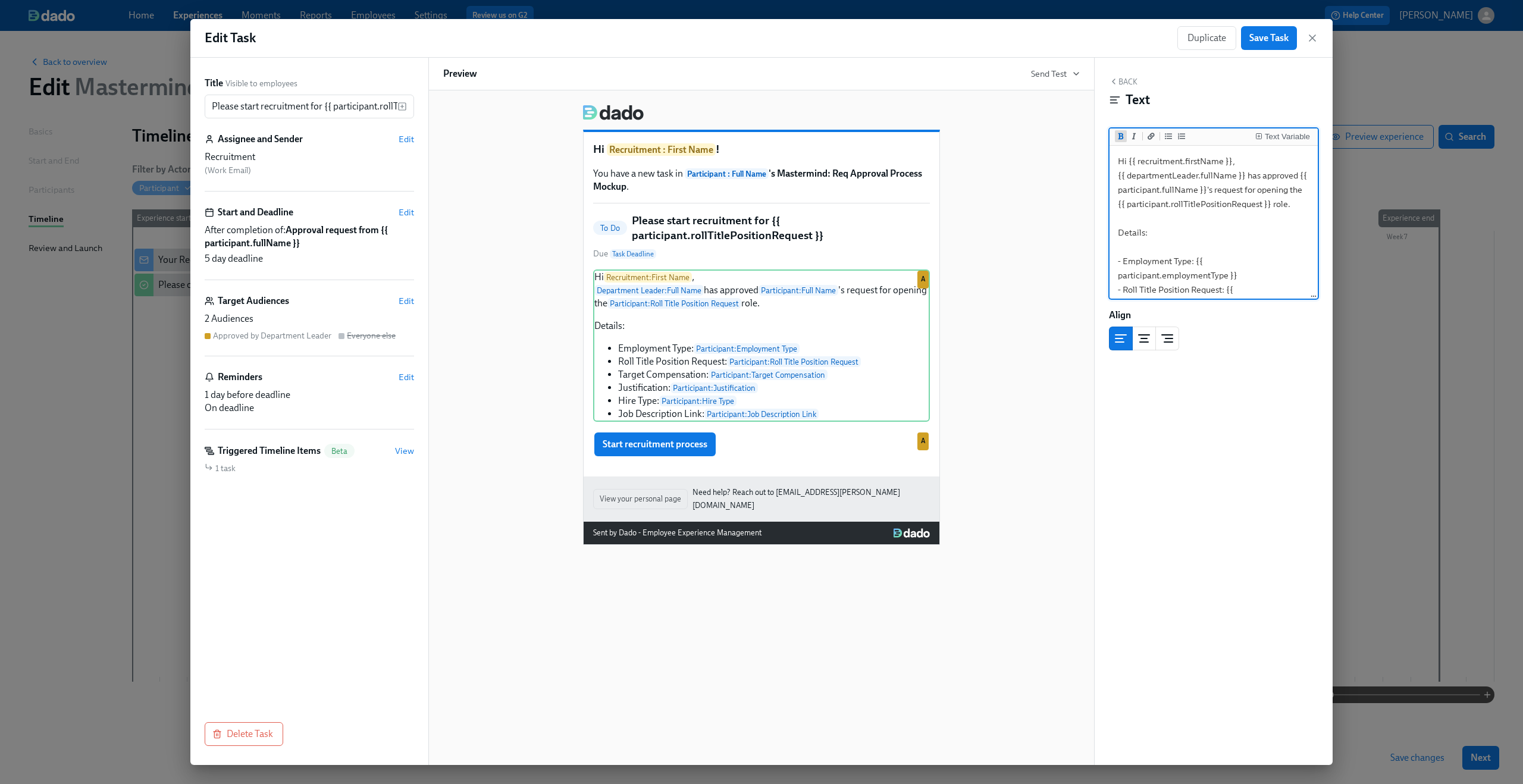
click at [1122, 140] on icon "Add bold text" at bounding box center [1121, 136] width 7 height 7
click at [1214, 254] on textarea "Hi {{ recruitment.firstName }}, {{ departmentLeader.fullName }} has approved {{…" at bounding box center [1214, 275] width 204 height 255
type textarea "Hi {{ recruitment.firstName }}, {{ departmentLeader.fullName }} has approved {{…"
click at [1263, 33] on span "Save Task" at bounding box center [1269, 38] width 39 height 12
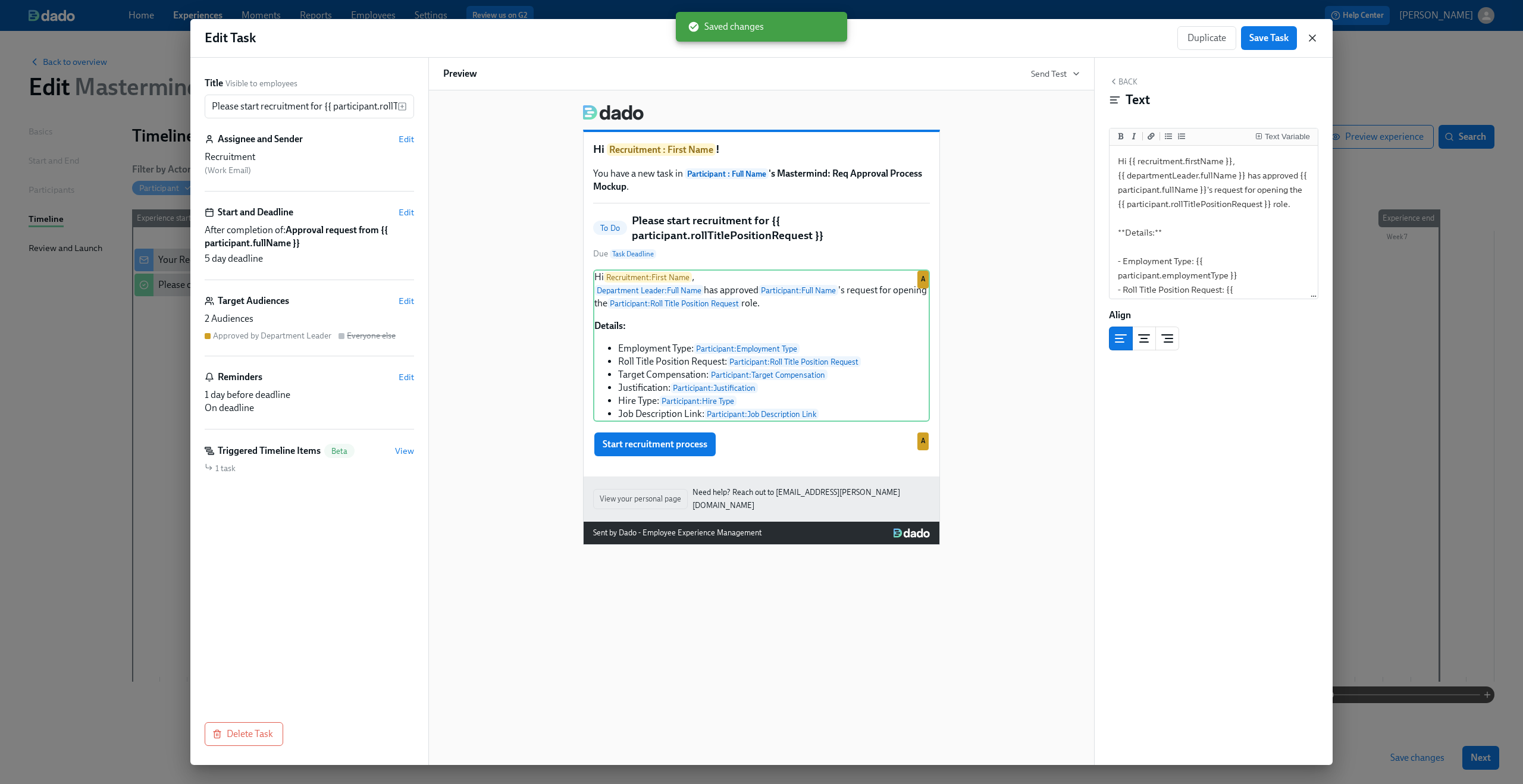
click at [1308, 37] on icon "button" at bounding box center [1312, 38] width 12 height 12
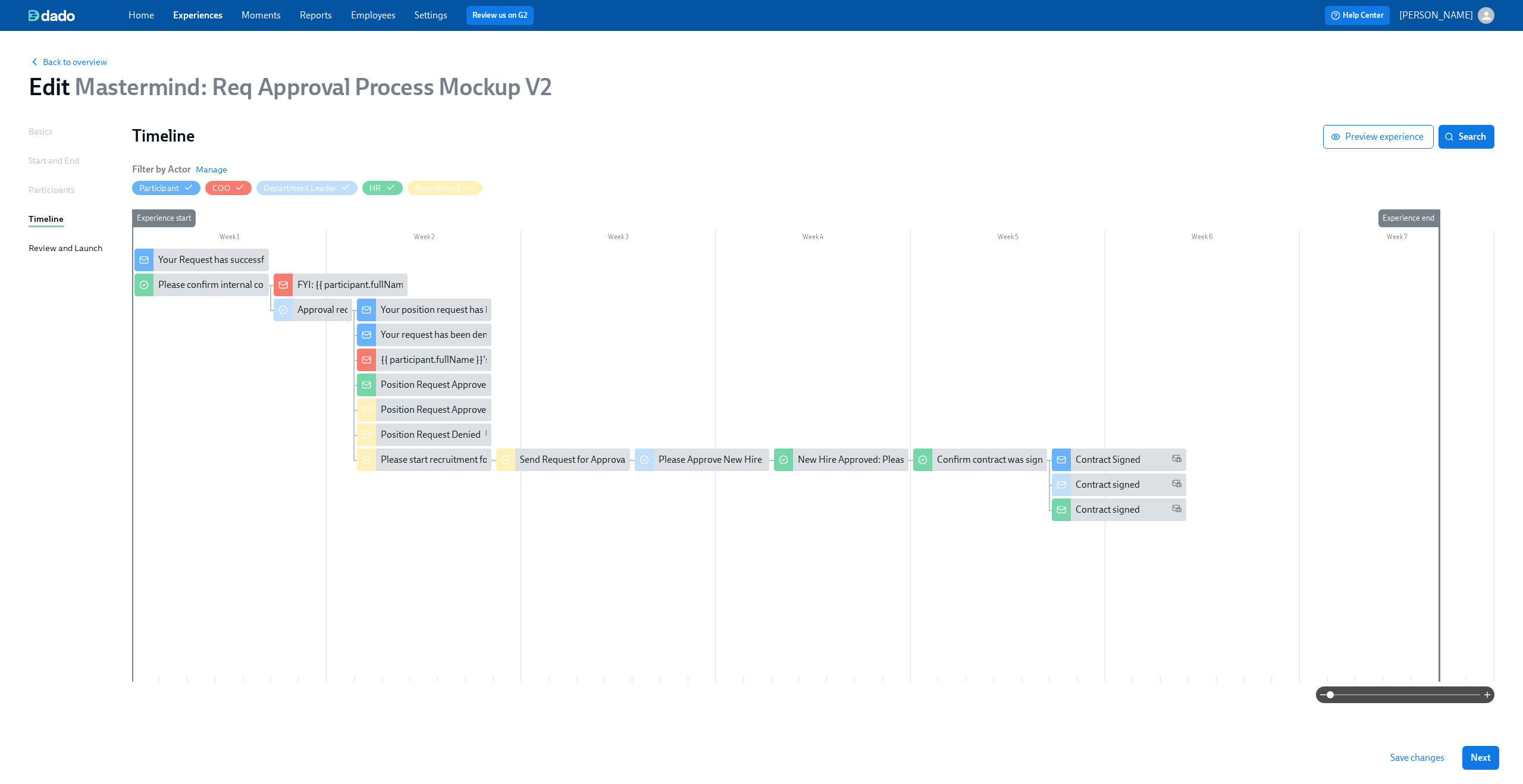
click at [1388, 757] on button "Save changes" at bounding box center [1418, 757] width 71 height 24
click at [1410, 696] on span at bounding box center [1405, 694] width 150 height 16
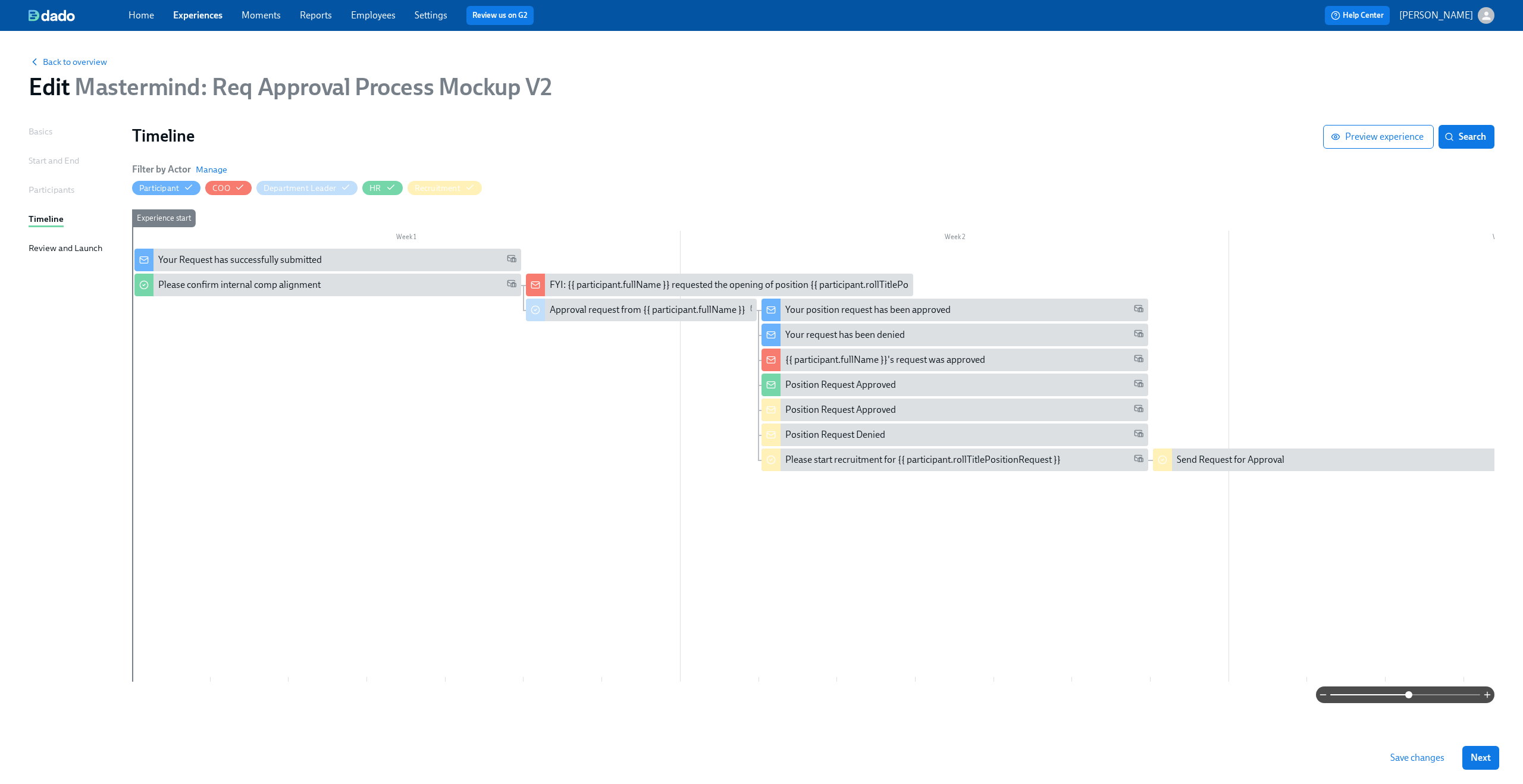
click at [1438, 690] on span at bounding box center [1405, 694] width 150 height 16
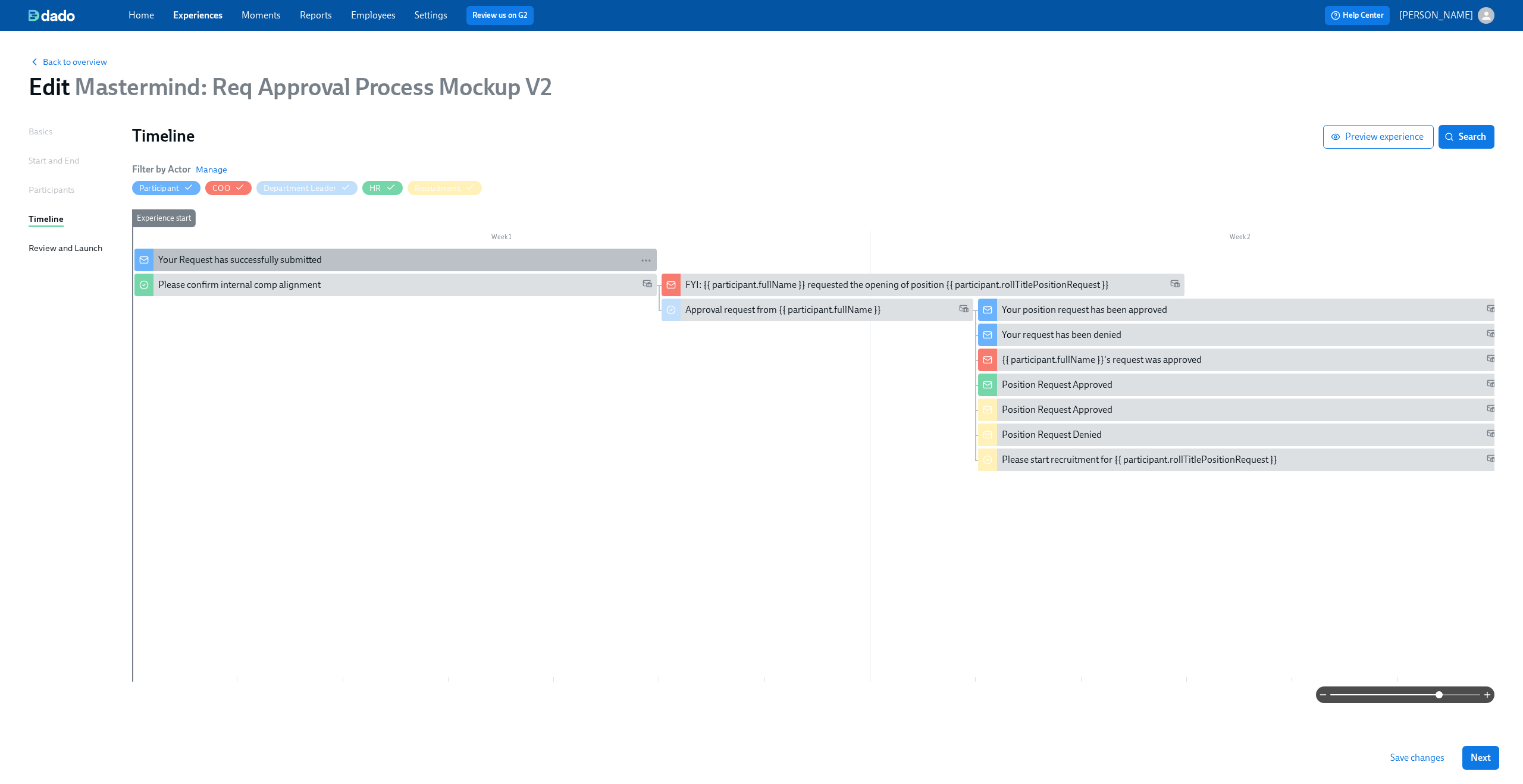
click at [277, 260] on div "Your Request has successfully submitted" at bounding box center [240, 260] width 163 height 13
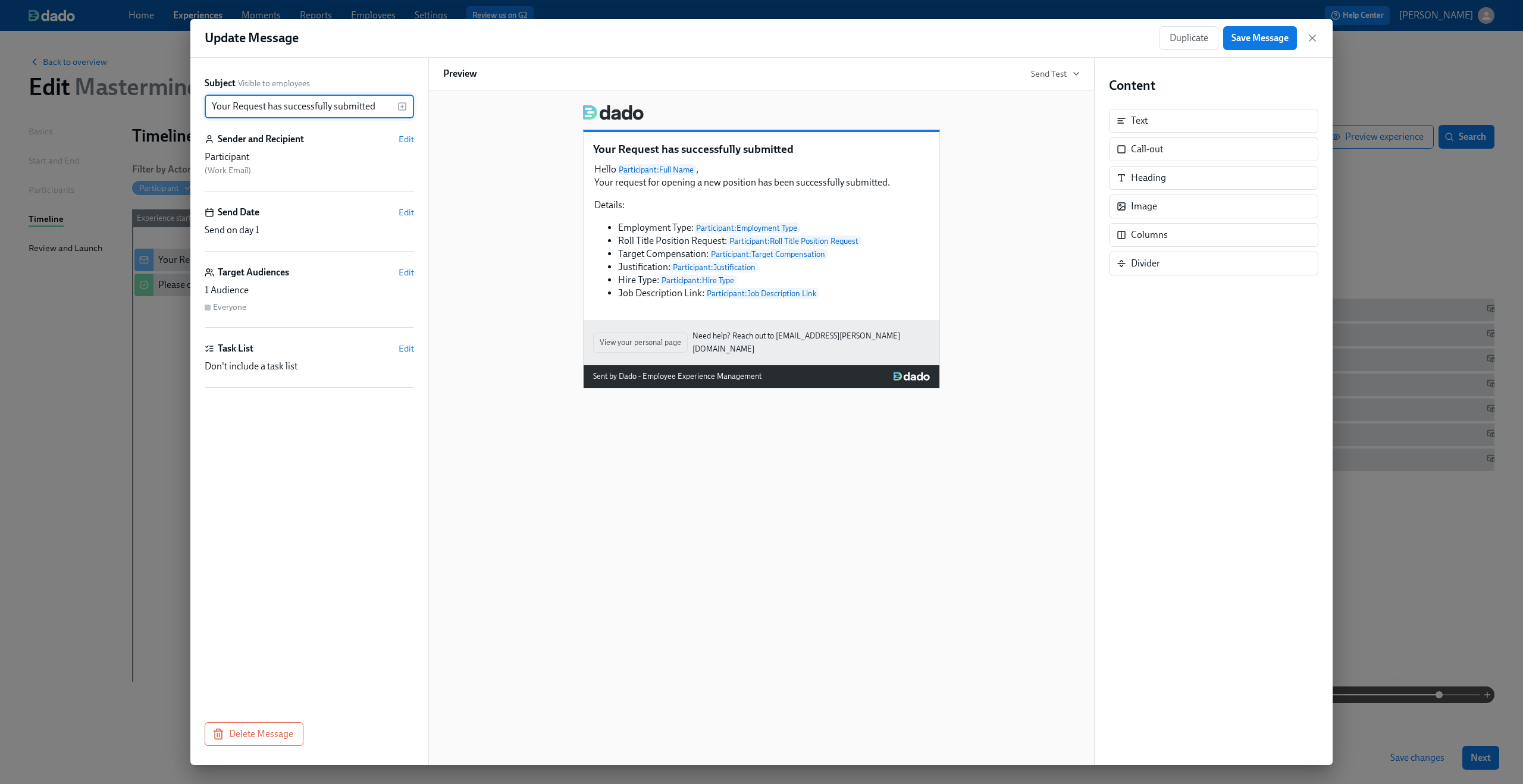
click at [284, 105] on input "Your Request has successfully submitted" at bounding box center [301, 106] width 193 height 24
click at [1265, 35] on span "Save Message" at bounding box center [1261, 38] width 57 height 12
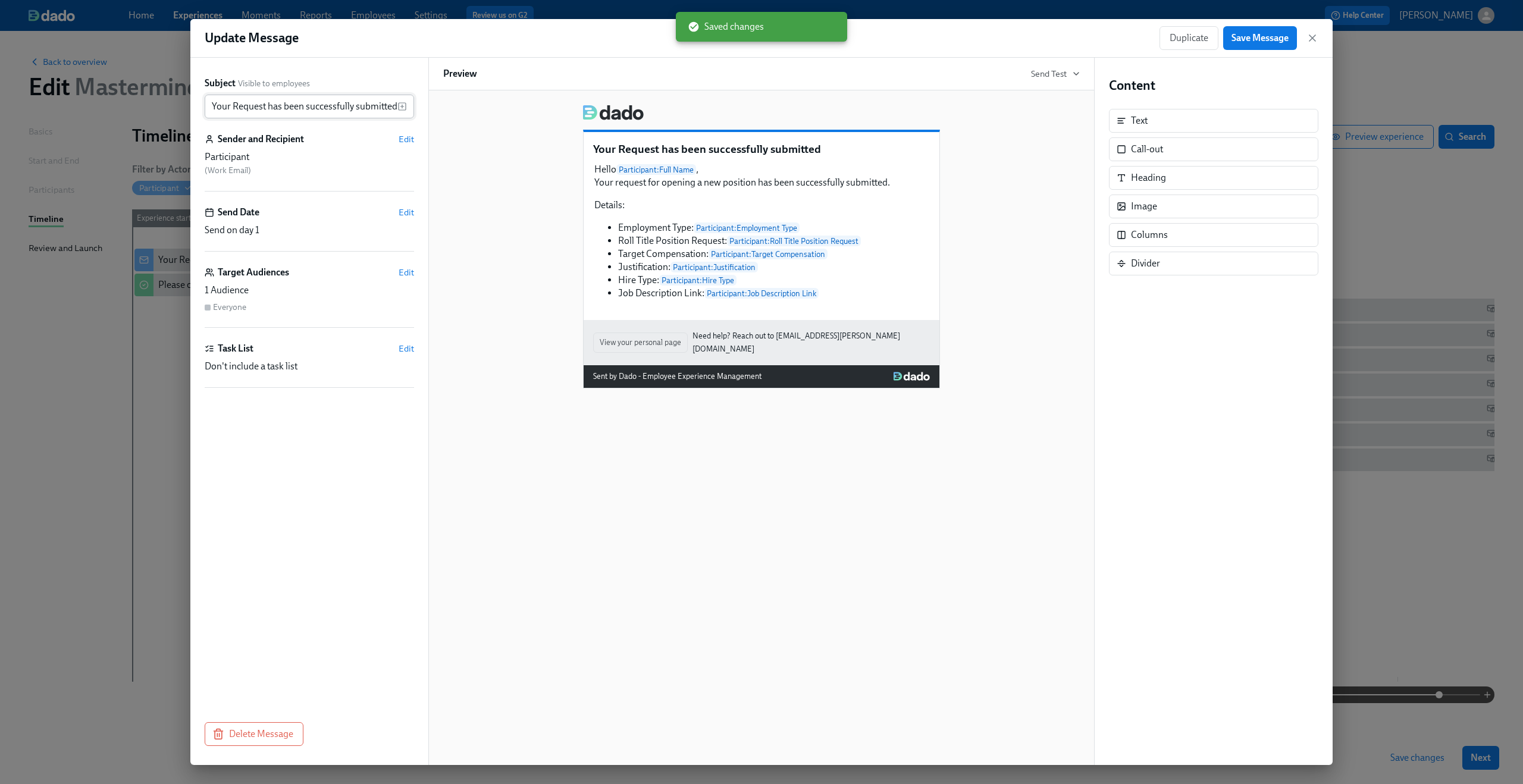
click at [237, 109] on input "Your Request has been successfully submitted" at bounding box center [301, 106] width 193 height 24
type input "Your request has been successfully submitted"
click at [1289, 42] on button "Save Message" at bounding box center [1260, 38] width 74 height 24
click at [291, 102] on input "Your request has been successfully submitted" at bounding box center [301, 106] width 193 height 24
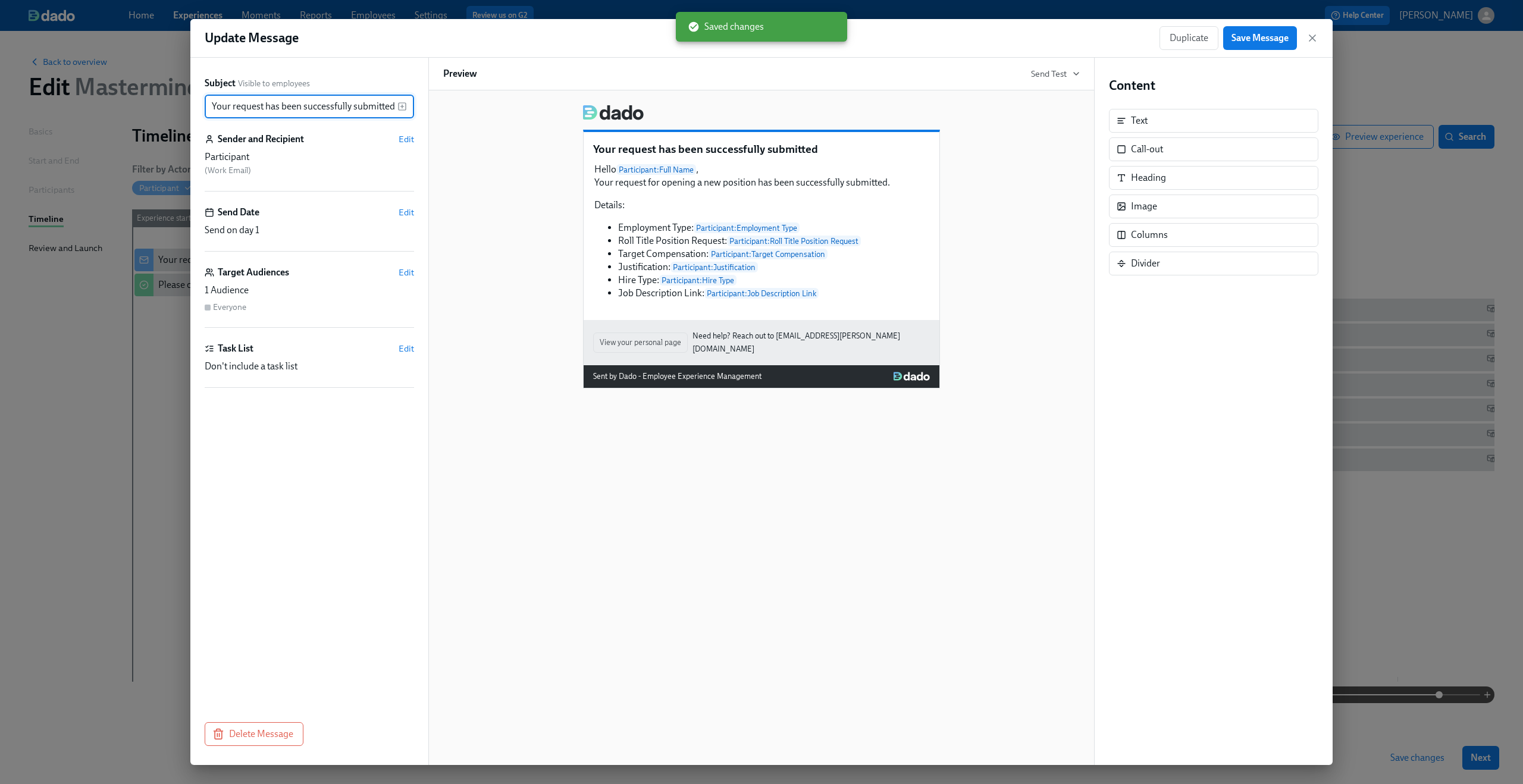
click at [291, 102] on input "Your request has been successfully submitted" at bounding box center [301, 106] width 193 height 24
drag, startPoint x: 266, startPoint y: 108, endPoint x: 470, endPoint y: 135, distance: 205.8
click at [470, 135] on div "Subject Visible to employees Your request has been successfully submitted ​ Sen…" at bounding box center [762, 411] width 1142 height 707
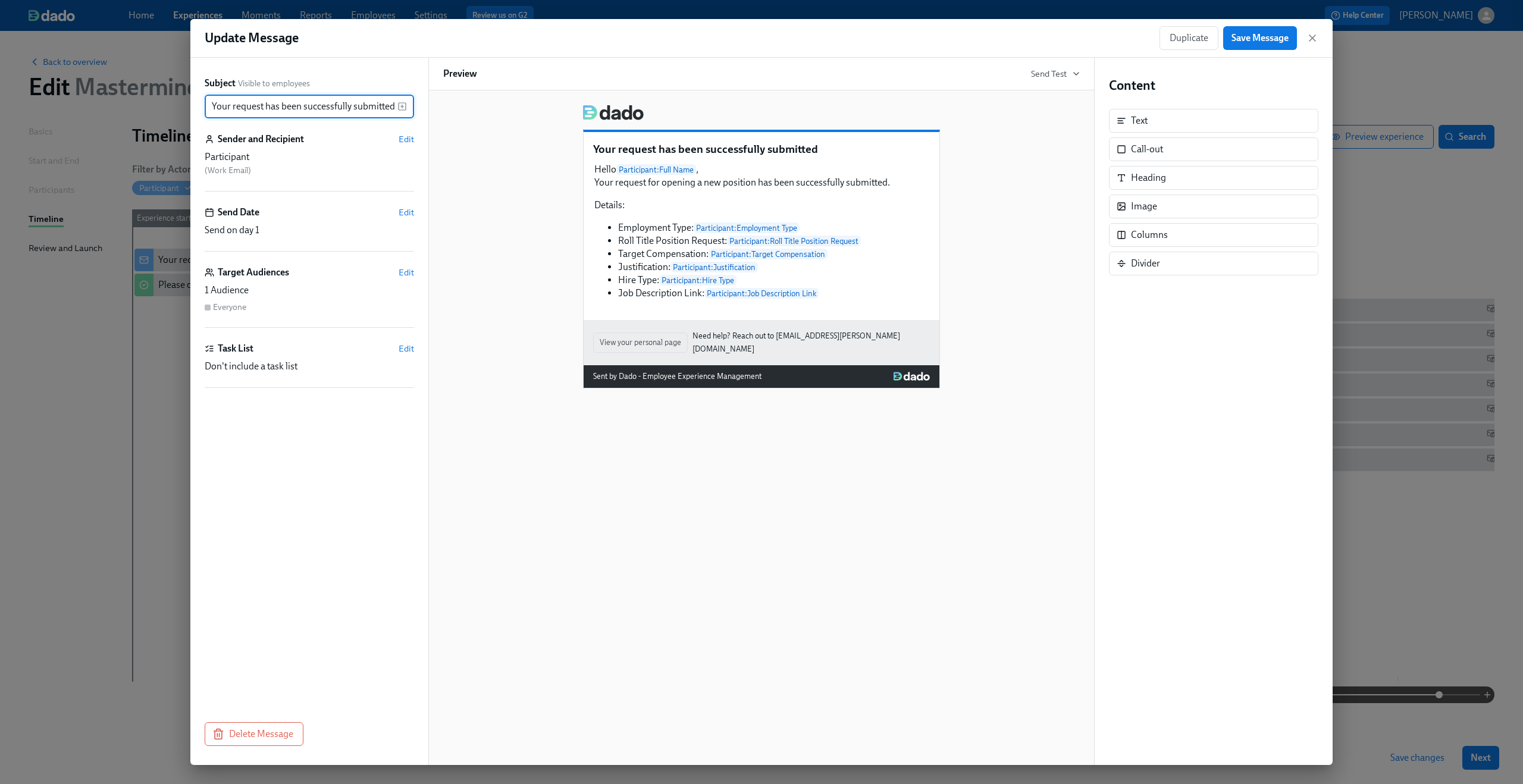
click at [470, 135] on div "Your request has been successfully submitted Hello Participant : Full Name , Yo…" at bounding box center [761, 241] width 636 height 293
click at [1280, 37] on span "Save Message" at bounding box center [1261, 38] width 57 height 12
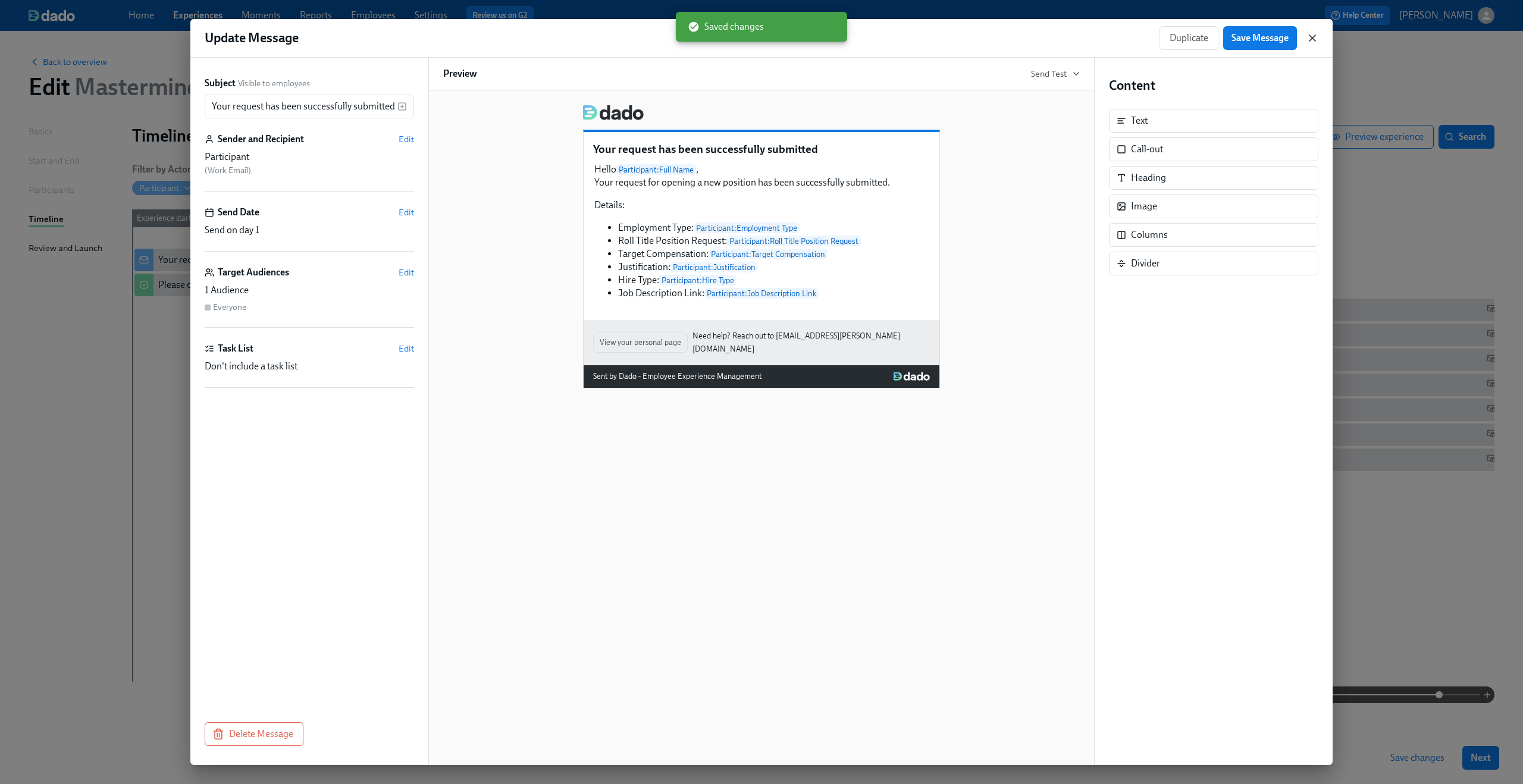
click at [1316, 37] on icon "button" at bounding box center [1312, 38] width 12 height 12
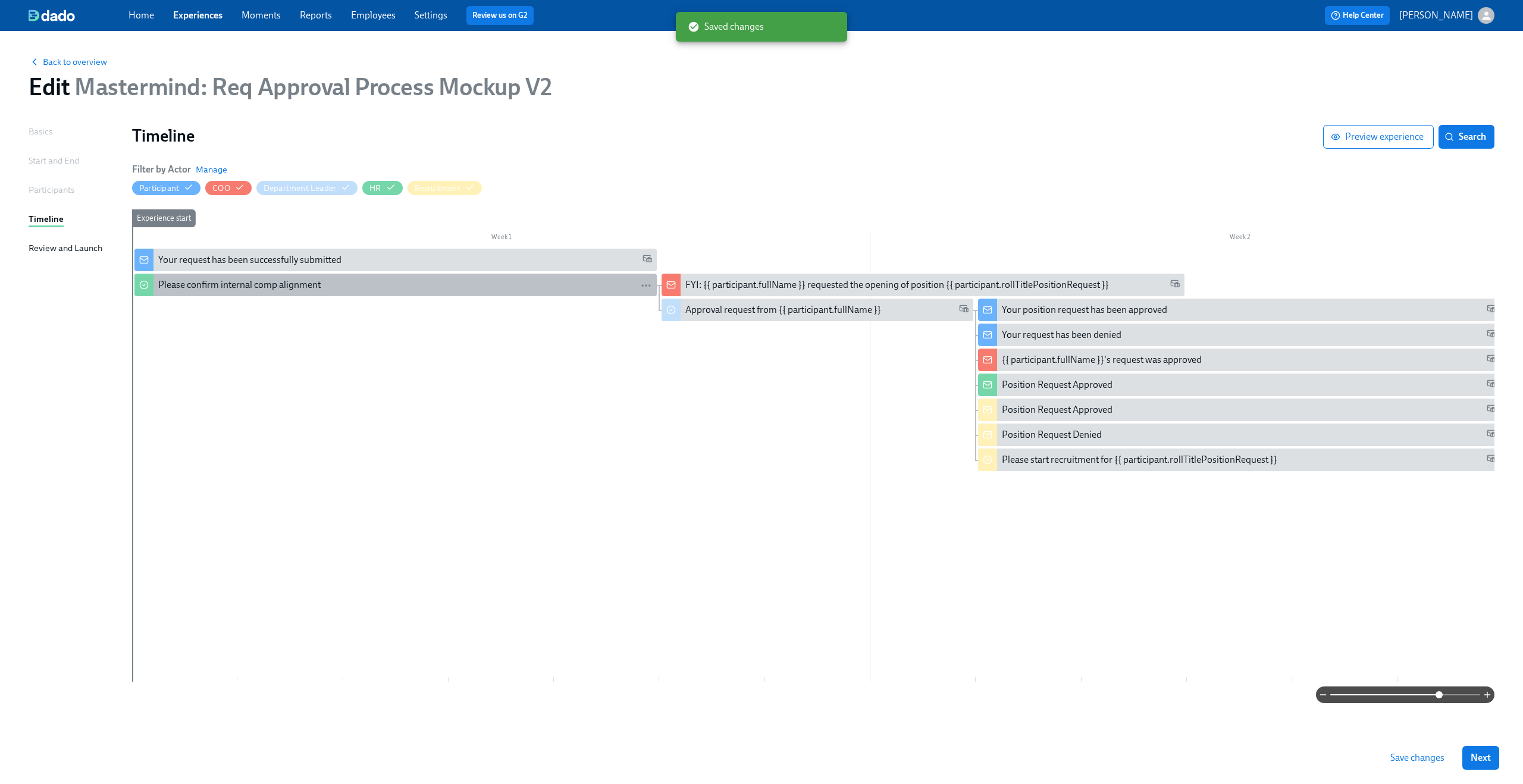
click at [448, 279] on div "Please confirm internal comp alignment" at bounding box center [405, 284] width 494 height 13
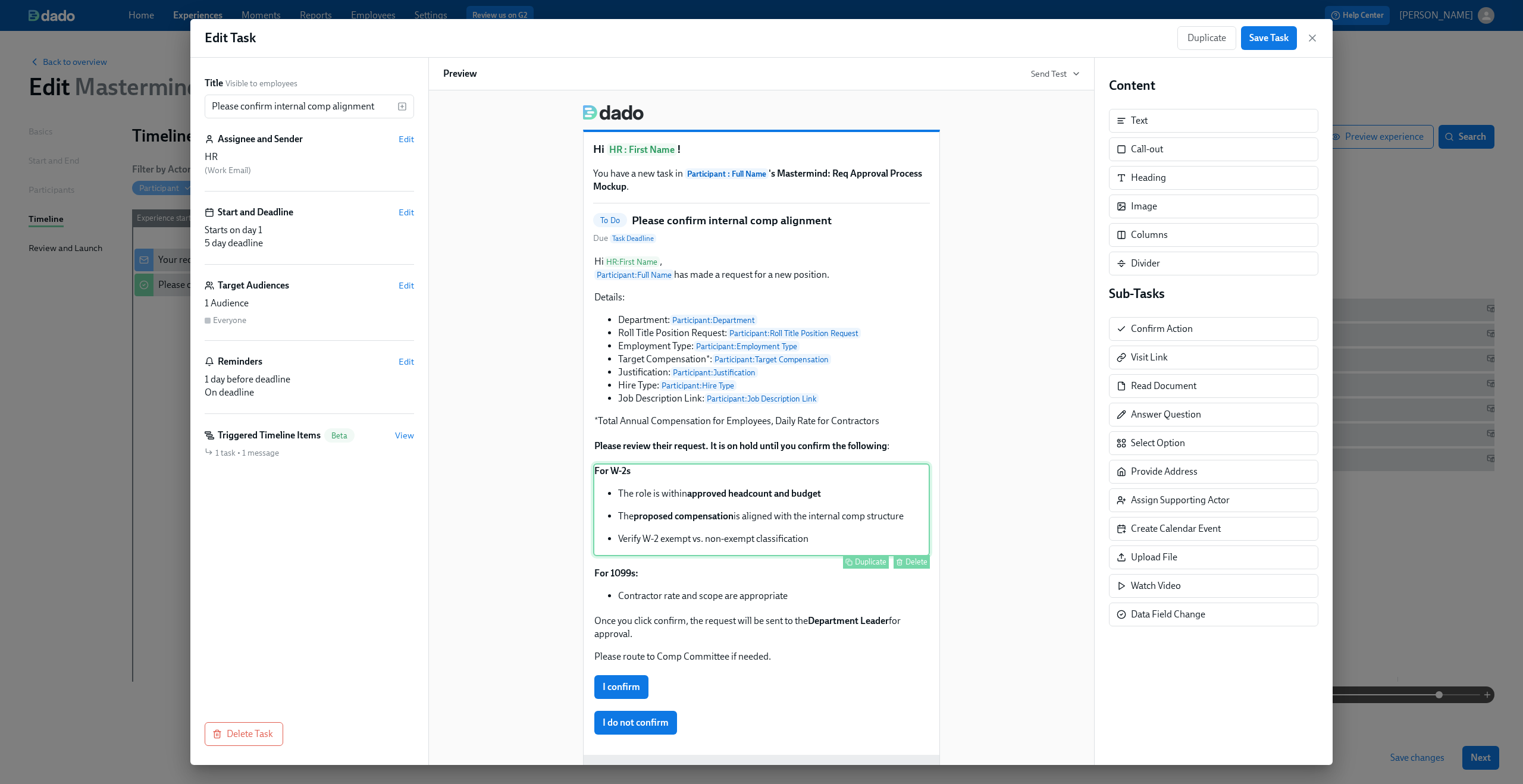
click at [628, 544] on div "For W-2s The role is within approved headcount and budget The proposed compensa…" at bounding box center [762, 510] width 337 height 93
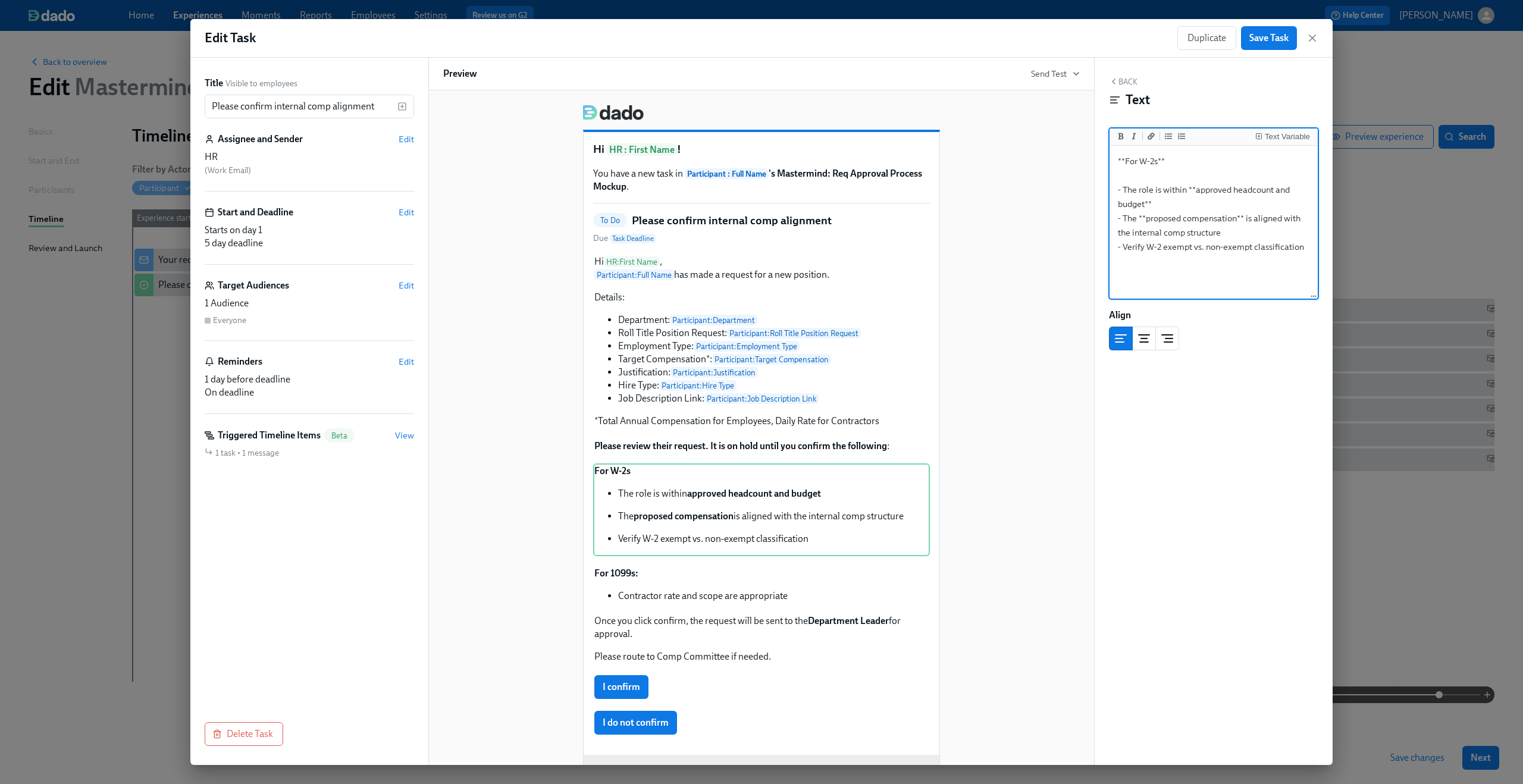
click at [1248, 247] on textarea "**For W-2s** - The role is within **approved headcount and budget** - The **pro…" at bounding box center [1214, 223] width 204 height 149
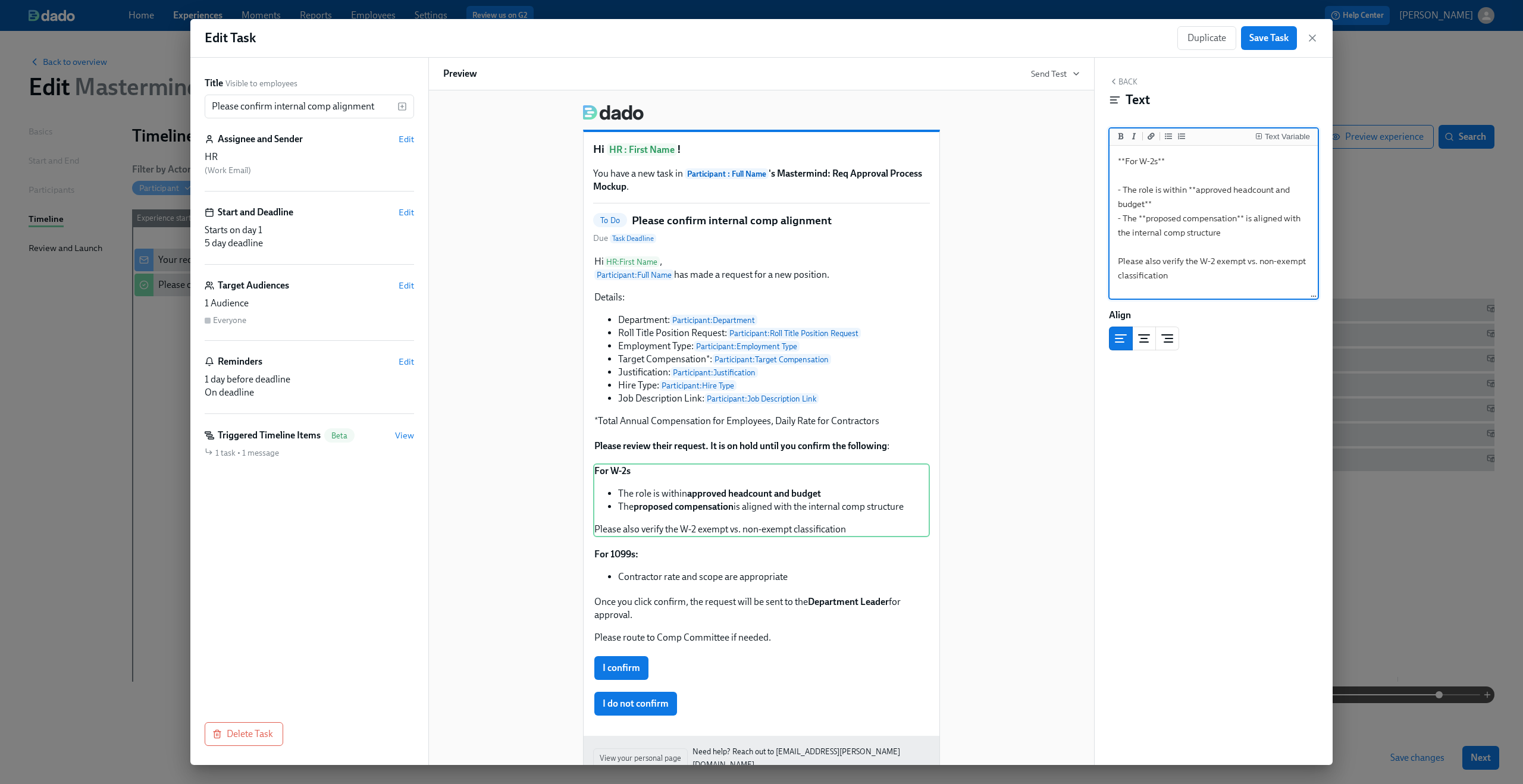
type textarea "**For W-2s** - The role is within **approved headcount and budget** - The **pro…"
click at [990, 465] on div "Hi HR : First Name ! You have a new task in Participant : Full Name 's Mastermi…" at bounding box center [761, 449] width 636 height 709
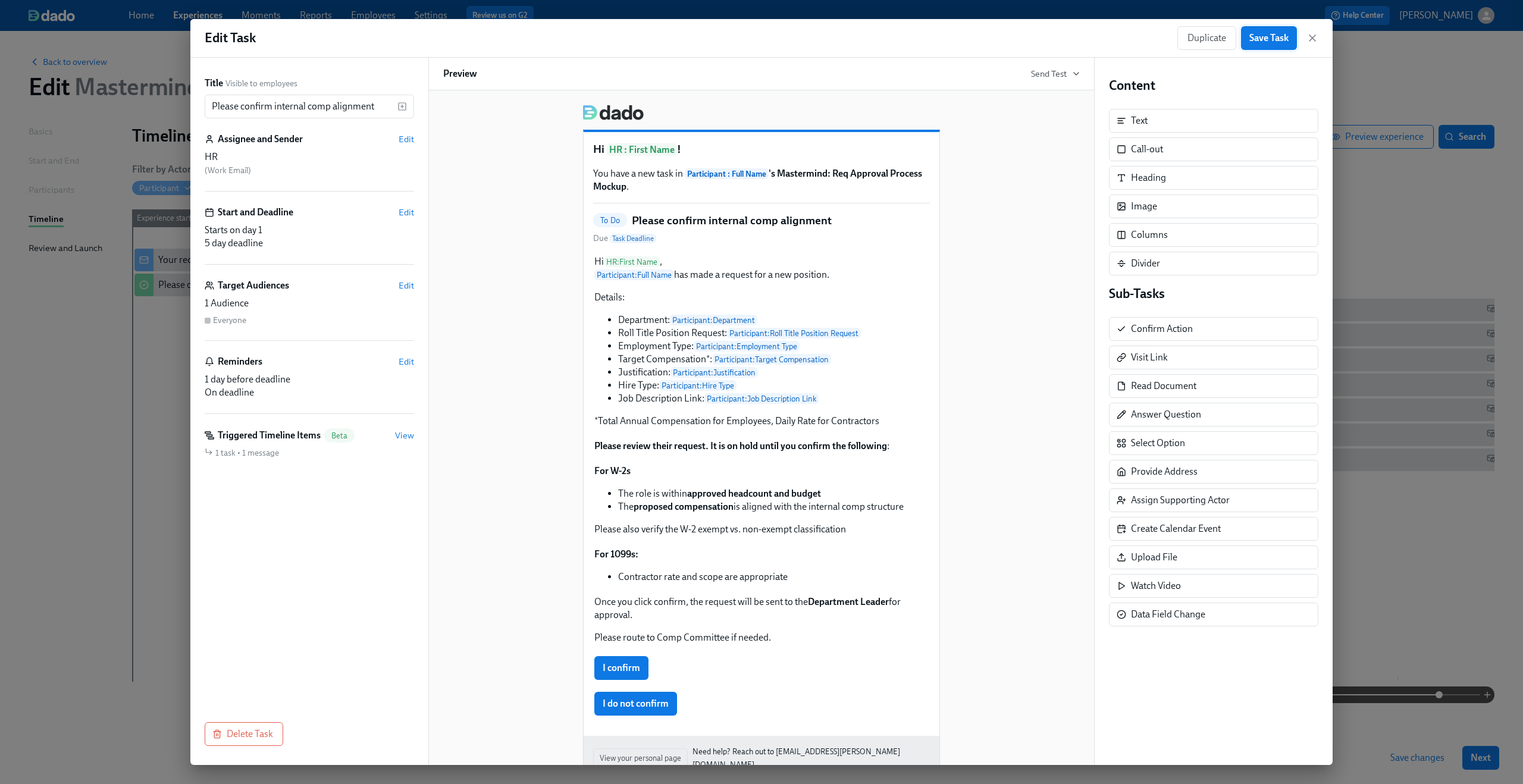
click at [1268, 40] on span "Save Task" at bounding box center [1269, 38] width 39 height 12
click at [1310, 38] on icon "button" at bounding box center [1312, 38] width 12 height 12
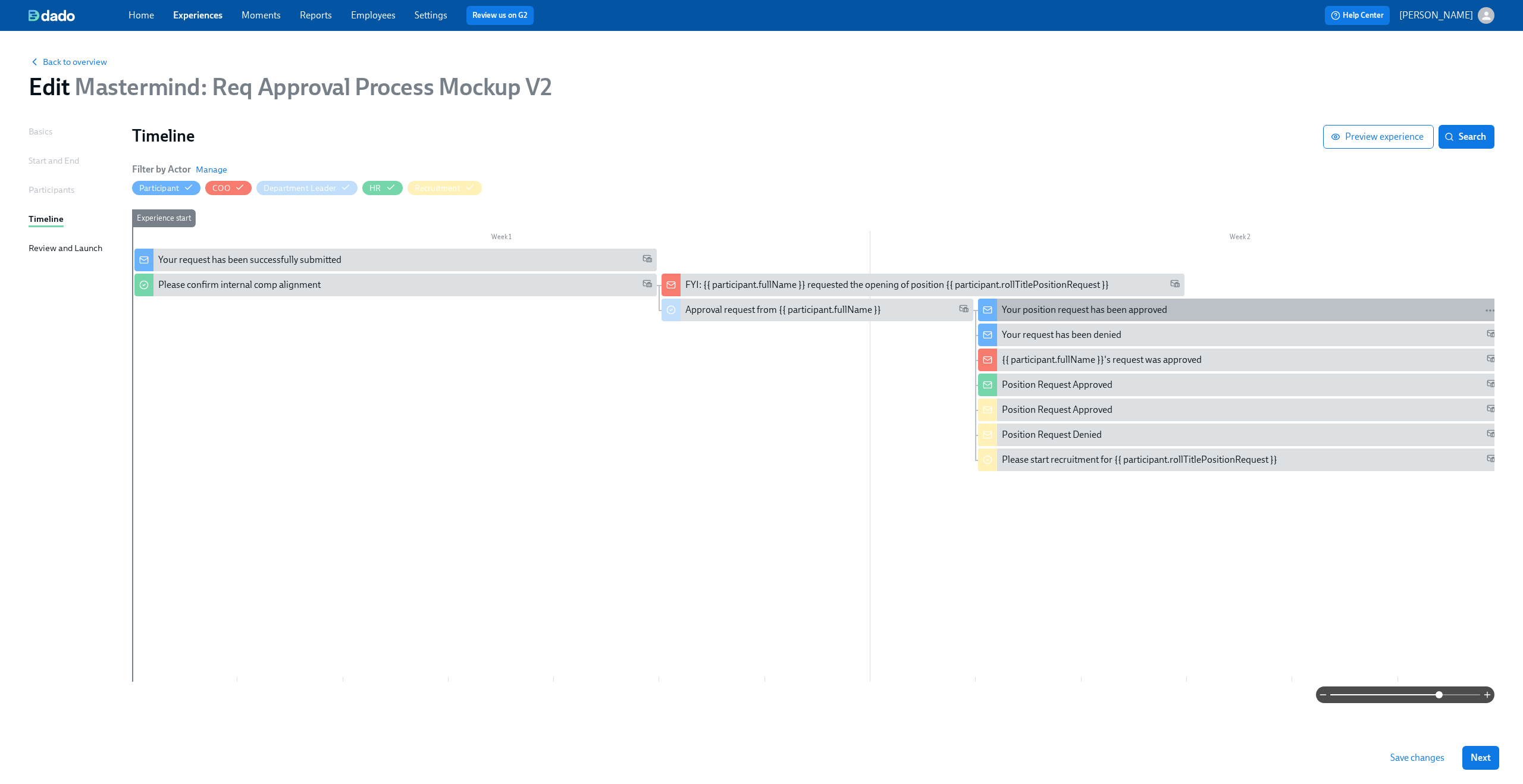
click at [1039, 308] on div "Your position request has been approved" at bounding box center [1085, 310] width 165 height 13
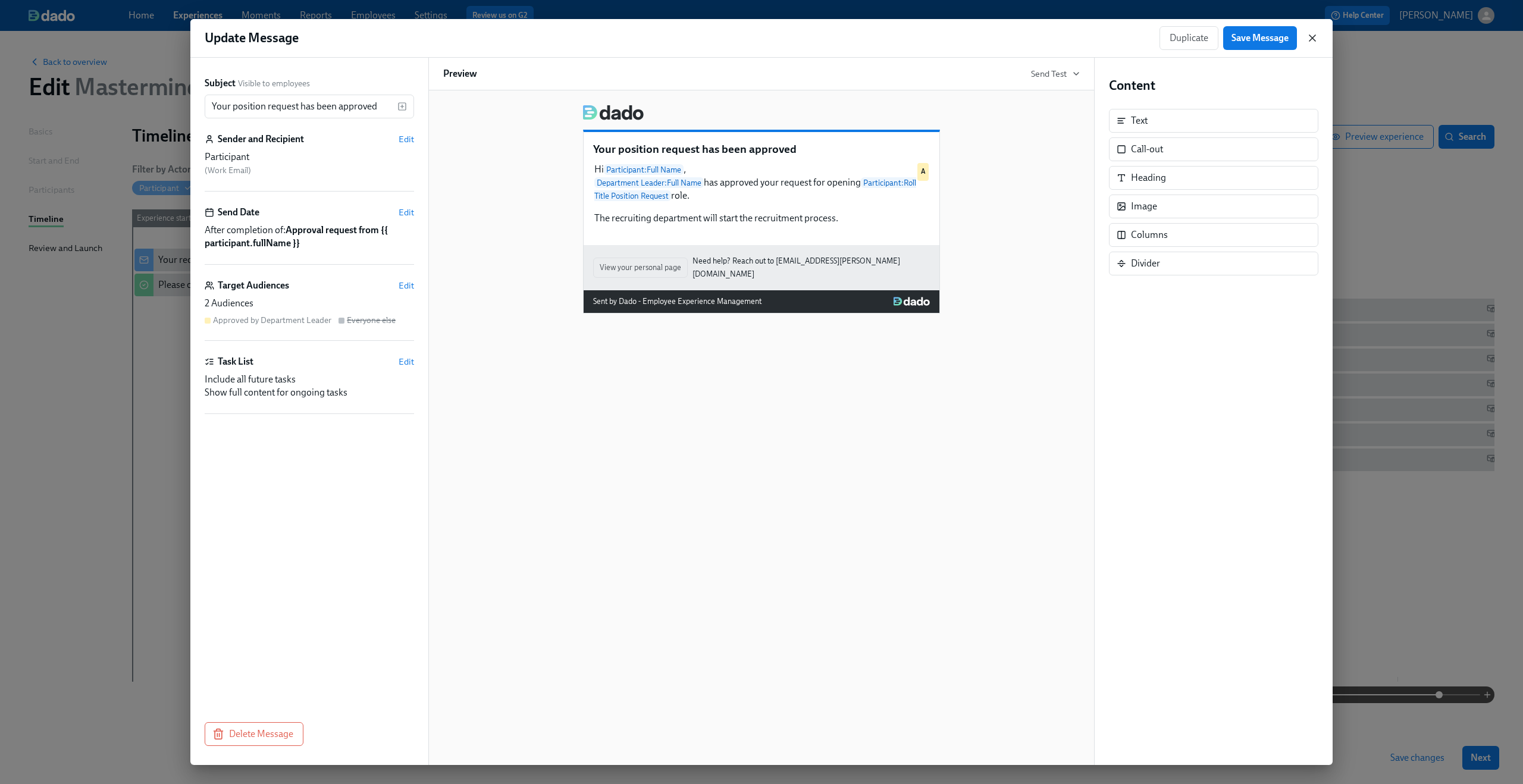
click at [1310, 40] on icon "button" at bounding box center [1312, 38] width 6 height 6
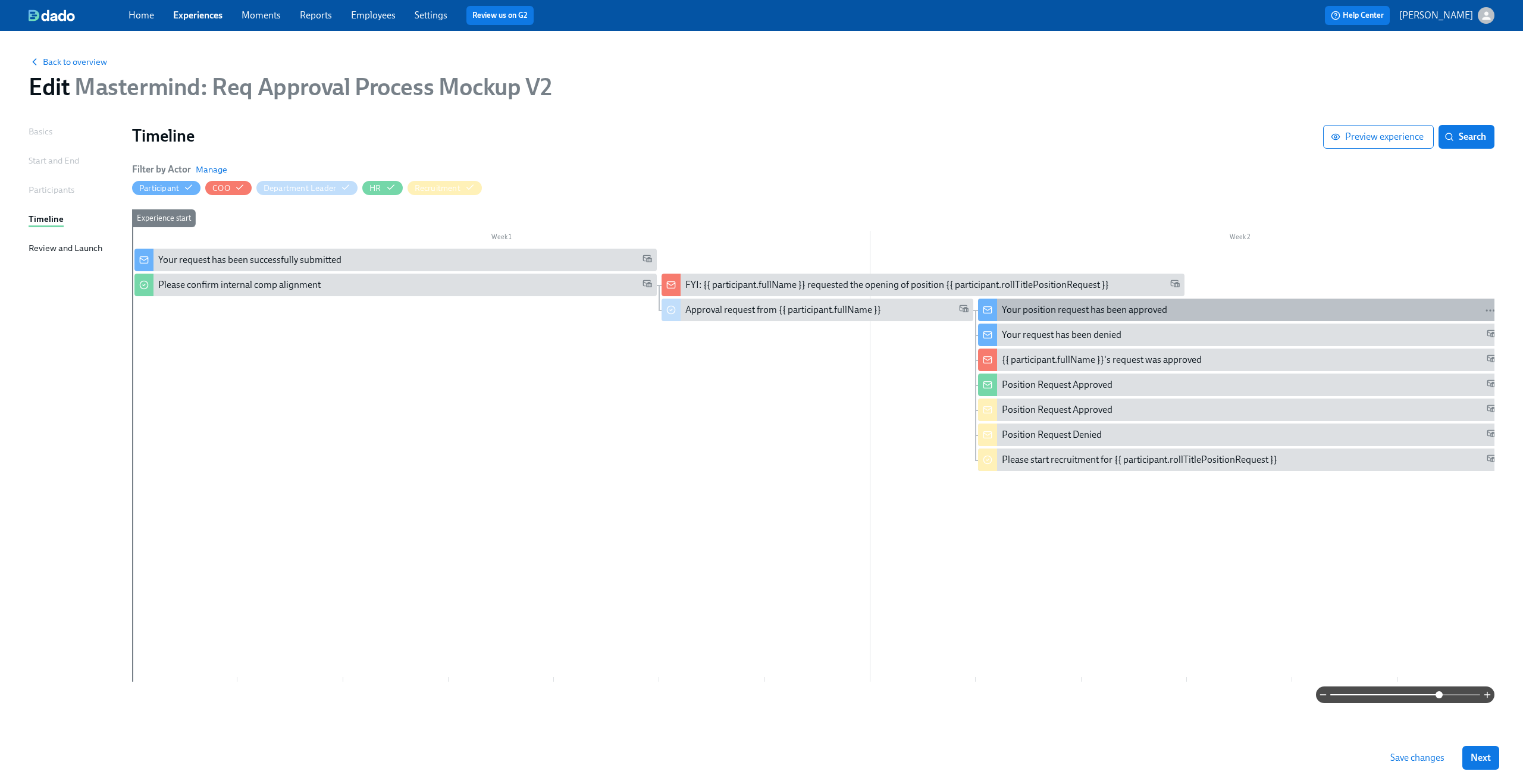
click at [1021, 307] on div "Your position request has been approved" at bounding box center [1085, 310] width 165 height 13
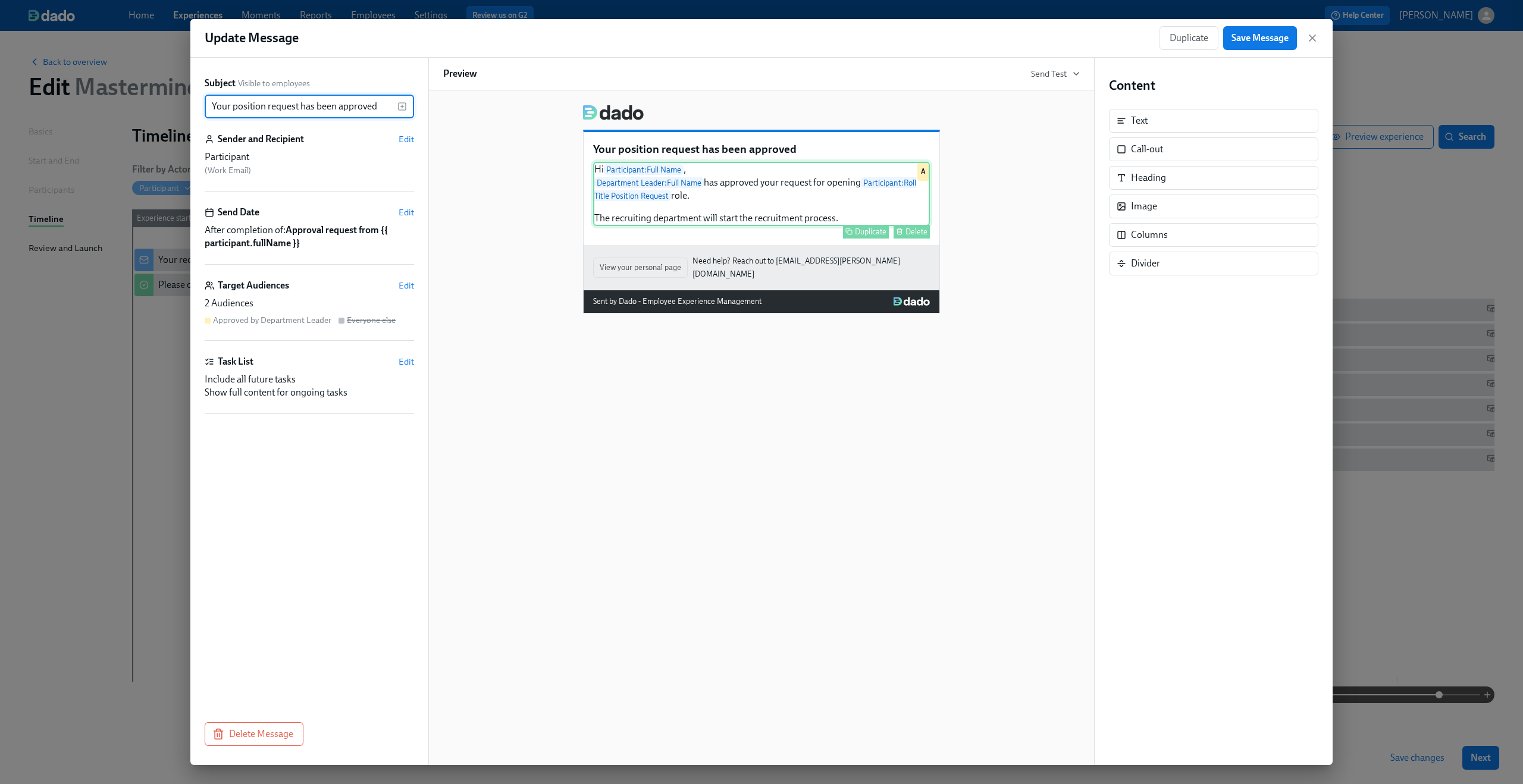
click at [906, 183] on div "Hi Participant : Full Name , Department Leader : Full Name has approved your re…" at bounding box center [762, 194] width 337 height 64
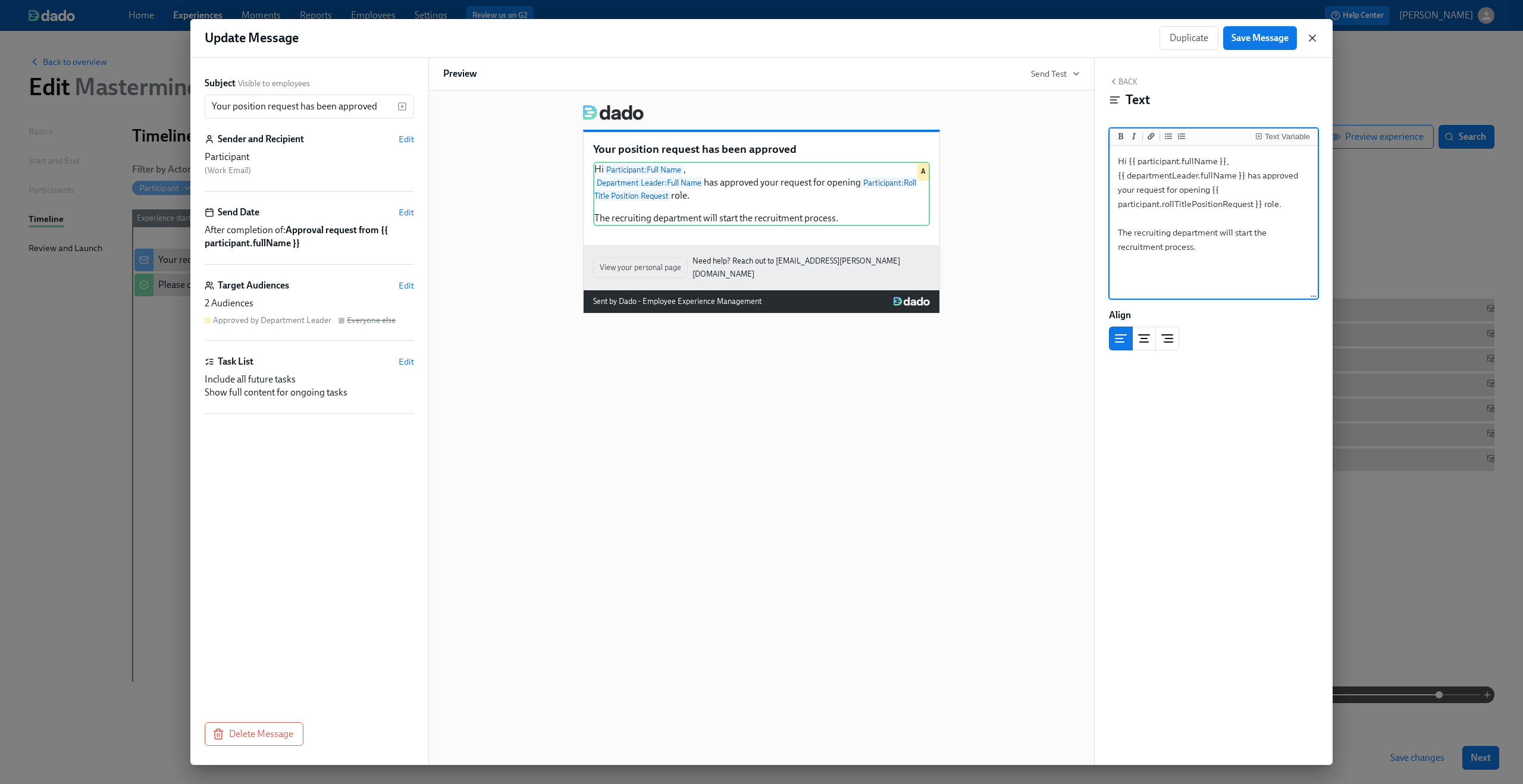
click at [1312, 42] on icon "button" at bounding box center [1312, 38] width 12 height 12
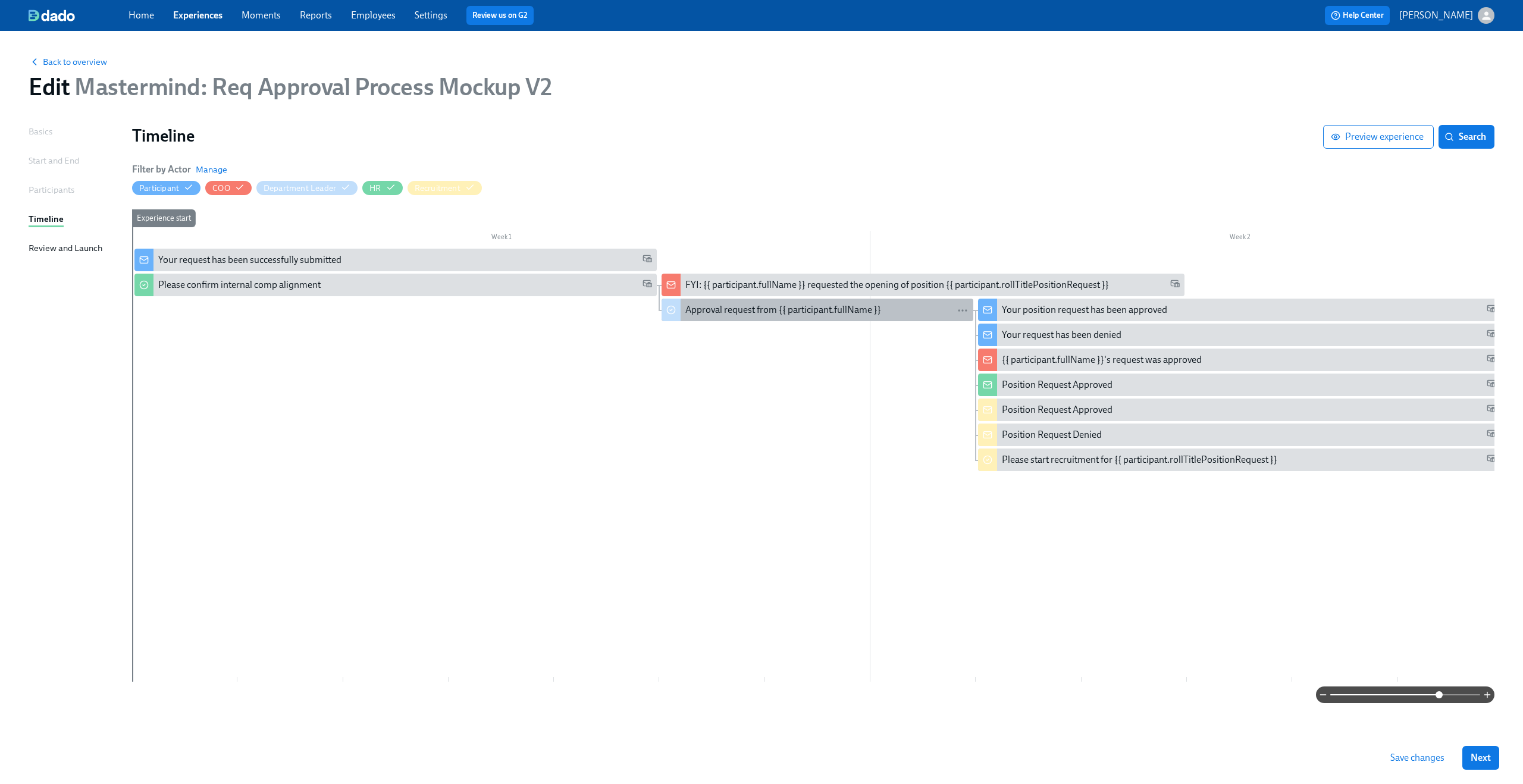
click at [811, 312] on div "Approval request from {{ participant.fullName }}" at bounding box center [783, 310] width 196 height 13
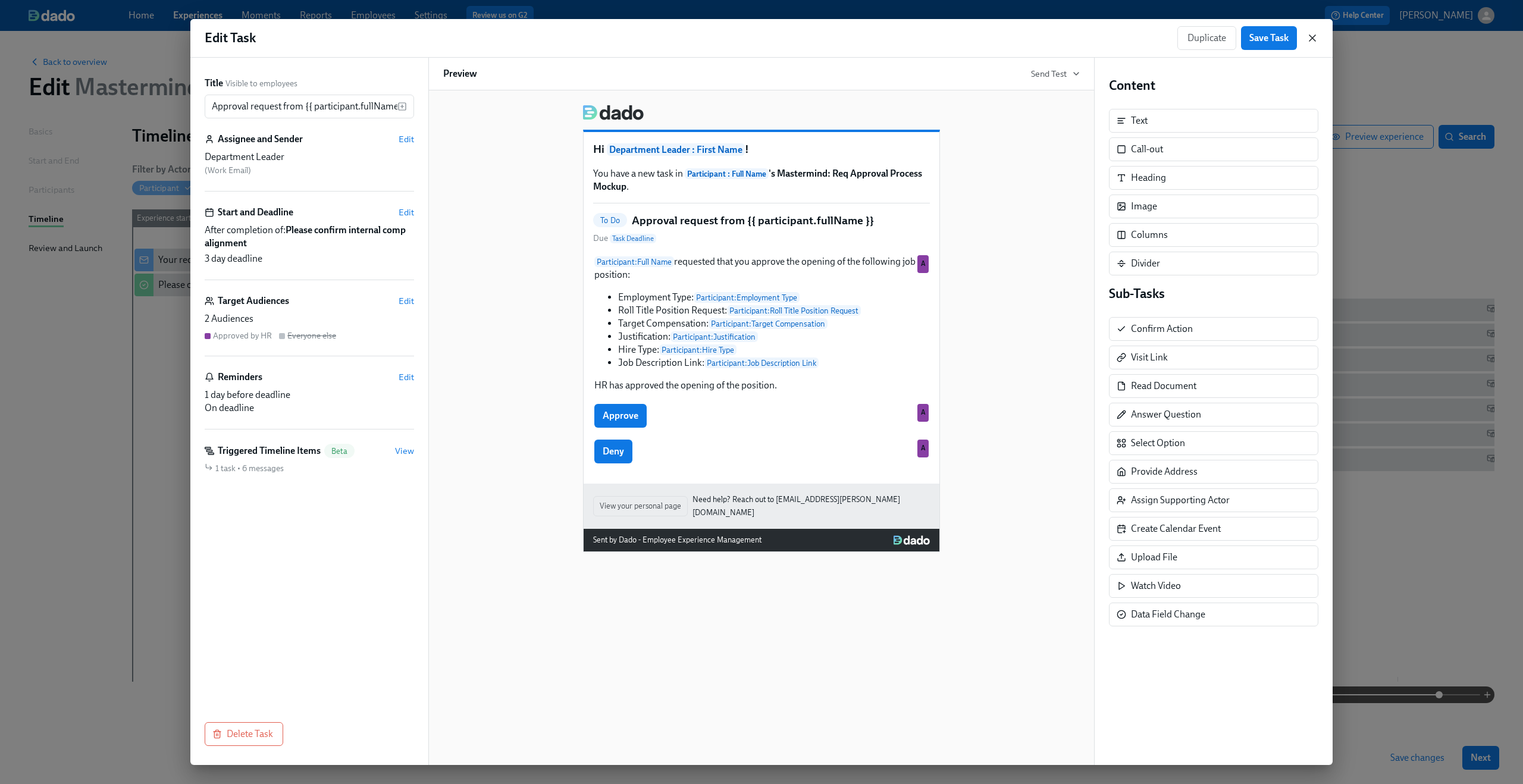
click at [1317, 37] on icon "button" at bounding box center [1312, 38] width 12 height 12
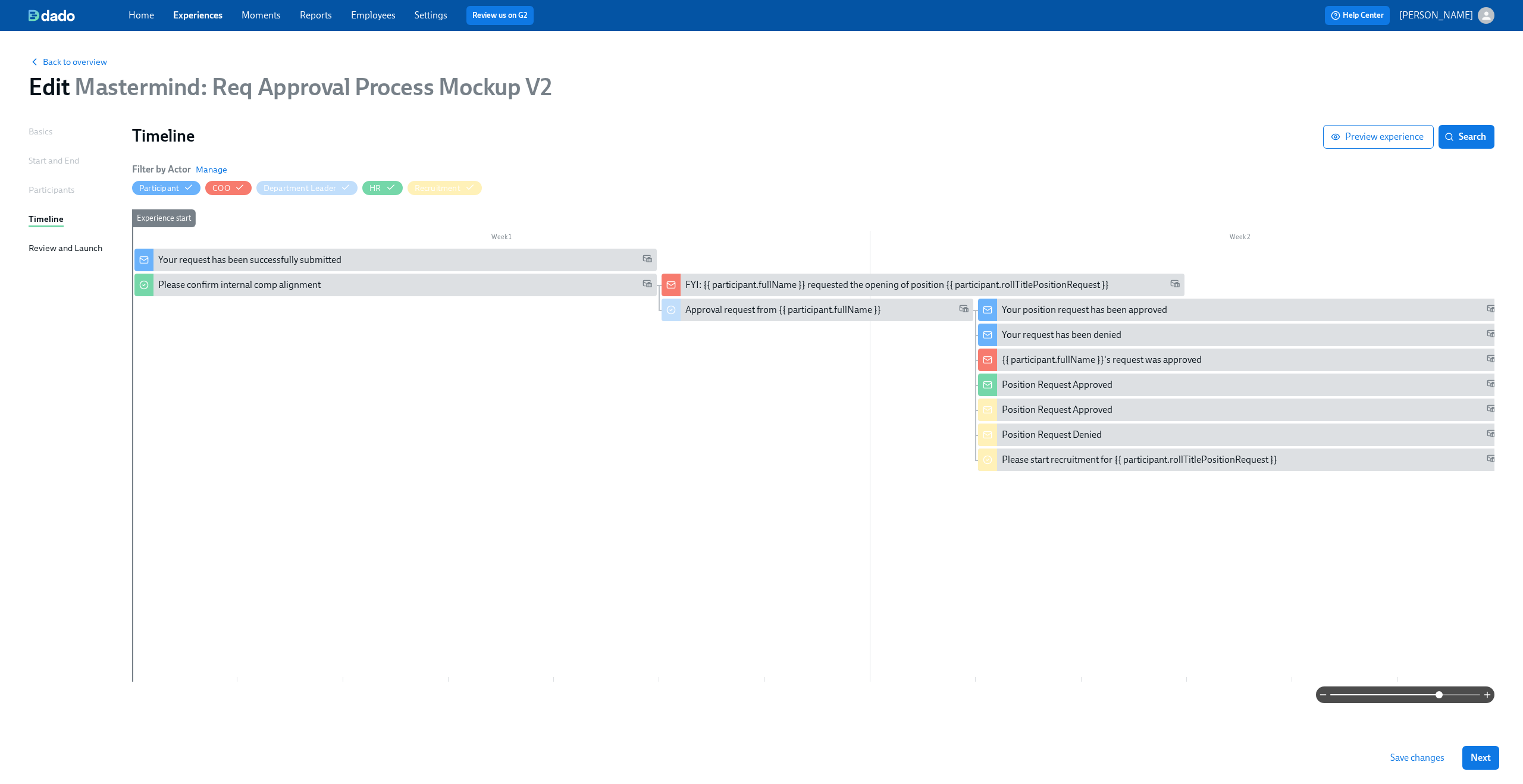
click at [420, 16] on link "Settings" at bounding box center [431, 15] width 33 height 12
click at [1410, 757] on span "Save changes" at bounding box center [1417, 757] width 54 height 12
drag, startPoint x: 435, startPoint y: 16, endPoint x: 407, endPoint y: 1, distance: 31.8
click at [0, 0] on div "Home Experiences Moments Reports Employees Settings Review us on G2 Help Center…" at bounding box center [762, 15] width 1523 height 31
click at [436, 286] on div "Please confirm internal comp alignment" at bounding box center [405, 284] width 494 height 13
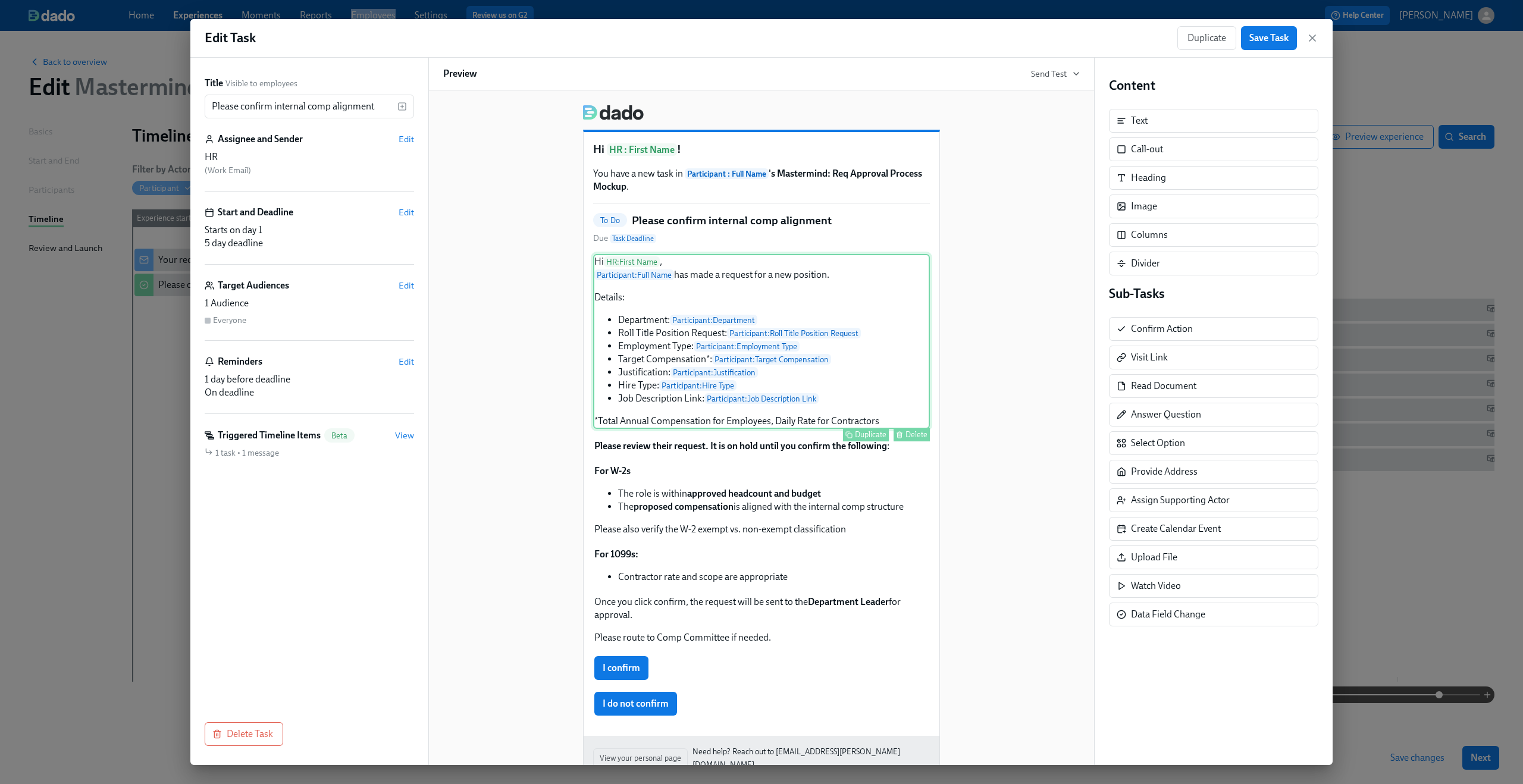
click at [781, 340] on div "Hi HR : First Name , Participant : Full Name has made a request for a new posit…" at bounding box center [762, 342] width 337 height 175
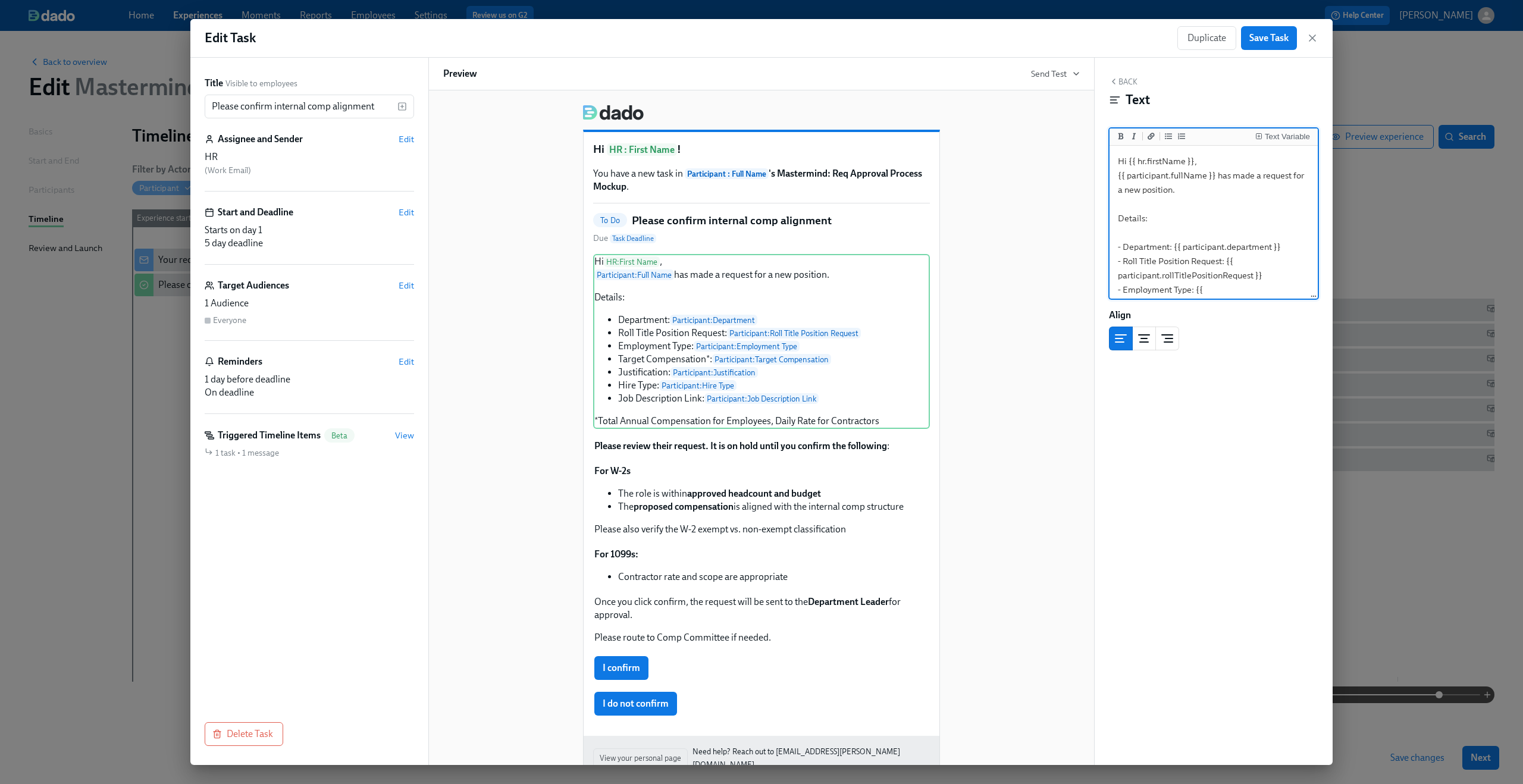
drag, startPoint x: 1223, startPoint y: 262, endPoint x: 1261, endPoint y: 278, distance: 41.2
click at [1261, 278] on textarea "Hi {{ hr.firstName }}, {{ participant.fullName }} has made a request for a new …" at bounding box center [1214, 297] width 204 height 297
type textarea "Hi {{ hr.firstName }}, {{ participant.fullName }} has made a request for a new …"
click at [1276, 140] on div "Text Variable" at bounding box center [1287, 137] width 45 height 8
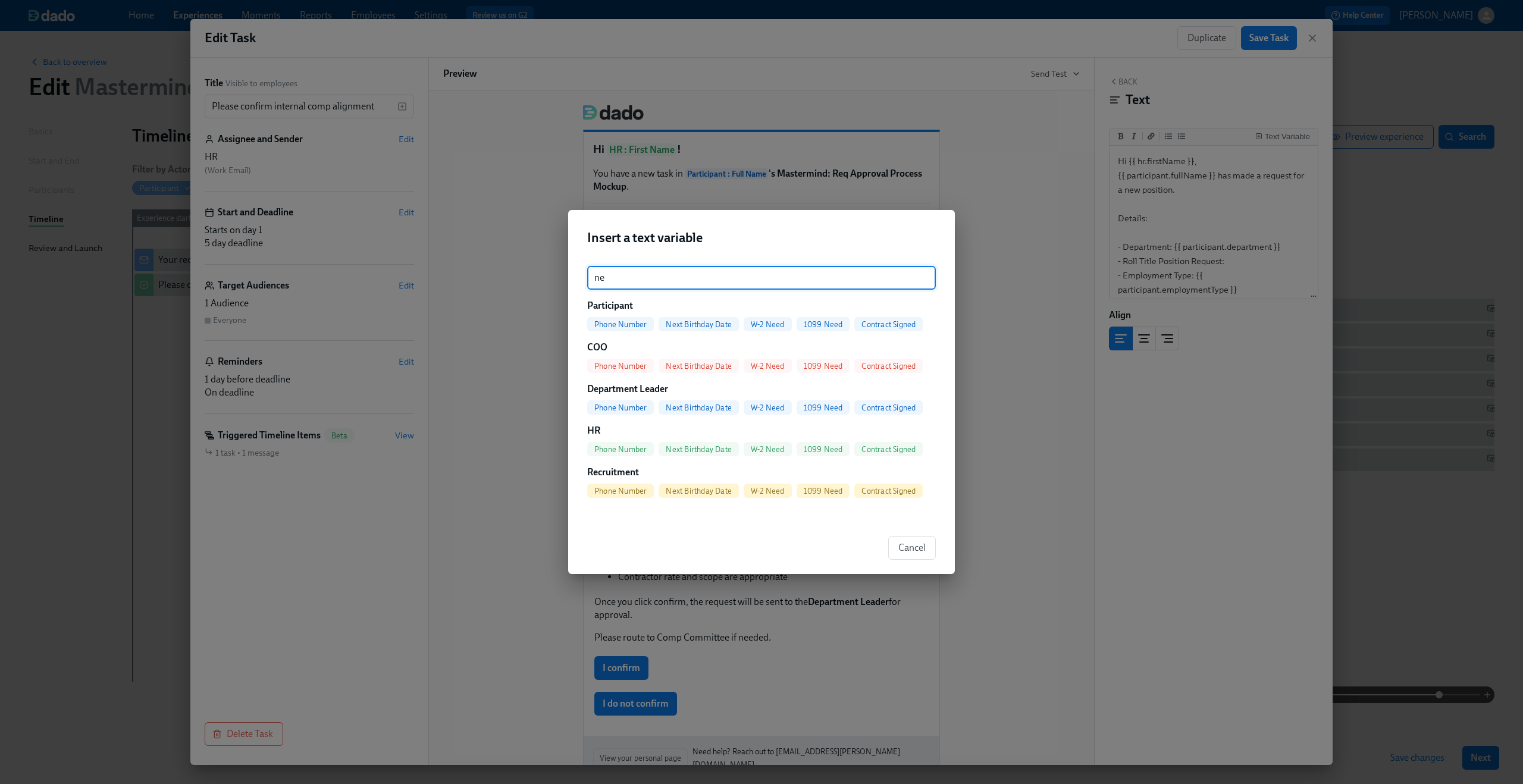
type input "n"
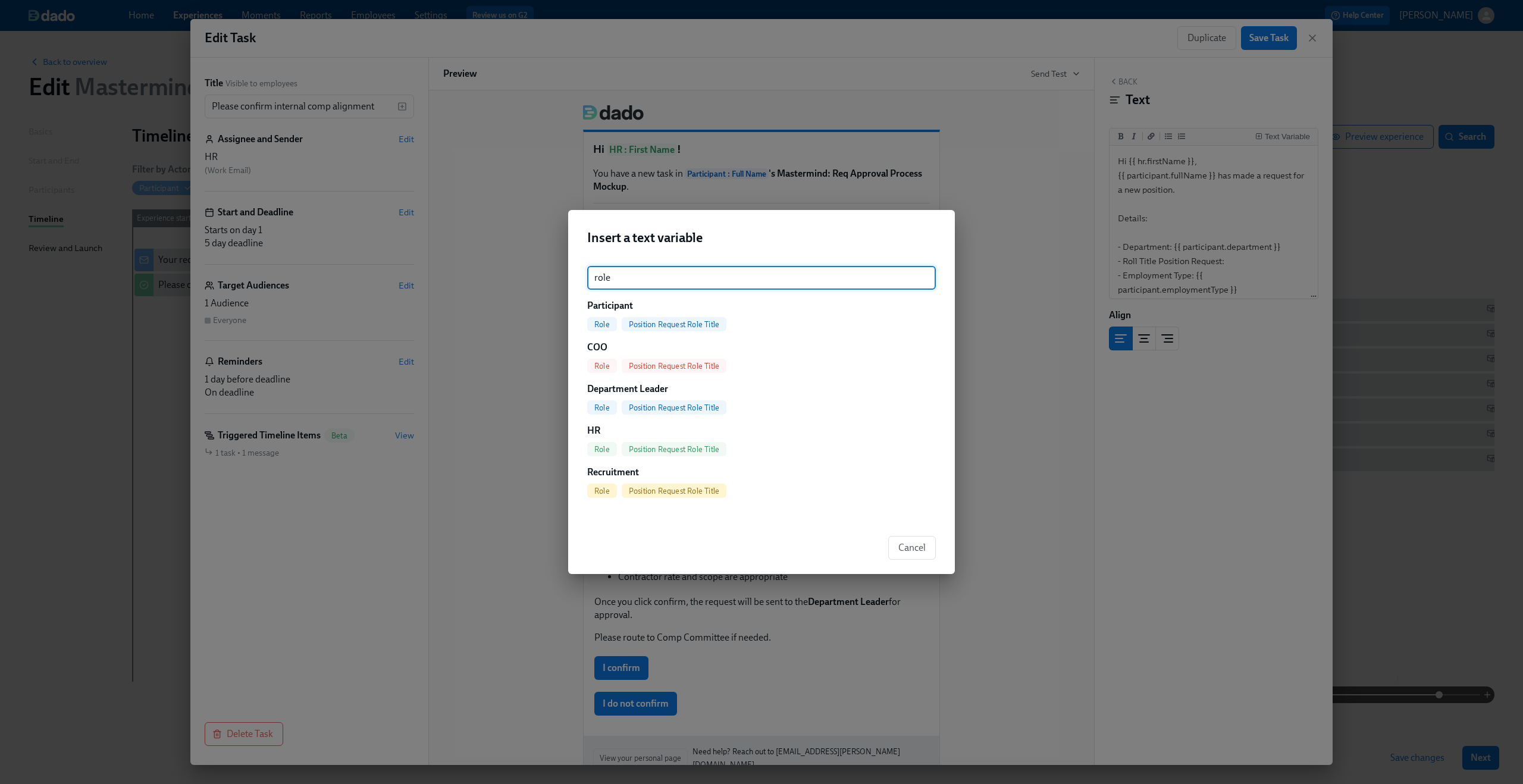
type input "role"
click at [690, 323] on span "Position Request Role Title" at bounding box center [674, 324] width 105 height 9
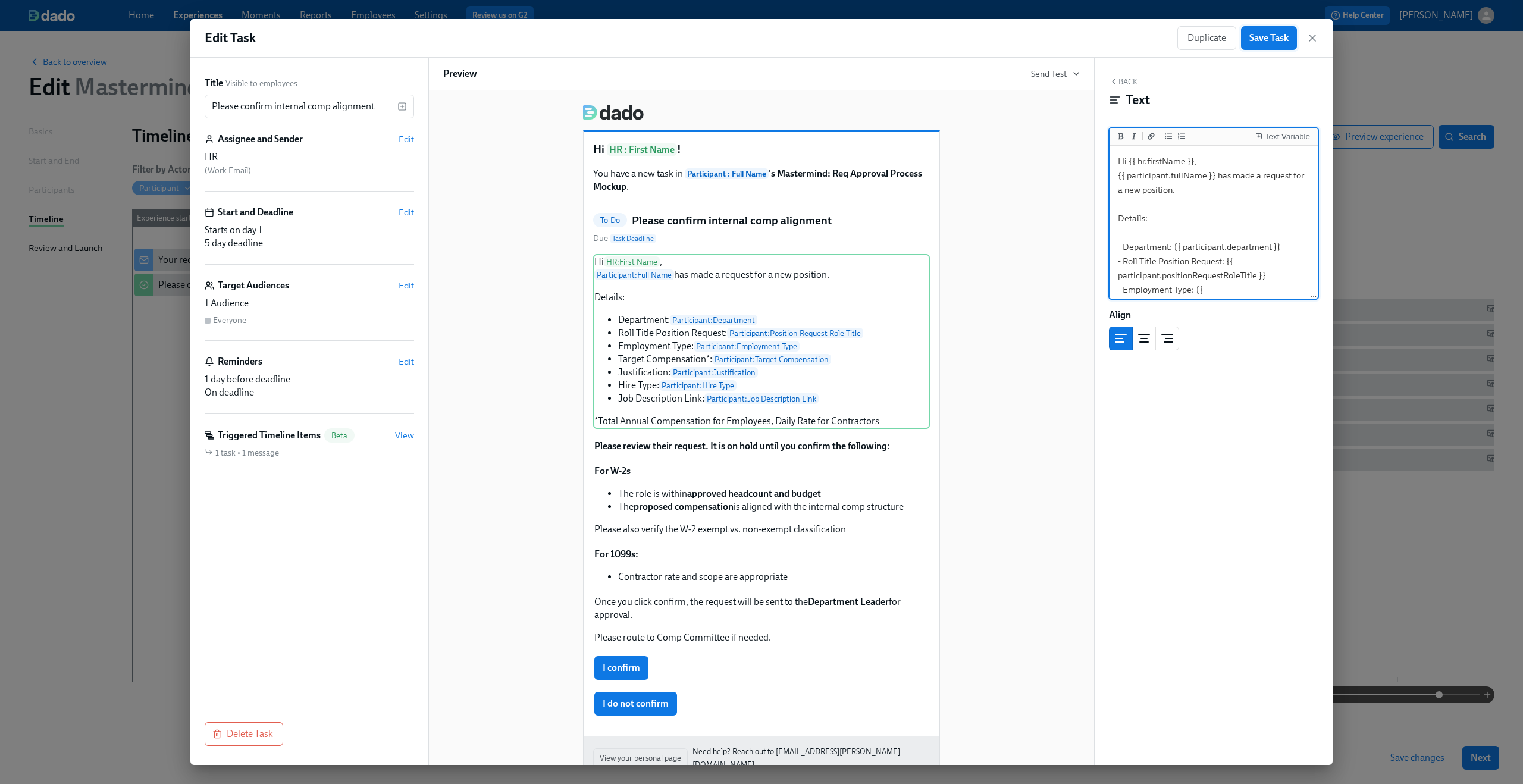
type textarea "Hi {{ hr.firstName }}, {{ participant.fullName }} has made a request for a new …"
click at [1277, 41] on span "Save Task" at bounding box center [1269, 38] width 39 height 12
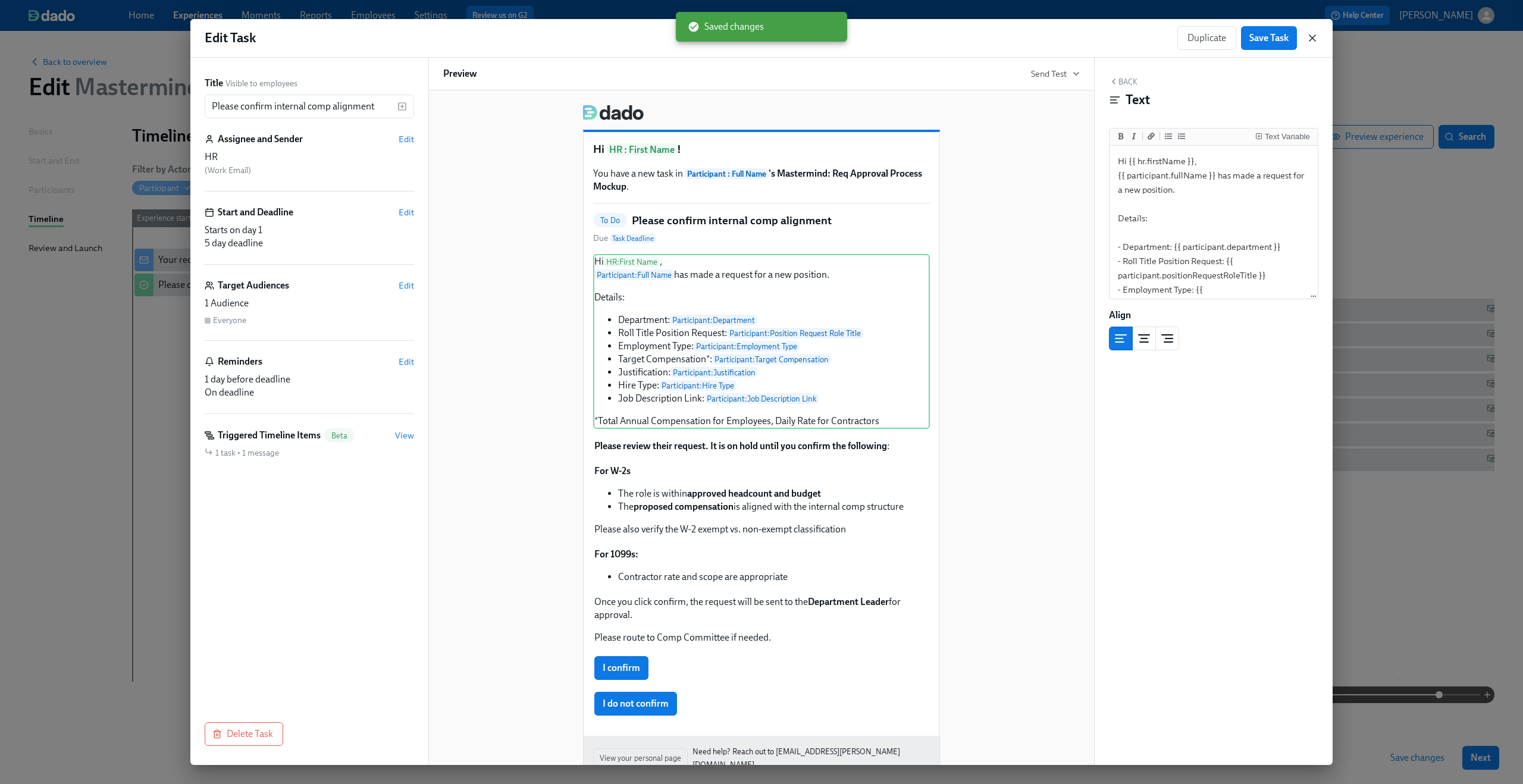
click at [1310, 37] on icon "button" at bounding box center [1312, 38] width 6 height 6
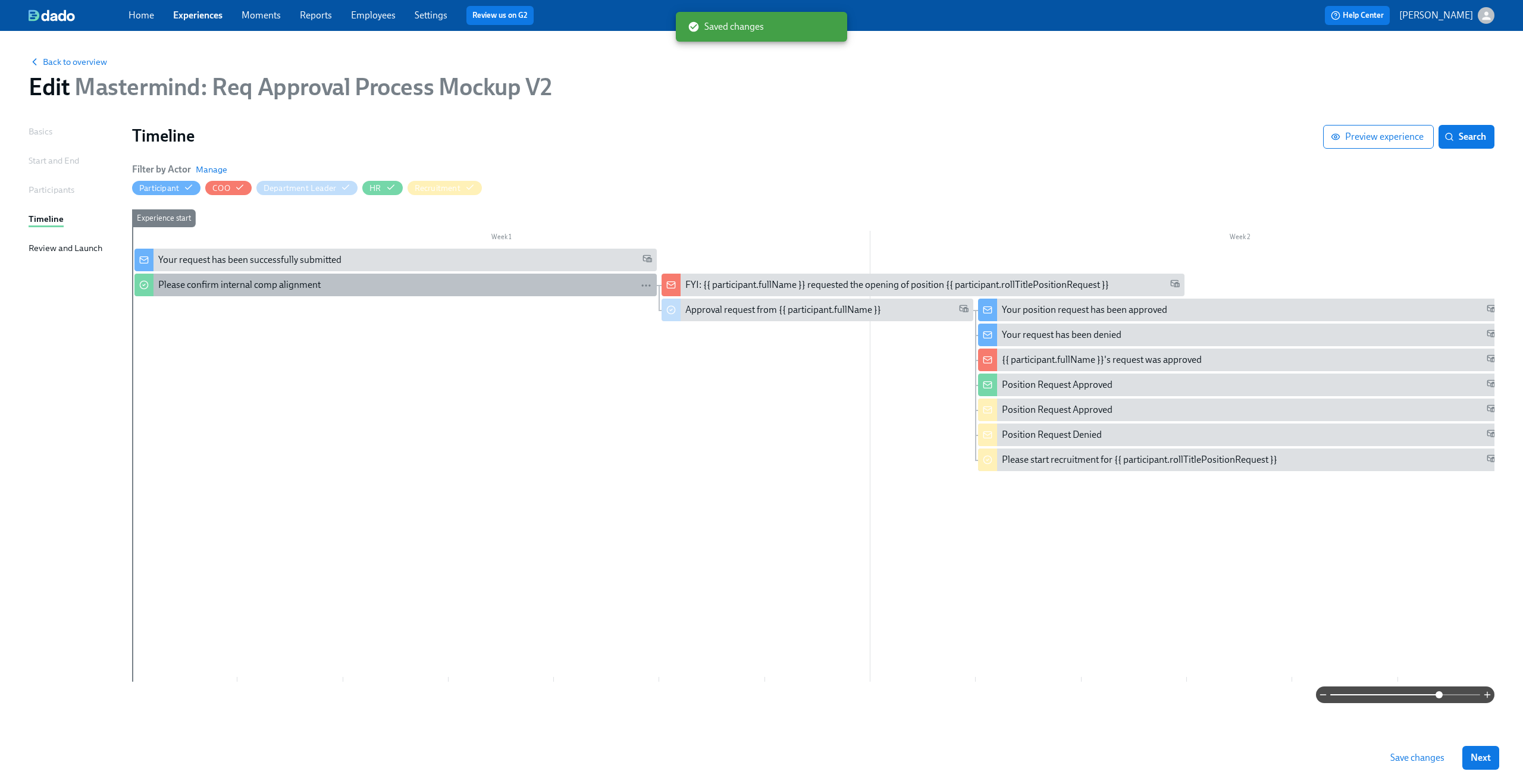
click at [504, 288] on div "Please confirm internal comp alignment" at bounding box center [405, 284] width 494 height 13
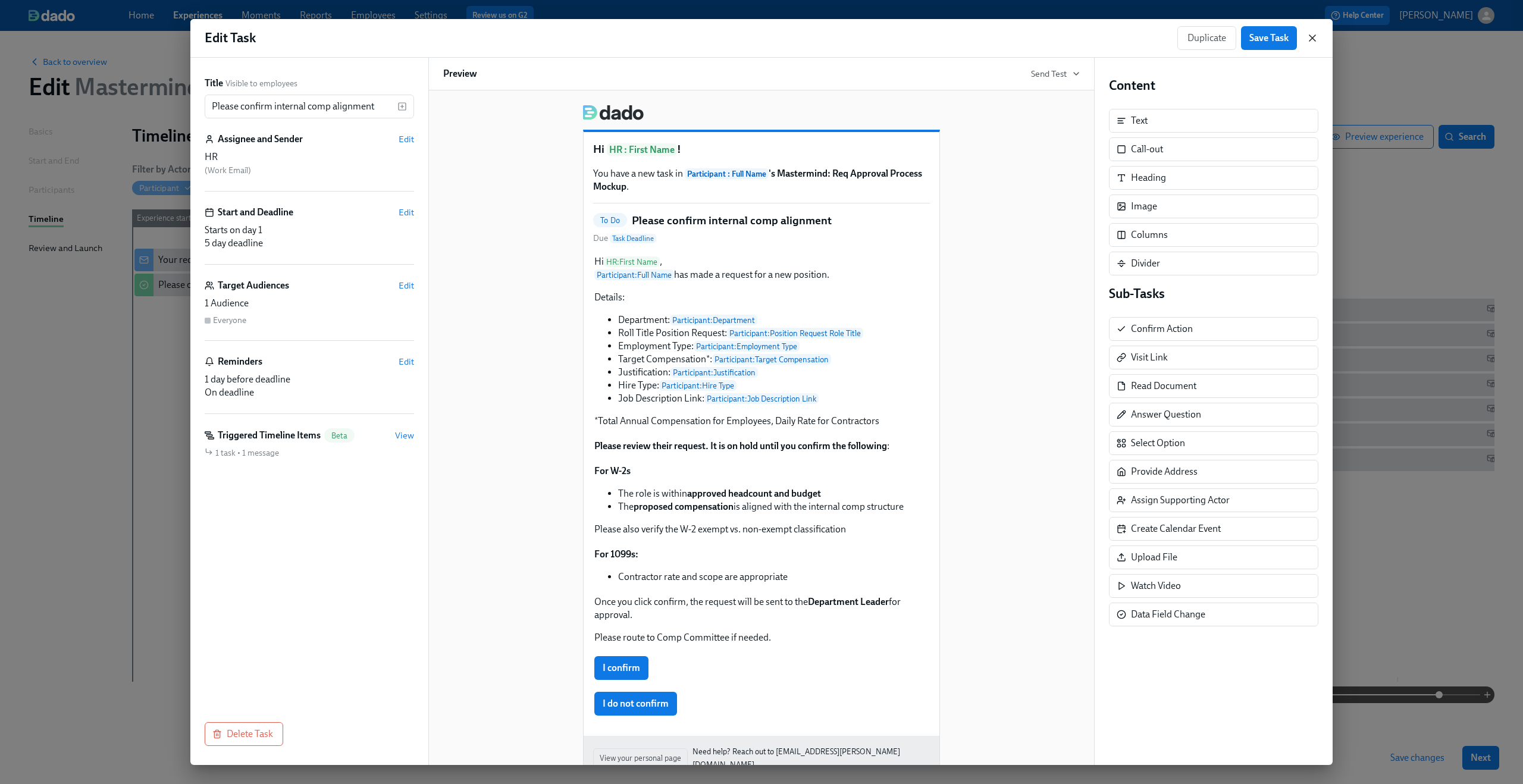
click at [1310, 42] on icon "button" at bounding box center [1312, 38] width 12 height 12
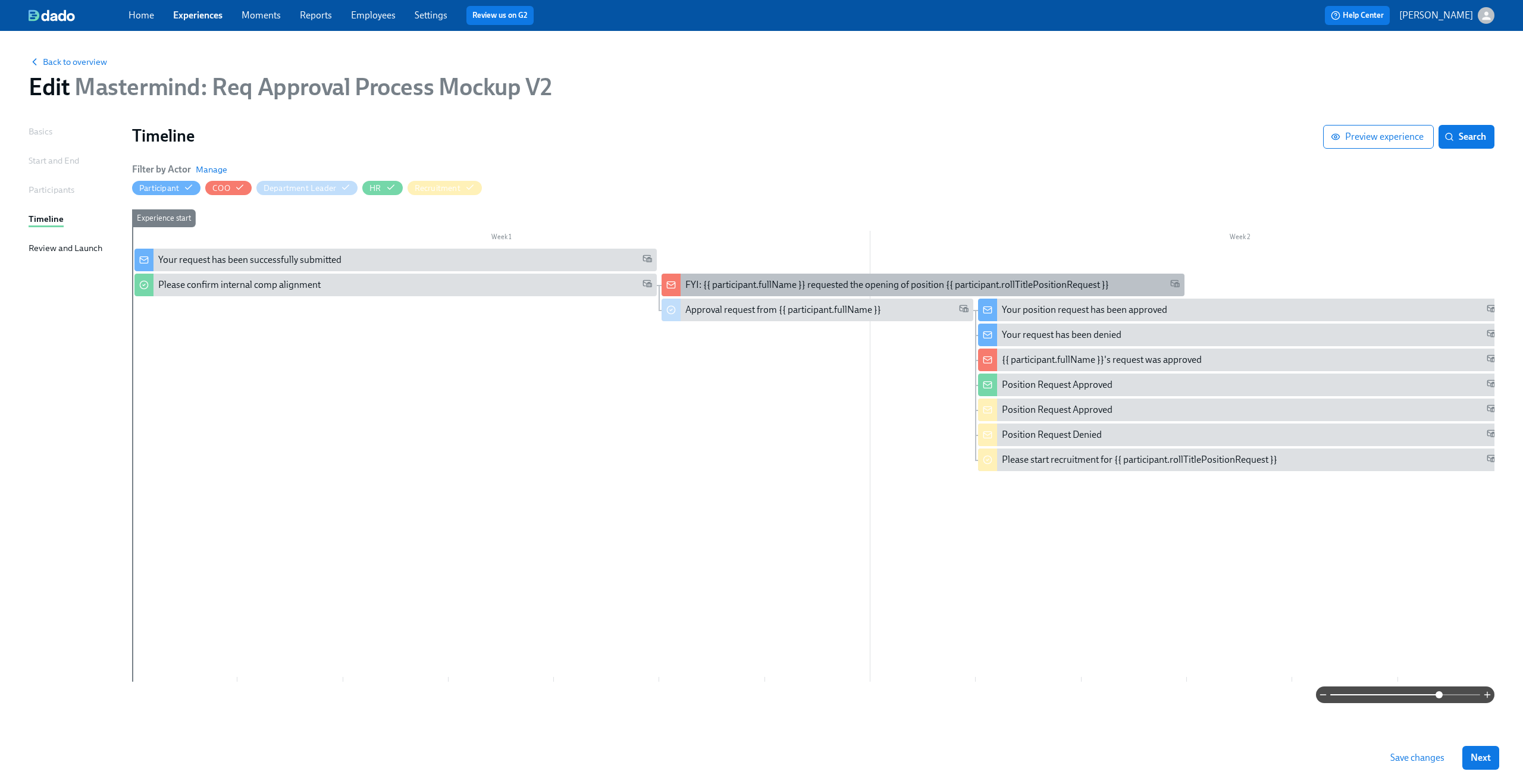
click at [766, 278] on div "FYI: {{ participant.fullName }} requested the opening of position {{ participan…" at bounding box center [923, 284] width 522 height 23
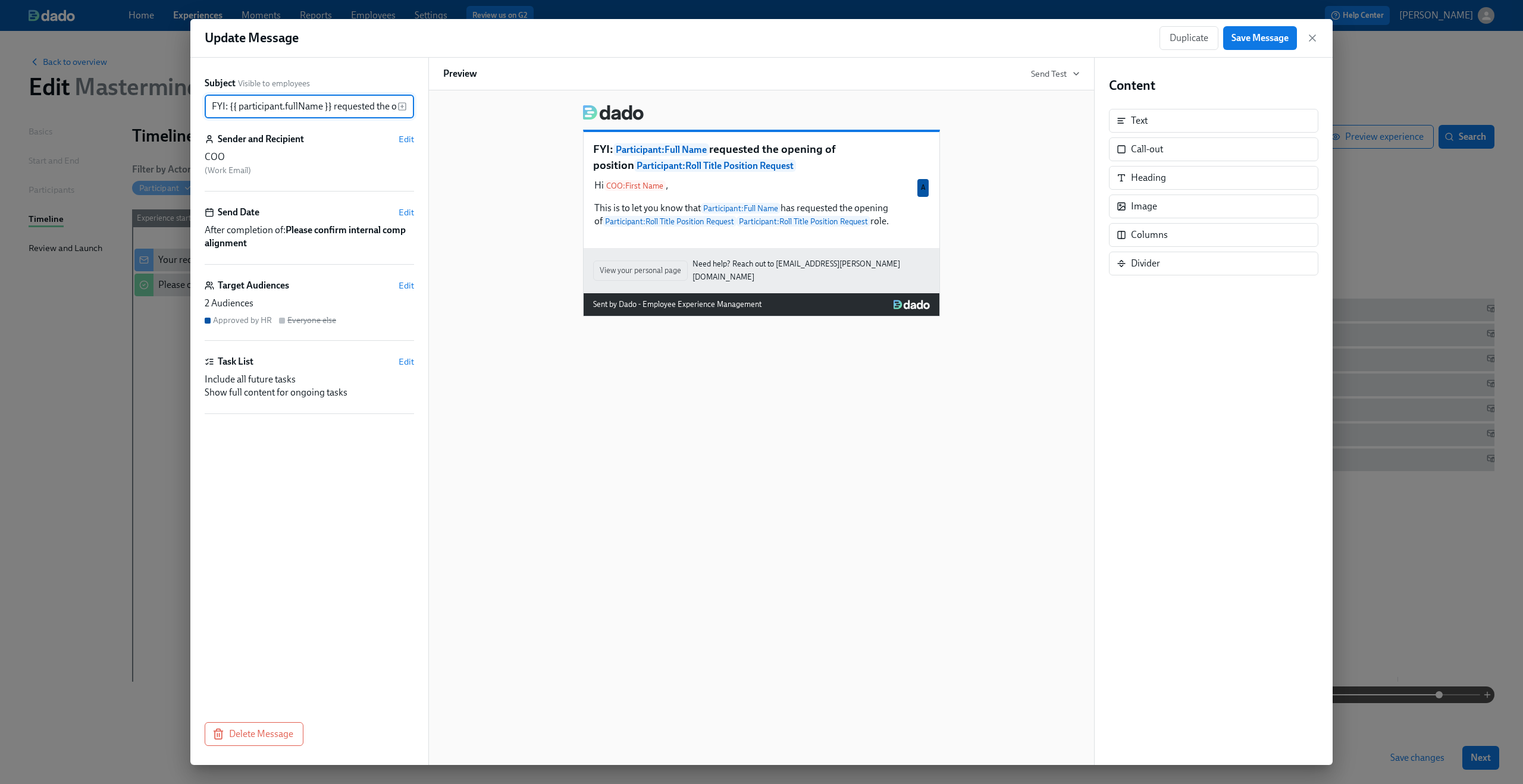
scroll to position [0, 237]
click at [804, 224] on div "Hi COO : First Name , This is to let you know that Participant : Full Name has …" at bounding box center [762, 203] width 337 height 51
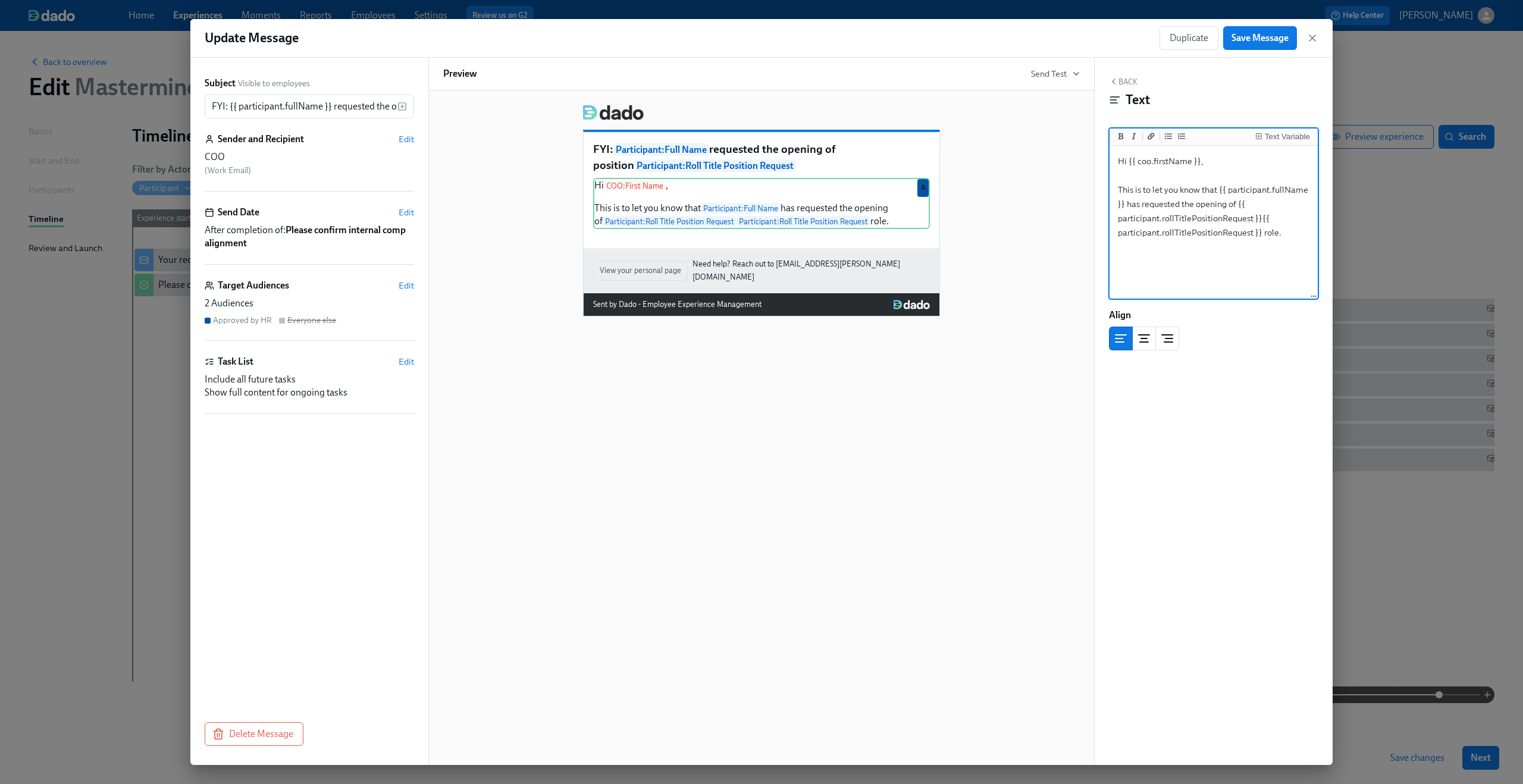
drag, startPoint x: 1237, startPoint y: 204, endPoint x: 1272, endPoint y: 223, distance: 39.8
click at [1272, 223] on textarea "Hi {{ coo.firstName }}, This is to let you know that {{ participant.fullName }}…" at bounding box center [1214, 223] width 204 height 149
click at [1316, 41] on icon "button" at bounding box center [1312, 38] width 12 height 12
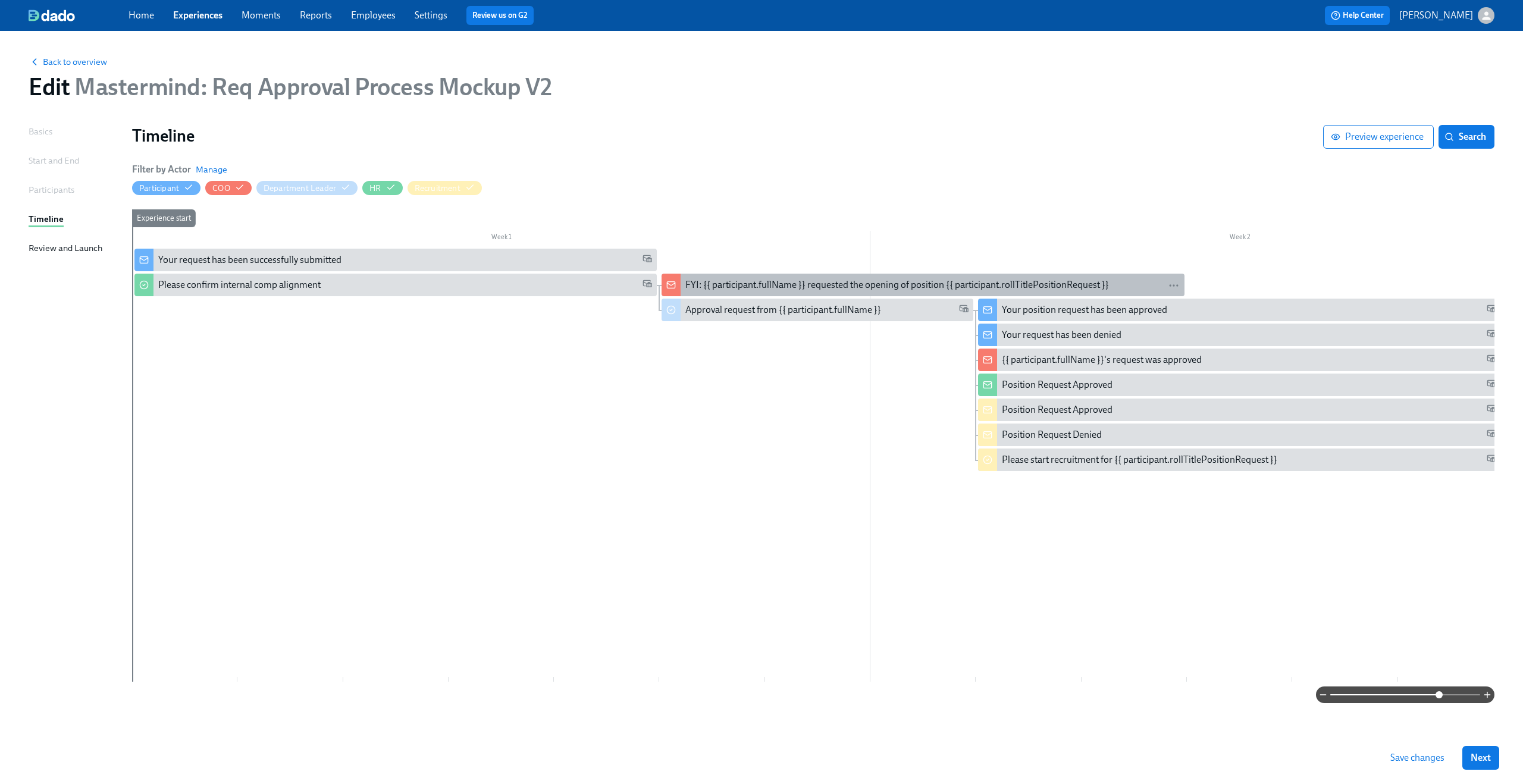
click at [761, 289] on div "FYI: {{ participant.fullName }} requested the opening of position {{ participan…" at bounding box center [898, 284] width 424 height 13
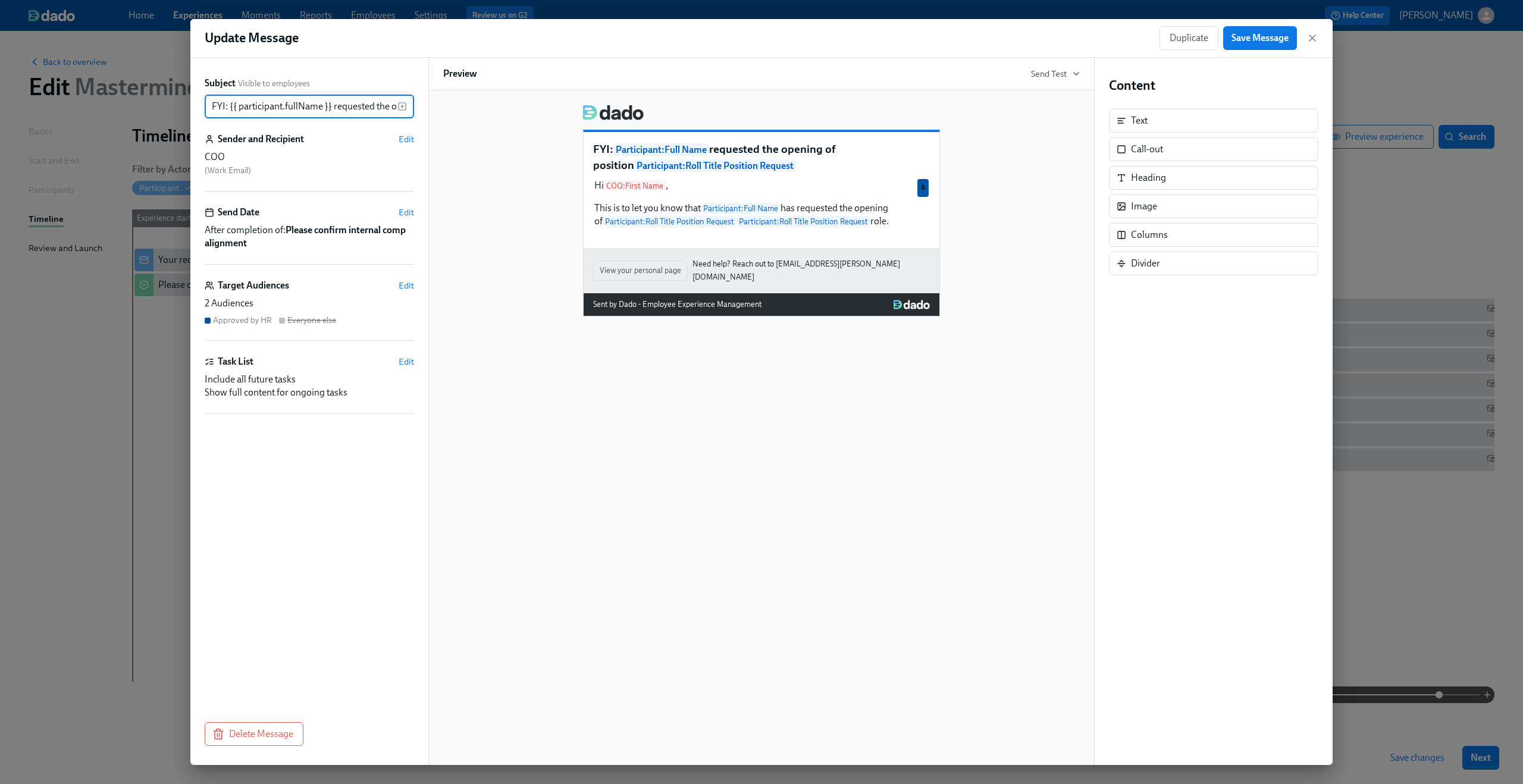
scroll to position [0, 237]
click at [269, 95] on input "FYI: {{ participant.fullName }} requested the opening of position {{ participan…" at bounding box center [301, 106] width 193 height 24
drag, startPoint x: 235, startPoint y: 108, endPoint x: 397, endPoint y: 100, distance: 162.2
click at [397, 100] on input "FYI: {{ participant.fullName }} requested the opening of position {{ participan…" at bounding box center [301, 106] width 193 height 24
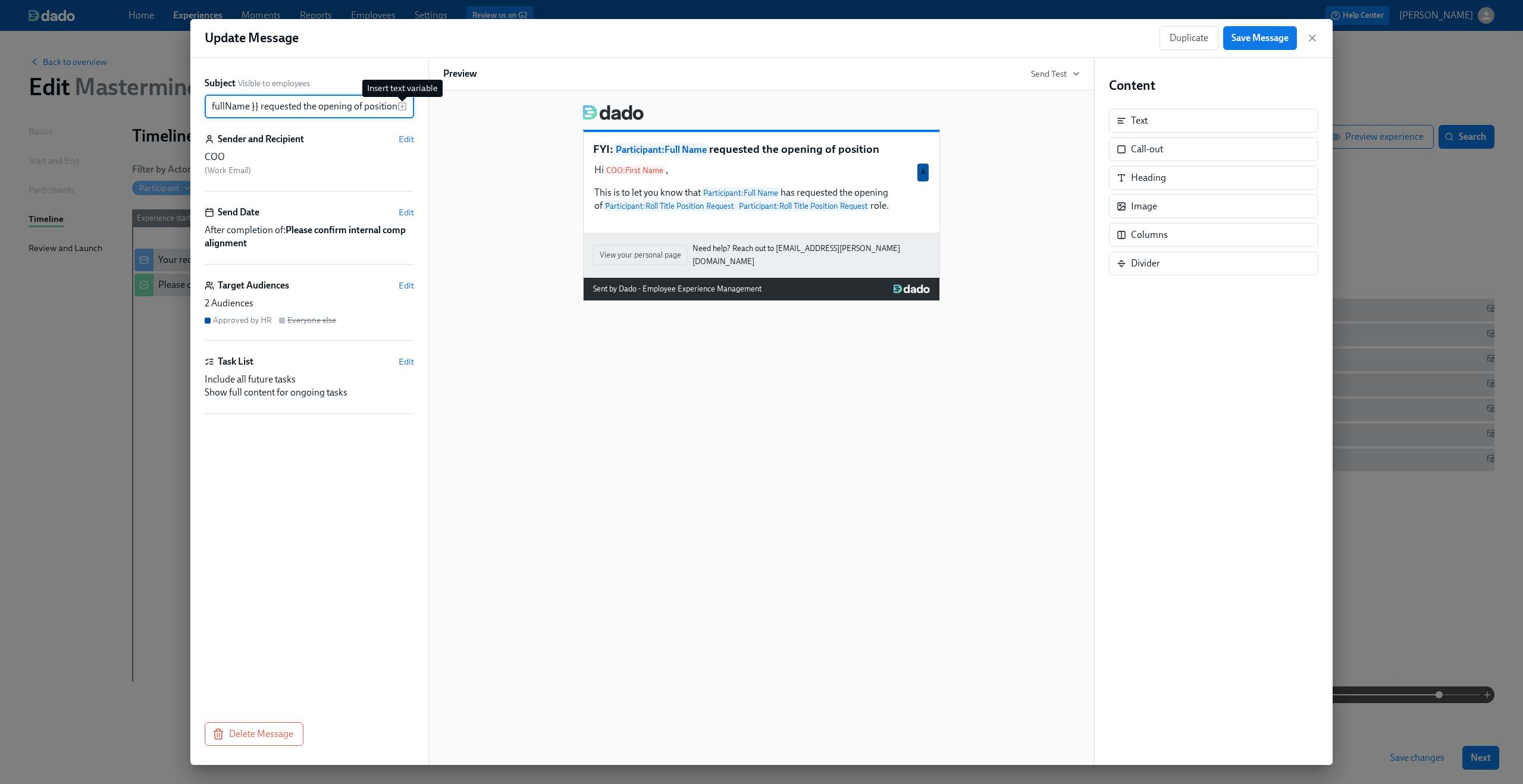
type input "FYI: {{ participant.fullName }} requested the opening of position"
click at [405, 109] on icon "button" at bounding box center [402, 107] width 10 height 10
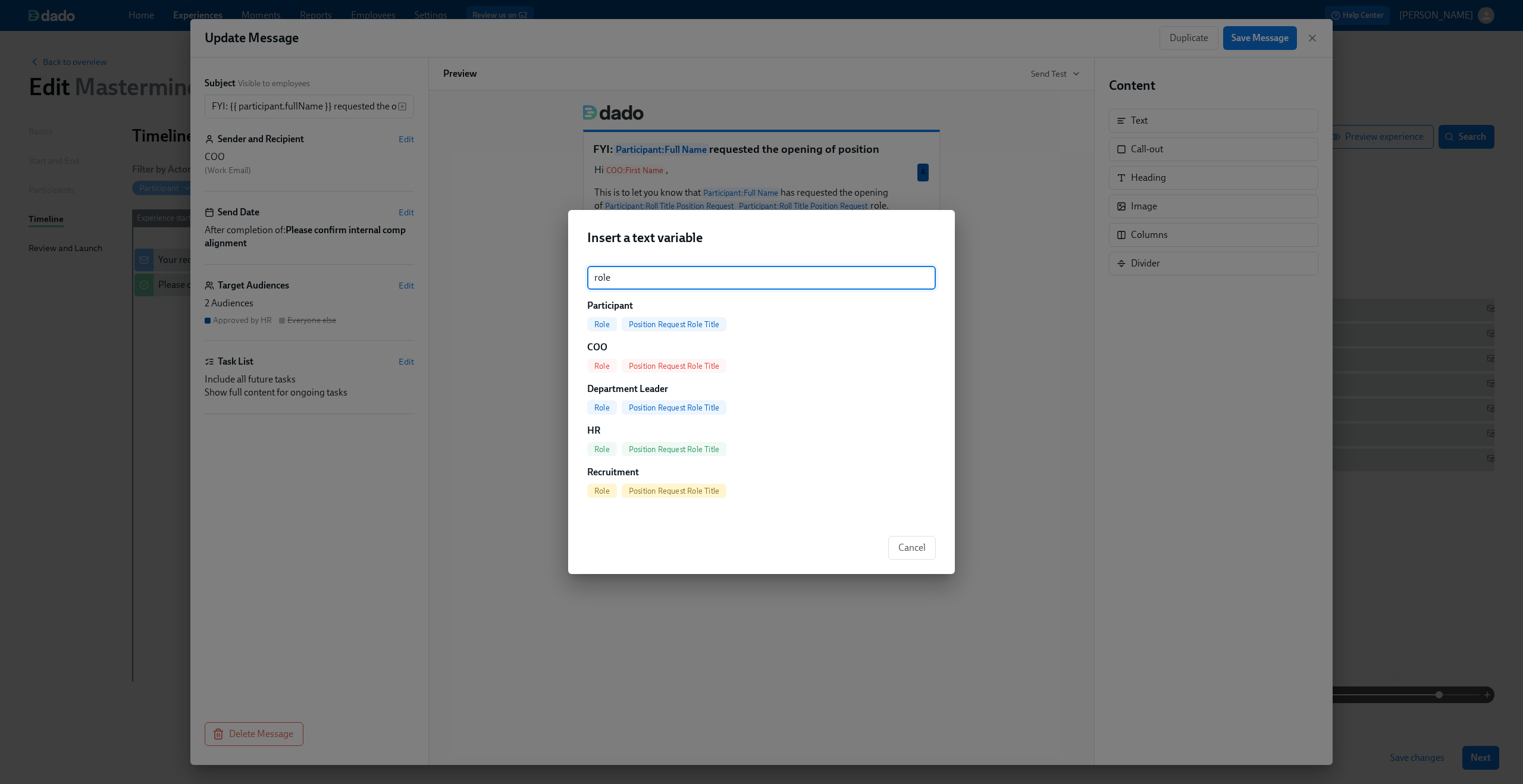
type input "role"
click at [661, 323] on span "Position Request Role Title" at bounding box center [674, 324] width 105 height 9
type input "FYI: {{ participant.fullName }} requested the opening of position {{ participan…"
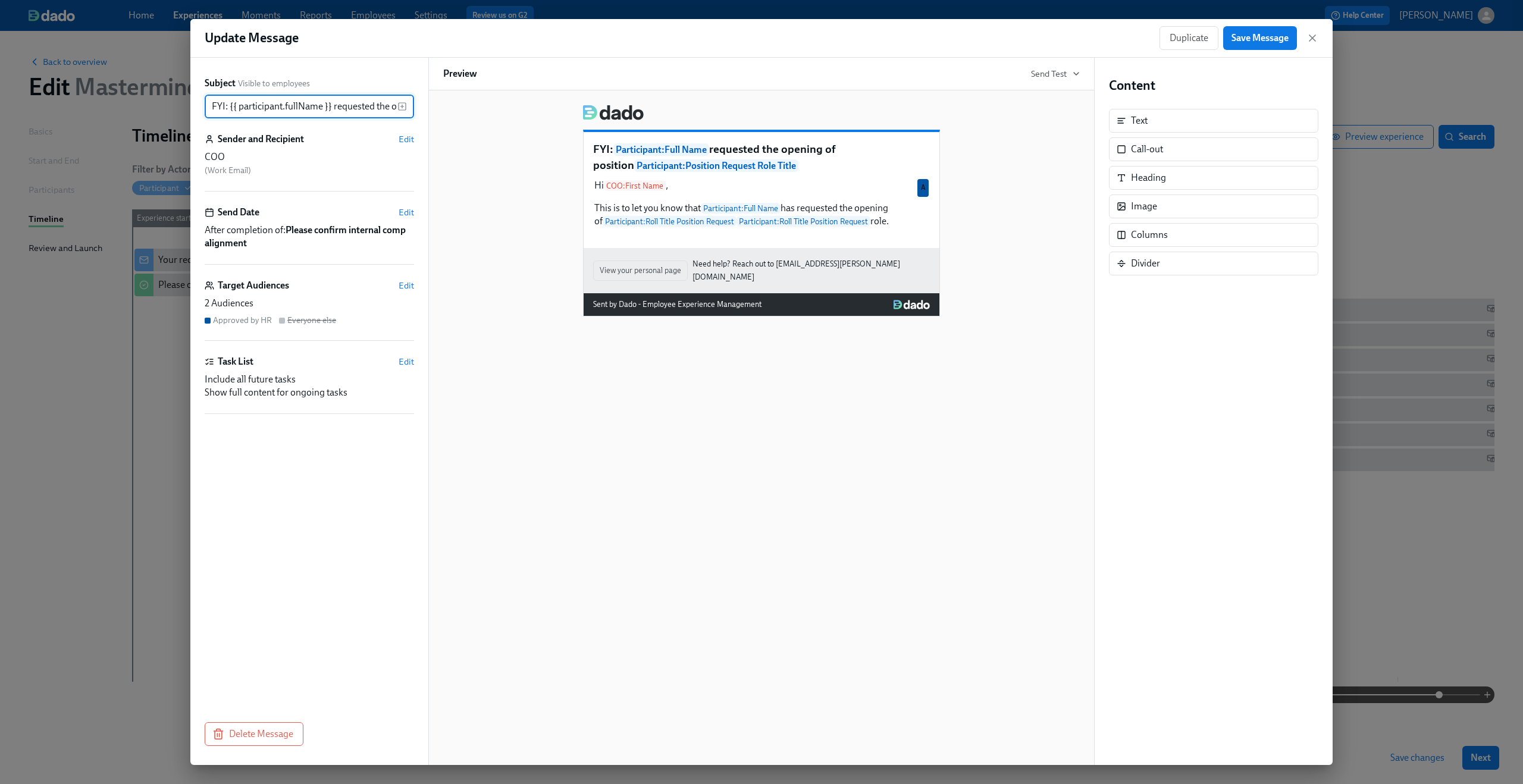
scroll to position [0, 241]
click at [800, 221] on div "Hi COO : First Name , This is to let you know that Participant : Full Name has …" at bounding box center [762, 203] width 337 height 51
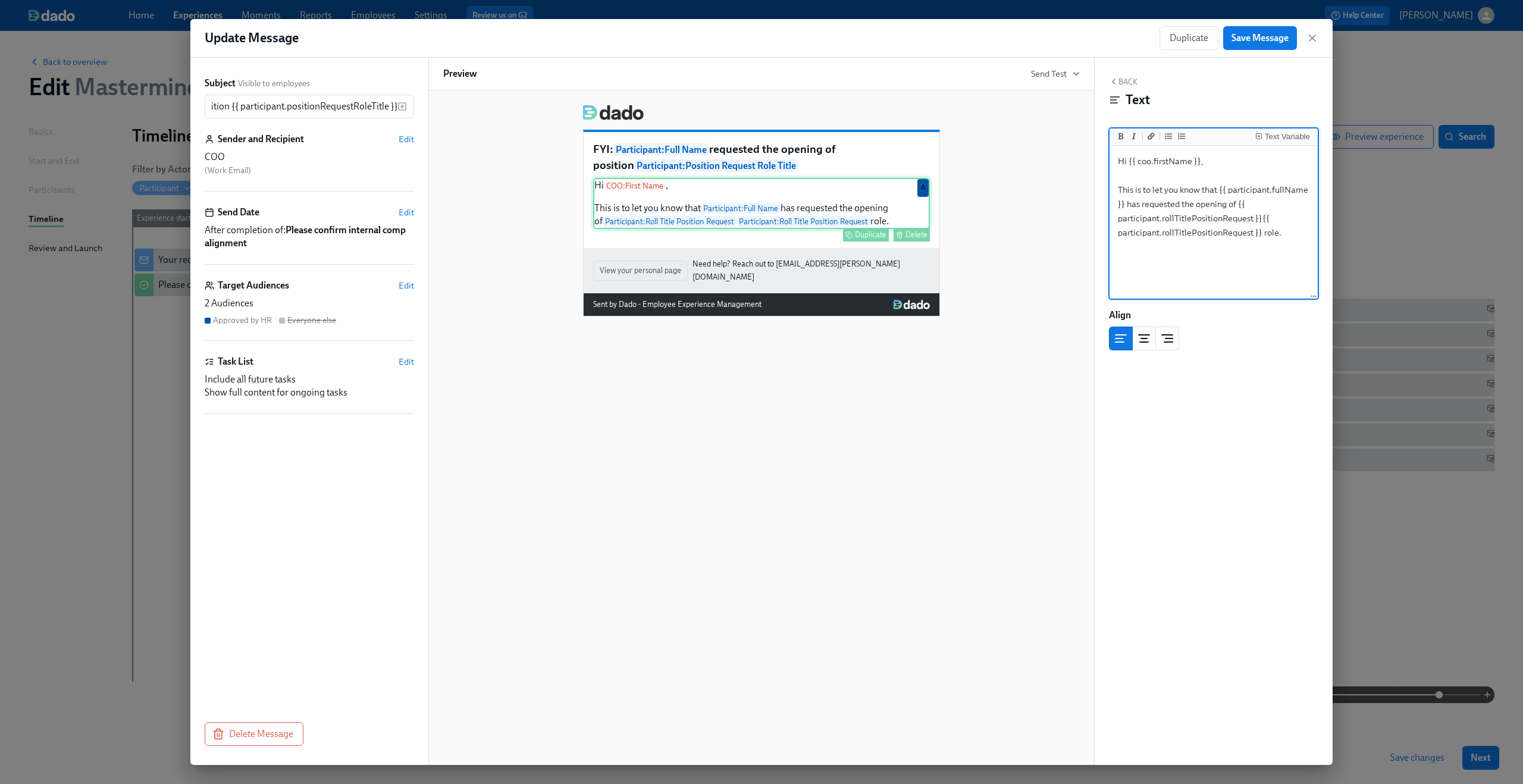
scroll to position [0, 0]
drag, startPoint x: 1239, startPoint y: 202, endPoint x: 1263, endPoint y: 231, distance: 37.6
click at [1263, 231] on textarea "Hi {{ coo.firstName }}, This is to let you know that {{ participant.fullName }}…" at bounding box center [1214, 223] width 204 height 149
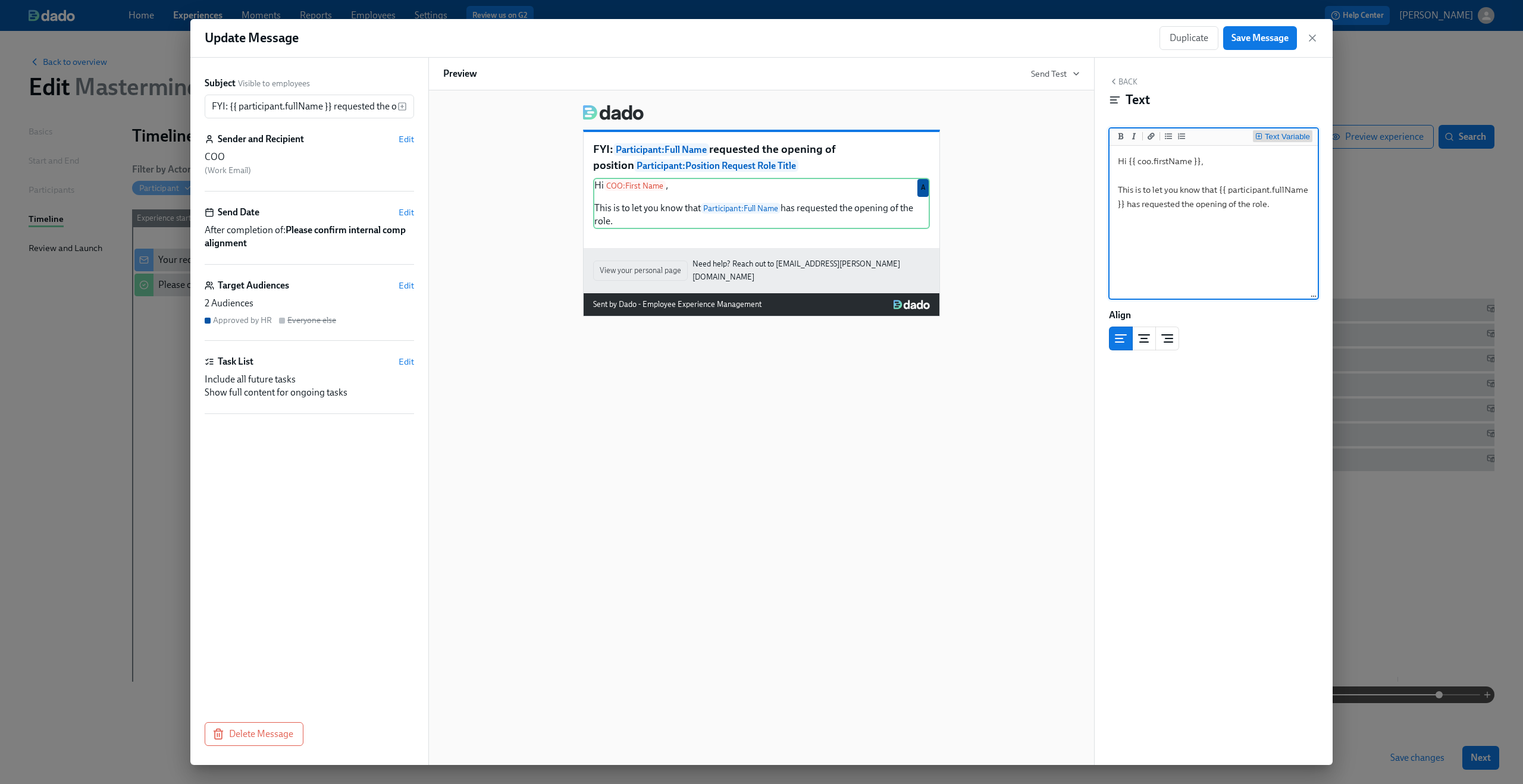
type textarea "Hi {{ coo.firstName }}, This is to let you know that {{ participant.fullName }}…"
click at [1282, 135] on div "Text Variable" at bounding box center [1287, 137] width 45 height 8
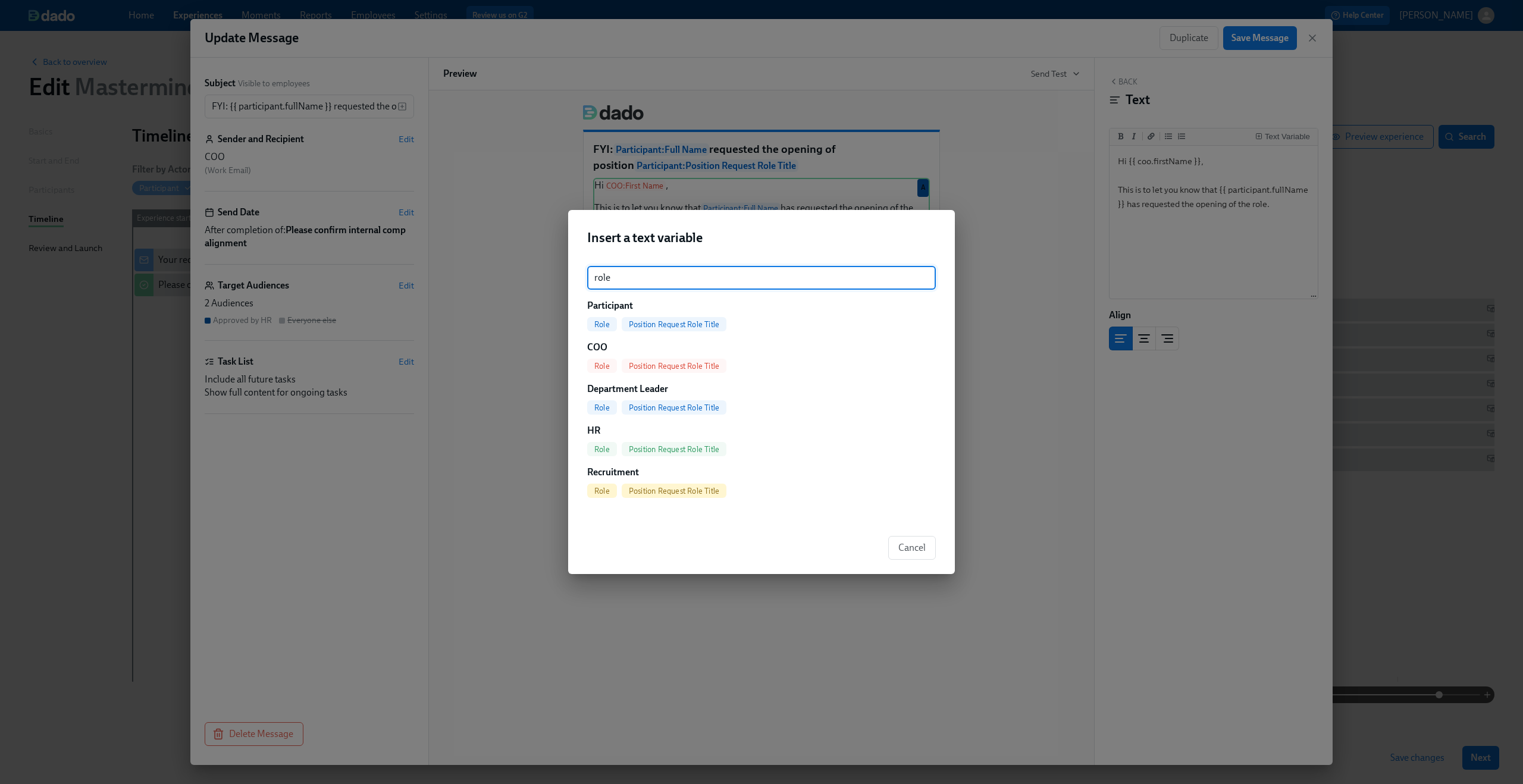
type input "role"
click at [690, 327] on span "Position Request Role Title" at bounding box center [674, 324] width 105 height 9
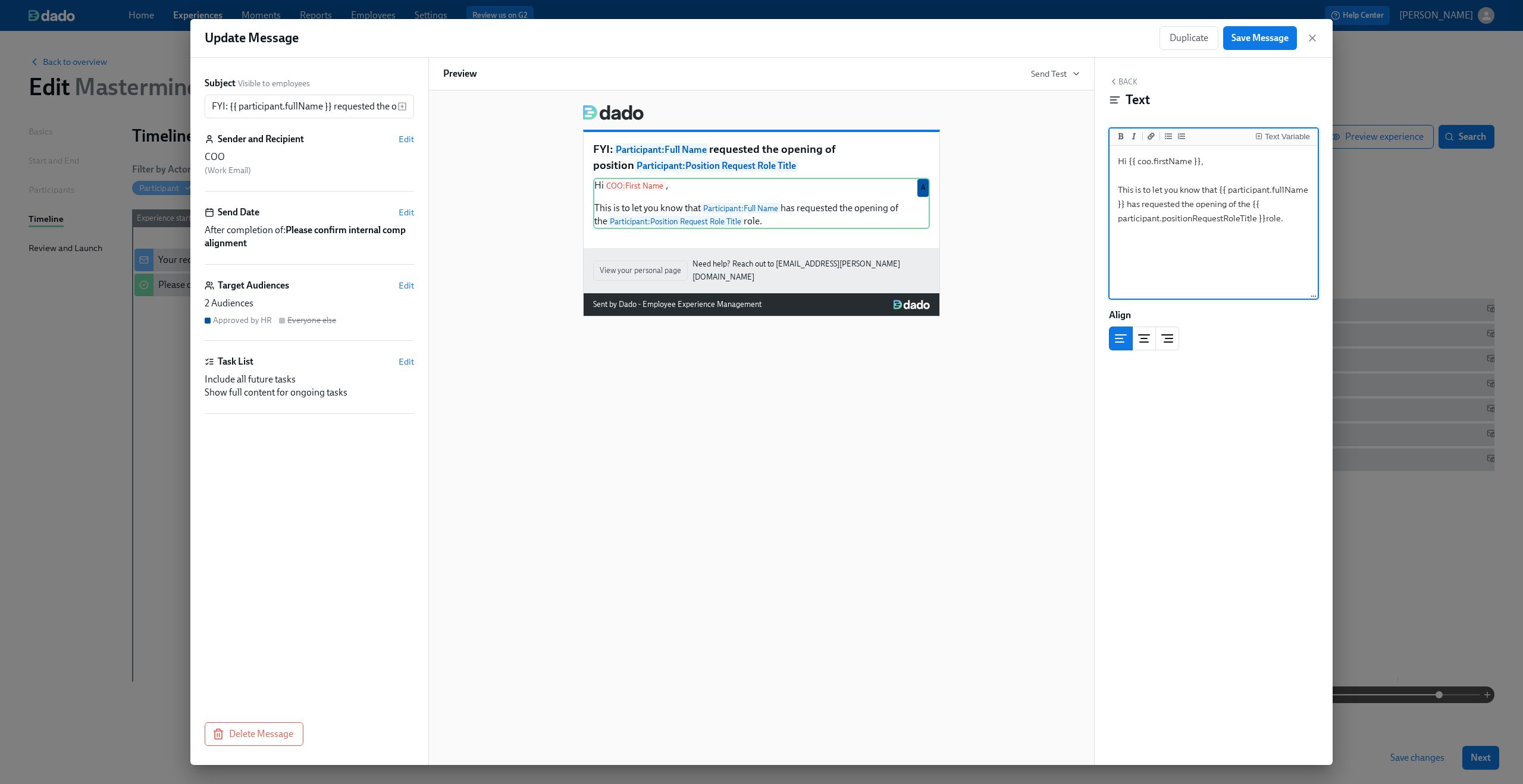
type textarea "Hi {{ coo.firstName }}, This is to let you know that {{ participant.fullName }}…"
click at [717, 369] on div "FYI: Participant : Full Name requested the opening of position Participant : Po…" at bounding box center [762, 427] width 666 height 675
click at [1263, 40] on span "Save Message" at bounding box center [1261, 38] width 57 height 12
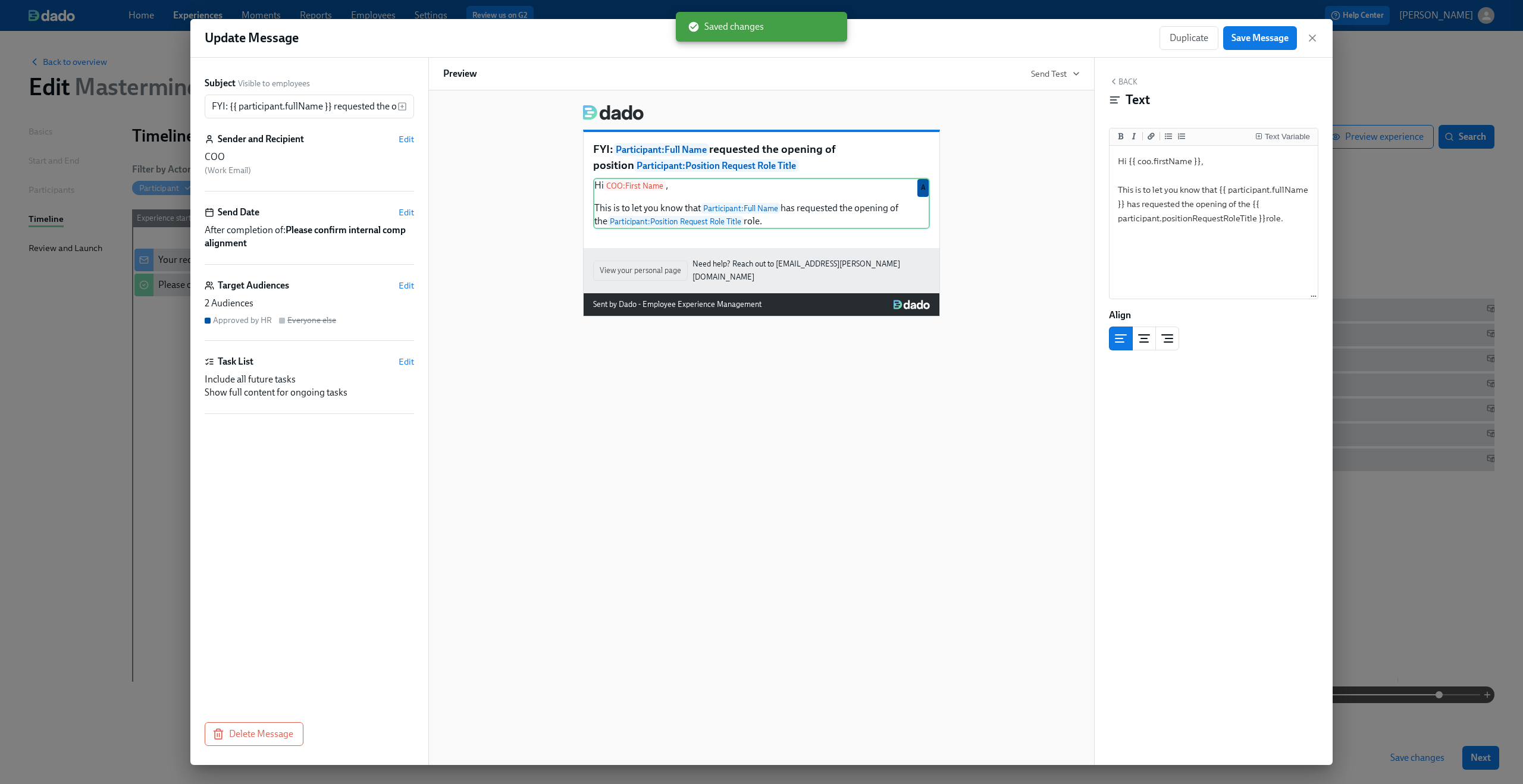
click at [1053, 172] on div "FYI: Participant : Full Name requested the opening of position Participant : Po…" at bounding box center [761, 206] width 636 height 221
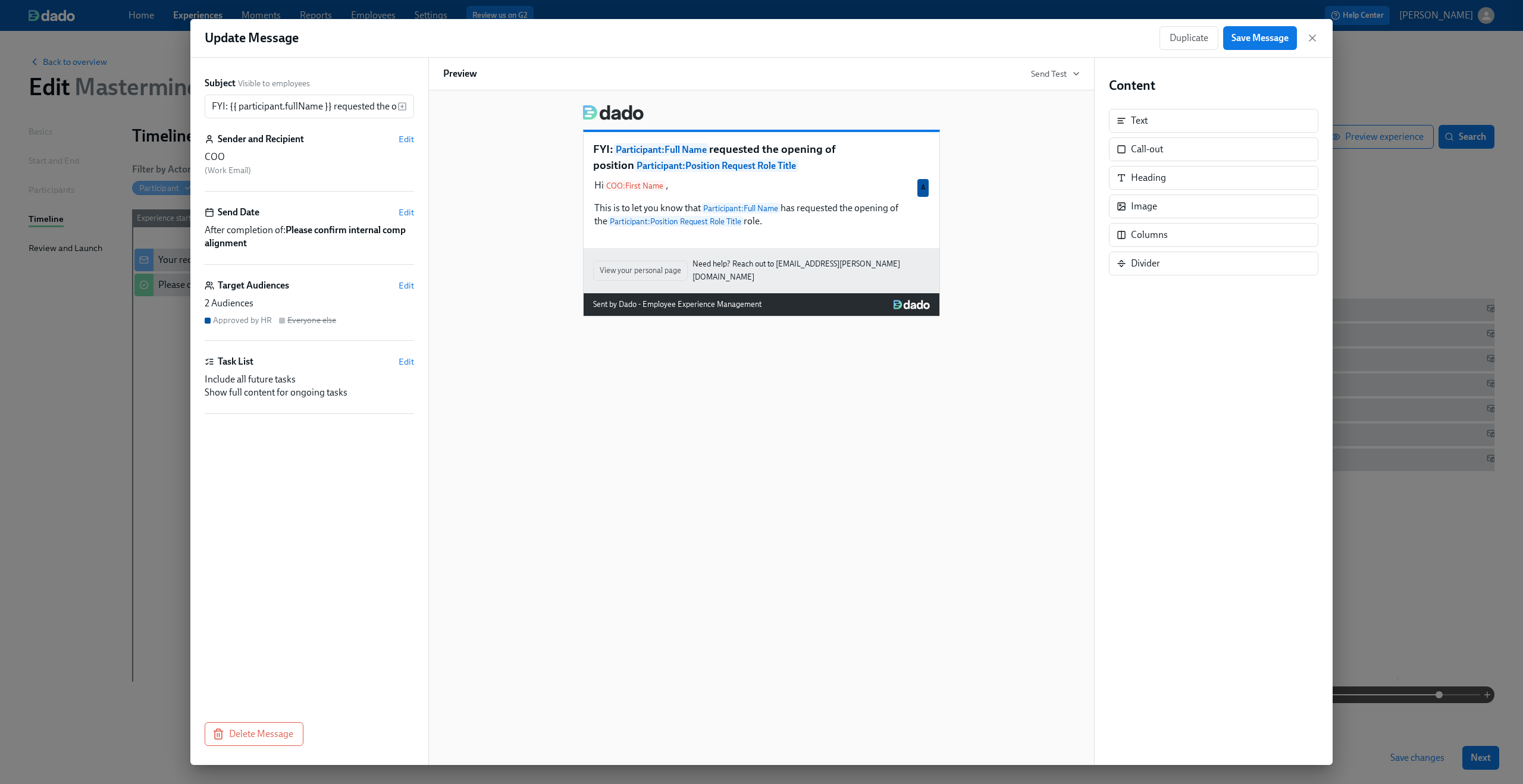
click at [1306, 36] on div "Duplicate Save Message" at bounding box center [1239, 38] width 159 height 24
click at [1312, 35] on icon "button" at bounding box center [1312, 38] width 12 height 12
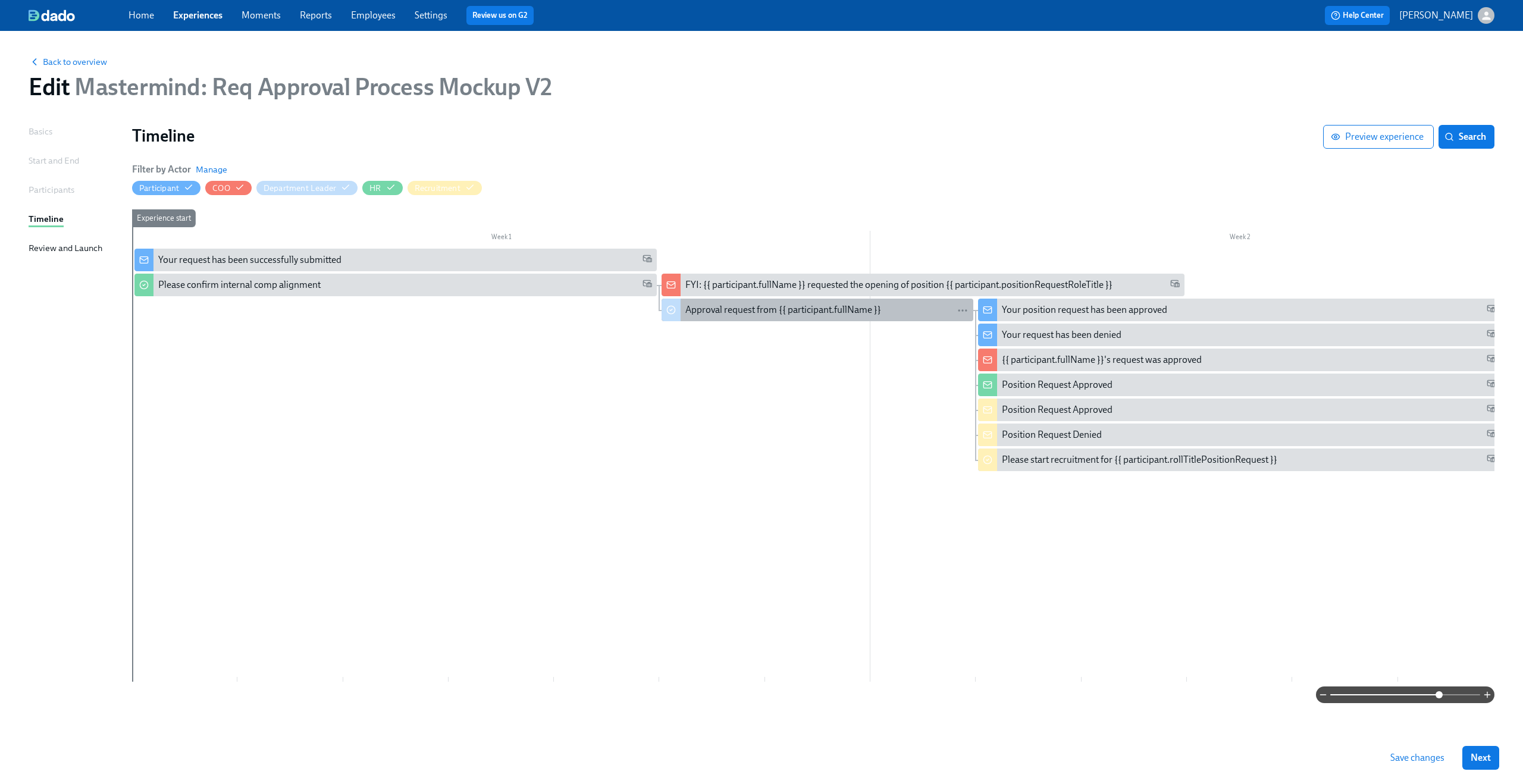
click at [844, 307] on div "Approval request from {{ participant.fullName }}" at bounding box center [783, 310] width 196 height 13
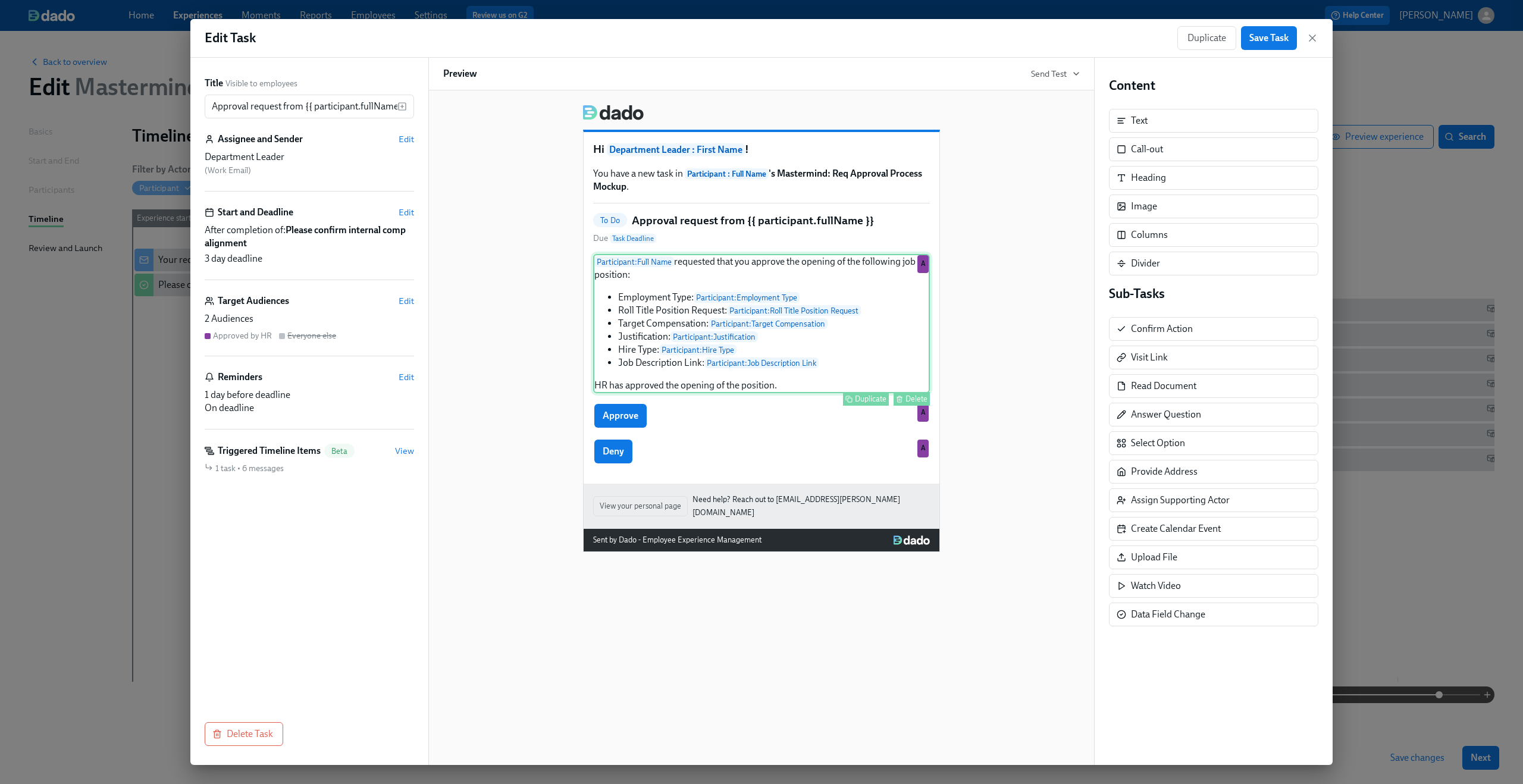
click at [820, 315] on div "Participant : Full Name requested that you approve the opening of the following…" at bounding box center [762, 324] width 337 height 139
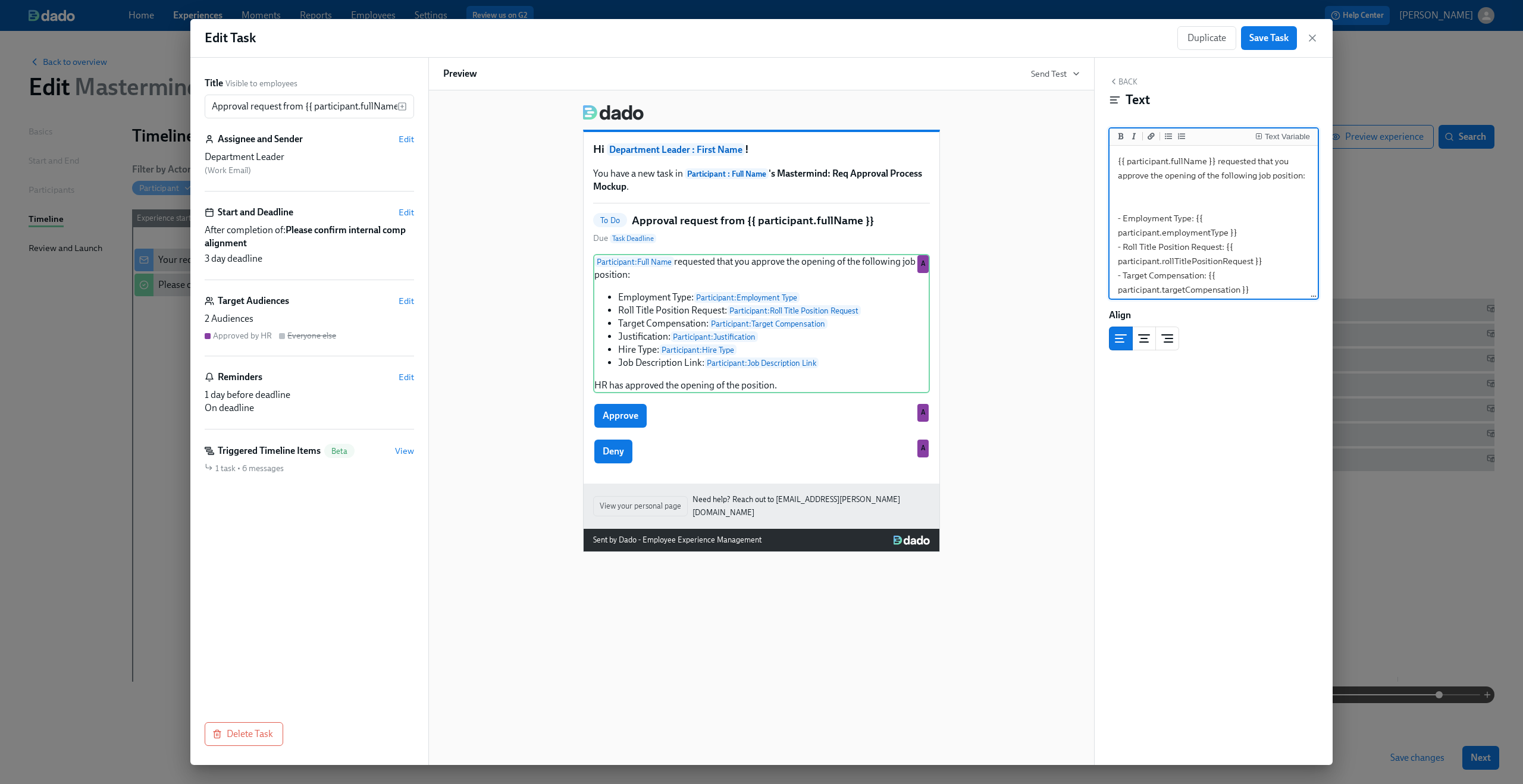
drag, startPoint x: 1160, startPoint y: 246, endPoint x: 1269, endPoint y: 264, distance: 110.5
click at [1269, 264] on textarea "{{ participant.fullName }} requested that you approve the opening of the follow…" at bounding box center [1214, 269] width 204 height 241
click at [1215, 257] on textarea "{{ participant.fullName }} requested that you approve the opening of the follow…" at bounding box center [1214, 269] width 204 height 241
drag, startPoint x: 1225, startPoint y: 248, endPoint x: 1263, endPoint y: 257, distance: 39.1
click at [1263, 257] on textarea "{{ participant.fullName }} requested that you approve the opening of the follow…" at bounding box center [1214, 269] width 204 height 241
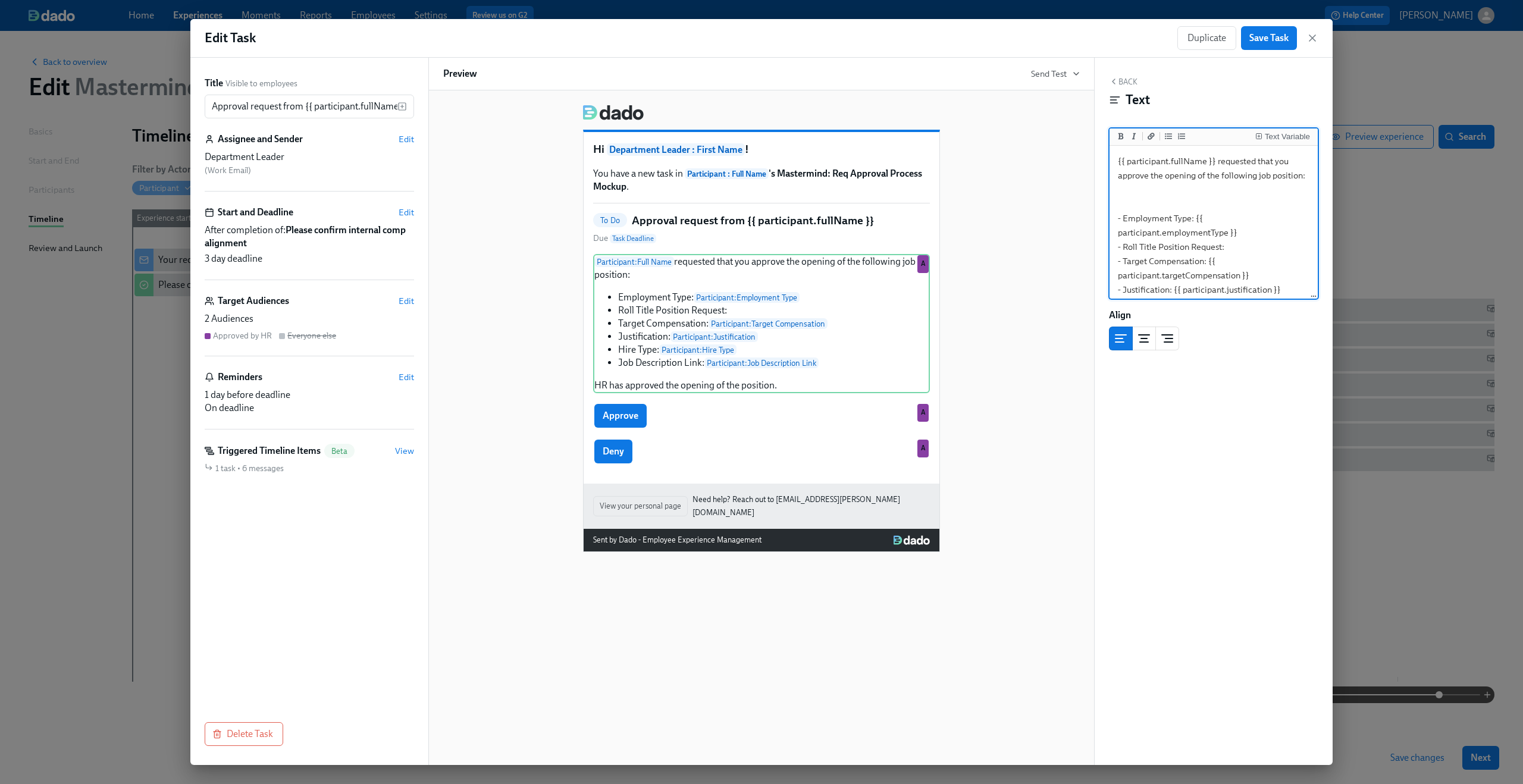
type textarea "{{ participant.fullName }} requested that you approve the opening of the follow…"
click at [1286, 126] on div "Back Text Text Variable {{ participant.fullName }} requested that you approve t…" at bounding box center [1213, 411] width 238 height 707
click at [1284, 133] on button "Text Variable" at bounding box center [1282, 136] width 59 height 12
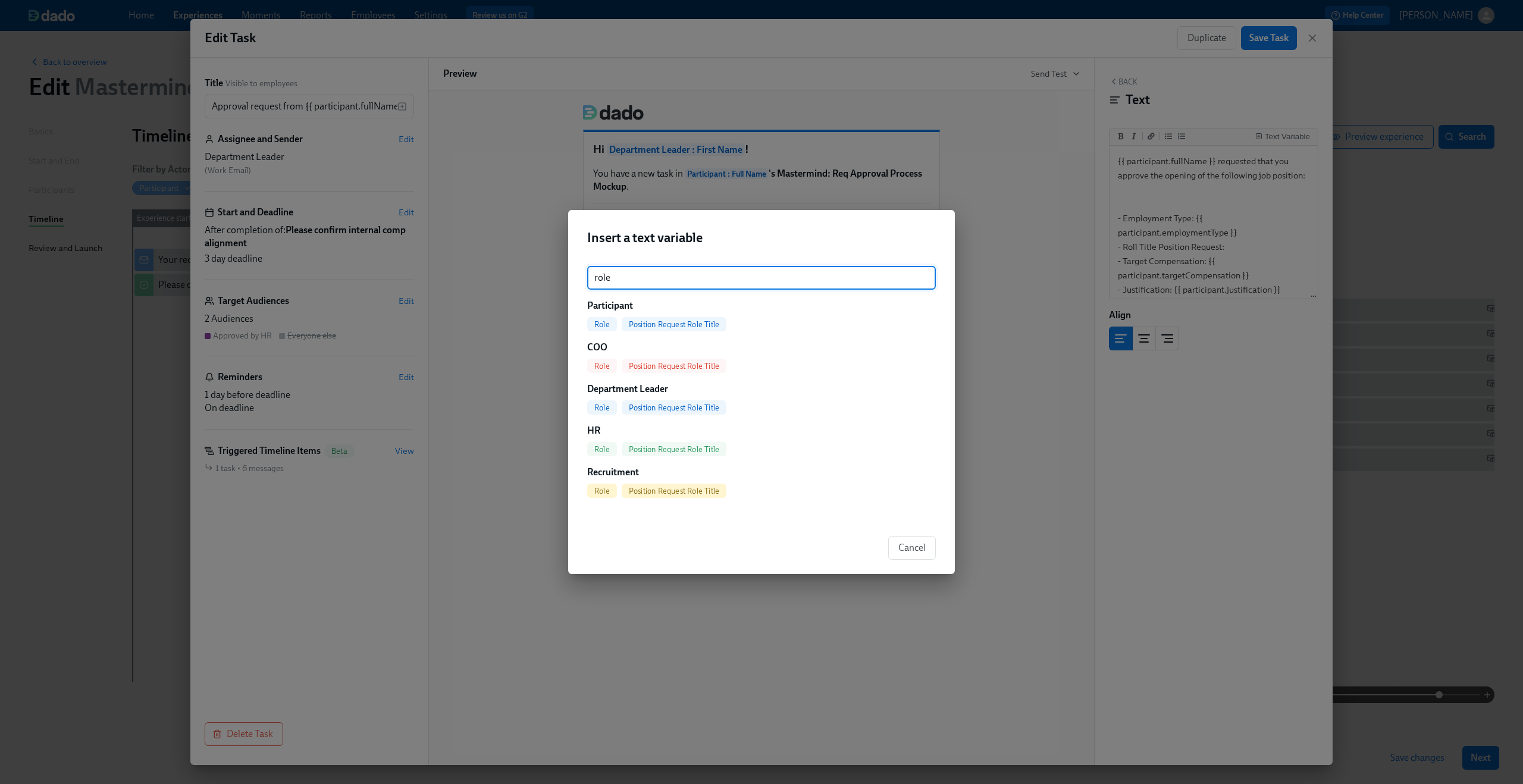
type input "role"
click at [697, 324] on span "Position Request Role Title" at bounding box center [674, 324] width 105 height 9
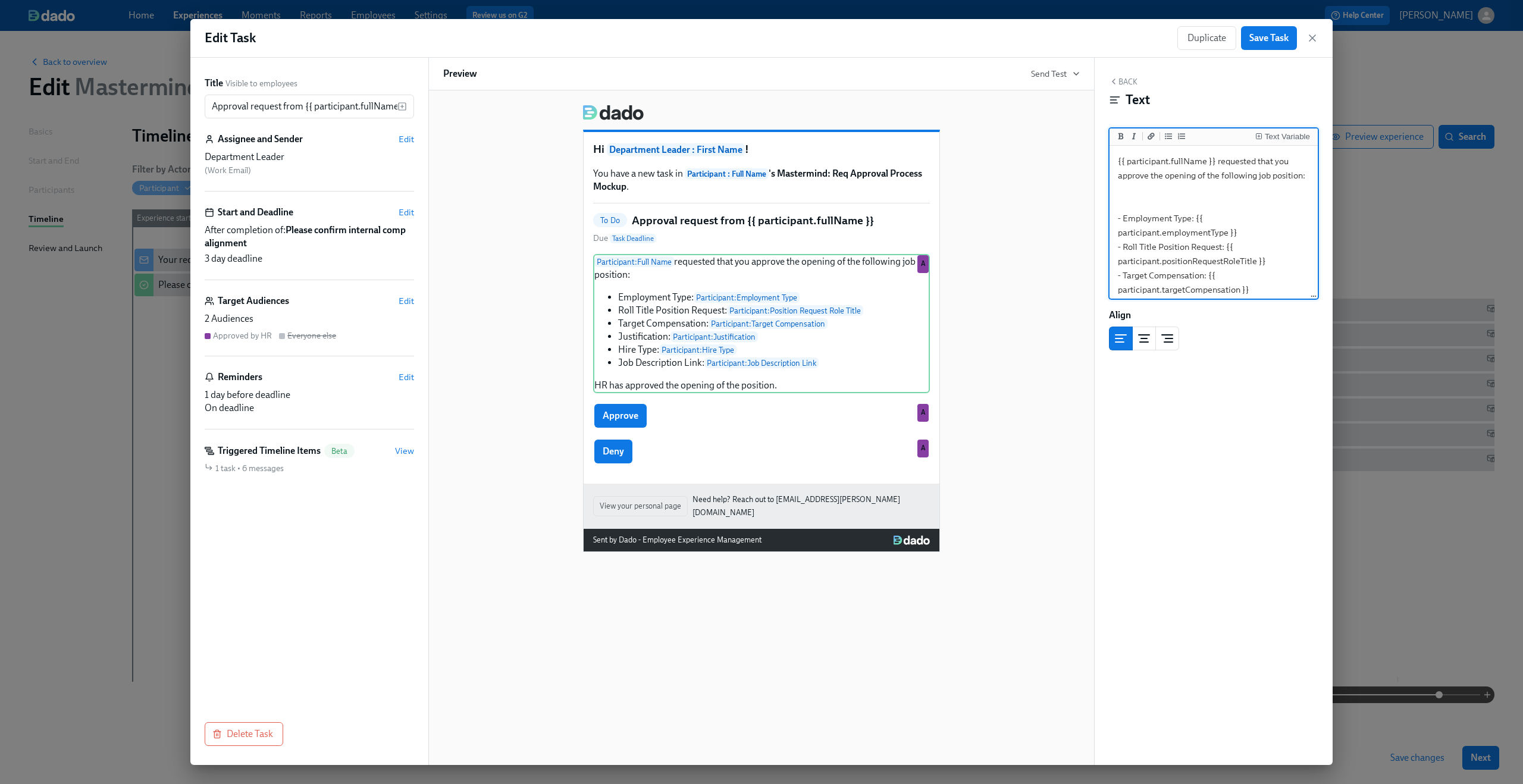
type textarea "{{ participant.fullName }} requested that you approve the opening of the follow…"
click at [1051, 163] on div "Hi Department Leader : First Name ! You have a new task in Participant : Full N…" at bounding box center [761, 323] width 636 height 457
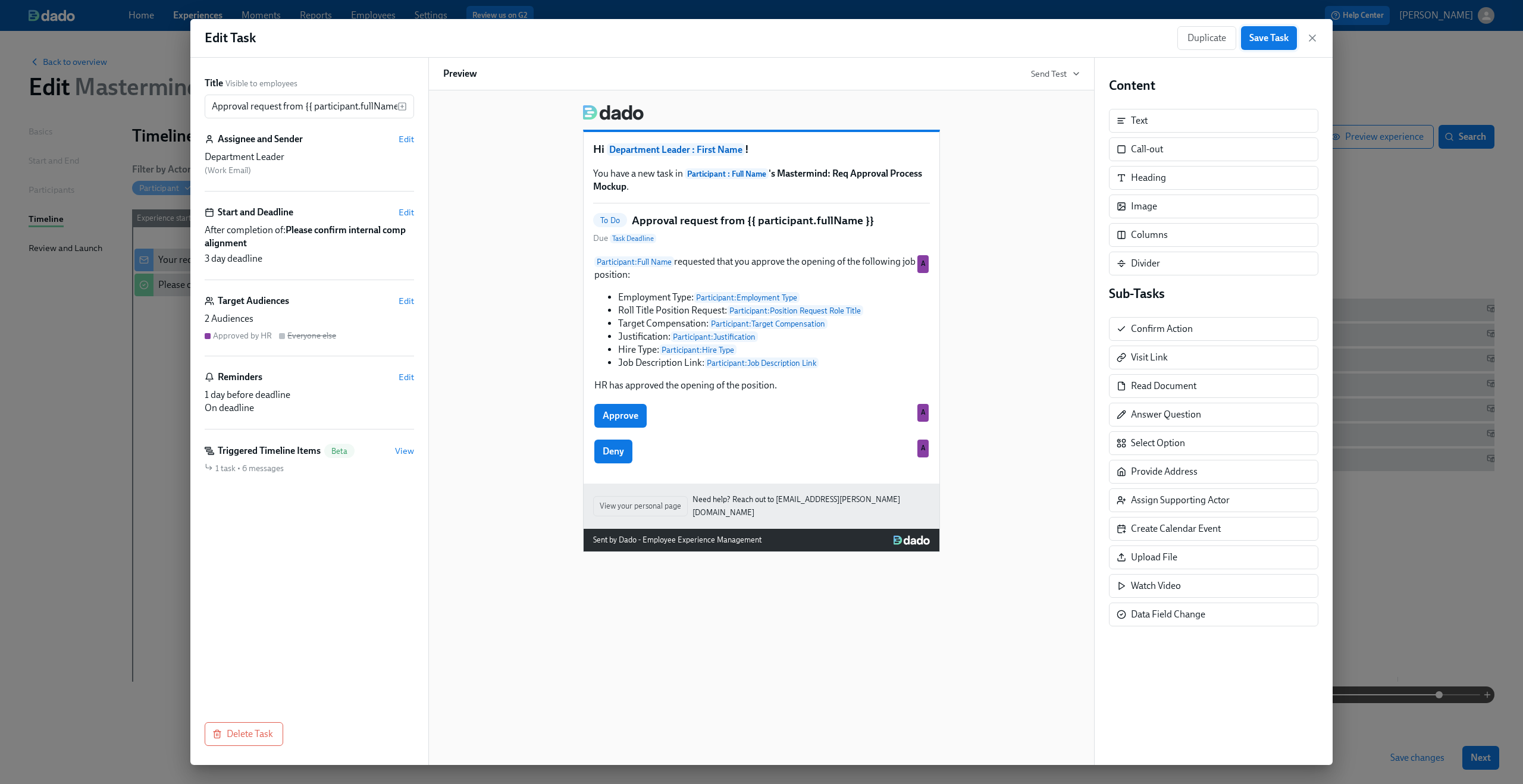
click at [1263, 40] on span "Save Task" at bounding box center [1269, 38] width 39 height 12
click at [1312, 38] on icon "button" at bounding box center [1312, 38] width 6 height 6
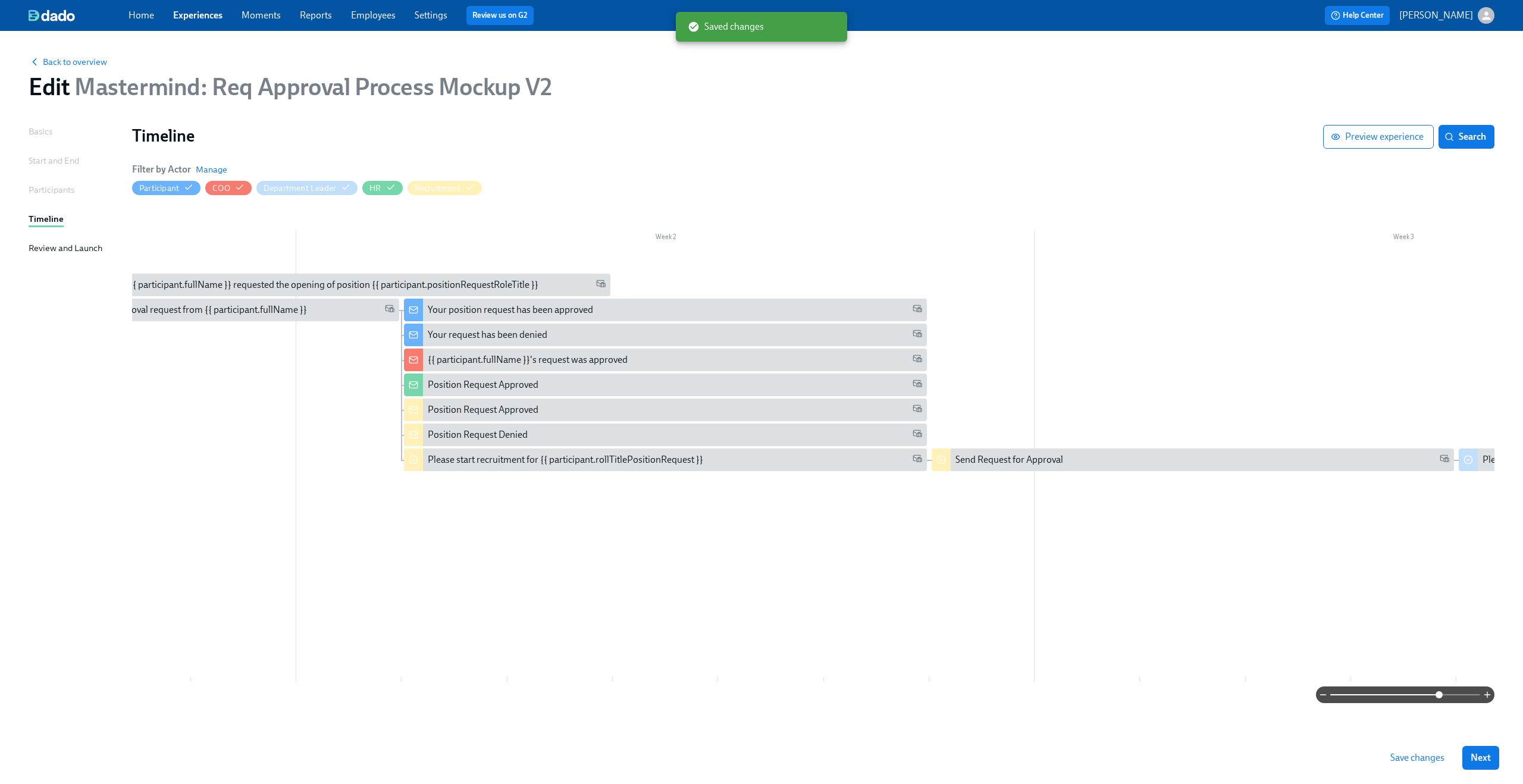
scroll to position [0, 543]
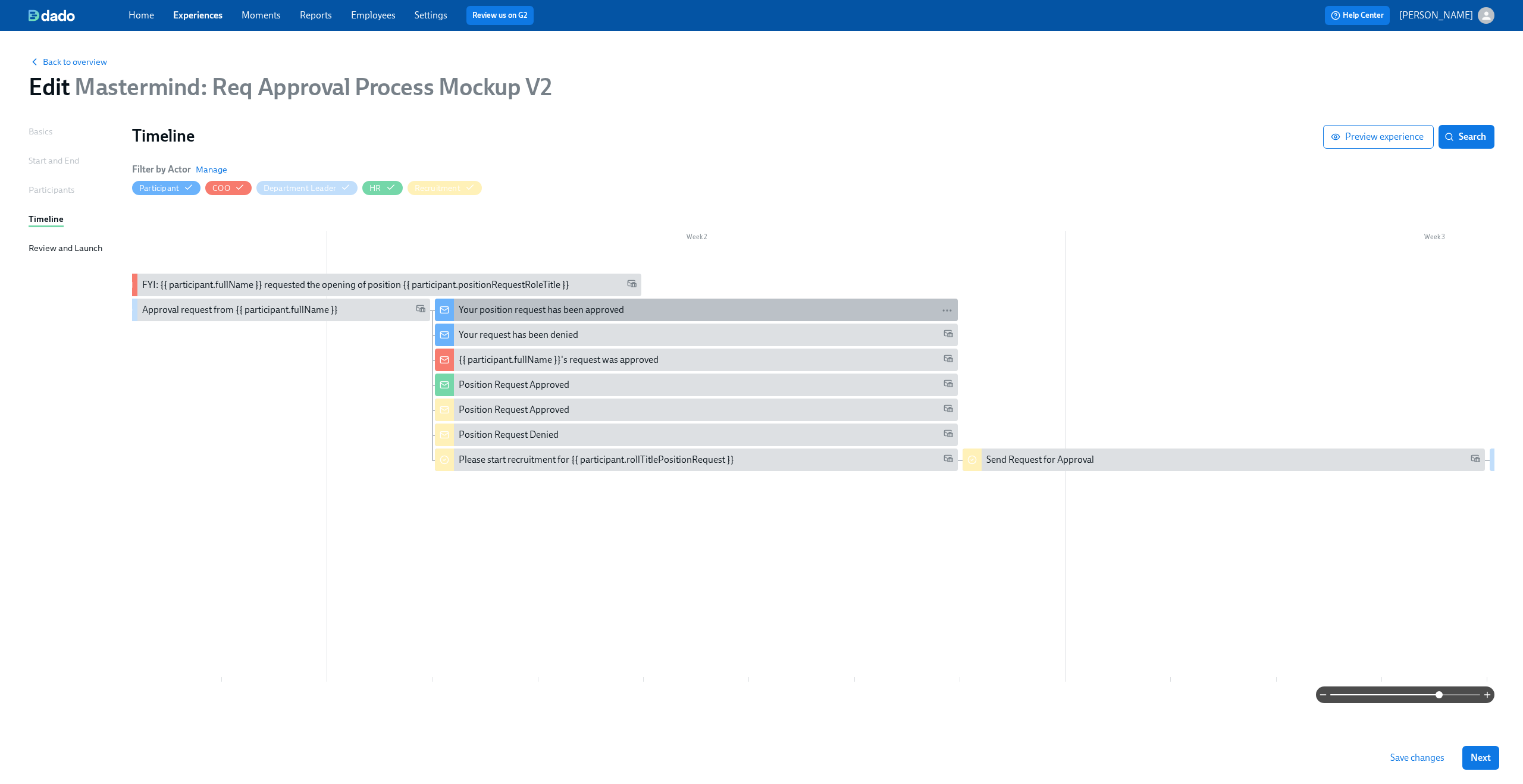
click at [517, 312] on div "Your position request has been approved" at bounding box center [541, 310] width 165 height 13
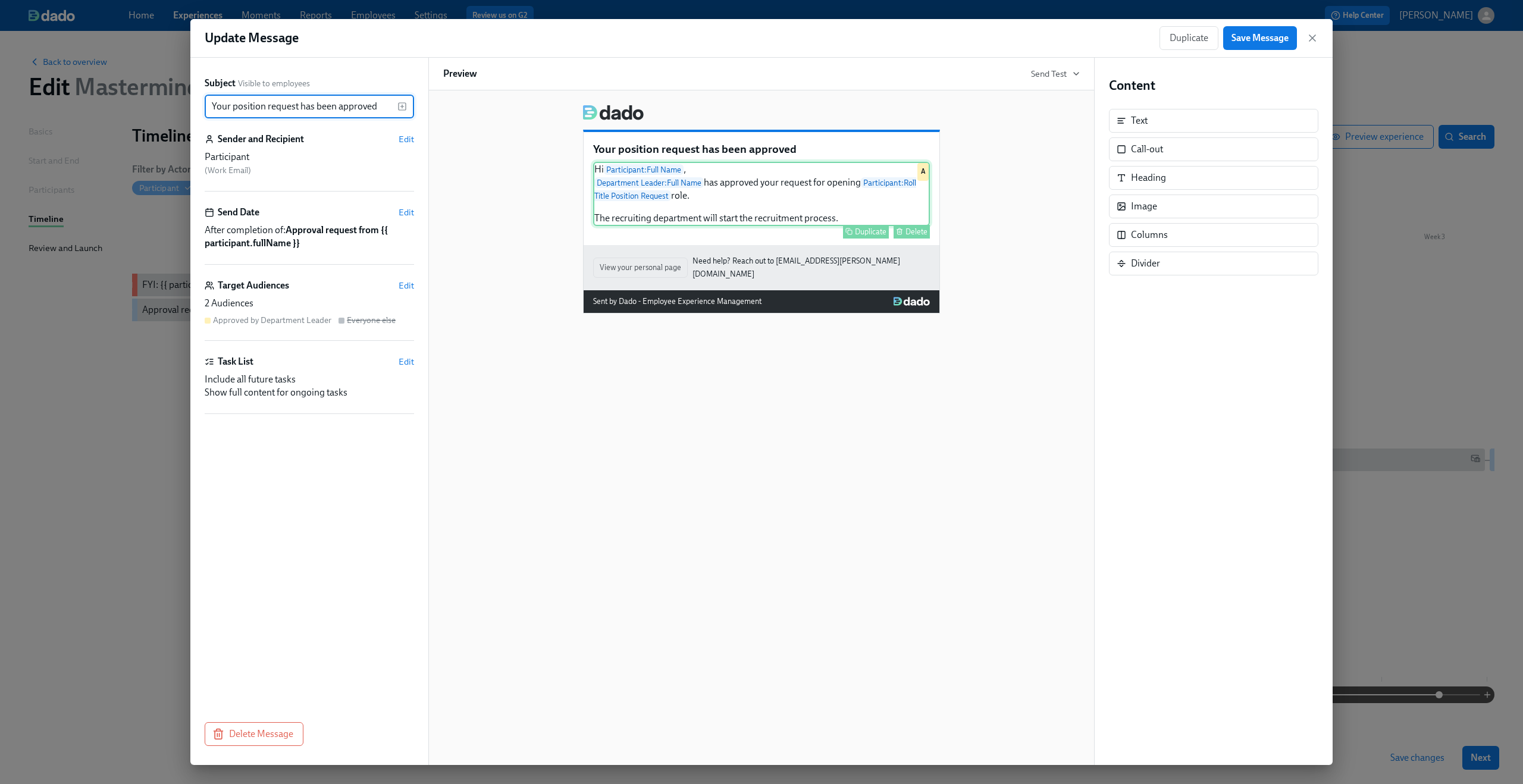
click at [887, 181] on div "Hi Participant : Full Name , Department Leader : Full Name has approved your re…" at bounding box center [762, 194] width 337 height 64
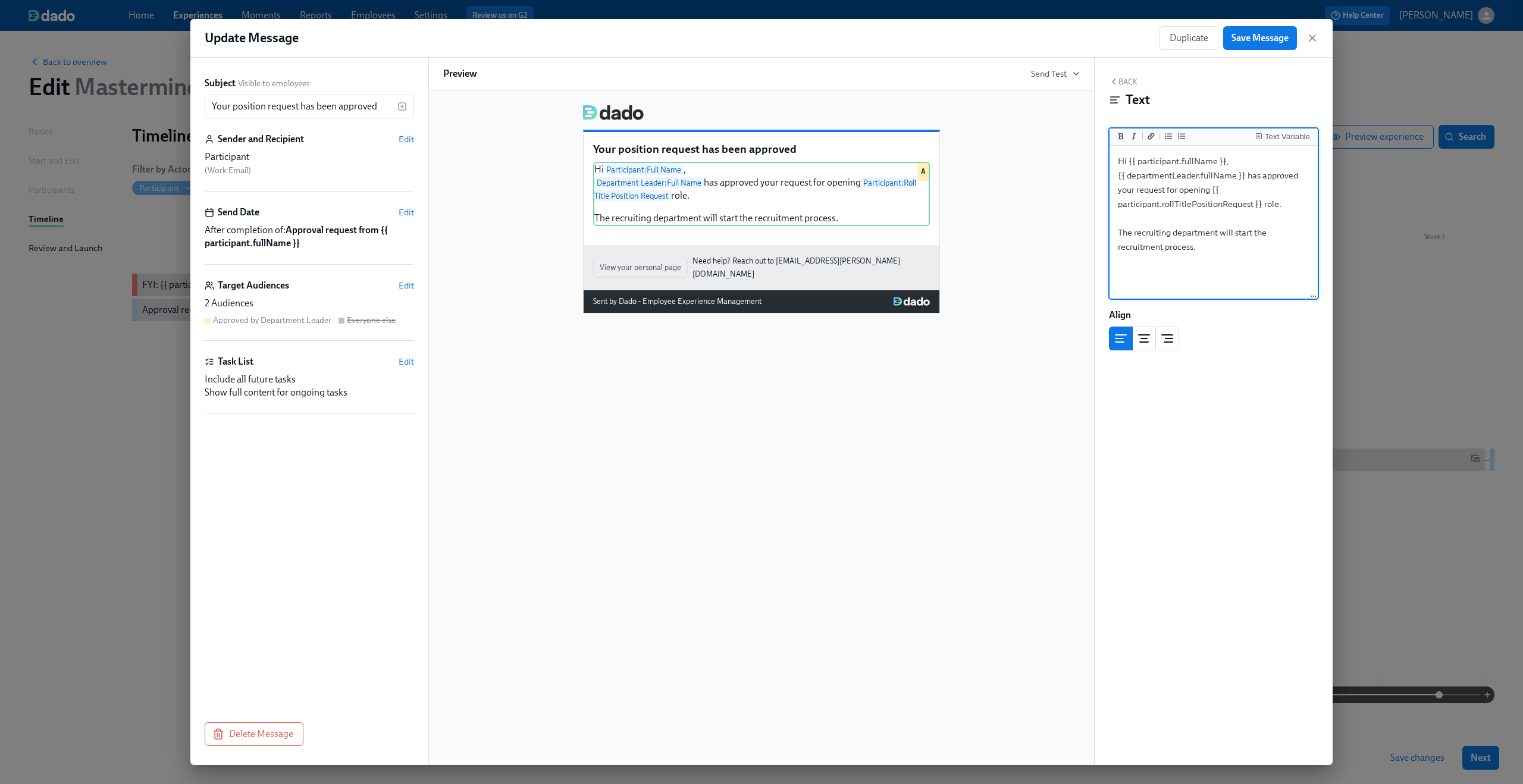
drag, startPoint x: 1208, startPoint y: 191, endPoint x: 1262, endPoint y: 205, distance: 55.8
click at [1262, 205] on textarea "Hi {{ participant.fullName }}, {{ departmentLeader.fullName }} has approved you…" at bounding box center [1214, 223] width 204 height 149
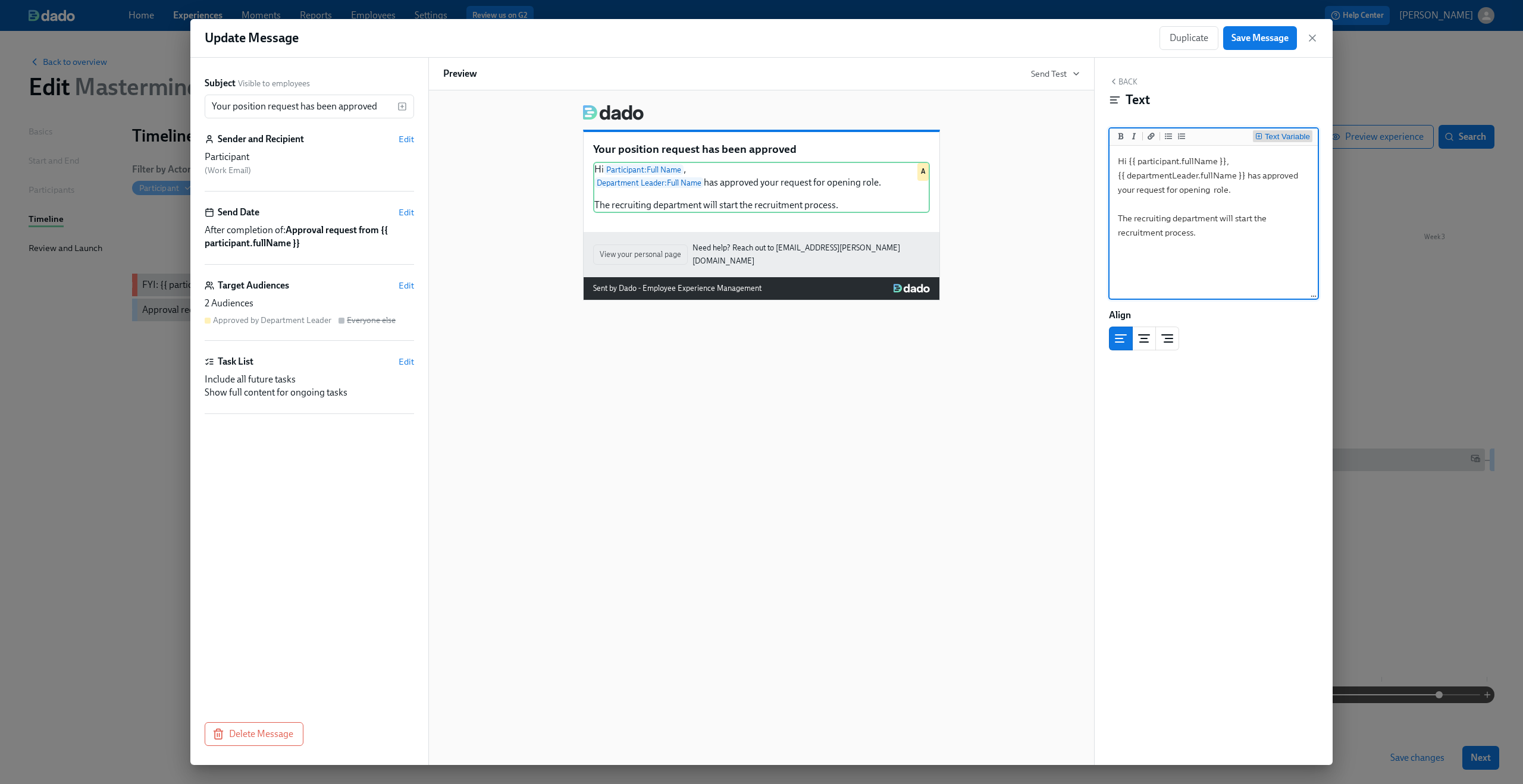
type textarea "Hi {{ participant.fullName }}, {{ departmentLeader.fullName }} has approved you…"
click at [1280, 134] on div "Text Variable" at bounding box center [1287, 137] width 45 height 8
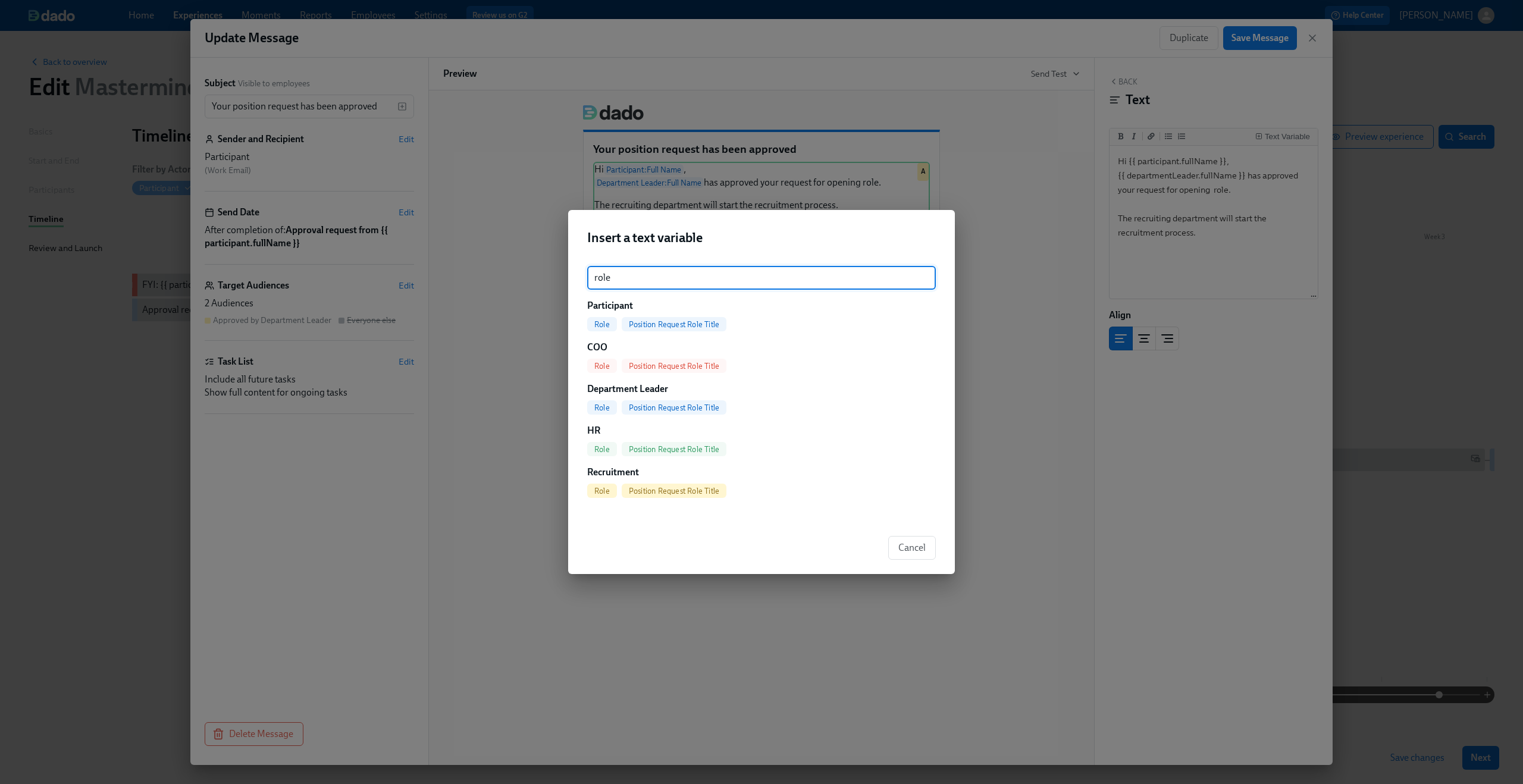
type input "role"
click at [651, 322] on span "Position Request Role Title" at bounding box center [674, 324] width 105 height 9
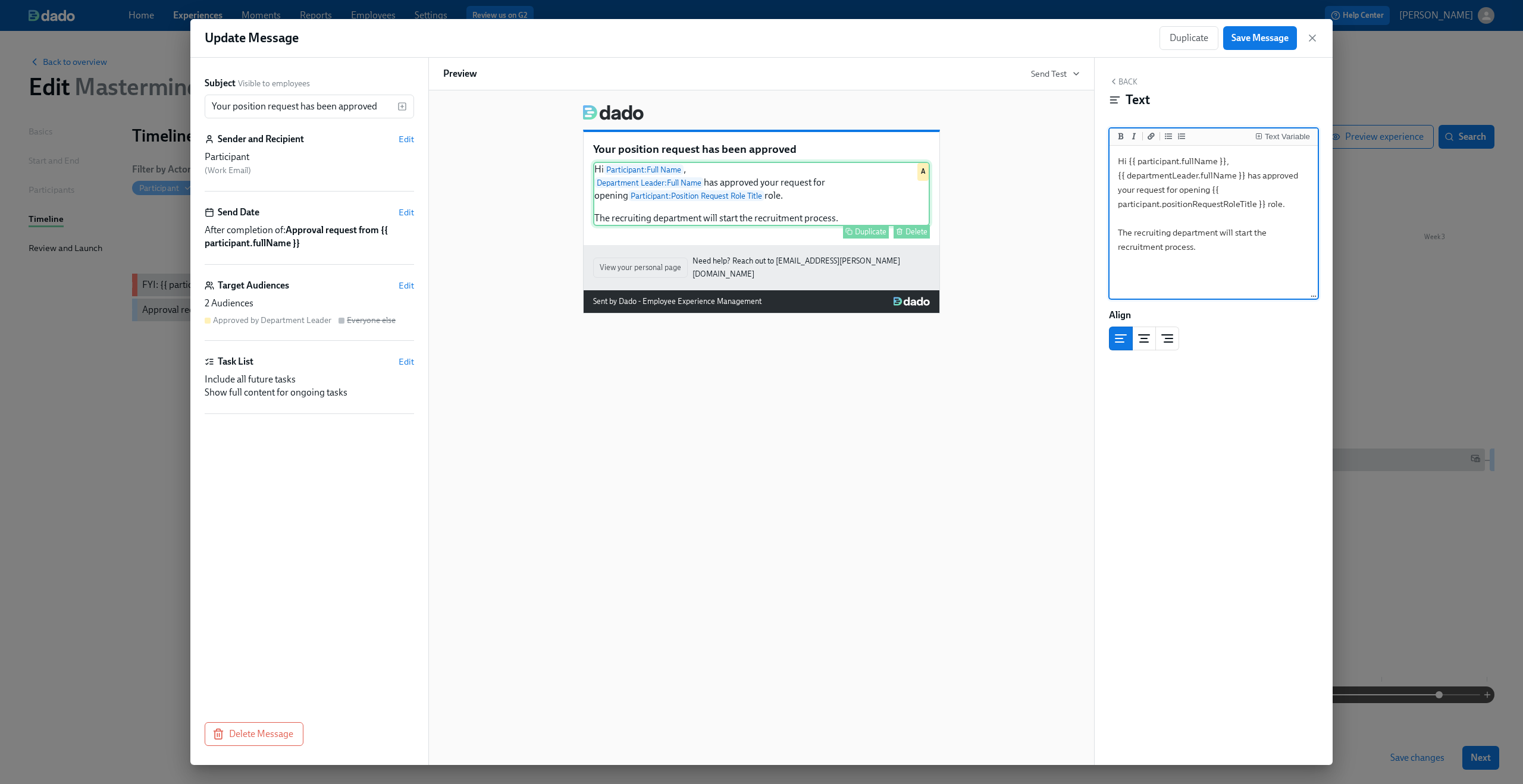
click at [865, 185] on div "Hi Participant : Full Name , Department Leader : Full Name has approved your re…" at bounding box center [762, 194] width 337 height 64
click at [1214, 191] on textarea "Hi {{ participant.fullName }}, {{ departmentLeader.fullName }} has approved you…" at bounding box center [1214, 223] width 204 height 149
type textarea "Hi {{ participant.fullName }}, {{ departmentLeader.fullName }} has approved you…"
click at [1278, 36] on span "Save Message" at bounding box center [1261, 38] width 57 height 12
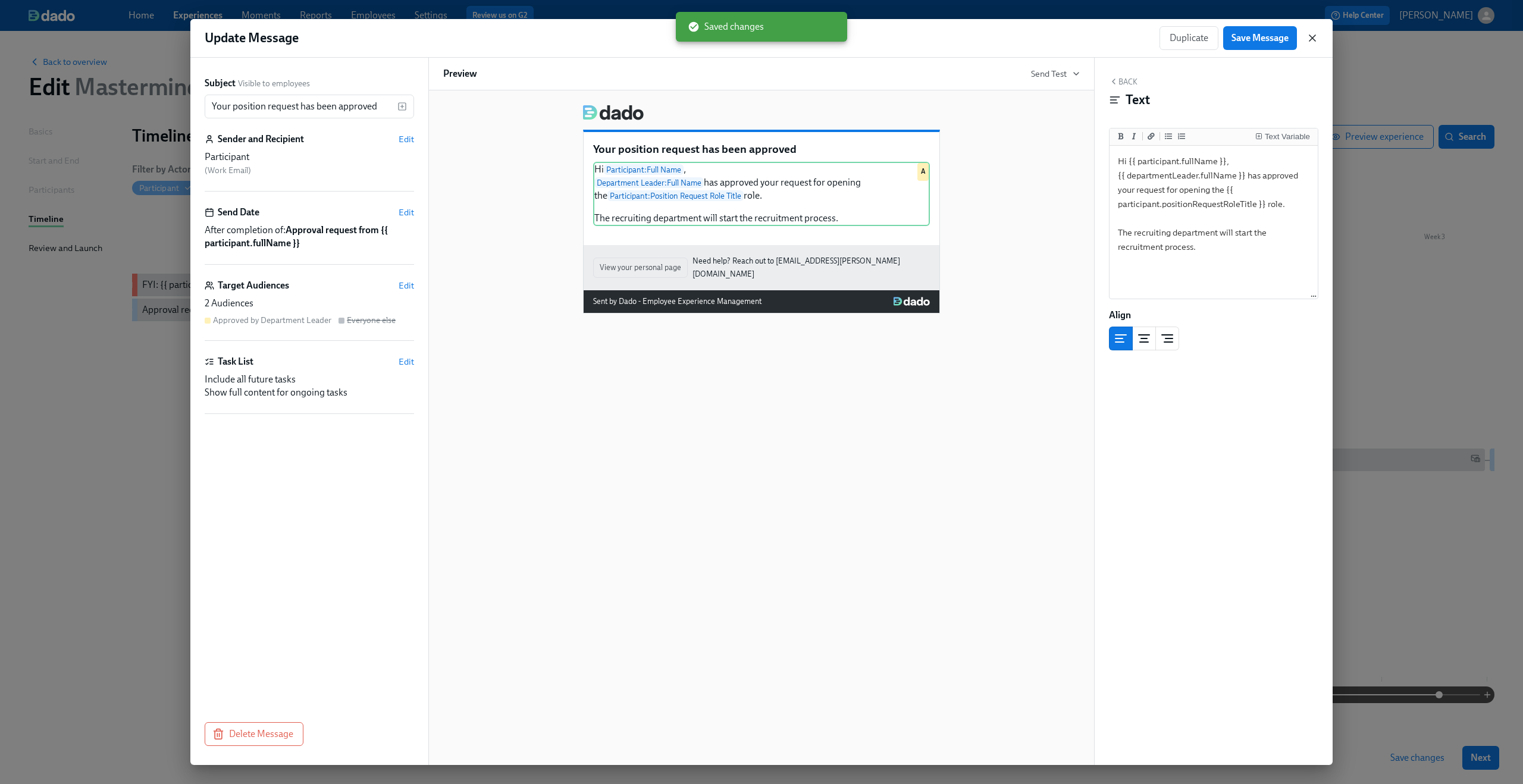
click at [1308, 35] on icon "button" at bounding box center [1312, 38] width 12 height 12
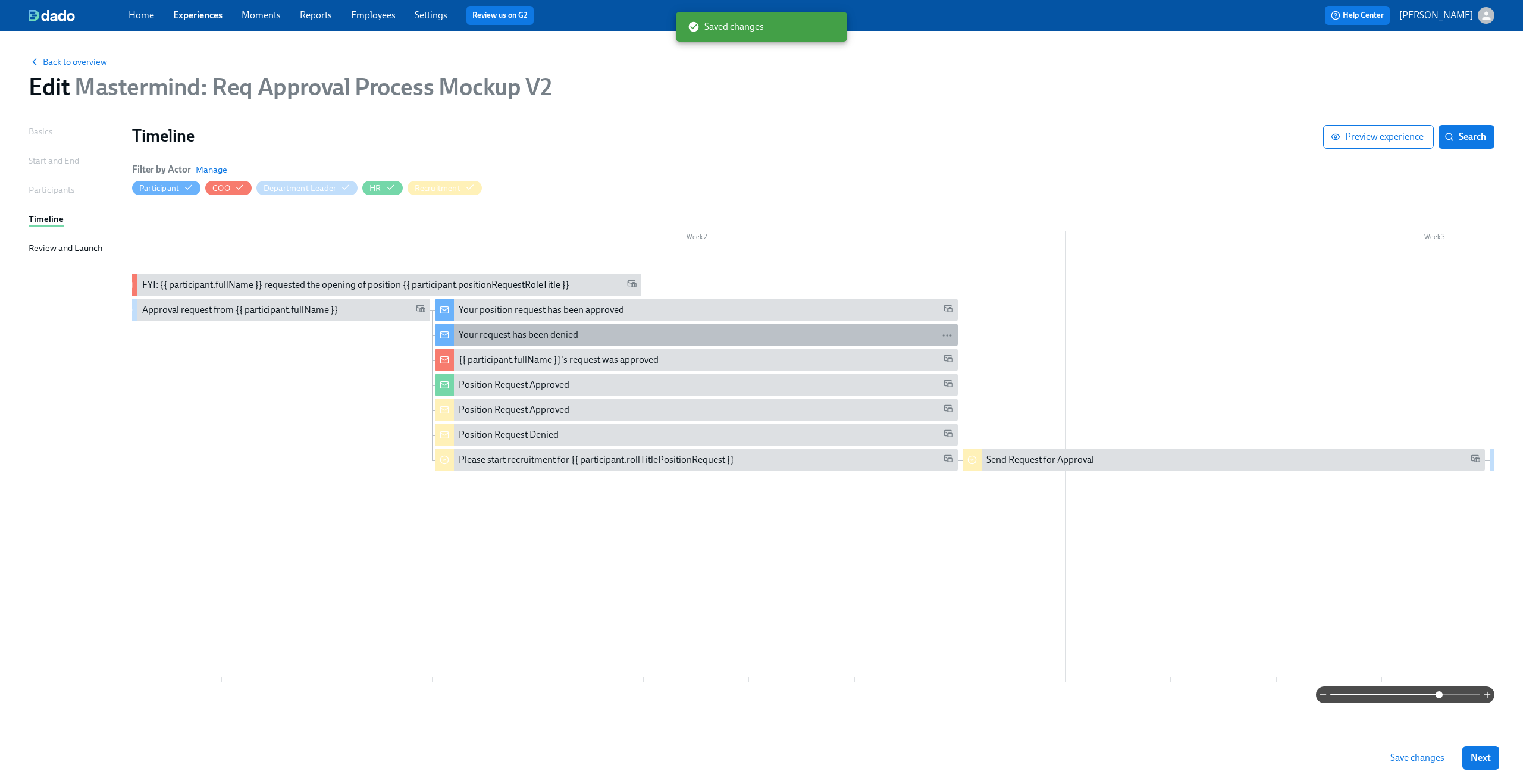
click at [626, 338] on div "Your request has been denied" at bounding box center [705, 334] width 494 height 13
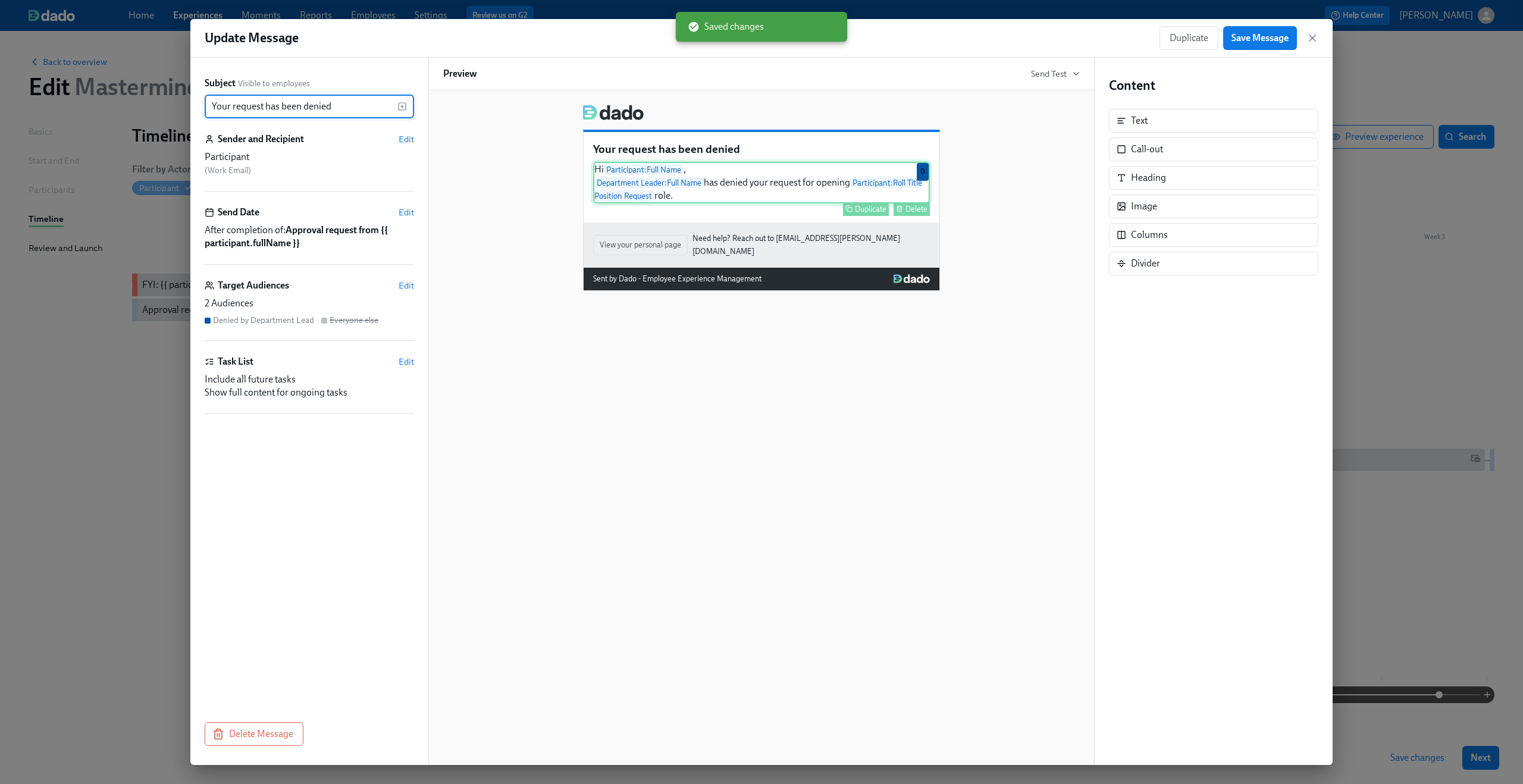
click at [874, 187] on div "Hi Participant : Full Name , Department Leader : Full Name has denied your requ…" at bounding box center [762, 183] width 337 height 42
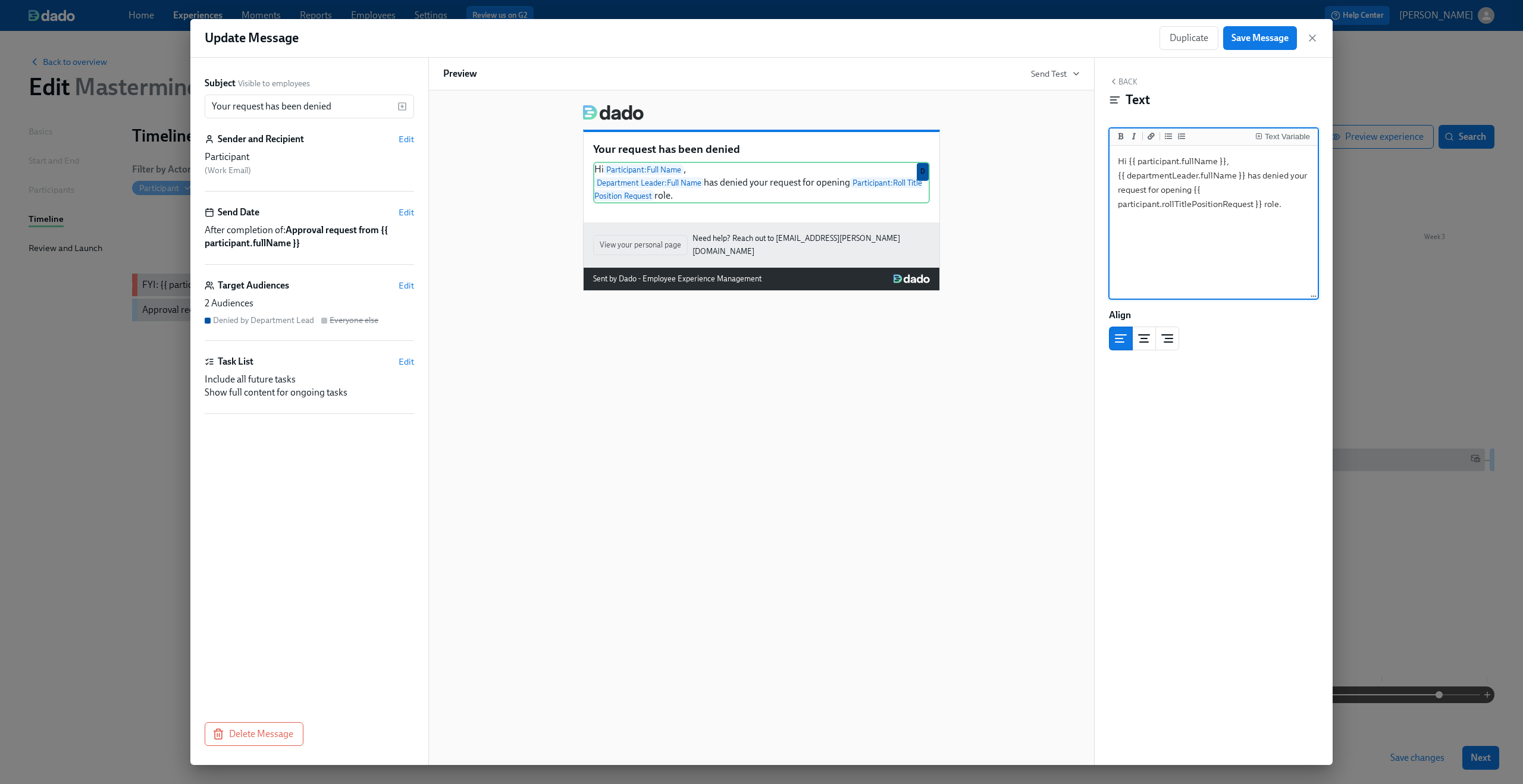
click at [1194, 191] on textarea "Hi {{ participant.fullName }}, {{ departmentLeader.fullName }} has denied your …" at bounding box center [1214, 223] width 204 height 149
drag, startPoint x: 1209, startPoint y: 188, endPoint x: 1262, endPoint y: 202, distance: 54.8
click at [1262, 206] on textarea "Hi {{ participant.fullName }}, {{ departmentLeader.fullName }} has denied your …" at bounding box center [1214, 223] width 204 height 149
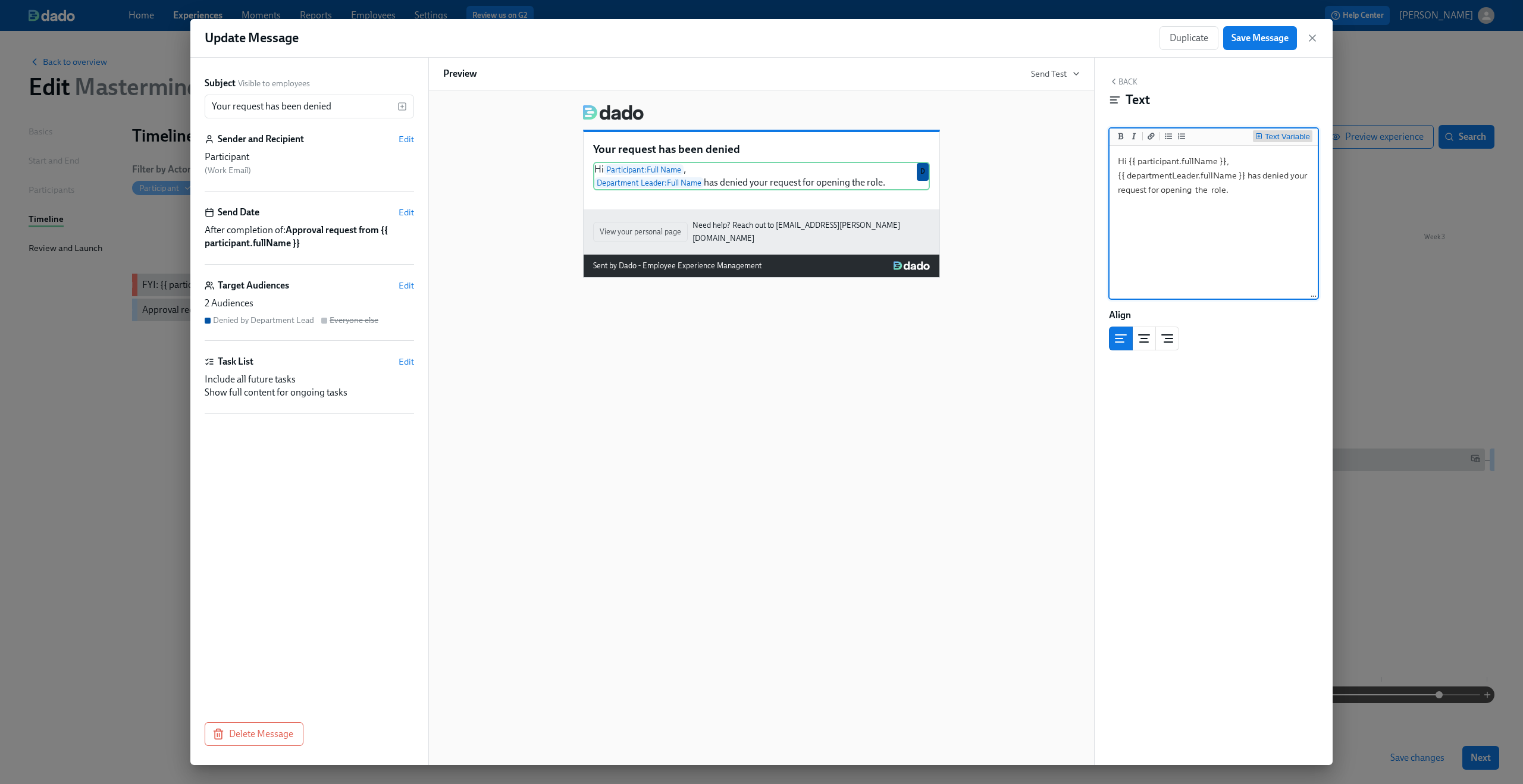
type textarea "Hi {{ participant.fullName }}, {{ departmentLeader.fullName }} has denied your …"
click at [1279, 137] on div "Text Variable" at bounding box center [1287, 137] width 45 height 8
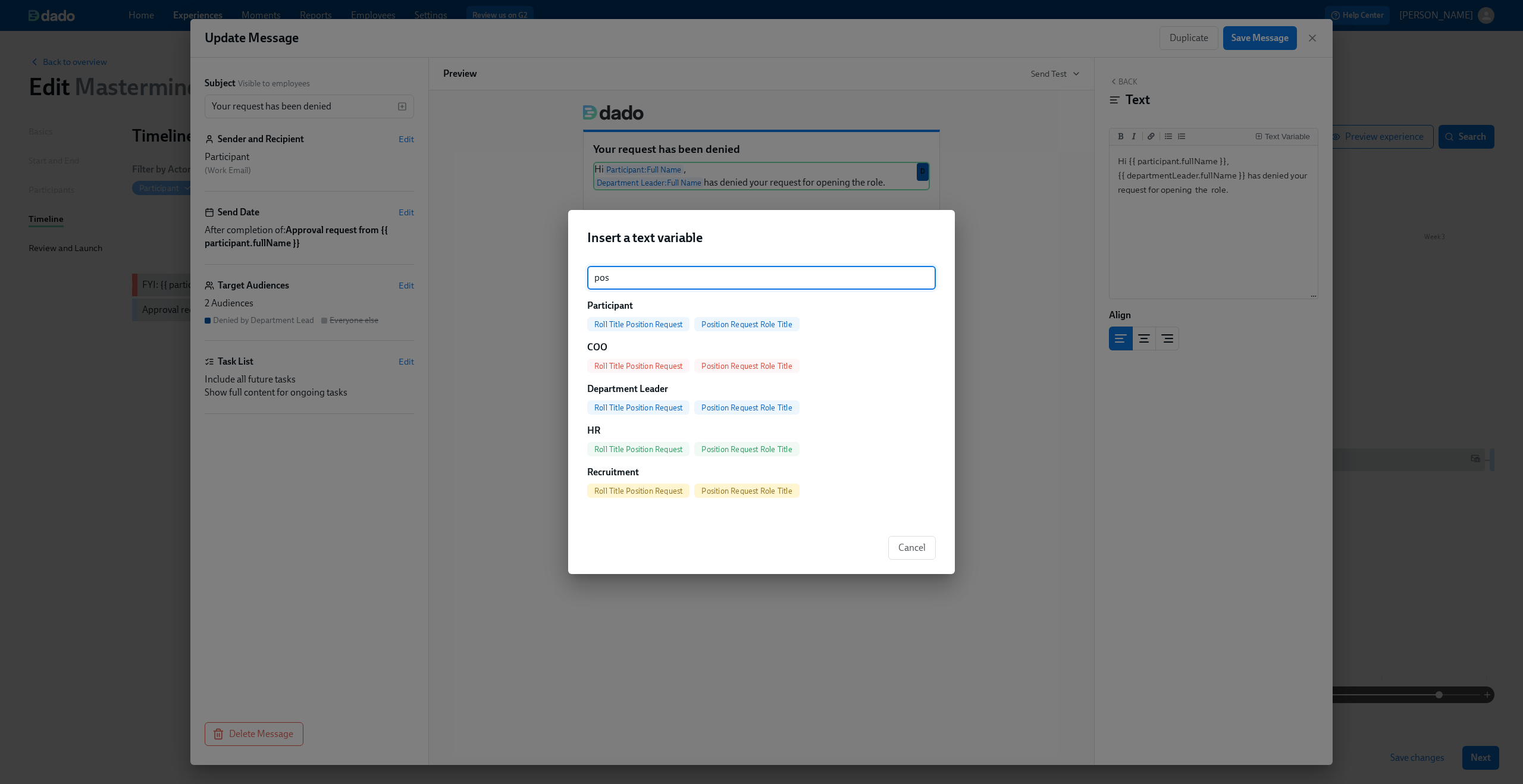
type input "pos"
click at [756, 320] on span "Position Request Role Title" at bounding box center [746, 324] width 105 height 9
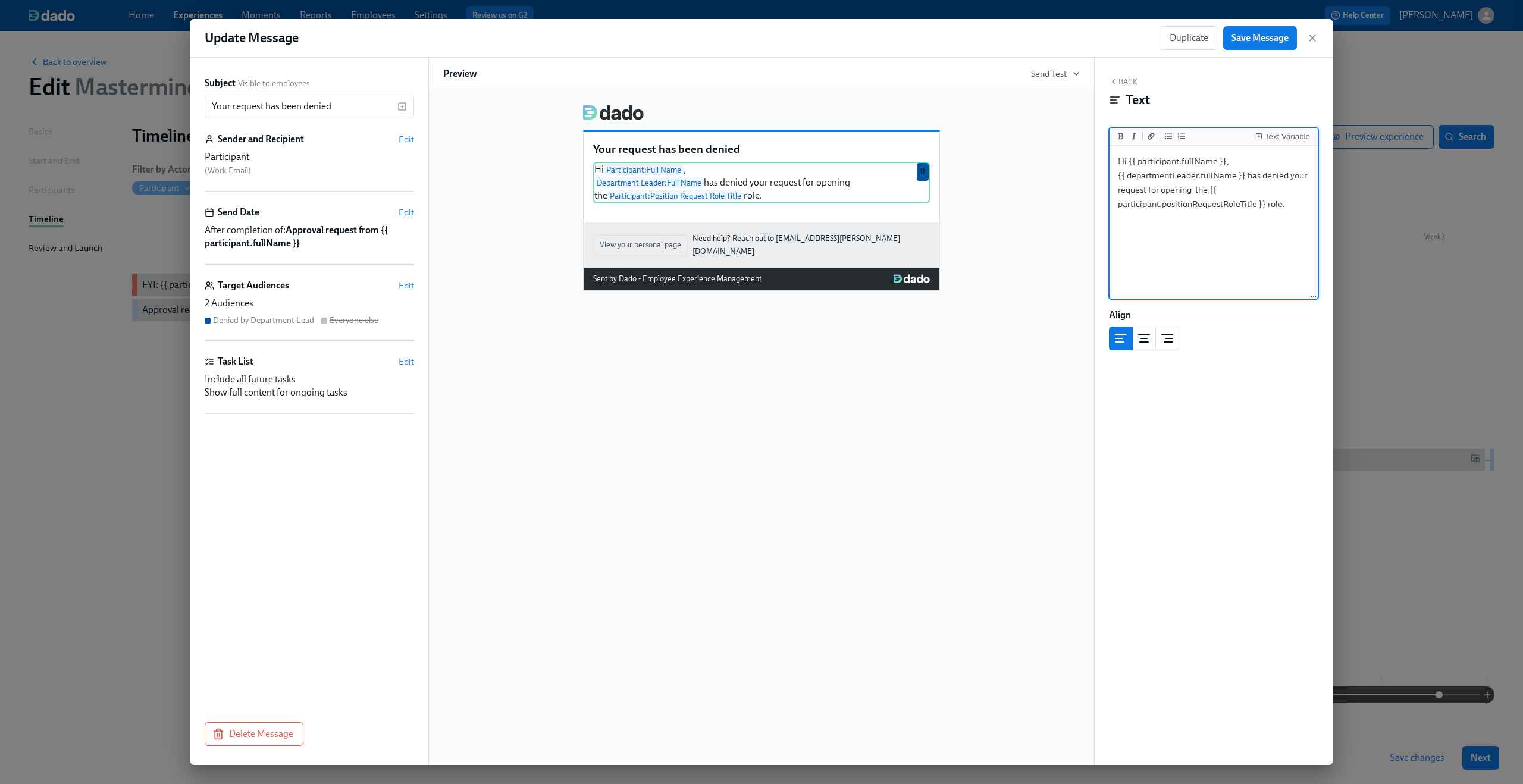
type textarea "Hi {{ participant.fullName }}, {{ departmentLeader.fullName }} has denied your …"
click at [670, 396] on div "Your request has been denied Hi Participant : Full Name , Department Leader : F…" at bounding box center [762, 427] width 666 height 675
click at [1272, 39] on span "Save Message" at bounding box center [1261, 38] width 57 height 12
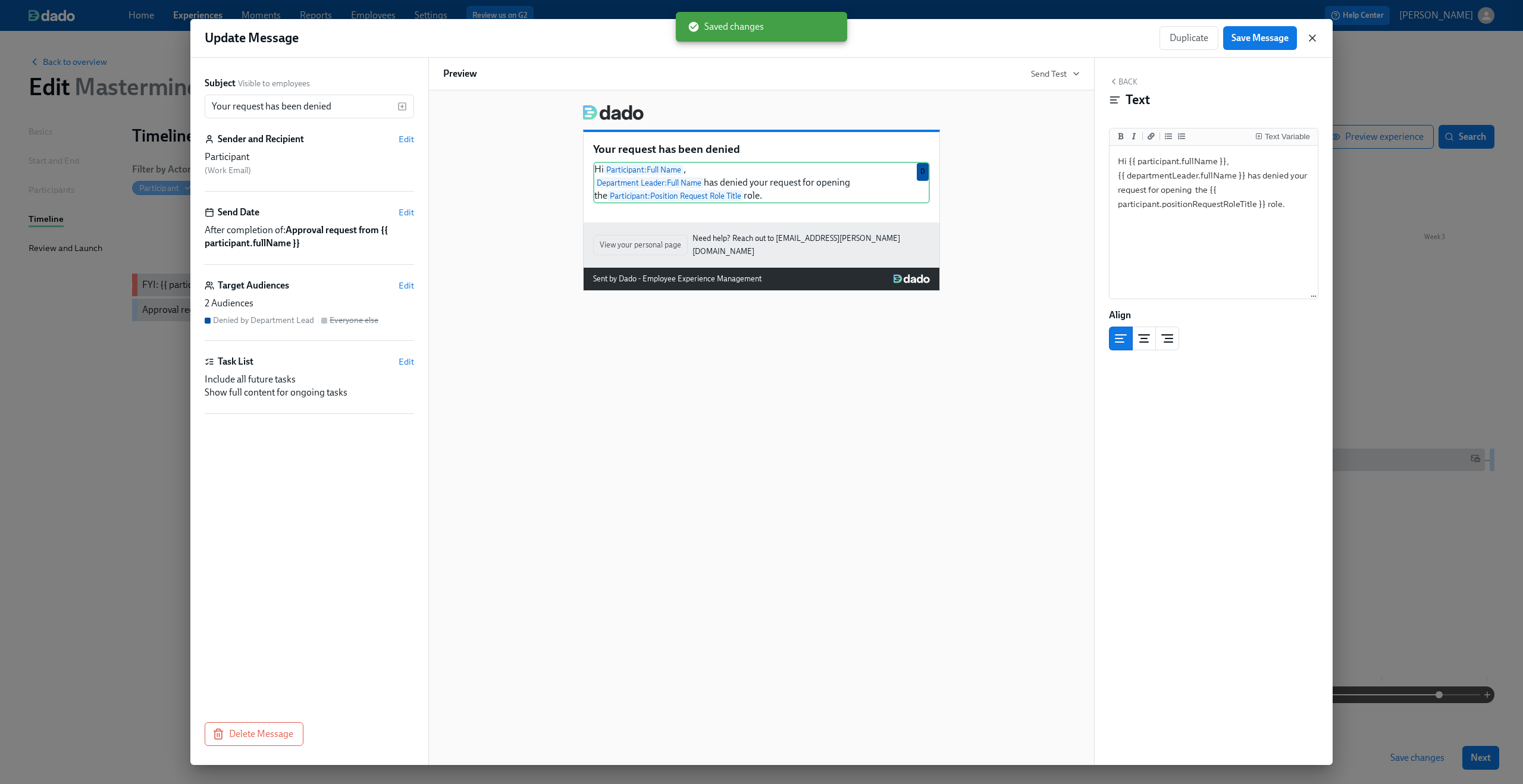
click at [1310, 38] on icon "button" at bounding box center [1312, 38] width 12 height 12
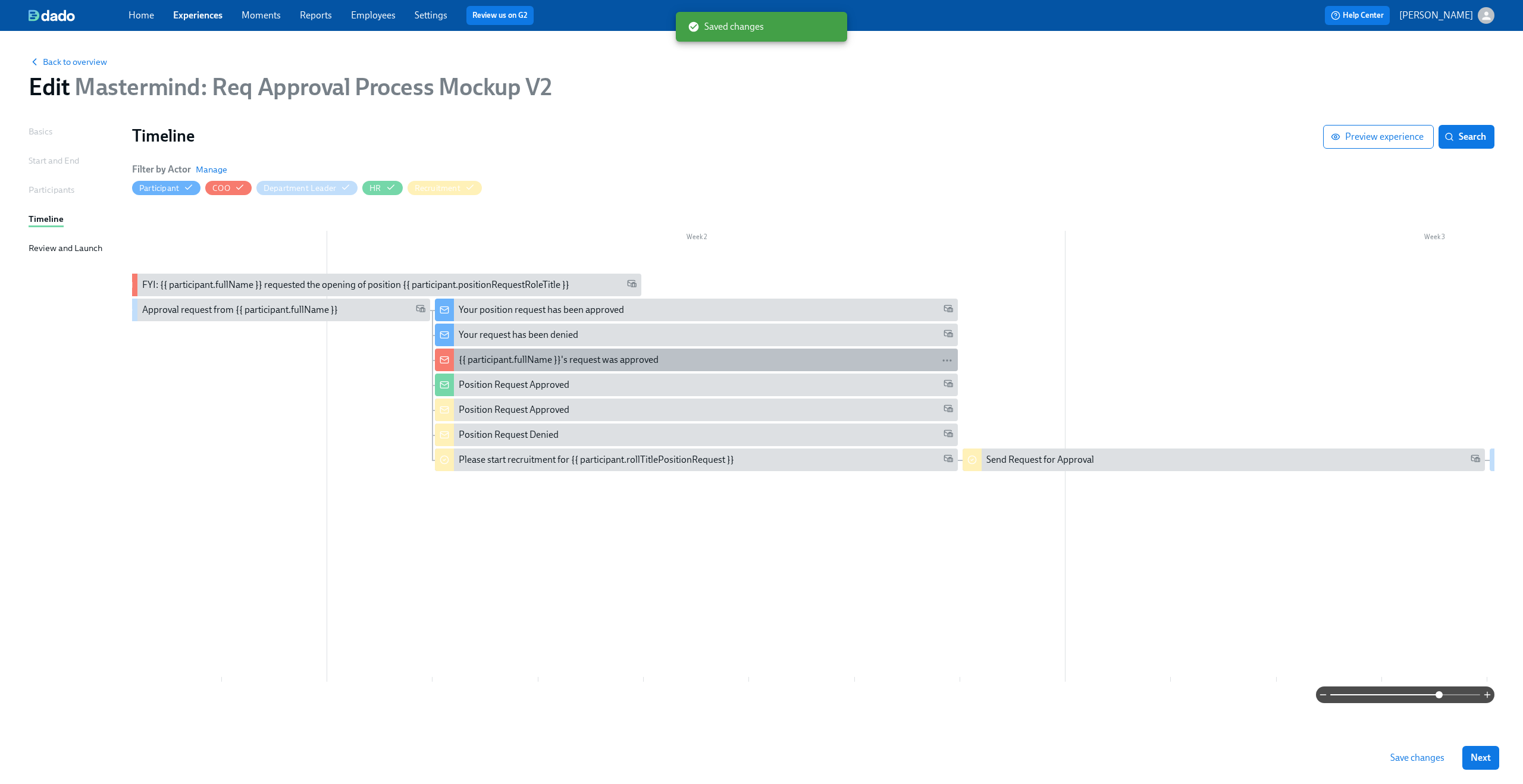
click at [587, 360] on div "{{ participant.fullName }}'s request was approved" at bounding box center [558, 360] width 200 height 13
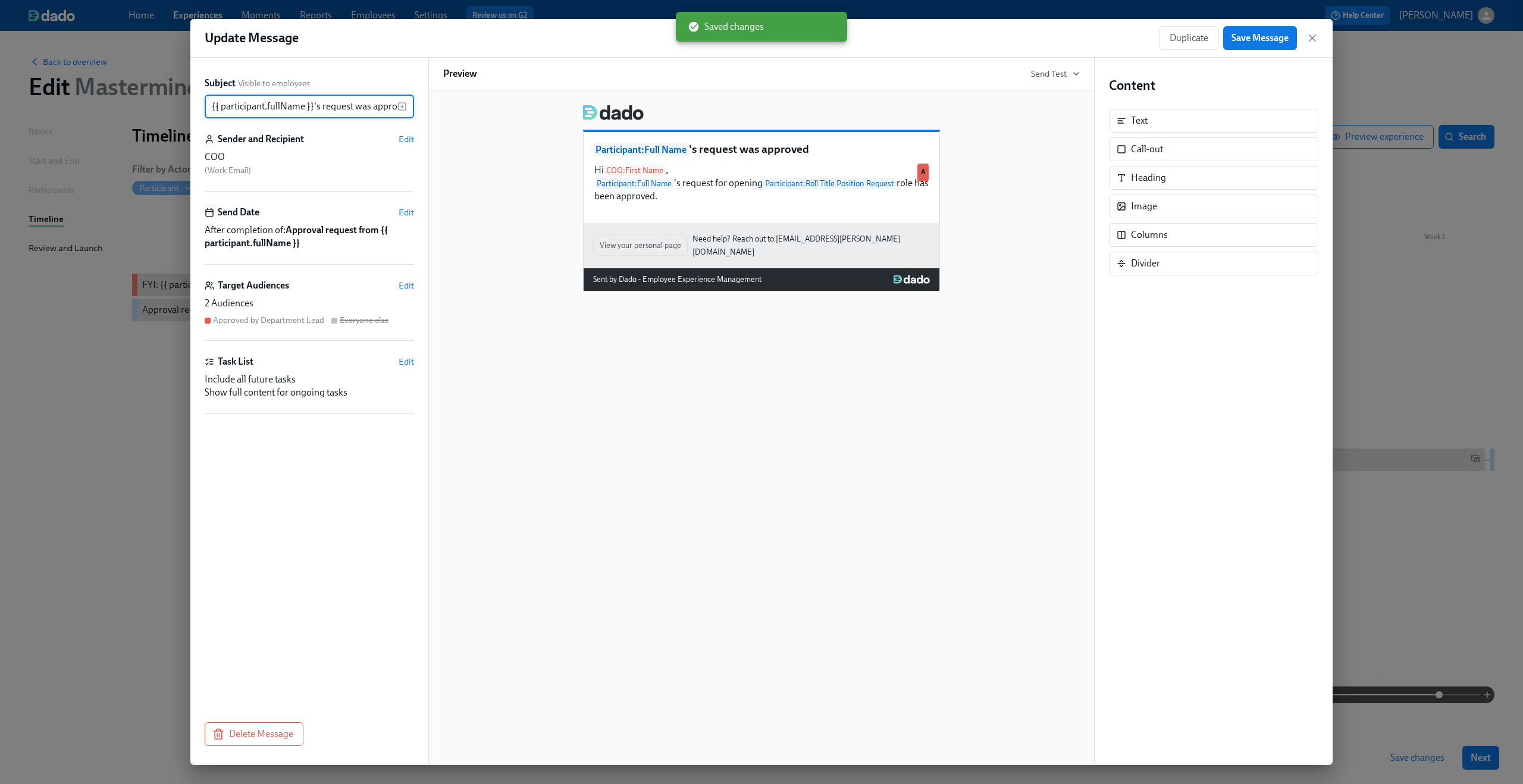
scroll to position [0, 13]
click at [839, 190] on div "Hi COO : First Name , Participant : Full Name 's request for opening Participan…" at bounding box center [762, 183] width 337 height 42
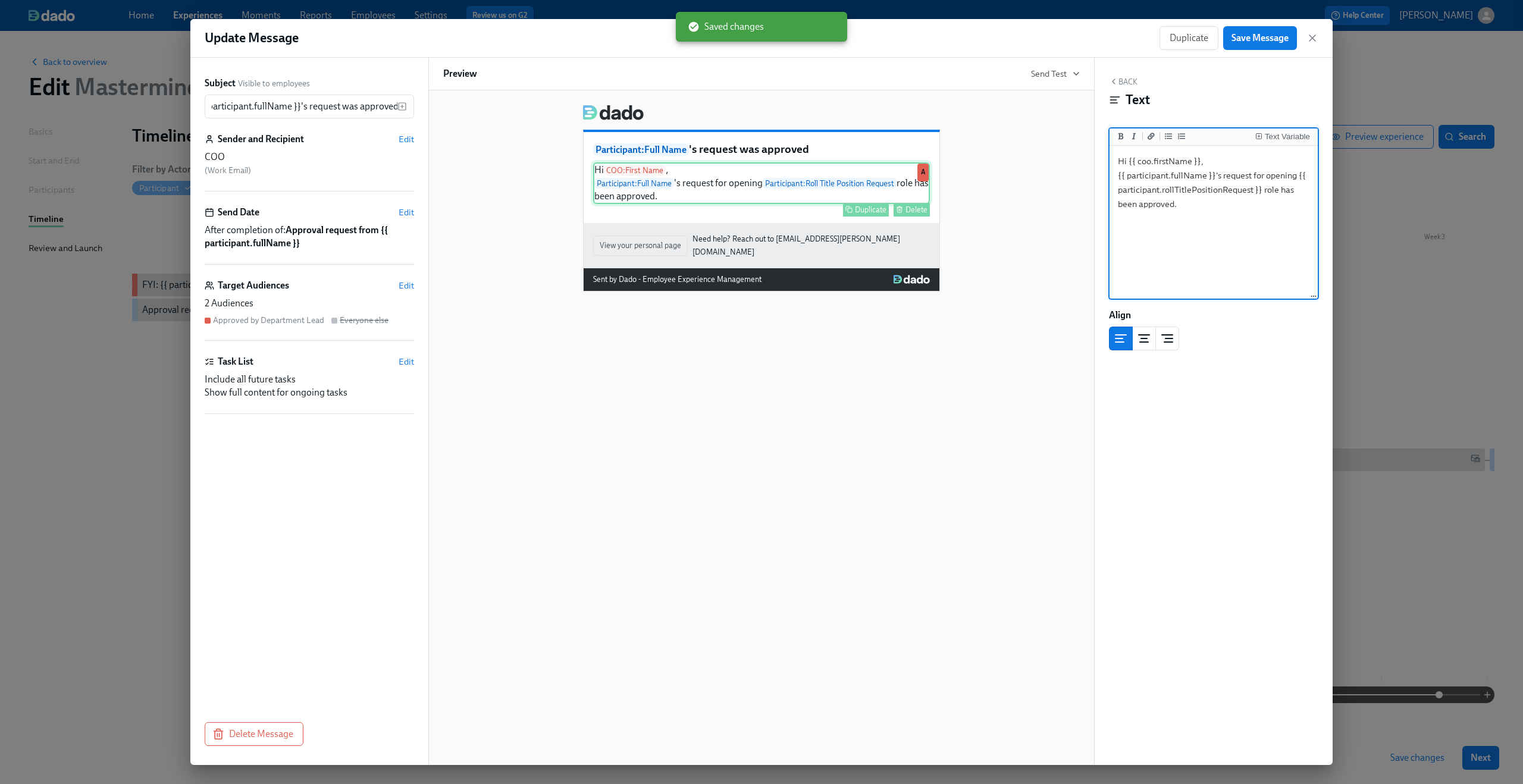
scroll to position [0, 0]
click at [1298, 175] on textarea "Hi {{ coo.firstName }}, {{ participant.fullName }}'s request for opening {{ par…" at bounding box center [1214, 223] width 204 height 149
drag, startPoint x: 1133, startPoint y: 190, endPoint x: 1283, endPoint y: 191, distance: 150.0
click at [1283, 191] on textarea "Hi {{ coo.firstName }}, {{ participant.fullName }}'s request for opening the {{…" at bounding box center [1214, 223] width 204 height 149
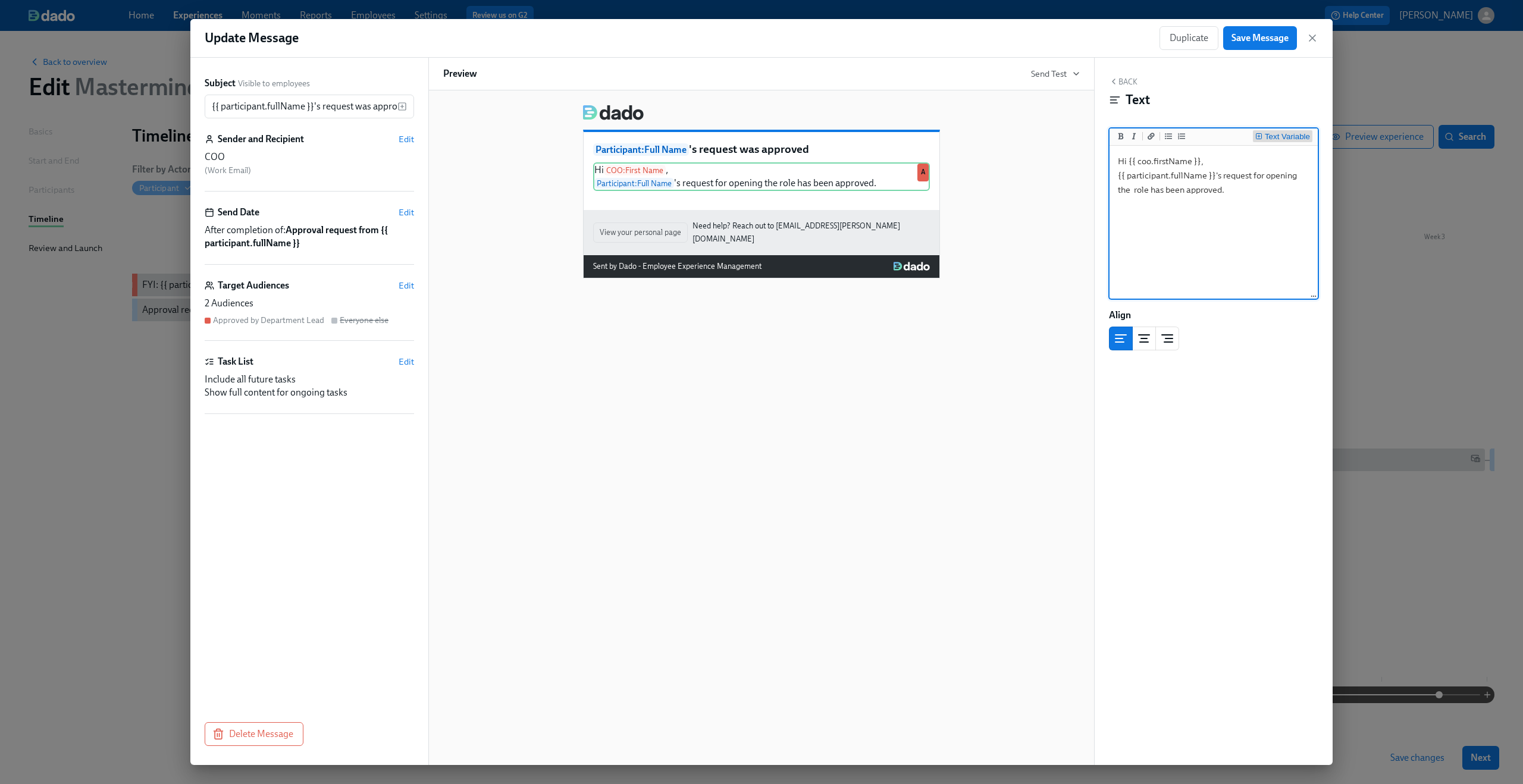
type textarea "Hi {{ coo.firstName }}, {{ participant.fullName }}'s request for opening the ro…"
click at [1273, 132] on button "Text Variable" at bounding box center [1282, 136] width 59 height 12
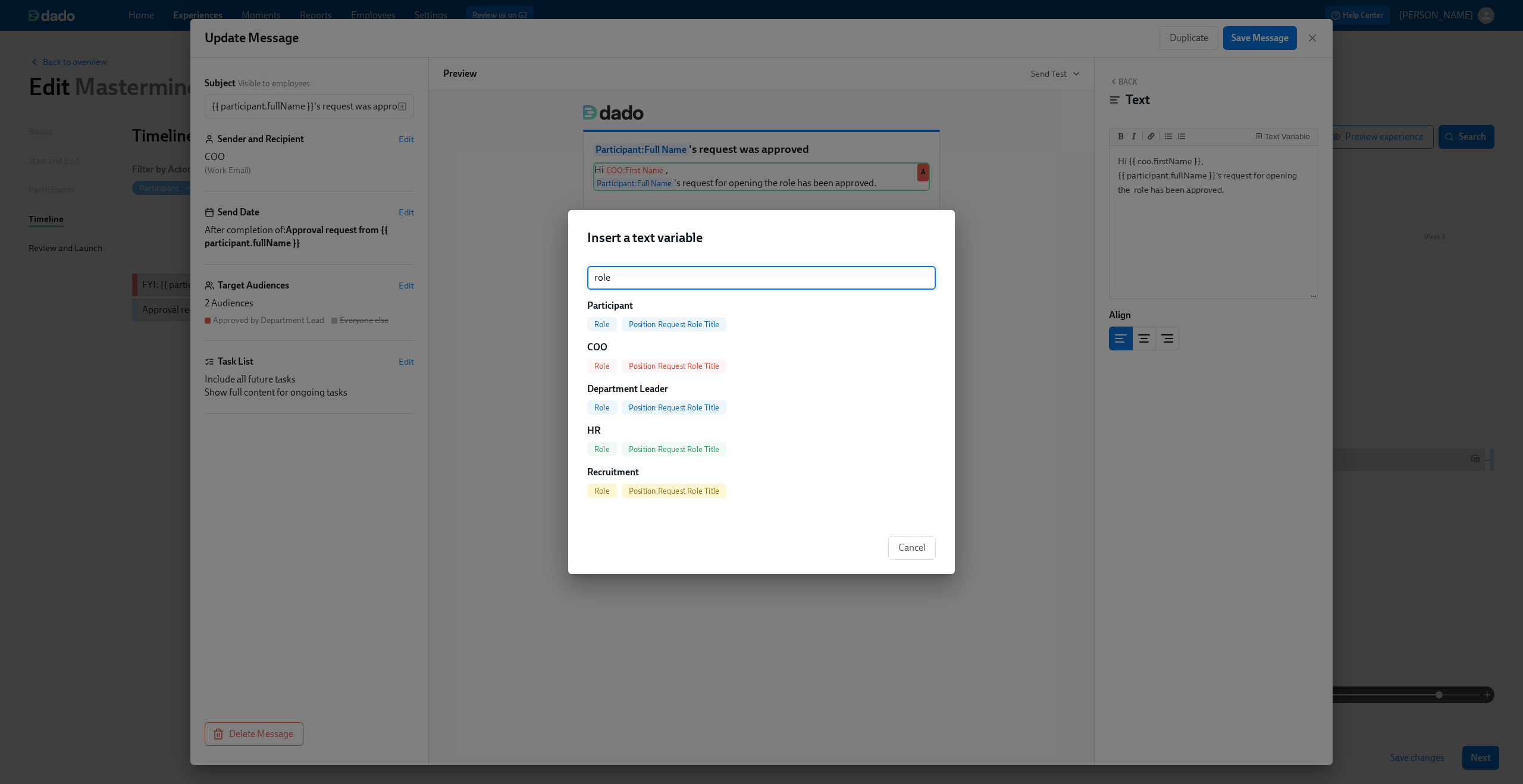
type input "role"
click at [688, 320] on span "Position Request Role Title" at bounding box center [674, 324] width 105 height 9
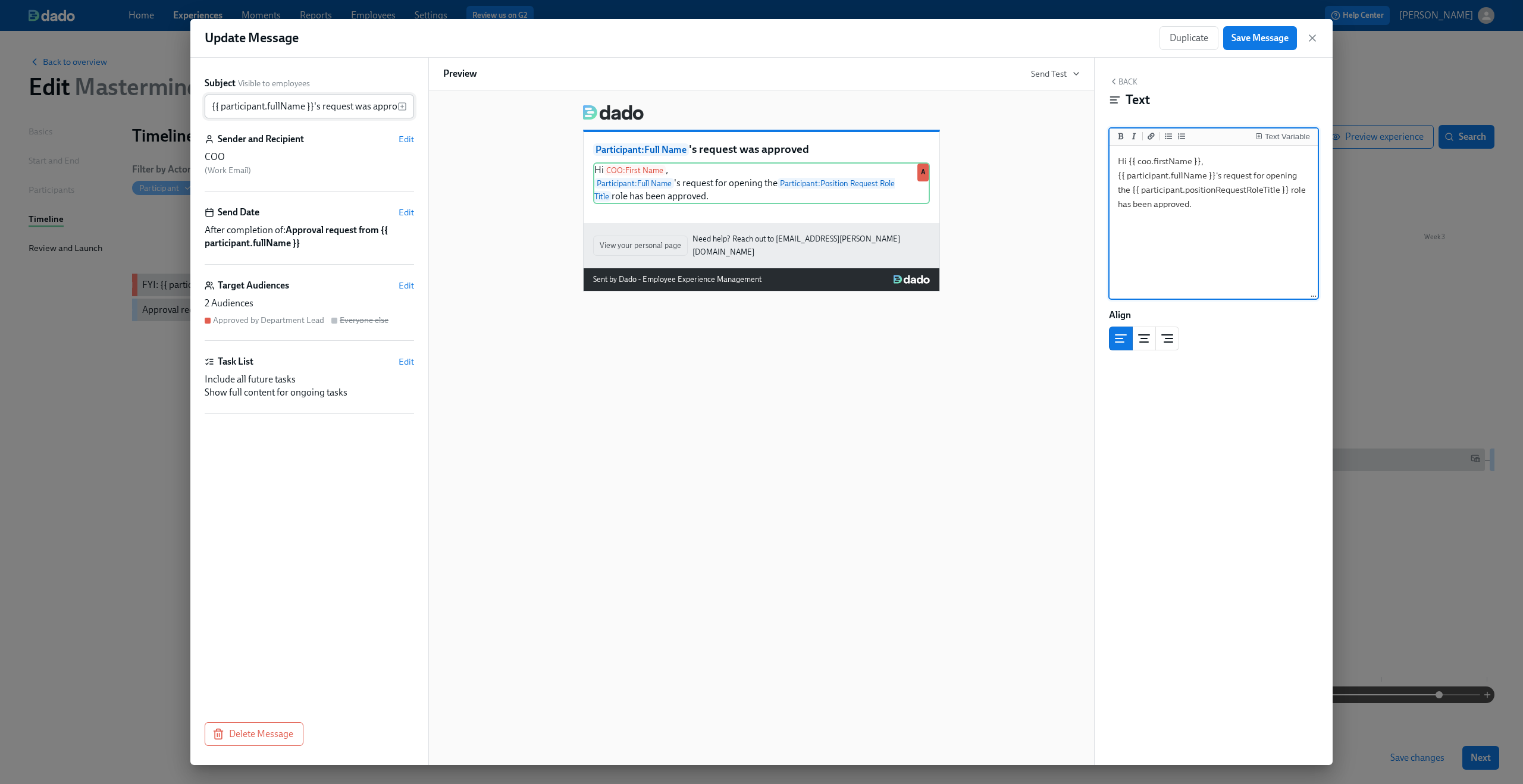
type textarea "Hi {{ coo.firstName }}, {{ participant.fullName }}'s request for opening the {{…"
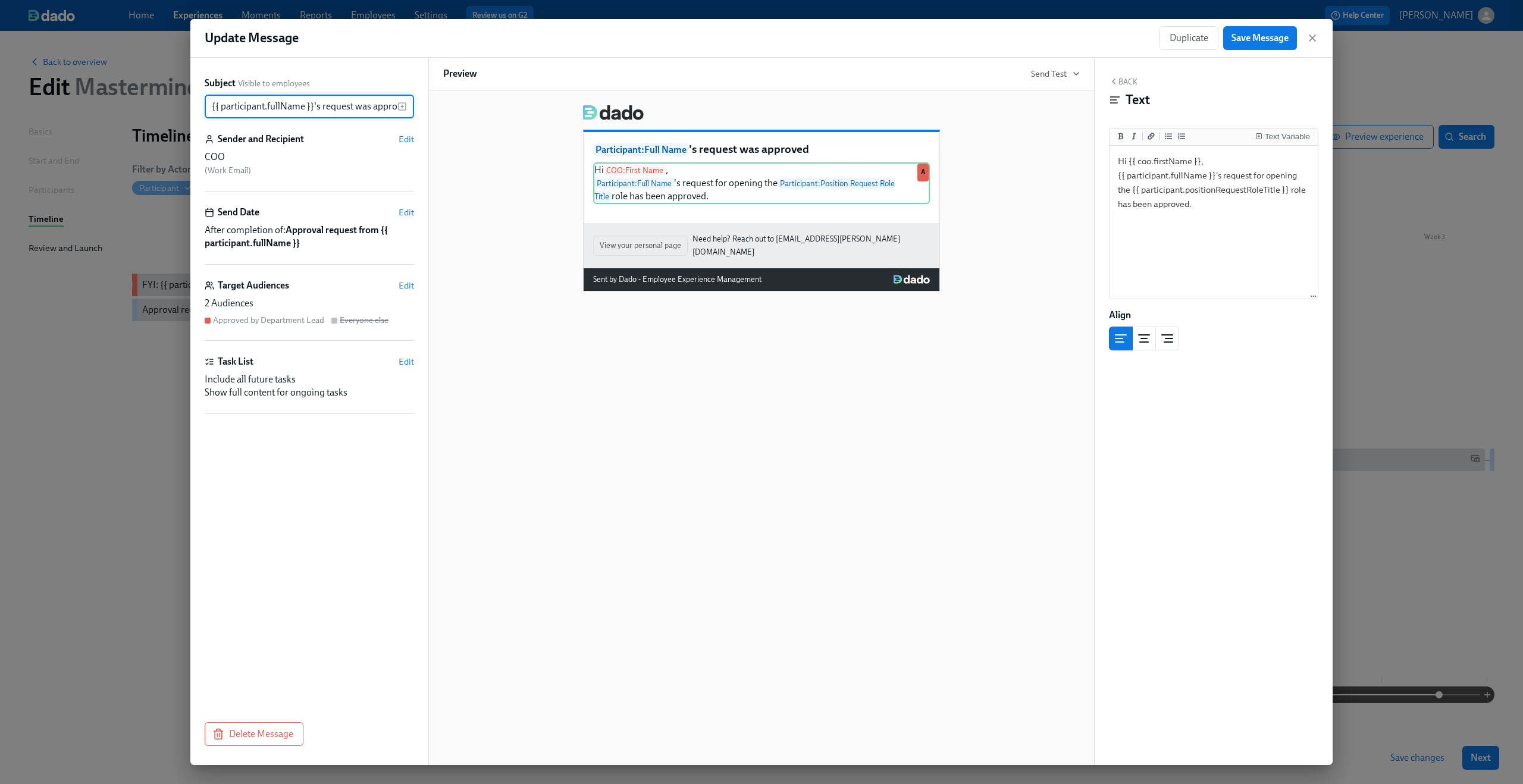
scroll to position [0, 13]
drag, startPoint x: 328, startPoint y: 109, endPoint x: 448, endPoint y: 108, distance: 120.0
click at [448, 108] on div "Subject Visible to employees {{ participant.fullName }}'s request was approved …" at bounding box center [762, 411] width 1142 height 707
click at [461, 116] on div "Participant : Full Name 's request was approved Hi COO : First Name , Participa…" at bounding box center [761, 193] width 636 height 196
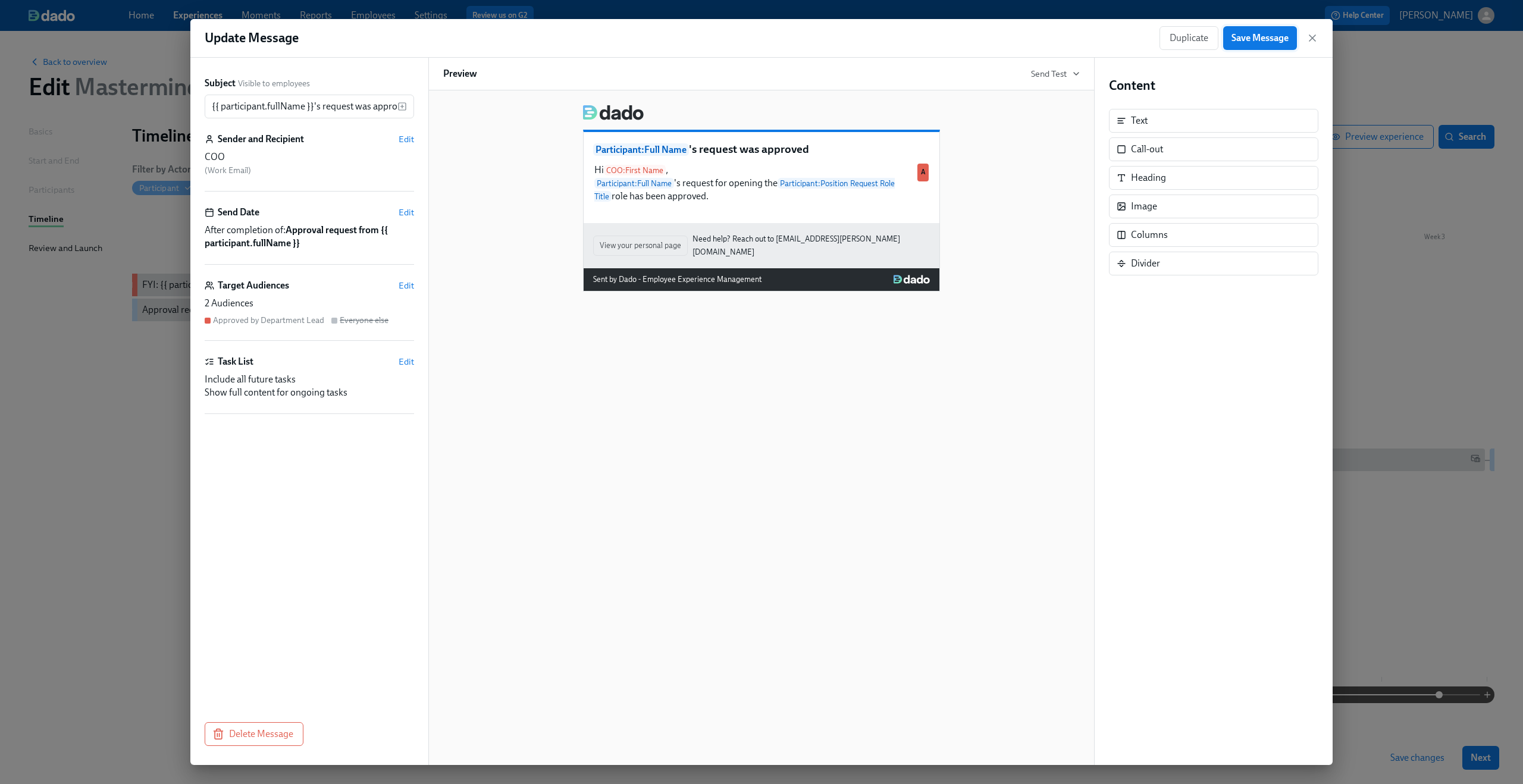
click at [1271, 41] on span "Save Message" at bounding box center [1261, 38] width 57 height 12
click at [1315, 39] on icon "button" at bounding box center [1312, 38] width 12 height 12
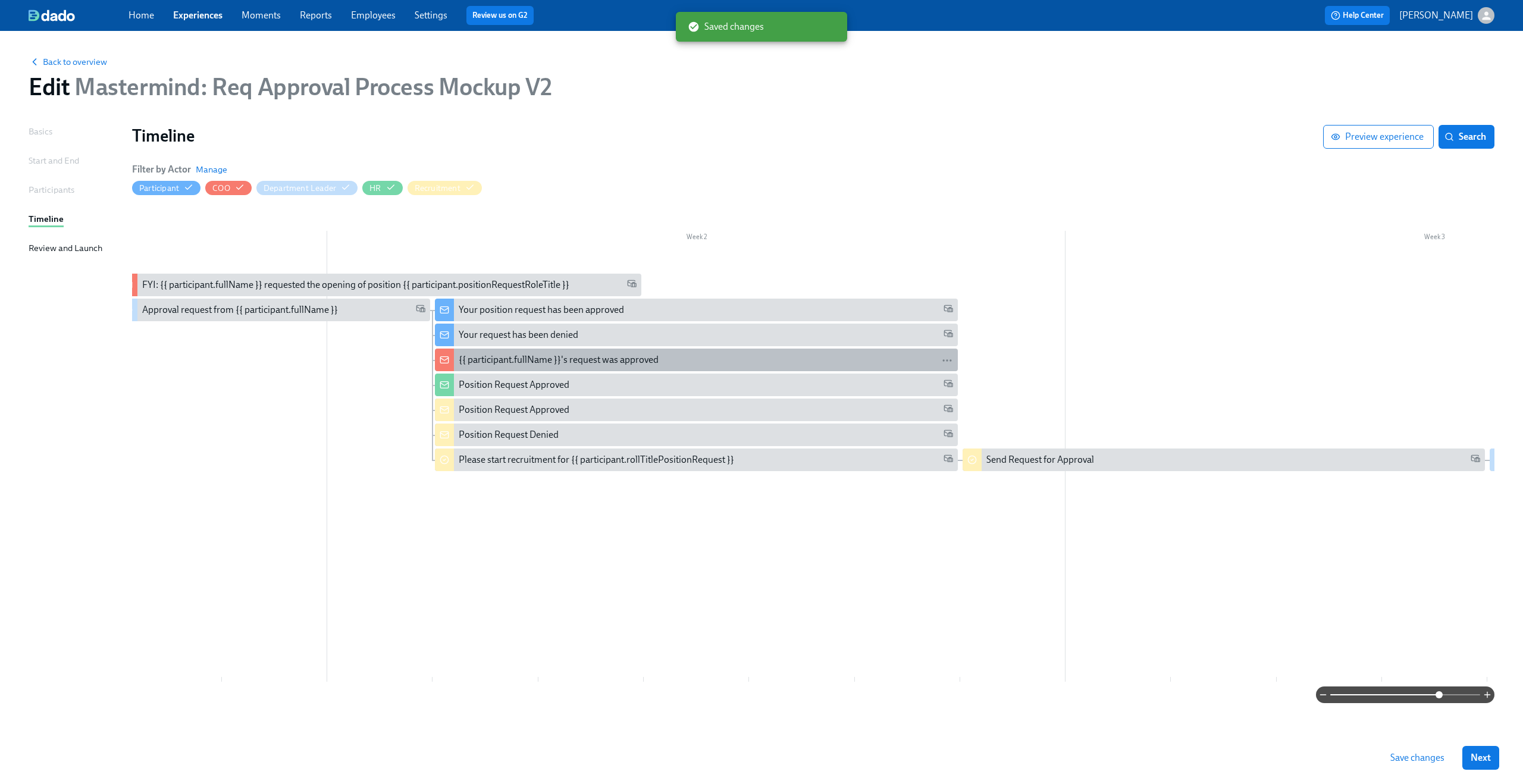
click at [619, 359] on div "{{ participant.fullName }}'s request was approved" at bounding box center [558, 360] width 200 height 13
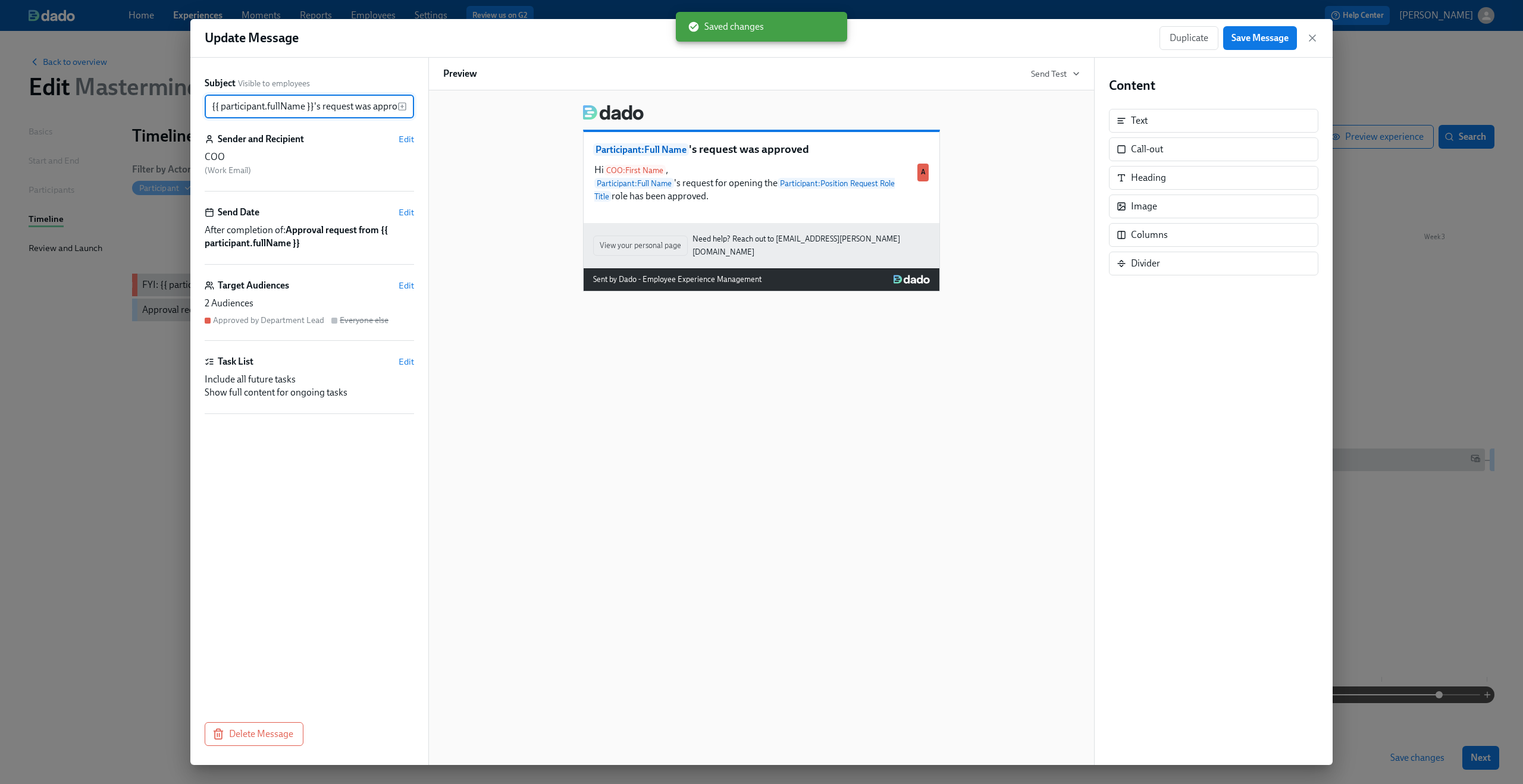
scroll to position [0, 13]
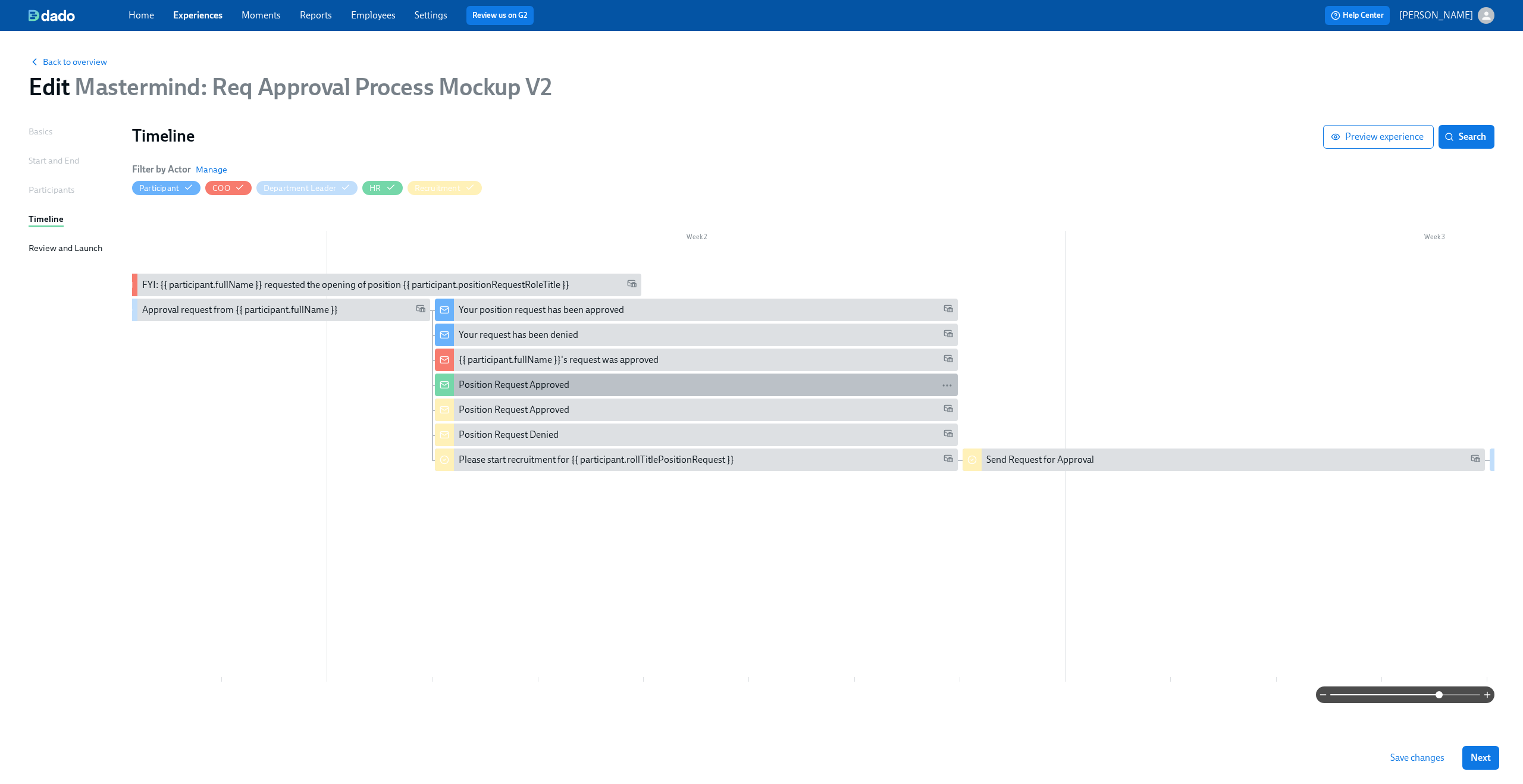
click at [599, 383] on div "Position Request Approved" at bounding box center [705, 385] width 494 height 13
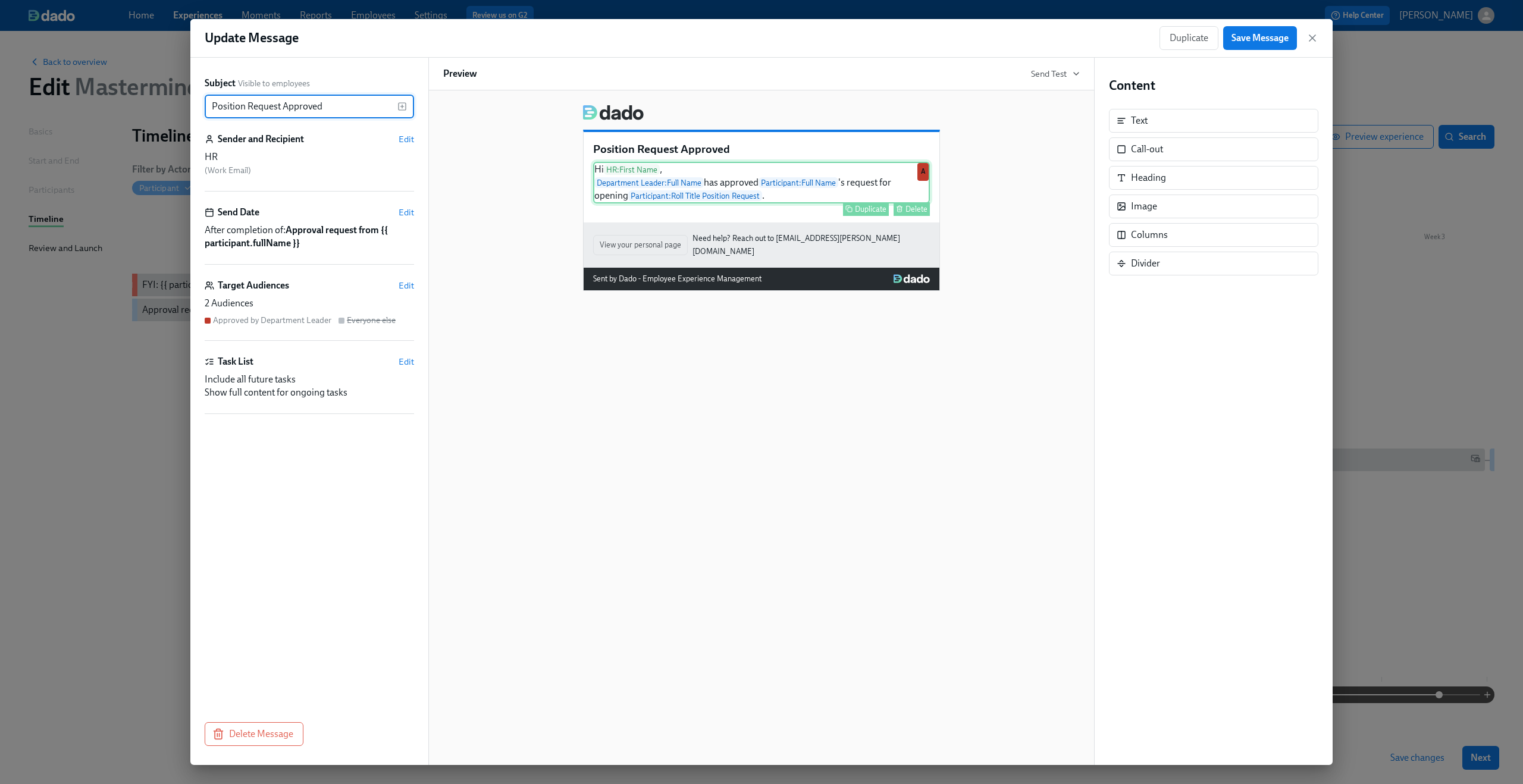
click at [807, 200] on div "Hi HR : First Name , Department Leader : Full Name has approved Participant : F…" at bounding box center [762, 183] width 337 height 42
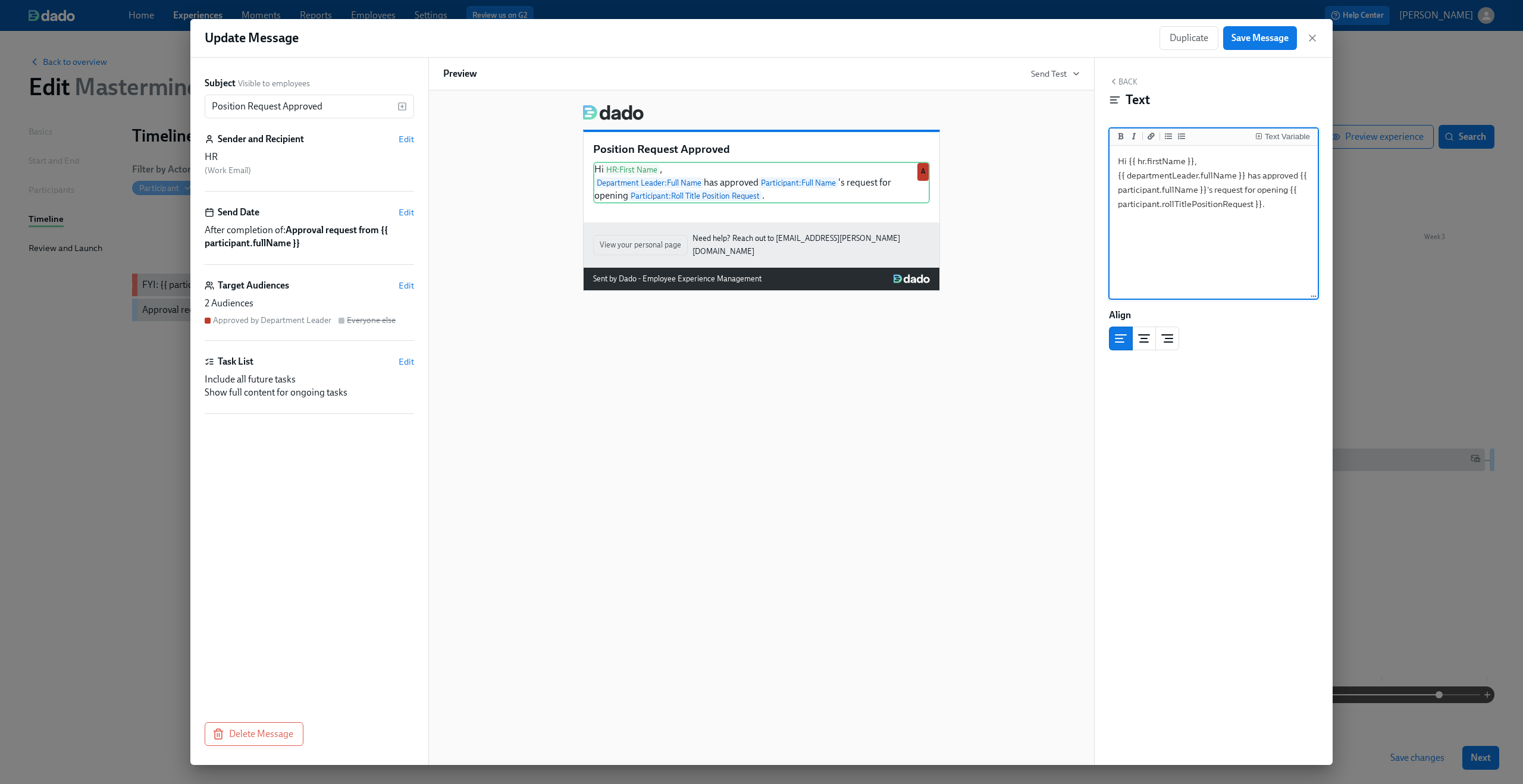
drag, startPoint x: 1289, startPoint y: 191, endPoint x: 1261, endPoint y: 207, distance: 32.2
click at [1261, 207] on textarea "Hi {{ hr.firstName }}, {{ departmentLeader.fullName }} has approved {{ particip…" at bounding box center [1214, 223] width 204 height 149
type textarea "Hi {{ hr.firstName }}, {{ departmentLeader.fullName }} has approved {{ particip…"
click at [1291, 135] on div "Text Variable" at bounding box center [1287, 137] width 45 height 8
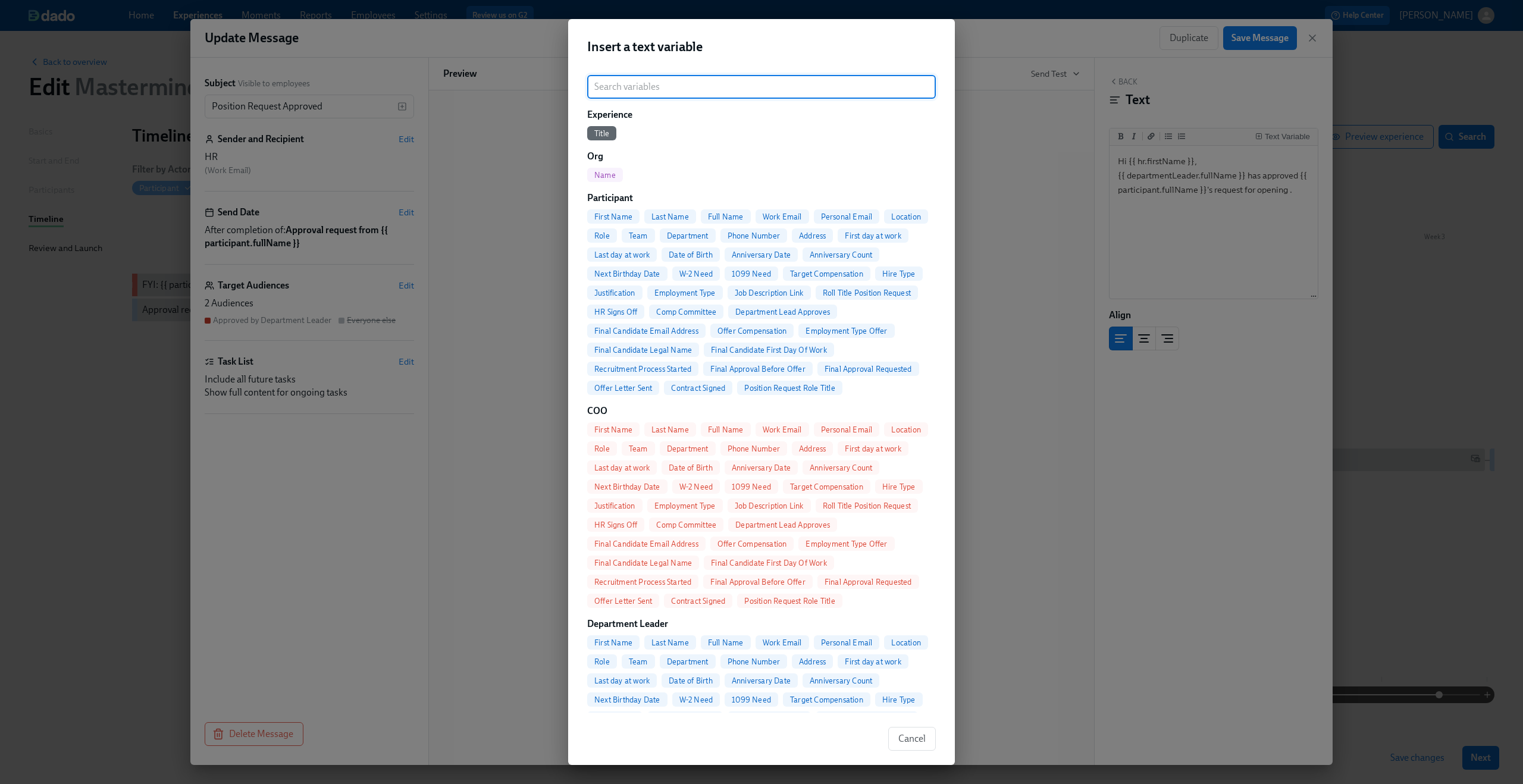
click at [765, 88] on input "search" at bounding box center [762, 87] width 349 height 24
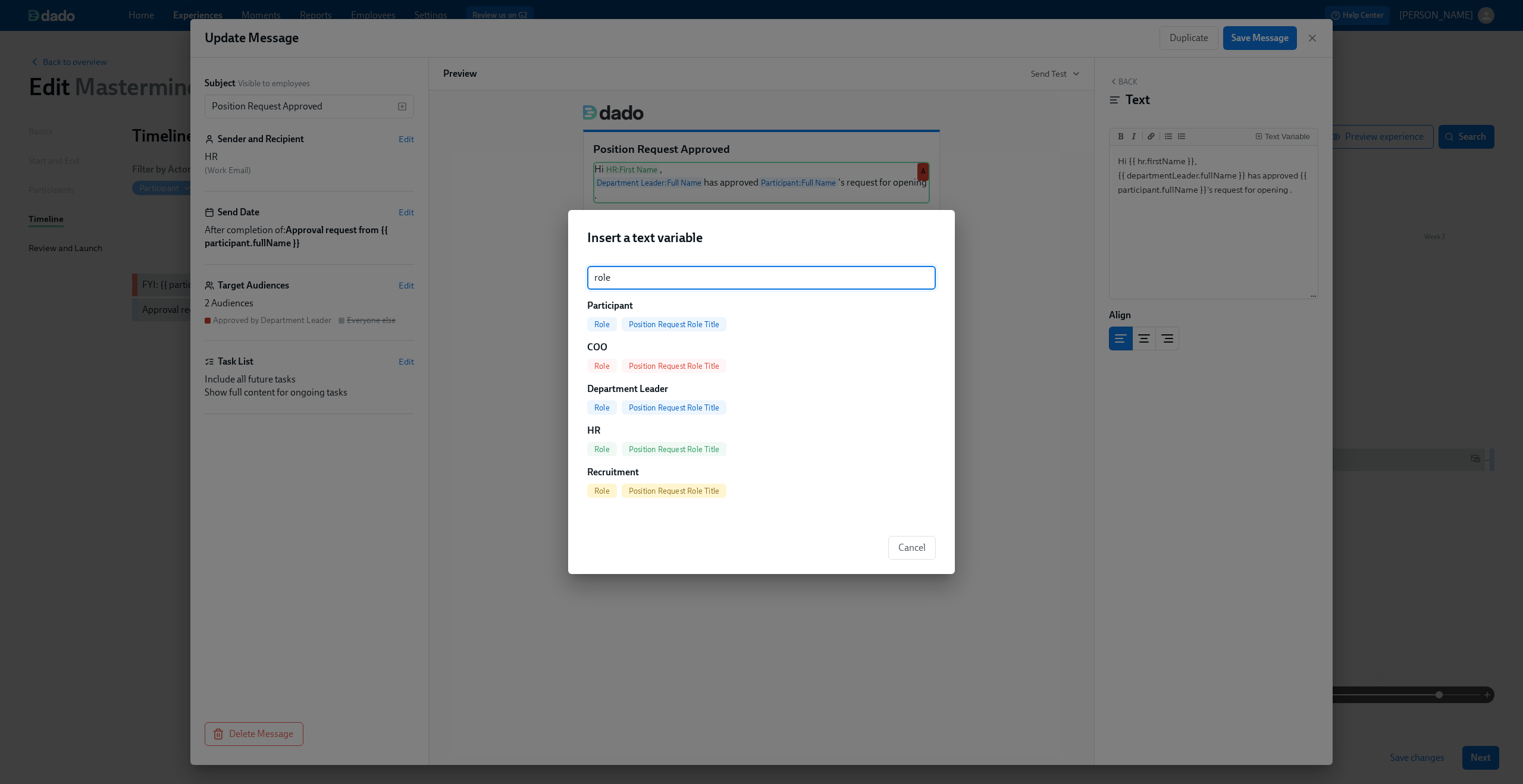
type input "role"
click at [657, 323] on span "Position Request Role Title" at bounding box center [674, 324] width 105 height 9
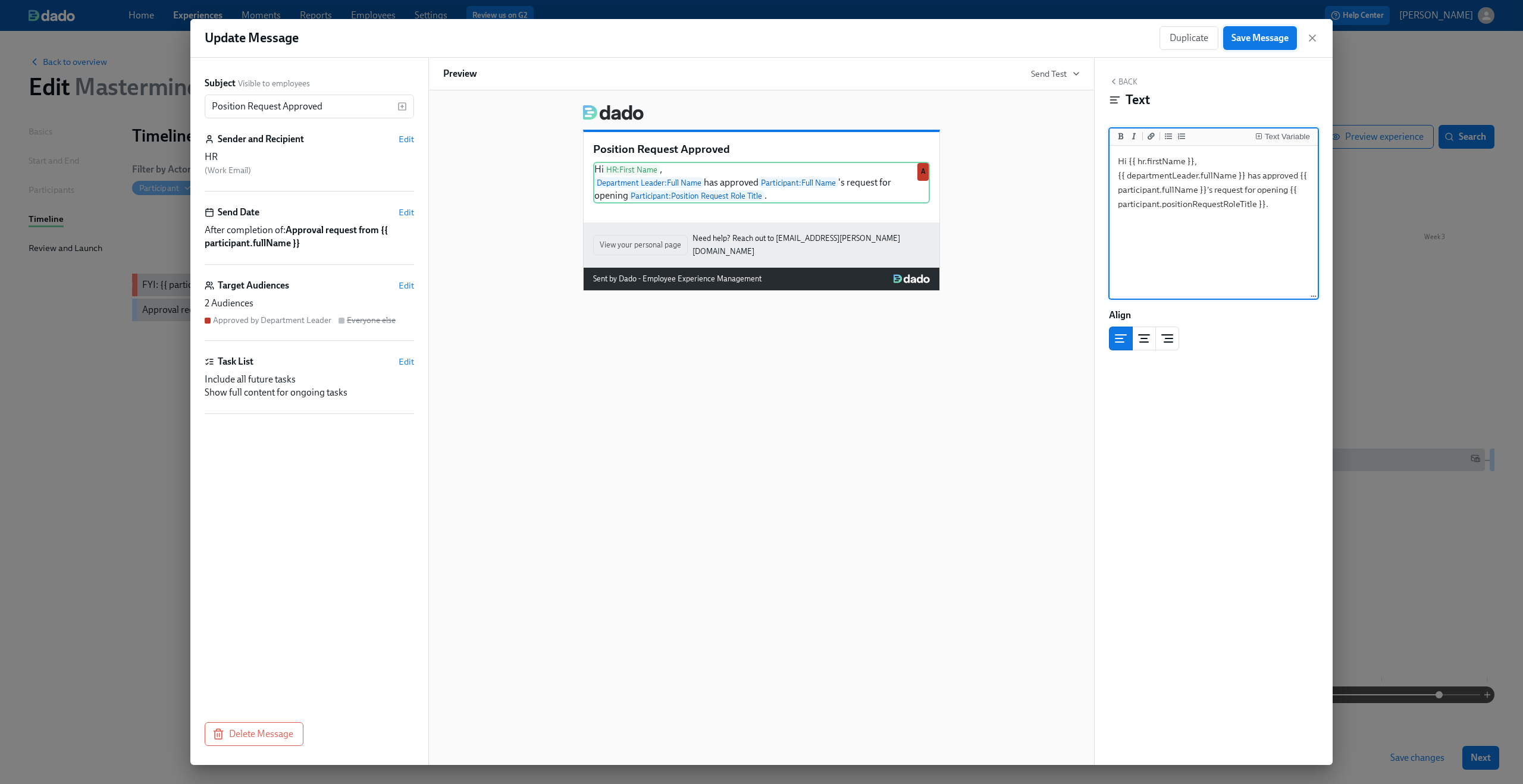
type textarea "Hi {{ hr.firstName }}, {{ departmentLeader.fullName }} has approved {{ particip…"
click at [1279, 42] on span "Save Message" at bounding box center [1261, 38] width 57 height 12
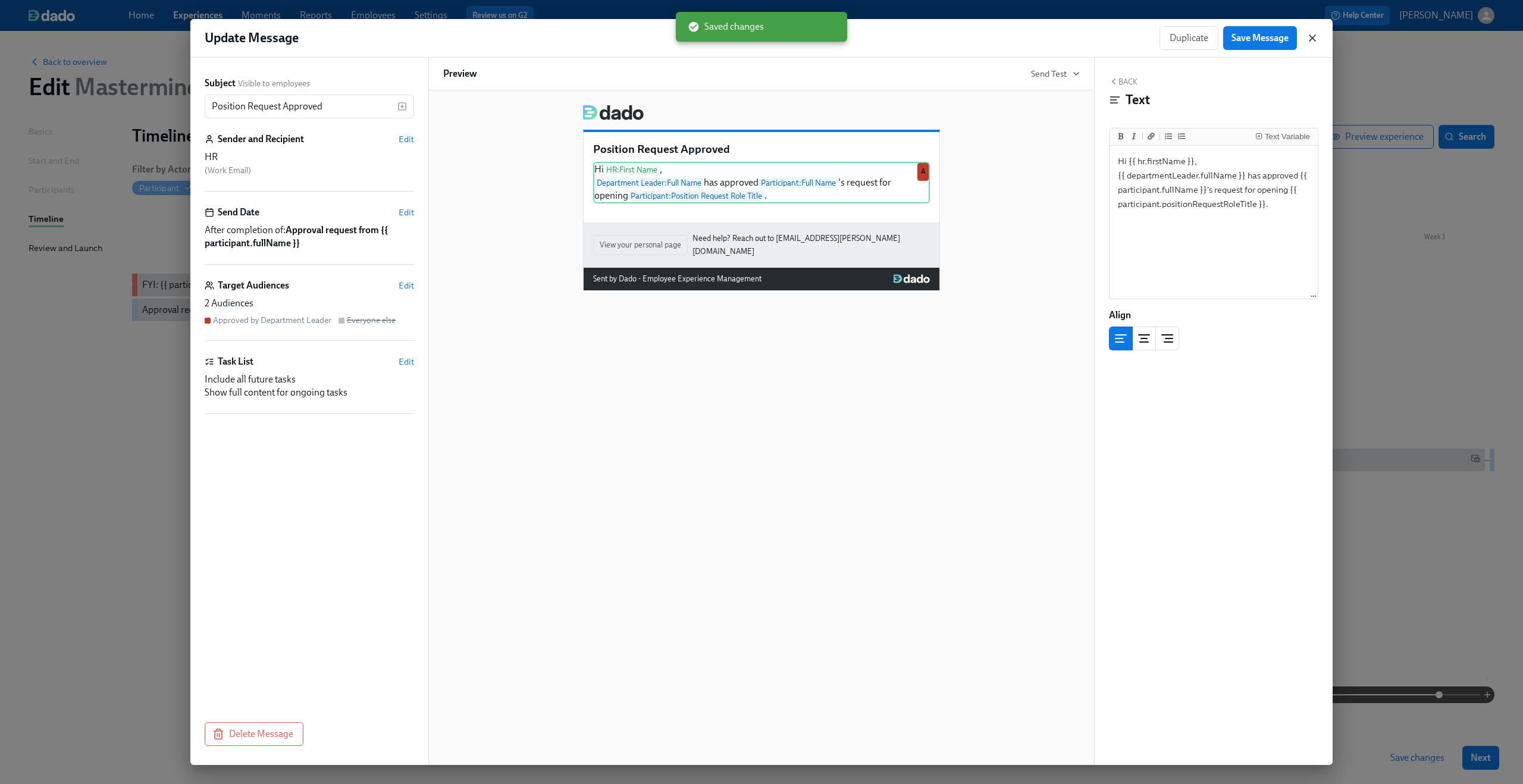
click at [1312, 34] on icon "button" at bounding box center [1312, 38] width 12 height 12
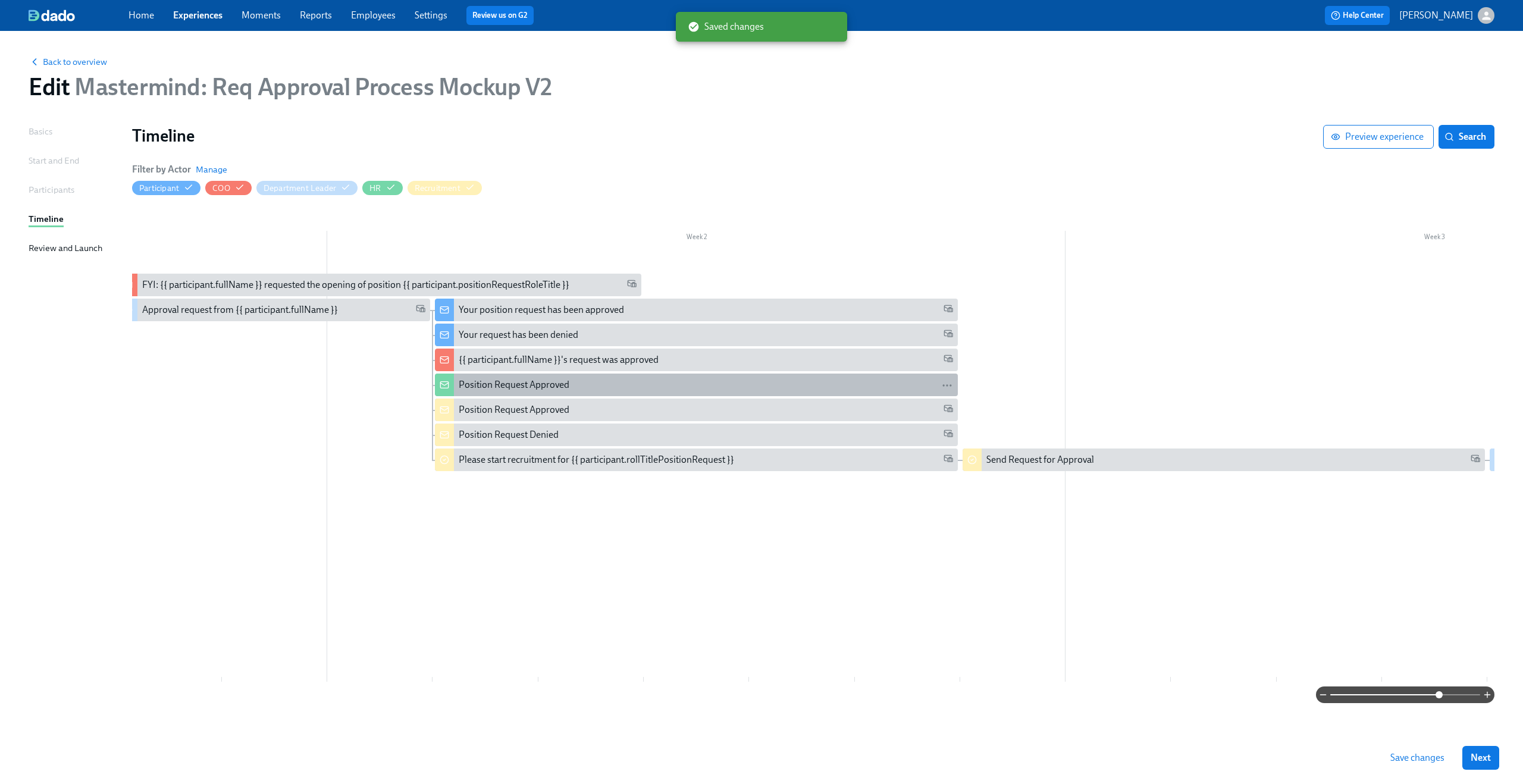
click at [558, 389] on div "Position Request Approved" at bounding box center [514, 385] width 111 height 13
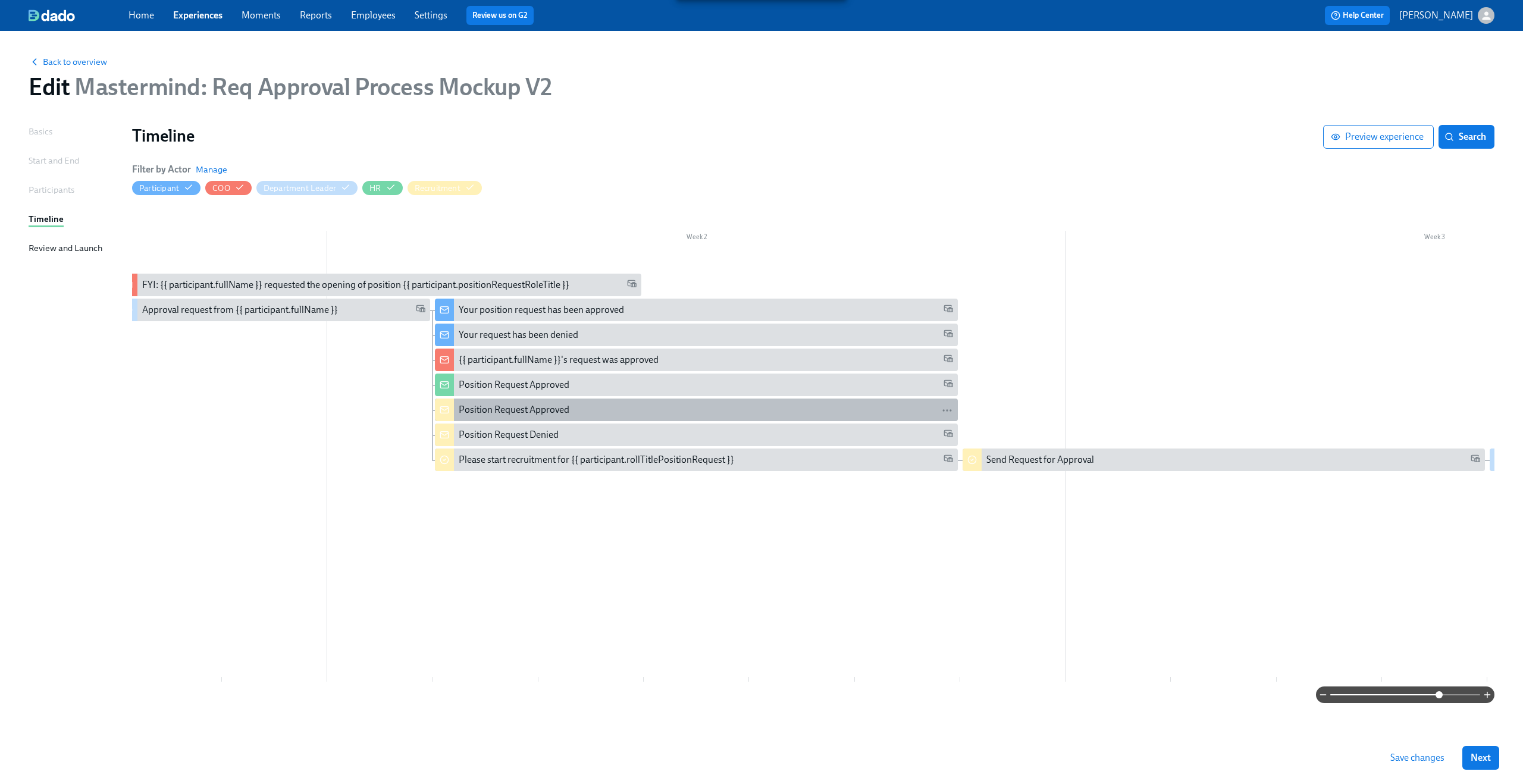
click at [526, 408] on div "Position Request Approved" at bounding box center [514, 409] width 111 height 13
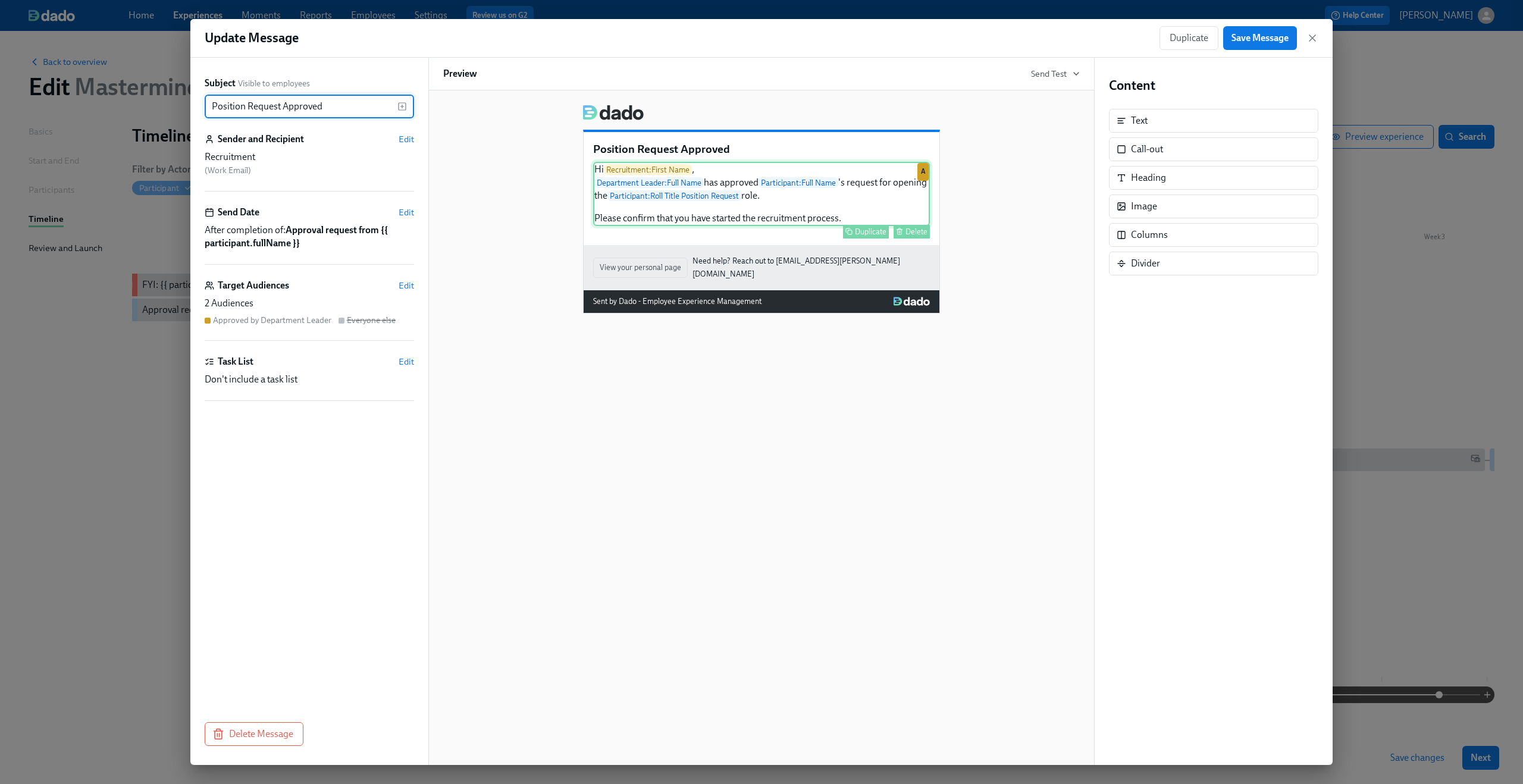
click at [814, 175] on div "Hi Recruitment : First Name , Department Leader : Full Name has approved Partic…" at bounding box center [762, 194] width 337 height 64
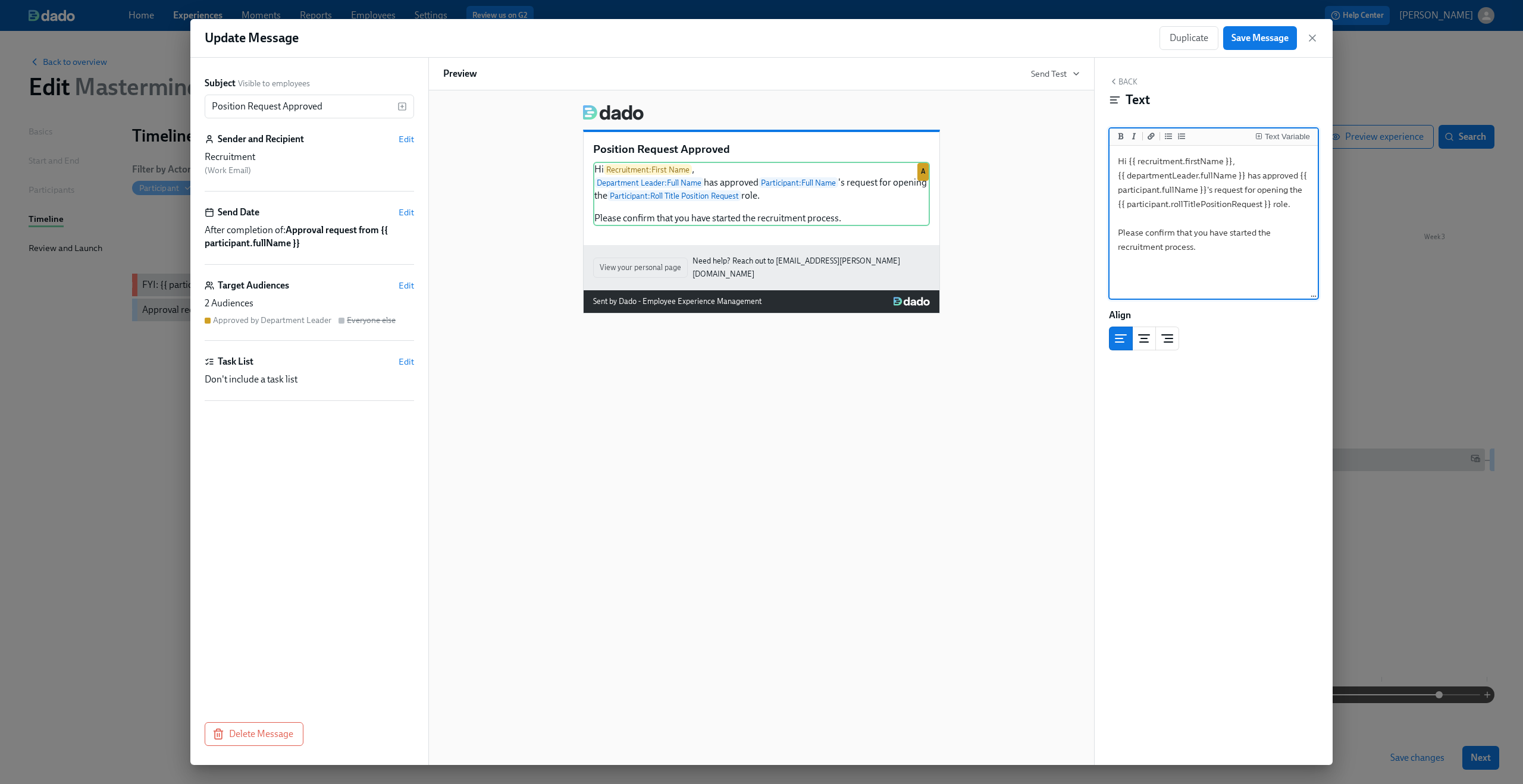
drag, startPoint x: 1118, startPoint y: 204, endPoint x: 1269, endPoint y: 203, distance: 151.0
click at [1269, 203] on textarea "Hi {{ recruitment.firstName }}, {{ departmentLeader.fullName }} has approved {{…" at bounding box center [1214, 223] width 204 height 149
type textarea "Hi {{ recruitment.firstName }}, {{ departmentLeader.fullName }} has approved {{…"
click at [1306, 135] on div "Text Variable" at bounding box center [1287, 137] width 45 height 8
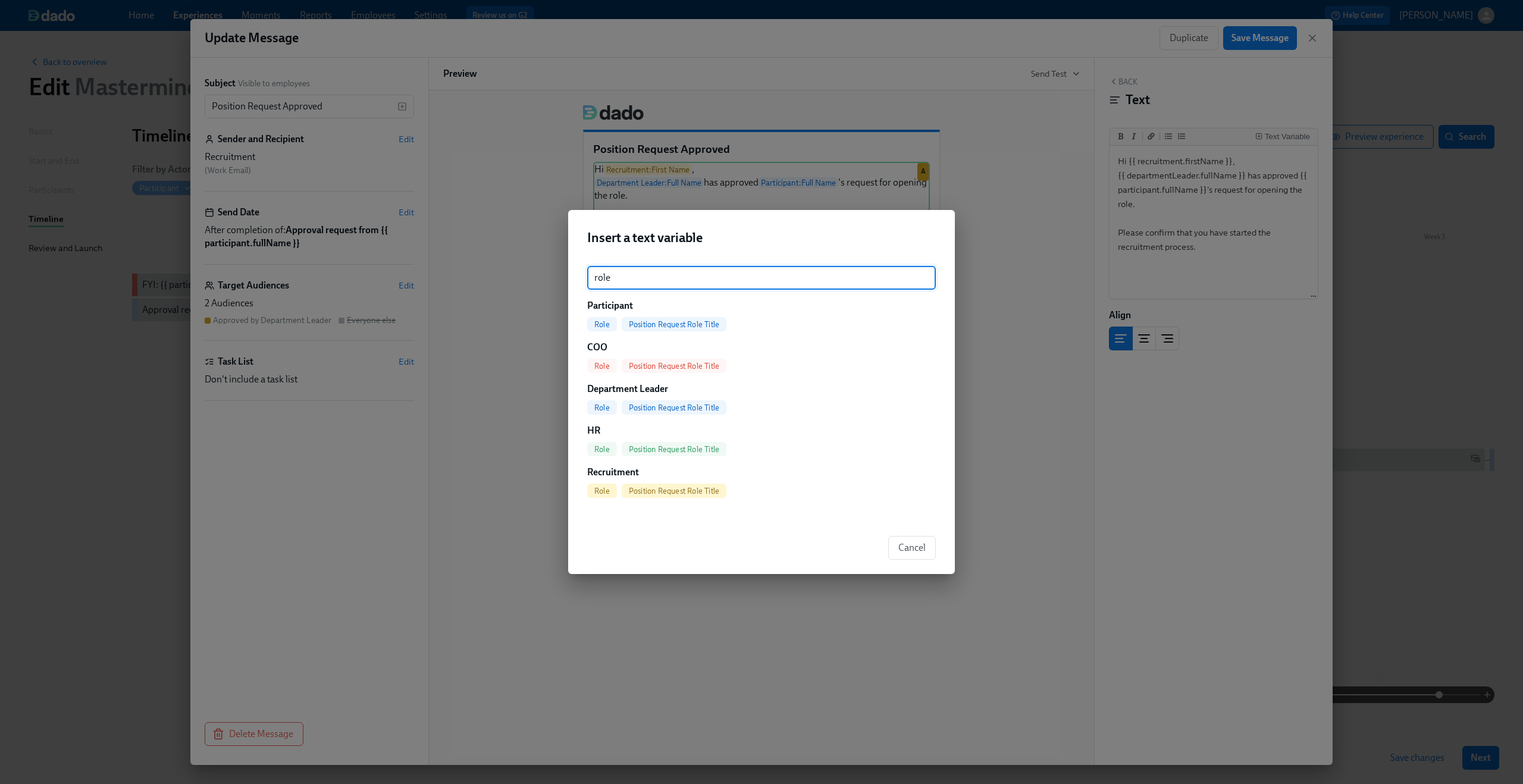
type input "role"
click at [660, 323] on span "Position Request Role Title" at bounding box center [674, 324] width 105 height 9
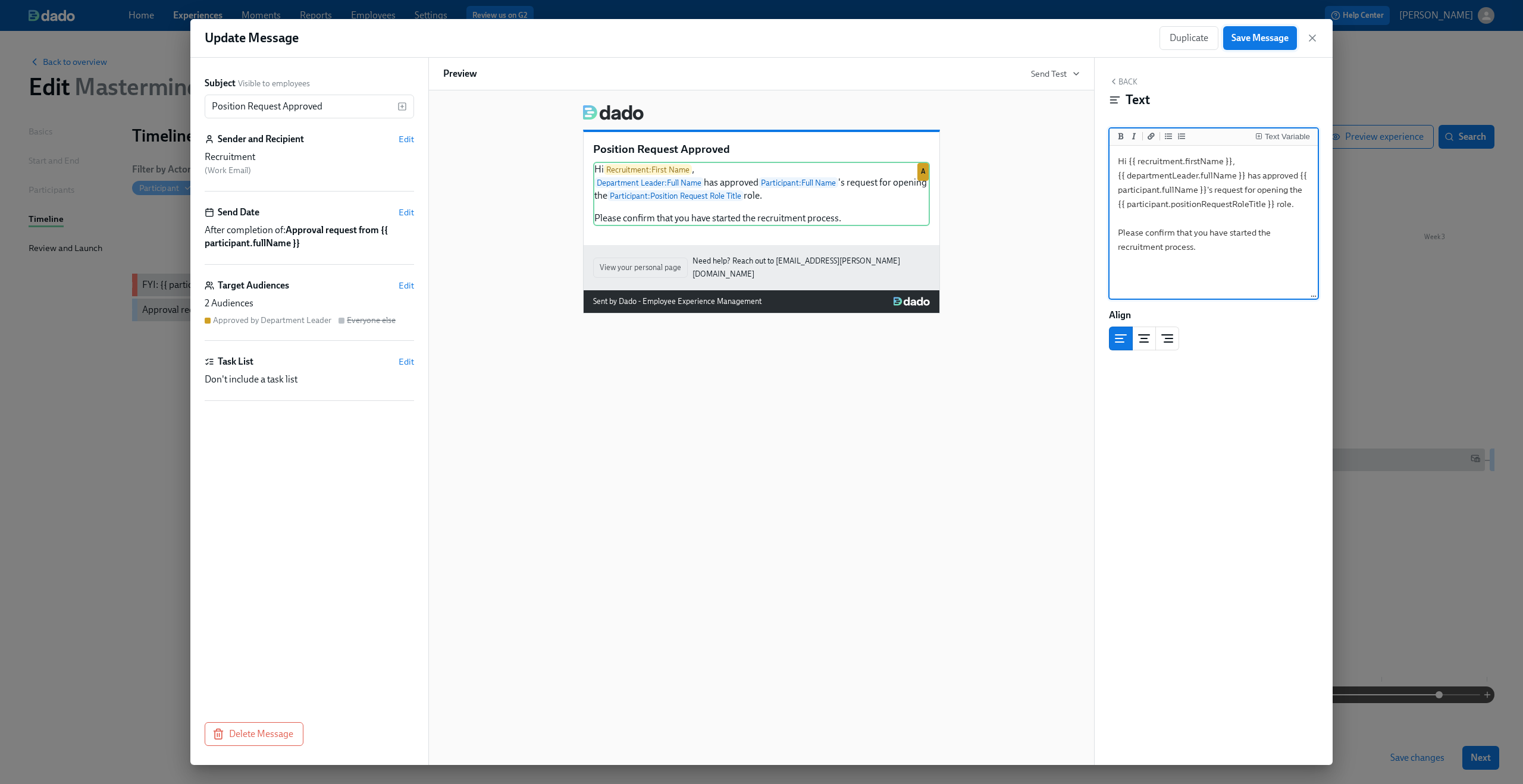
type textarea "Hi {{ recruitment.firstName }}, {{ departmentLeader.fullName }} has approved {{…"
click at [1271, 40] on span "Save Message" at bounding box center [1261, 38] width 57 height 12
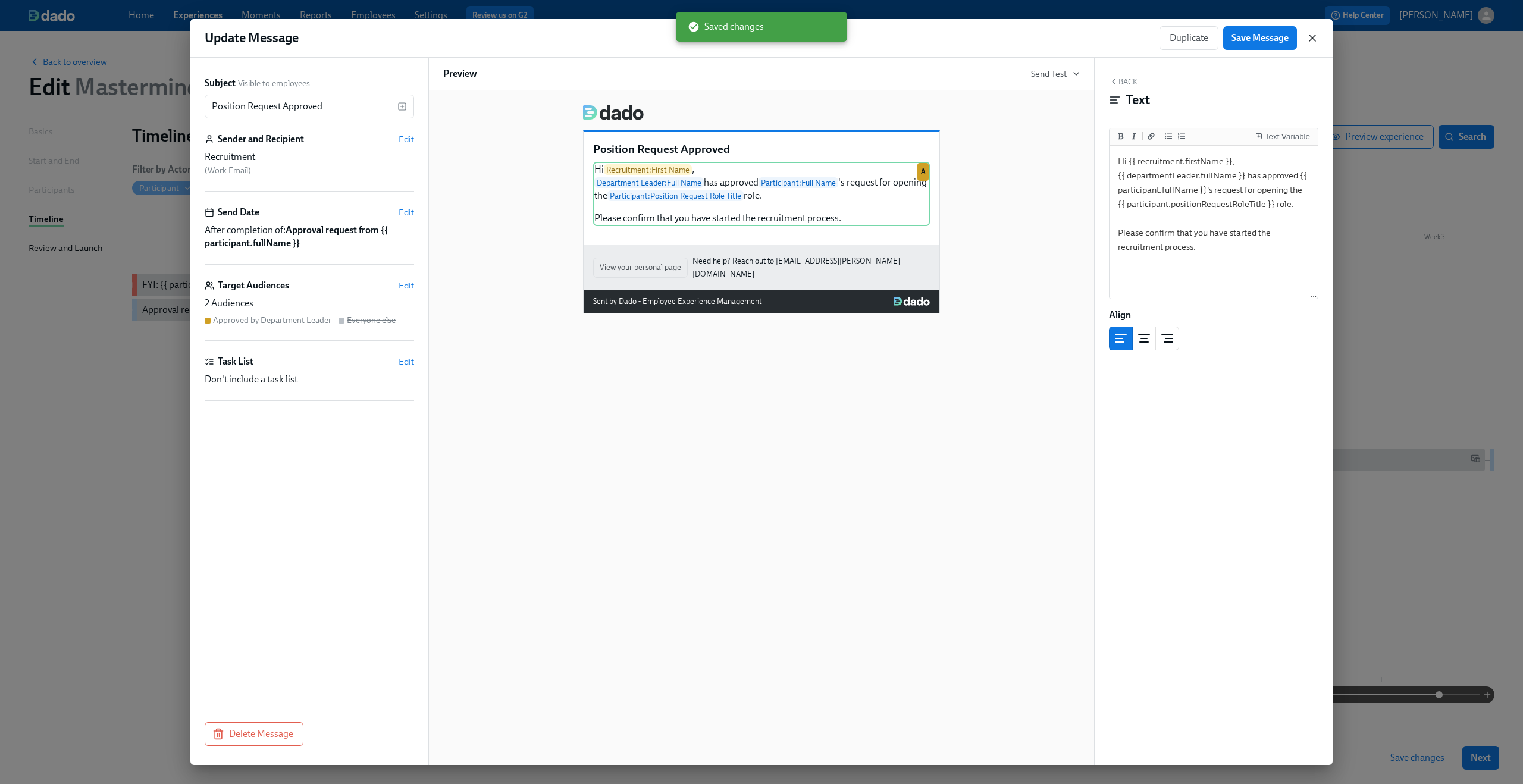
click at [1309, 38] on icon "button" at bounding box center [1312, 38] width 12 height 12
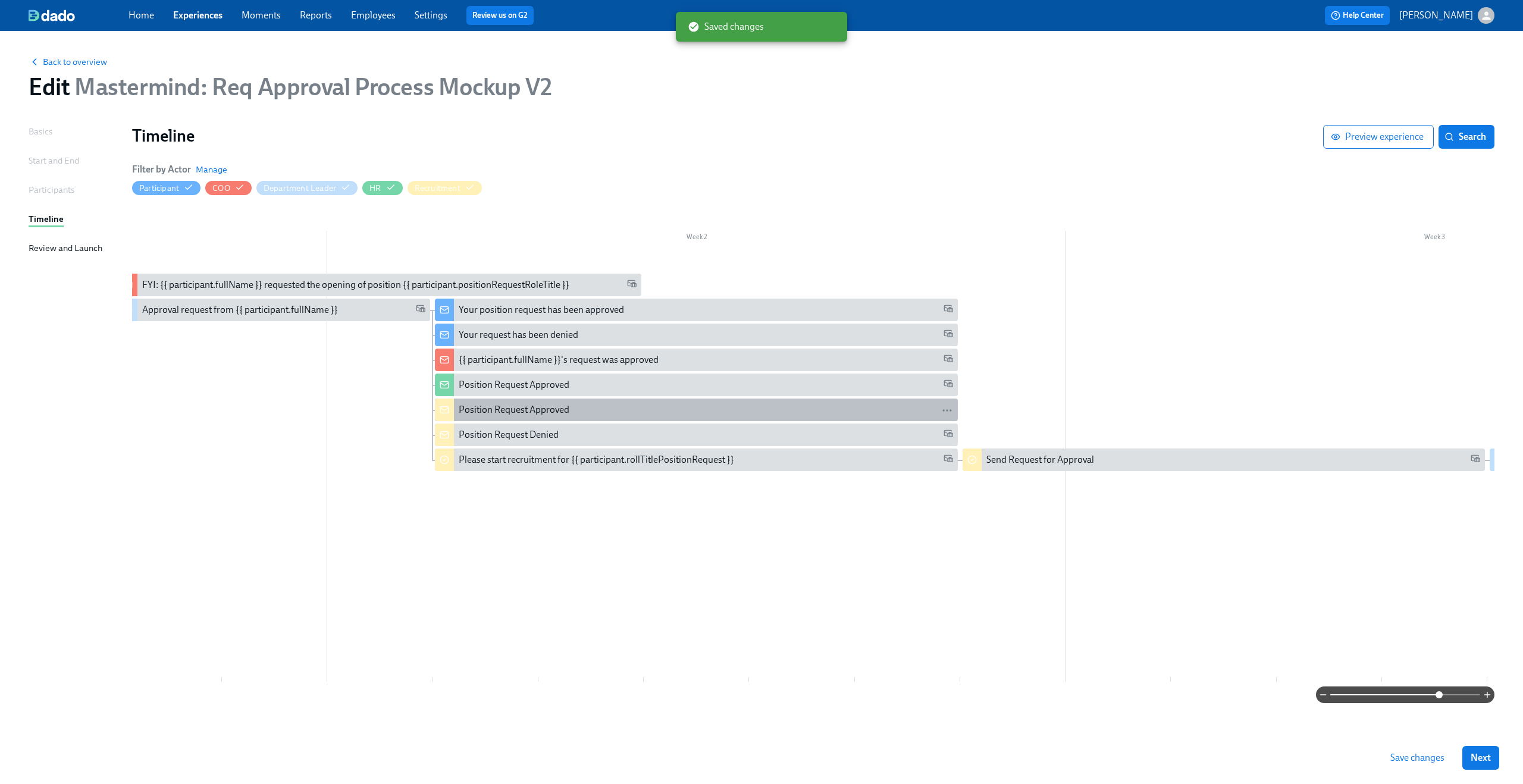
click at [574, 416] on div "Position Request Approved" at bounding box center [705, 409] width 494 height 13
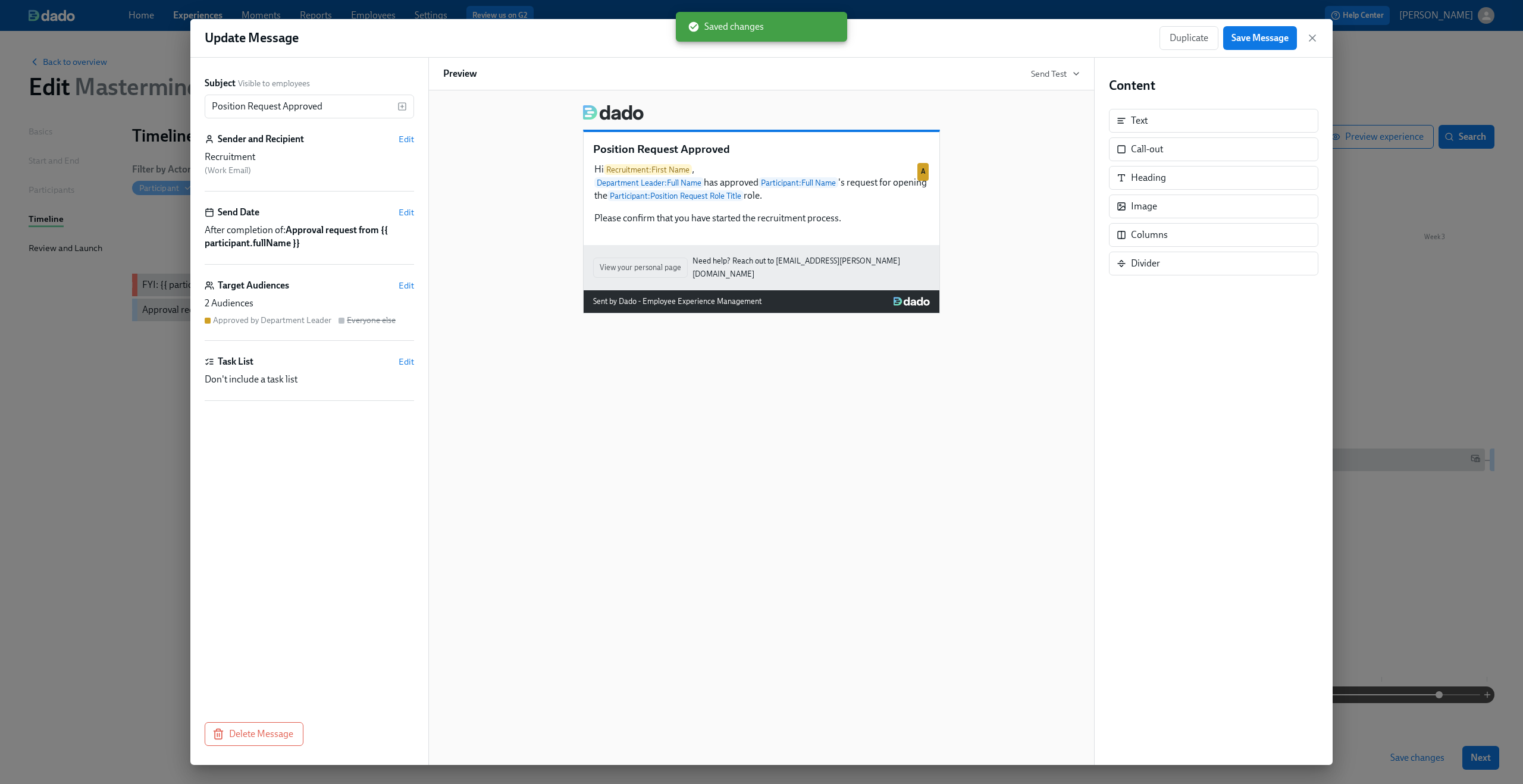
click at [195, 418] on div "Subject Visible to employees Position Request Approved ​ Sender and Recipient E…" at bounding box center [310, 411] width 238 height 707
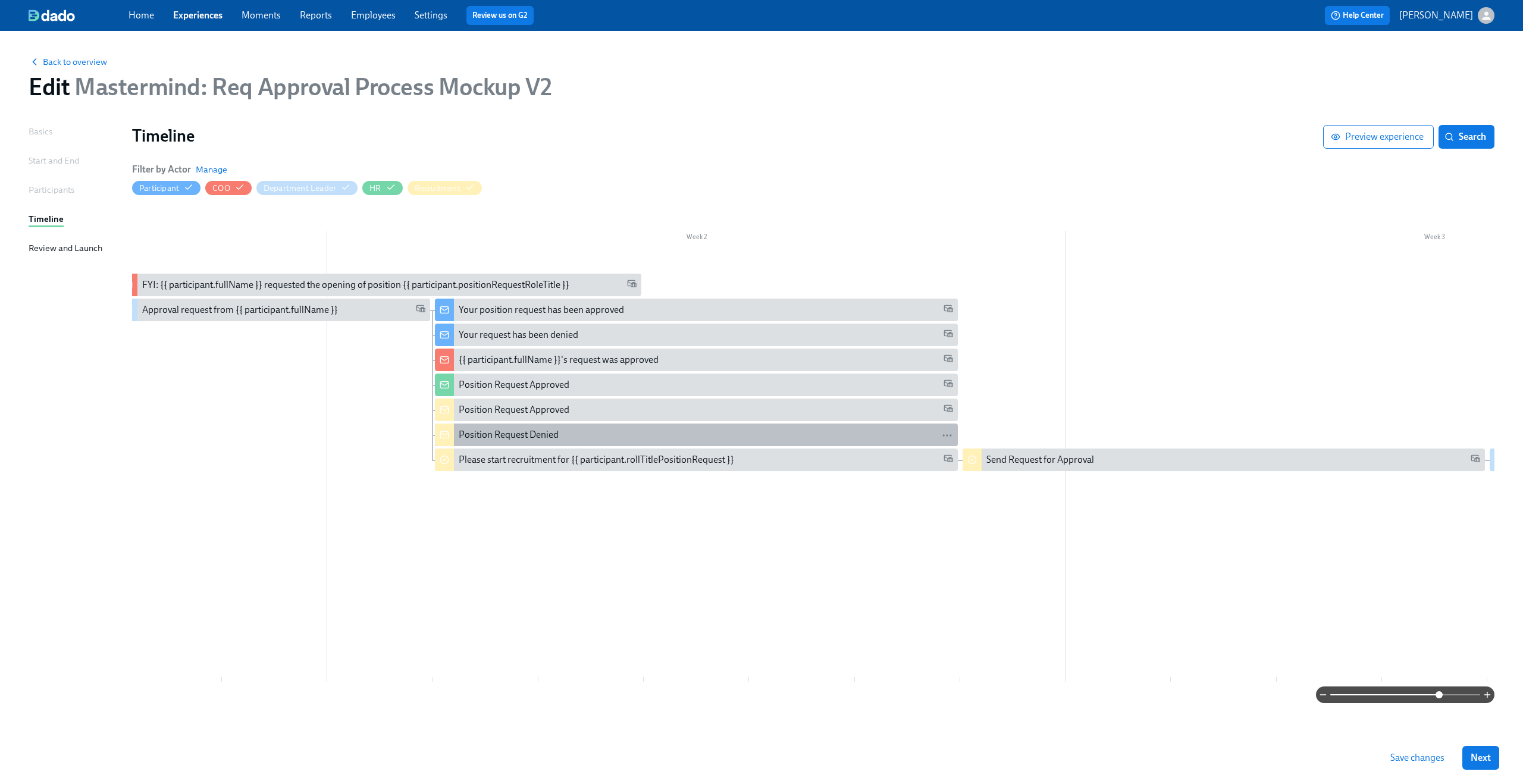
click at [499, 435] on div "Position Request Denied" at bounding box center [509, 435] width 100 height 13
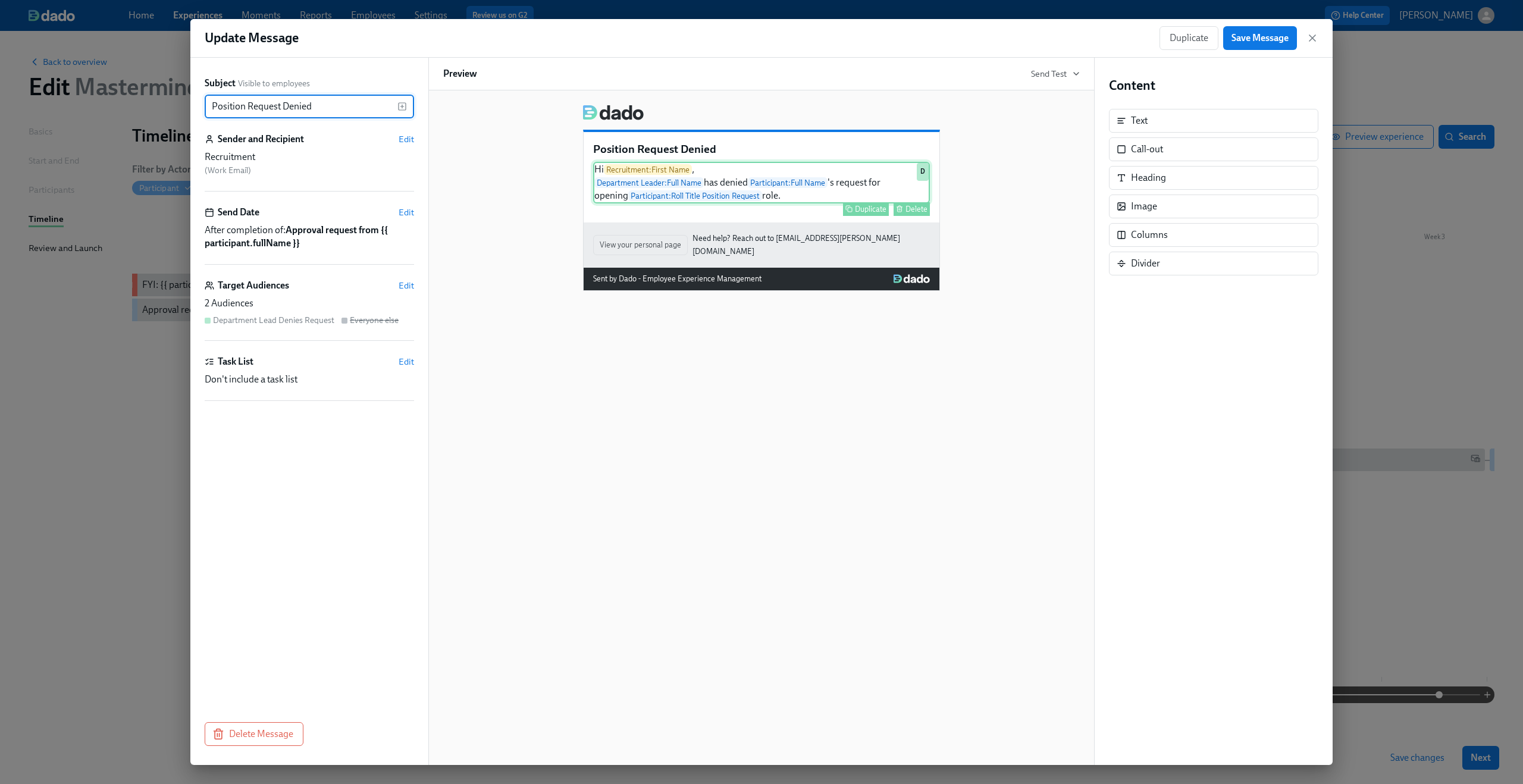
click at [789, 183] on div "Hi Recruitment : First Name , Department Leader : Full Name has denied Particip…" at bounding box center [762, 183] width 337 height 42
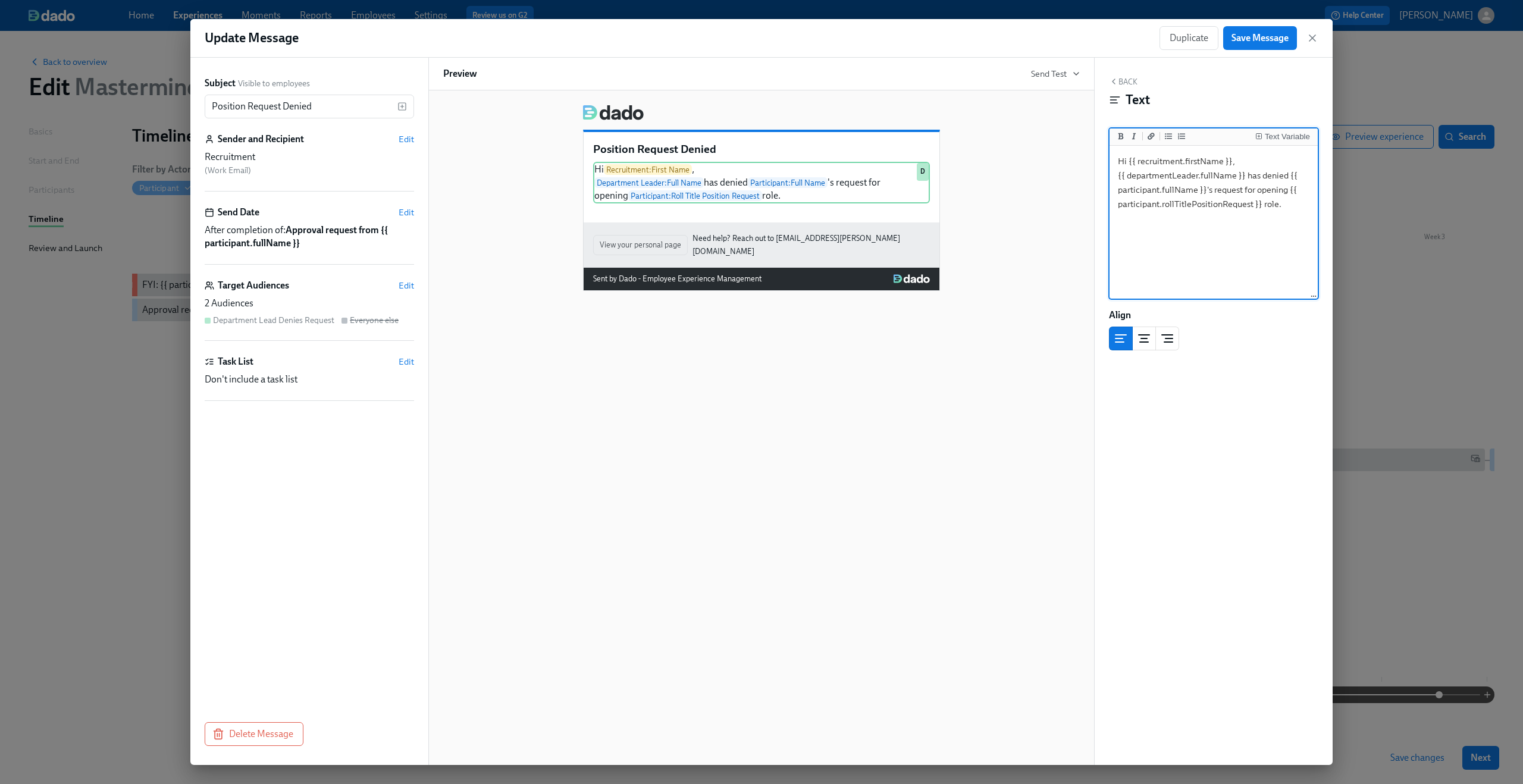
drag, startPoint x: 1291, startPoint y: 190, endPoint x: 1262, endPoint y: 204, distance: 32.2
click at [1262, 204] on textarea "Hi {{ recruitment.firstName }}, {{ departmentLeader.fullName }} has denied {{ p…" at bounding box center [1214, 223] width 204 height 149
type textarea "Hi {{ recruitment.firstName }}, {{ departmentLeader.fullName }} has denied {{ p…"
click at [1273, 141] on div "Text Variable" at bounding box center [1287, 137] width 45 height 8
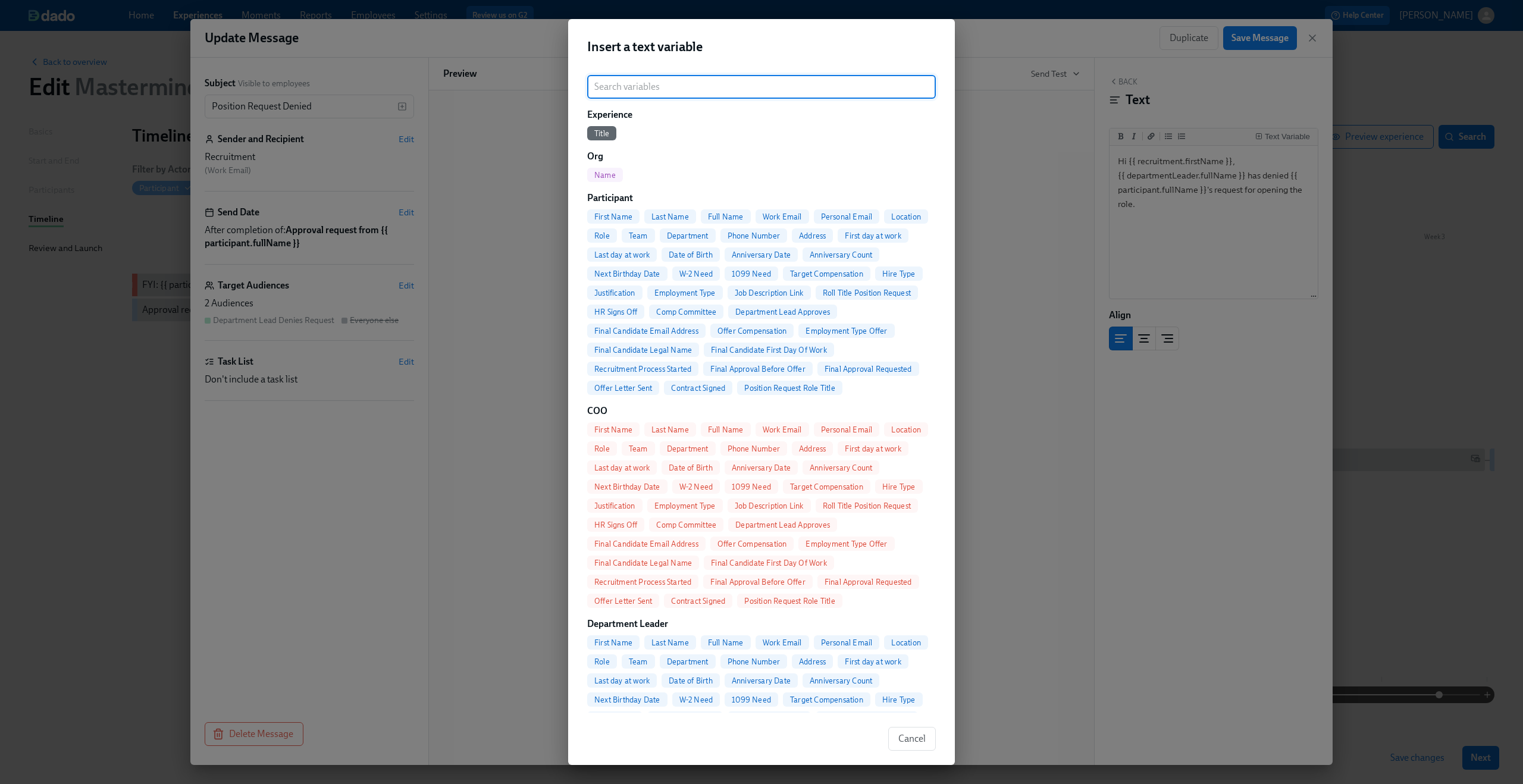
click at [685, 76] on input "search" at bounding box center [762, 87] width 349 height 24
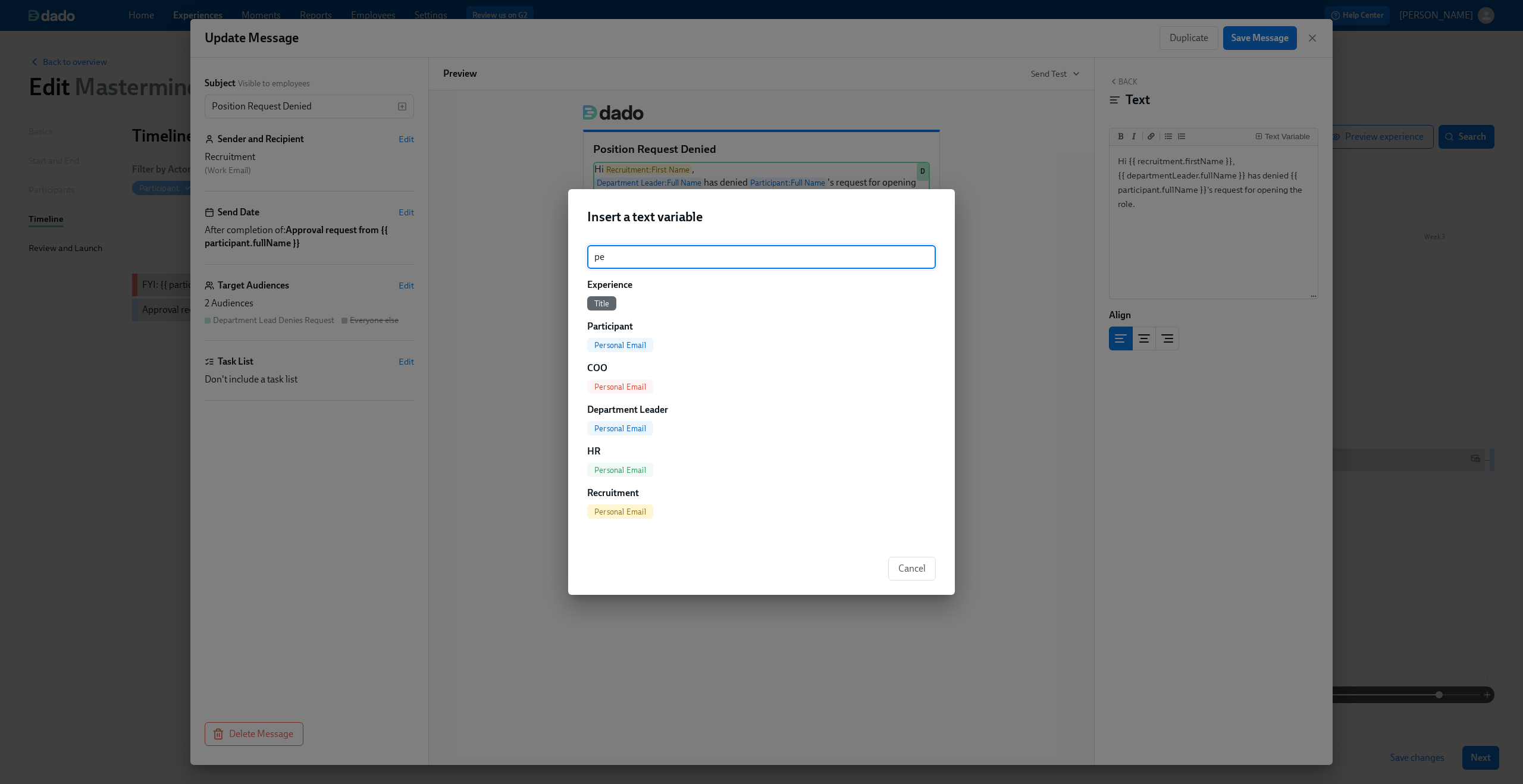
type input "p"
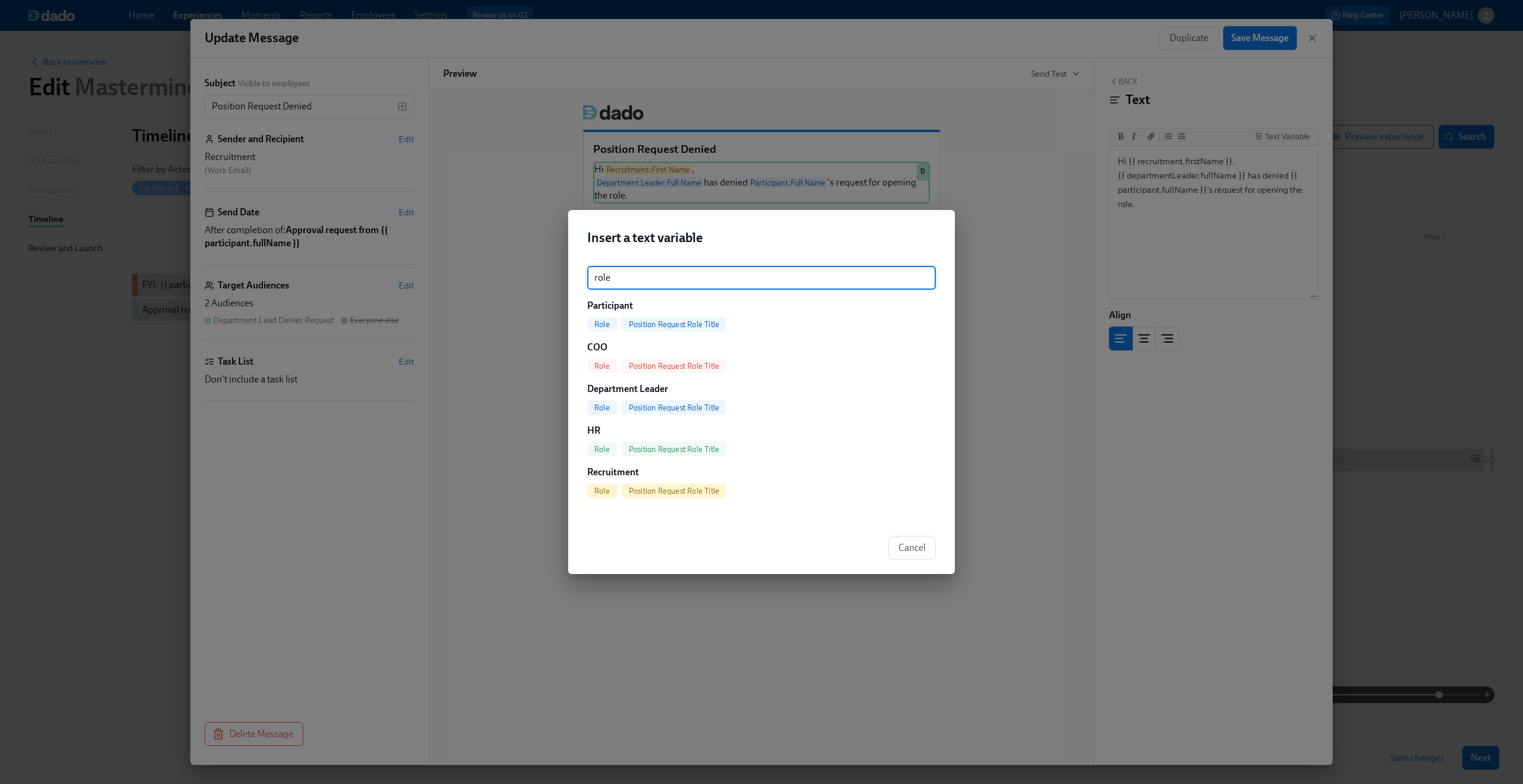
type input "role"
click at [707, 322] on span "Position Request Role Title" at bounding box center [674, 324] width 105 height 9
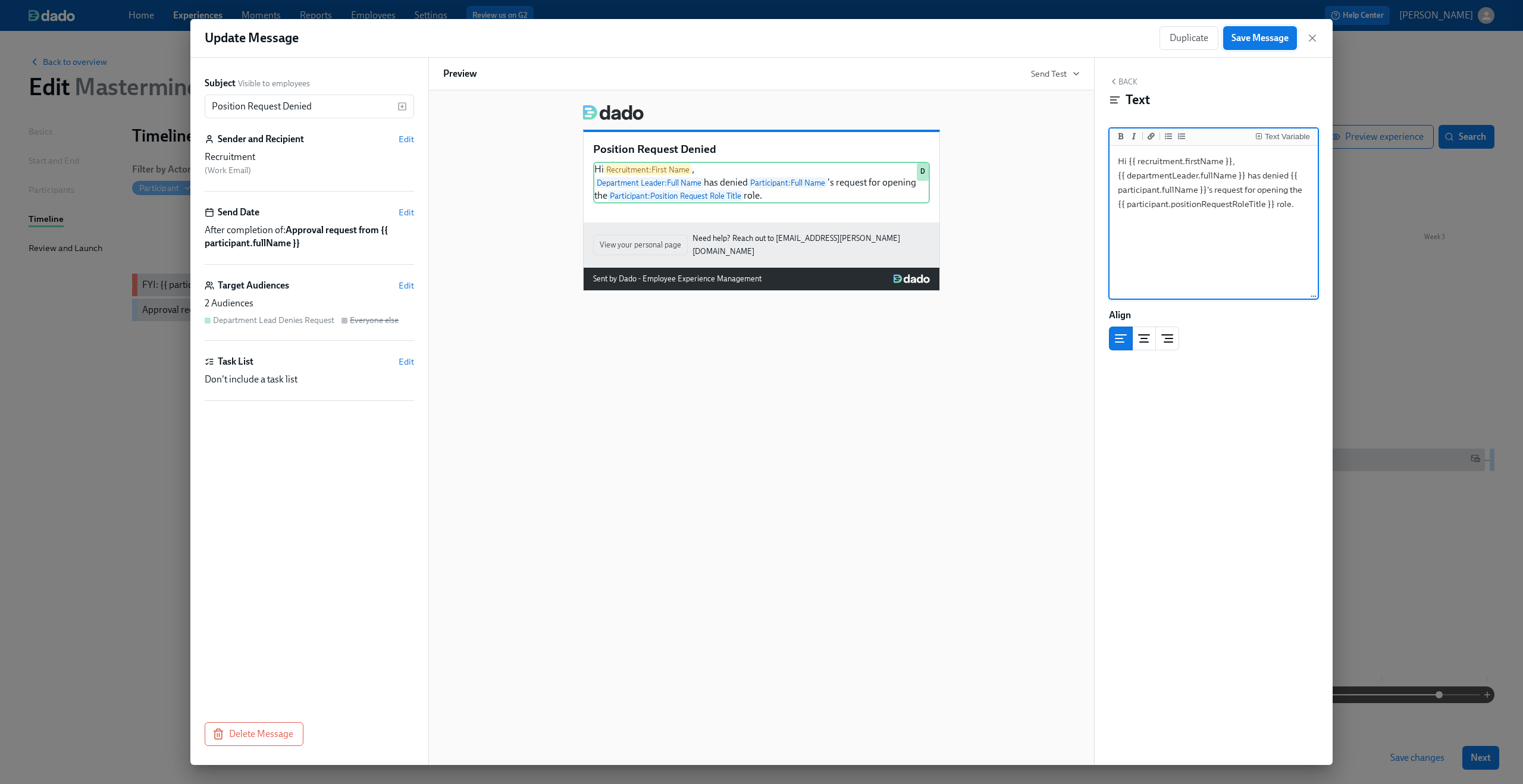
type textarea "Hi {{ recruitment.firstName }}, {{ departmentLeader.fullName }} has denied {{ p…"
click at [1260, 40] on span "Save Message" at bounding box center [1261, 38] width 57 height 12
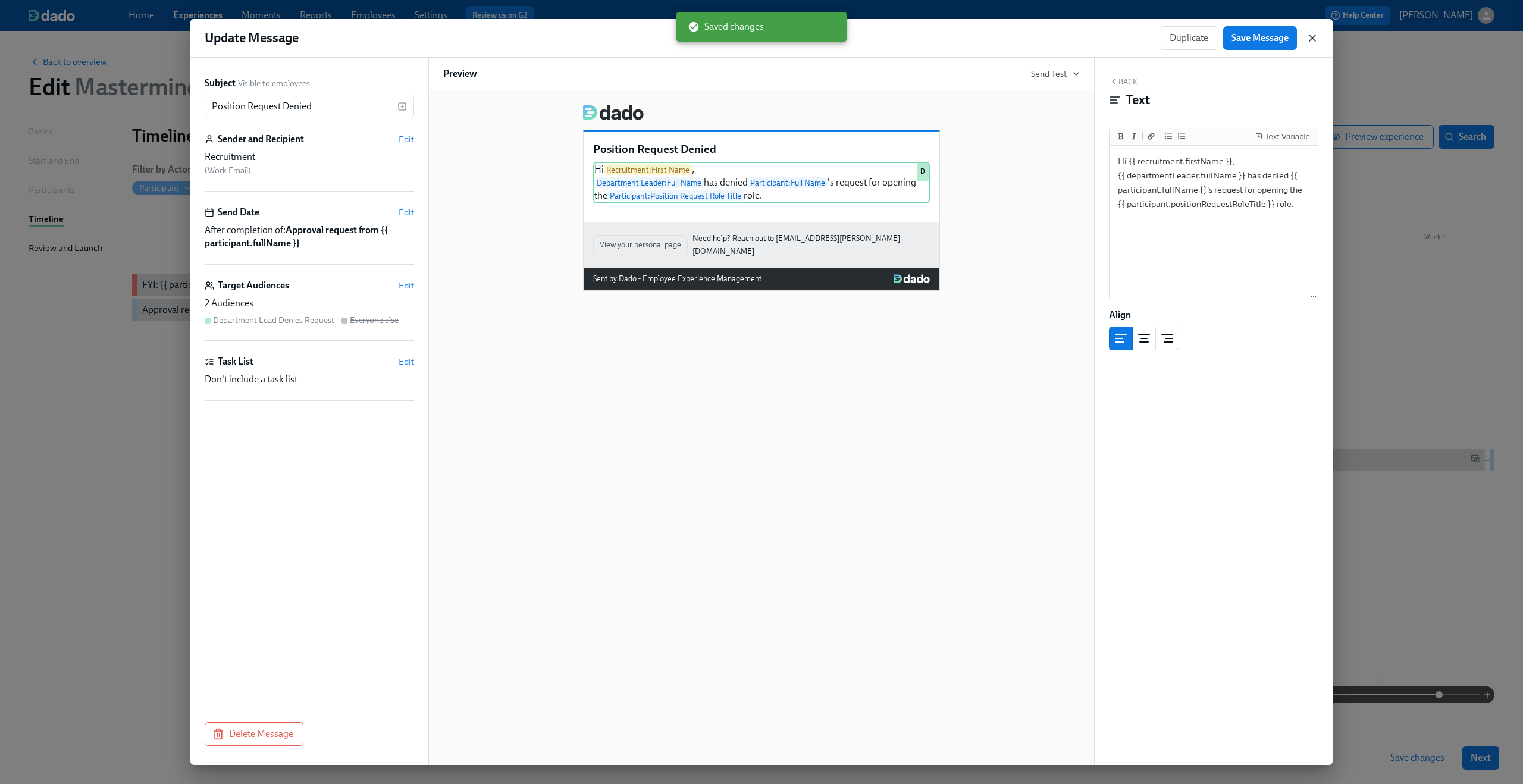
click at [1308, 36] on icon "button" at bounding box center [1312, 38] width 12 height 12
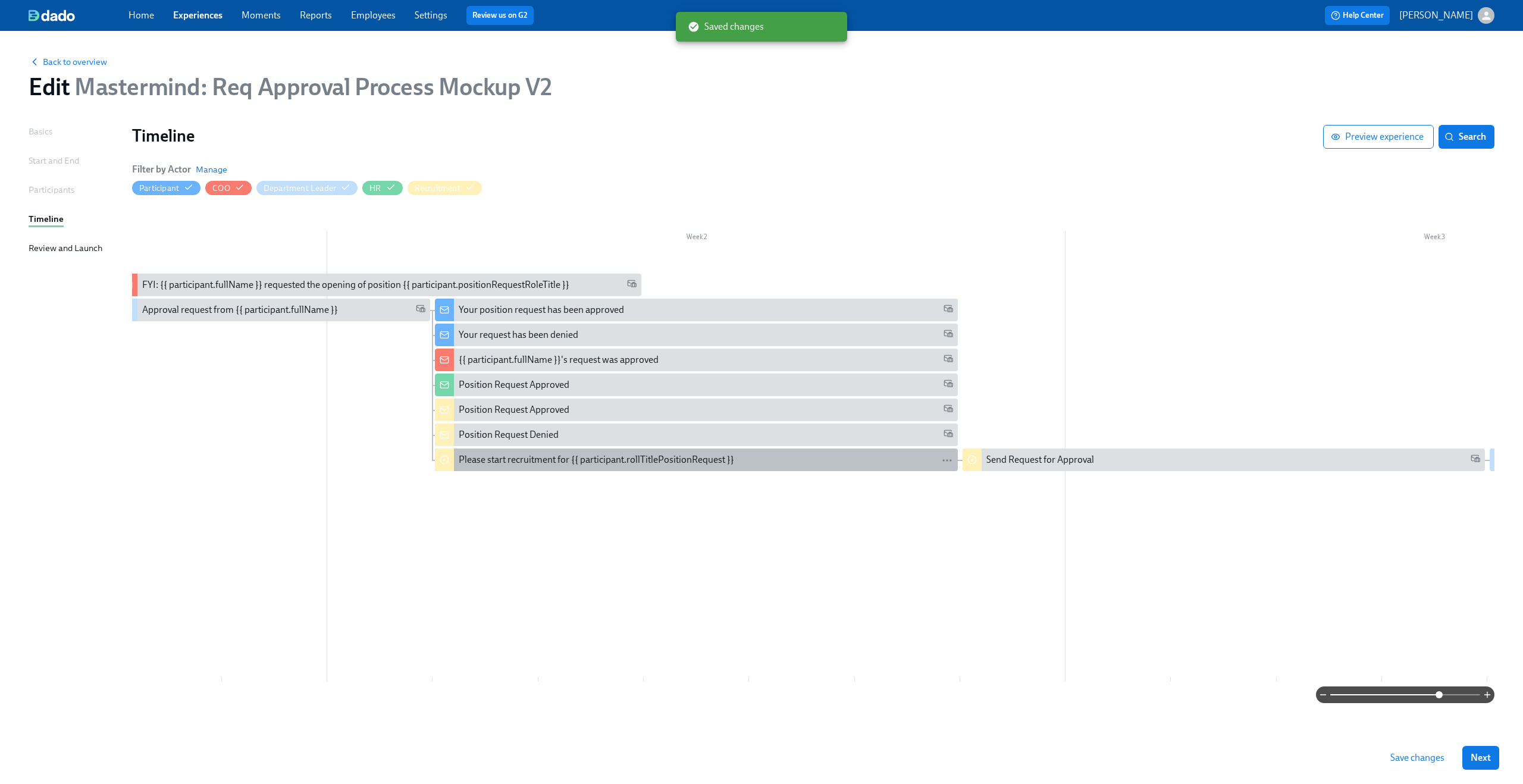
click at [554, 459] on div "Please start recruitment for {{ participant.rollTitlePositionRequest }}" at bounding box center [596, 459] width 275 height 13
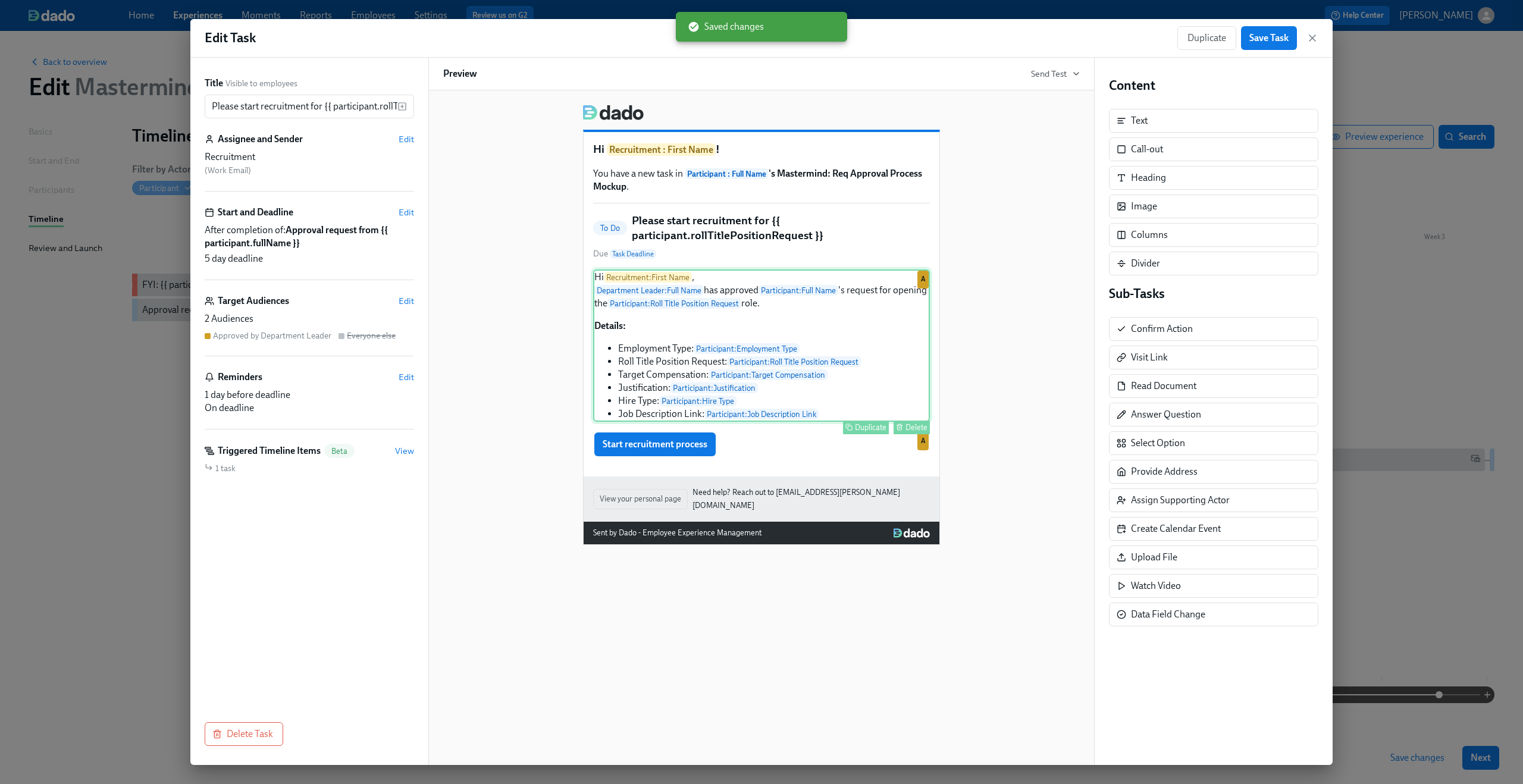
click at [804, 299] on div "Hi Recruitment : First Name , Department Leader : Full Name has approved Partic…" at bounding box center [762, 345] width 337 height 152
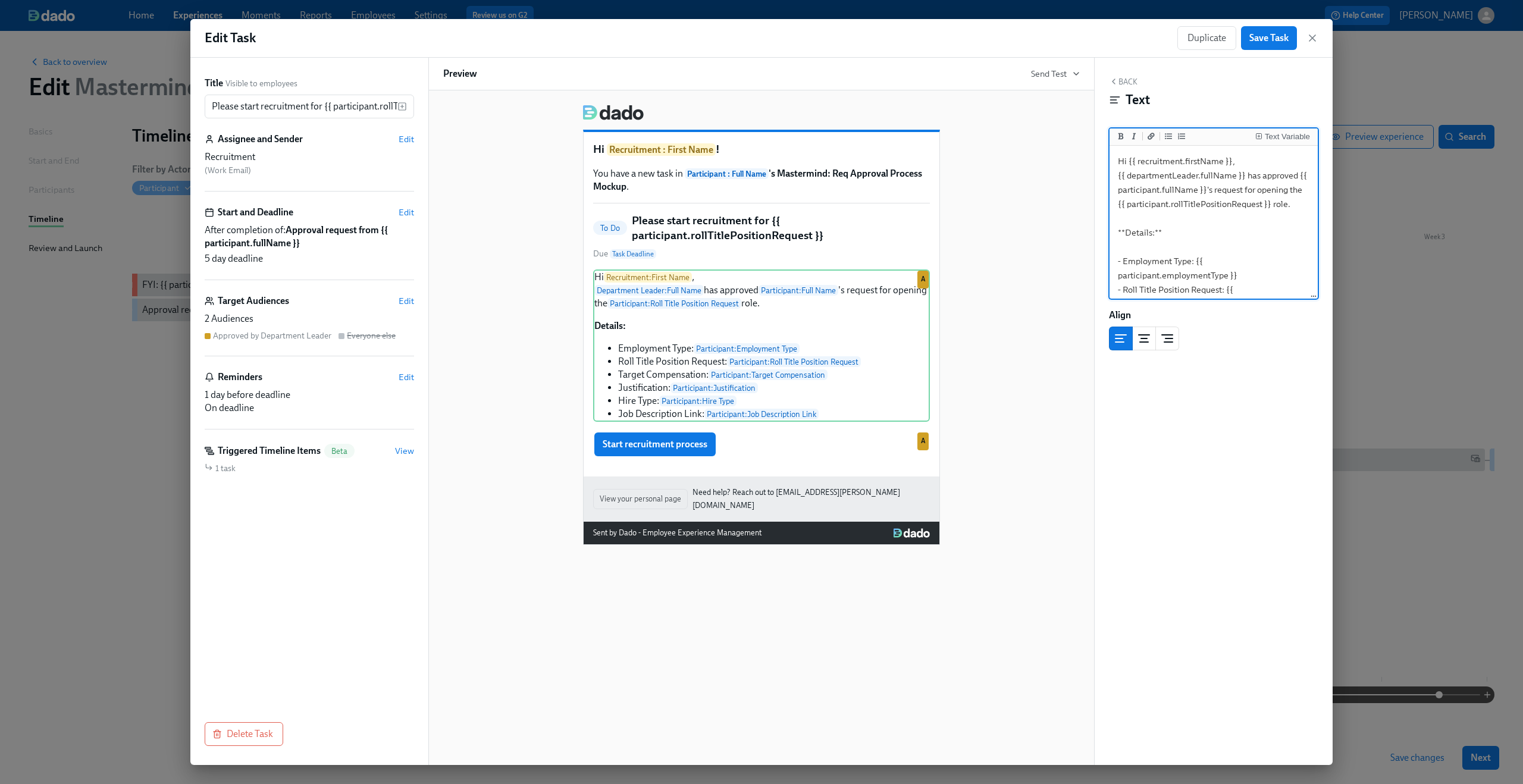
drag, startPoint x: 1118, startPoint y: 205, endPoint x: 1269, endPoint y: 204, distance: 151.0
click at [1269, 204] on textarea "Hi {{ recruitment.firstName }}, {{ departmentLeader.fullName }} has approved {{…" at bounding box center [1214, 275] width 204 height 255
type textarea "Hi {{ recruitment.firstName }}, {{ departmentLeader.fullName }} has approved {{…"
click at [1269, 136] on div "Text Variable" at bounding box center [1287, 137] width 45 height 8
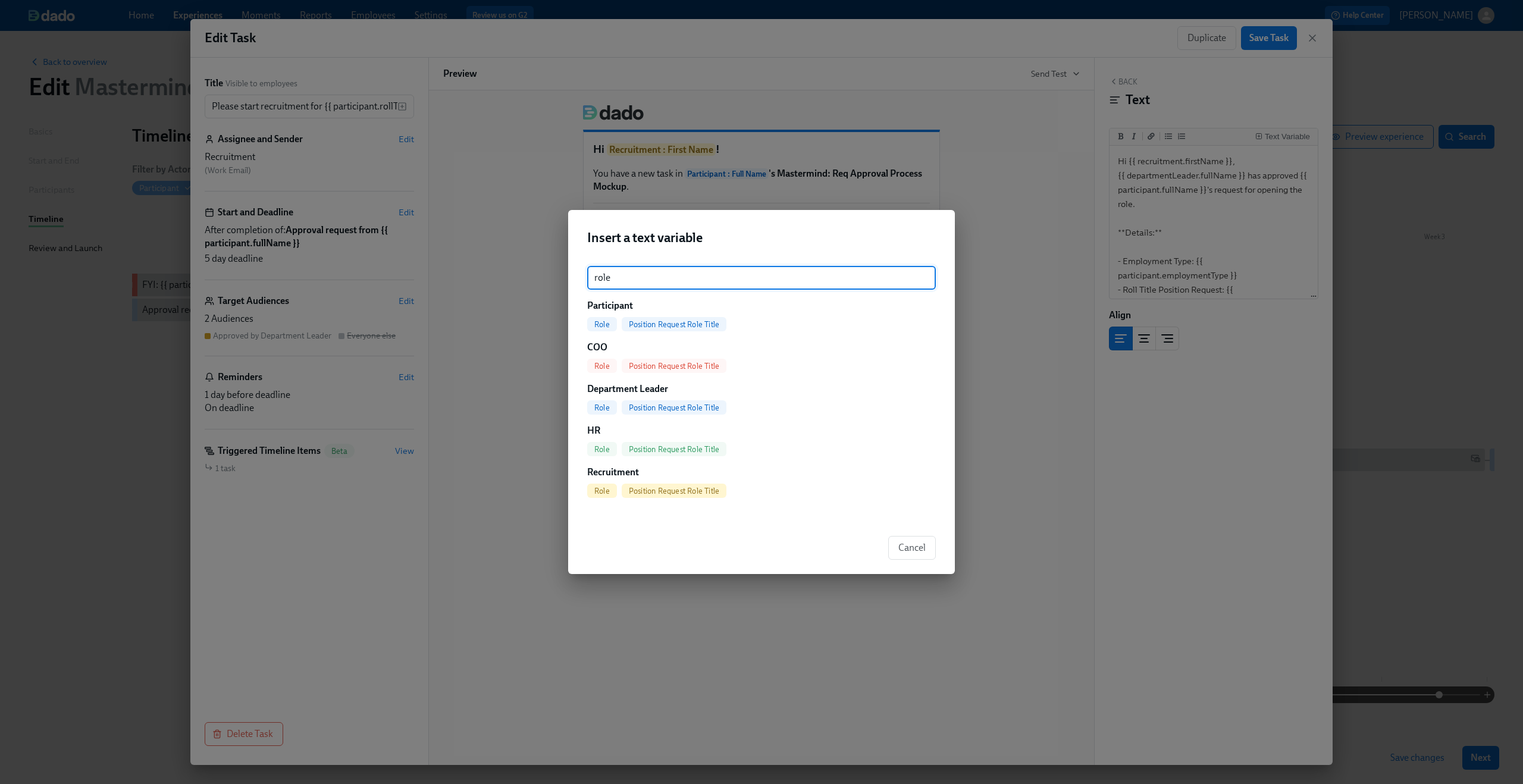
type input "role"
click at [681, 320] on span "Position Request Role Title" at bounding box center [674, 324] width 105 height 9
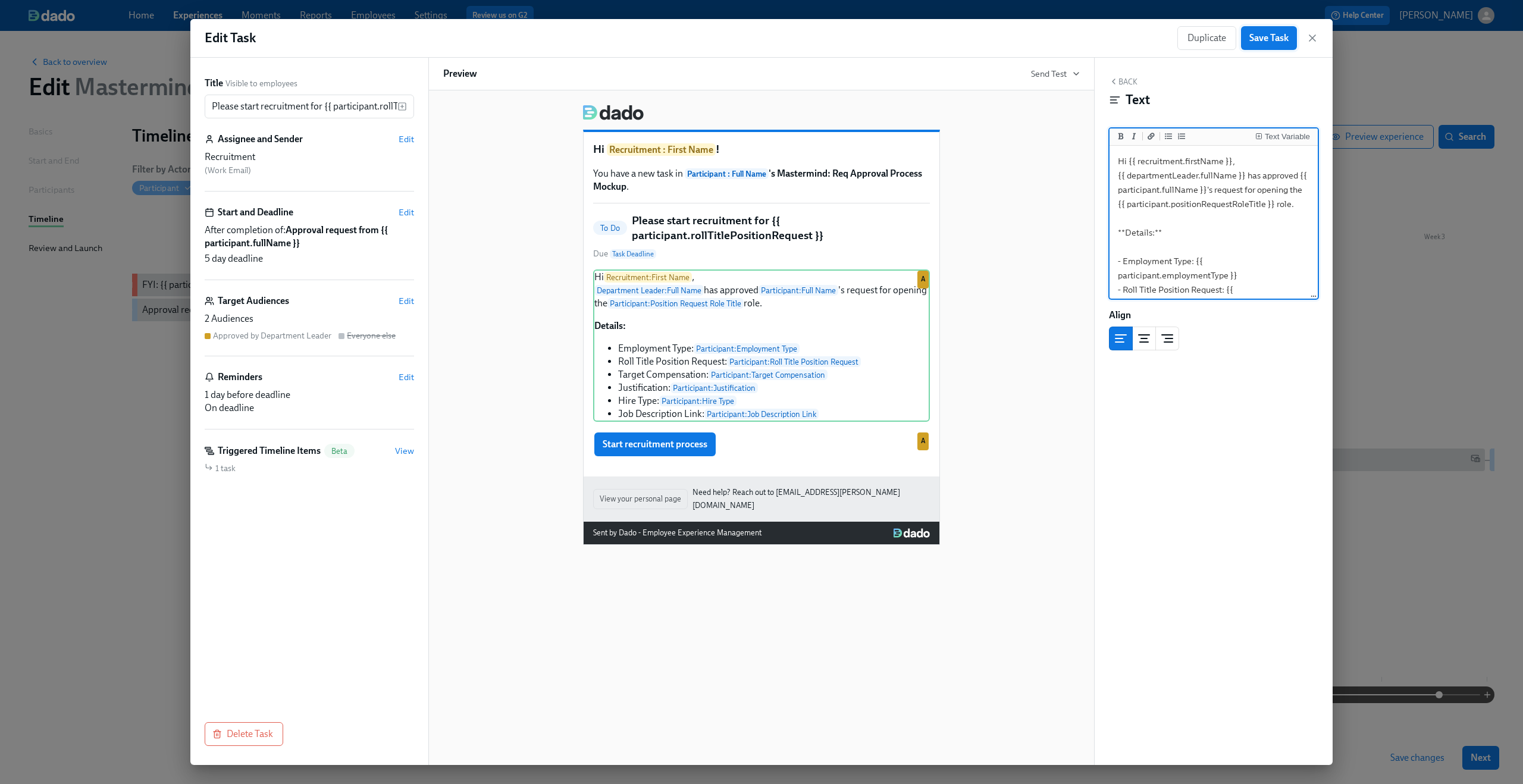
type textarea "Hi {{ recruitment.firstName }}, {{ departmentLeader.fullName }} has approved {{…"
click at [1279, 41] on span "Save Task" at bounding box center [1269, 38] width 39 height 12
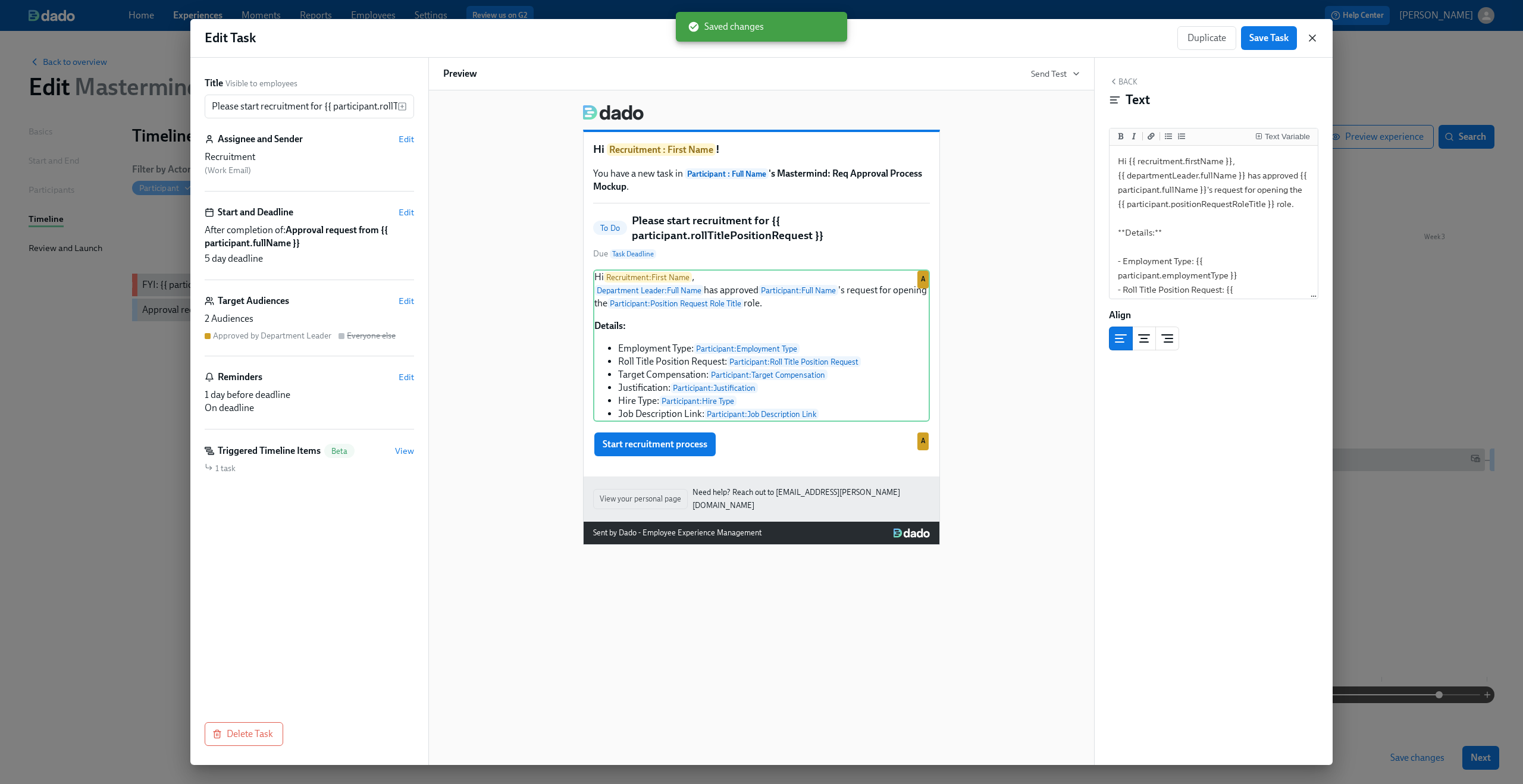
click at [1315, 35] on icon "button" at bounding box center [1312, 38] width 12 height 12
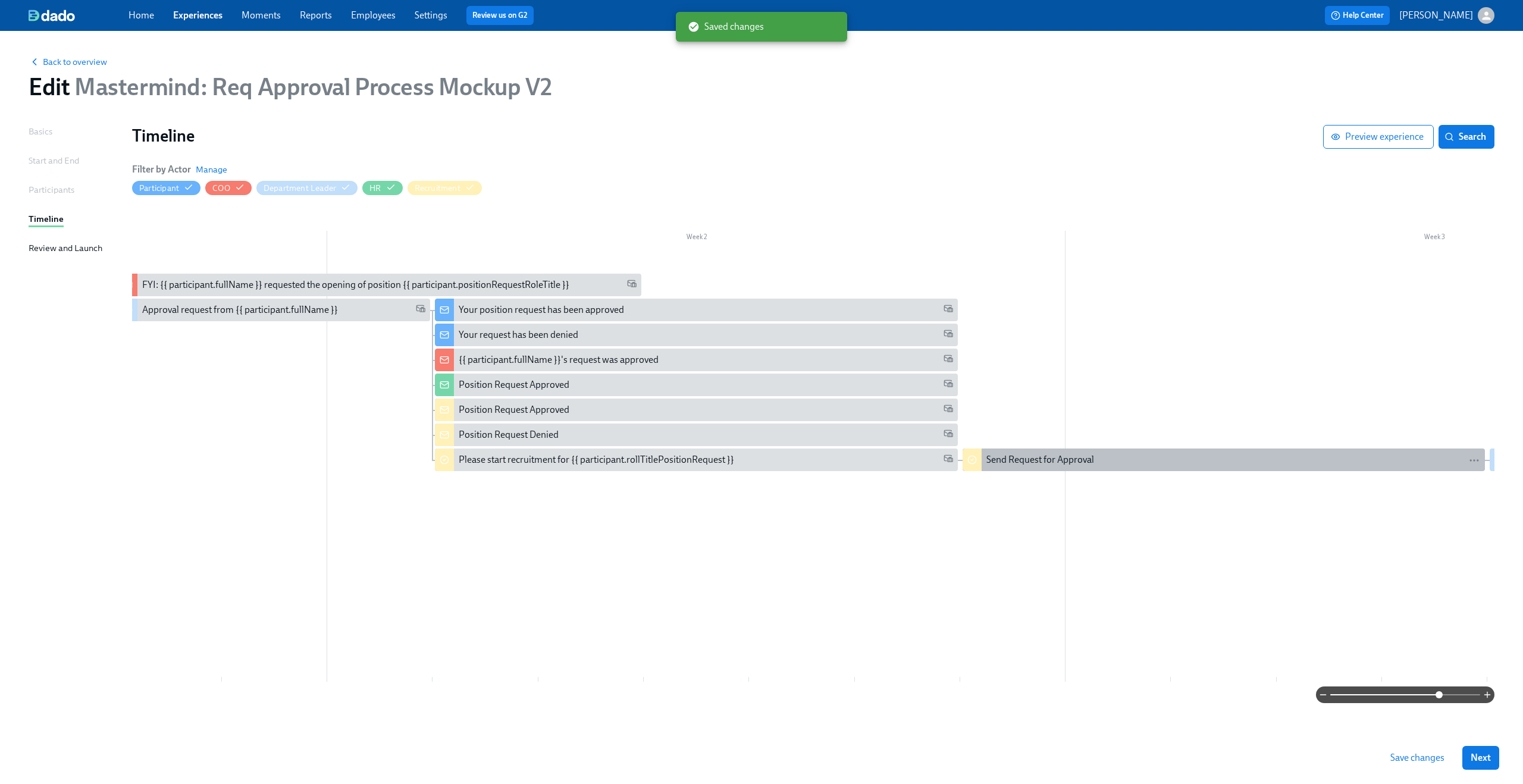
click at [1070, 459] on div "Send Request for Approval" at bounding box center [1040, 459] width 108 height 13
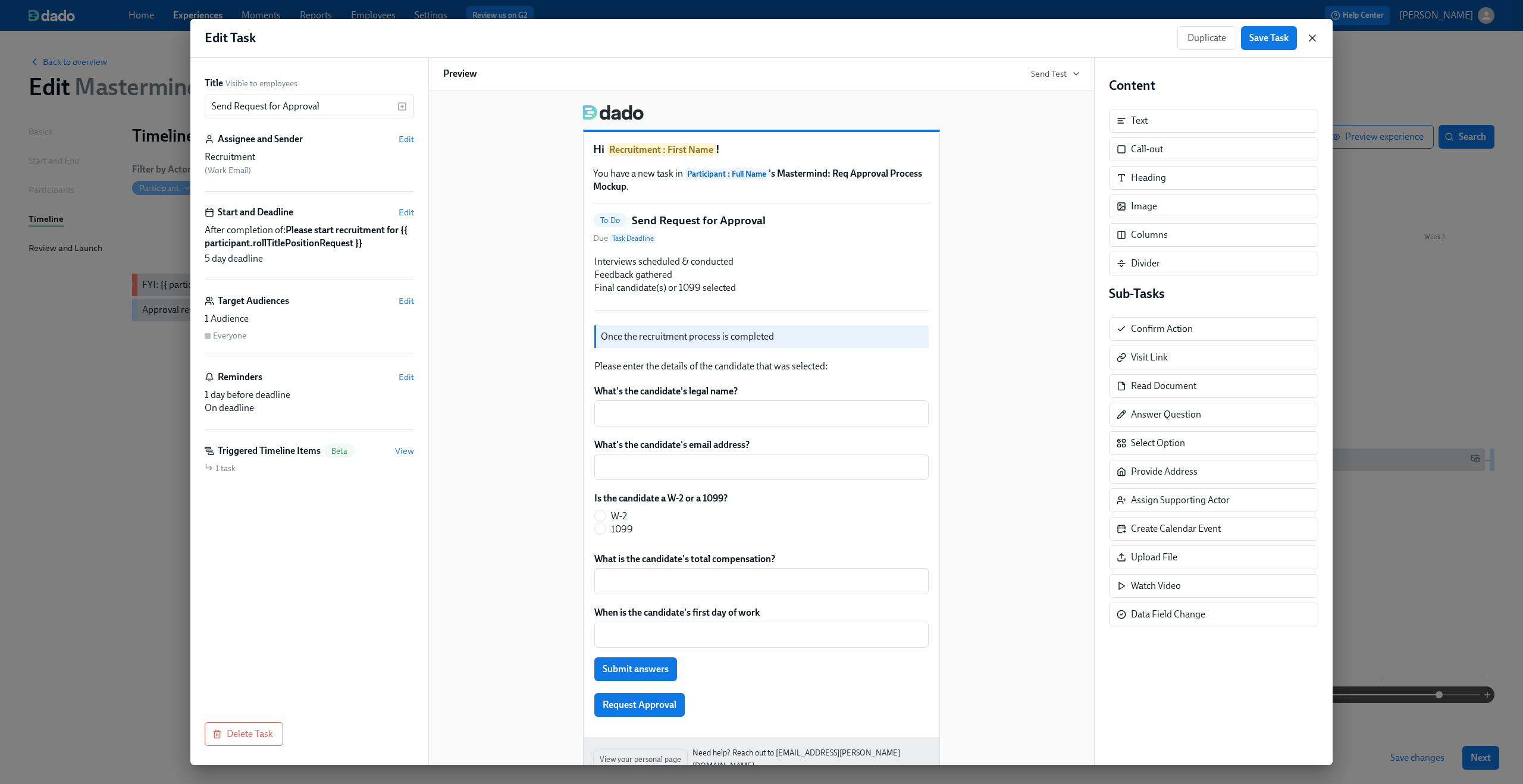
click at [1312, 38] on icon "button" at bounding box center [1312, 38] width 6 height 6
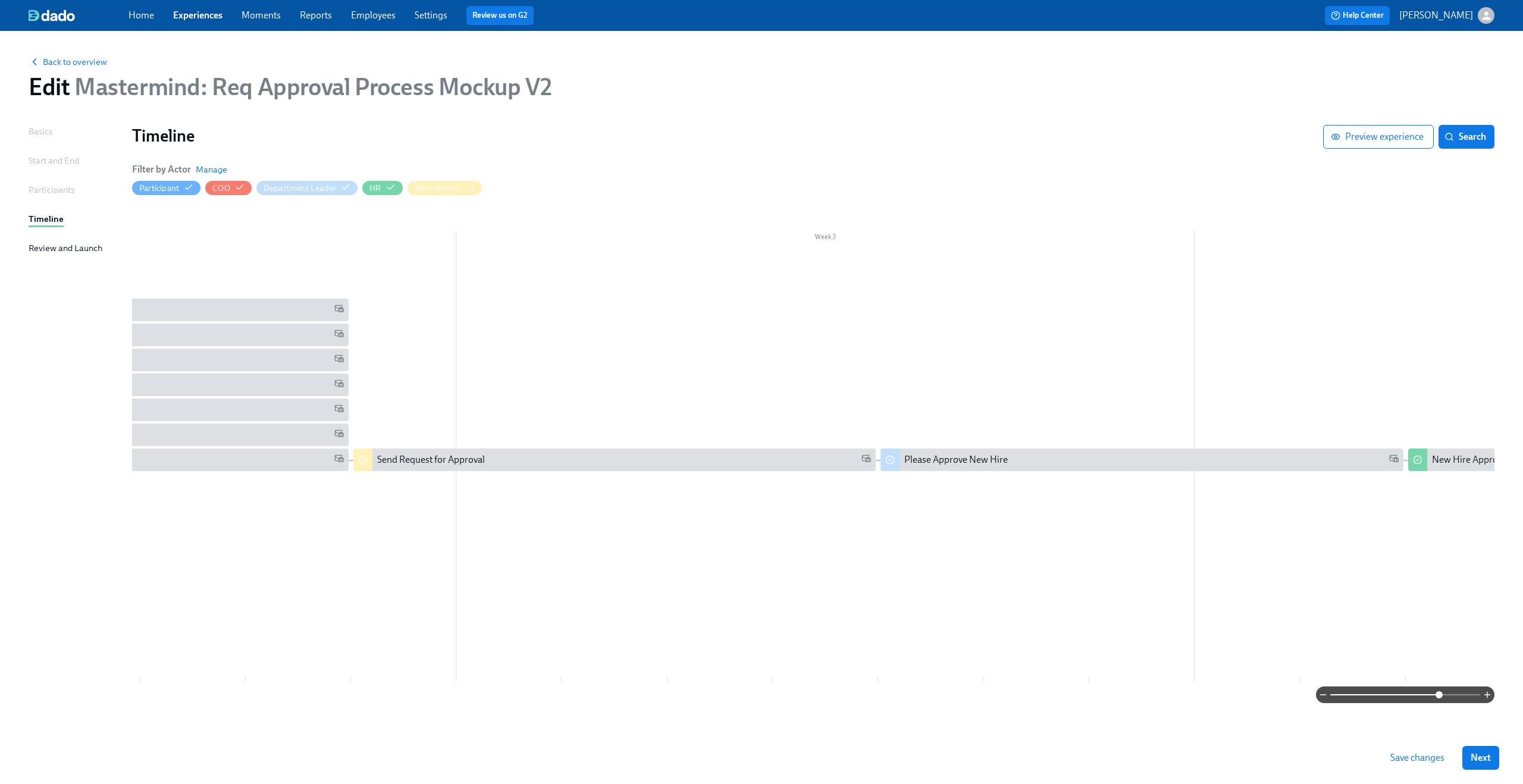
scroll to position [0, 1231]
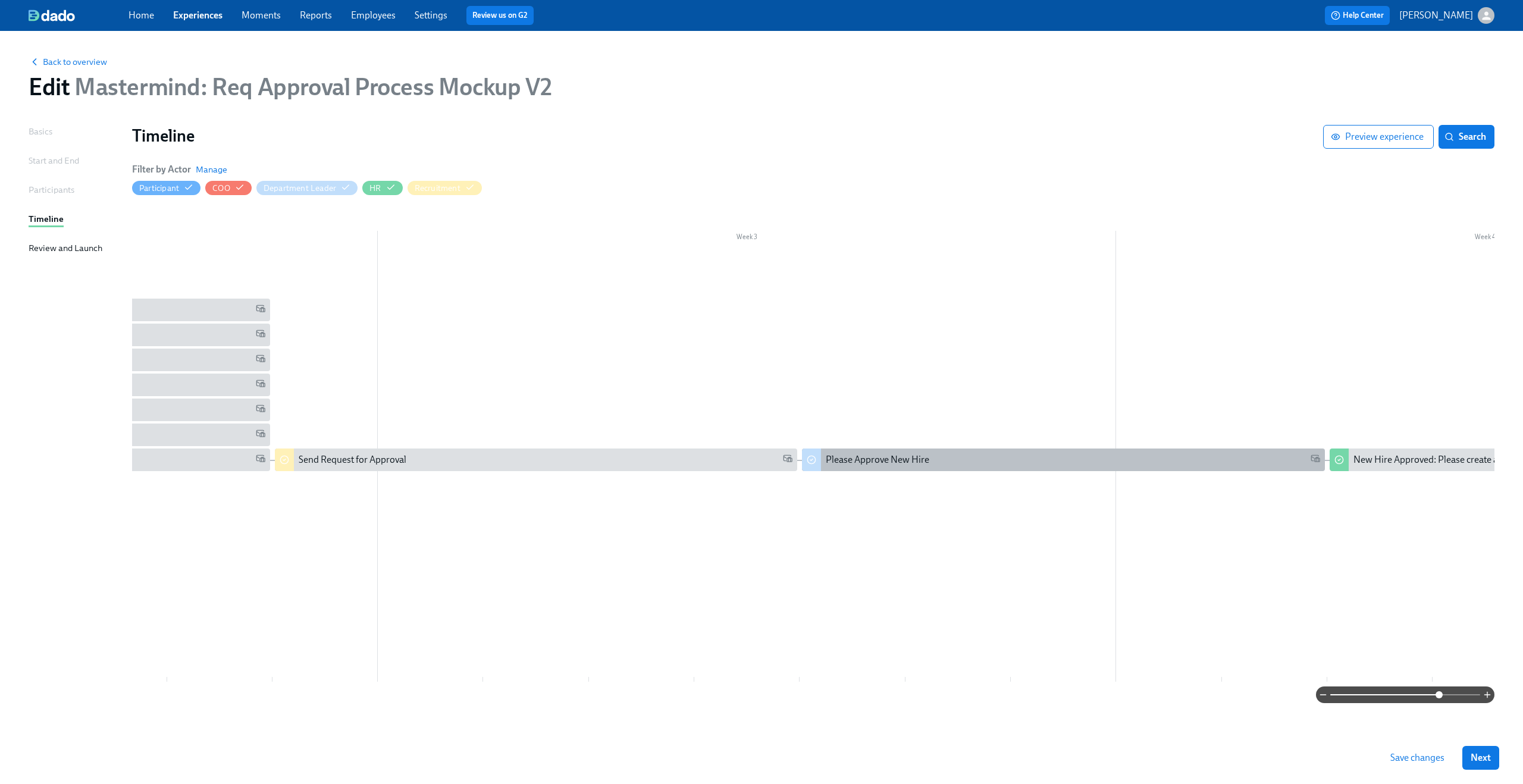
click at [957, 468] on div "Please Approve New Hire" at bounding box center [1063, 459] width 522 height 23
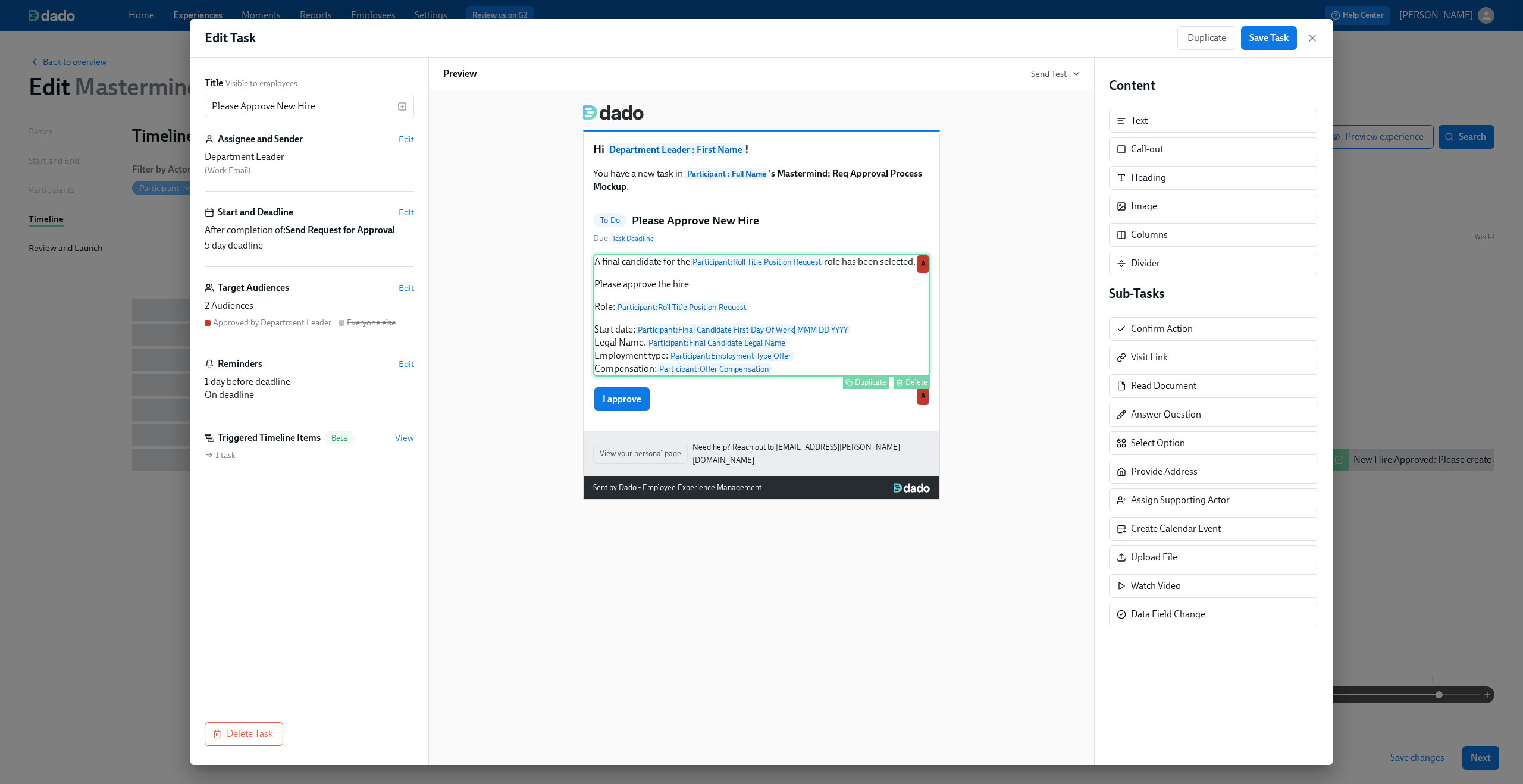
click at [777, 262] on div "A final candidate for the Participant : Roll Title Position Request role has be…" at bounding box center [762, 315] width 337 height 122
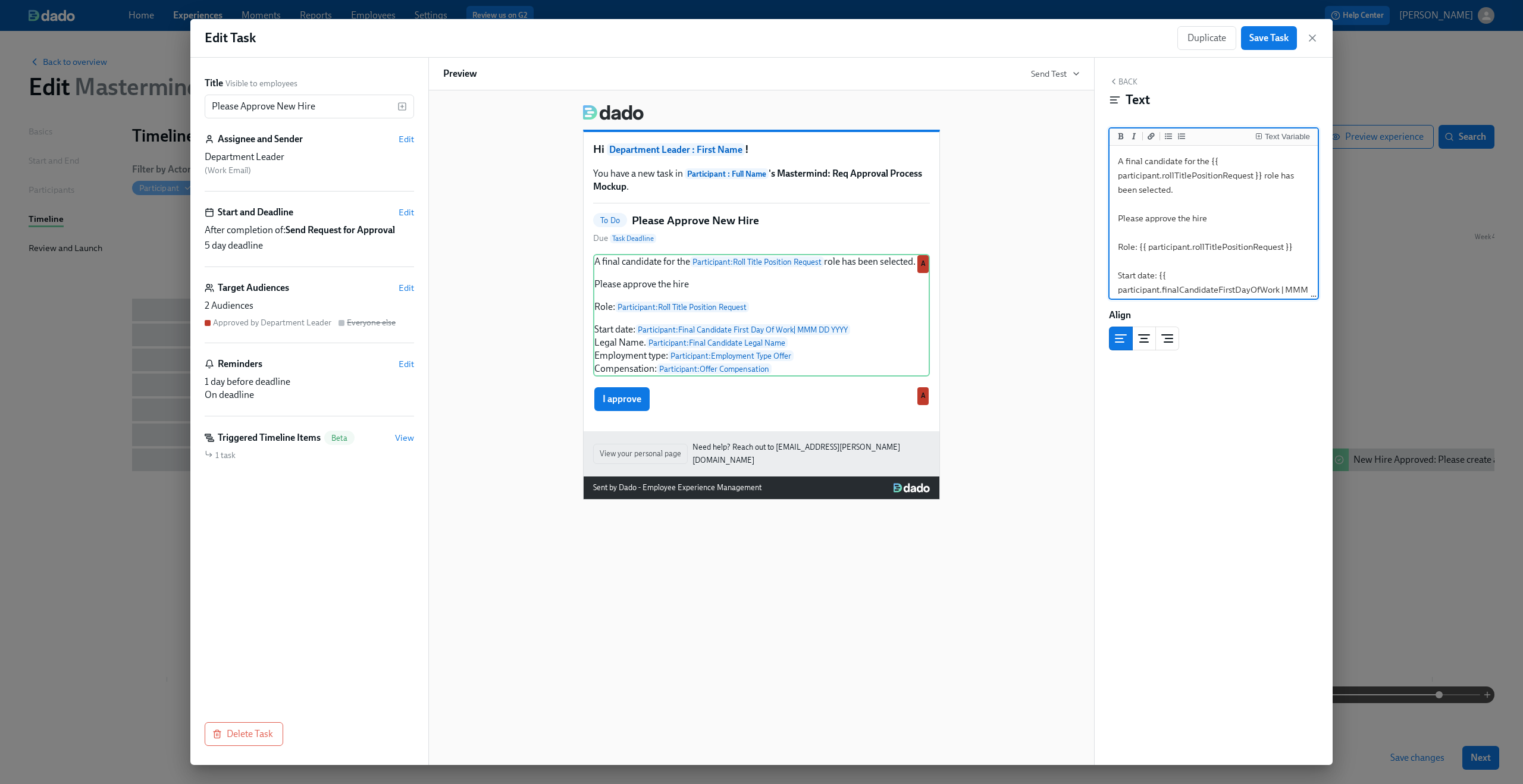
drag, startPoint x: 1140, startPoint y: 247, endPoint x: 1324, endPoint y: 243, distance: 184.0
click at [1324, 243] on div "Back Text Text Variable A final candidate for the {{ participant.rollTitlePosit…" at bounding box center [1213, 411] width 238 height 707
type textarea "A final candidate for the {{ participant.rollTitlePositionRequest }} role has b…"
click at [1287, 132] on button "Text Variable" at bounding box center [1282, 136] width 59 height 12
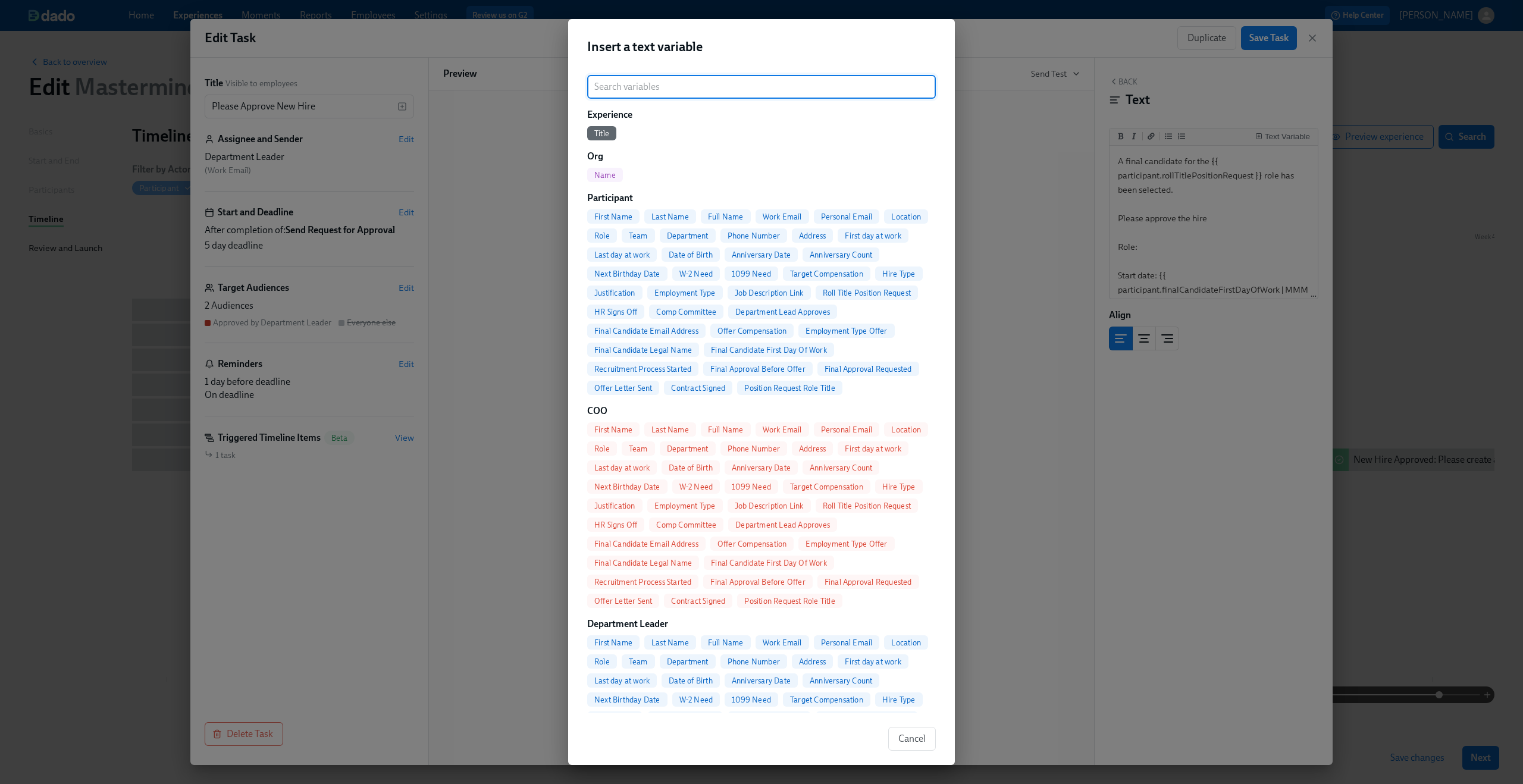
click at [703, 90] on input "search" at bounding box center [762, 87] width 349 height 24
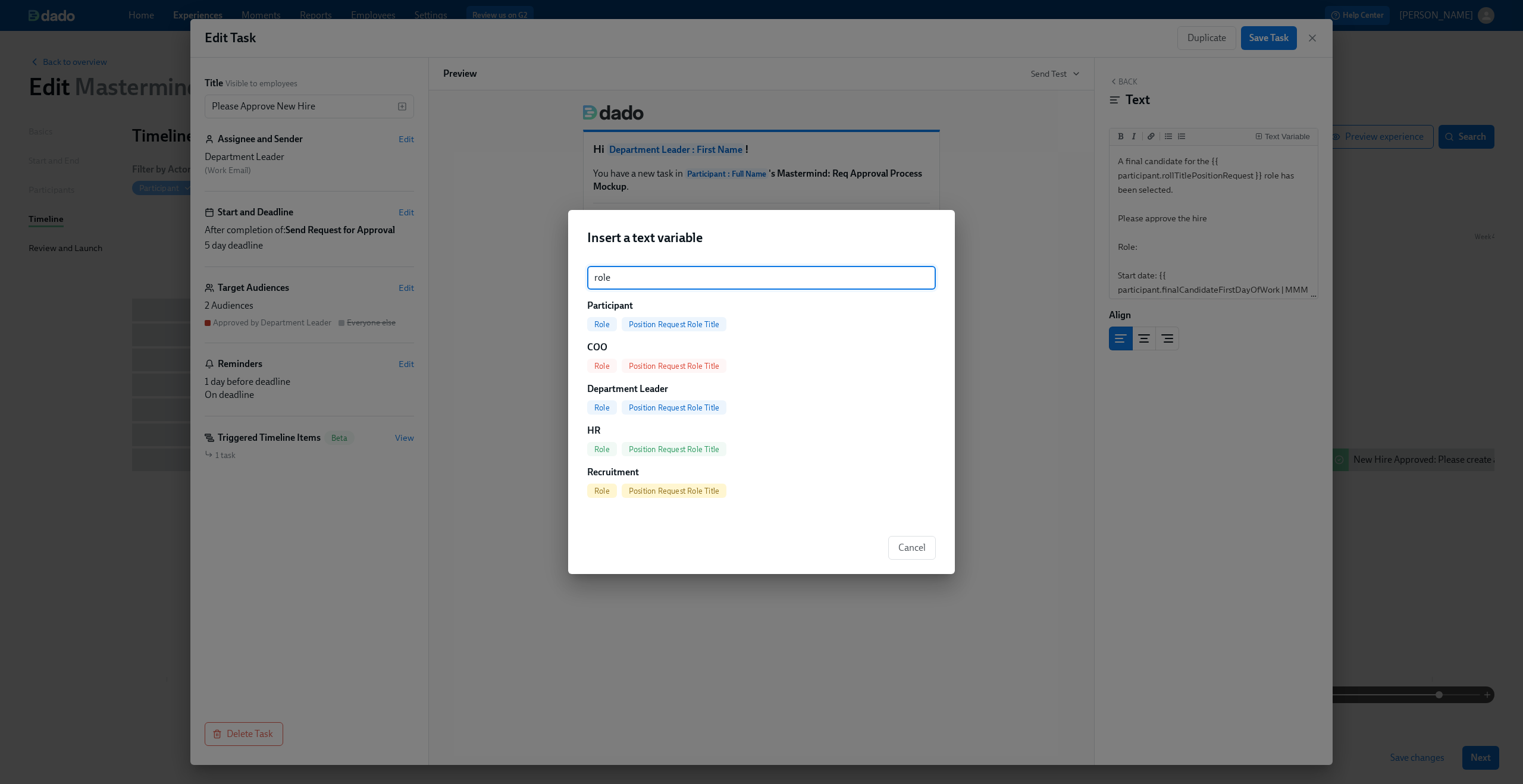
type input "role"
click at [678, 319] on div "Position Request Role Title" at bounding box center [674, 324] width 105 height 14
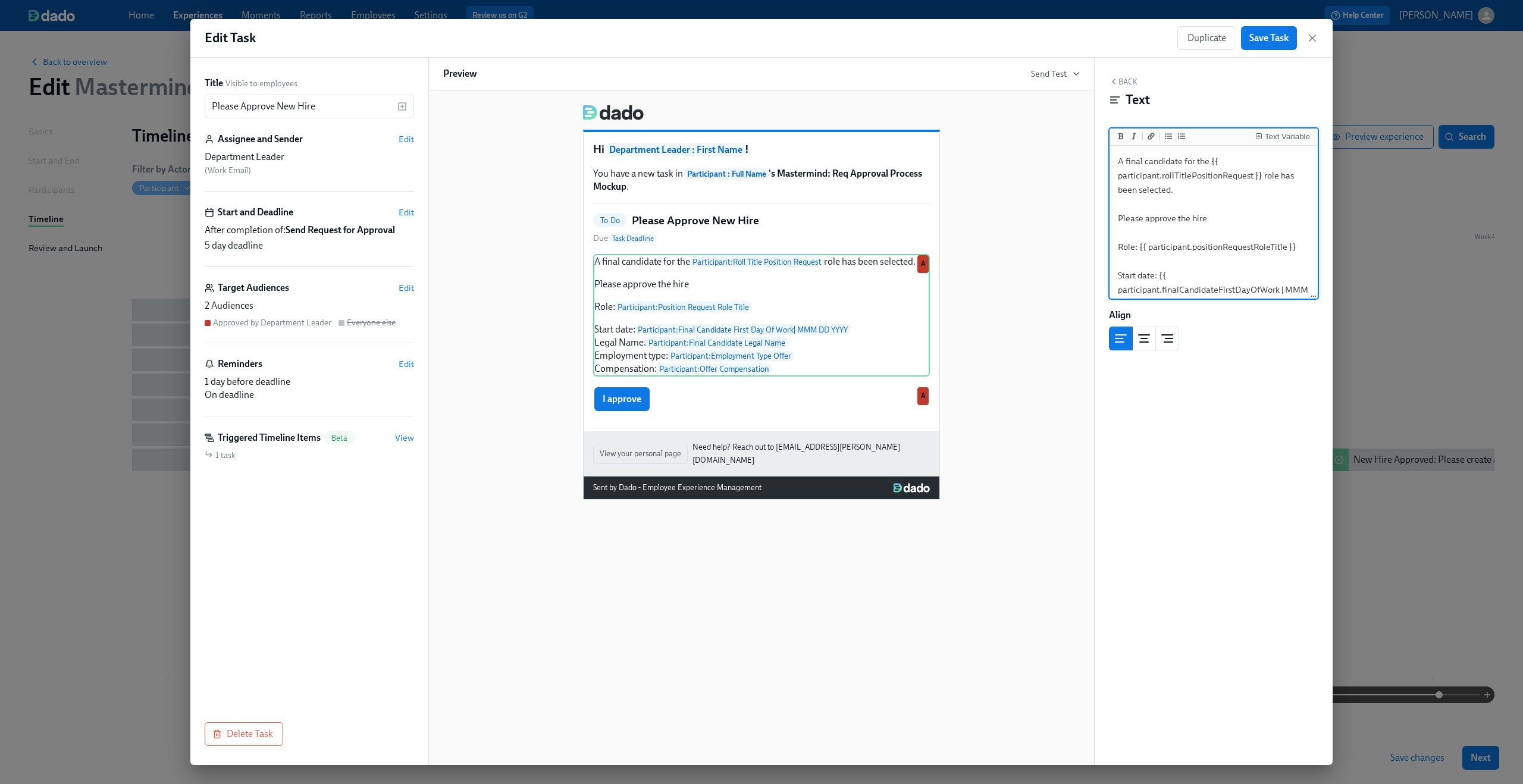
type textarea "A final candidate for the {{ participant.rollTitlePositionRequest }} role has b…"
click at [1042, 372] on div "Hi Department Leader : First Name ! You have a new task in Participant : Full N…" at bounding box center [761, 297] width 636 height 405
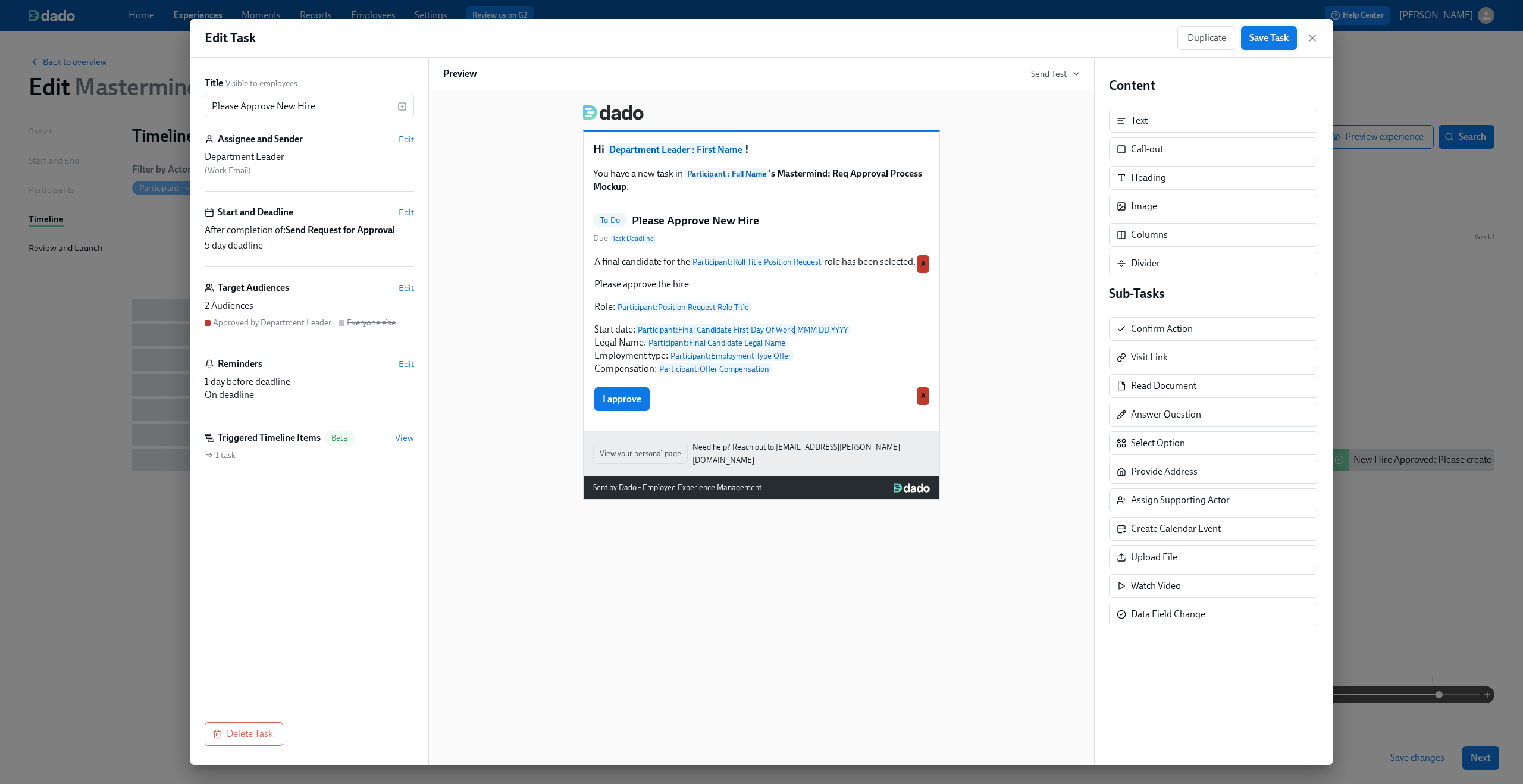
click at [1250, 41] on span "Save Task" at bounding box center [1269, 38] width 39 height 12
click at [1315, 38] on icon "button" at bounding box center [1312, 38] width 12 height 12
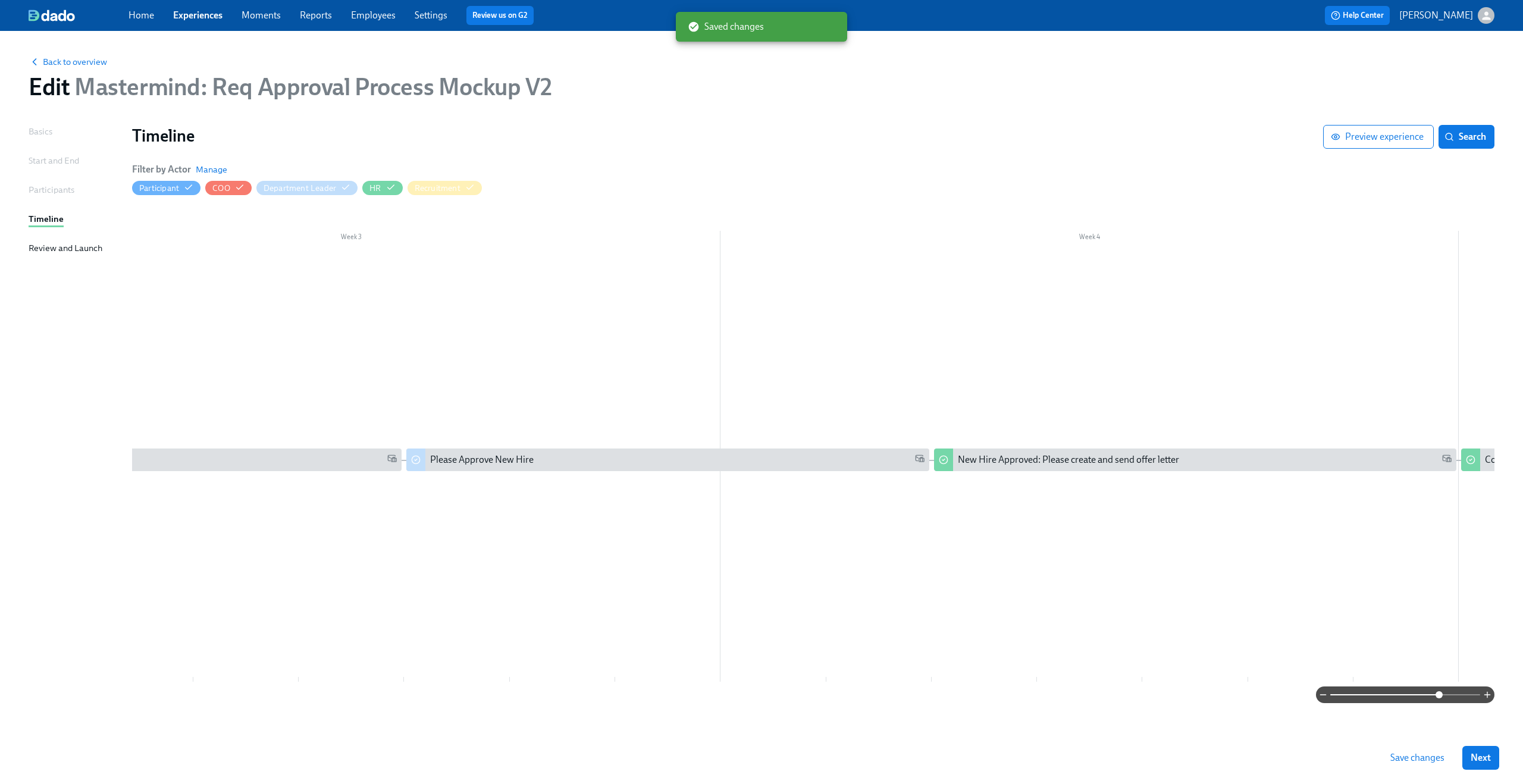
scroll to position [0, 1636]
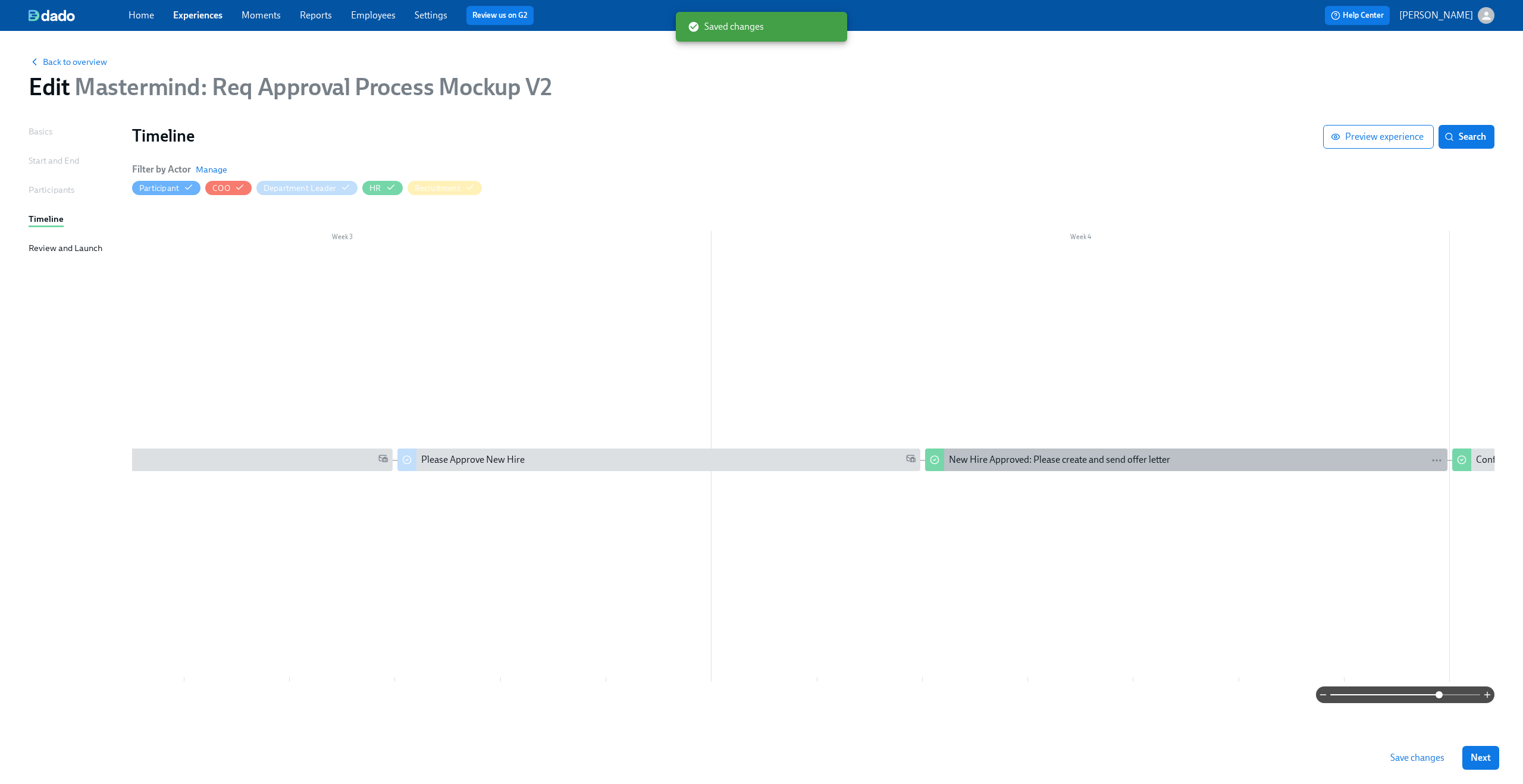
click at [993, 461] on div "New Hire Approved: Please create and send offer letter" at bounding box center [1060, 459] width 221 height 13
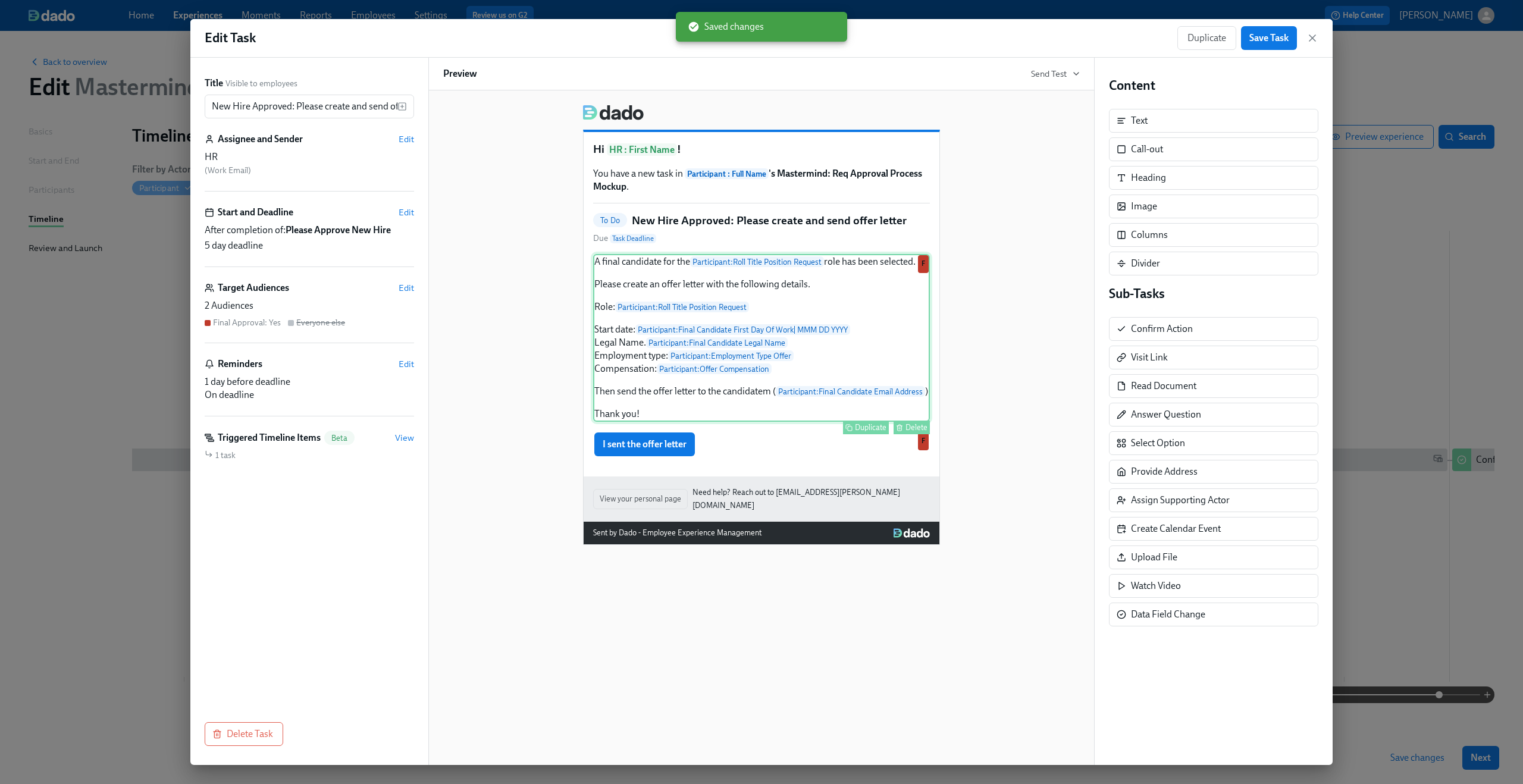
click at [755, 327] on div "A final candidate for the Participant : Roll Title Position Request role has be…" at bounding box center [762, 338] width 337 height 167
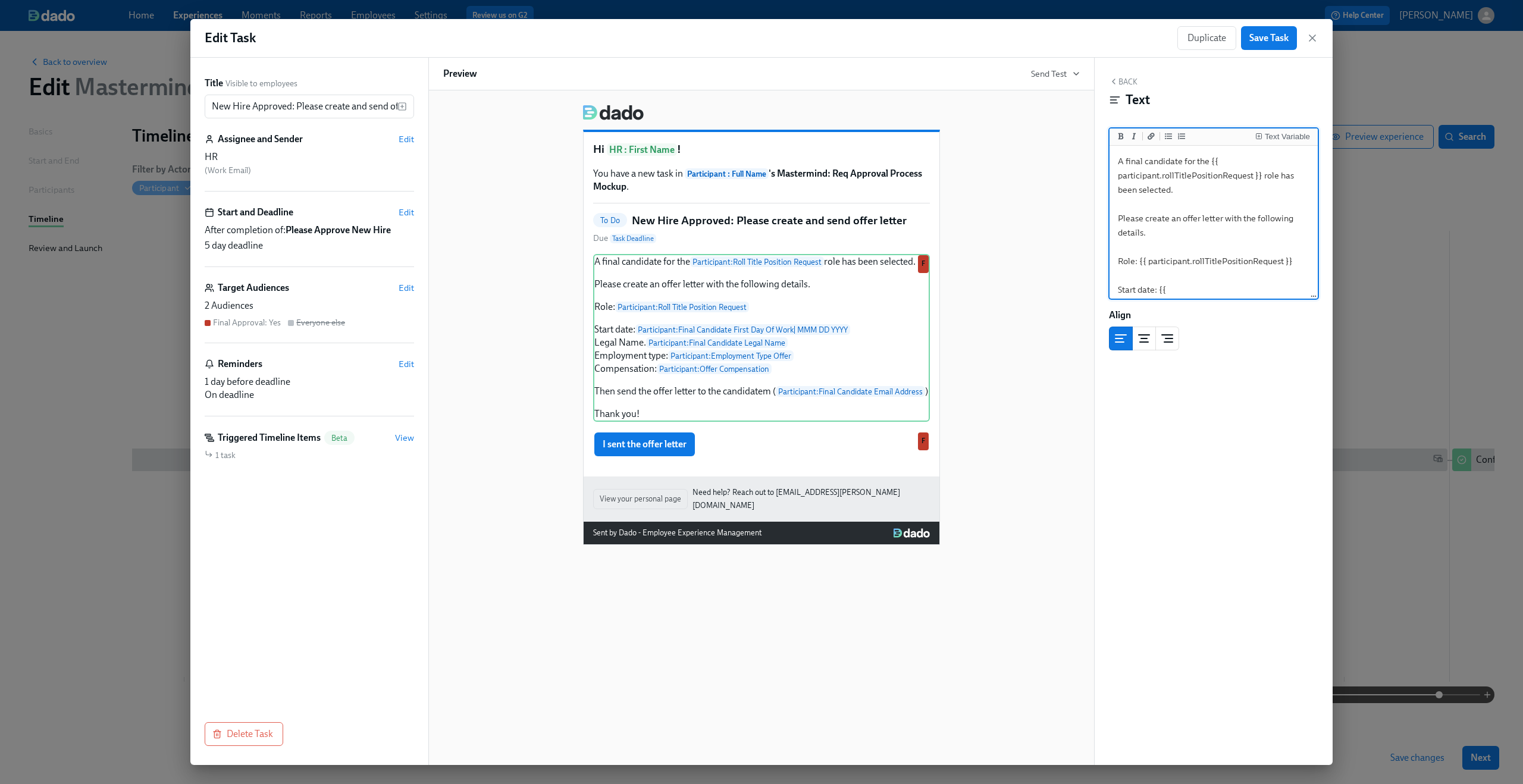
drag, startPoint x: 1140, startPoint y: 262, endPoint x: 1315, endPoint y: 255, distance: 175.1
click at [1315, 255] on textarea "A final candidate for the {{ participant.rollTitlePositionRequest }} role has b…" at bounding box center [1214, 319] width 204 height 340
type textarea "A final candidate for the {{ participant.rollTitlePositionRequest }} role has b…"
click at [1282, 139] on div "Text Variable" at bounding box center [1287, 137] width 45 height 8
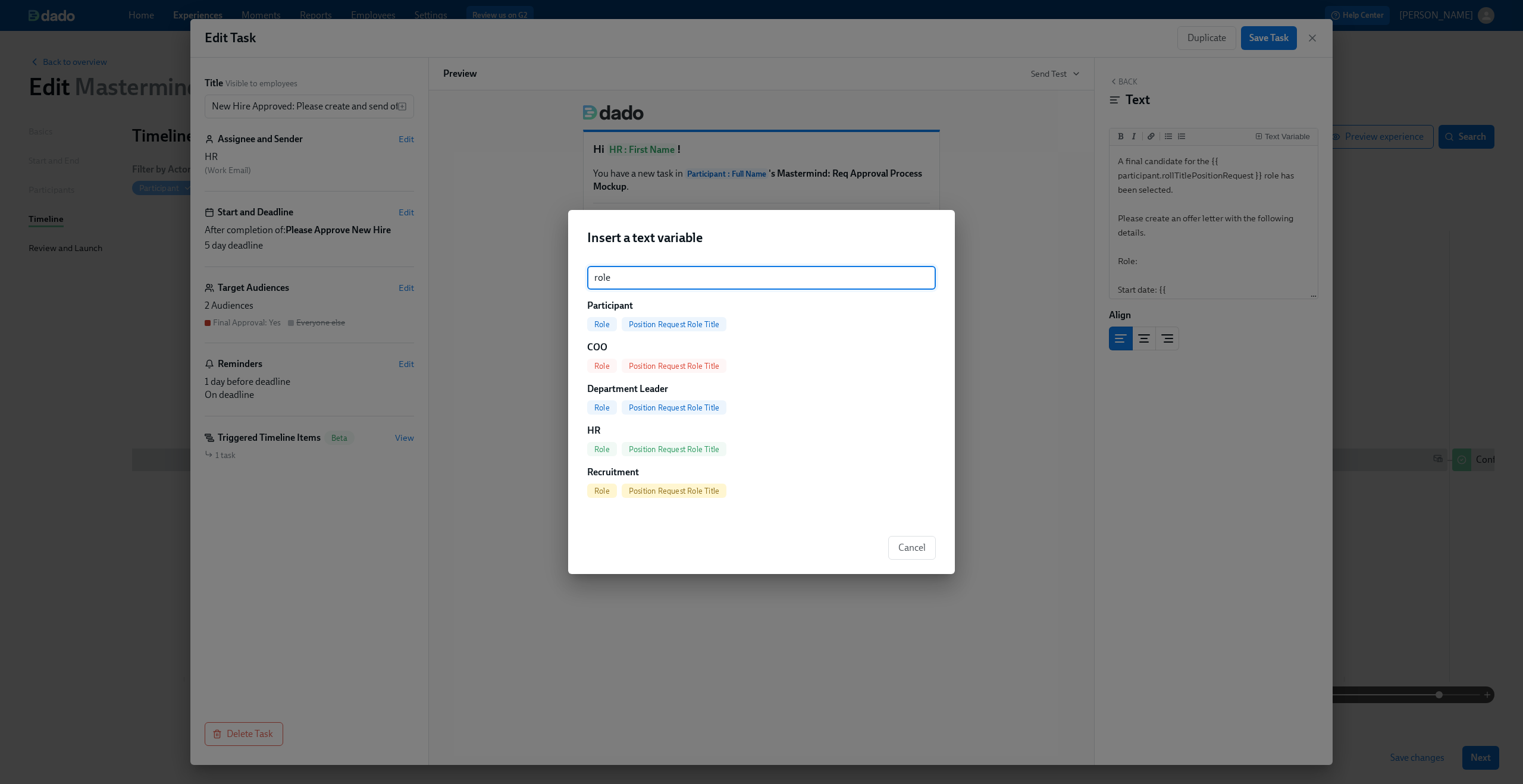
type input "role"
click at [666, 321] on span "Position Request Role Title" at bounding box center [674, 324] width 105 height 9
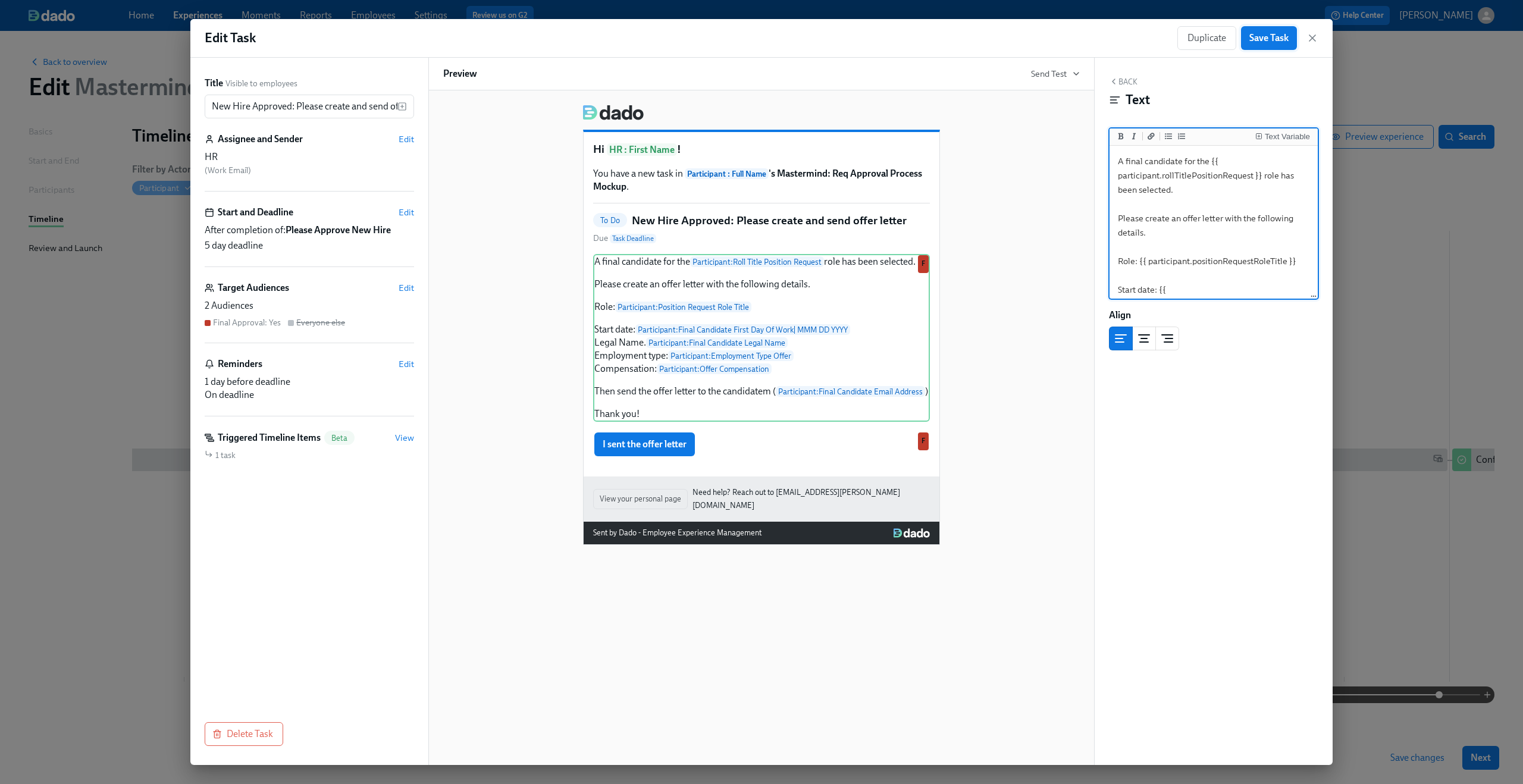
type textarea "A final candidate for the {{ participant.rollTitlePositionRequest }} role has b…"
click at [1273, 34] on span "Save Task" at bounding box center [1269, 38] width 39 height 12
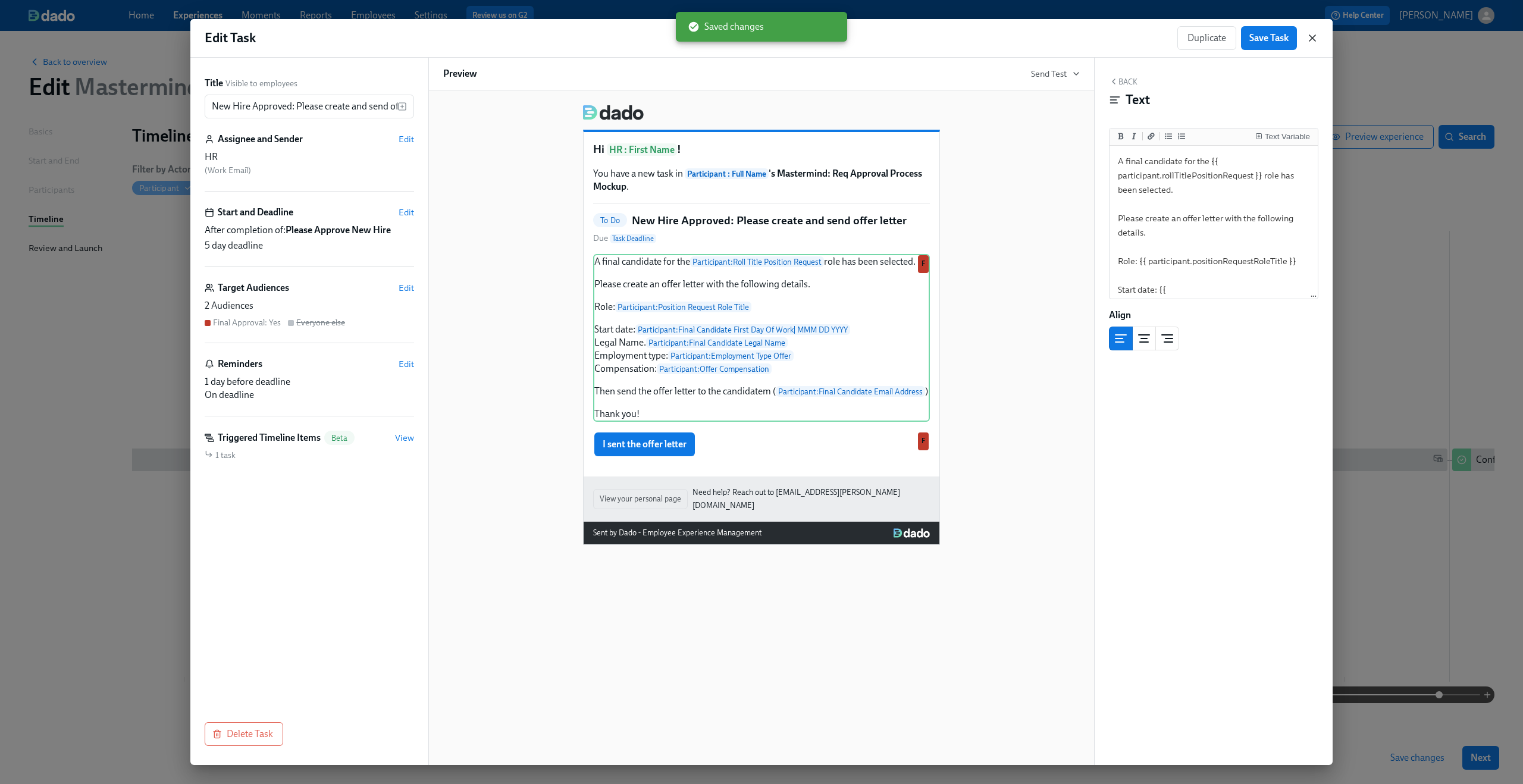
click at [1308, 38] on icon "button" at bounding box center [1312, 38] width 12 height 12
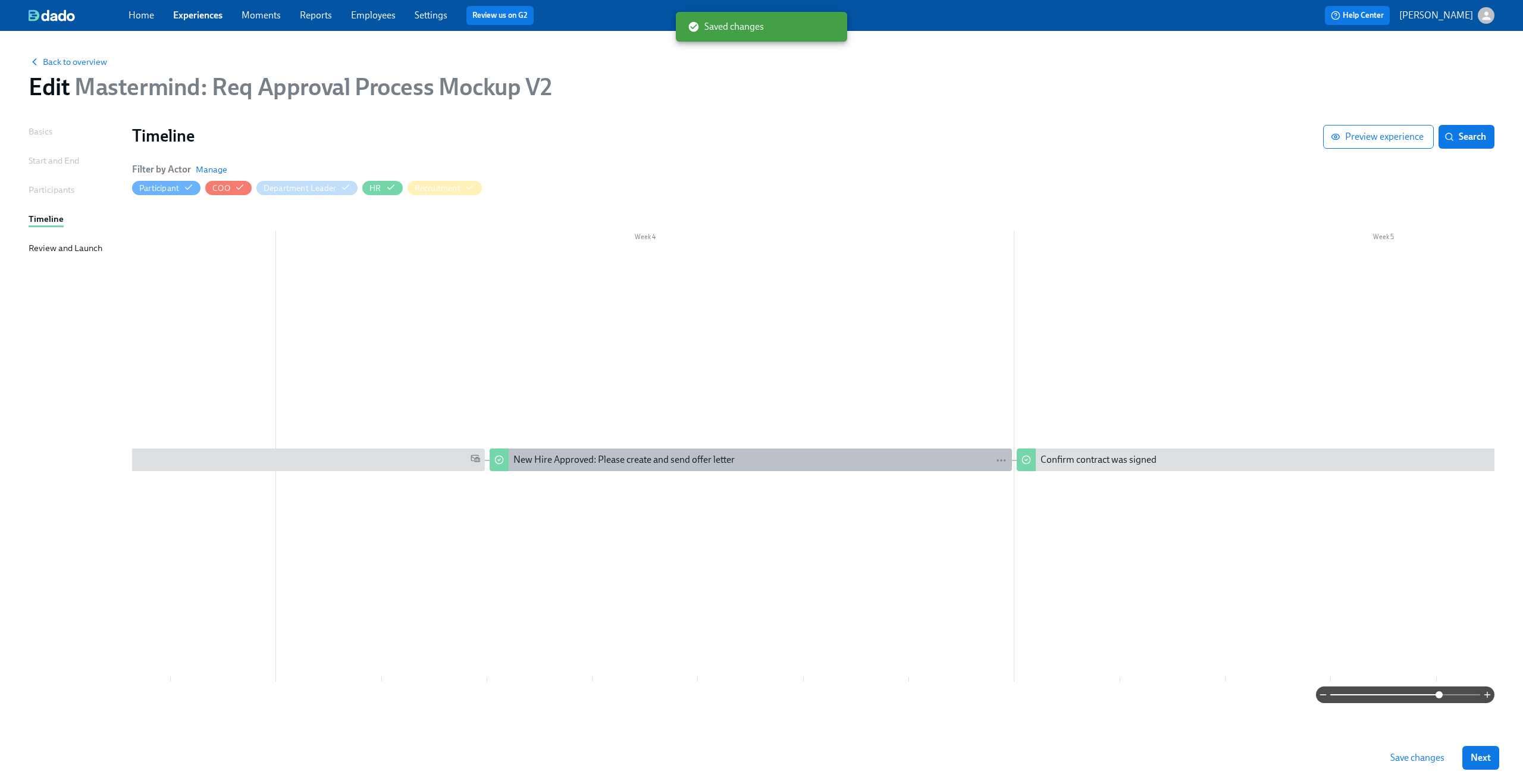
scroll to position [0, 2131]
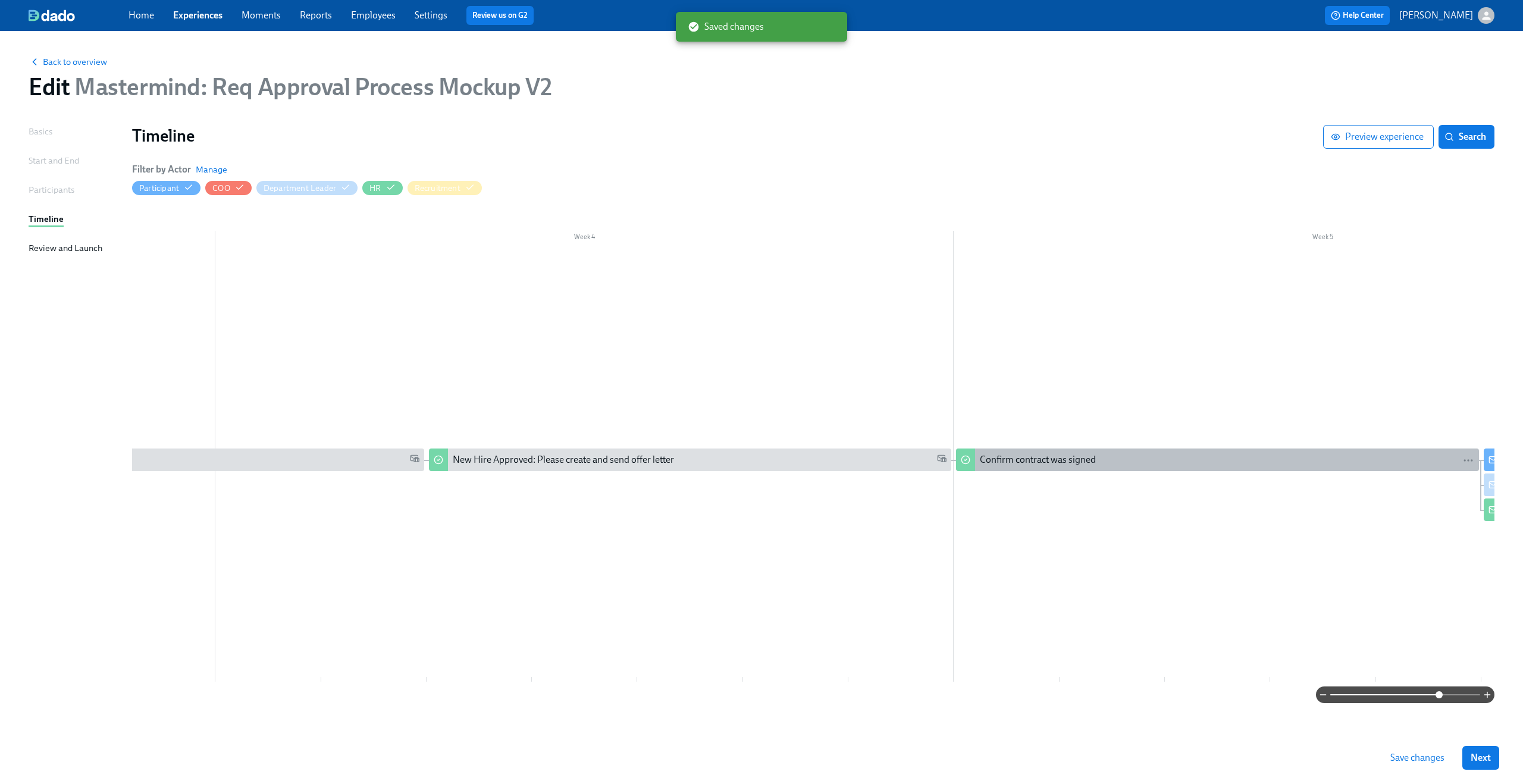
click at [1116, 461] on div "Confirm contract was signed" at bounding box center [1226, 459] width 494 height 13
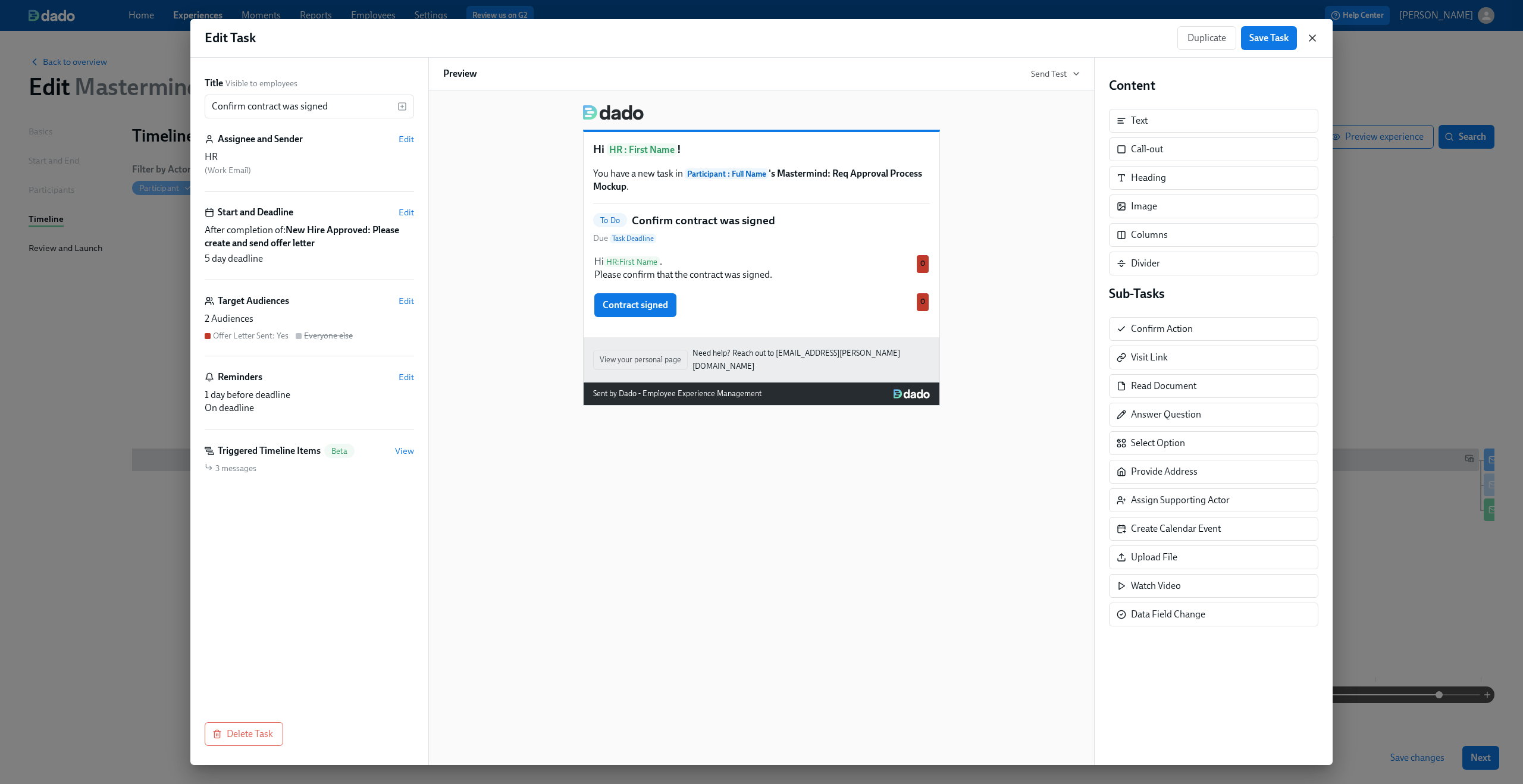
click at [1312, 37] on icon "button" at bounding box center [1312, 38] width 6 height 6
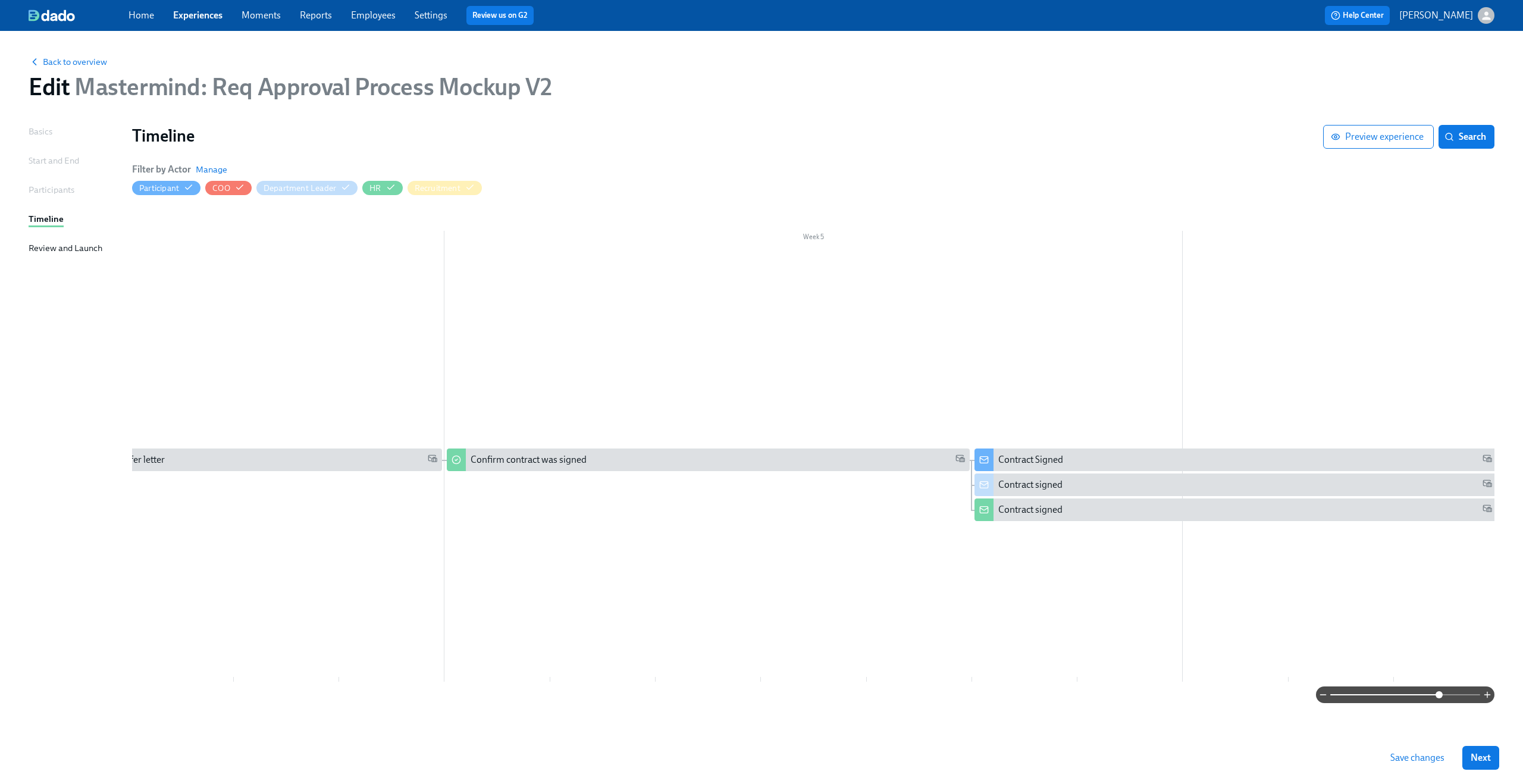
scroll to position [0, 2942]
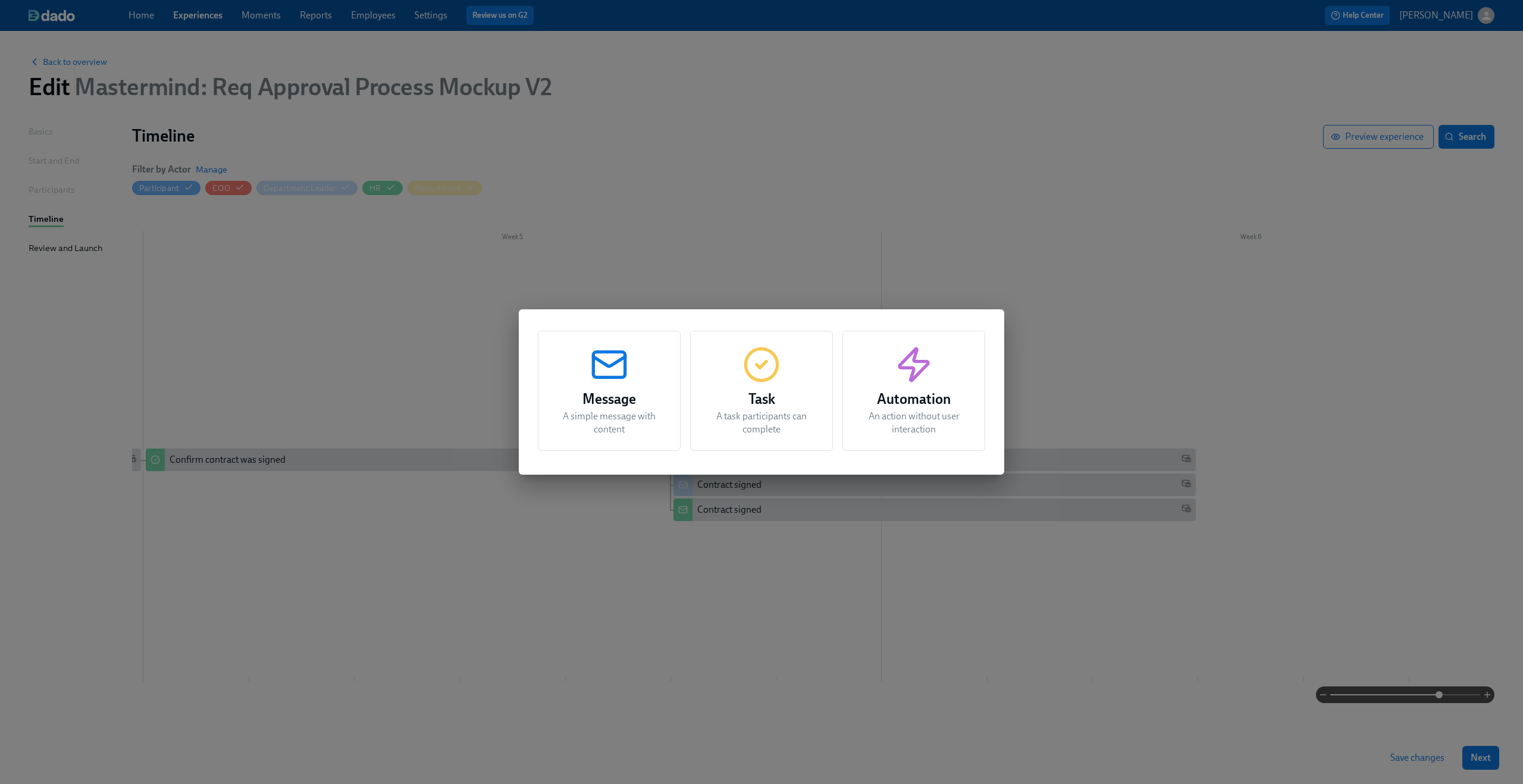
click at [751, 562] on div "Message A simple message with content Task A task participants can complete Aut…" at bounding box center [762, 392] width 1523 height 784
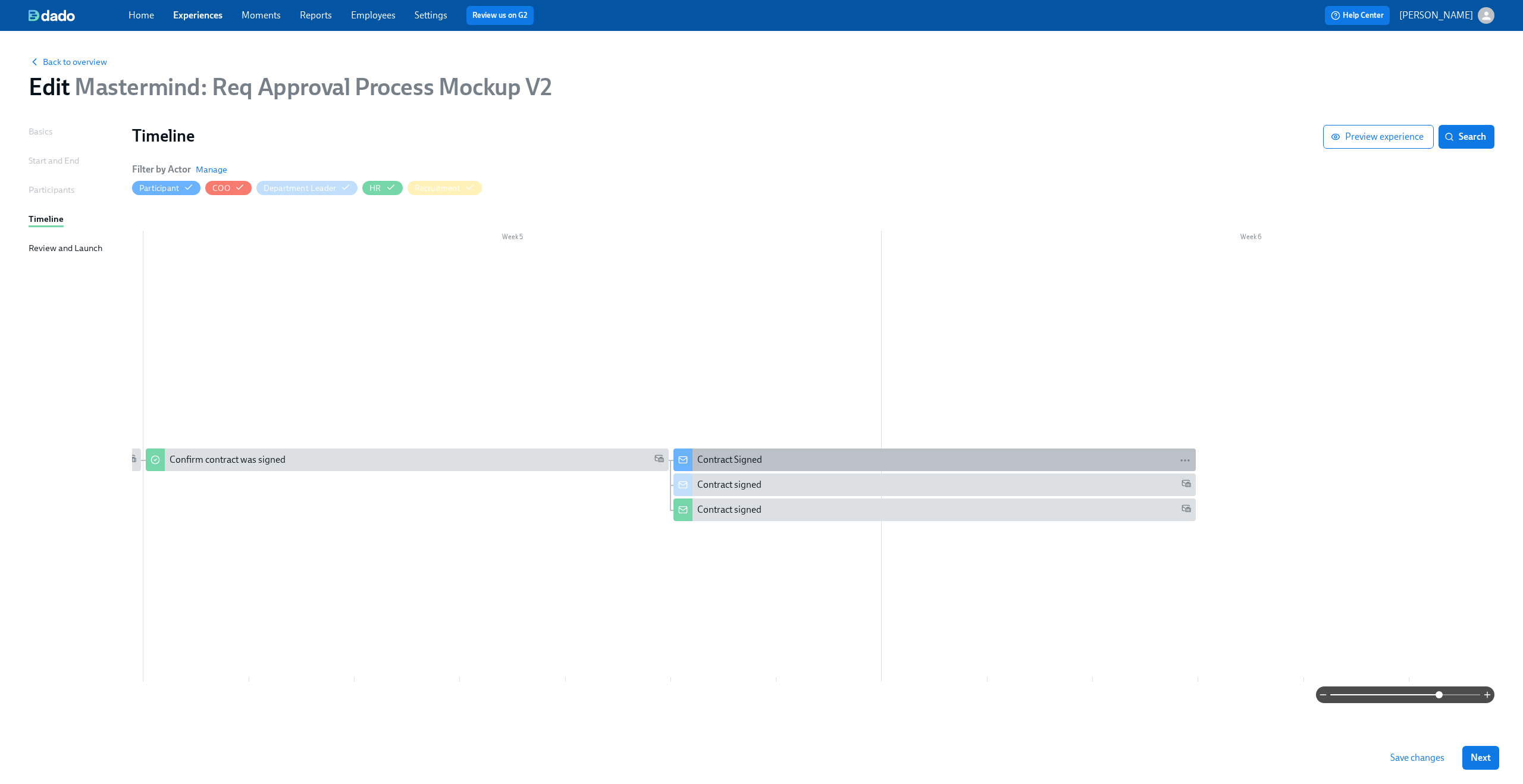
click at [738, 461] on div "Contract Signed" at bounding box center [729, 459] width 65 height 13
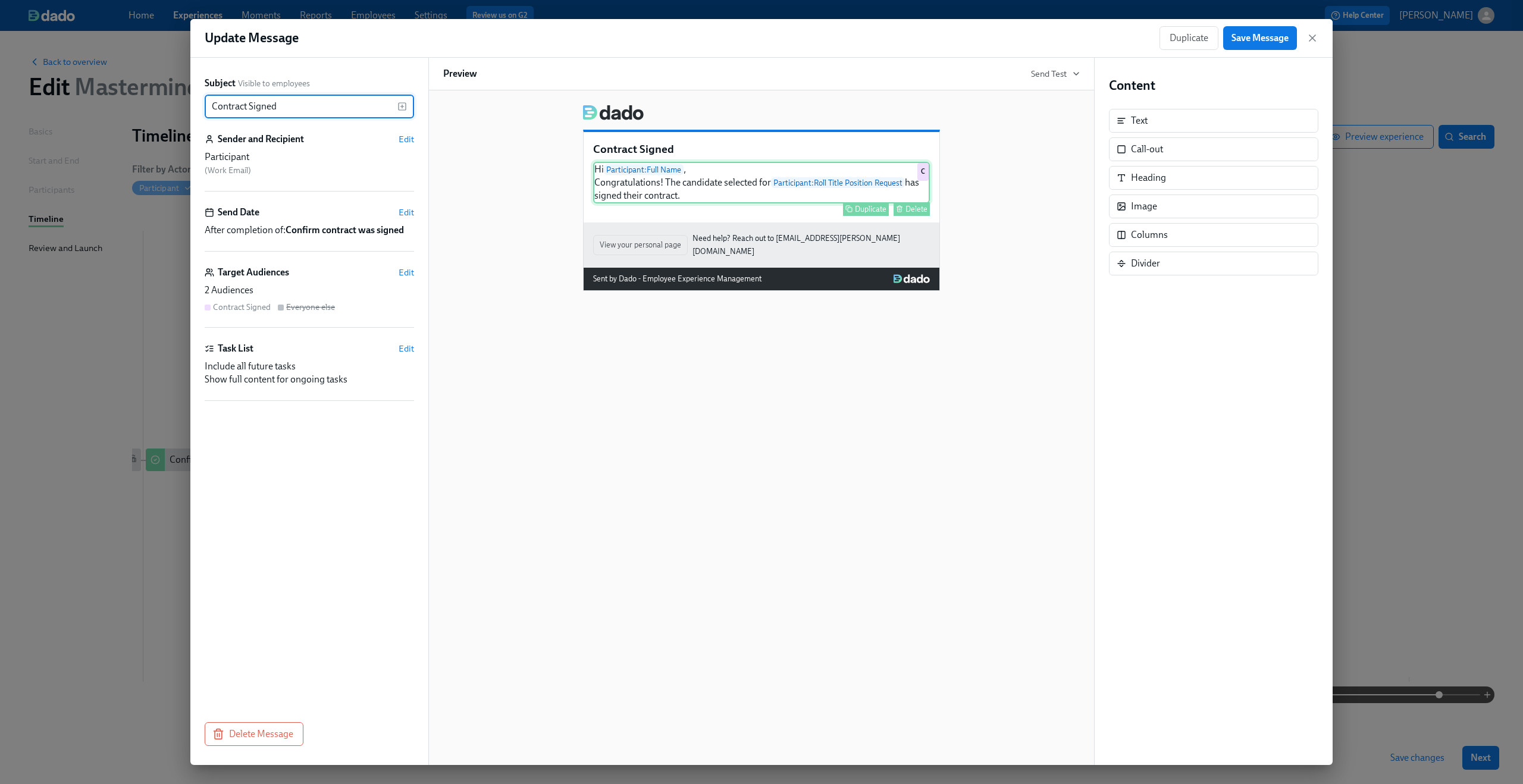
click at [732, 191] on div "Hi Participant : Full Name , Congratulations! The candidate selected for Partic…" at bounding box center [762, 183] width 337 height 42
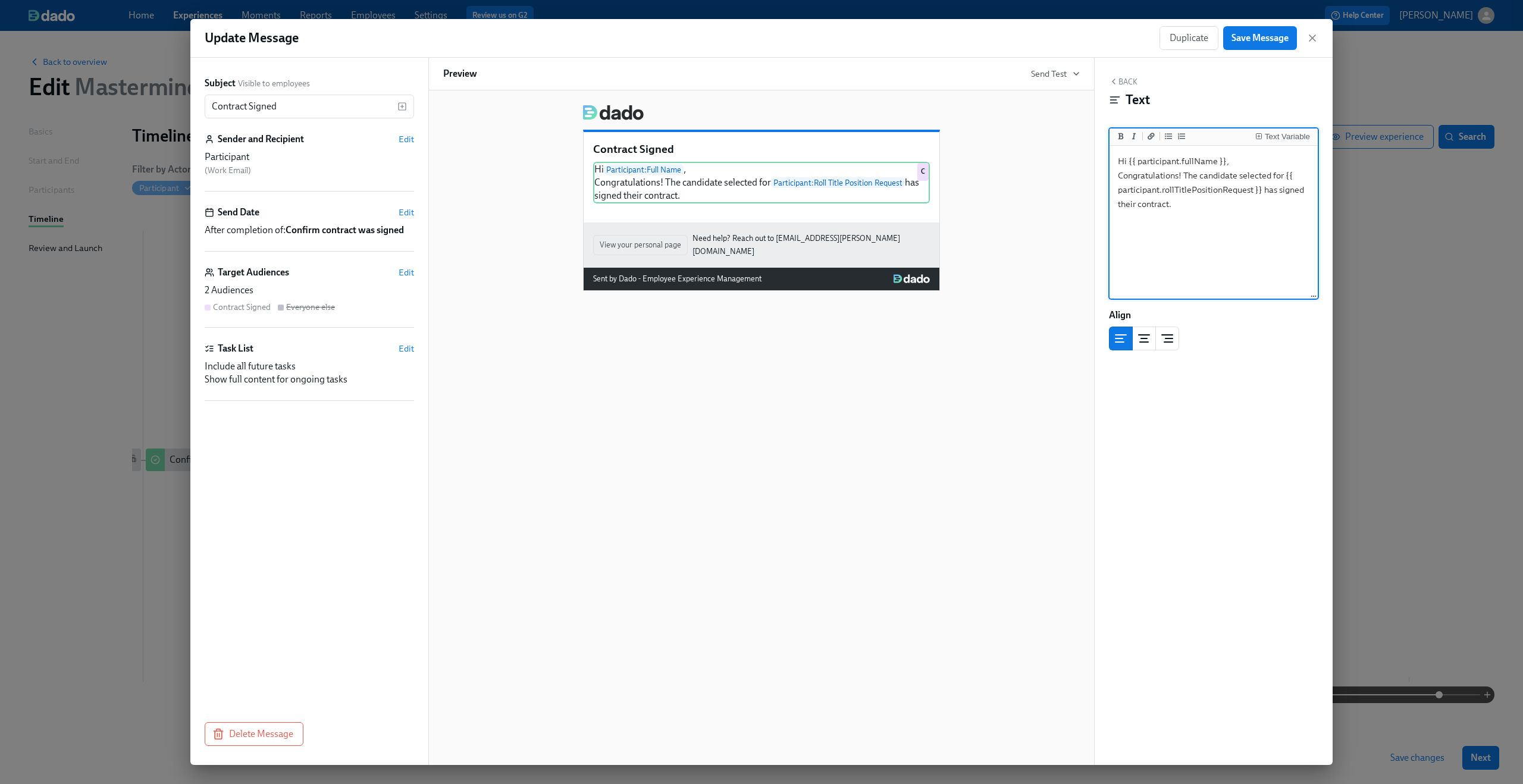
drag, startPoint x: 1284, startPoint y: 176, endPoint x: 1261, endPoint y: 187, distance: 25.5
click at [1261, 187] on textarea "Hi {{ participant.fullName }}, Congratulations! The candidate selected for {{ p…" at bounding box center [1214, 223] width 204 height 149
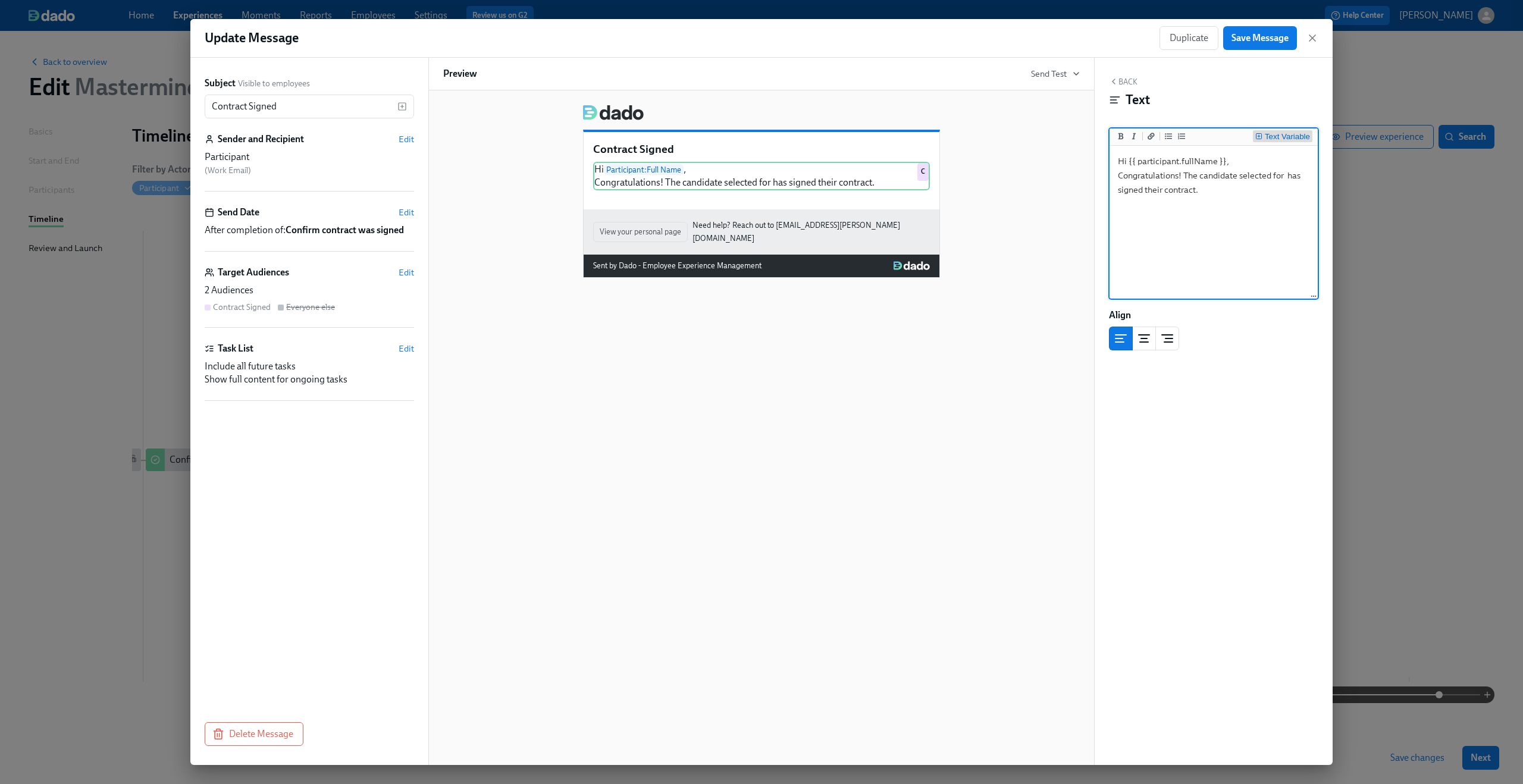
type textarea "Hi {{ participant.fullName }}, Congratulations! The candidate selected for has …"
click at [1293, 140] on div "Text Variable" at bounding box center [1287, 137] width 45 height 8
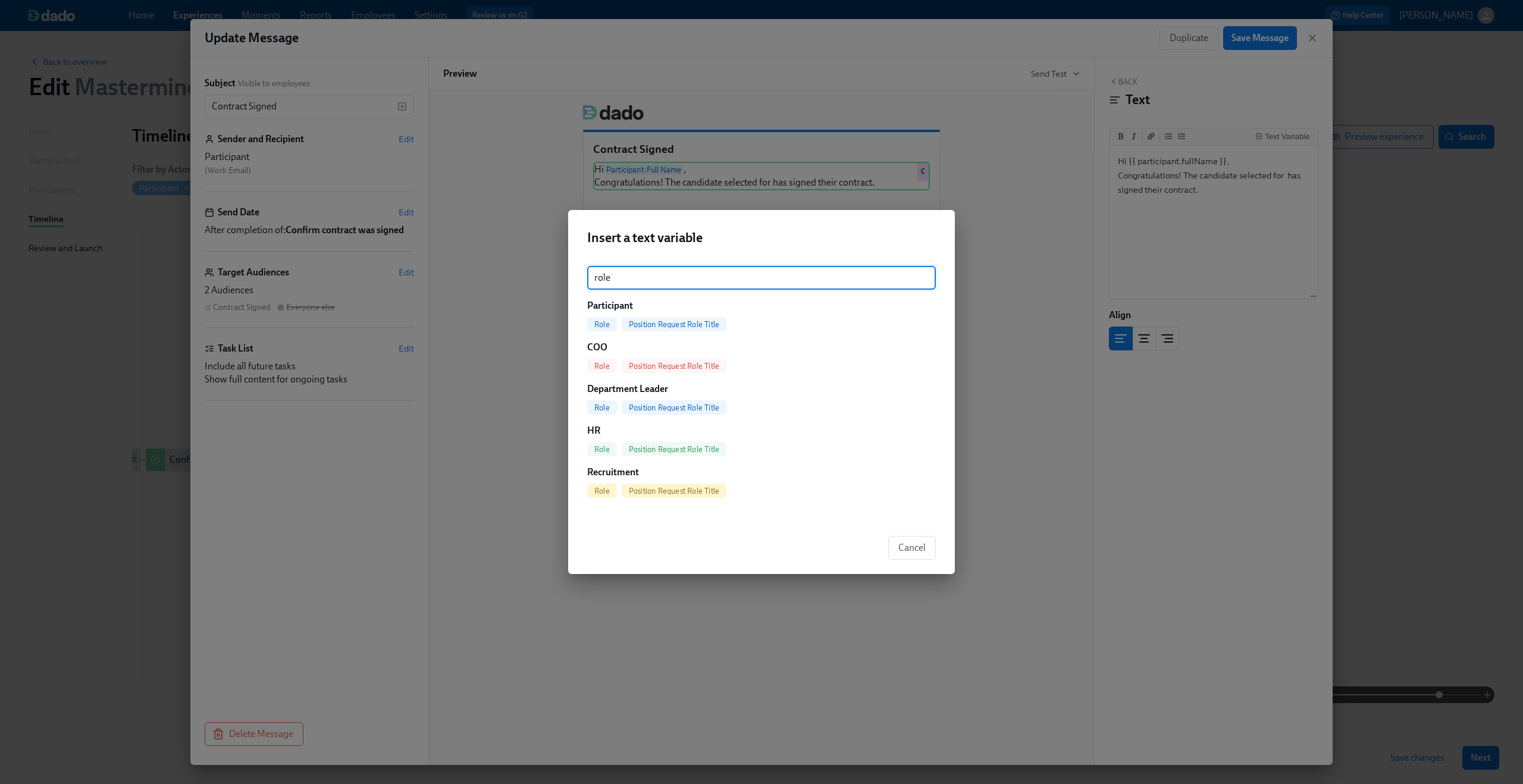
type input "role"
click at [675, 329] on div "Position Request Role Title" at bounding box center [674, 324] width 105 height 14
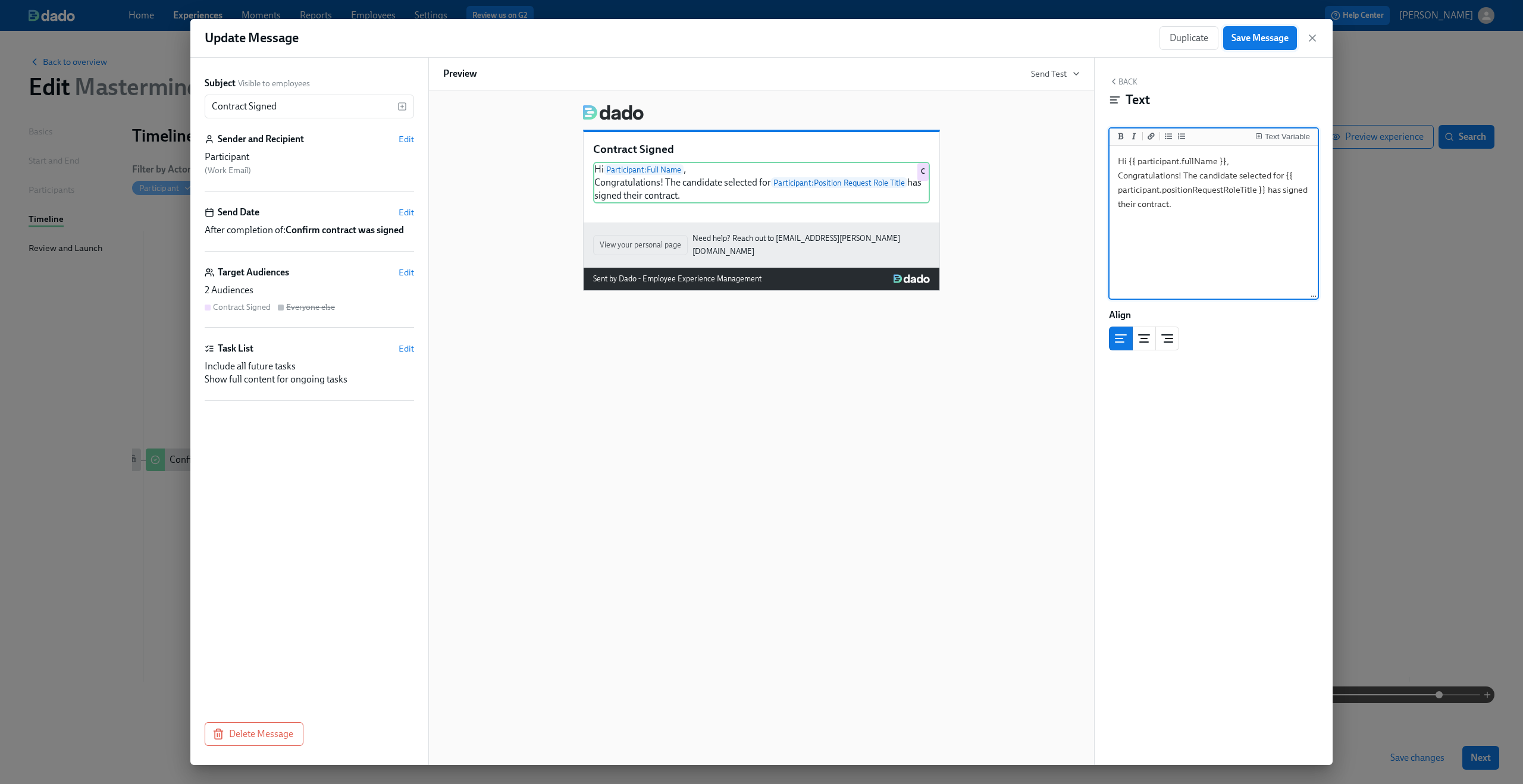
type textarea "Hi {{ participant.fullName }}, Congratulations! The candidate selected for {{ p…"
click at [1254, 33] on span "Save Message" at bounding box center [1261, 38] width 57 height 12
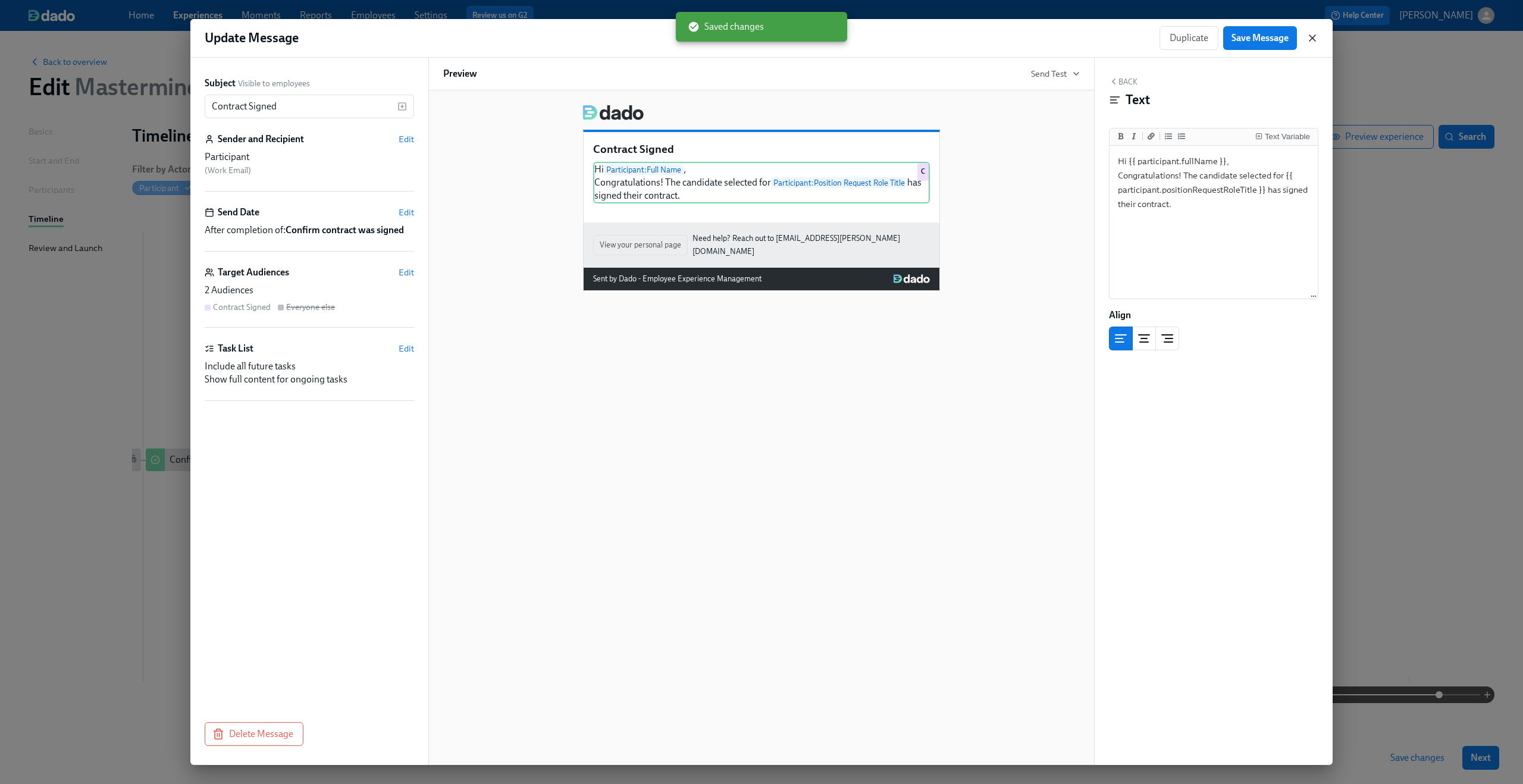
click at [1311, 39] on icon "button" at bounding box center [1312, 38] width 12 height 12
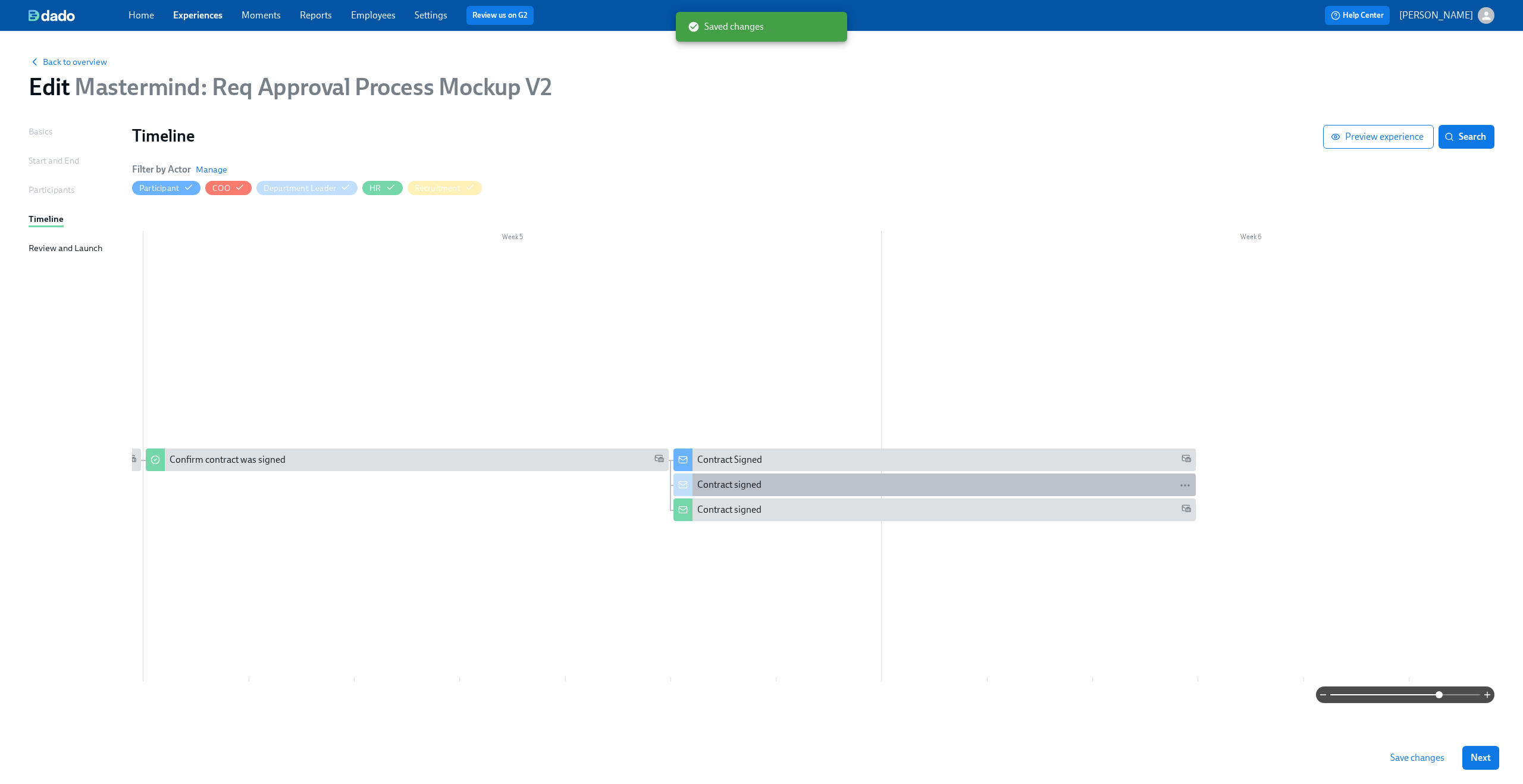
click at [964, 490] on div "Contract signed" at bounding box center [944, 485] width 494 height 13
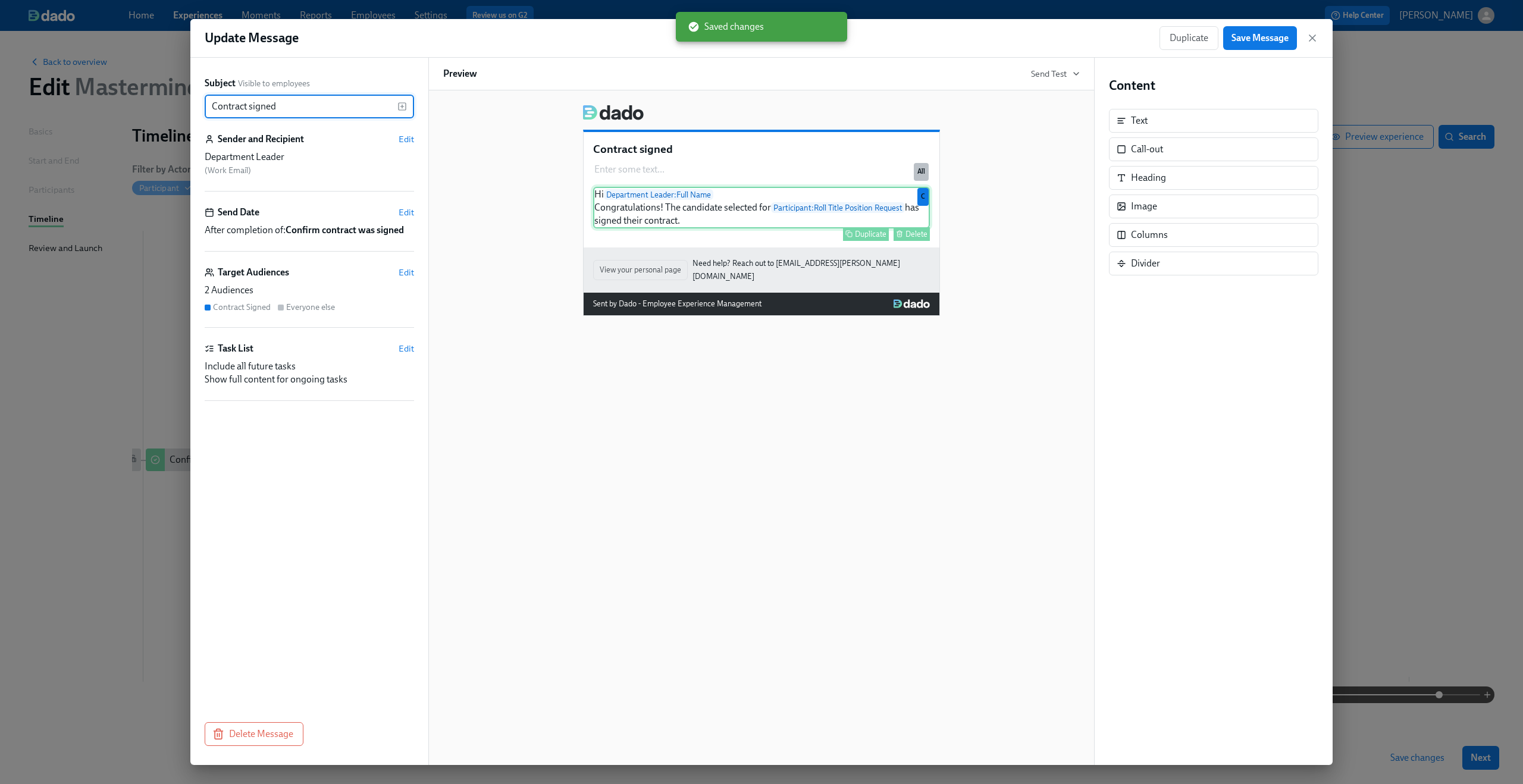
click at [819, 206] on div "Hi Department Leader : Full Name Congratulations! The candidate selected for Pa…" at bounding box center [762, 207] width 337 height 42
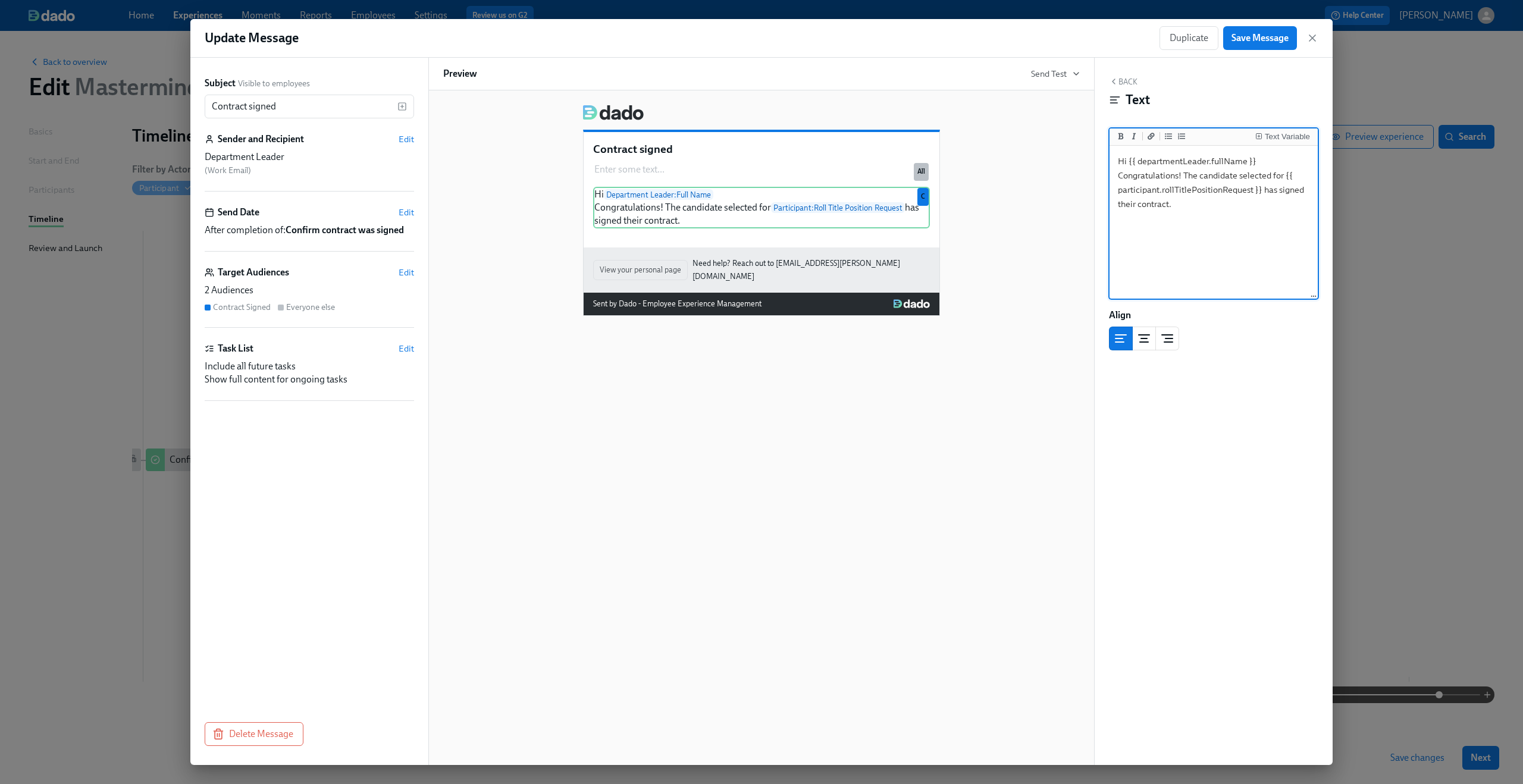
drag, startPoint x: 1286, startPoint y: 176, endPoint x: 1263, endPoint y: 189, distance: 26.4
click at [1263, 189] on textarea "Hi {{ departmentLeader.fullName }} Congratulations! The candidate selected for …" at bounding box center [1214, 223] width 204 height 149
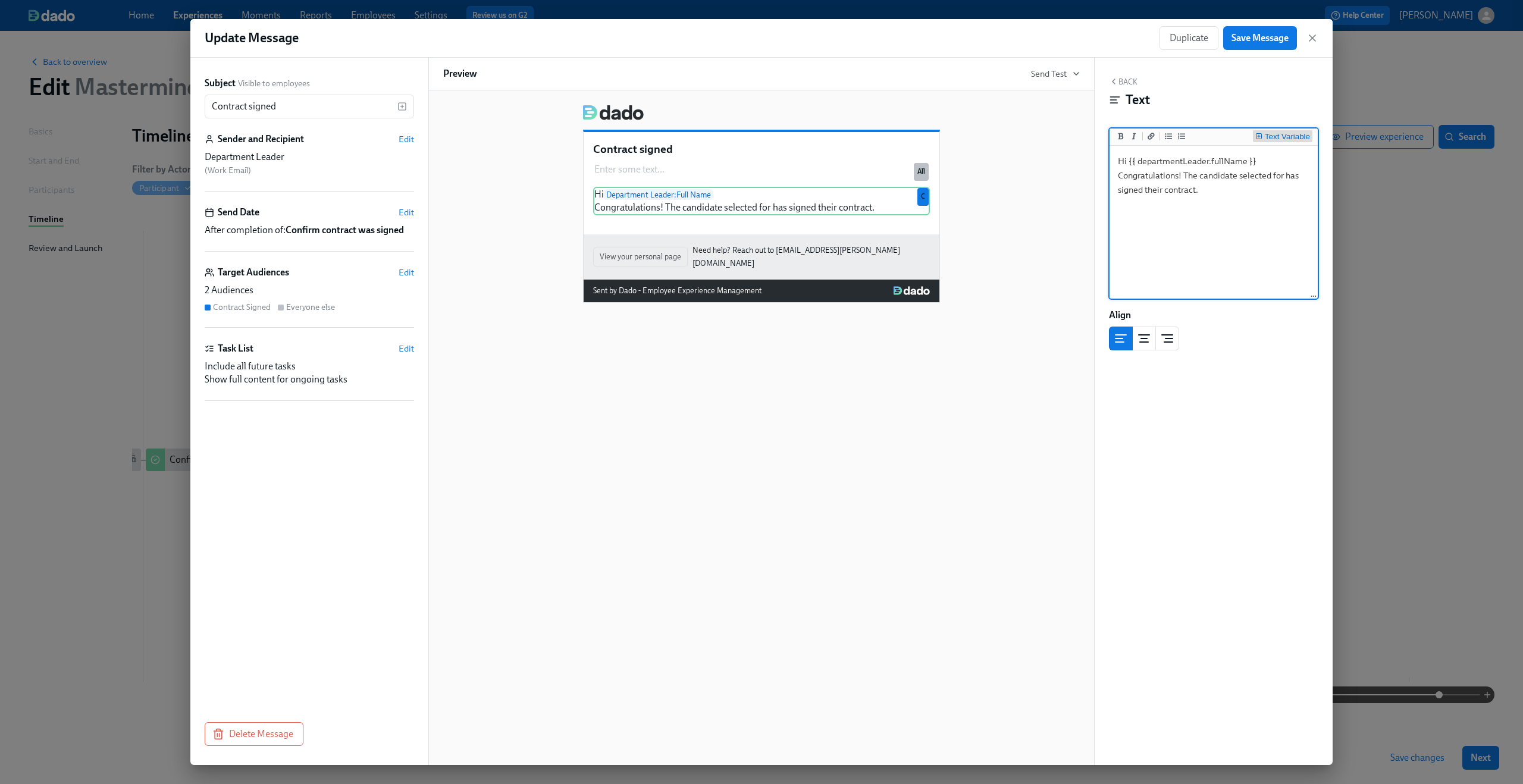
type textarea "Hi {{ departmentLeader.fullName }} Congratulations! The candidate selected for …"
click at [1269, 133] on div "Text Variable" at bounding box center [1287, 137] width 45 height 8
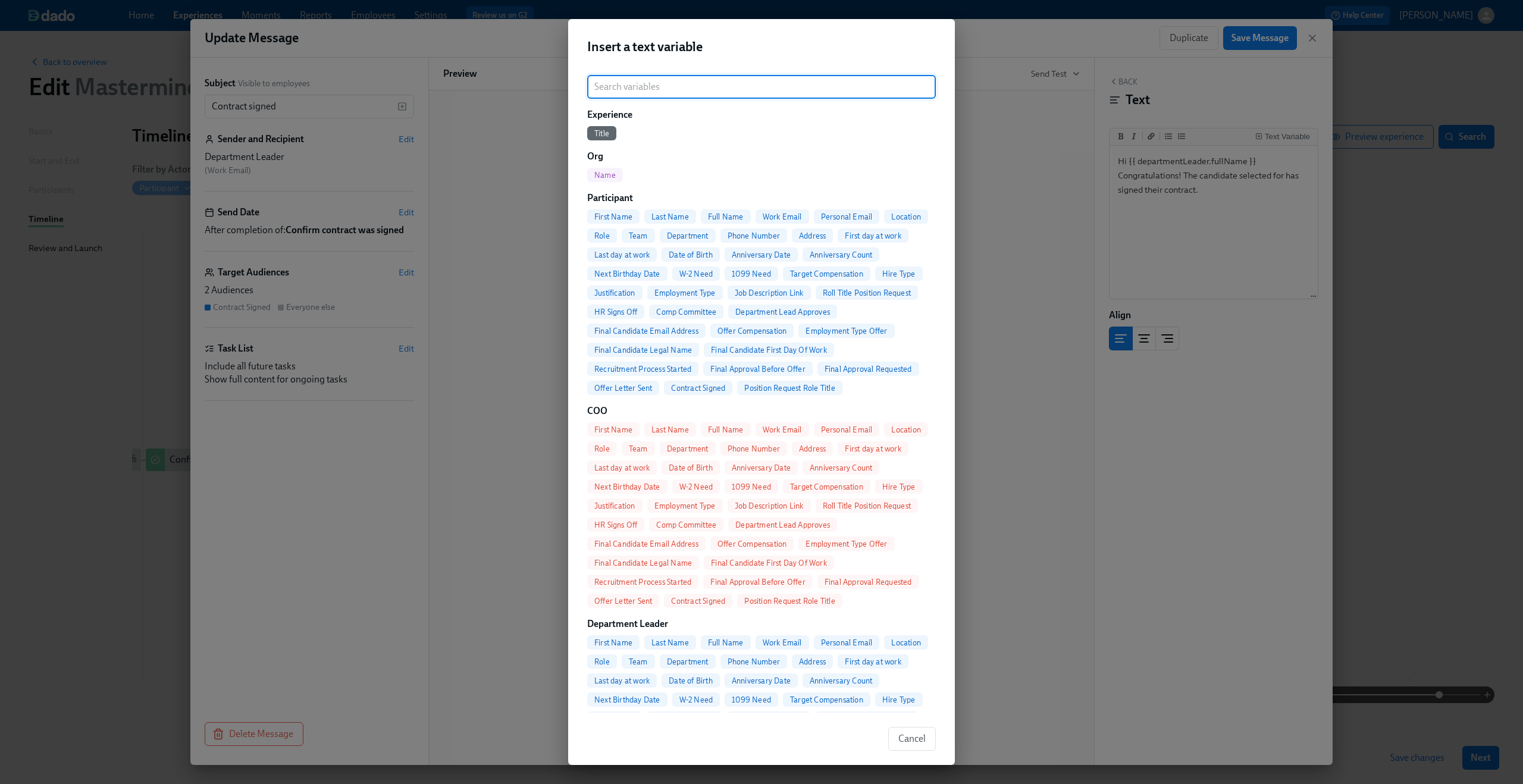
click at [676, 86] on input "search" at bounding box center [762, 87] width 349 height 24
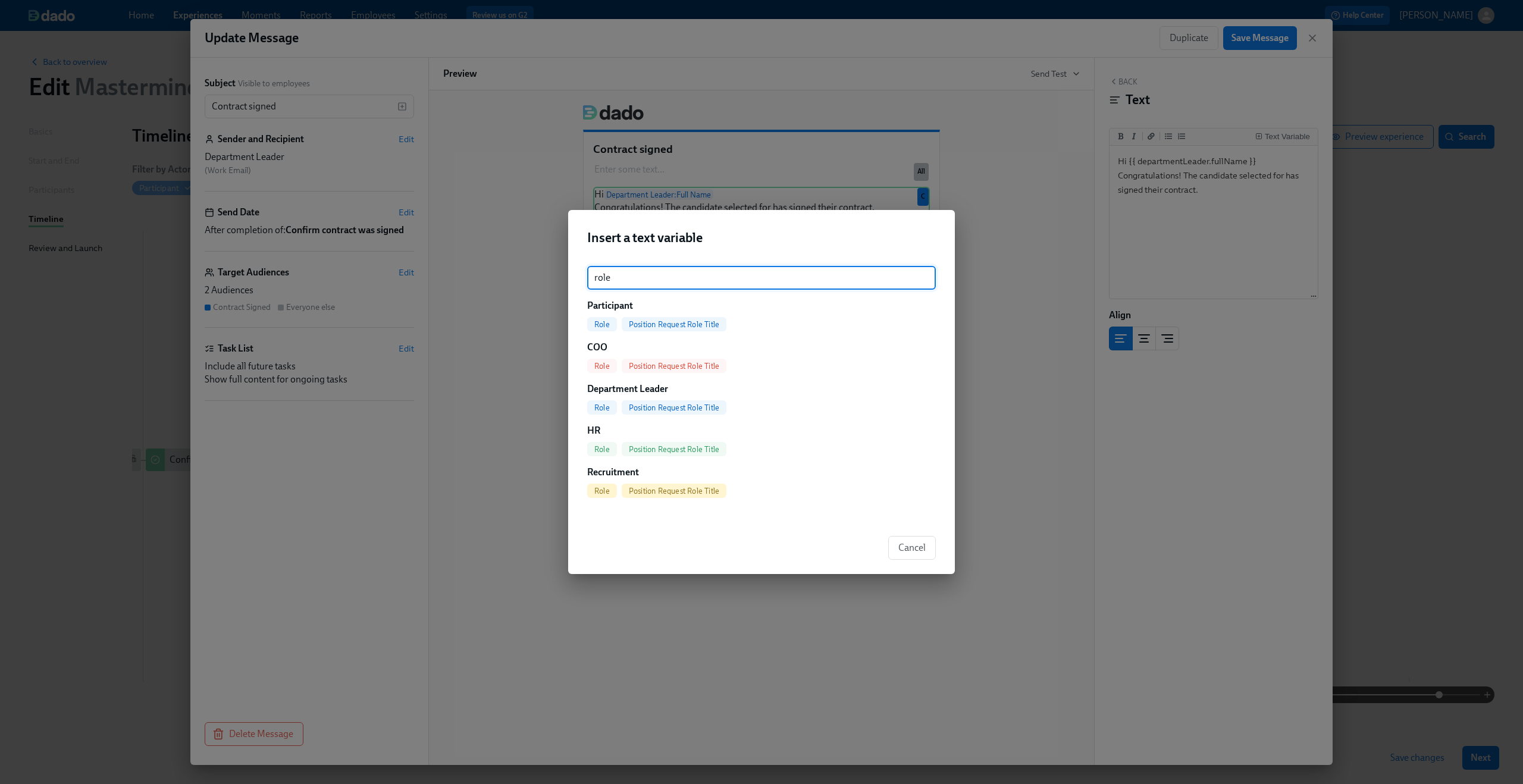
type input "role"
click at [668, 325] on span "Position Request Role Title" at bounding box center [674, 324] width 105 height 9
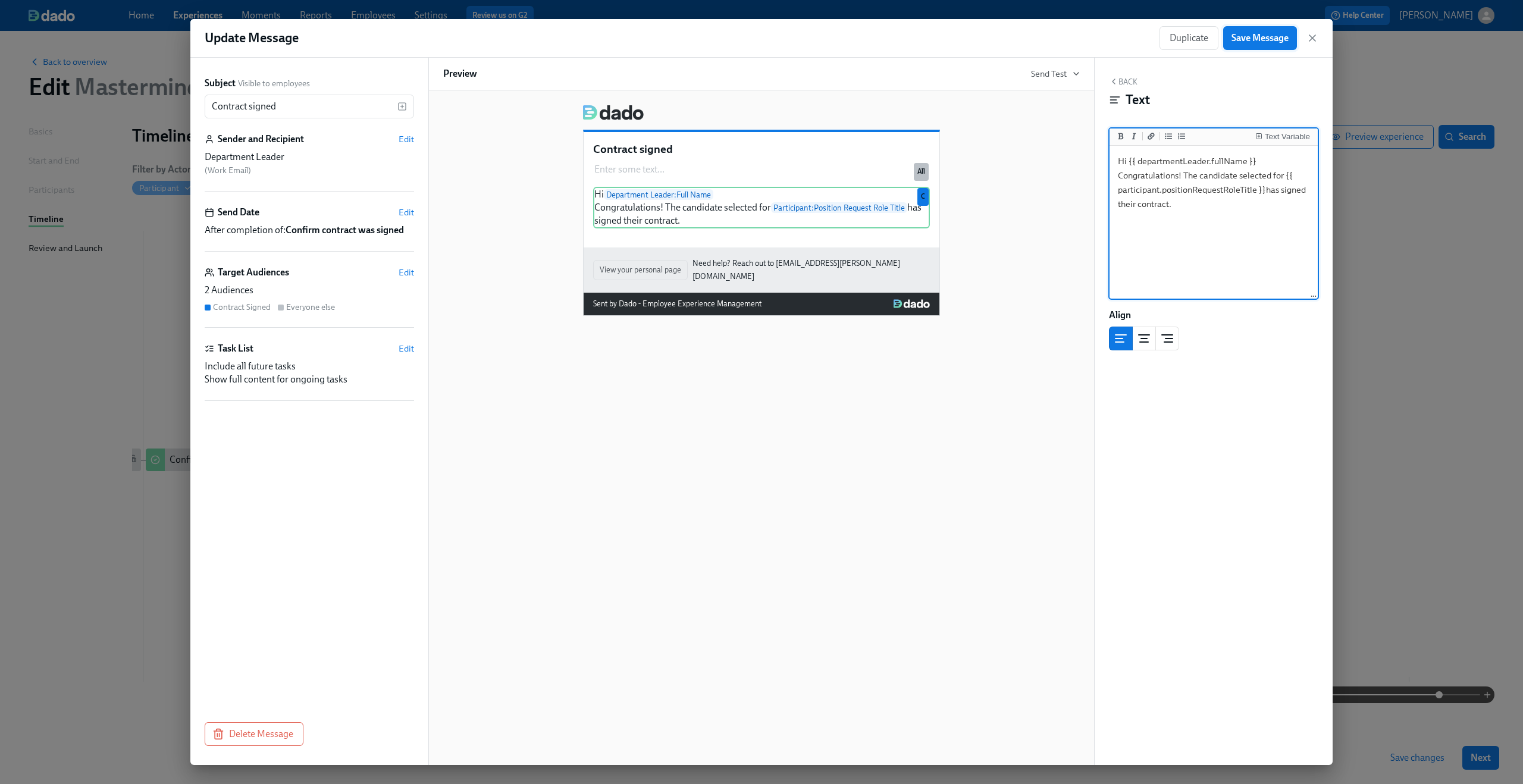
type textarea "Hi {{ departmentLeader.fullName }} Congratulations! The candidate selected for …"
click at [1267, 30] on button "Save Message" at bounding box center [1260, 38] width 74 height 24
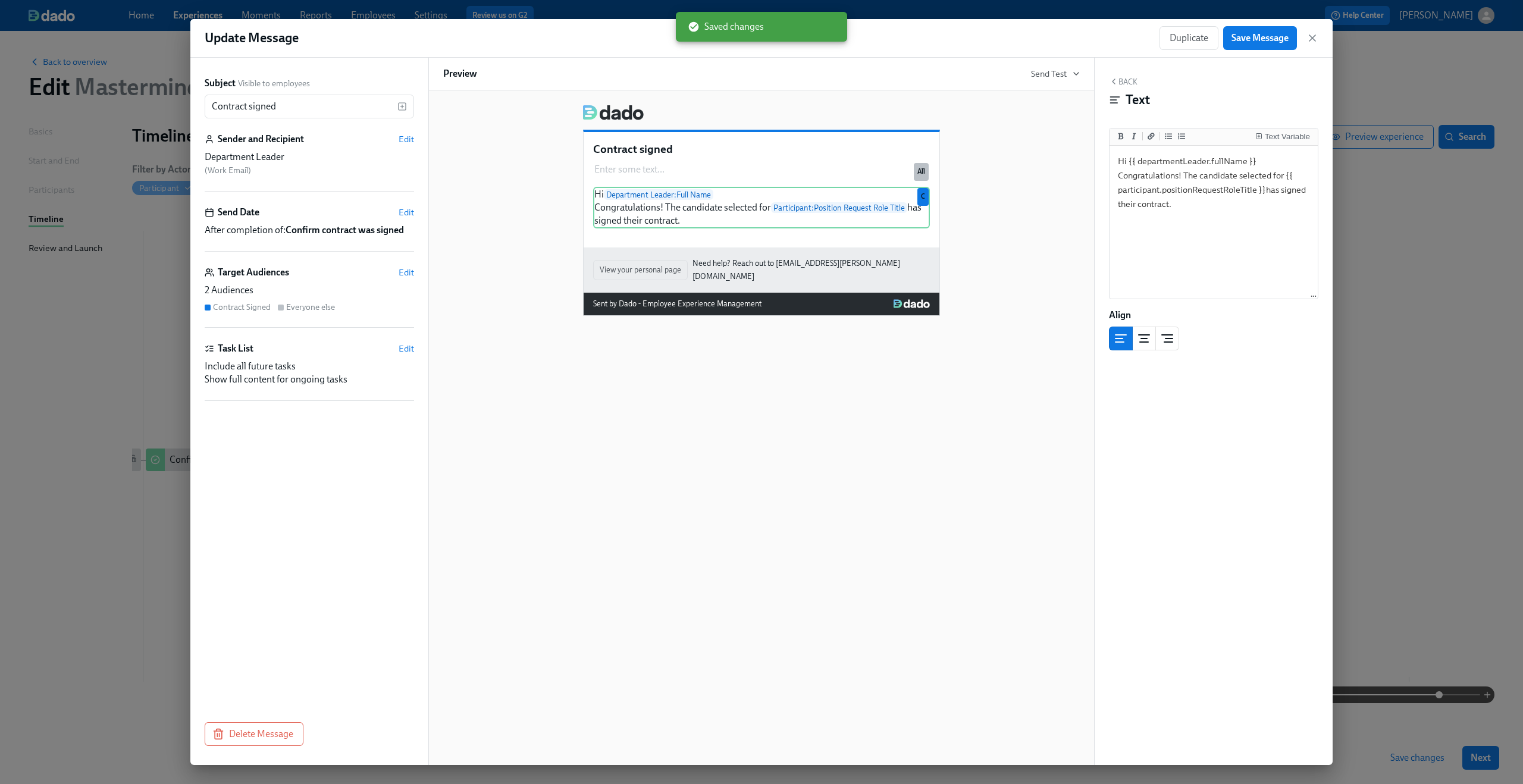
click at [1312, 31] on div "Duplicate Save Message" at bounding box center [1239, 38] width 159 height 24
click at [1308, 40] on icon "button" at bounding box center [1312, 38] width 12 height 12
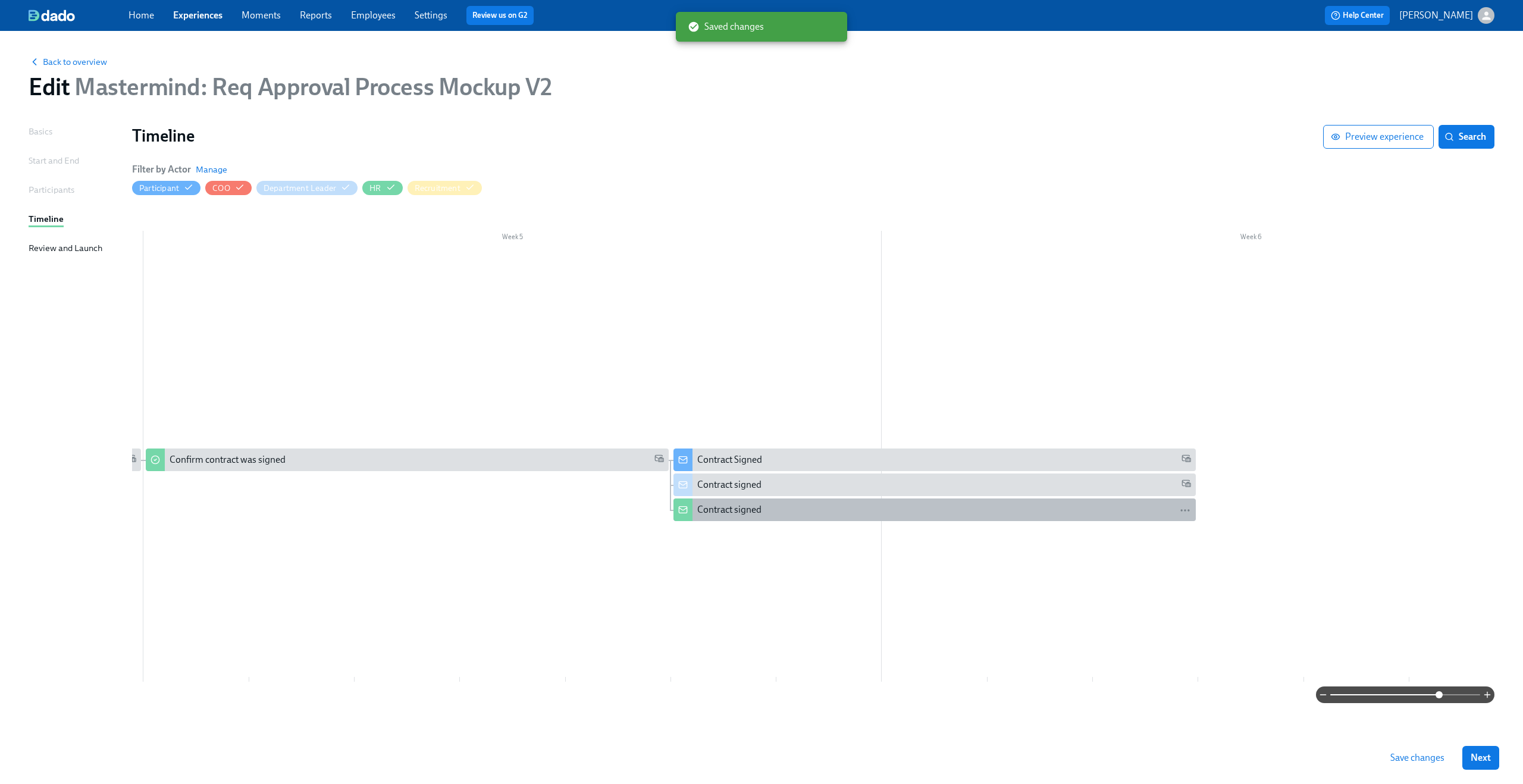
click at [975, 509] on div "Contract signed" at bounding box center [944, 509] width 494 height 13
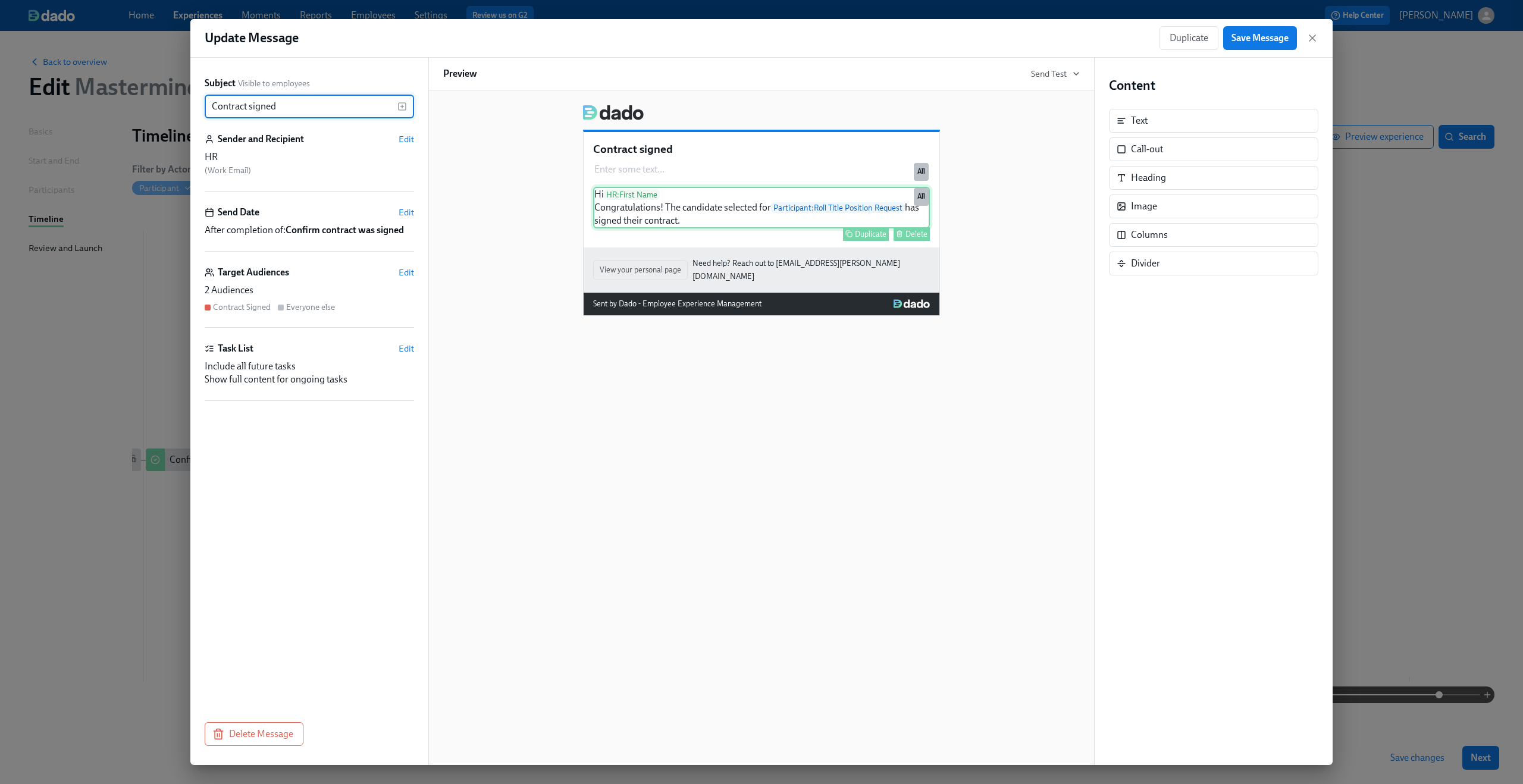
click at [863, 213] on div "Hi HR : First Name Congratulations! The candidate selected for Participant : Ro…" at bounding box center [762, 207] width 337 height 42
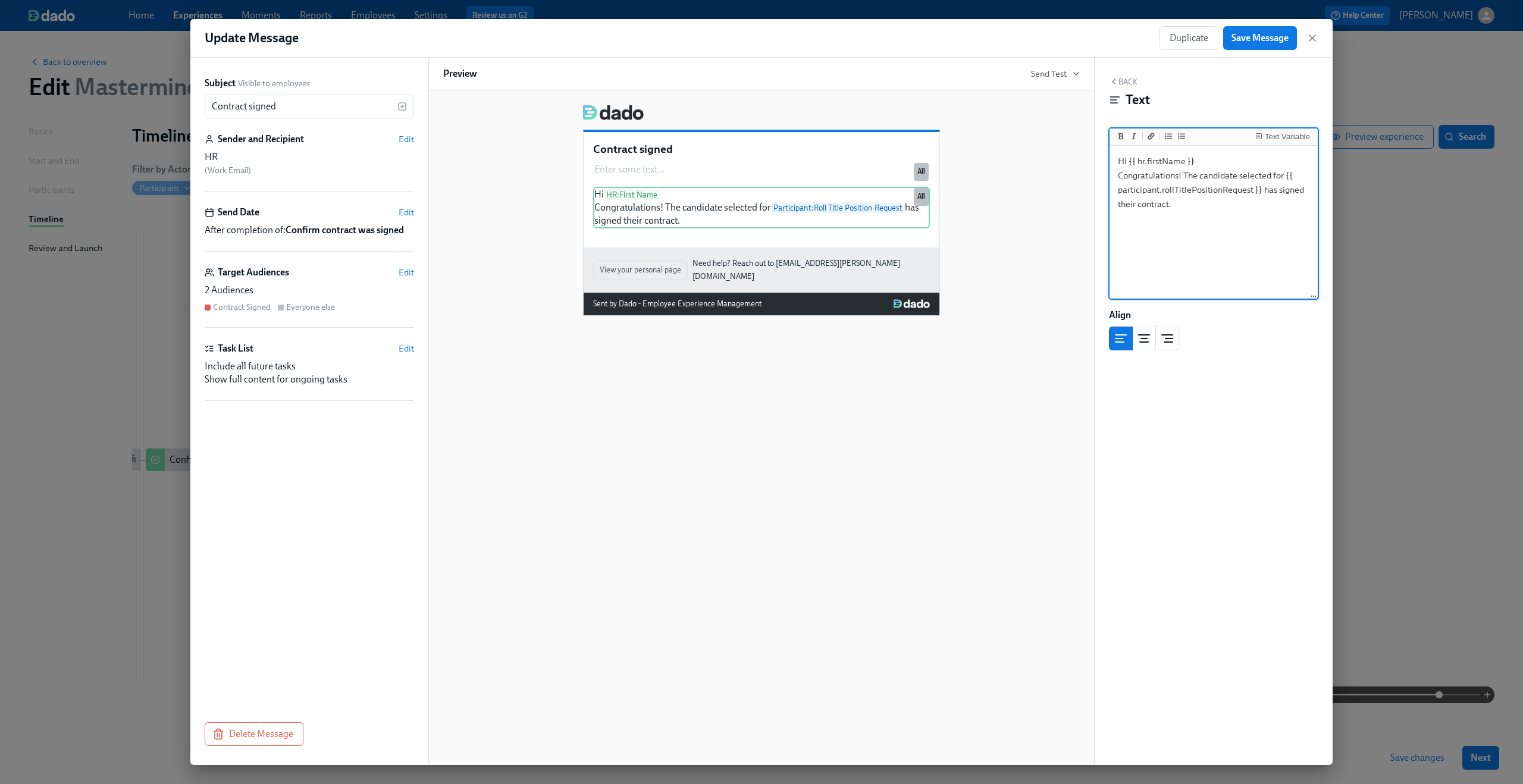
drag, startPoint x: 1286, startPoint y: 175, endPoint x: 1263, endPoint y: 187, distance: 25.9
click at [1263, 187] on textarea "Hi {{ hr.firstName }} Congratulations! The candidate selected for {{ participan…" at bounding box center [1214, 223] width 204 height 149
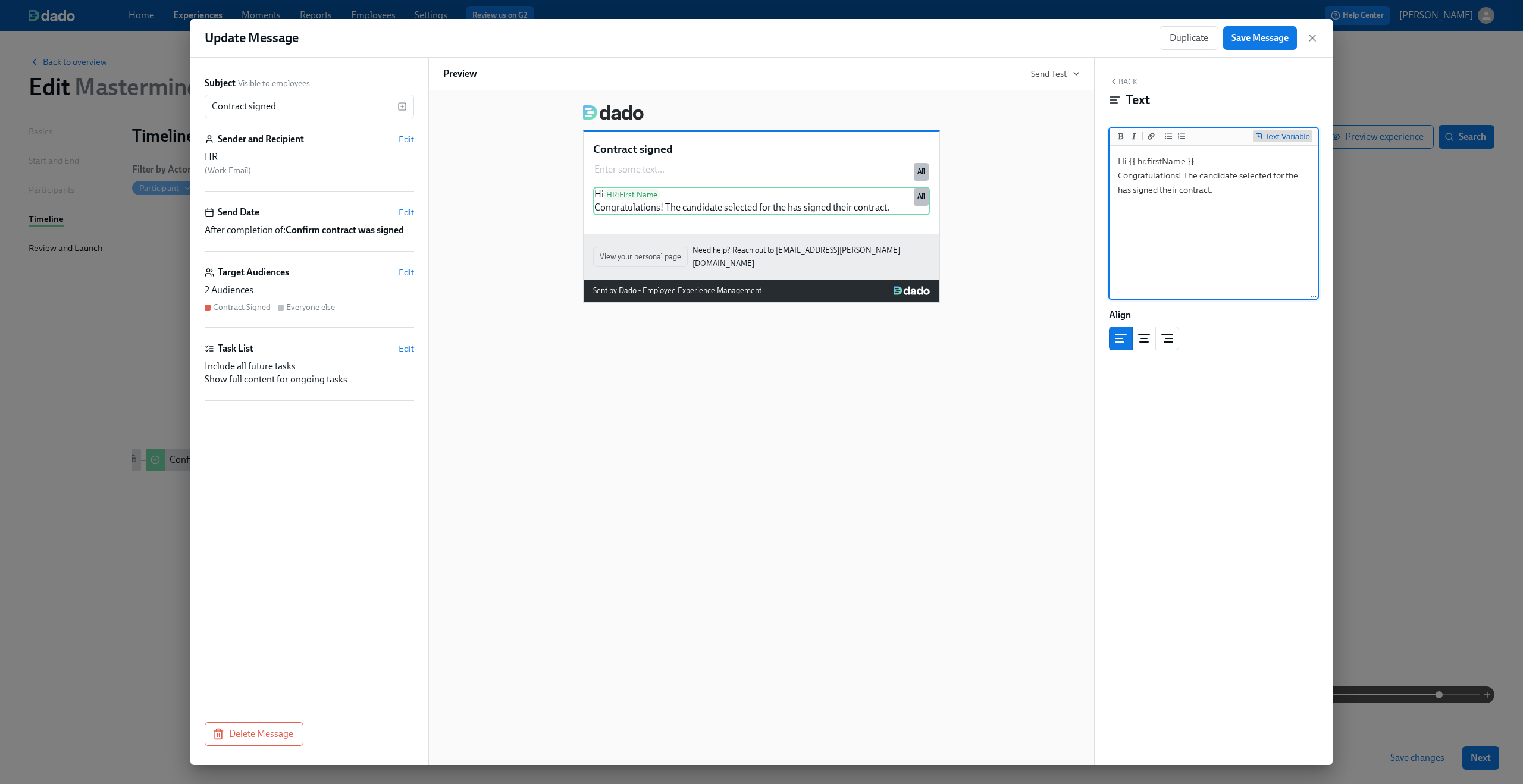
type textarea "Hi {{ hr.firstName }} Congratulations! The candidate selected for the has signe…"
click at [1289, 136] on div "Text Variable" at bounding box center [1287, 137] width 45 height 8
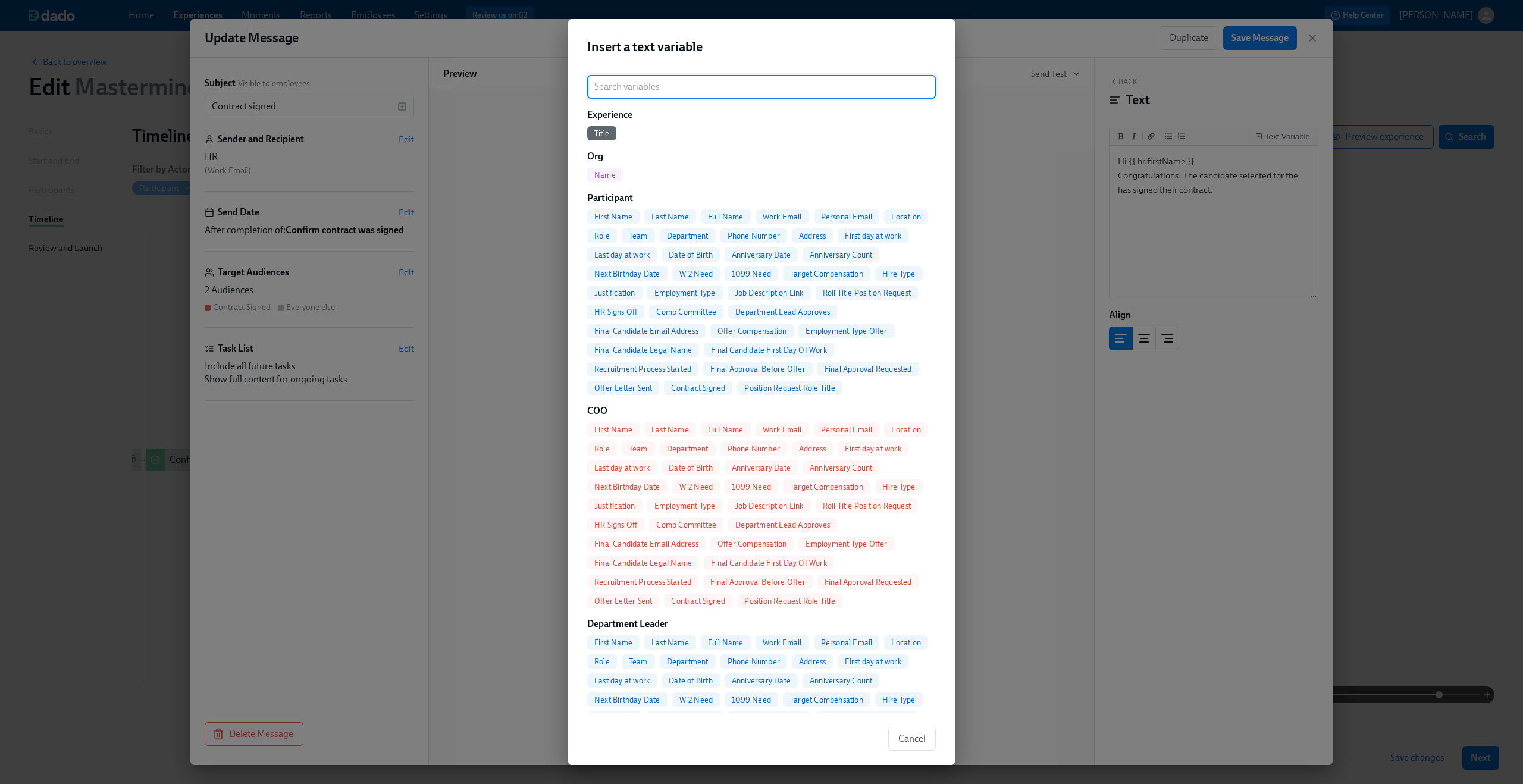
click at [718, 84] on input "search" at bounding box center [762, 87] width 349 height 24
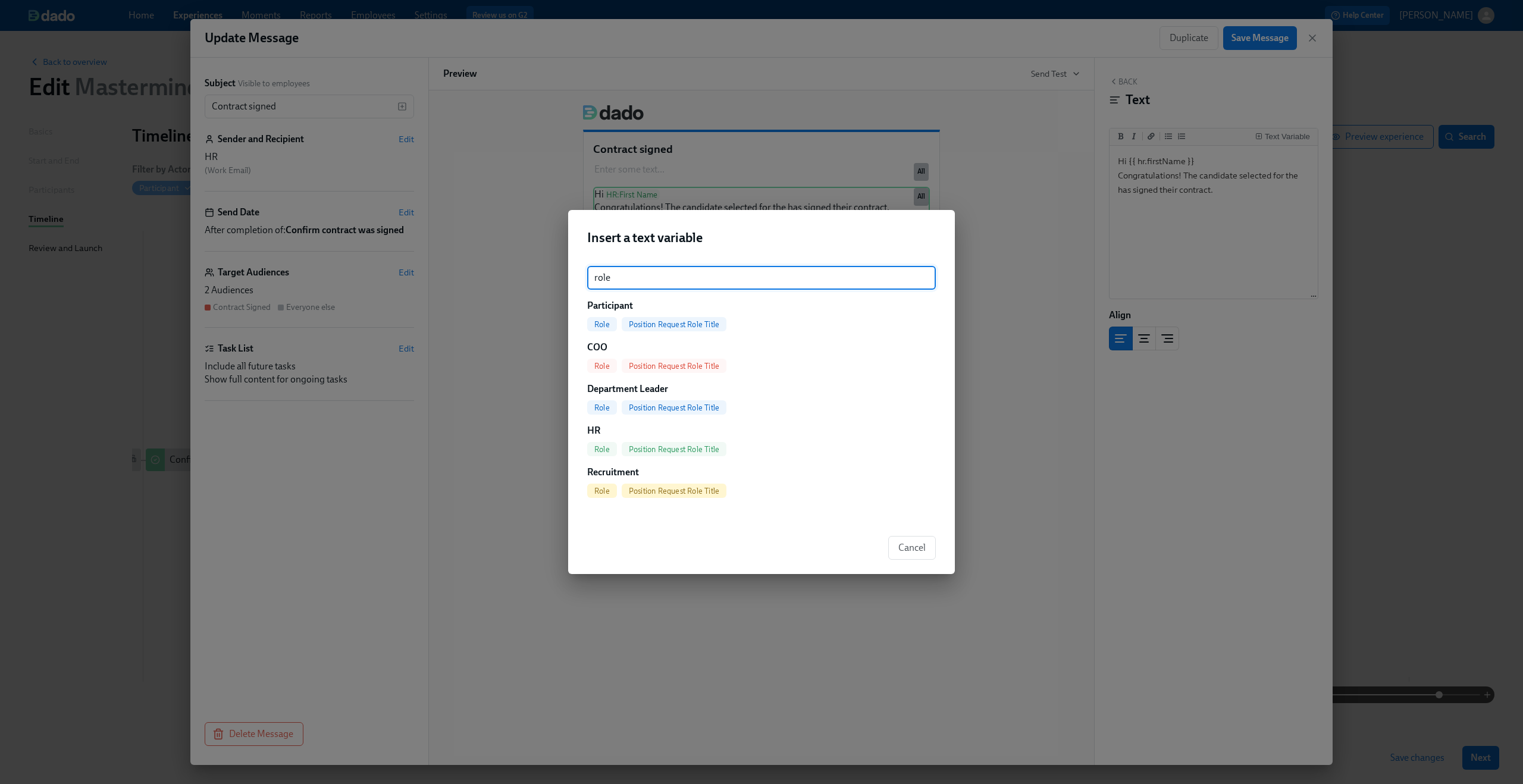
type input "role"
click at [656, 329] on div "Position Request Role Title" at bounding box center [674, 324] width 105 height 14
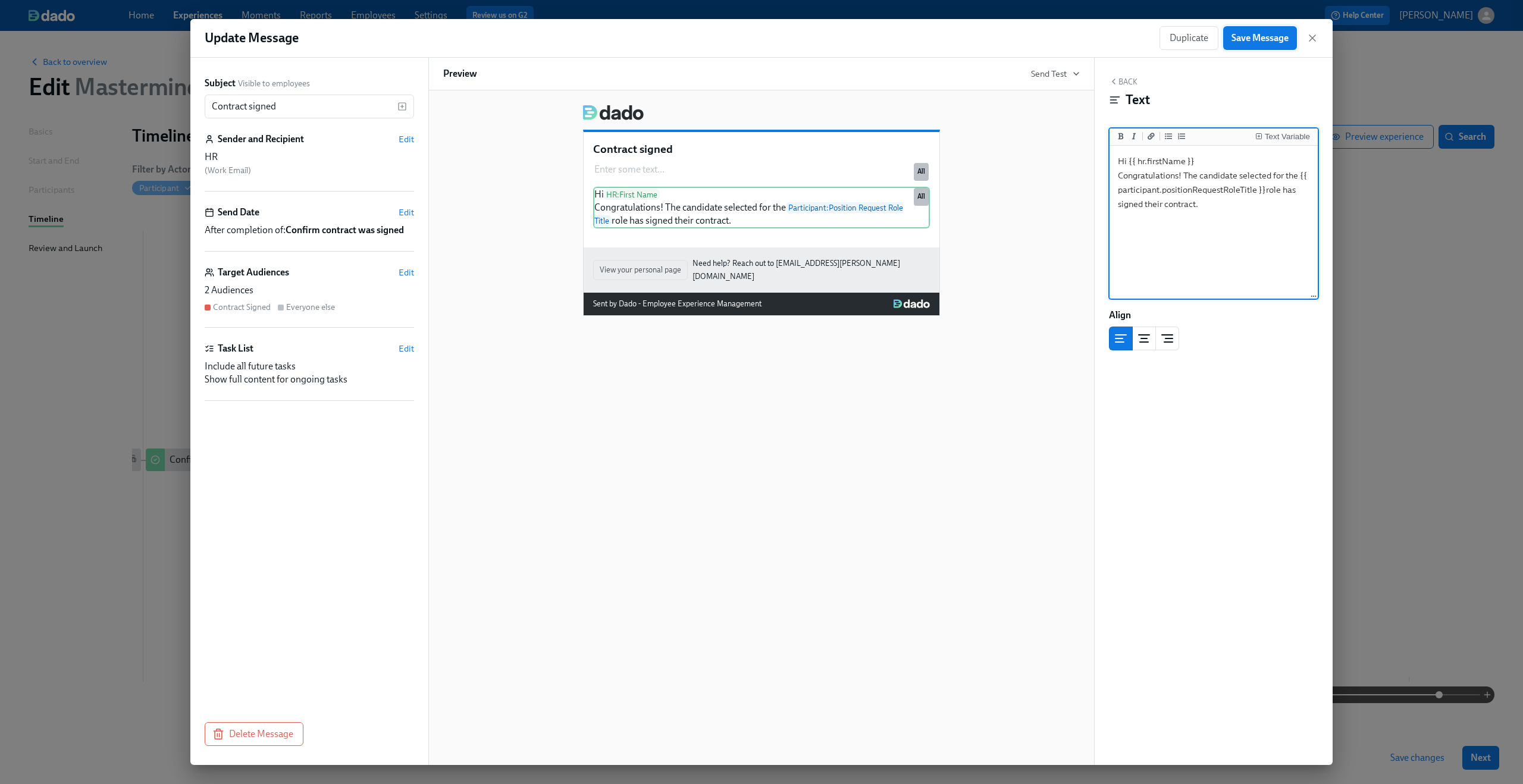
type textarea "Hi {{ hr.firstName }} Congratulations! The candidate selected for the {{ partic…"
click at [1269, 37] on span "Save Message" at bounding box center [1261, 38] width 57 height 12
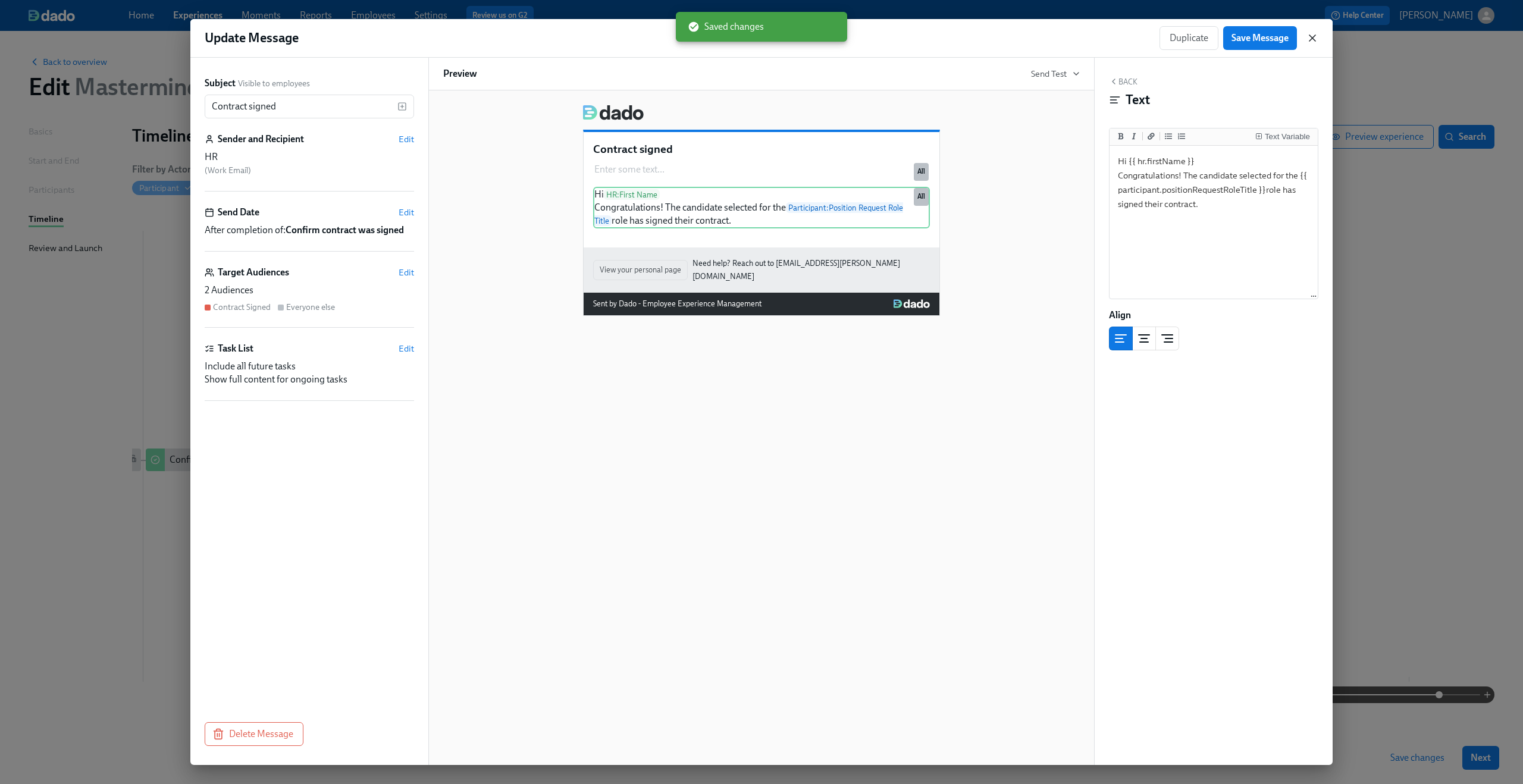
click at [1310, 35] on icon "button" at bounding box center [1312, 38] width 12 height 12
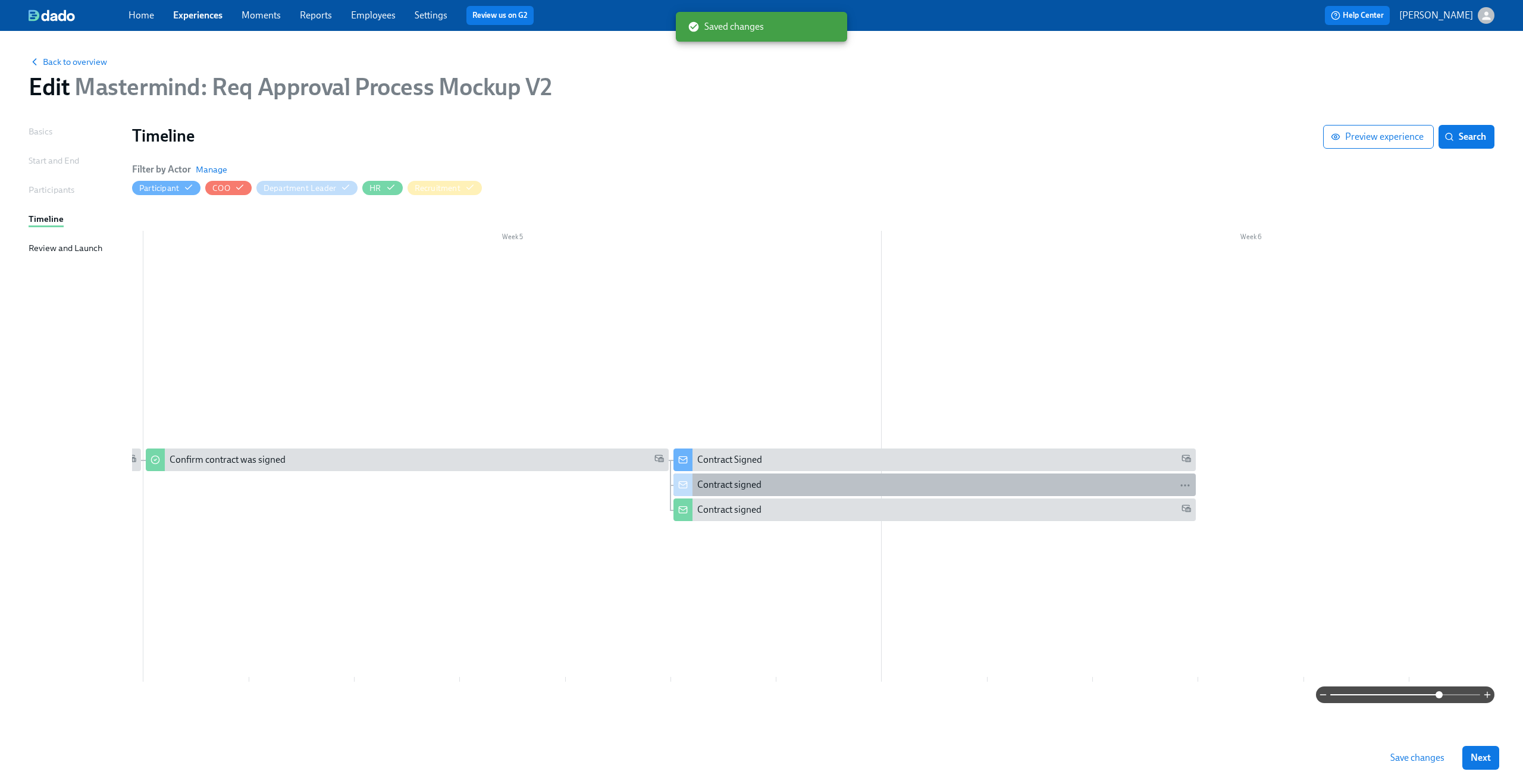
click at [892, 484] on div "Contract signed" at bounding box center [944, 485] width 494 height 13
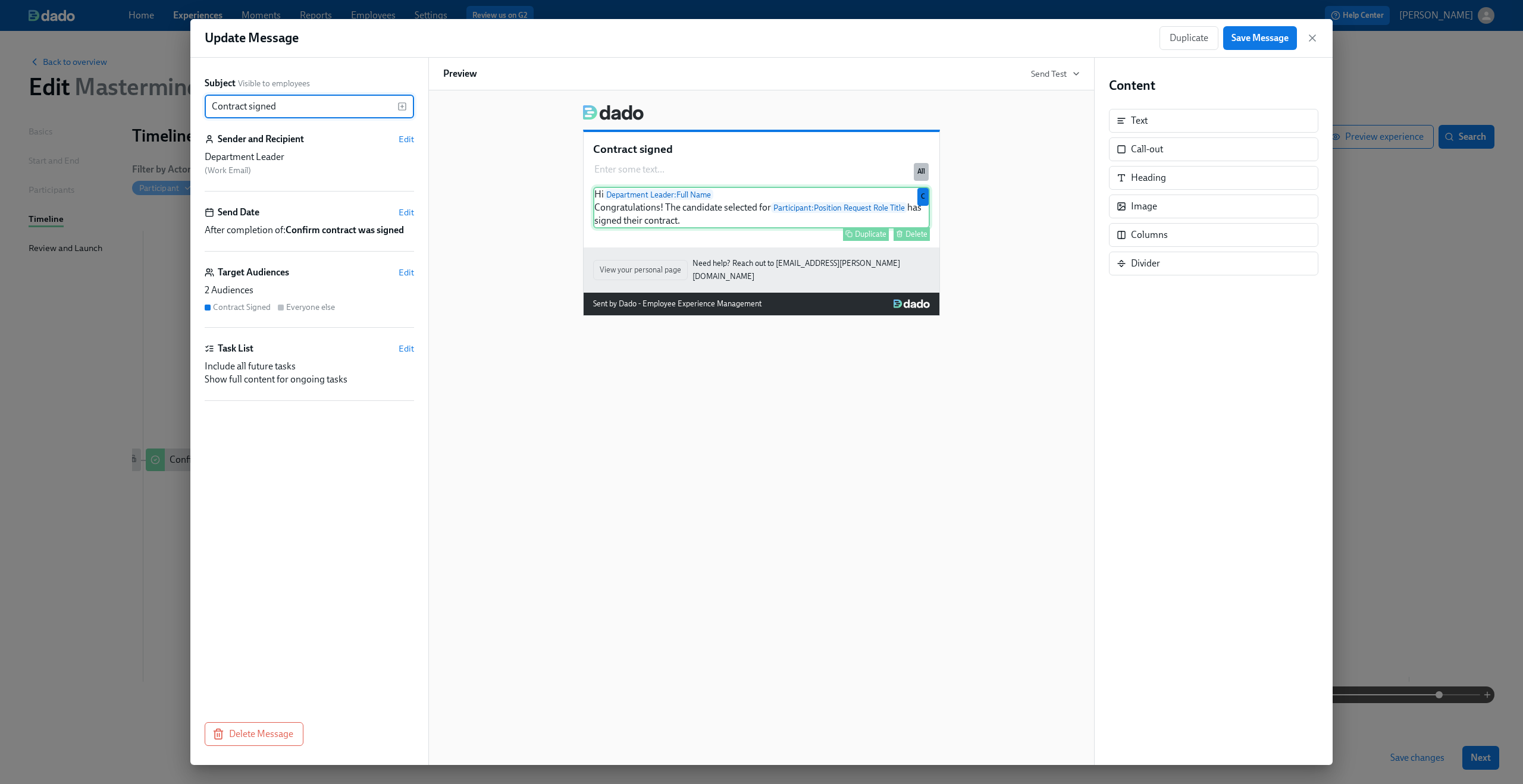
click at [764, 227] on div "Hi Department Leader : Full Name Congratulations! The candidate selected for Pa…" at bounding box center [762, 207] width 337 height 42
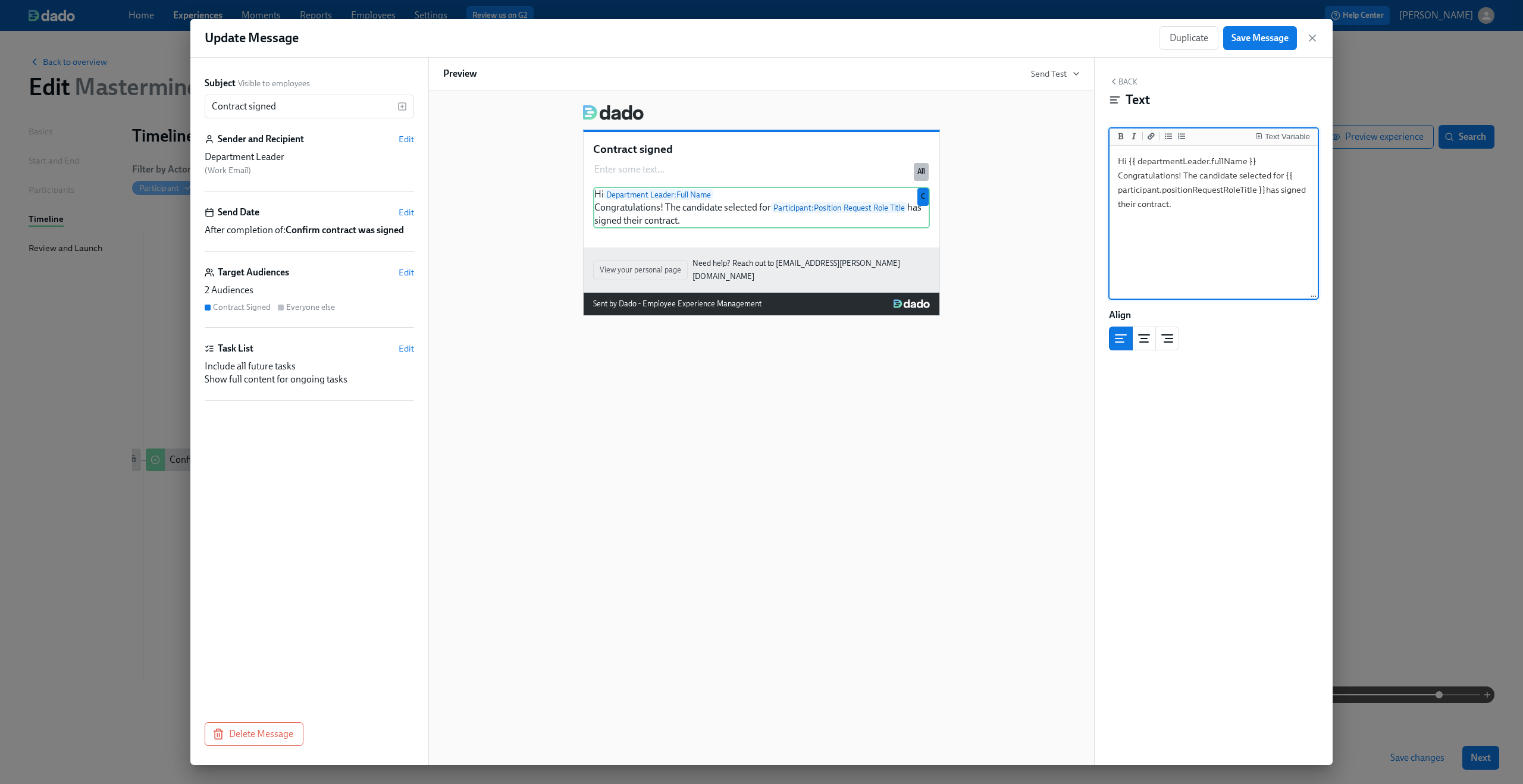
click at [1287, 176] on textarea "Hi {{ departmentLeader.fullName }} Congratulations! The candidate selected for …" at bounding box center [1214, 223] width 204 height 149
type textarea "Hi {{ departmentLeader.fullName }} Congratulations! The candidate selected for …"
click at [1270, 31] on button "Save Message" at bounding box center [1260, 38] width 74 height 24
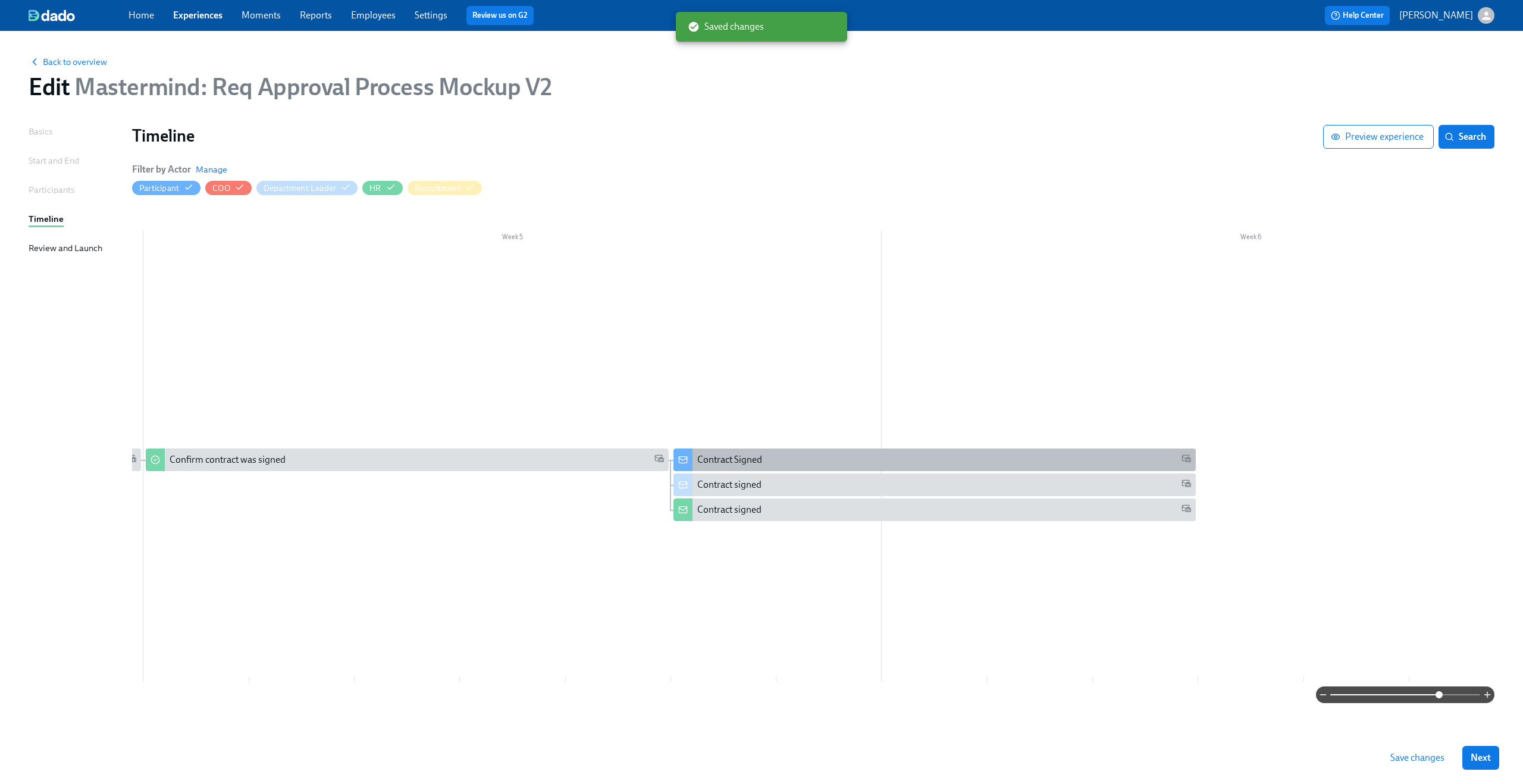
click at [787, 470] on div "Contract Signed" at bounding box center [934, 459] width 522 height 23
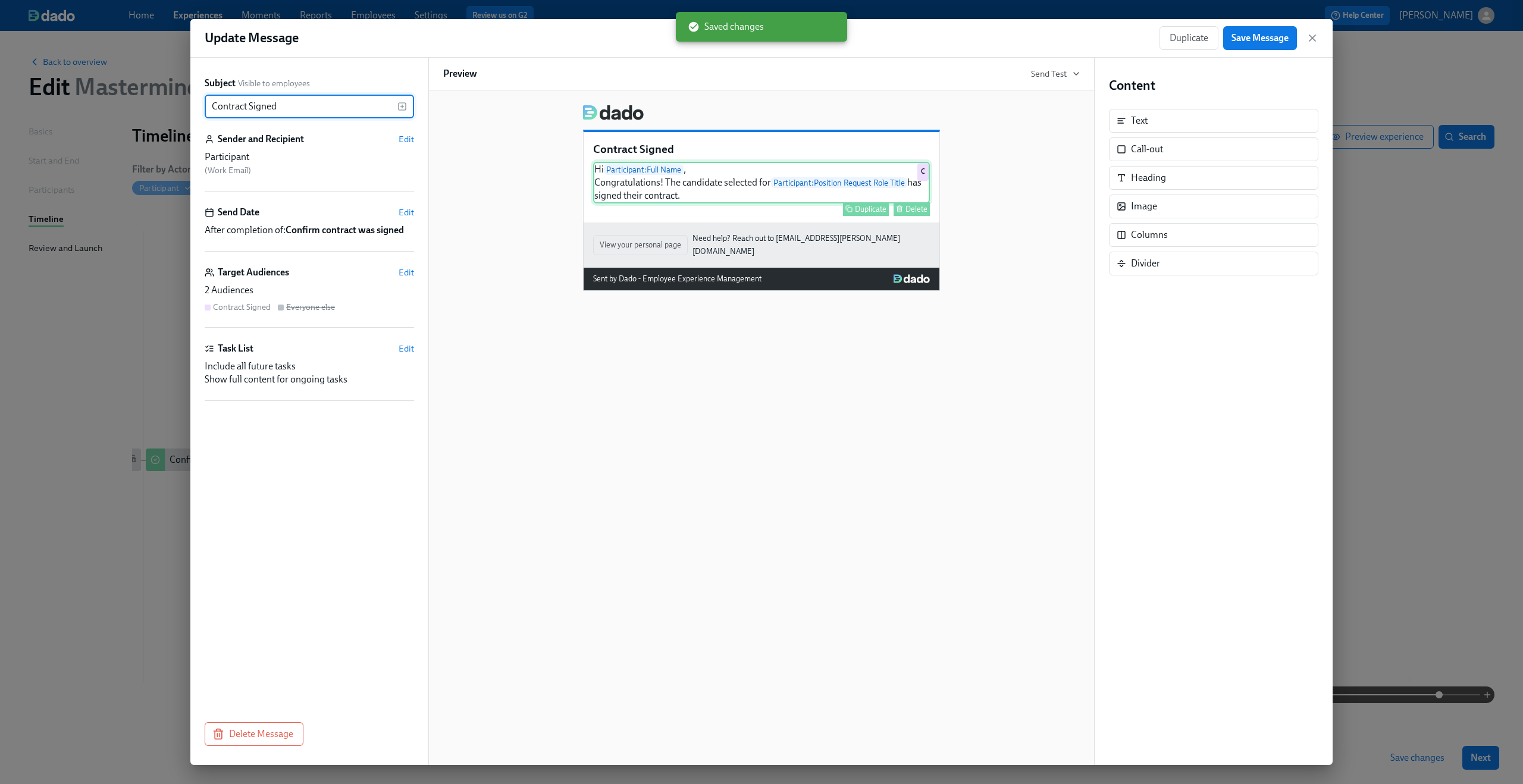
click at [740, 182] on div "Hi Participant : Full Name , Congratulations! The candidate selected for Partic…" at bounding box center [762, 183] width 337 height 42
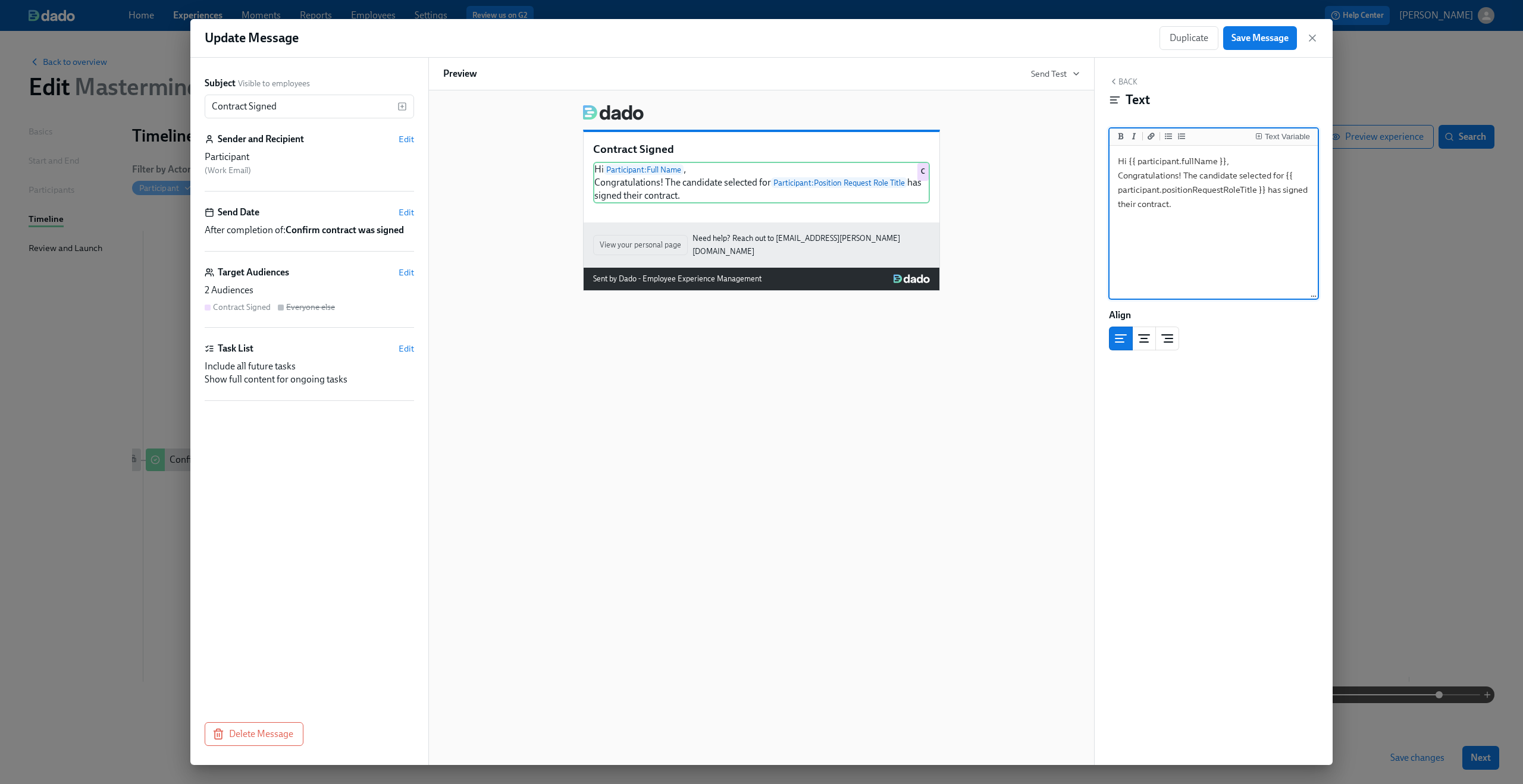
click at [1282, 176] on textarea "Hi {{ participant.fullName }}, Congratulations! The candidate selected for {{ p…" at bounding box center [1214, 223] width 204 height 149
click at [1269, 189] on textarea "Hi {{ participant.fullName }}, Congratulations! The candidate selected for the …" at bounding box center [1214, 223] width 204 height 149
type textarea "Hi {{ participant.fullName }}, Congratulations! The candidate selected for the …"
click at [1273, 30] on button "Save Message" at bounding box center [1260, 38] width 74 height 24
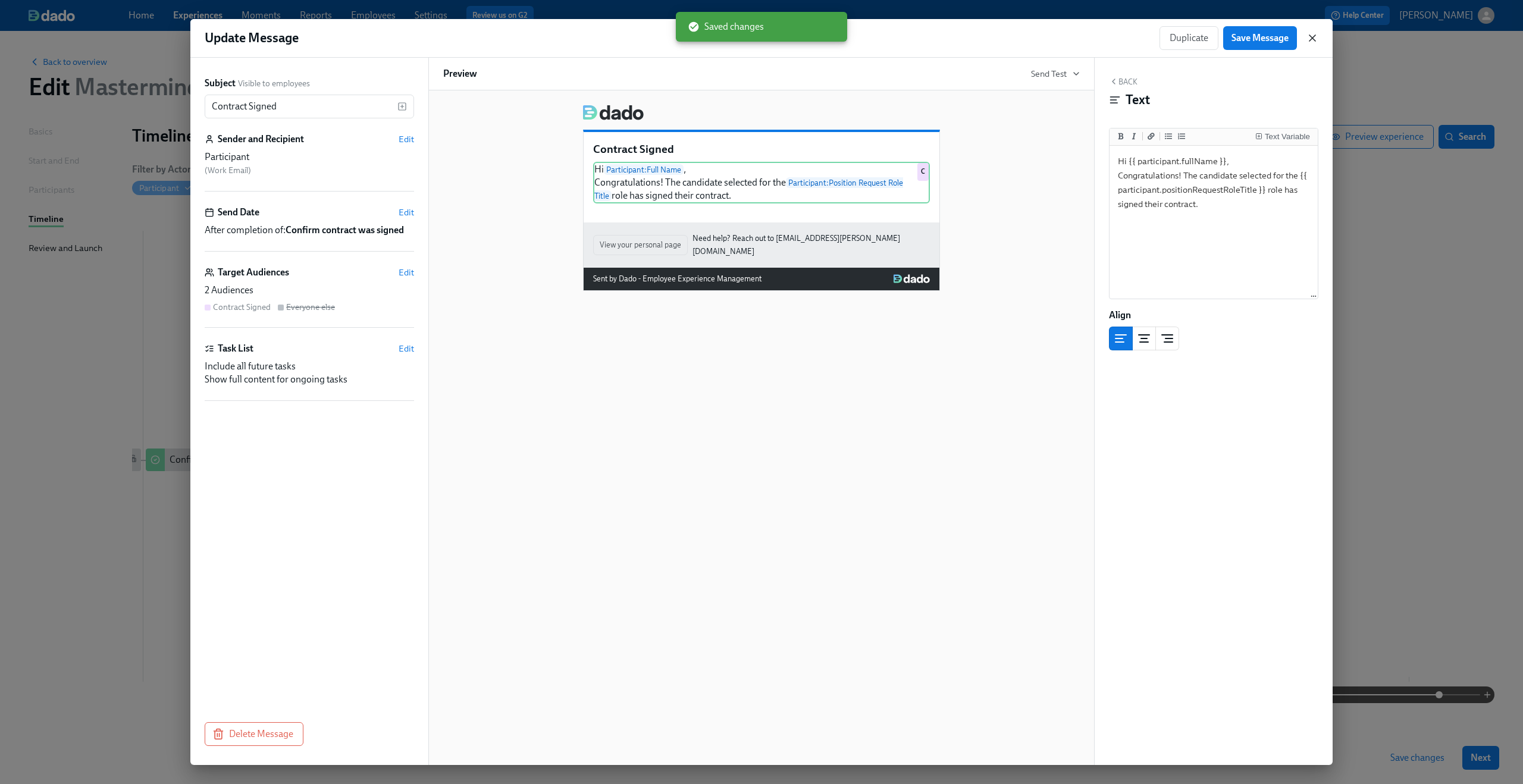
click at [1313, 38] on icon "button" at bounding box center [1312, 38] width 12 height 12
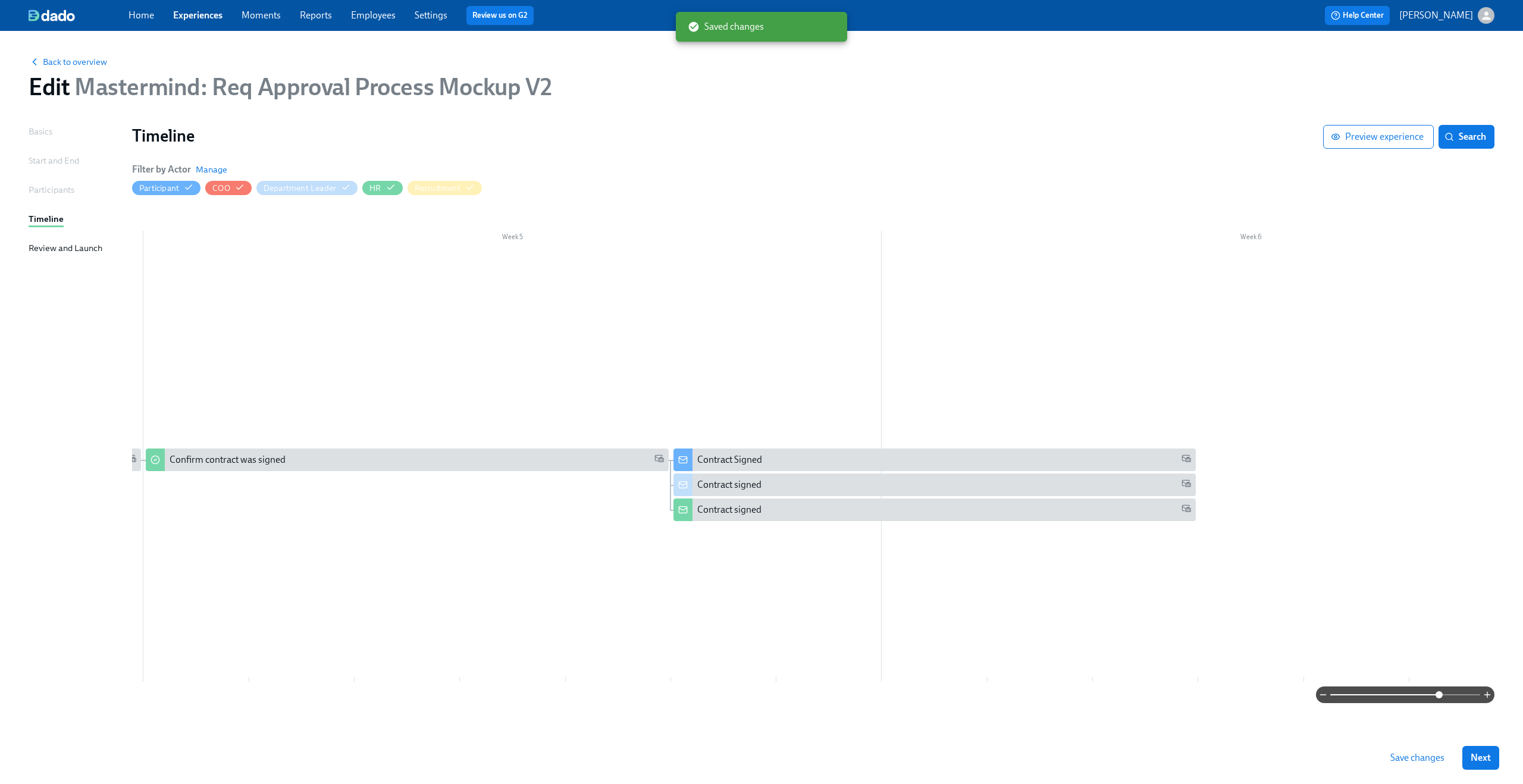
click at [1436, 759] on span "Save changes" at bounding box center [1417, 757] width 54 height 12
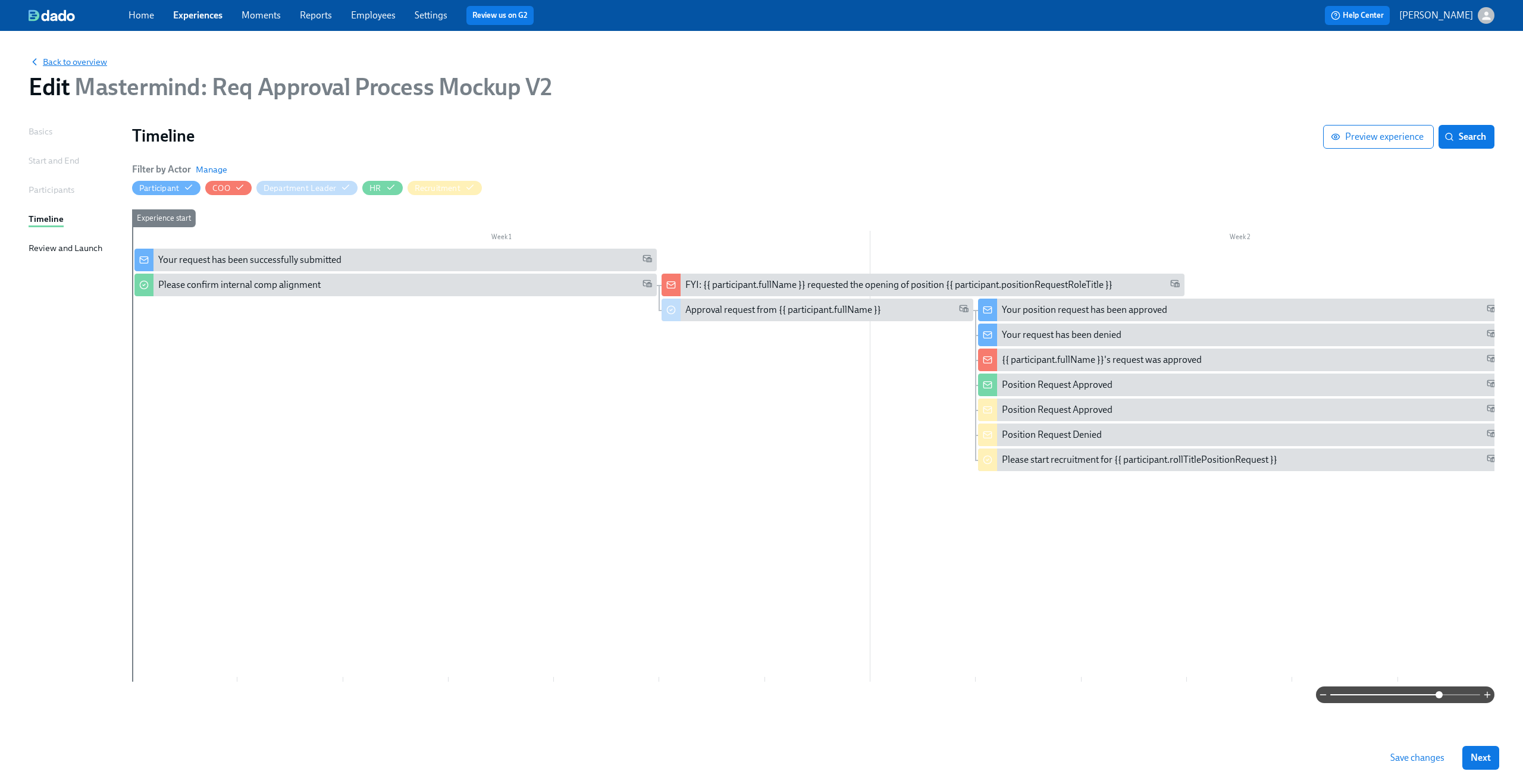
click at [66, 61] on span "Back to overview" at bounding box center [68, 62] width 79 height 12
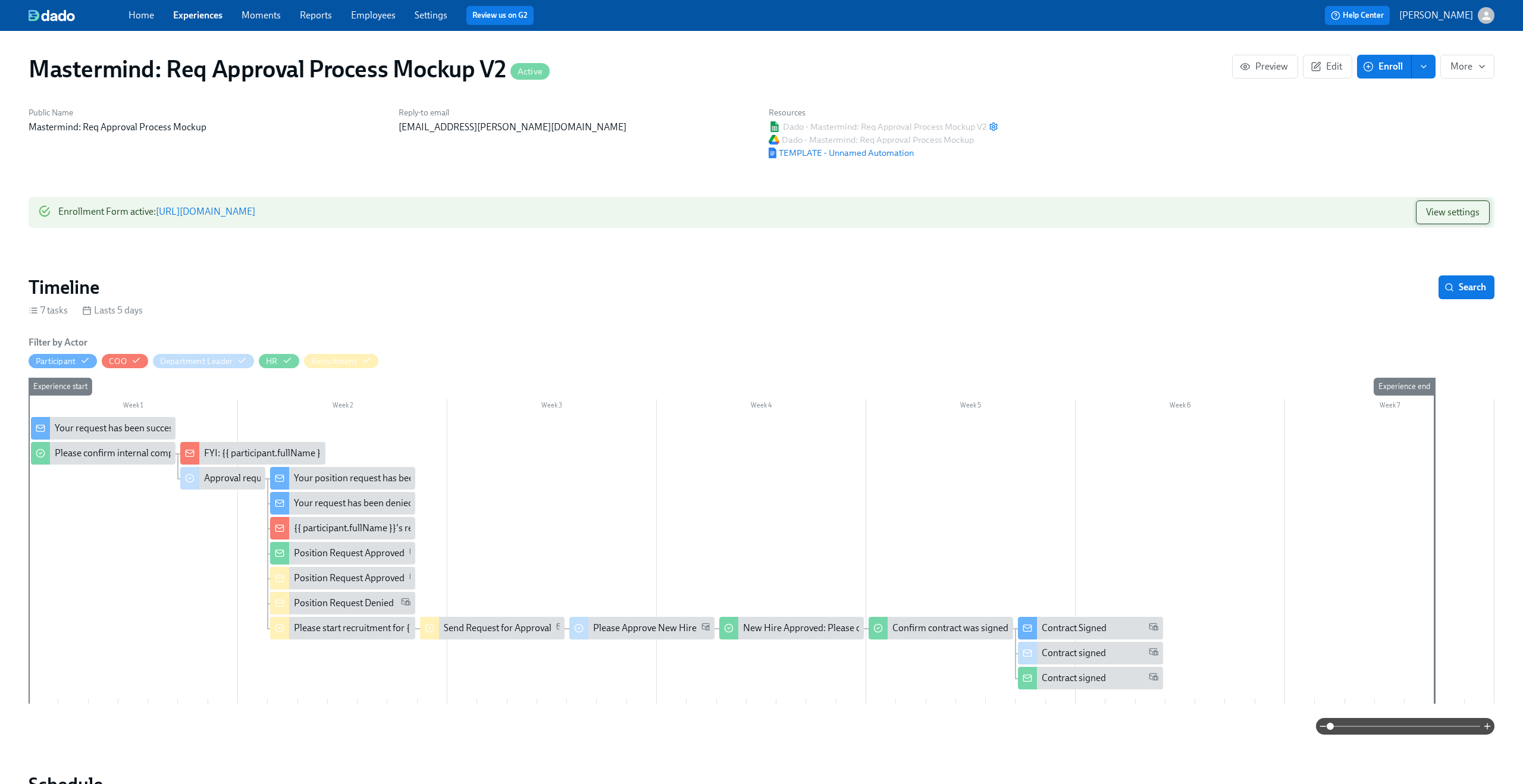
click at [1470, 216] on span "View settings" at bounding box center [1453, 212] width 53 height 12
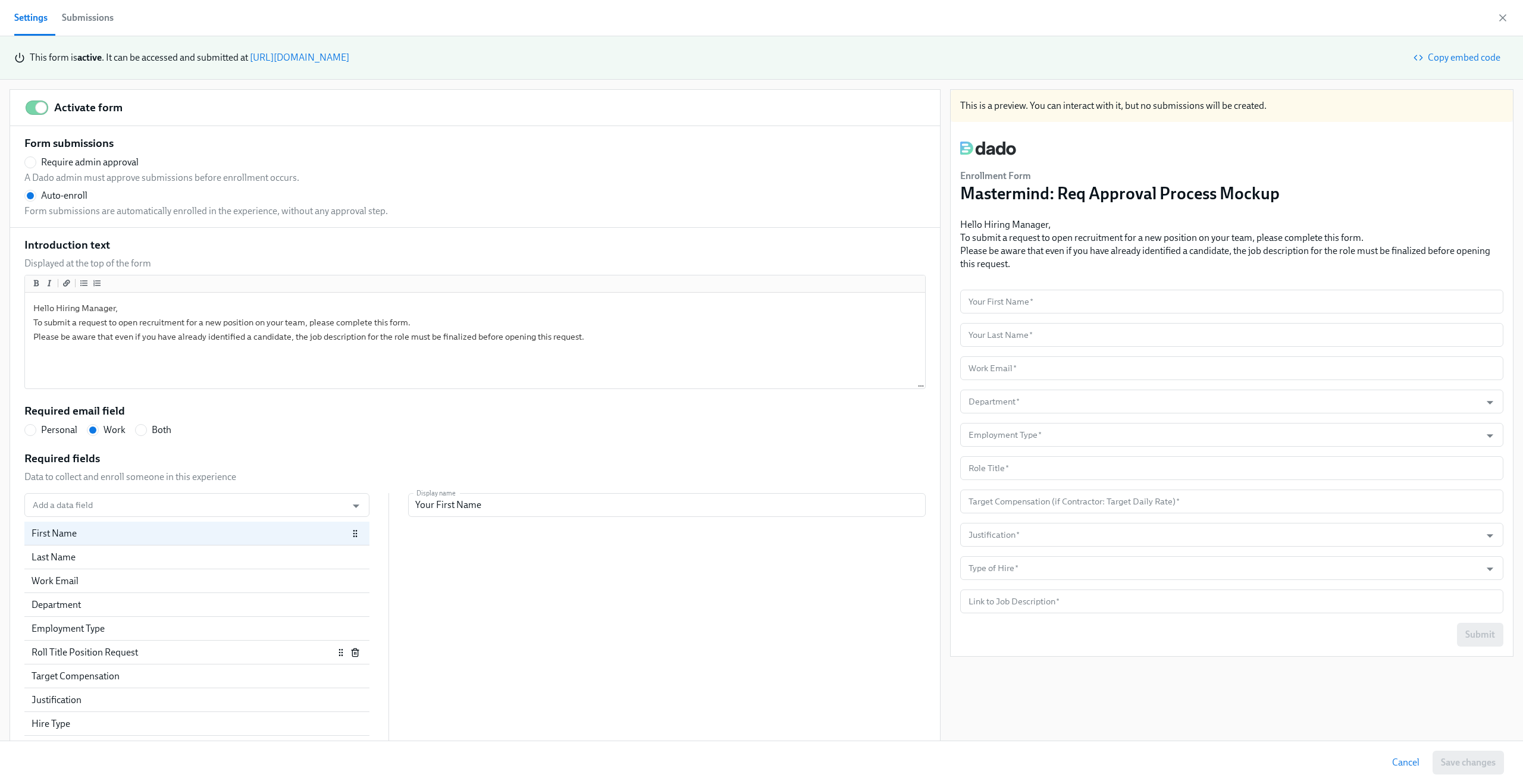
click at [62, 657] on div "Roll Title Position Request" at bounding box center [183, 652] width 302 height 13
radio input "false"
type input "Role Title"
click at [498, 506] on input "Role Title" at bounding box center [666, 505] width 517 height 24
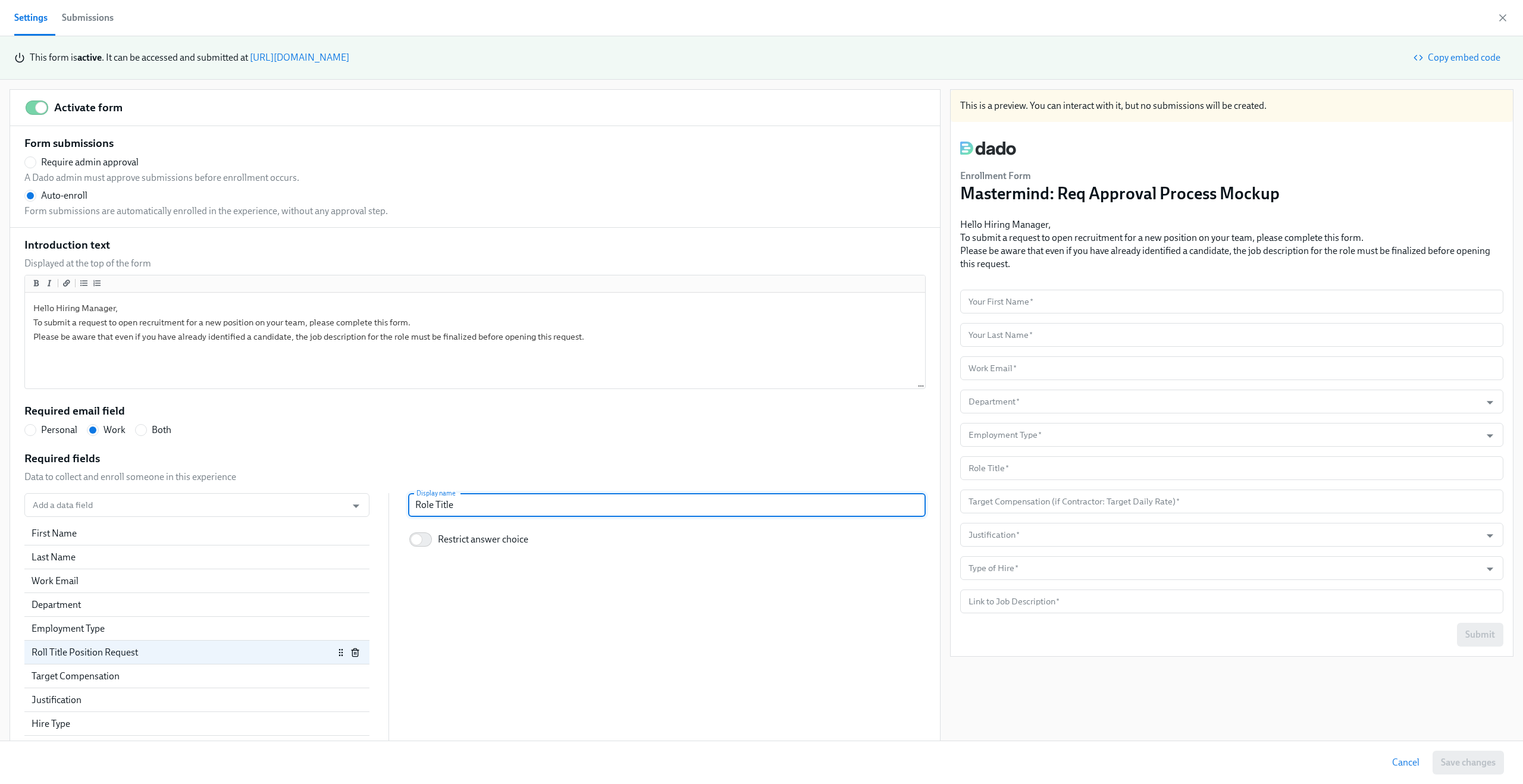
click at [204, 652] on div "Roll Title Position Request" at bounding box center [183, 652] width 302 height 13
click at [247, 506] on input "Add a data field" at bounding box center [185, 505] width 310 height 24
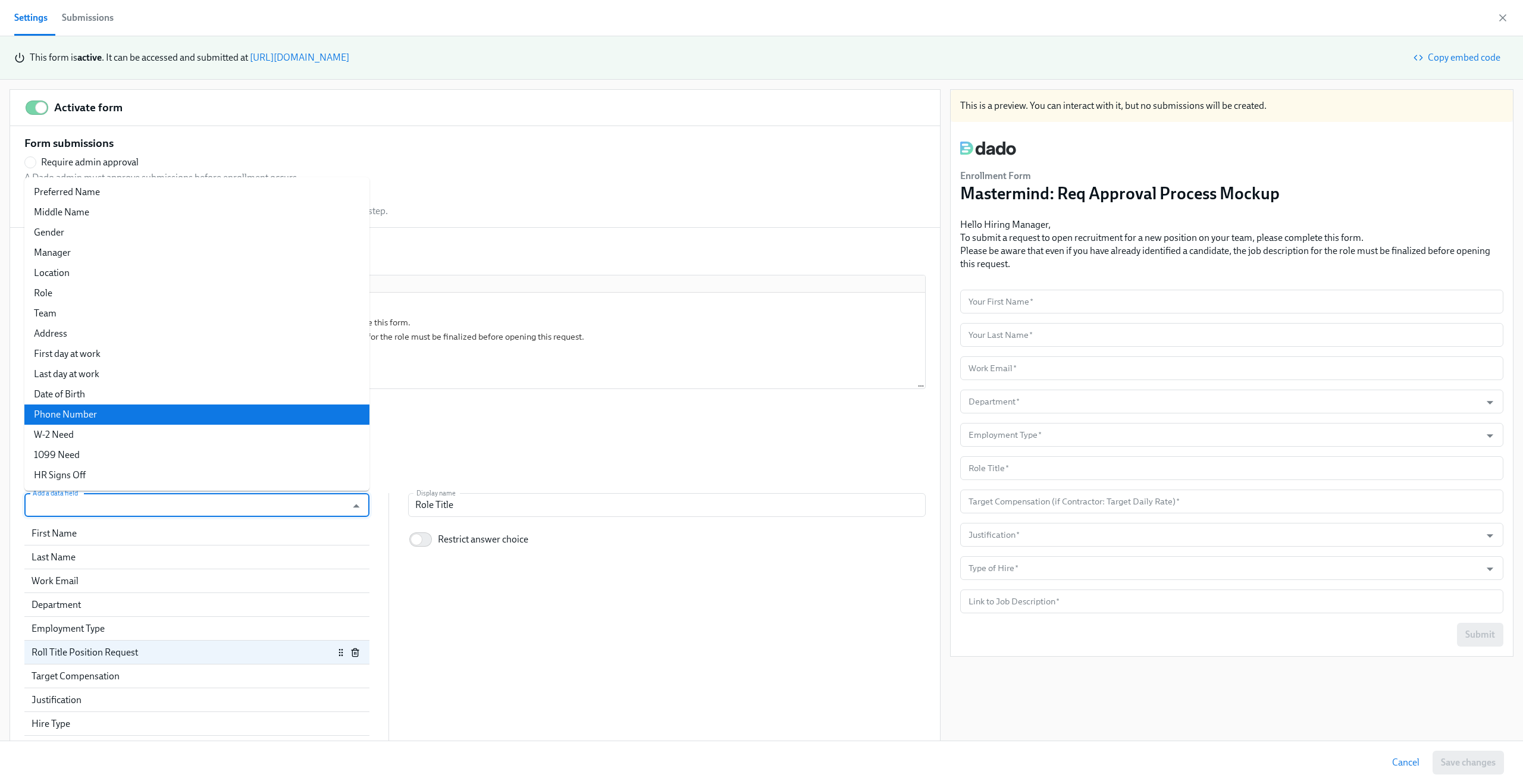
scroll to position [262, 0]
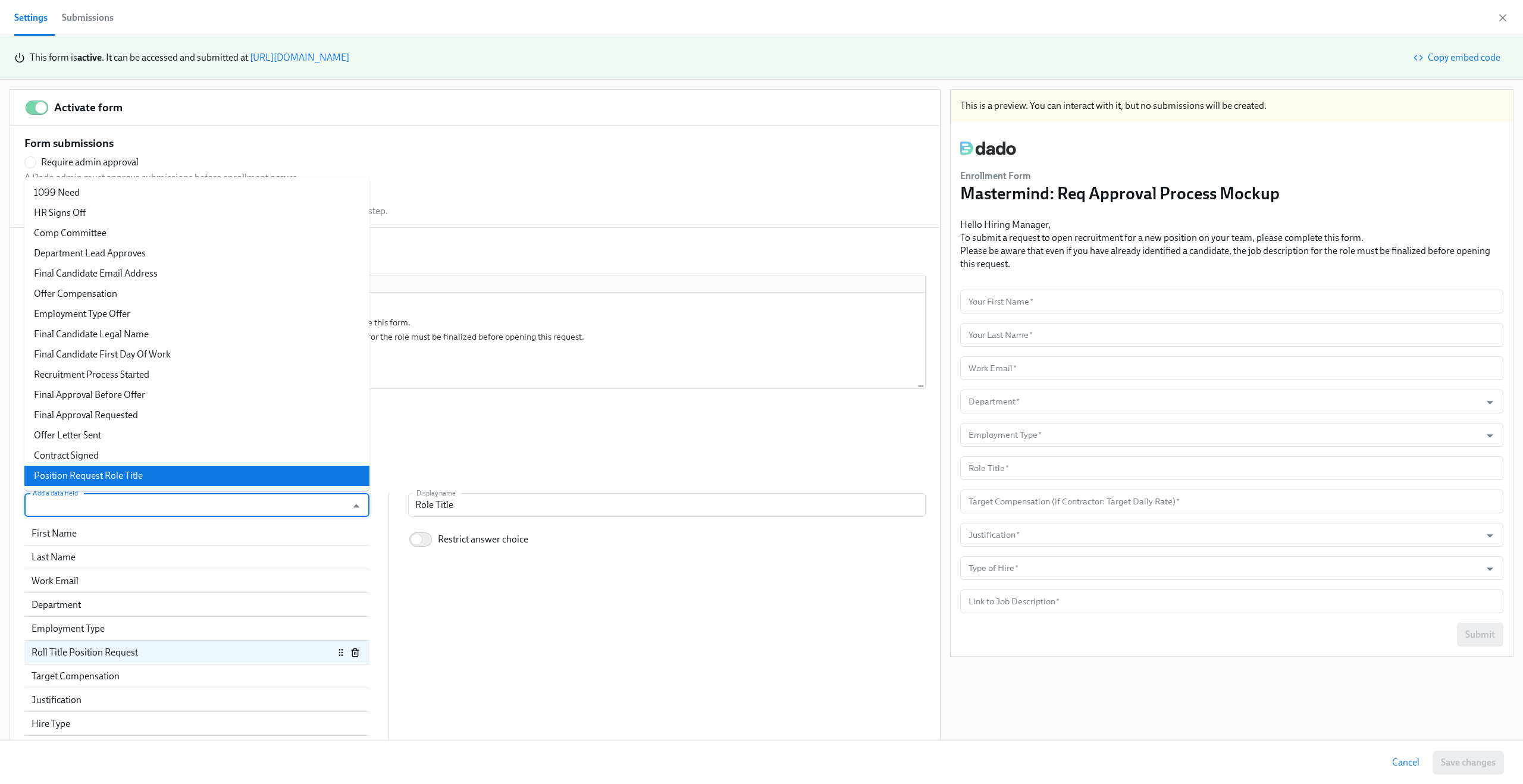
click at [197, 471] on li "Position Request Role Title" at bounding box center [197, 476] width 345 height 21
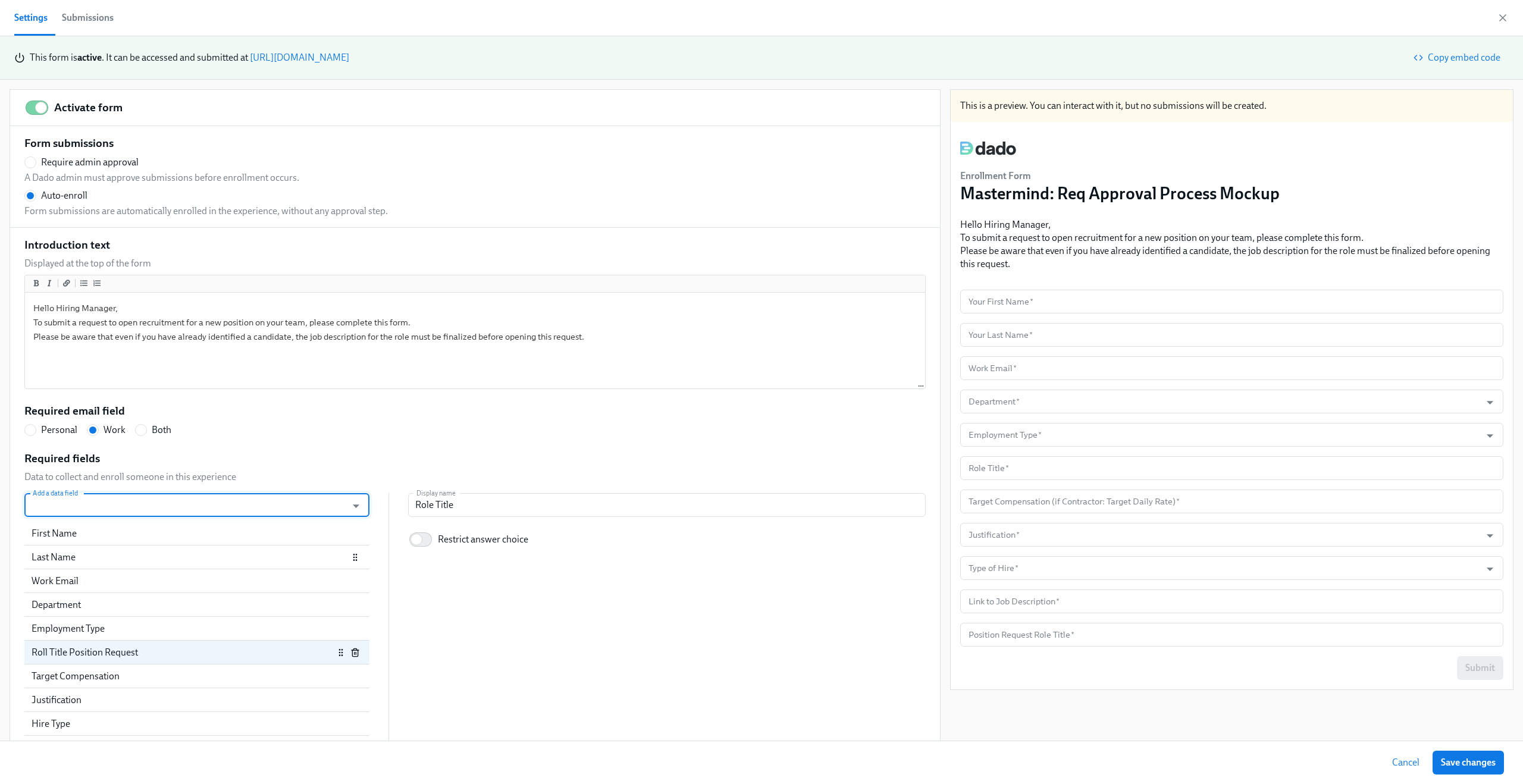
scroll to position [51, 0]
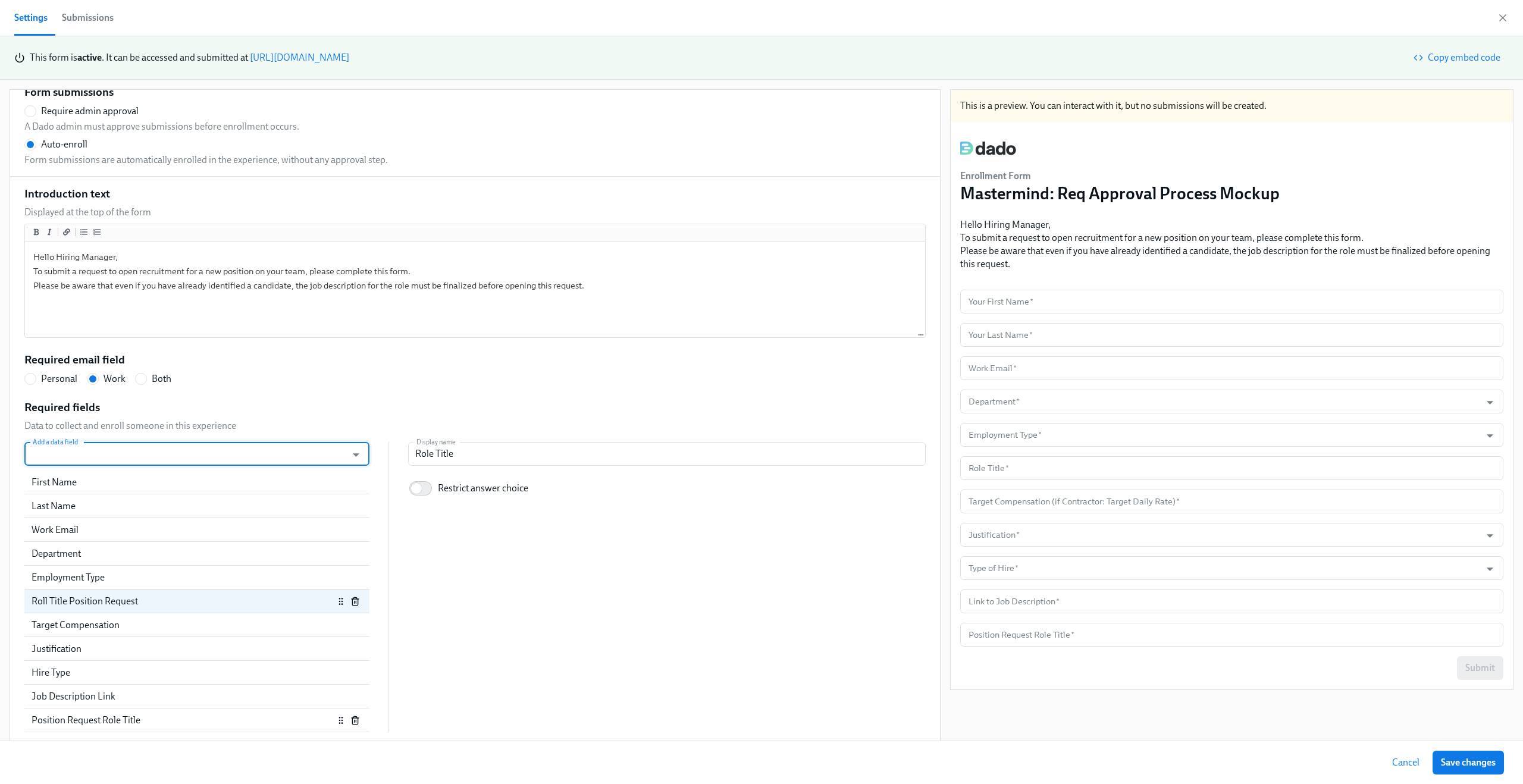
click at [186, 722] on div "Position Request Role Title" at bounding box center [183, 720] width 302 height 13
radio input "false"
type input "Position Request Role Title"
click at [1051, 638] on input "text" at bounding box center [1232, 634] width 543 height 24
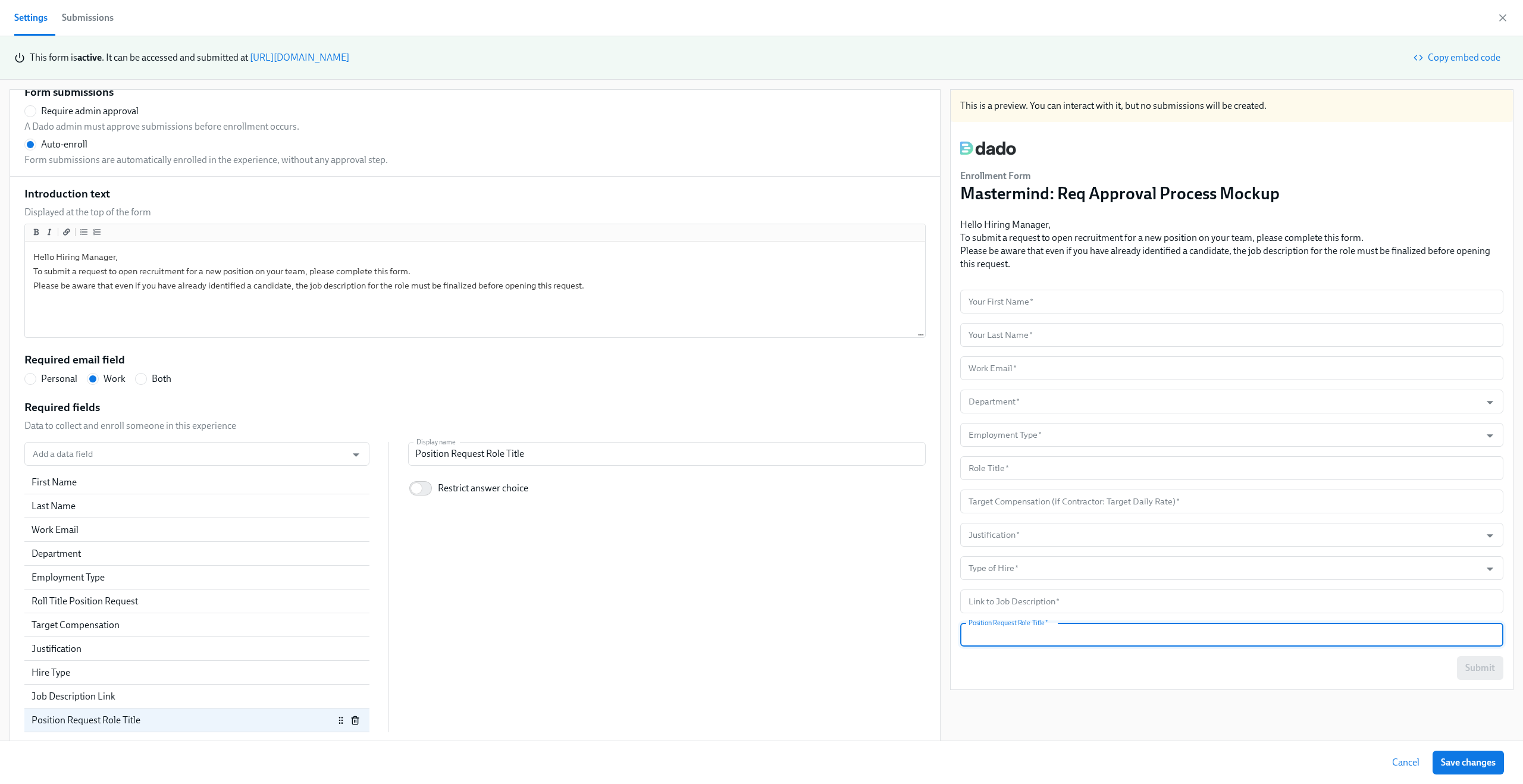
click at [751, 585] on div "Add a data field Add a data field First Name Last Name Work Email Department Em…" at bounding box center [475, 587] width 902 height 290
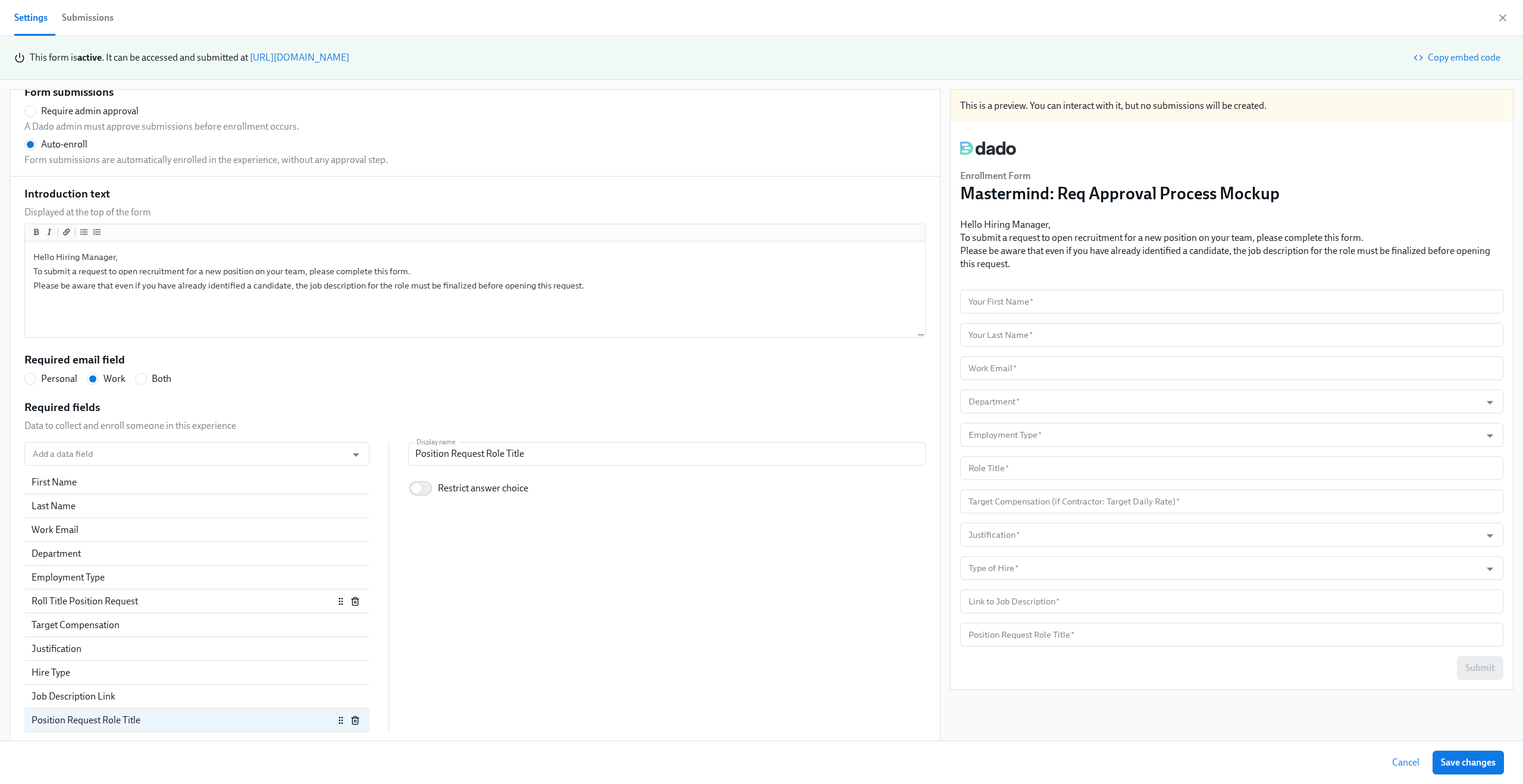
click at [355, 601] on icon "button" at bounding box center [355, 601] width 10 height 10
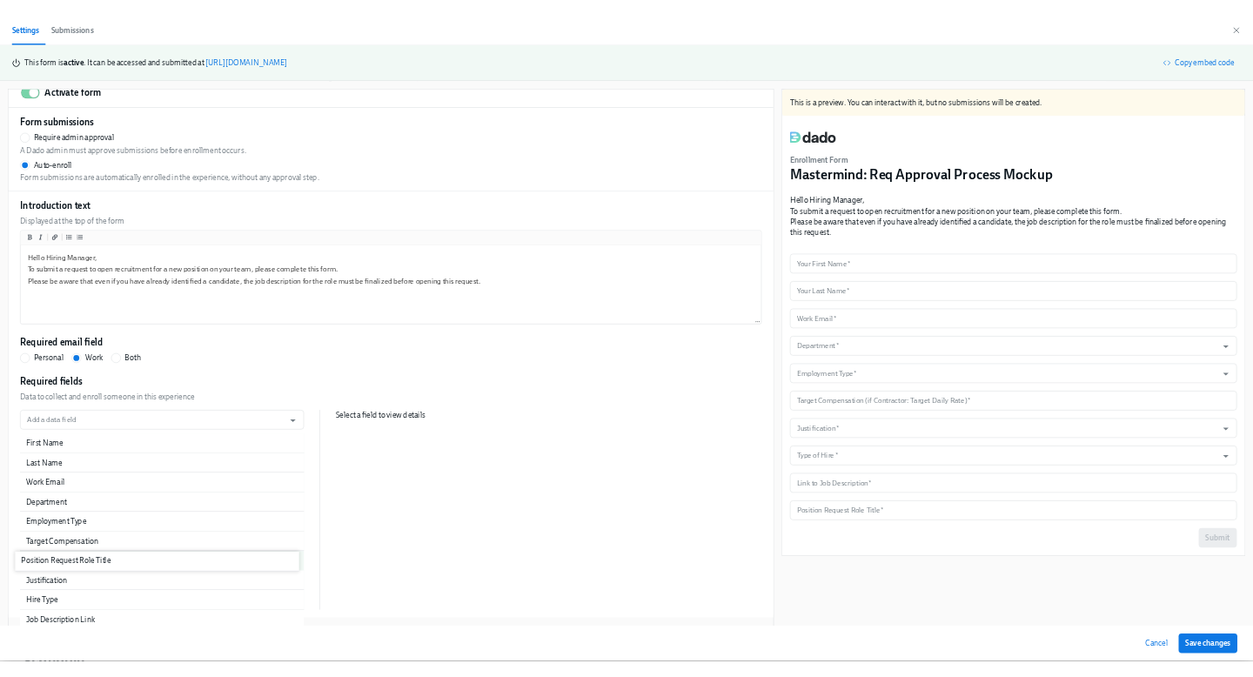
scroll to position [26, 0]
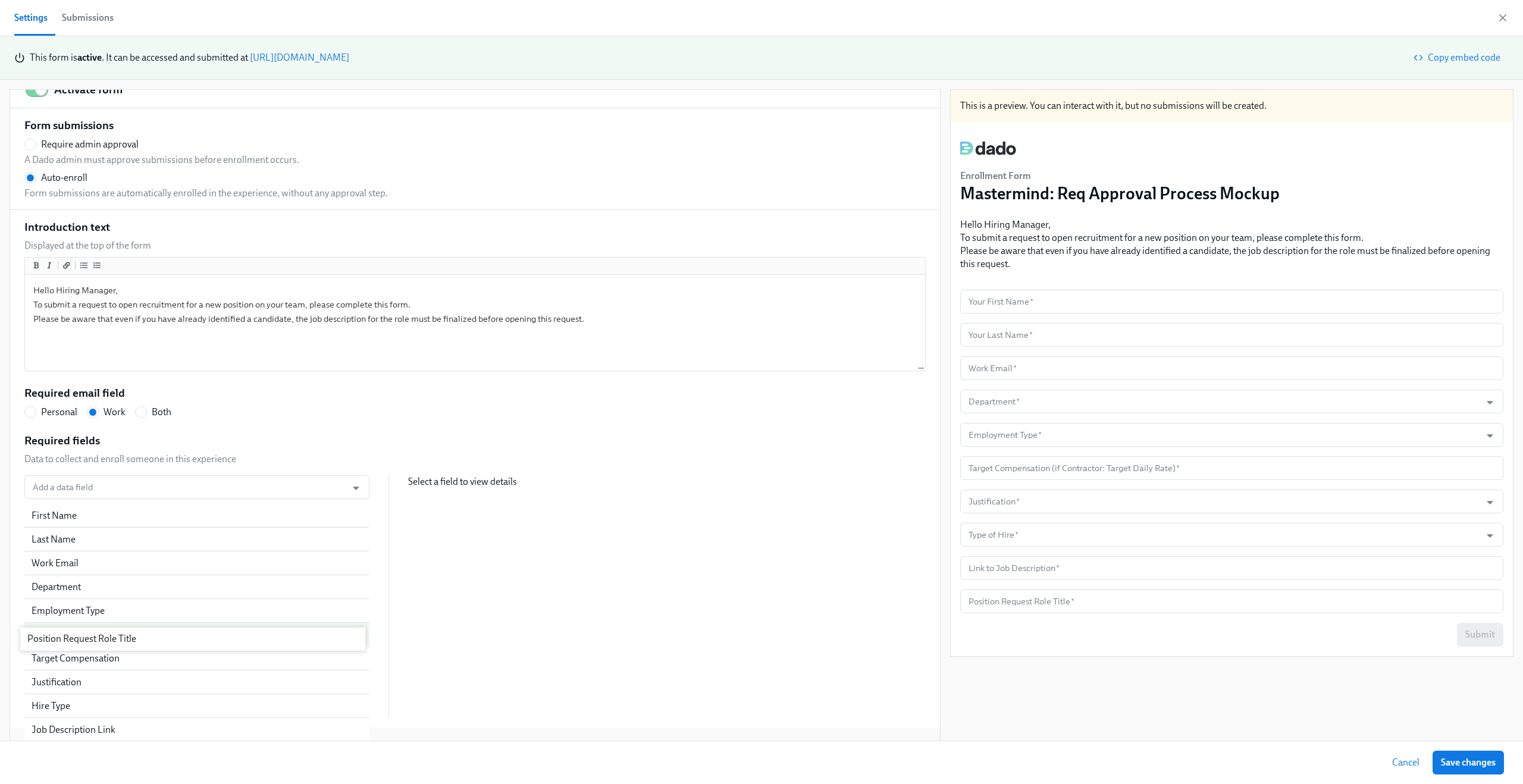
drag, startPoint x: 193, startPoint y: 723, endPoint x: 189, endPoint y: 639, distance: 84.1
click at [189, 639] on div "First Name Last Name Work Email Department Employment Type Target Compensation …" at bounding box center [197, 610] width 345 height 214
click at [1145, 470] on input "text" at bounding box center [1232, 468] width 543 height 24
click at [629, 519] on div "Add a data field Add a data field First Name Last Name Work Email Department Em…" at bounding box center [475, 608] width 902 height 267
click at [140, 643] on div "Position Request Role Title" at bounding box center [197, 634] width 345 height 24
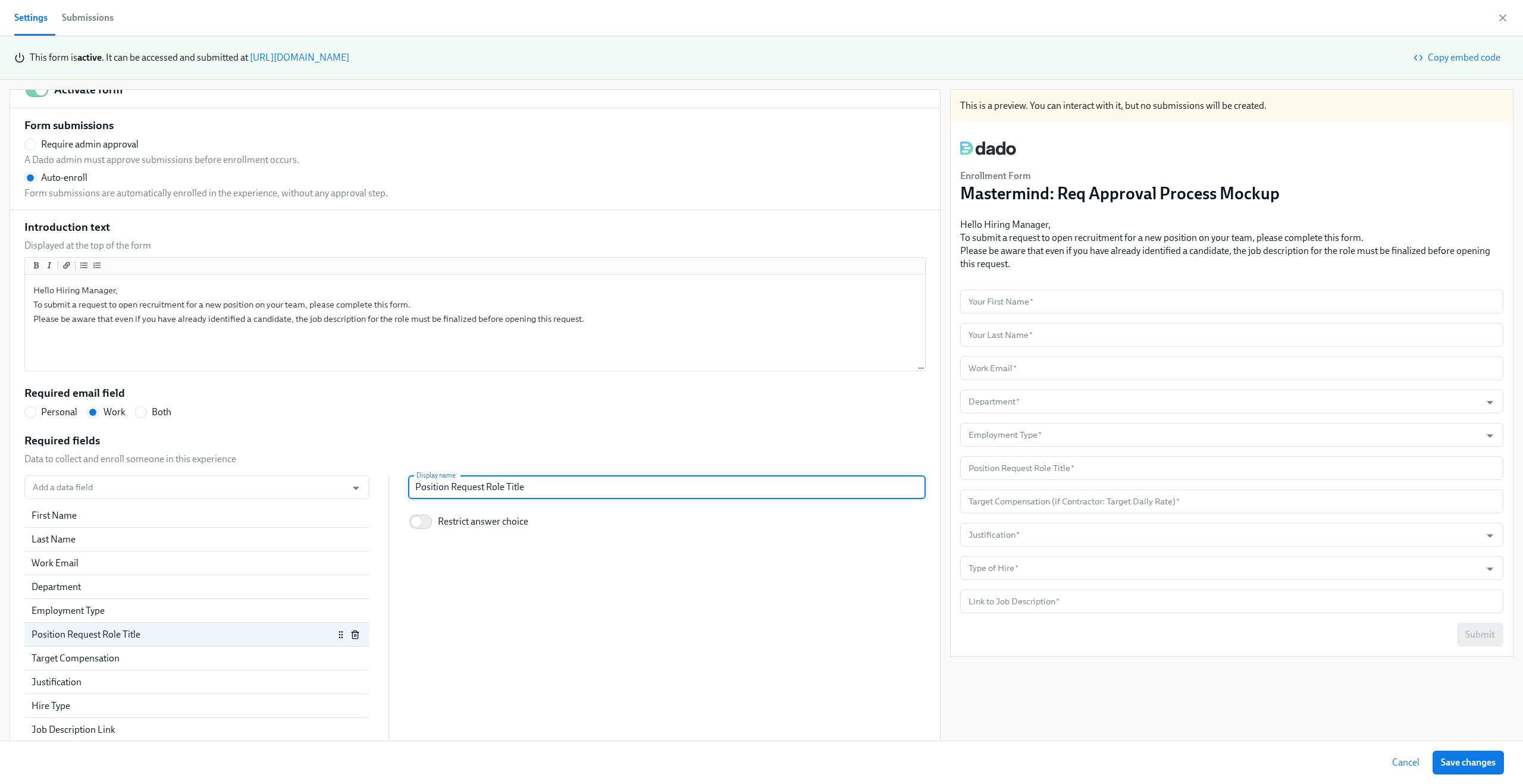
drag, startPoint x: 487, startPoint y: 489, endPoint x: 379, endPoint y: 474, distance: 109.0
click at [383, 474] on div "Required fields Data to collect and enroll someone in this experience Add a dat…" at bounding box center [475, 588] width 902 height 310
radio input "false"
type input "Role Title"
click at [582, 423] on div "Introduction text Displayed at the top of the form Hello Hiring Manager, To sub…" at bounding box center [475, 481] width 902 height 523
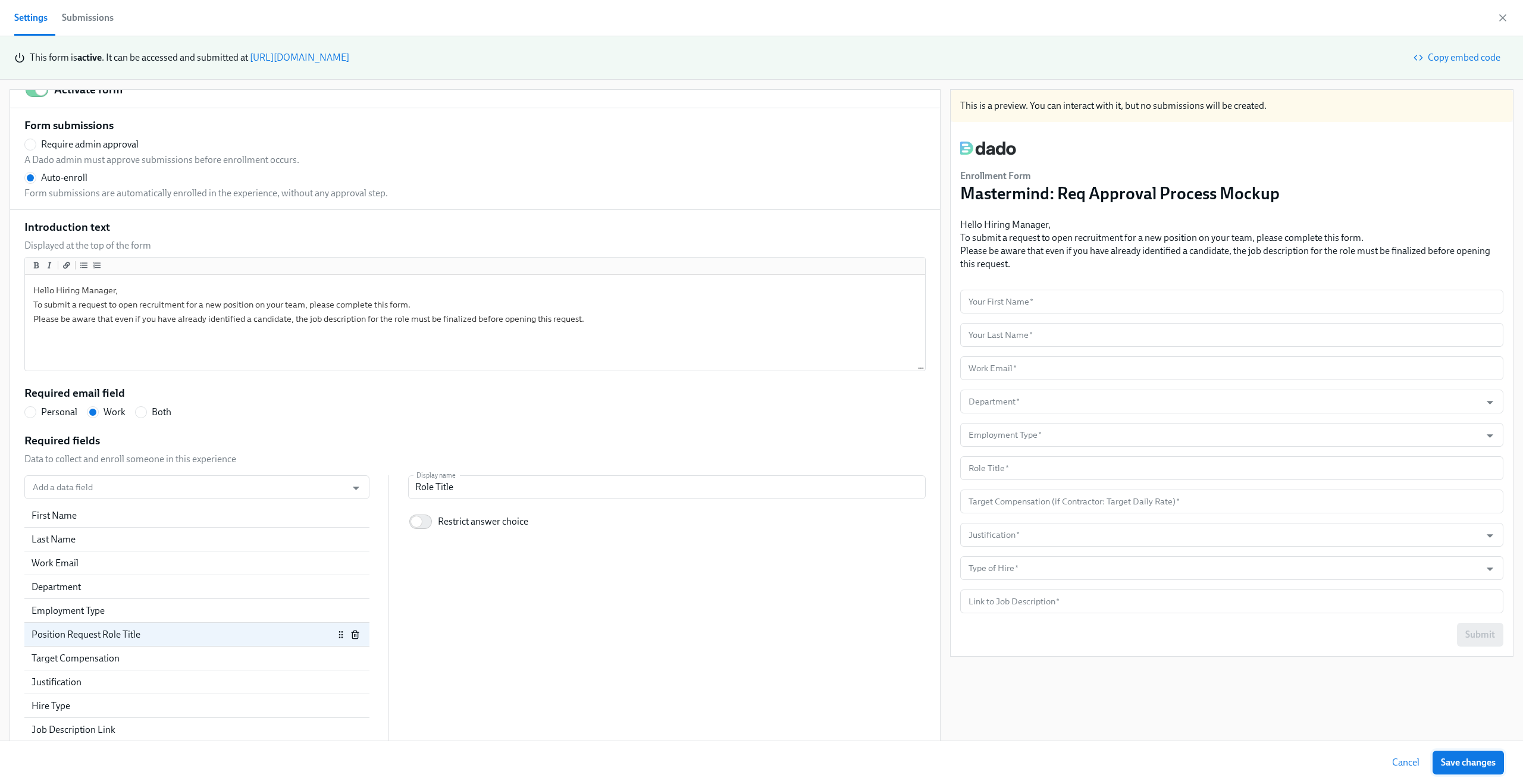
click at [1451, 761] on span "Save changes" at bounding box center [1468, 762] width 55 height 12
radio input "false"
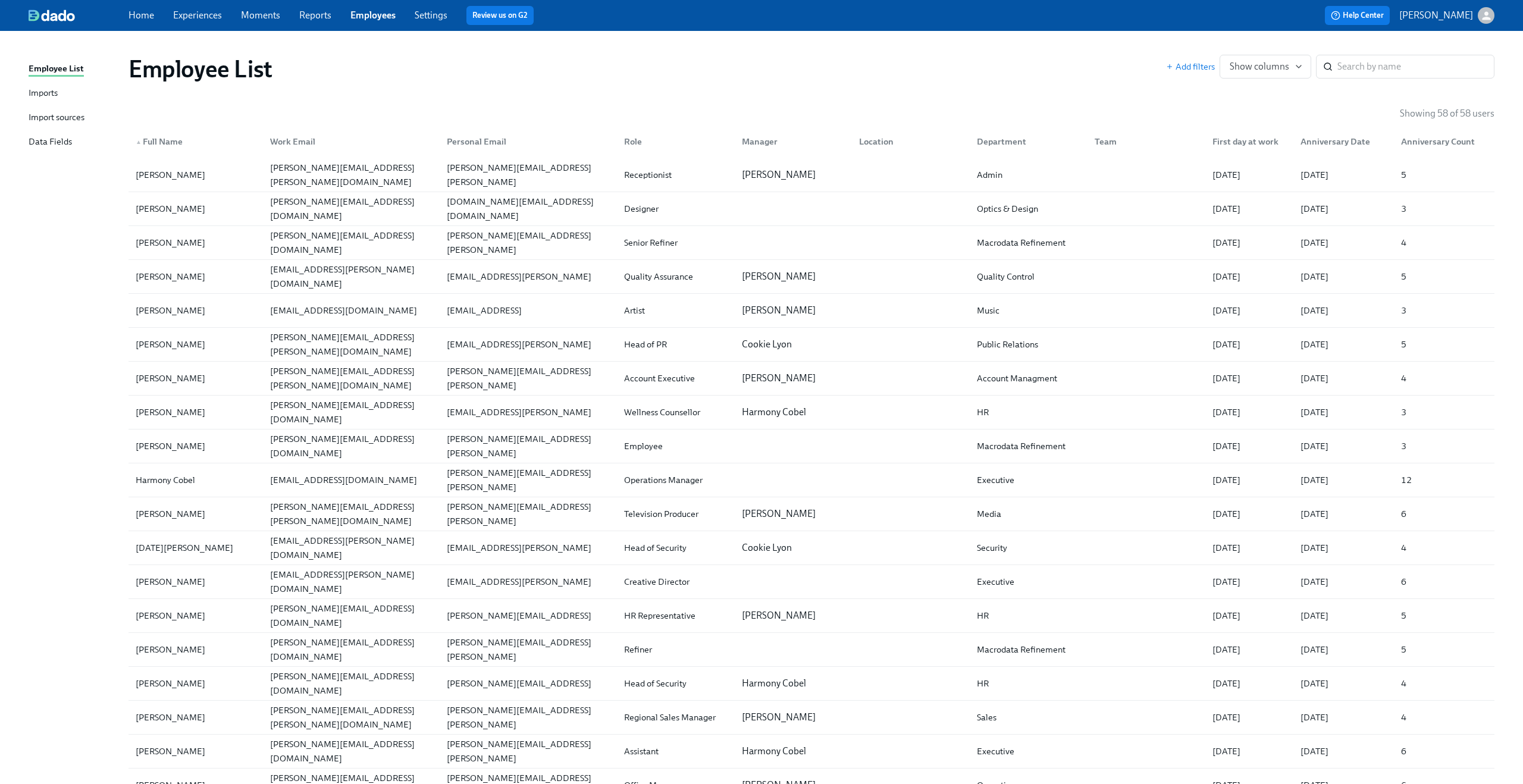
click at [62, 141] on div "Data Fields" at bounding box center [51, 143] width 44 height 15
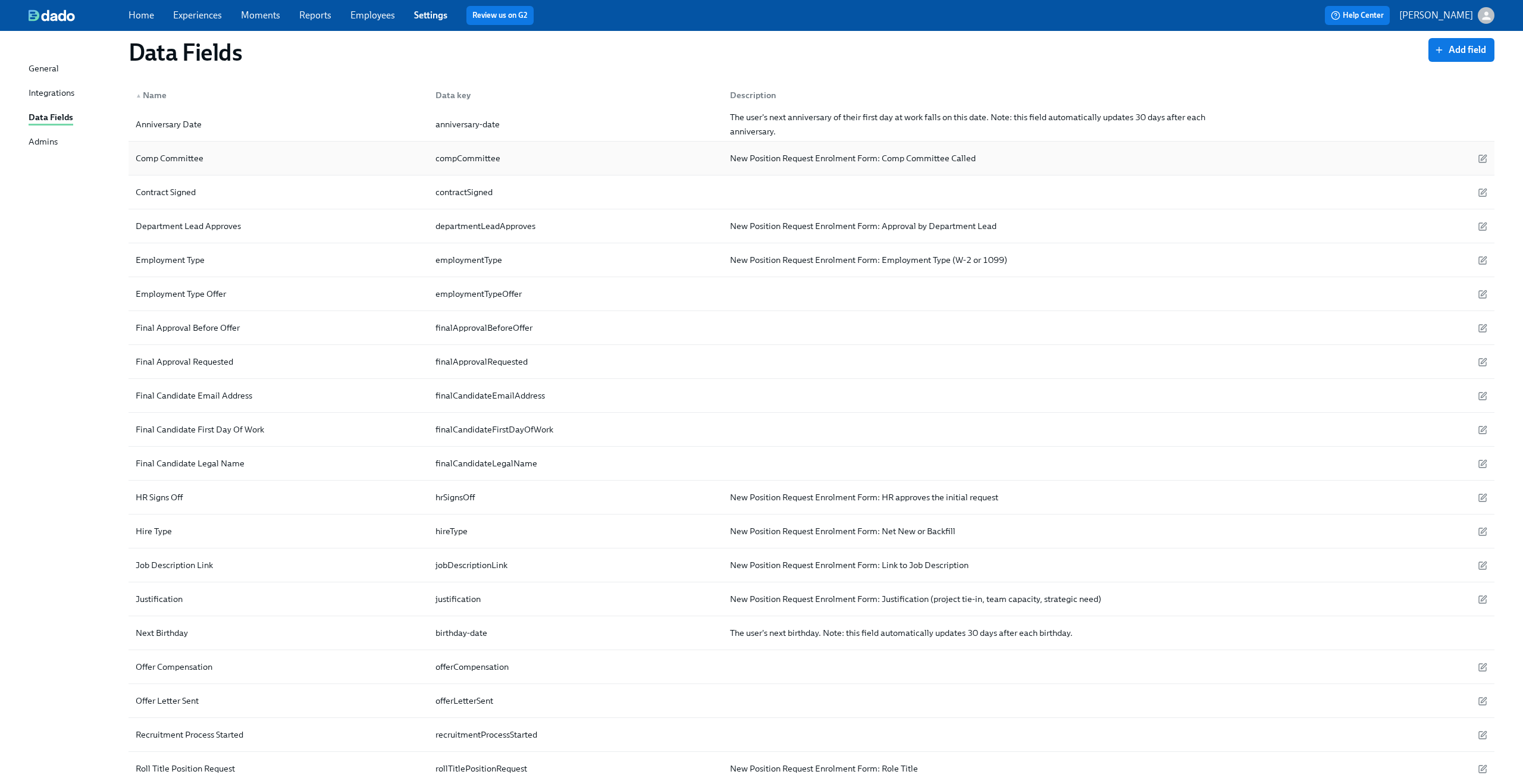
scroll to position [241, 0]
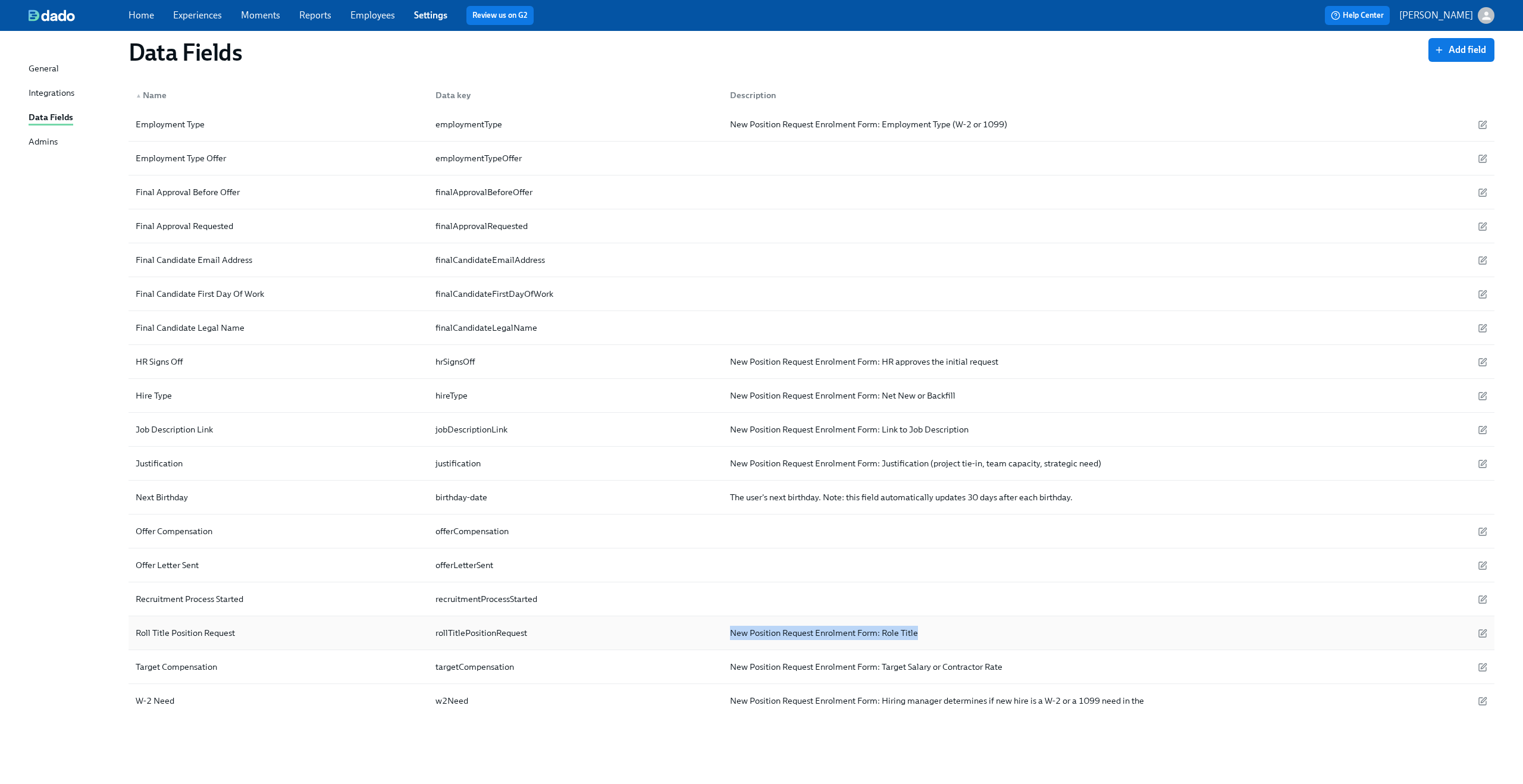
drag, startPoint x: 930, startPoint y: 637, endPoint x: 716, endPoint y: 640, distance: 214.0
click at [716, 640] on div "Roll Title Position Request rollTitlePositionRequest New Position Request Enrol…" at bounding box center [811, 634] width 1366 height 34
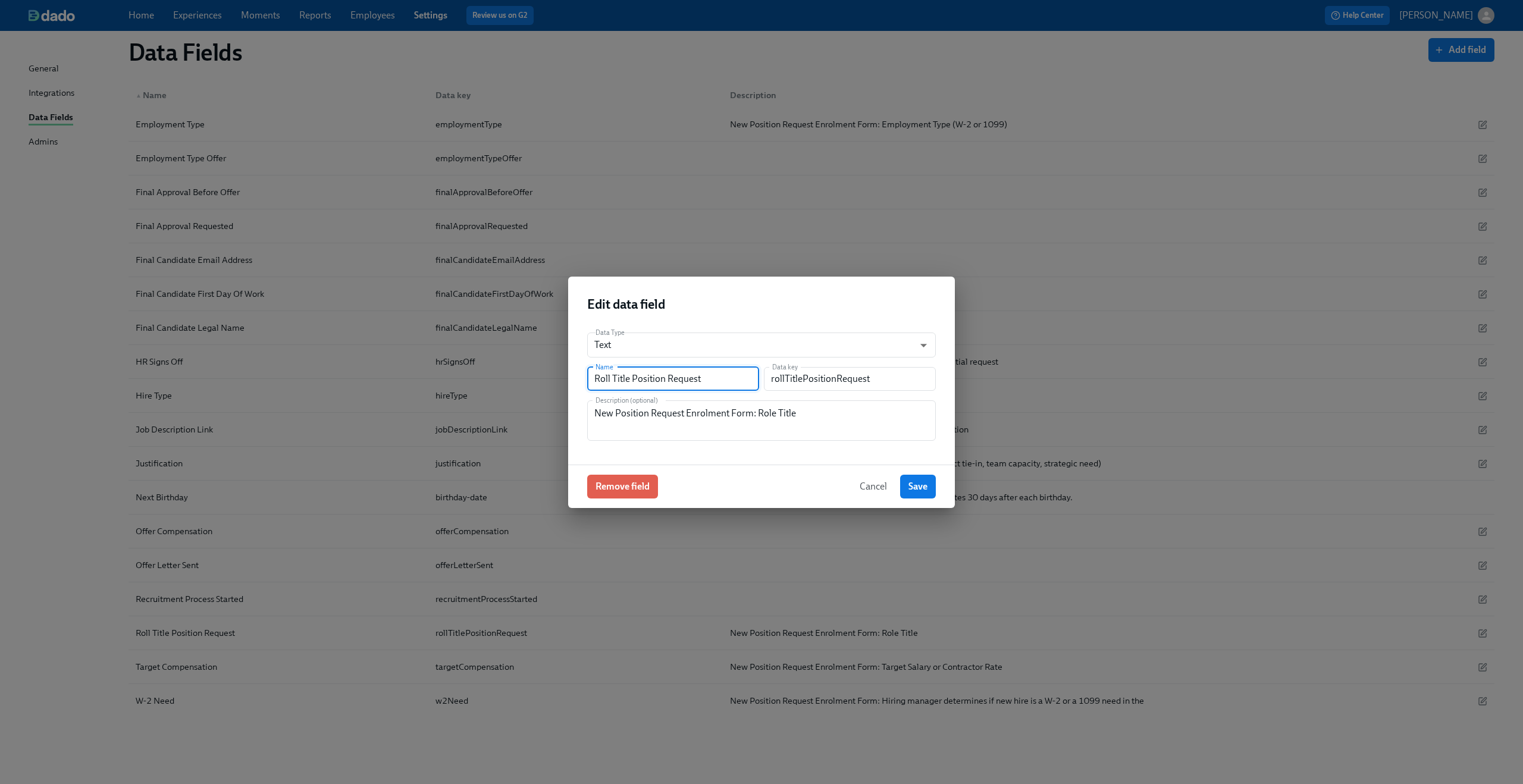
click at [610, 379] on input "Roll Title Position Request" at bounding box center [673, 379] width 172 height 24
click at [858, 480] on button "Cancel" at bounding box center [873, 487] width 44 height 24
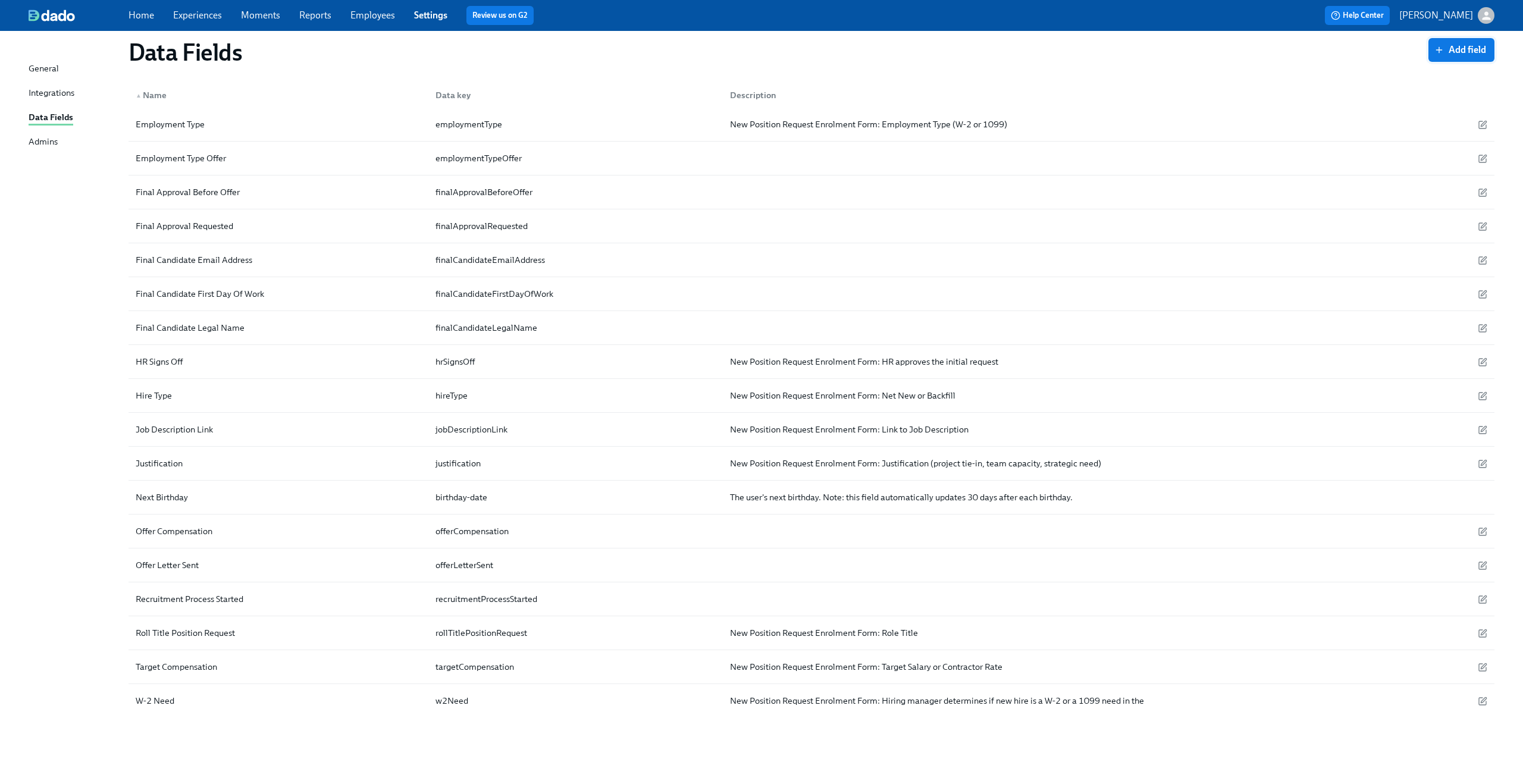
click at [1459, 48] on span "Add field" at bounding box center [1461, 49] width 49 height 12
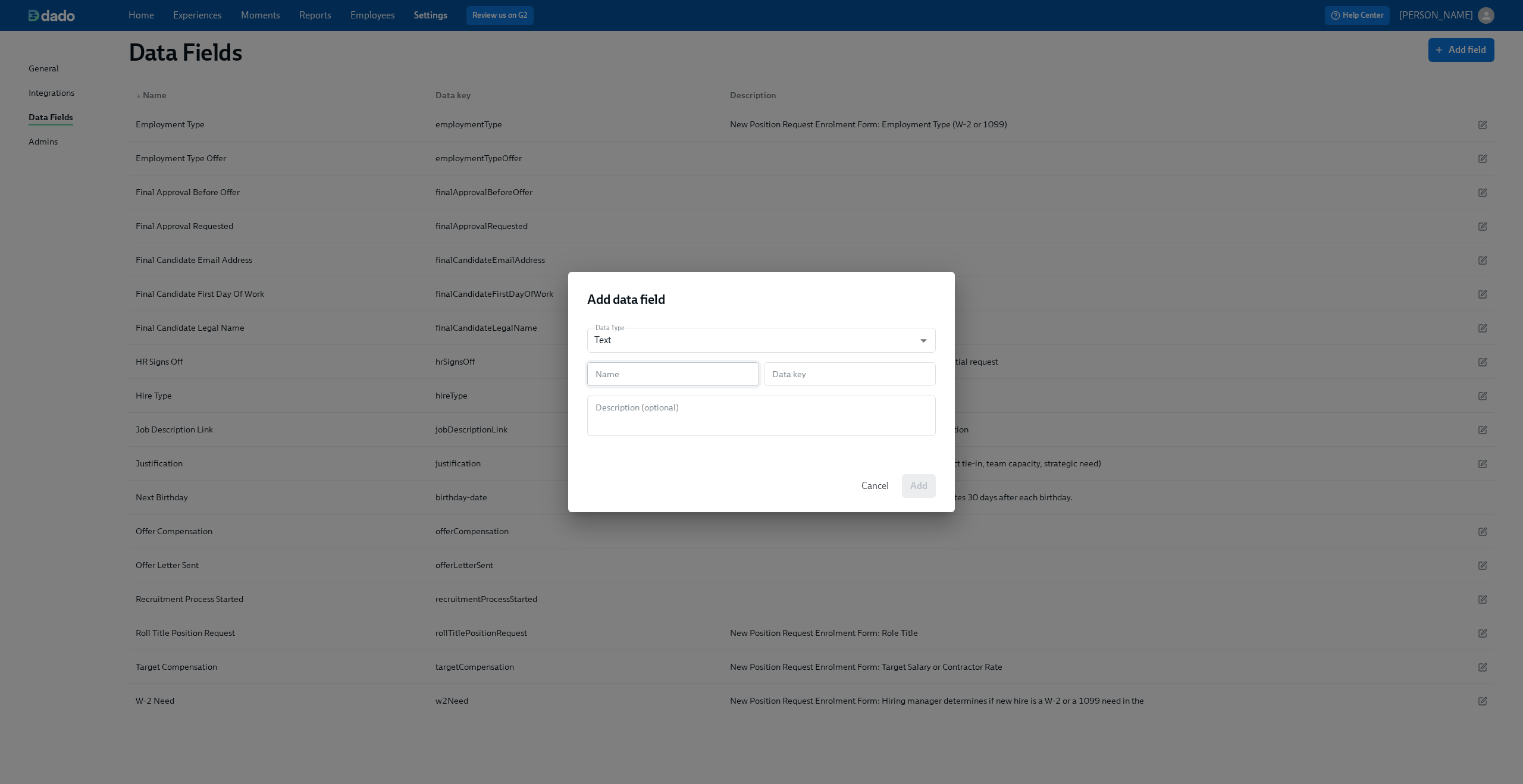
click at [700, 375] on input "text" at bounding box center [673, 374] width 172 height 24
type input "R"
type input "r"
type input "Ro"
type input "ro"
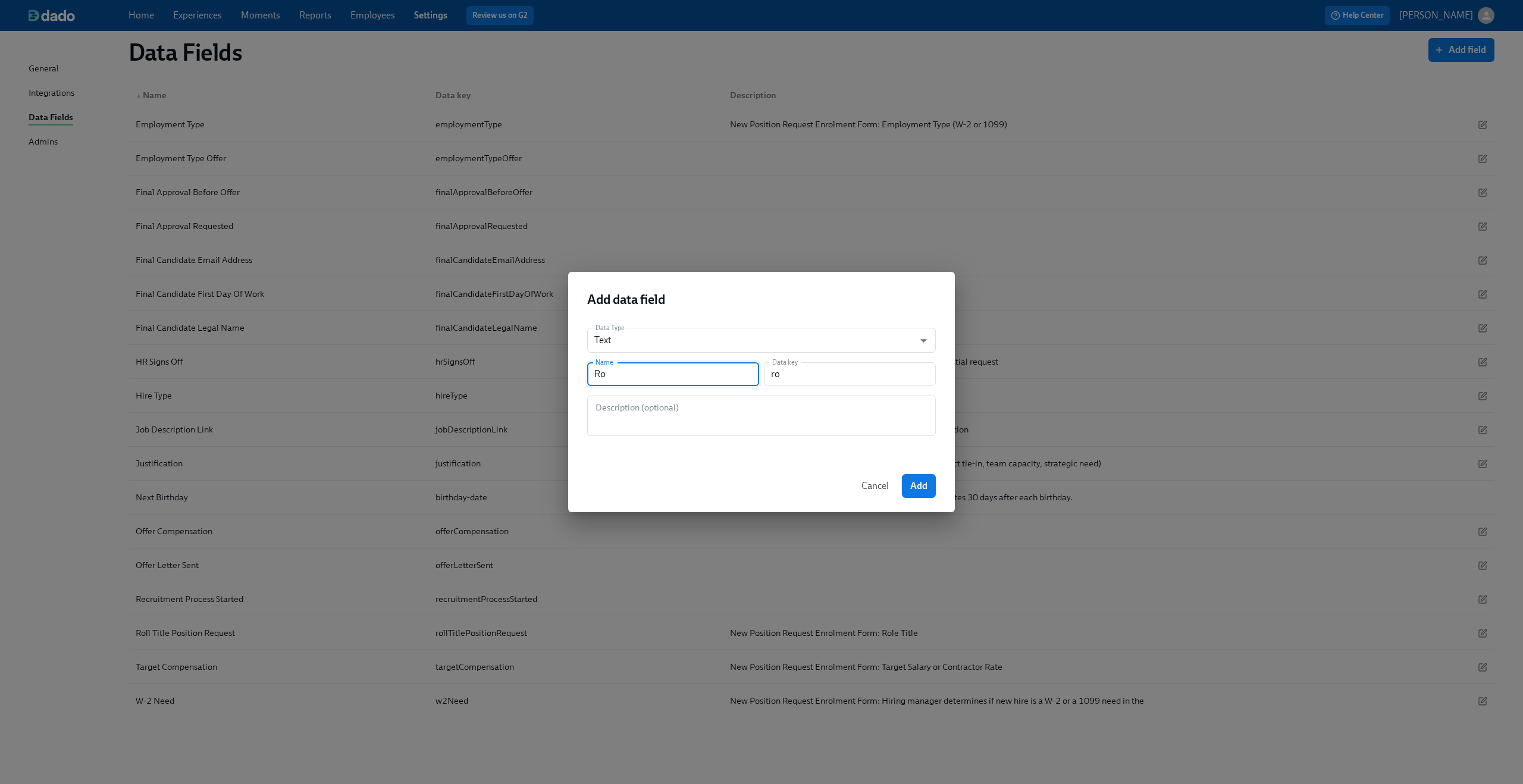
type input "Rol"
type input "rol"
type input "Role"
type input "role"
type input "Role T"
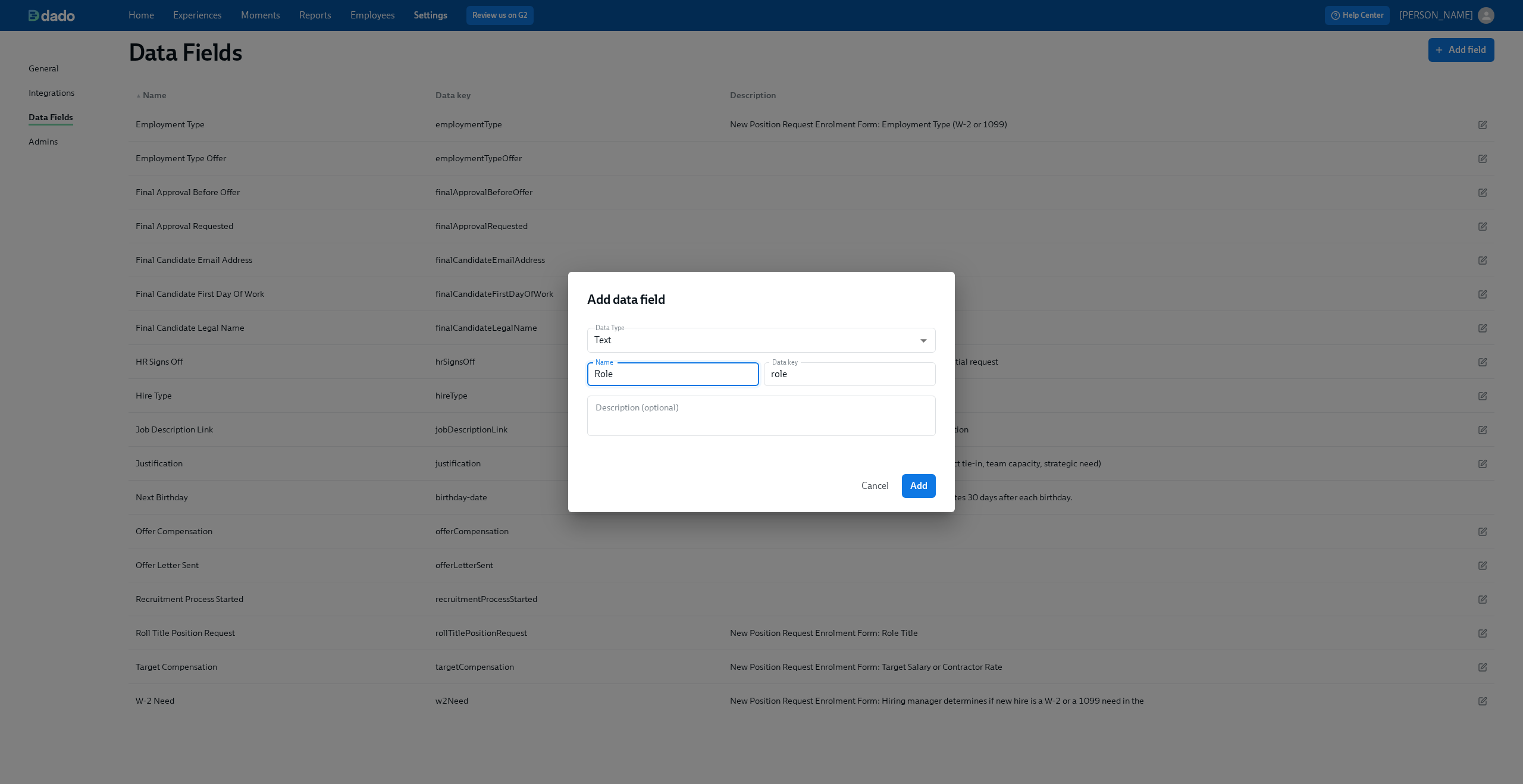
type input "roleT"
type input "Role Ti"
type input "roleTi"
type input "Role Tit"
type input "roleTit"
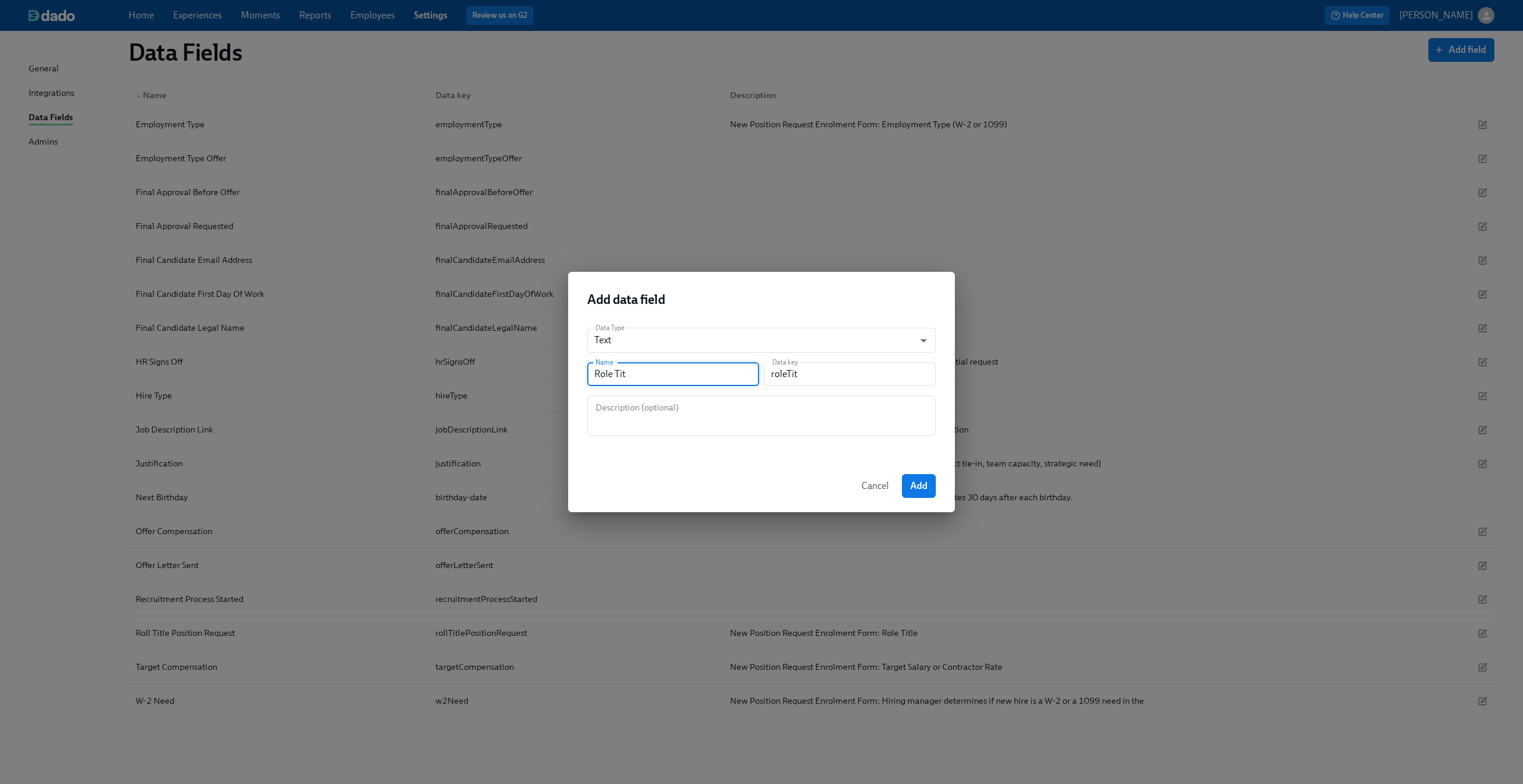
type input "Role Titl"
type input "roleTitl"
type input "Role Title"
type input "roleTitle"
type input "Role Title P"
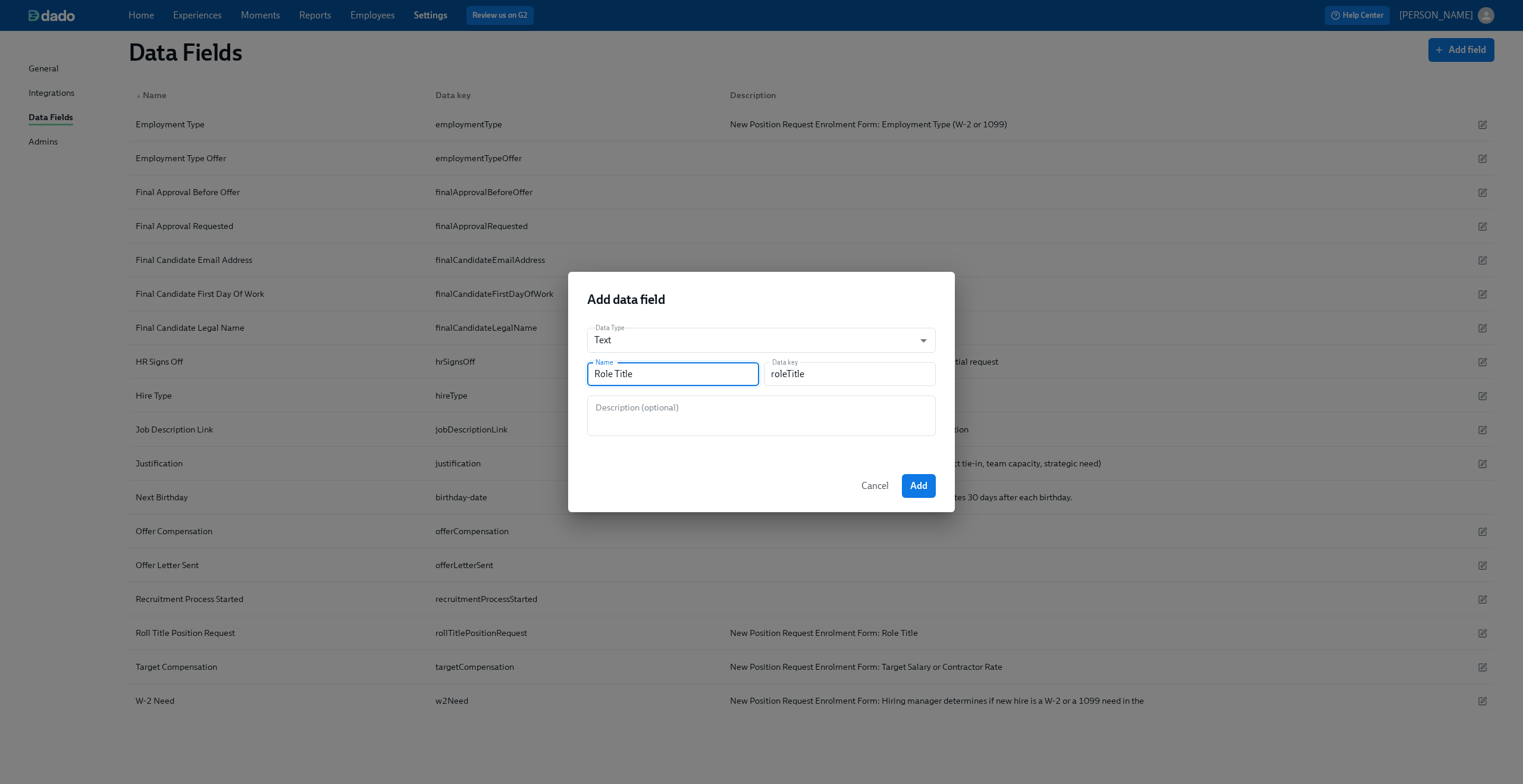
type input "roleTitleP"
type input "Role Title Po"
type input "roleTitlePo"
type input "Role Title Pos"
type input "roleTitlePos"
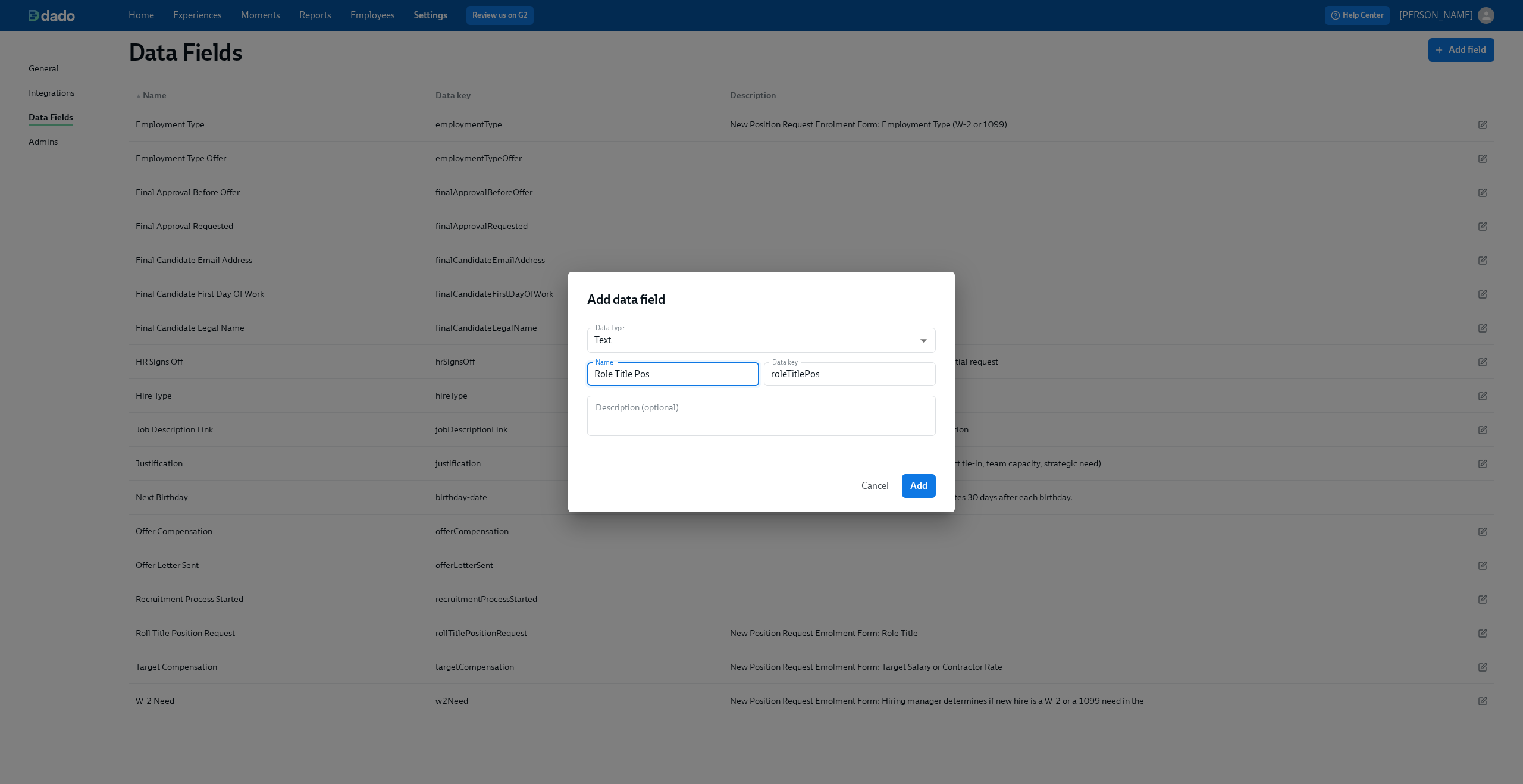
type input "Role Title Posi"
type input "roleTitlePosi"
type input "Role Title Posit"
type input "roleTitlePosit"
type input "Role Title Positi"
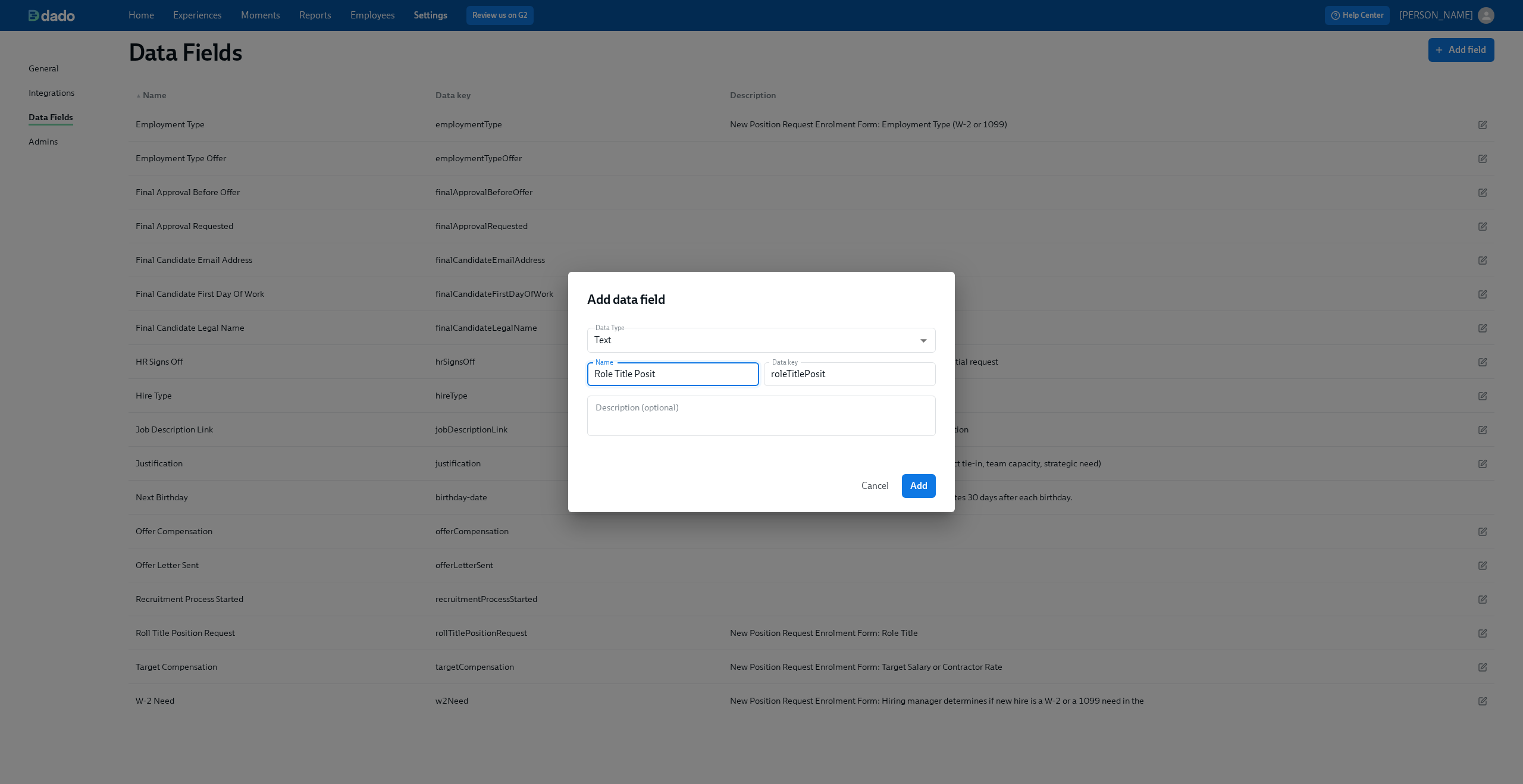
type input "roleTitlePositi"
type input "Role Title Positio"
type input "roleTitlePositio"
type input "Role Title Position"
type input "roleTitlePosition"
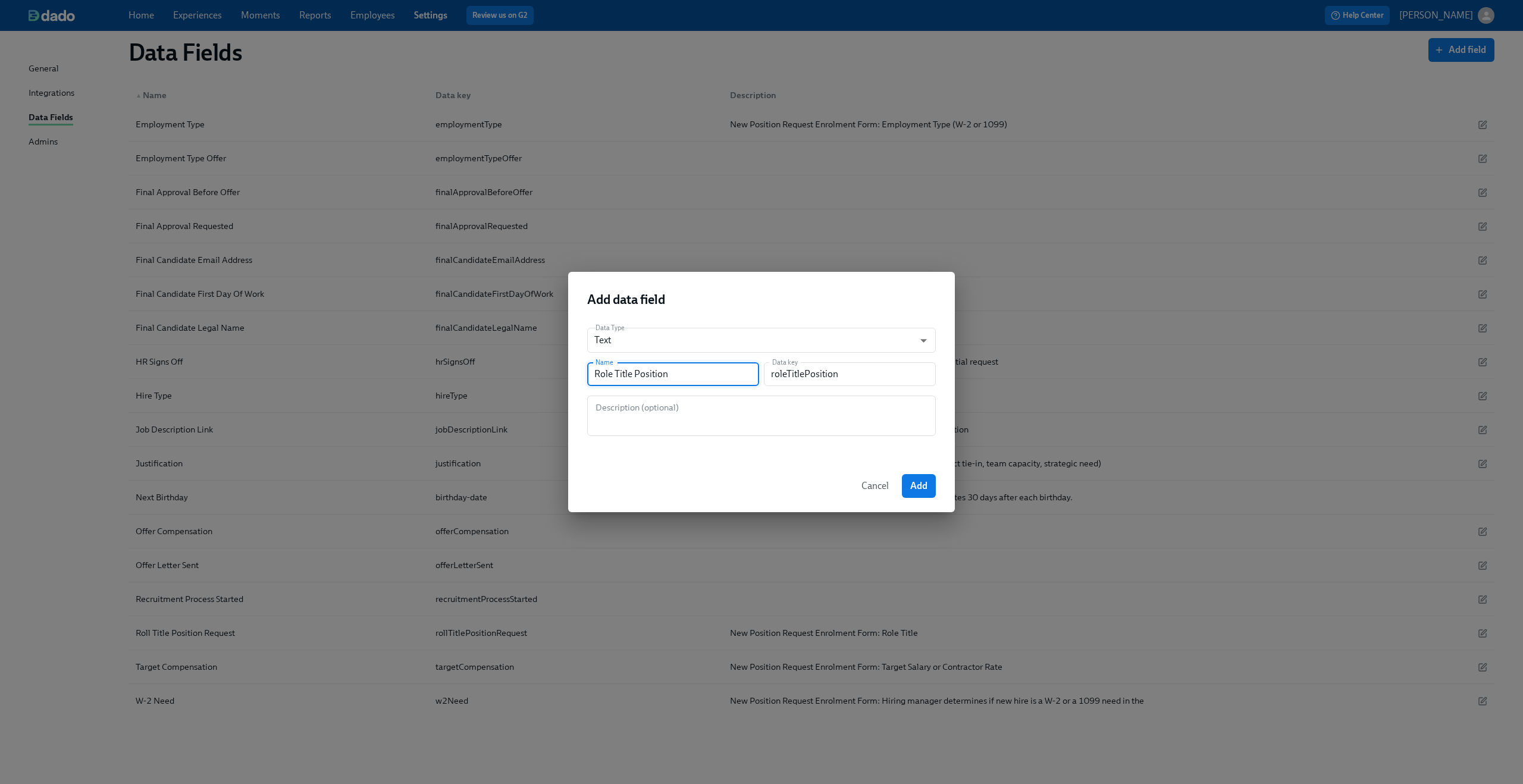
type input "Role Title Position R"
type input "roleTitlePositionR"
type input "Role Title Position Re"
type input "roleTitlePositionRe"
type input "Role Title Position Req"
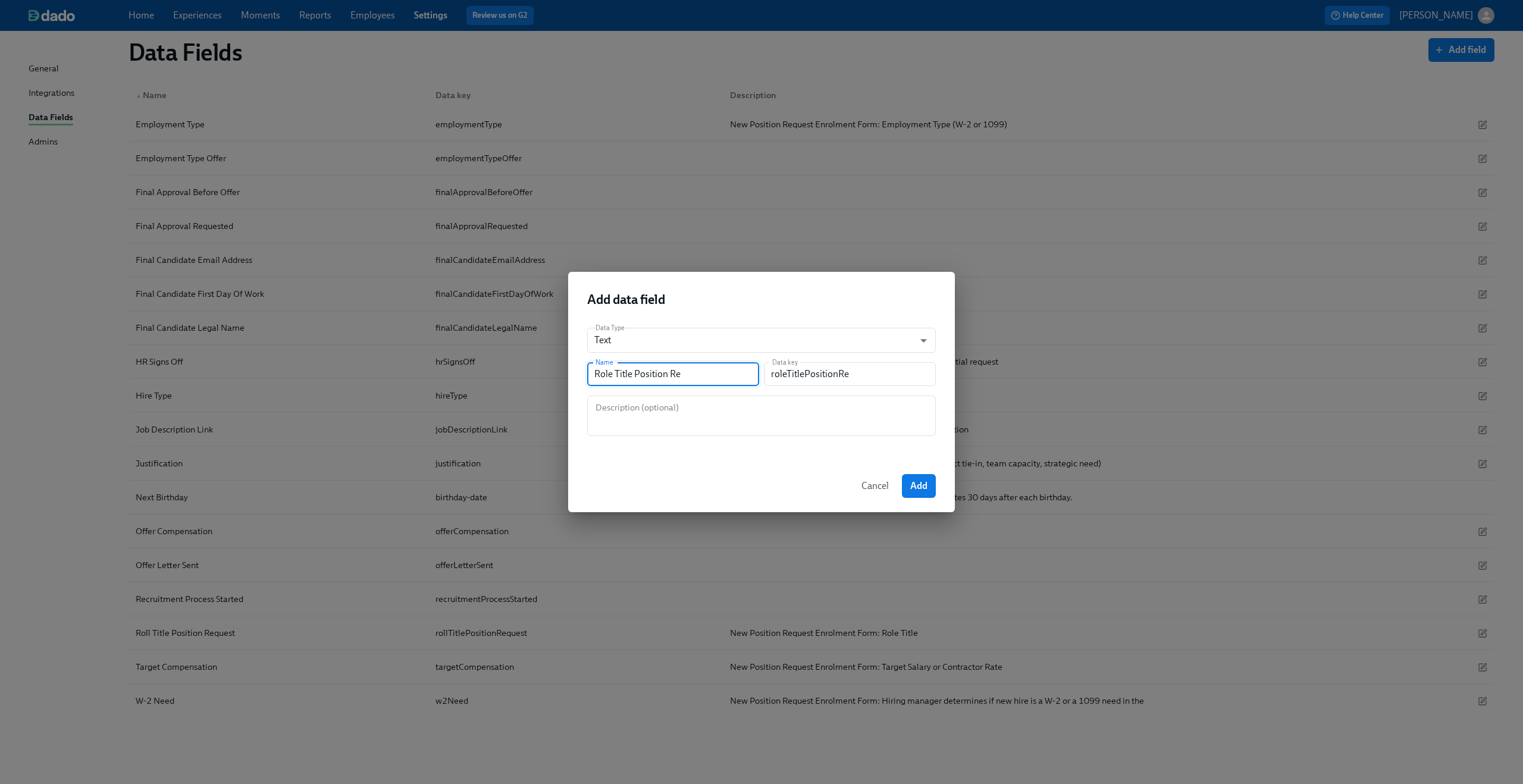
type input "roleTitlePositionReq"
type input "Role Title Position Requ"
type input "roleTitlePositionRequ"
type input "Role Title Position Reque"
type input "roleTitlePositionReque"
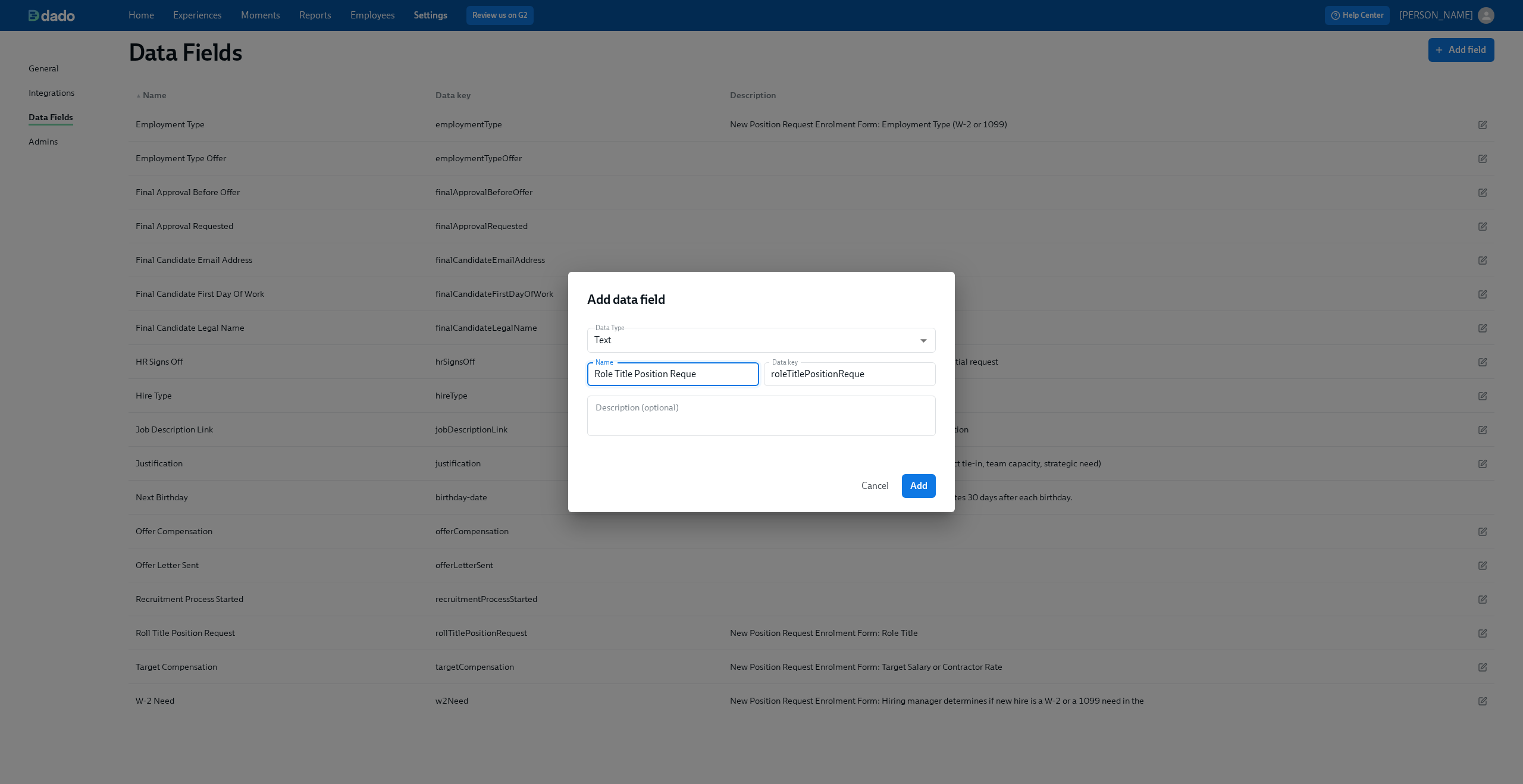
type input "Role Title Position Requet"
type input "roleTitlePositionRequet"
type input "Role Title Position Reque"
type input "roleTitlePositionReque"
type input "Role Title Position Requ"
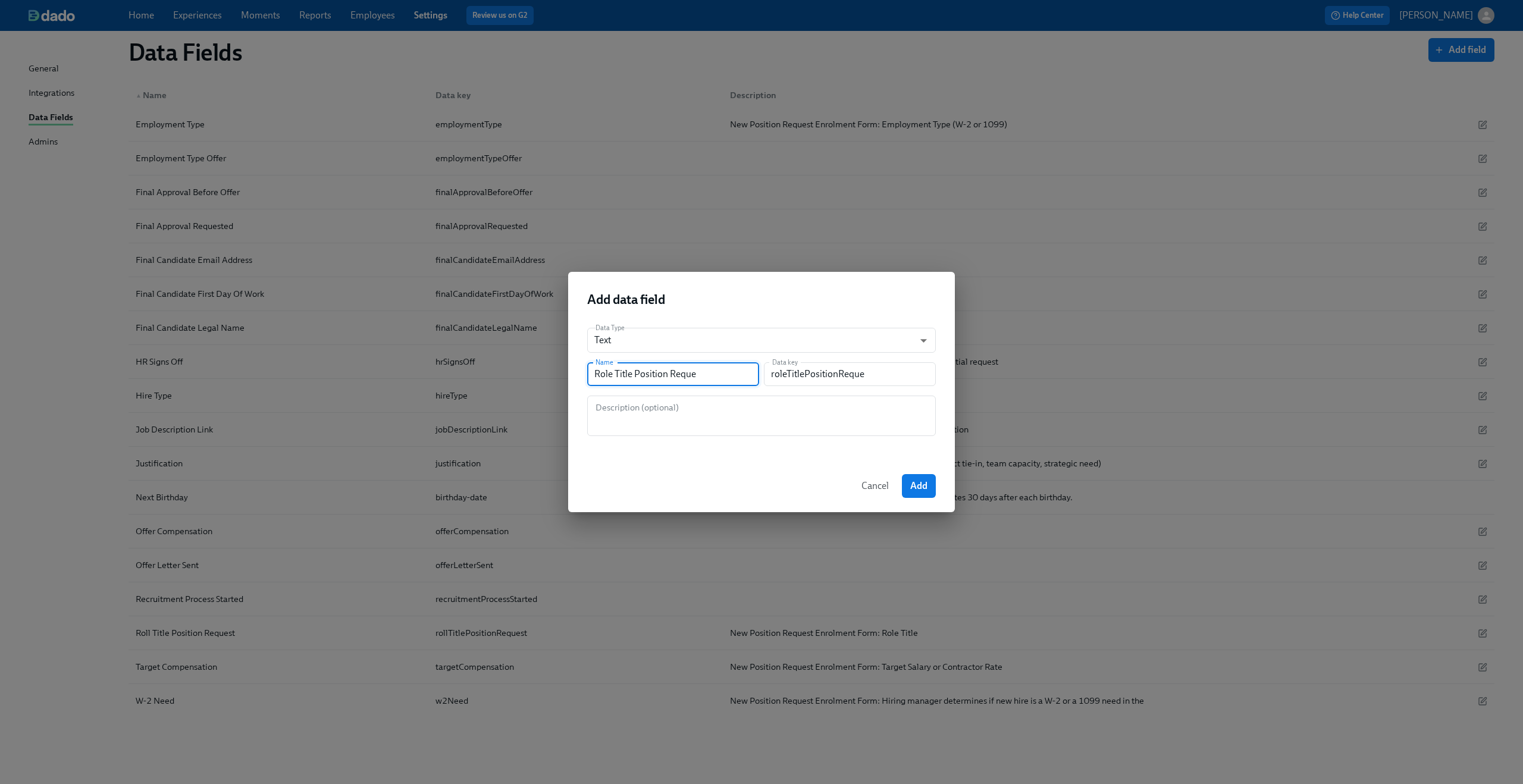
type input "roleTitlePositionRequ"
type input "Role Title Position Req"
type input "roleTitlePositionReq"
type input "Role Title Position Re"
type input "roleTitlePositionRe"
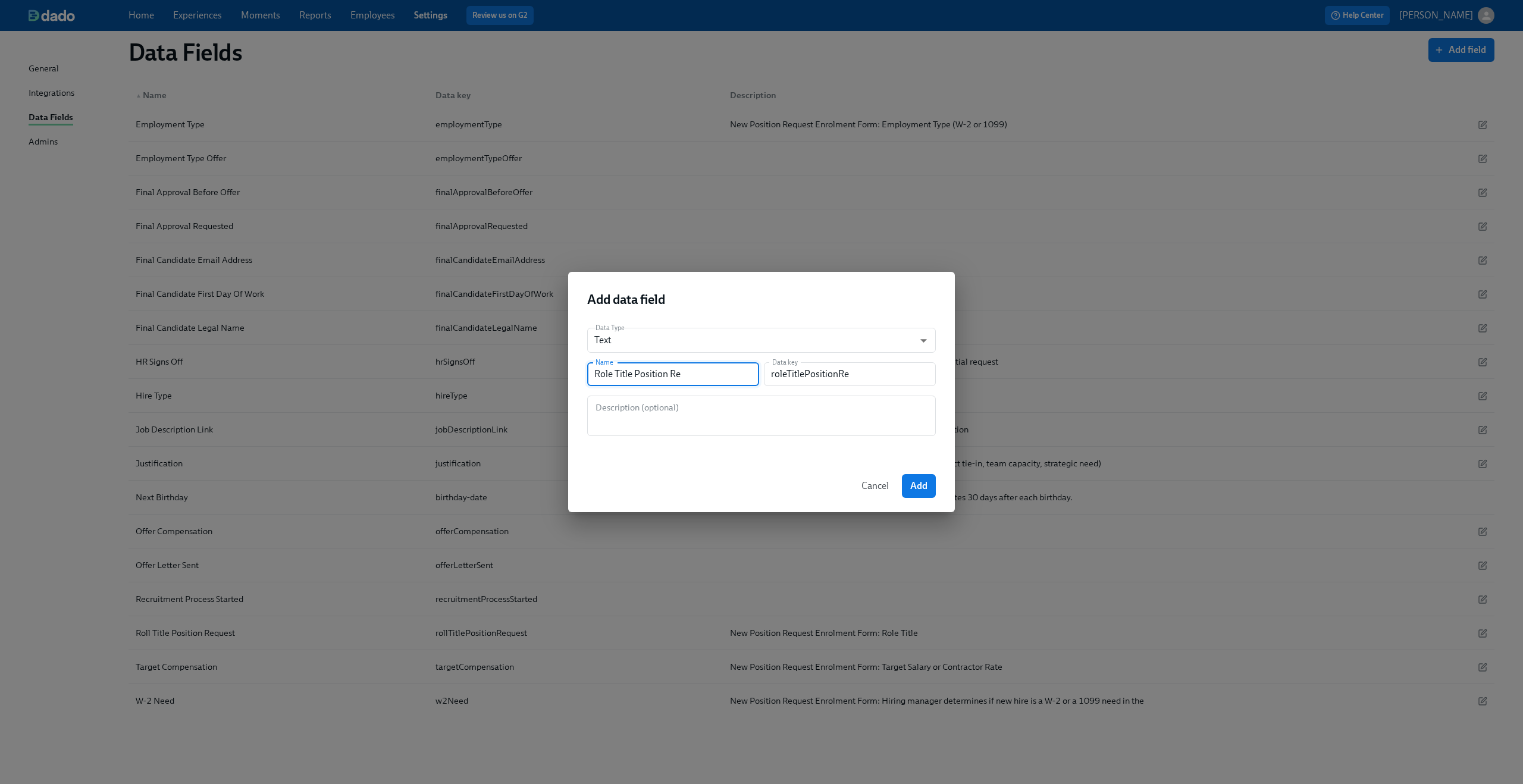
type input "Role Title Position R"
type input "roleTitlePositionR"
type input "Role Title Position"
type input "roleTitlePosition"
type input "Role Title Positio"
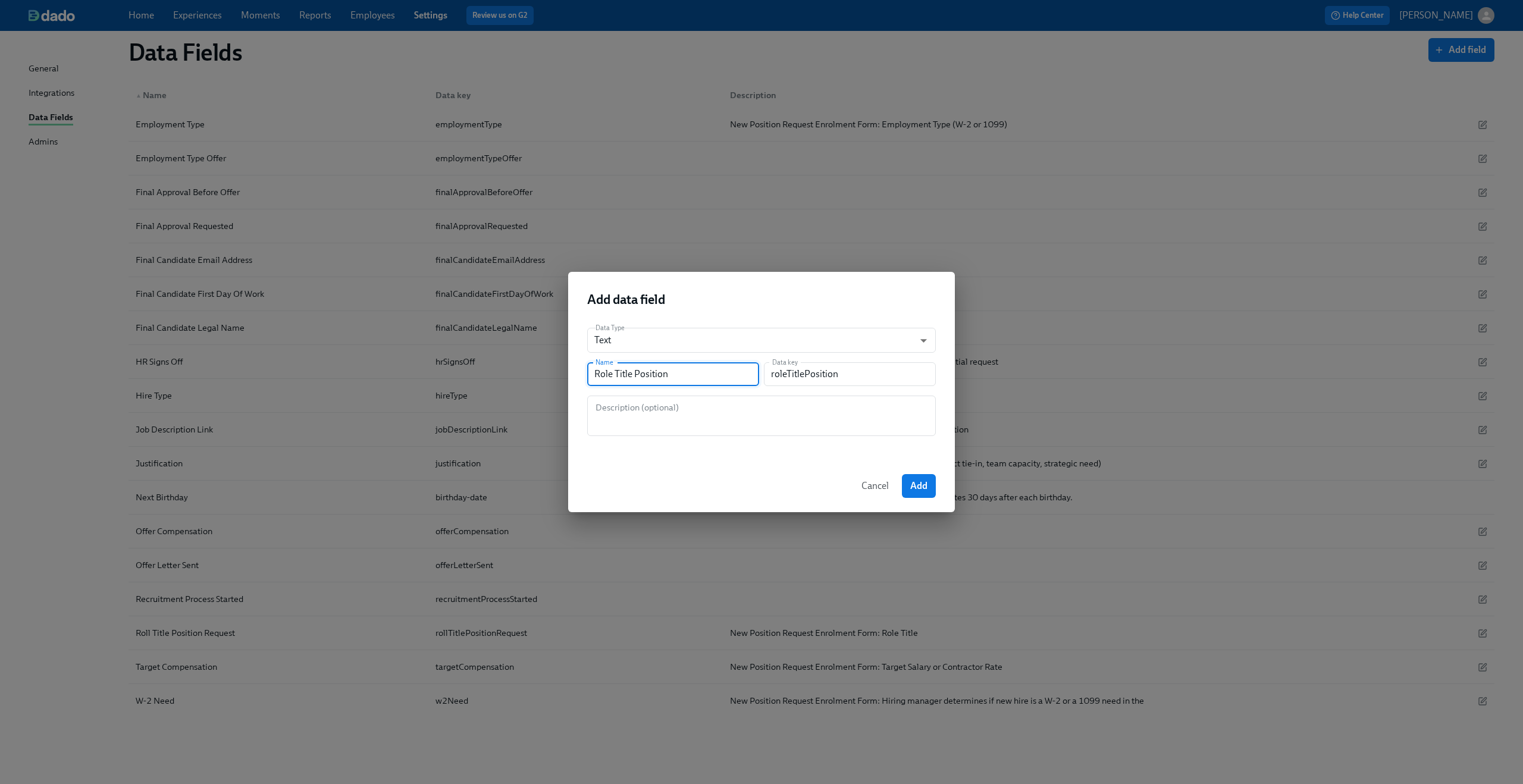
type input "roleTitlePositio"
type input "Role Title Positi"
type input "roleTitlePositi"
type input "Role Title Posit"
type input "roleTitlePosit"
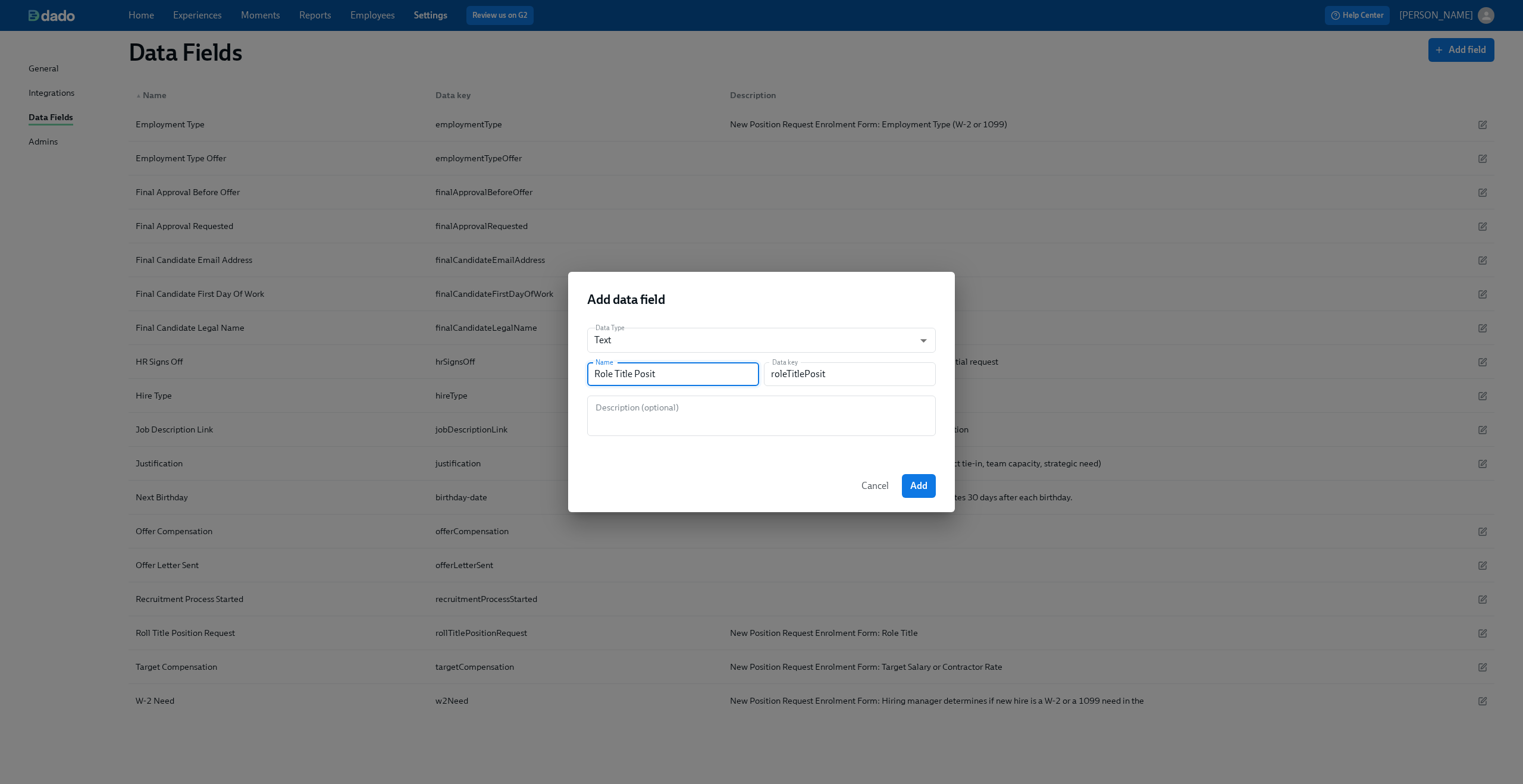
type input "Role Title Posi"
type input "roleTitlePosi"
type input "Role Title Pos"
type input "roleTitlePos"
type input "Role Title Po"
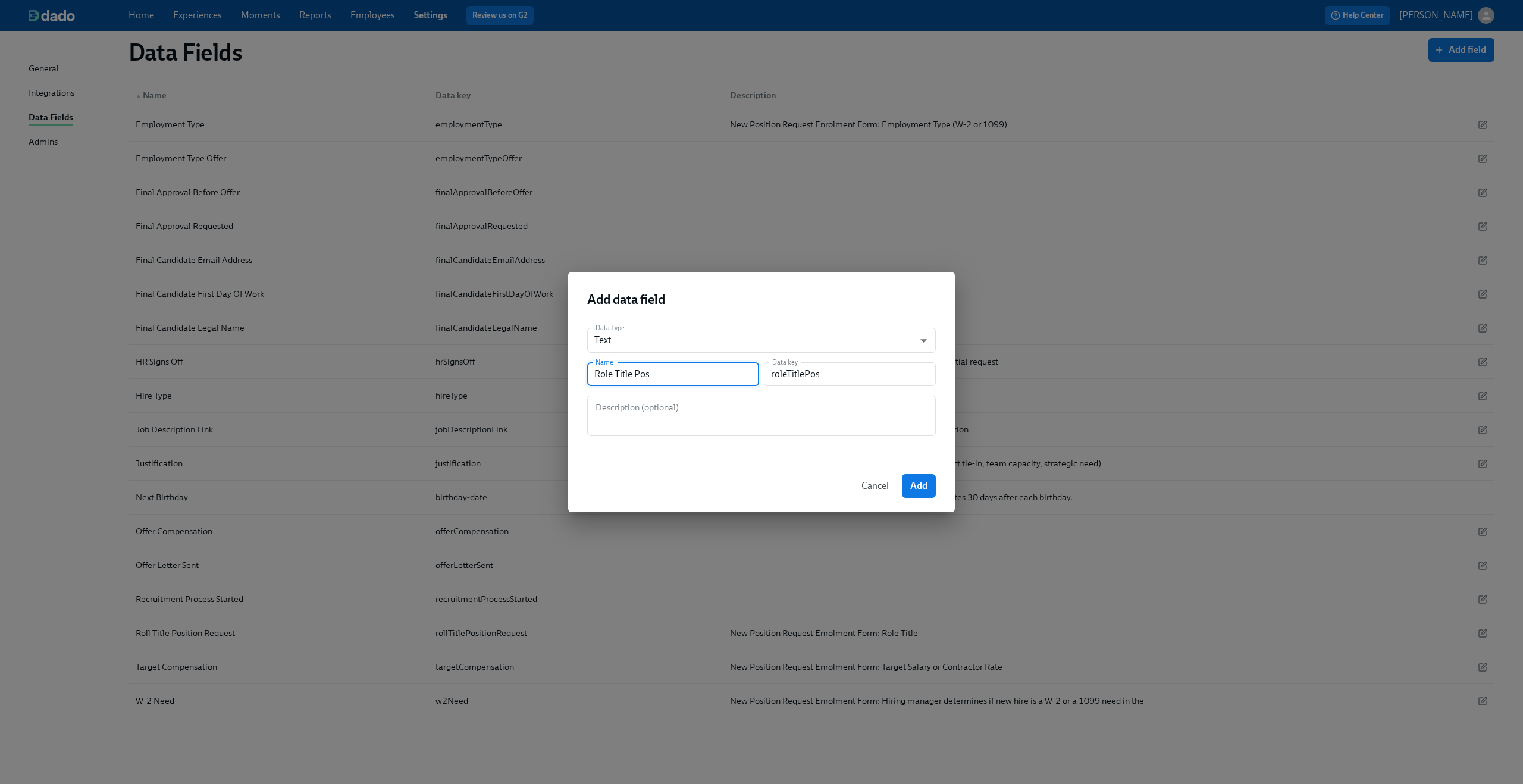
type input "roleTitlePo"
type input "Role Title P"
type input "roleTitleP"
type input "Role Title"
type input "roleTitle"
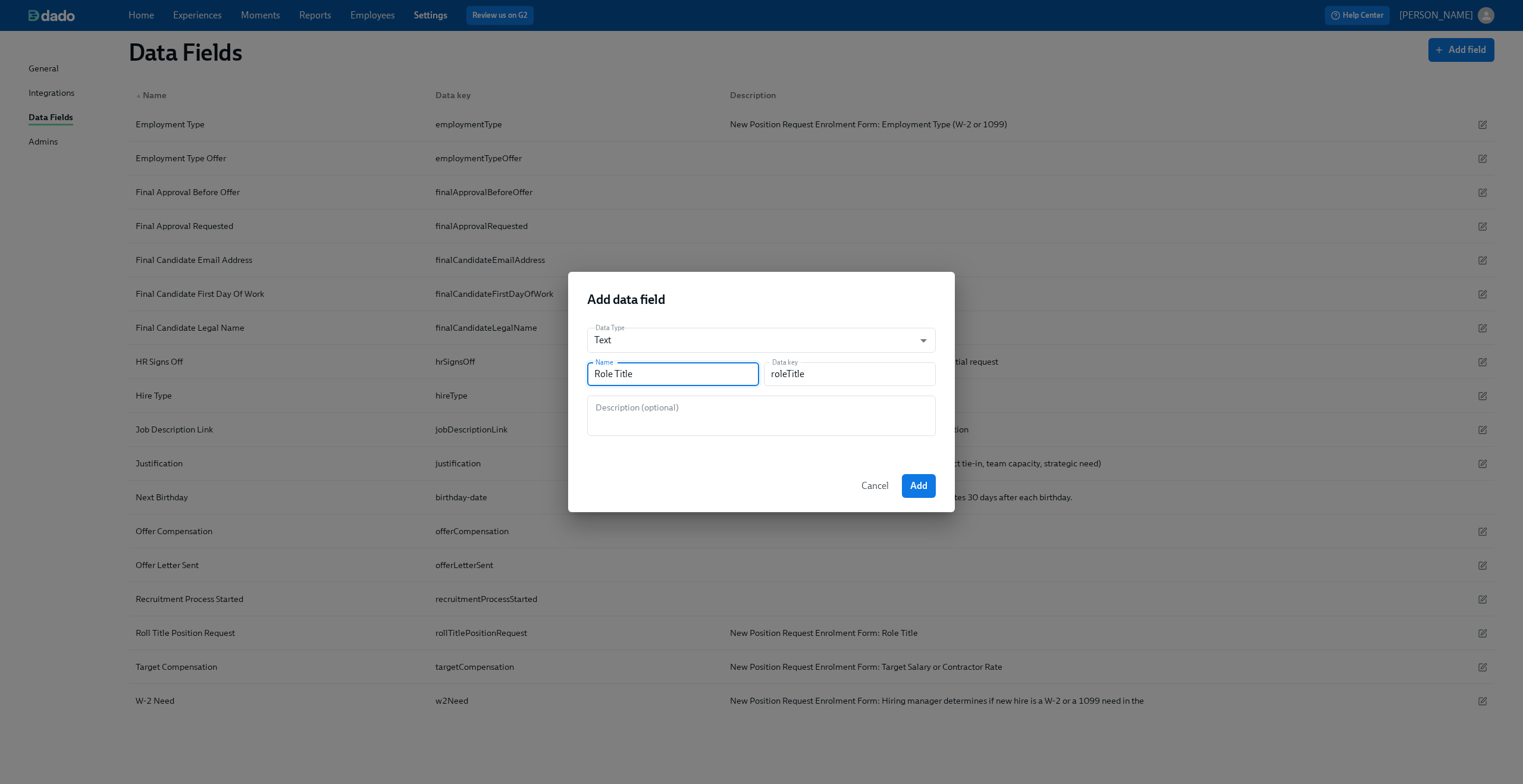
type input "Role Titl"
type input "roleTitl"
type input "Role Tit"
type input "roleTit"
type input "Role Ti"
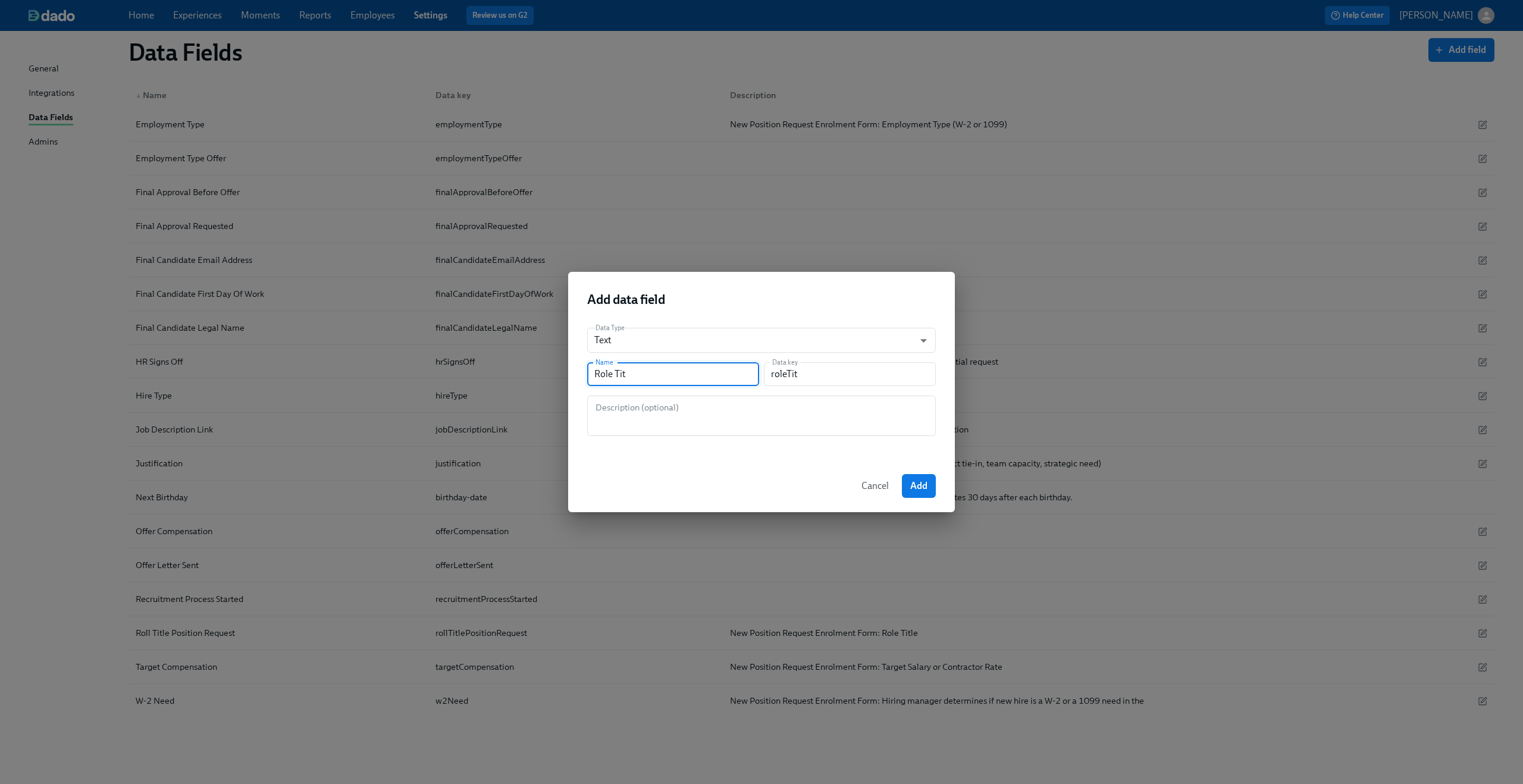
type input "roleTi"
type input "Role T"
type input "roleT"
type input "Role"
type input "role"
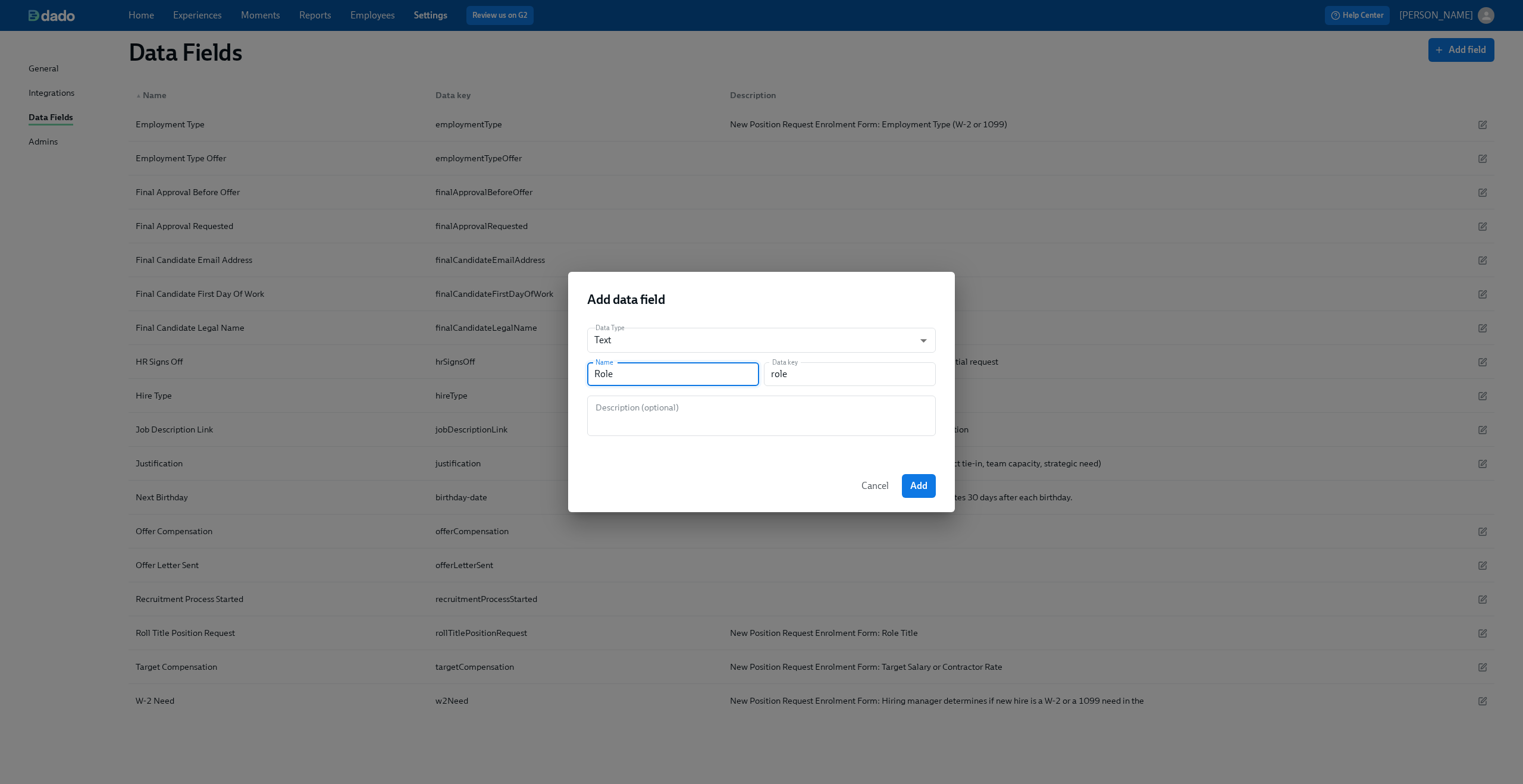
type input "Rol"
type input "rol"
type input "Ro"
type input "ro"
type input "R"
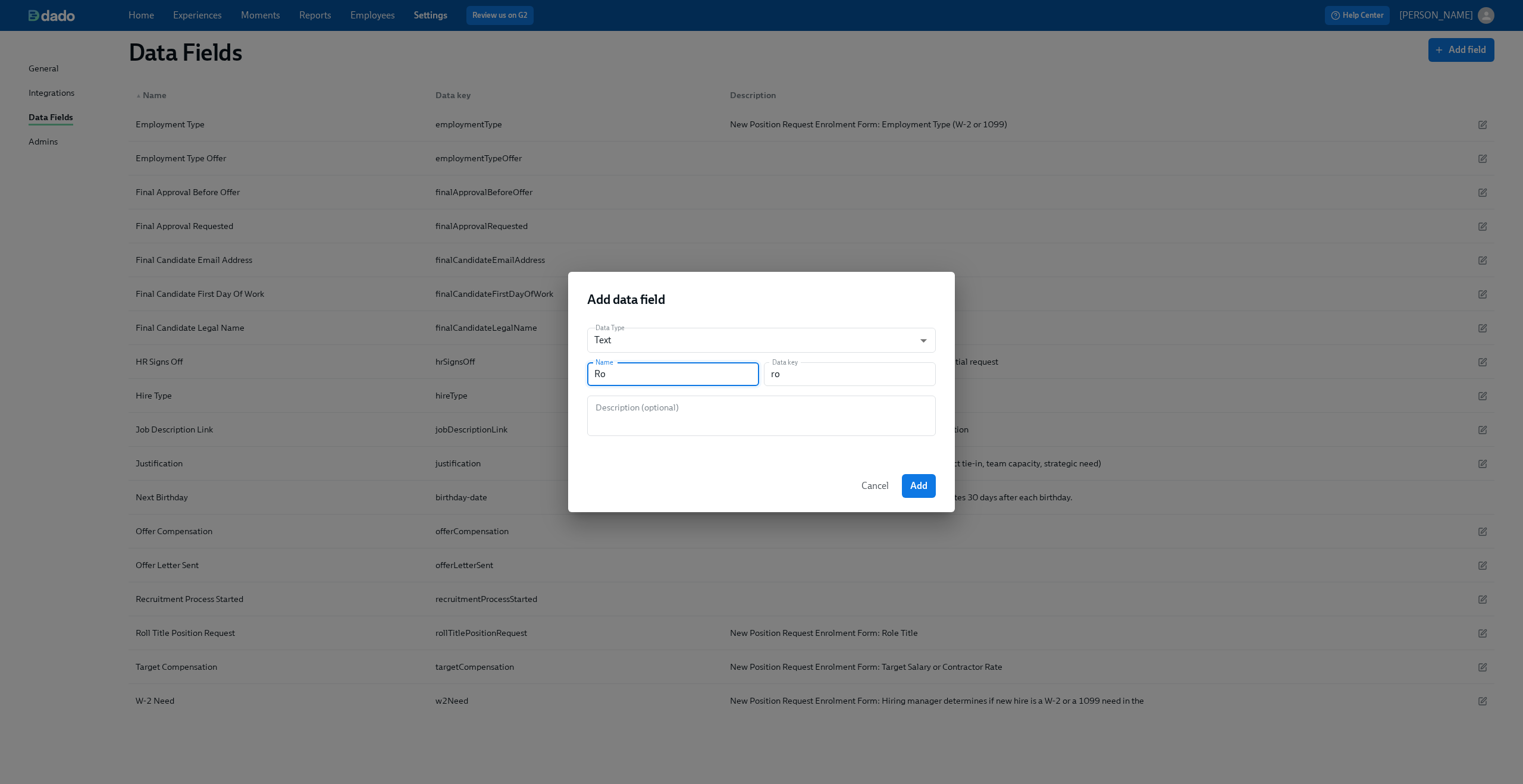
type input "r"
type input "l"
type input "P"
type input "p"
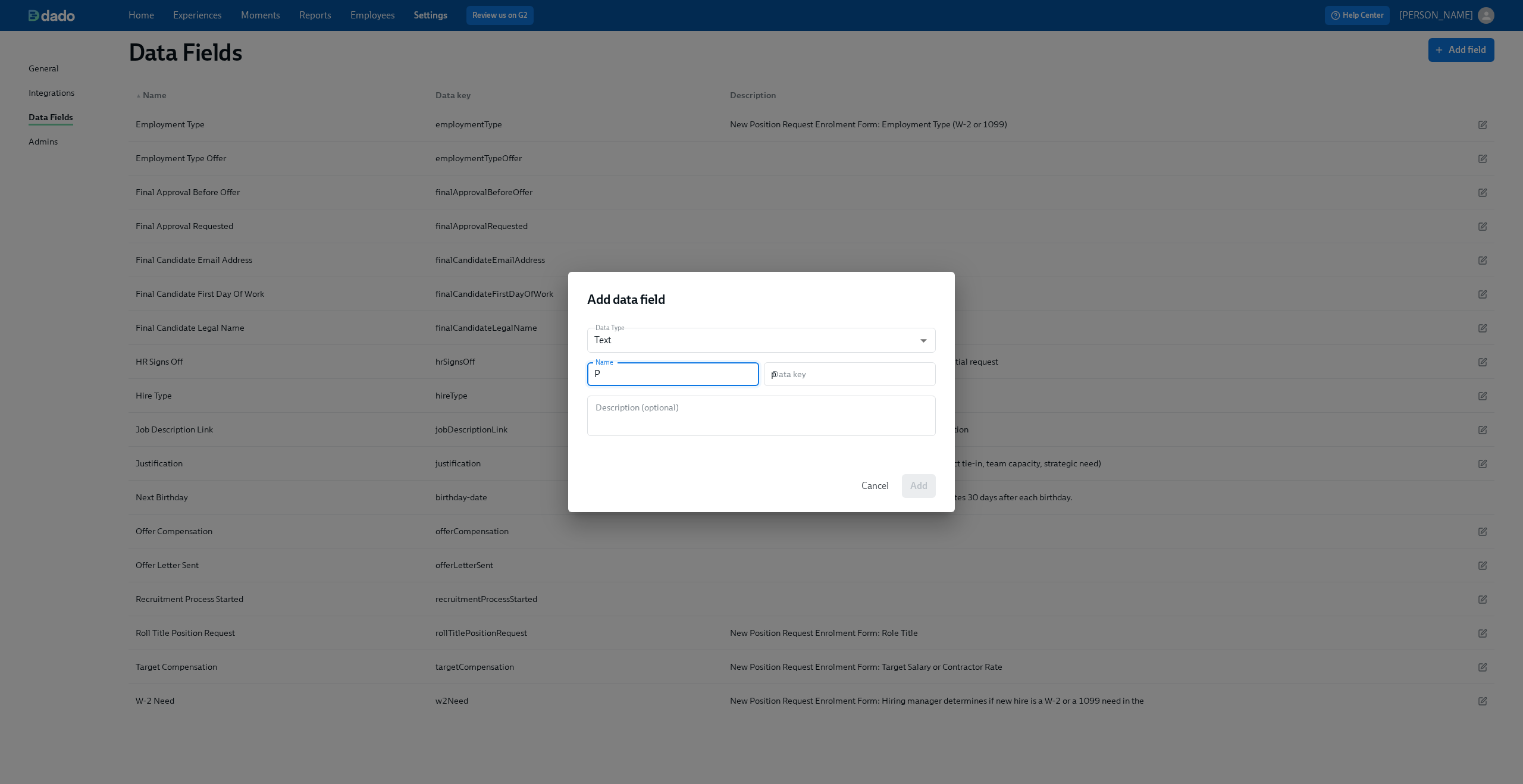
type input "Po"
type input "po"
type input "Poi"
type input "poi"
type input "Pois"
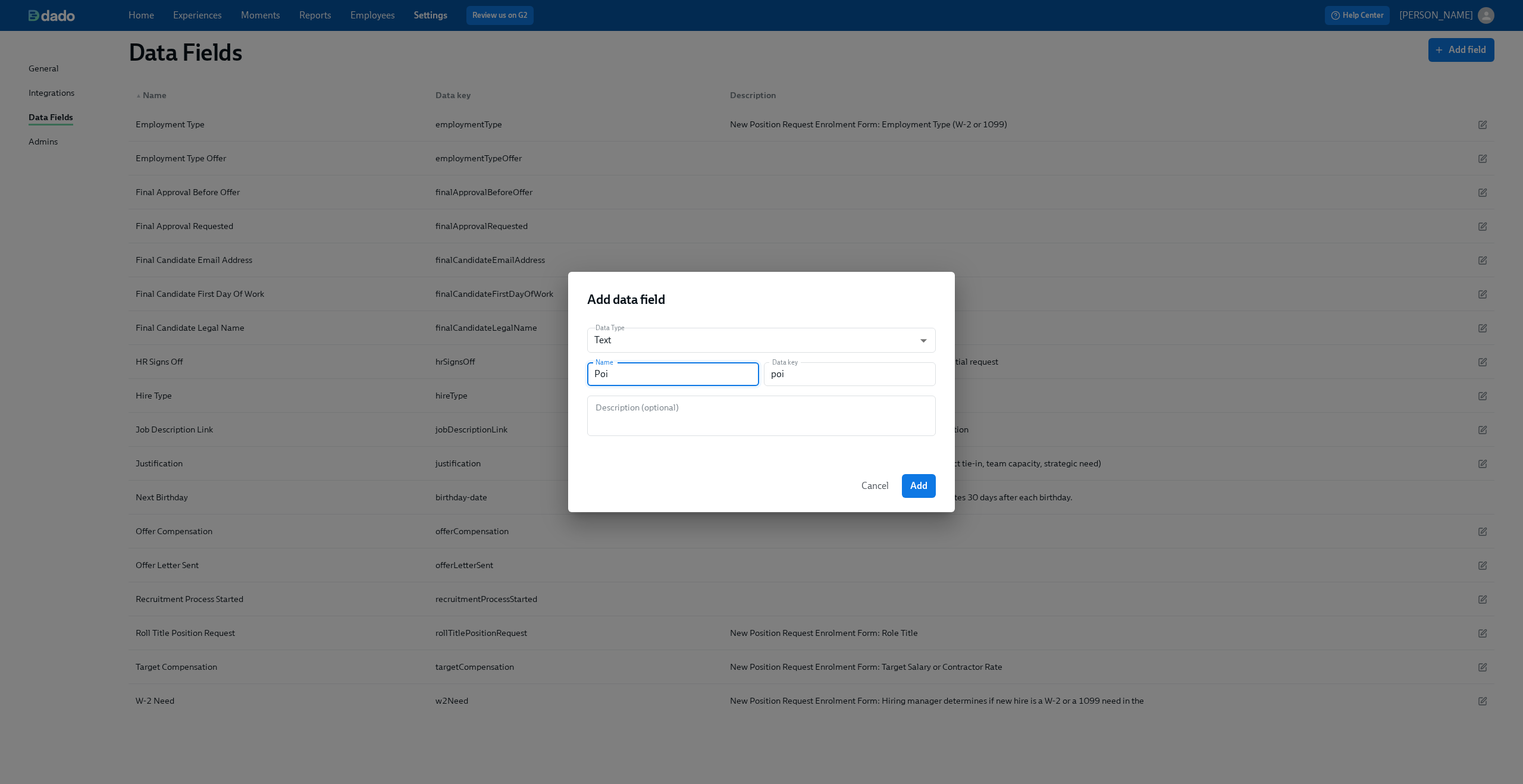
type input "pois"
type input "Poisit"
type input "poisit"
type input "Poisito"
type input "poisito"
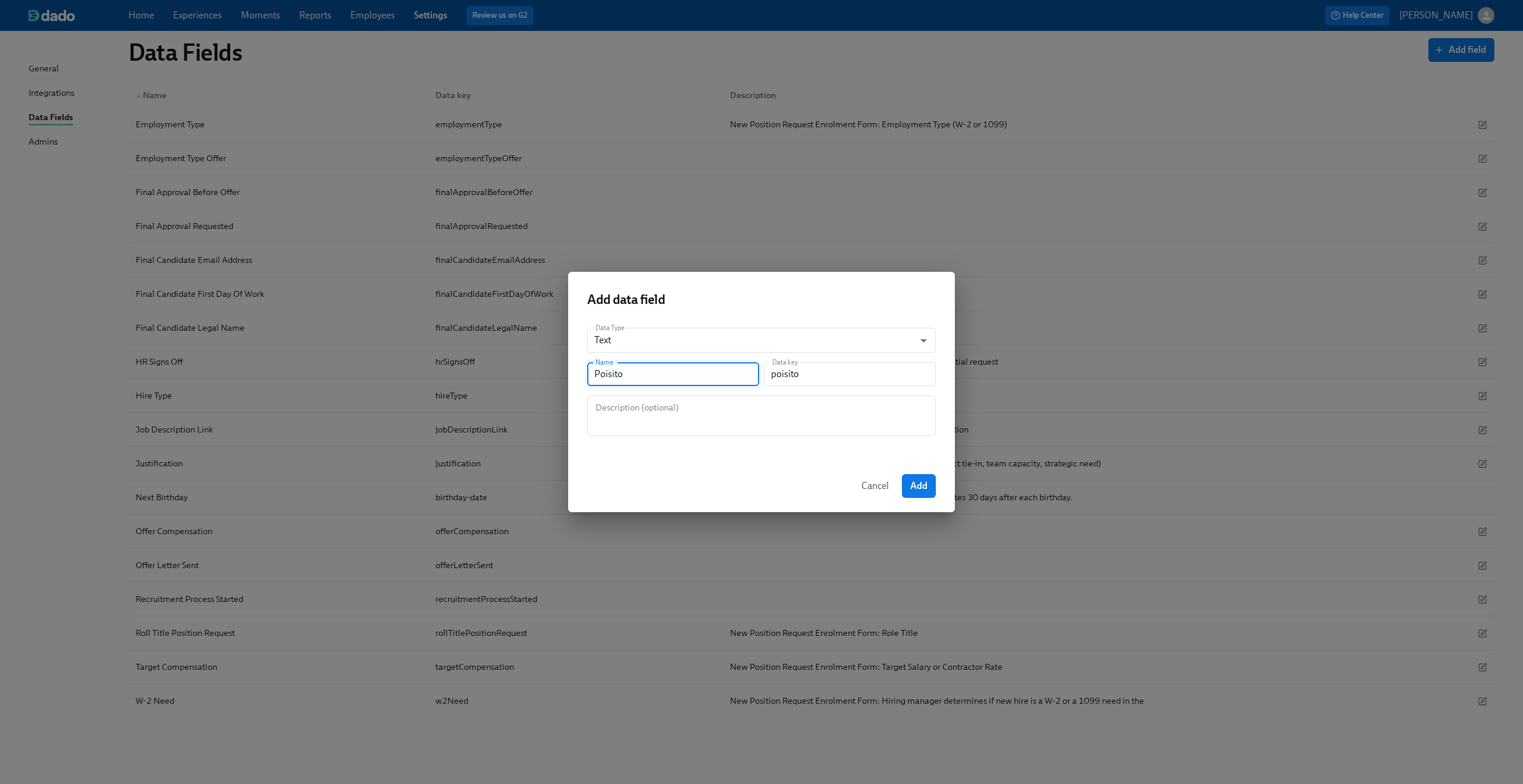
type input "Poisiton"
type input "poisiton"
type input "Poisito"
type input "poisito"
type input "Poisit"
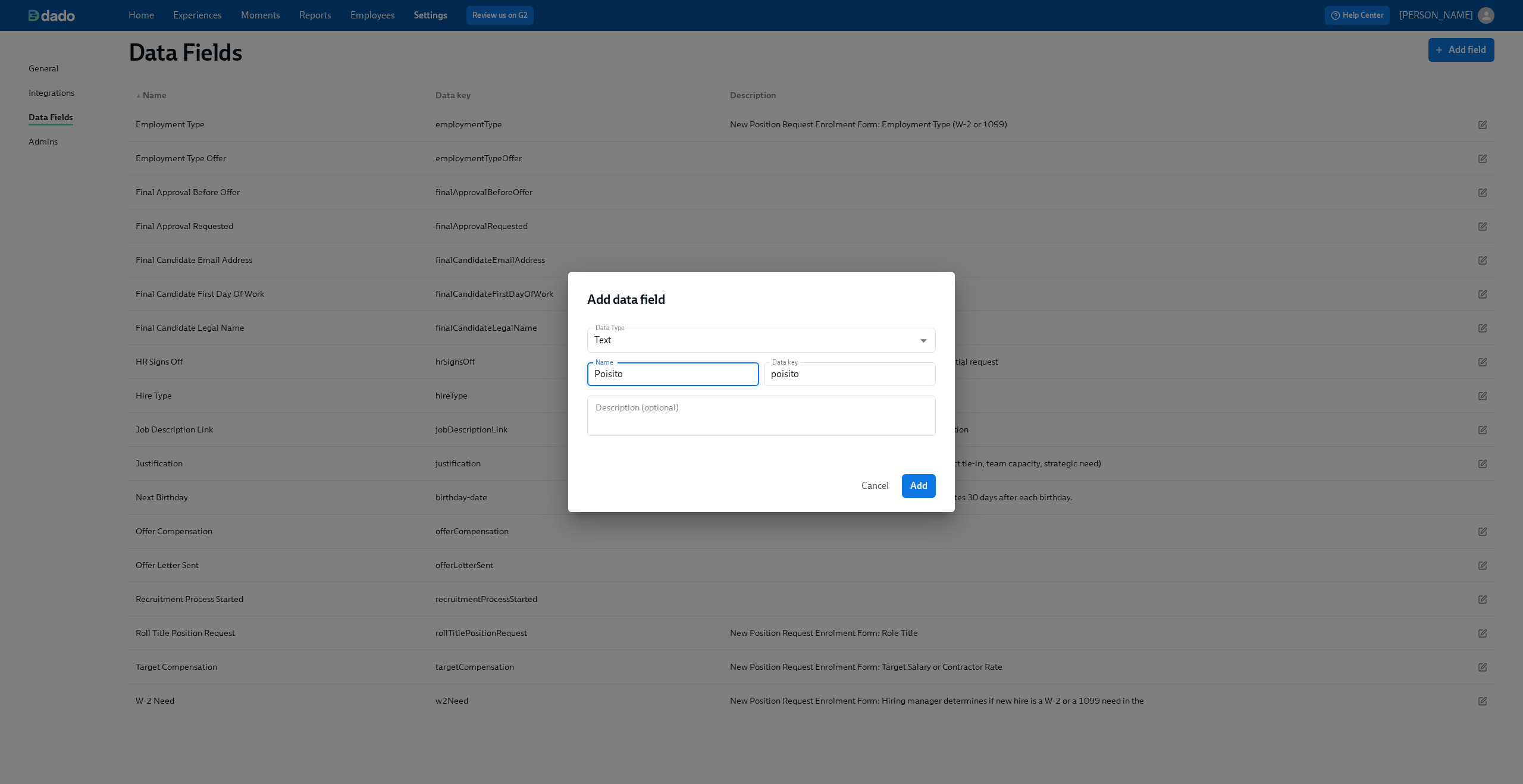
type input "poisit"
type input "Poisi"
type input "poisi"
type input "Pois"
type input "pois"
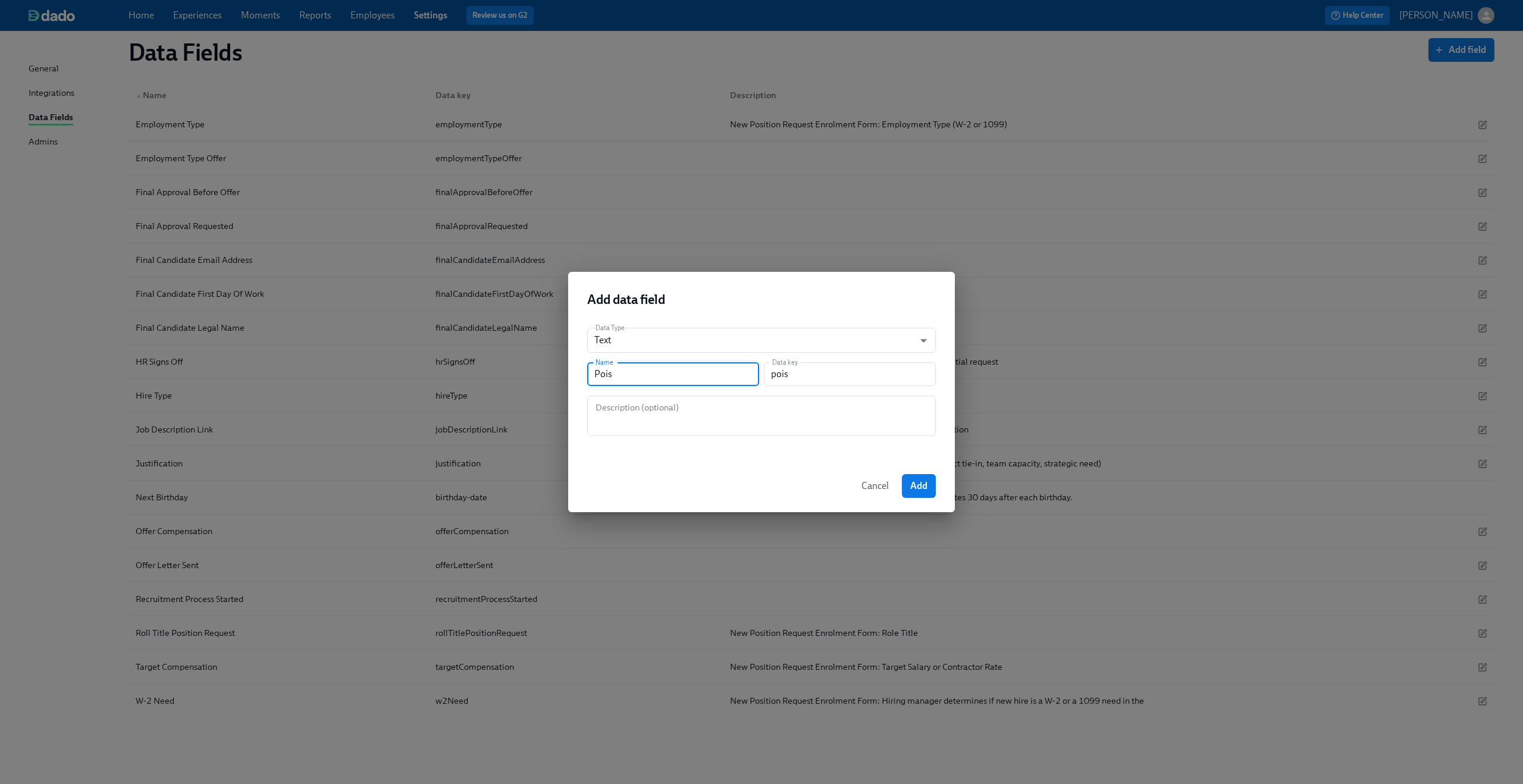
type input "Poi"
type input "poi"
type input "Po"
type input "po"
type input "P"
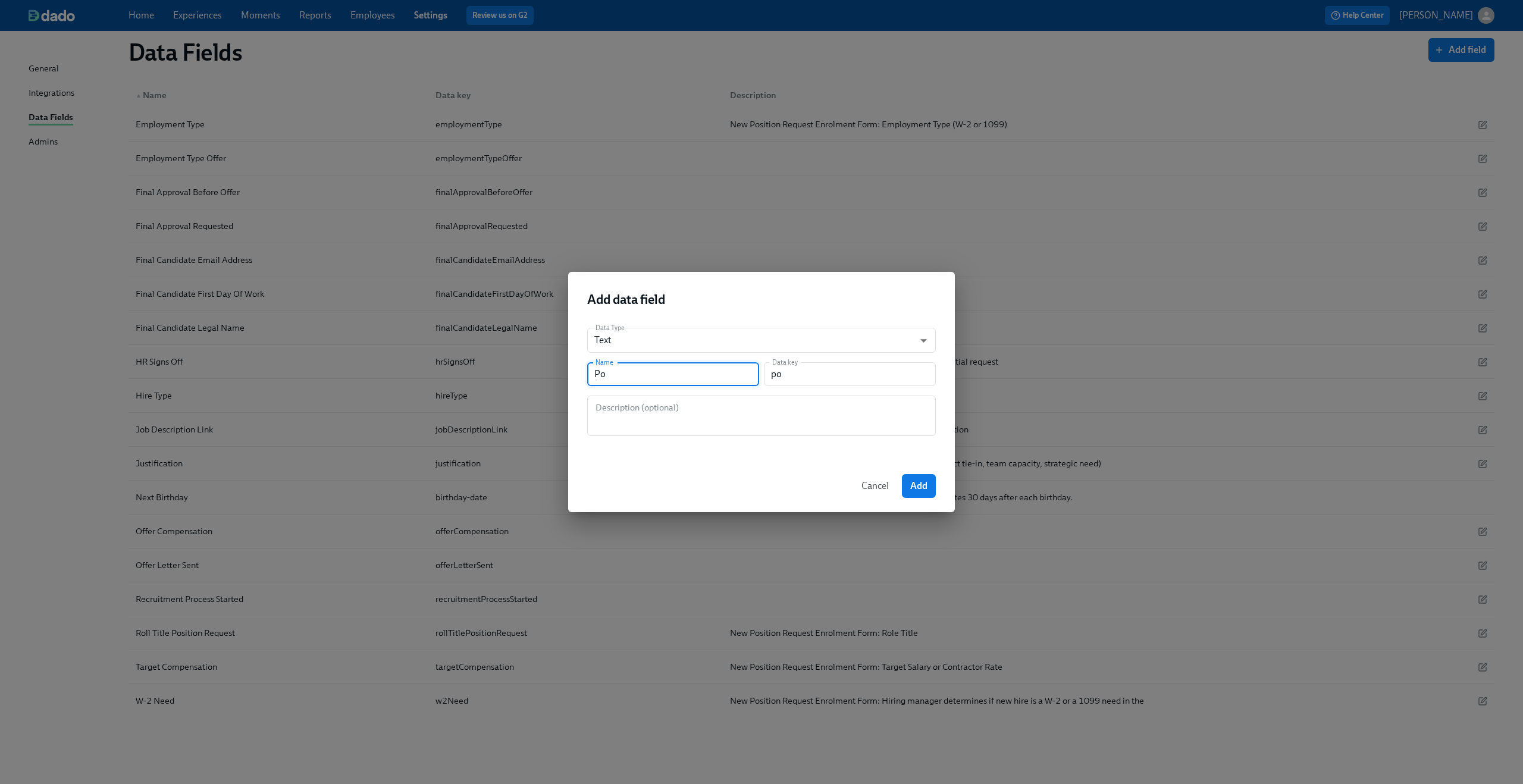
type input "p"
type input "P"
type input "p"
type input "Po"
type input "po"
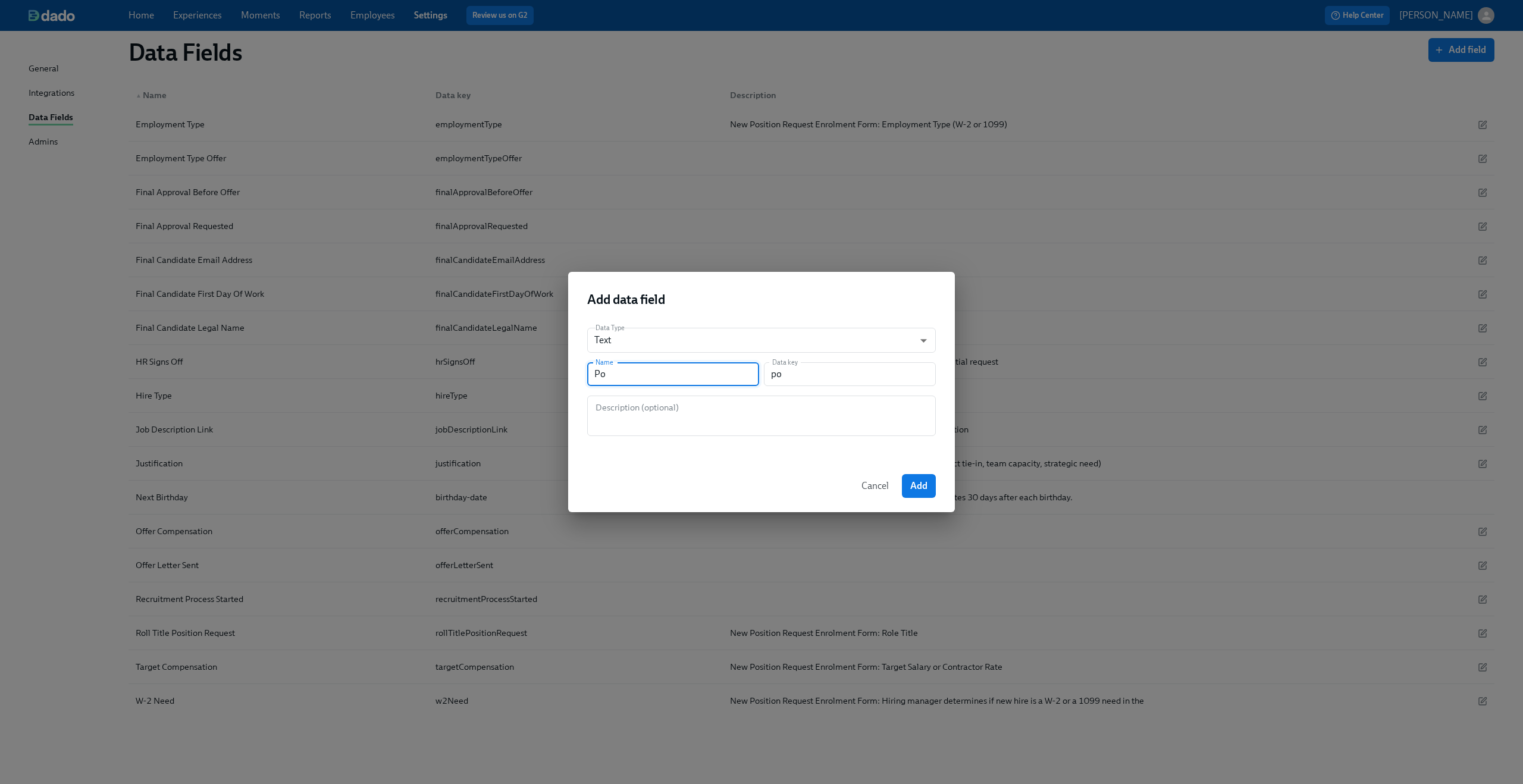
type input "Pos"
type input "pos"
type input "Post"
type input "post"
type input "Pos"
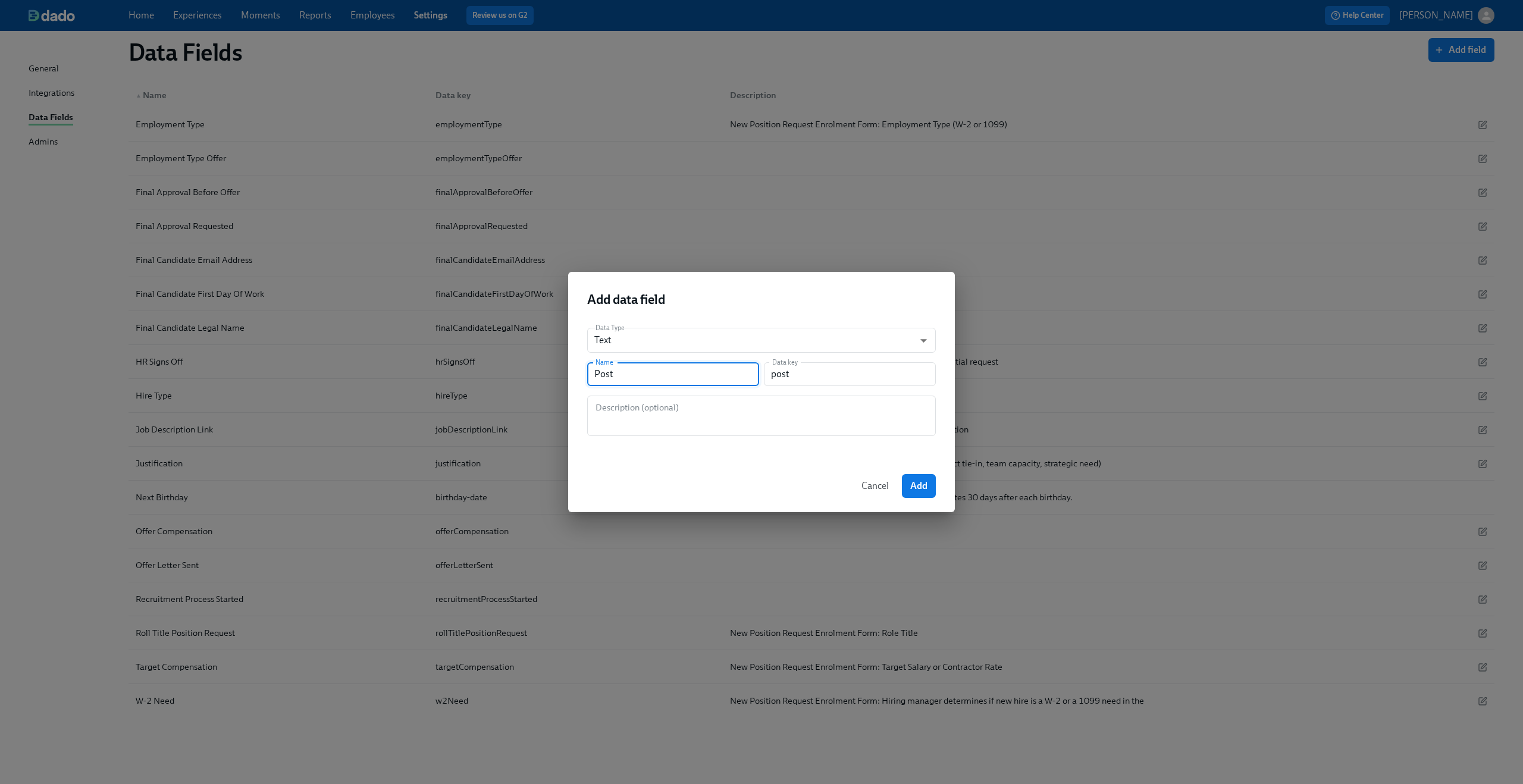
type input "pos"
type input "Posi"
type input "posi"
type input "Posit"
type input "posit"
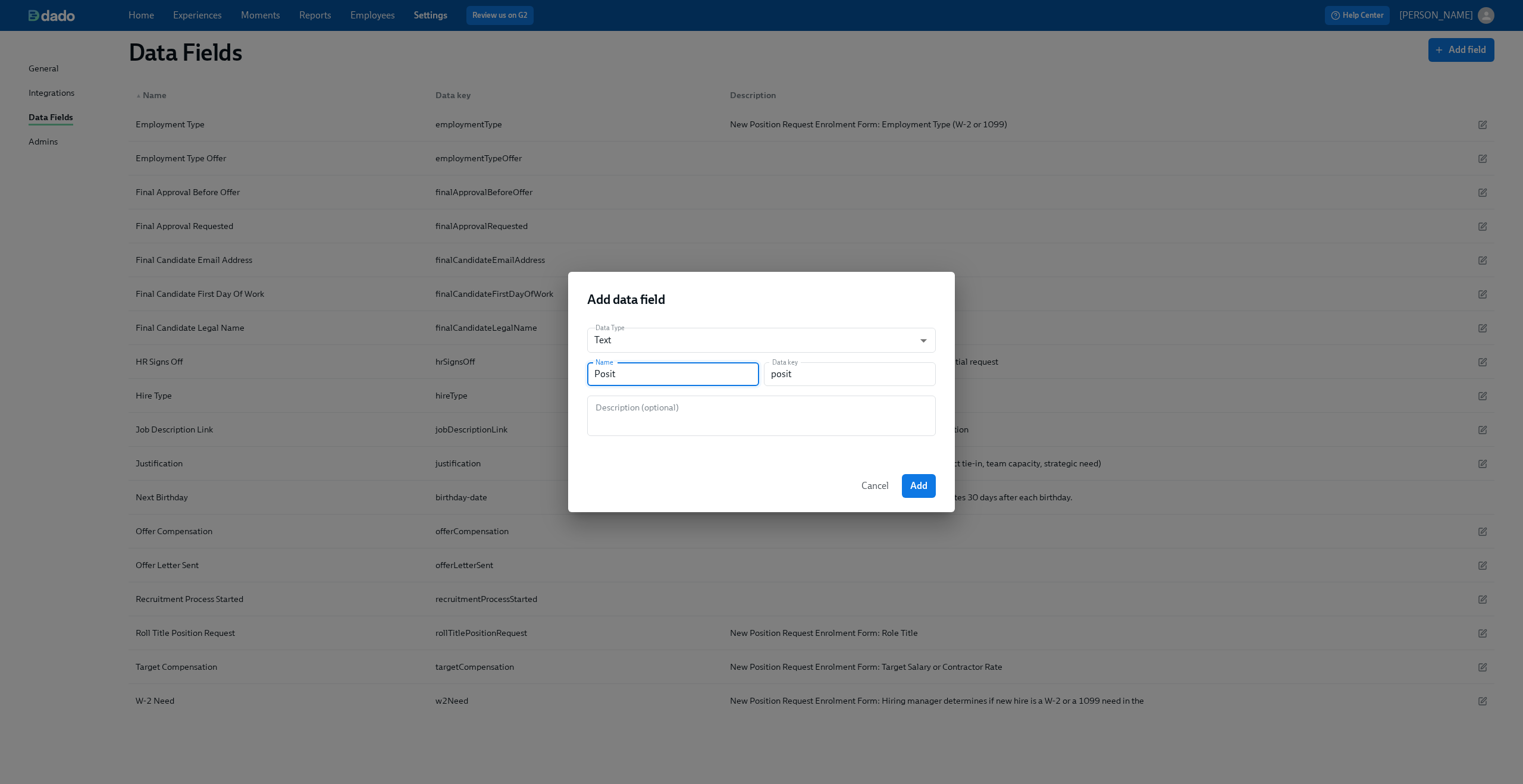
type input "Positi"
type input "positi"
type input "Positio"
type input "positio"
type input "Position"
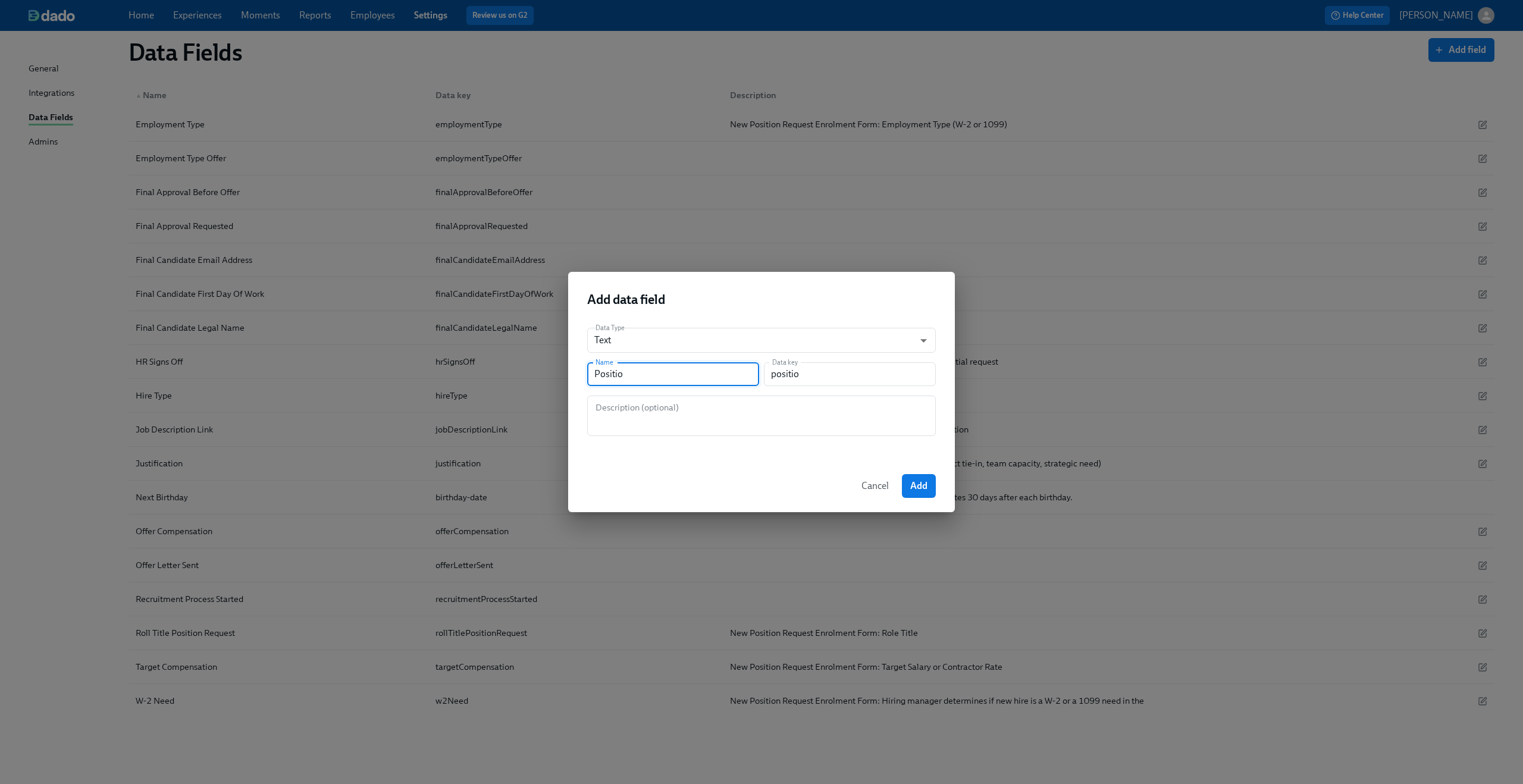
type input "position"
type input "Position R"
type input "positionR"
type input "Position RE"
type input "positionRe"
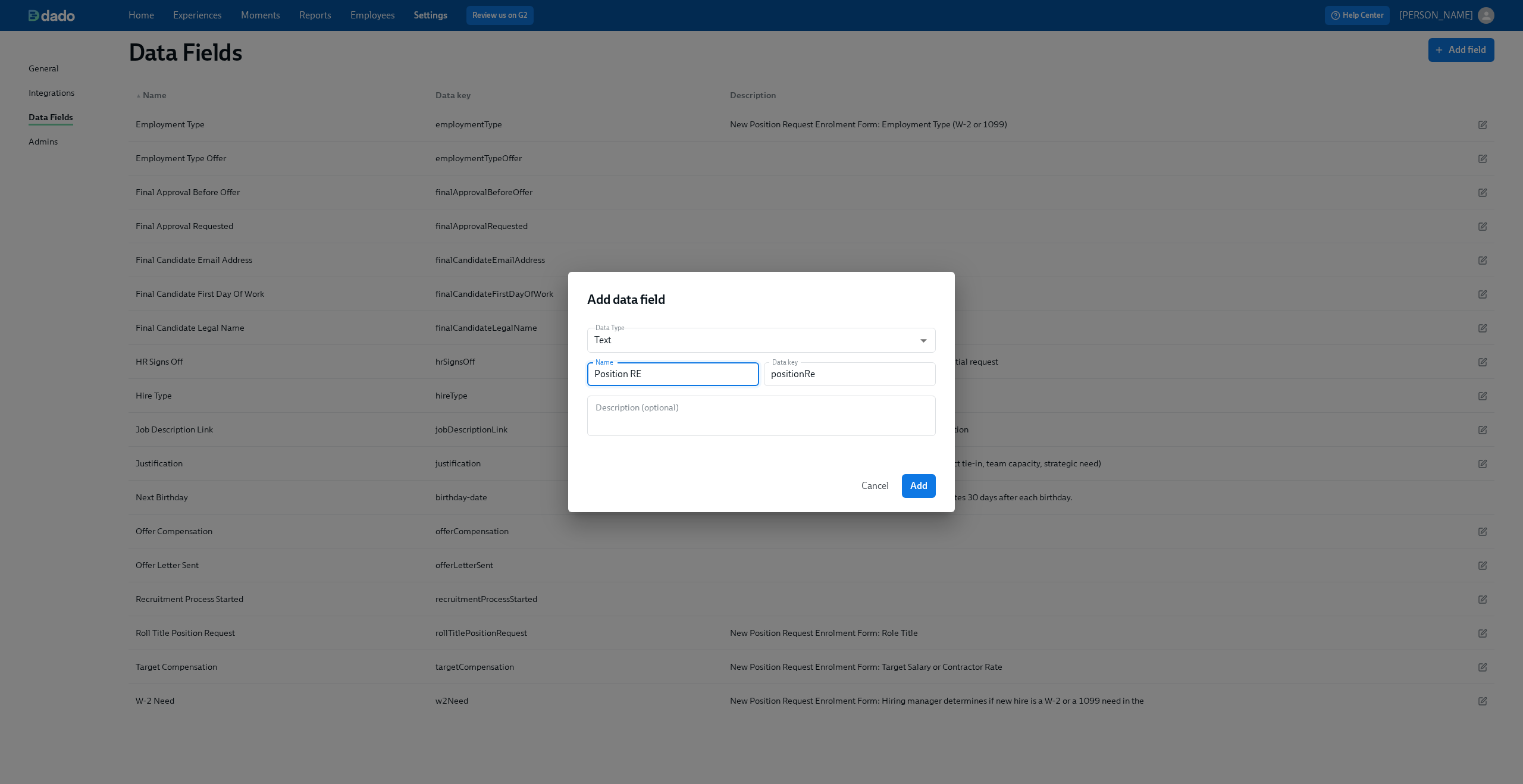
type input "Position REq"
type input "positionREq"
type input "Position REqu"
type input "positionREqu"
type input "Position REq"
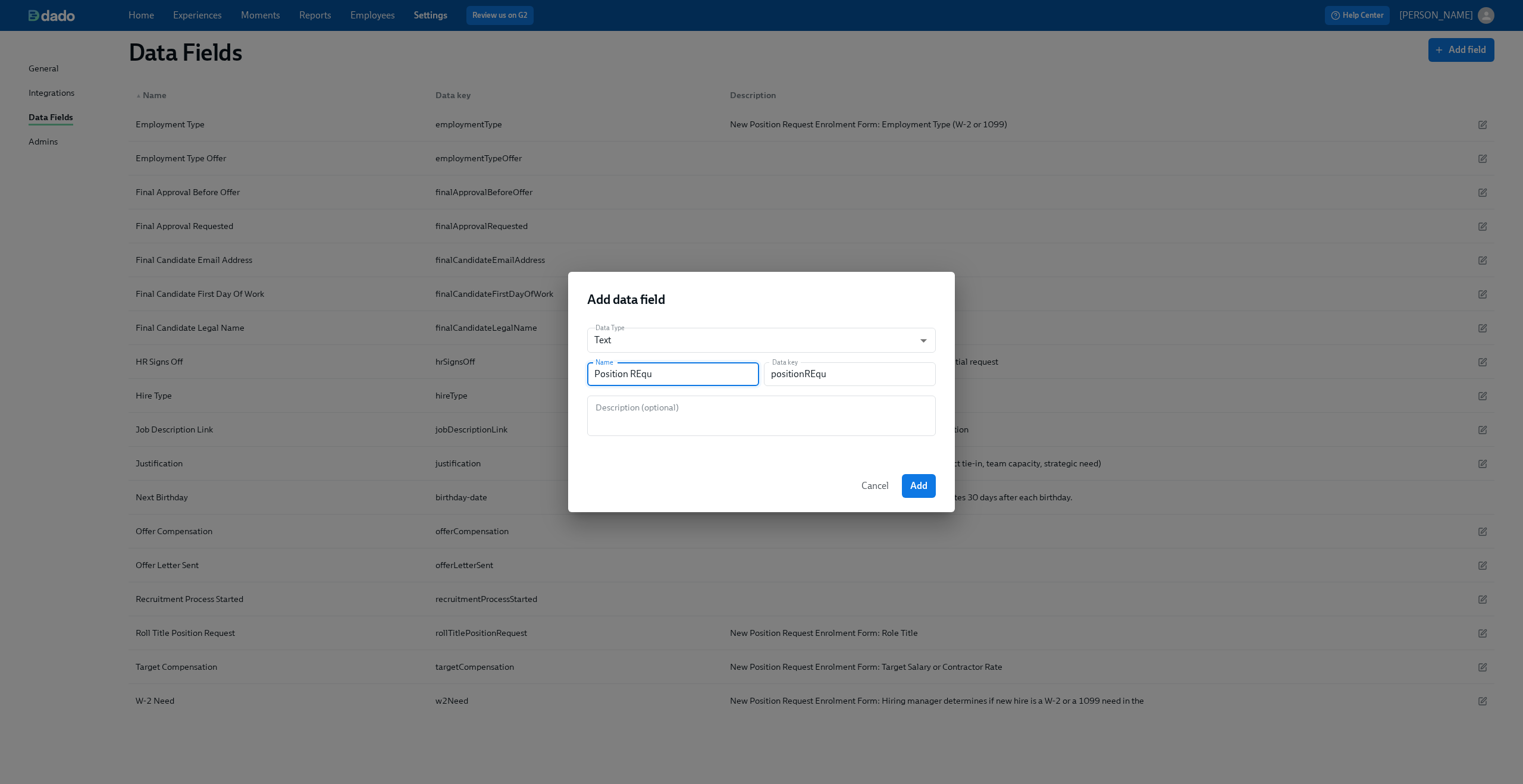
type input "positionREq"
type input "Position RE"
type input "positionRe"
type input "Position R"
type input "positionR"
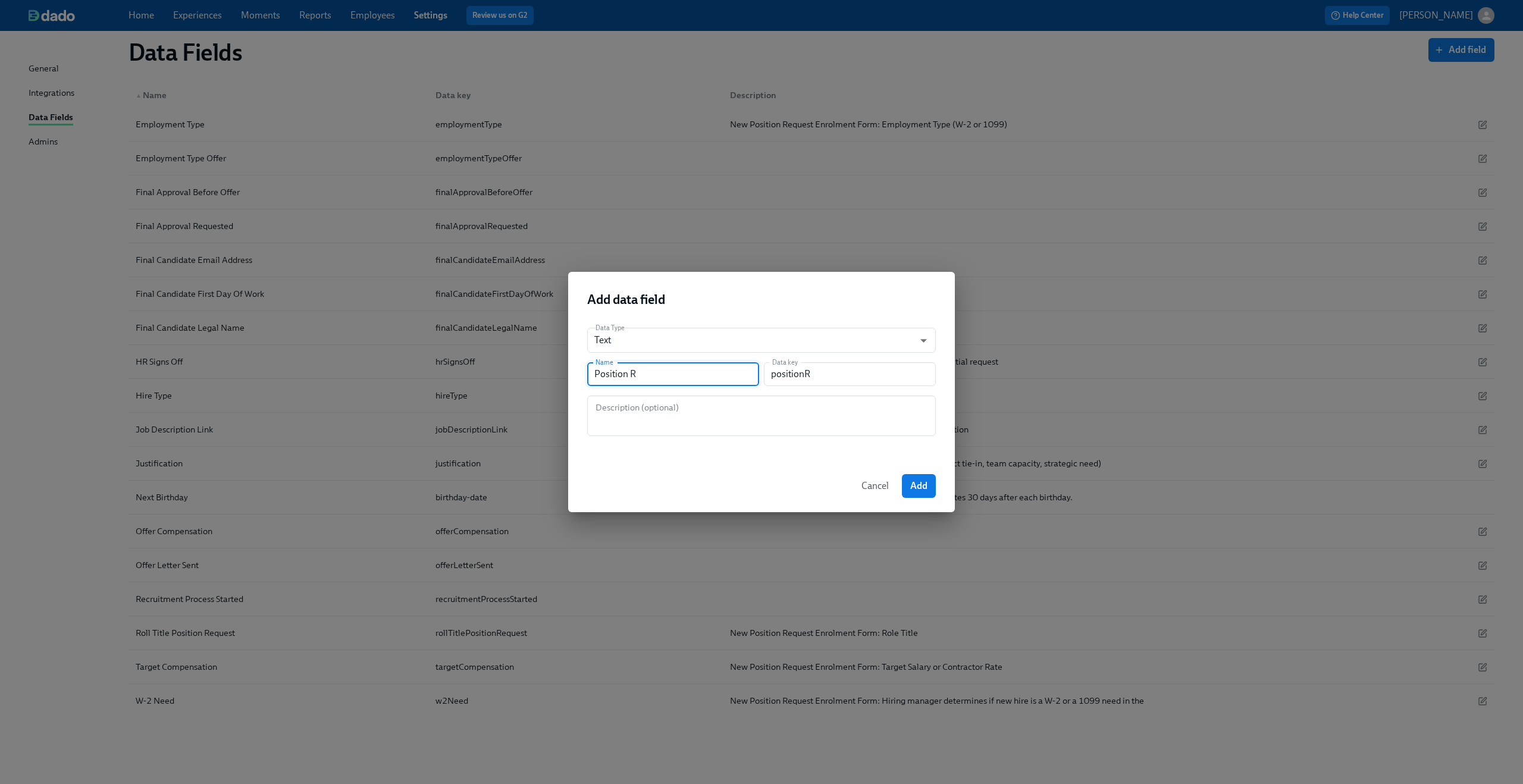
type input "Position Re"
type input "positionRe"
type input "Position Reu"
type input "positionReu"
type input "Position Reuq"
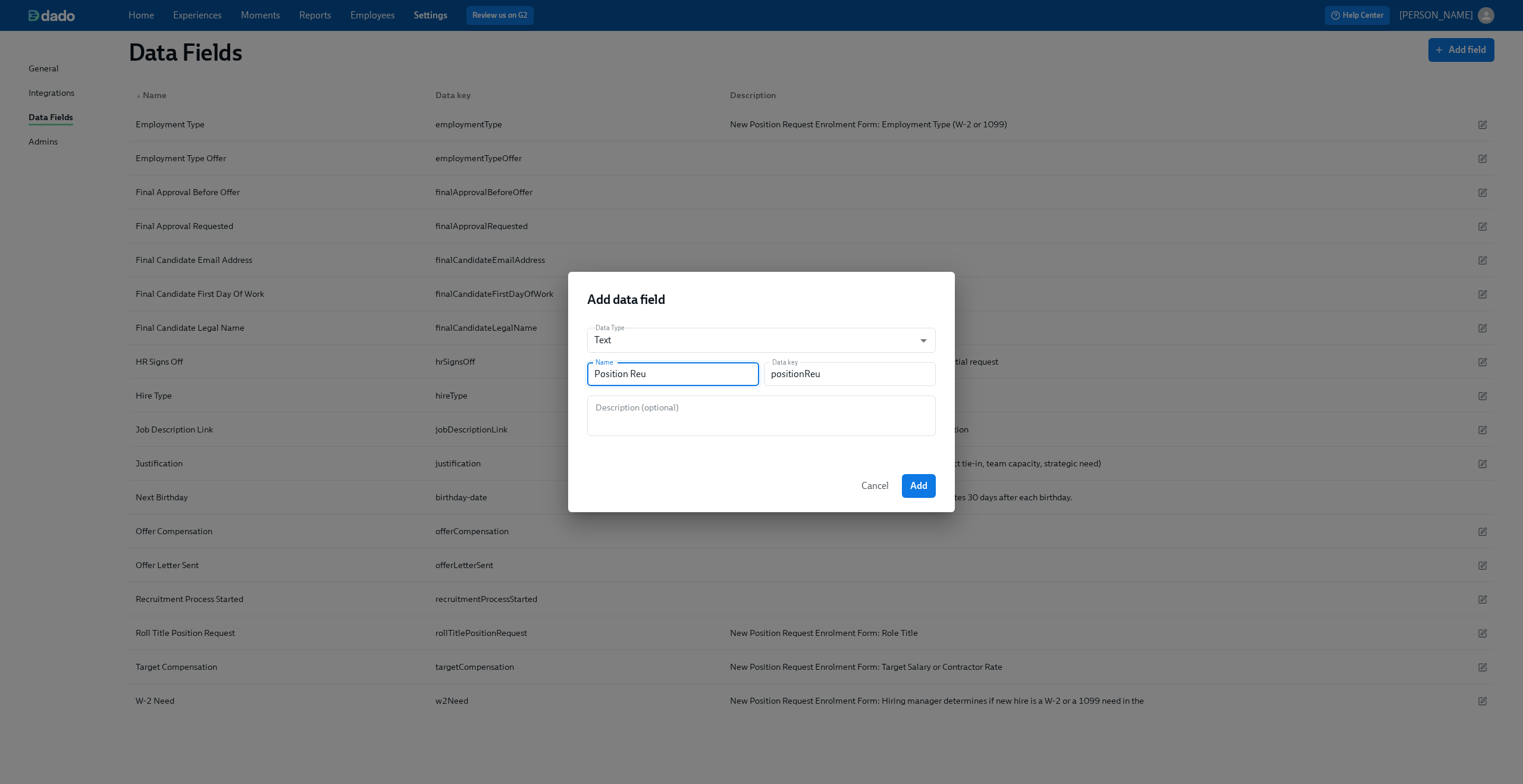
type input "positionReuq"
type input "Position Reu"
type input "positionReu"
type input "Position Re"
type input "positionRe"
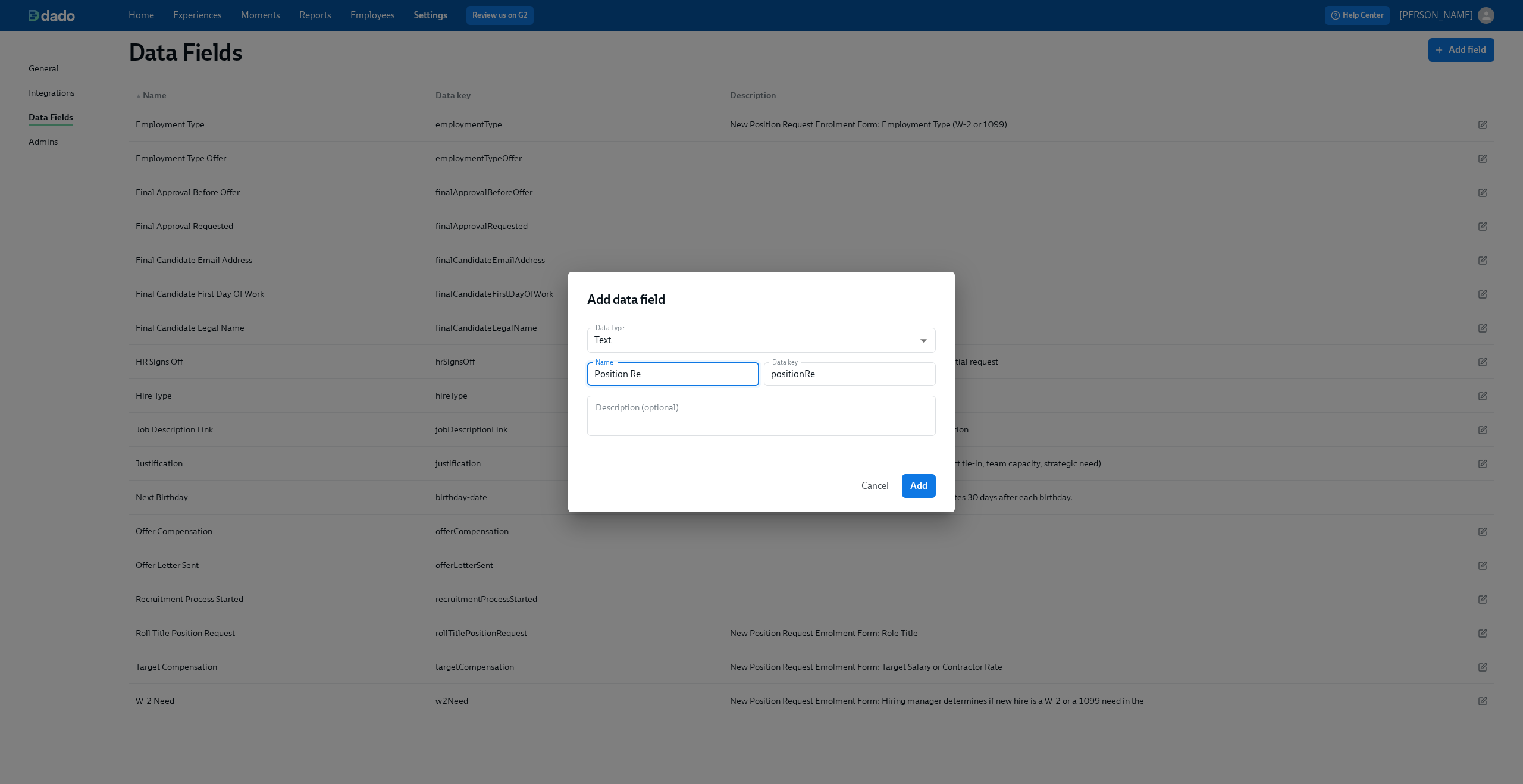
type input "Position Reu"
type input "positionReu"
type input "Position Reue"
type input "positionReue"
type input "Position Reues"
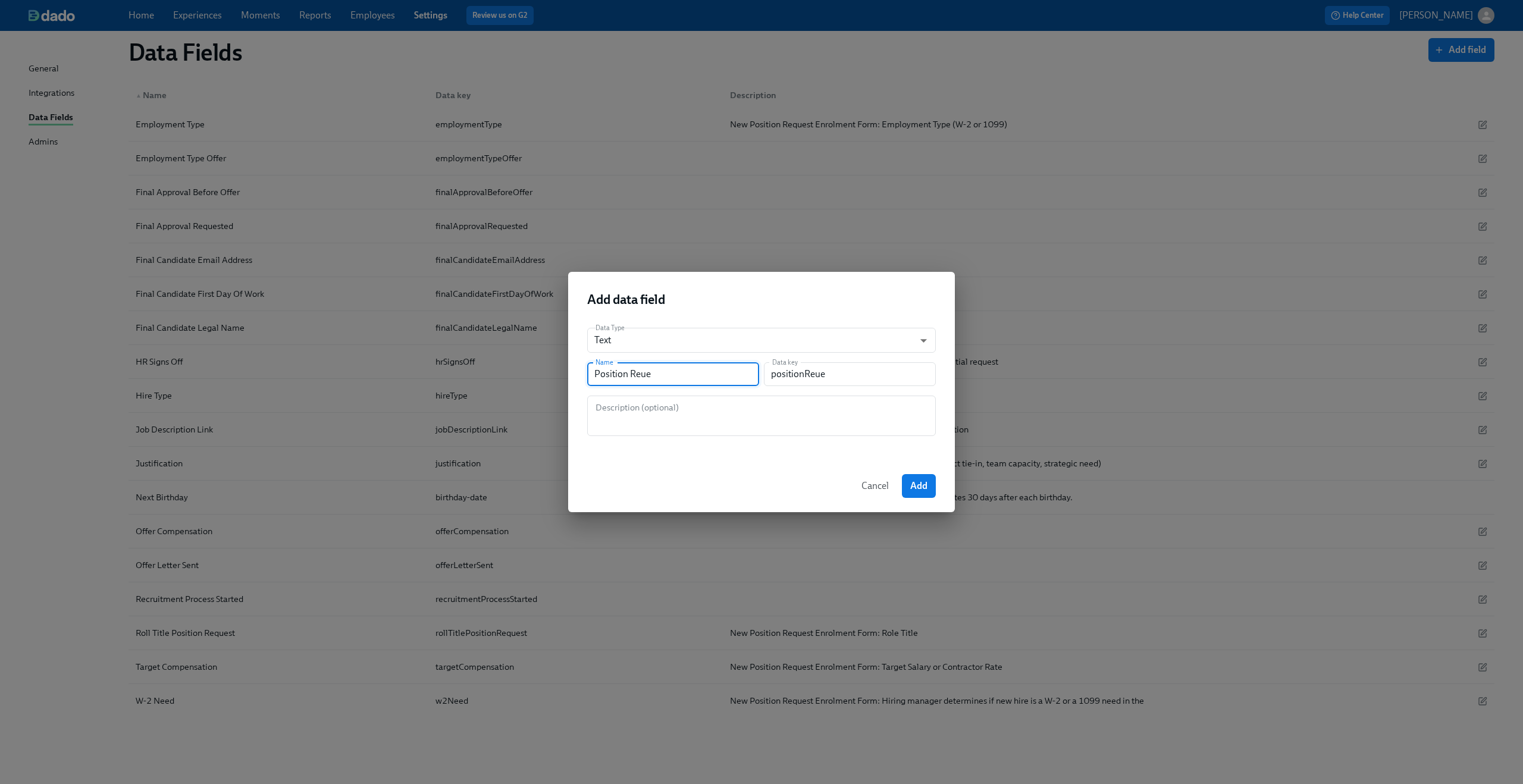
type input "positionReues"
type input "Position Reuest"
type input "positionReuest"
type input "Position Reues"
type input "positionReues"
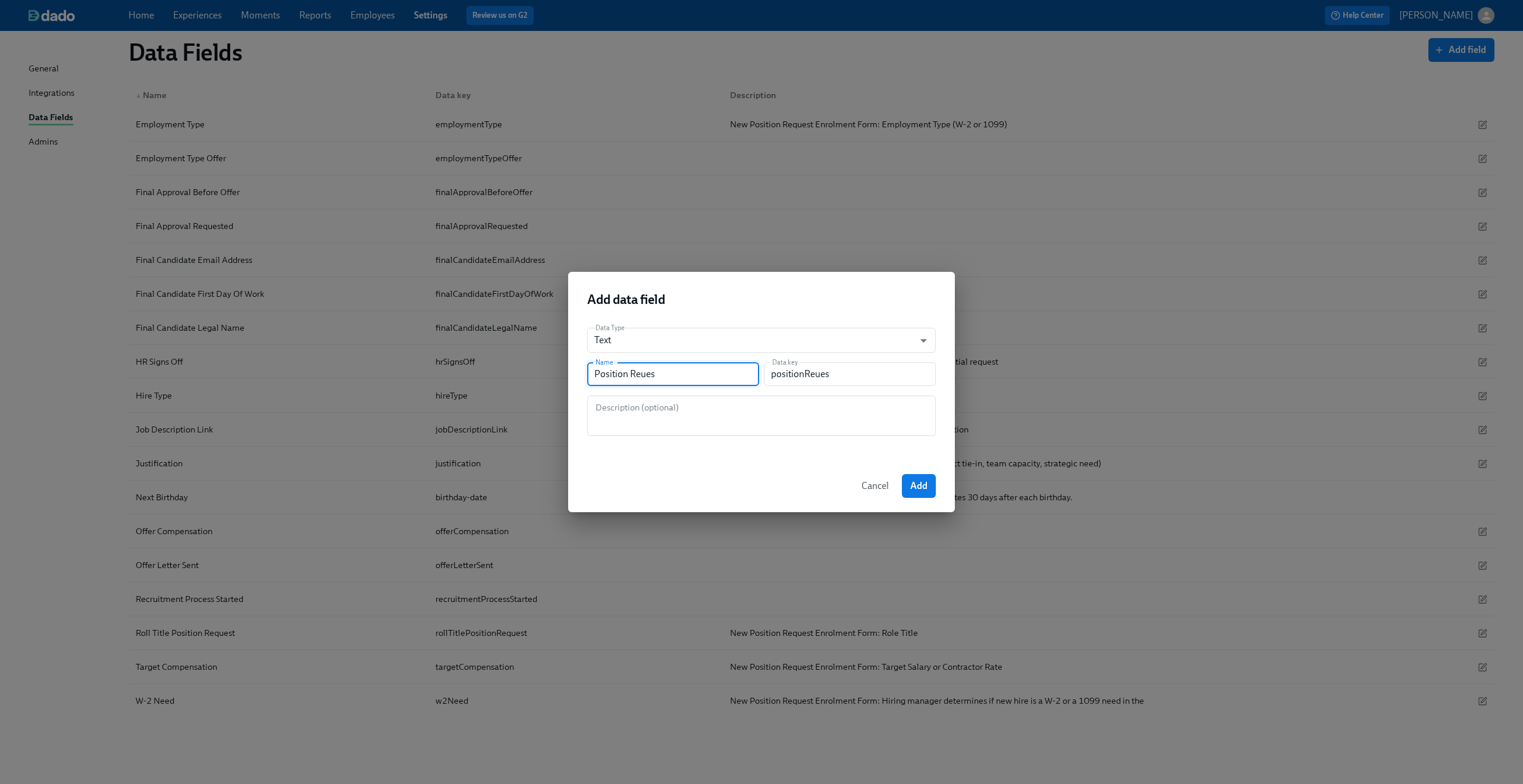
type input "Position Reue"
type input "positionReue"
type input "Position Reu"
type input "positionReu"
type input "Position Re"
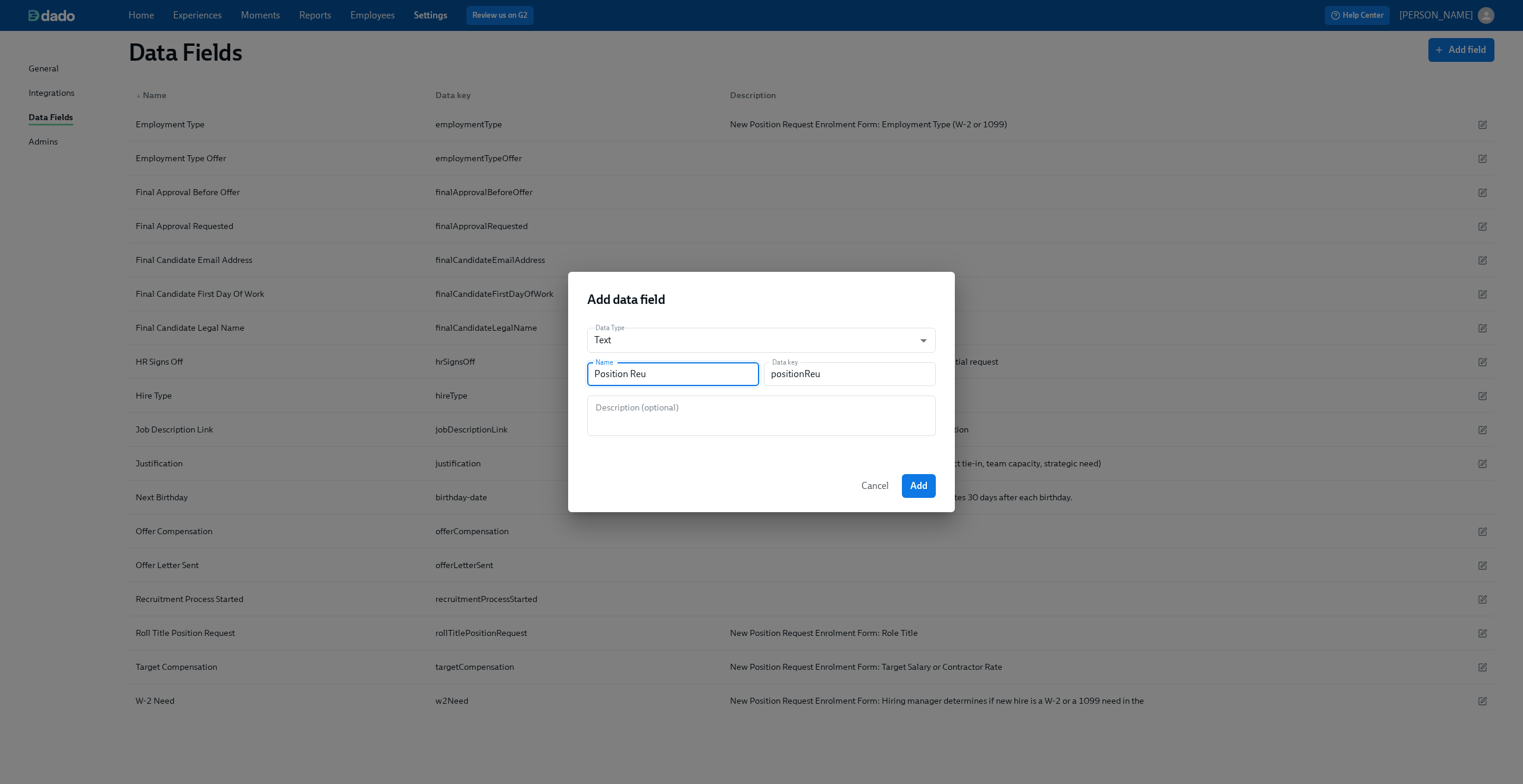
type input "positionRe"
type input "Position Req"
type input "positionReq"
type input "Position Requ"
type input "positionRequ"
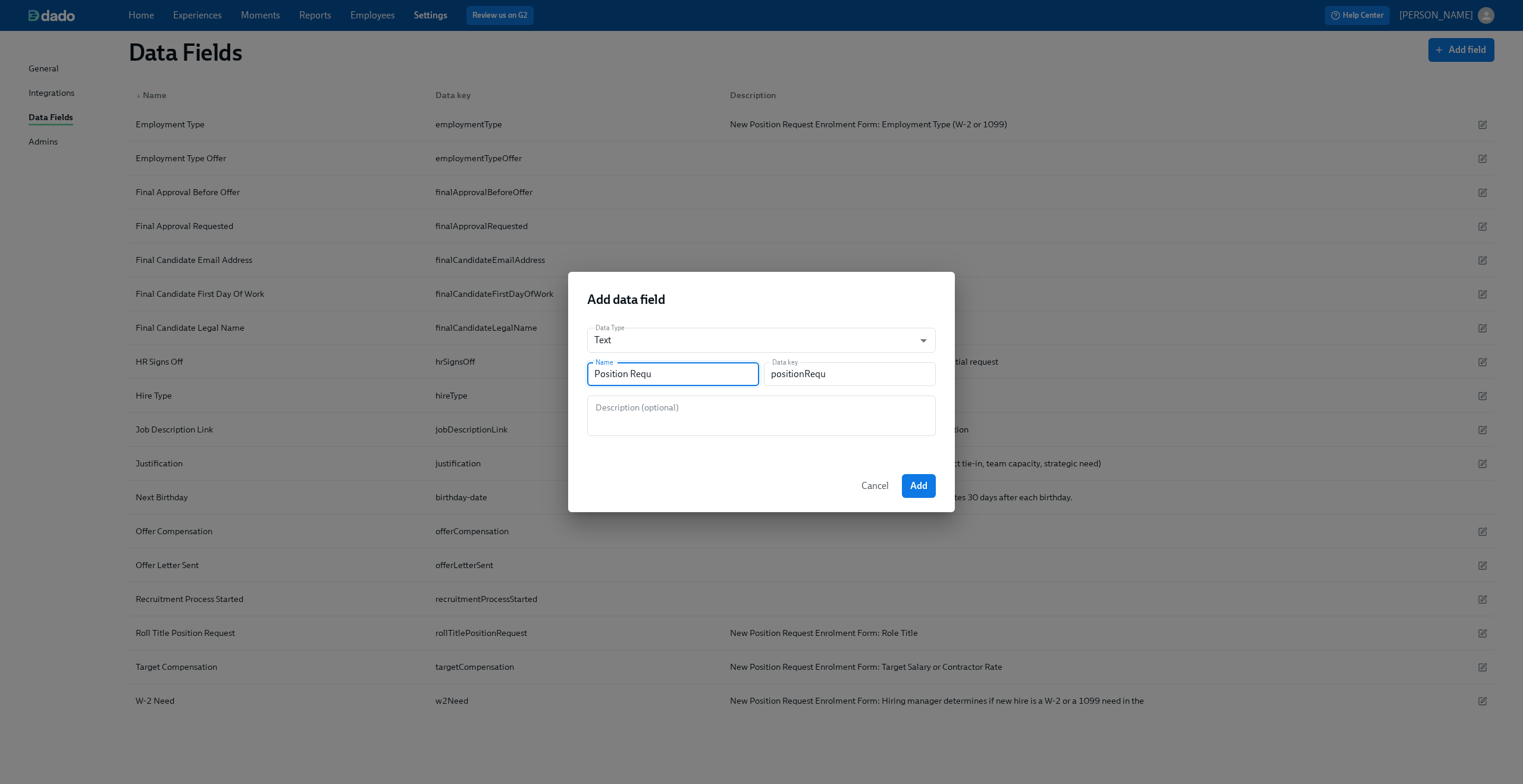
type input "Position Reque"
type input "positionReque"
type input "Position Reques"
type input "positionReques"
type input "Position Request"
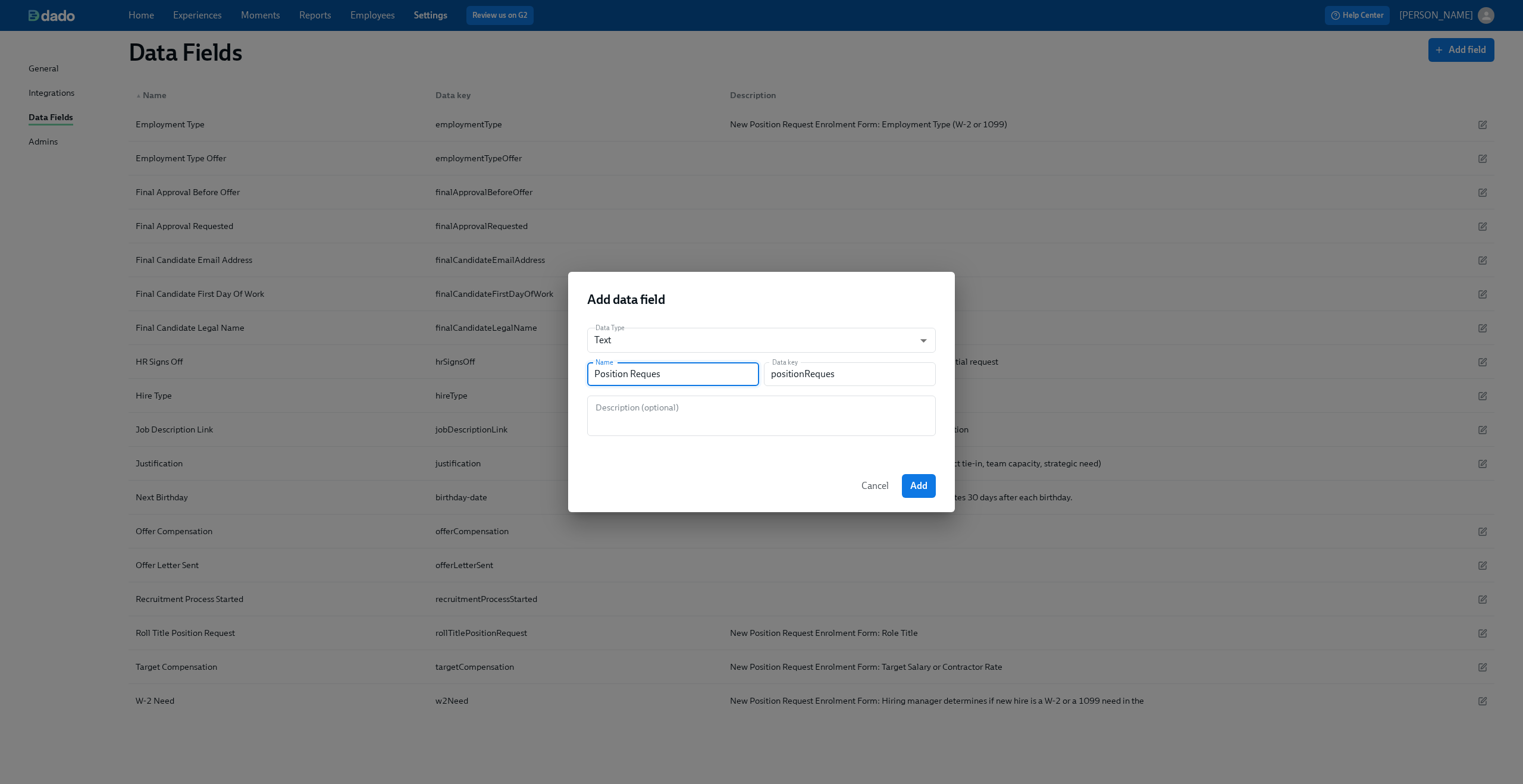
type input "positionRequest"
type input "Position Request R"
type input "positionRequestR"
type input "Position Request Ro"
type input "positionRequestRo"
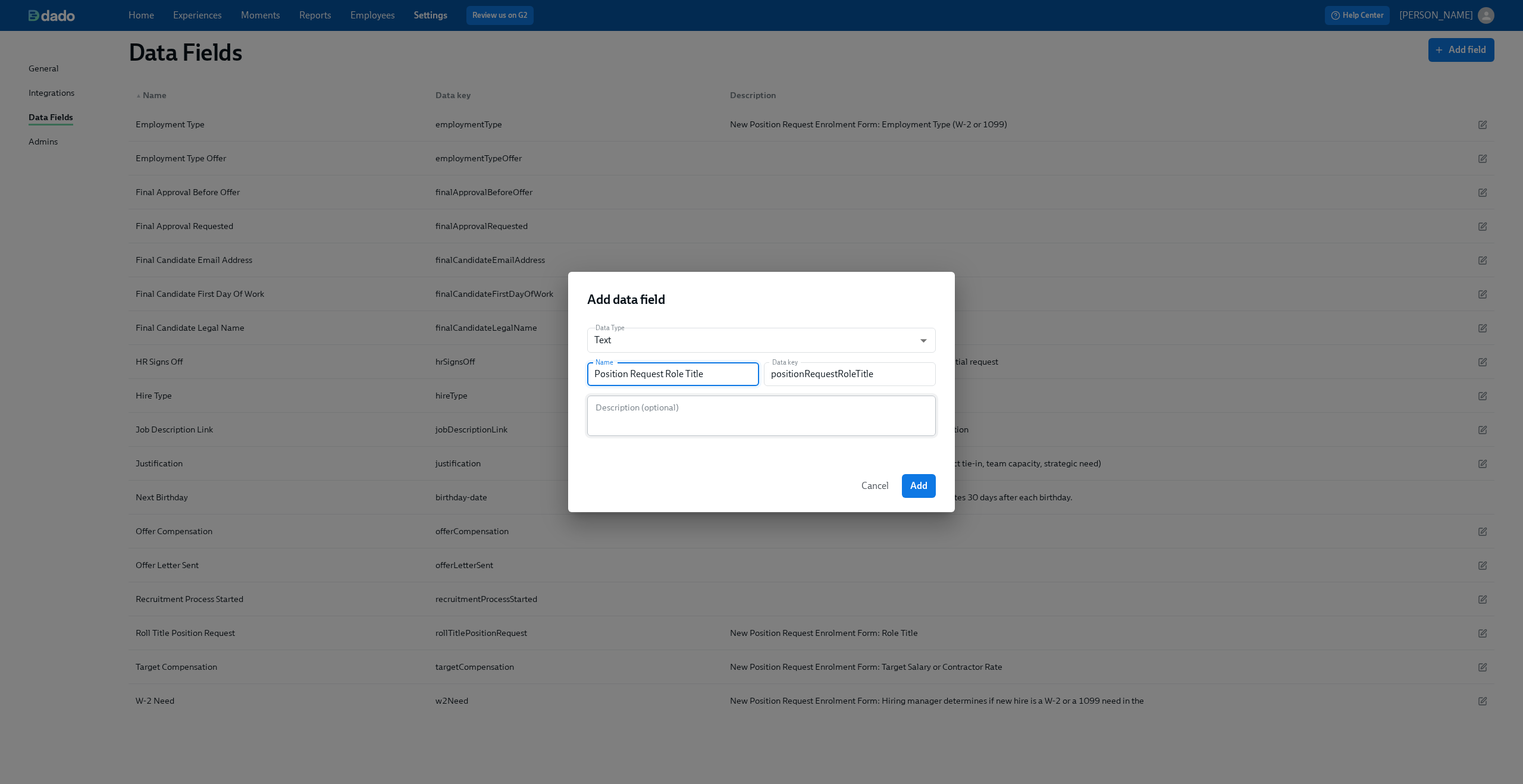
click at [719, 407] on textarea at bounding box center [761, 416] width 334 height 29
click at [908, 483] on button "Add" at bounding box center [919, 486] width 34 height 24
